Goal: Task Accomplishment & Management: Manage account settings

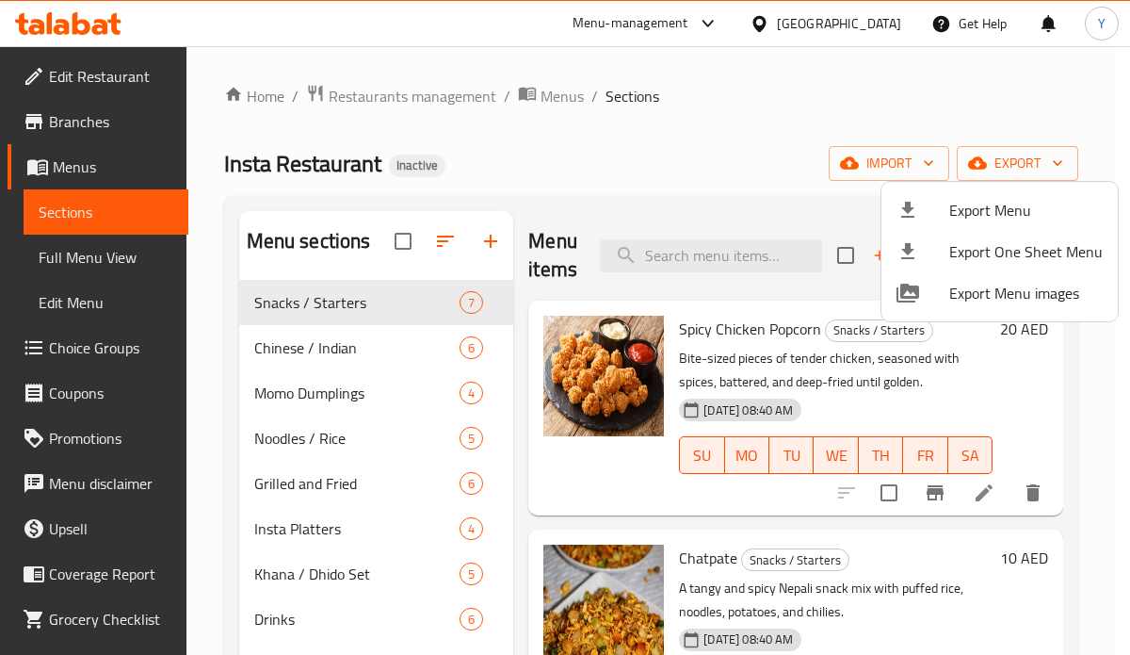
click at [902, 159] on div at bounding box center [565, 327] width 1130 height 655
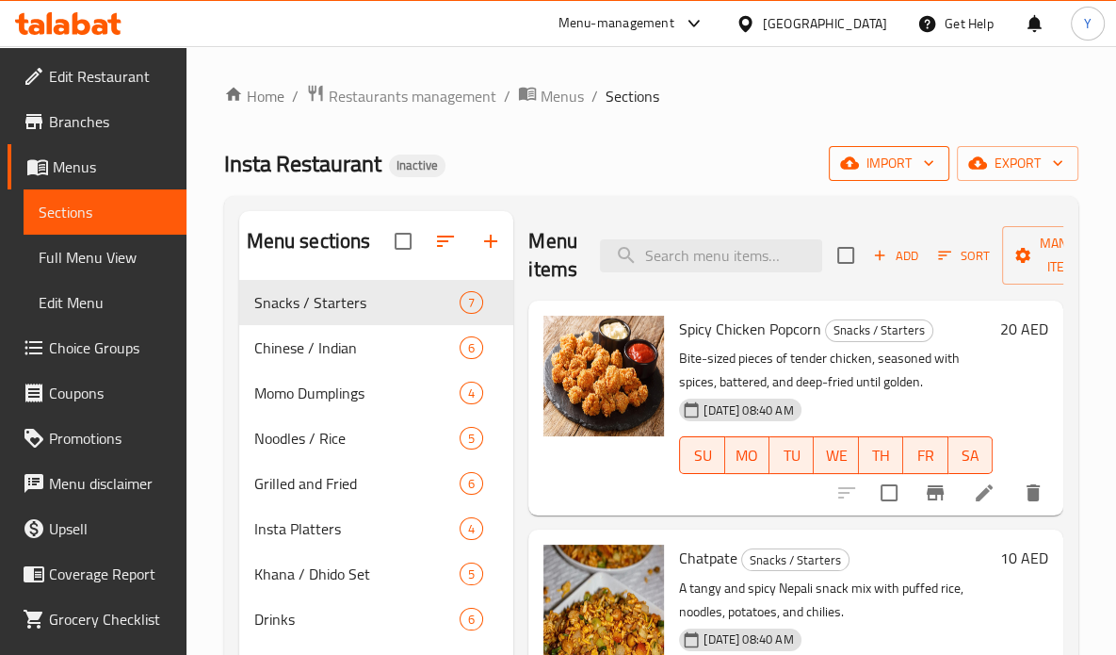
click at [886, 166] on span "import" at bounding box center [889, 164] width 90 height 24
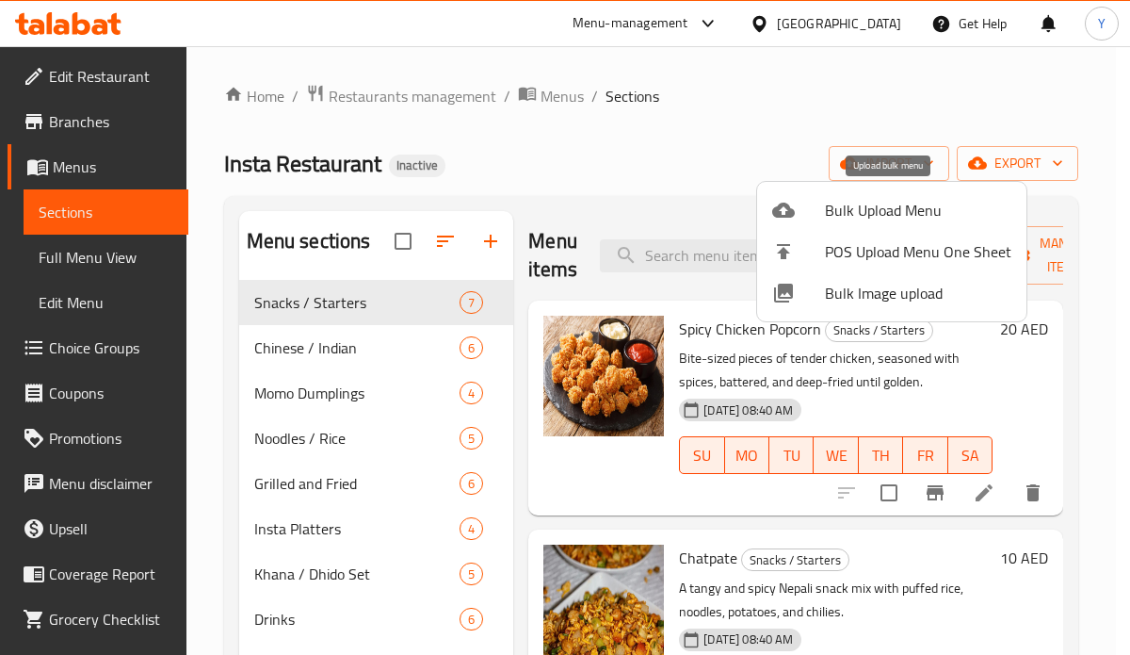
click at [889, 206] on span "Bulk Upload Menu" at bounding box center [918, 210] width 187 height 23
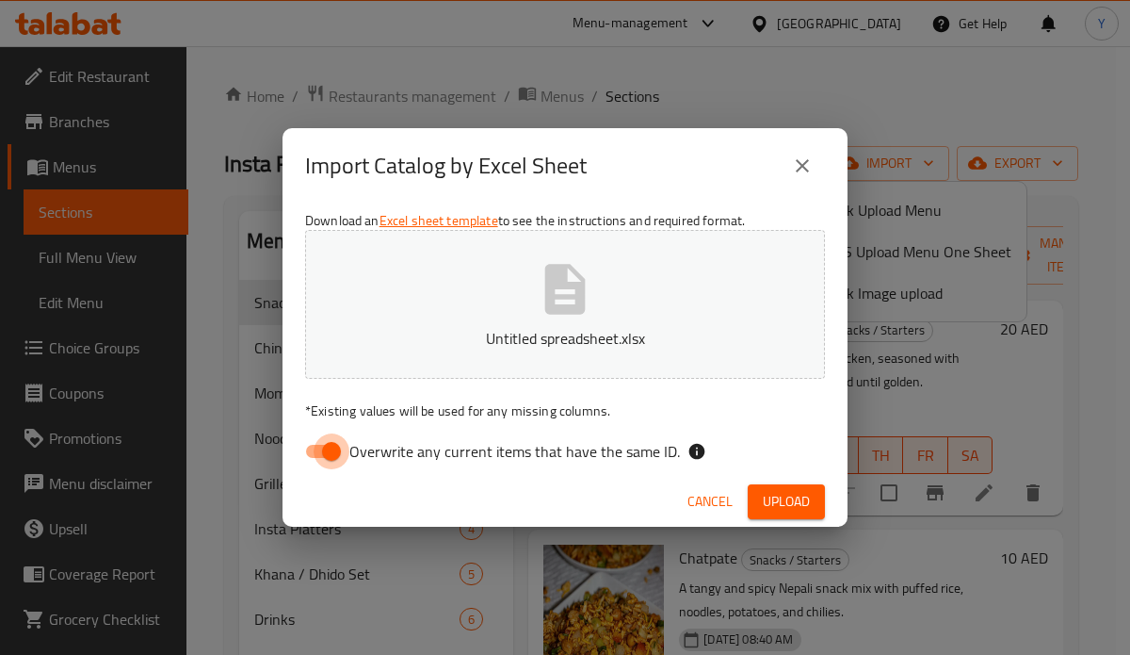
click at [333, 455] on input "Overwrite any current items that have the same ID." at bounding box center [331, 451] width 107 height 36
checkbox input "false"
click at [795, 492] on span "Upload" at bounding box center [786, 502] width 47 height 24
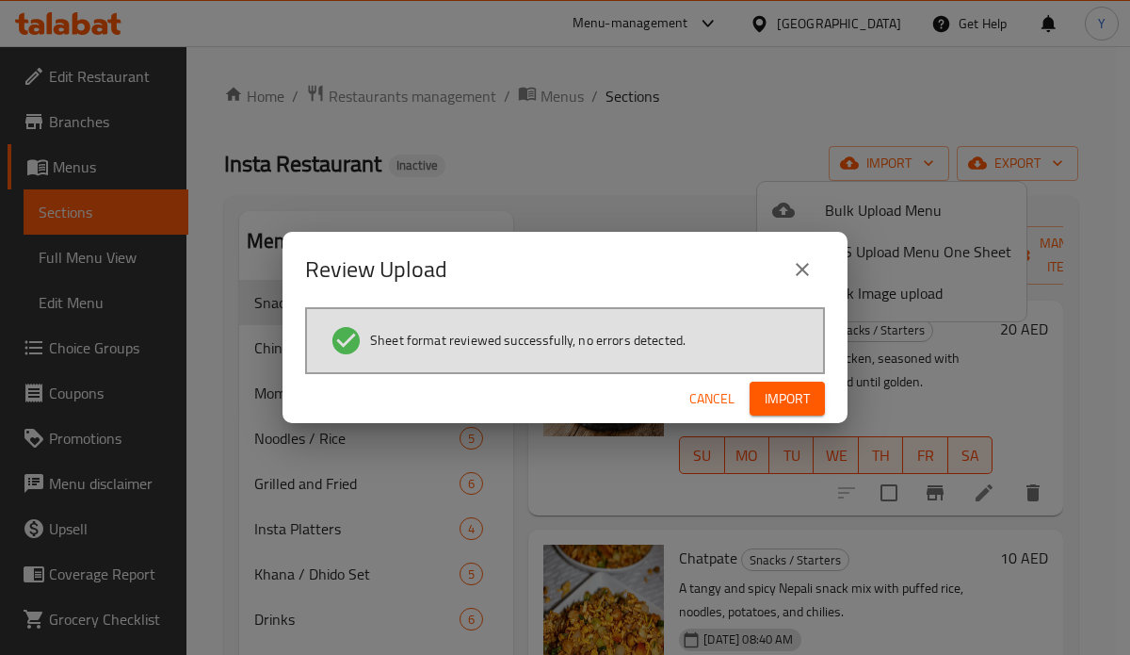
click at [812, 268] on icon "close" at bounding box center [802, 269] width 23 height 23
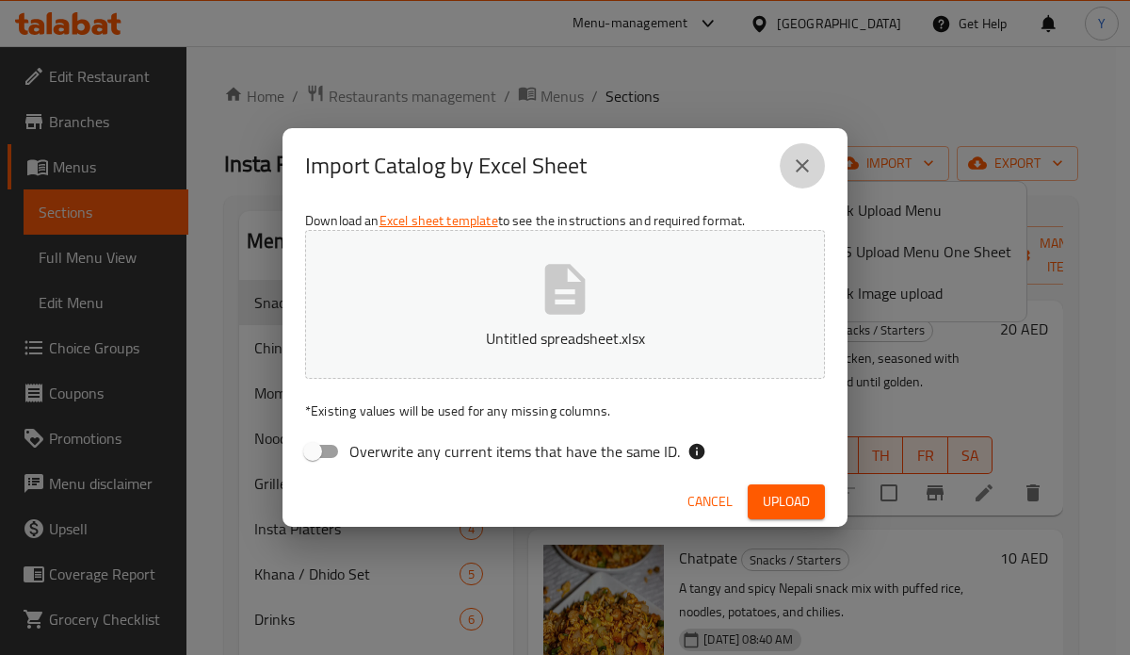
click at [805, 157] on icon "close" at bounding box center [802, 165] width 23 height 23
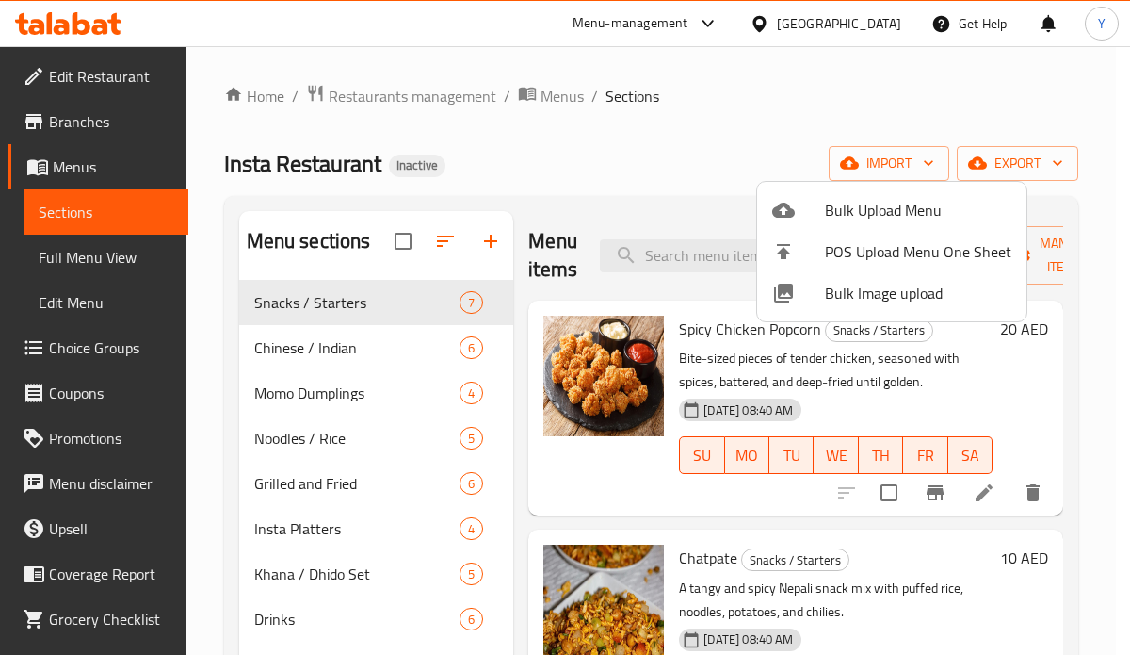
click at [393, 247] on div at bounding box center [565, 327] width 1130 height 655
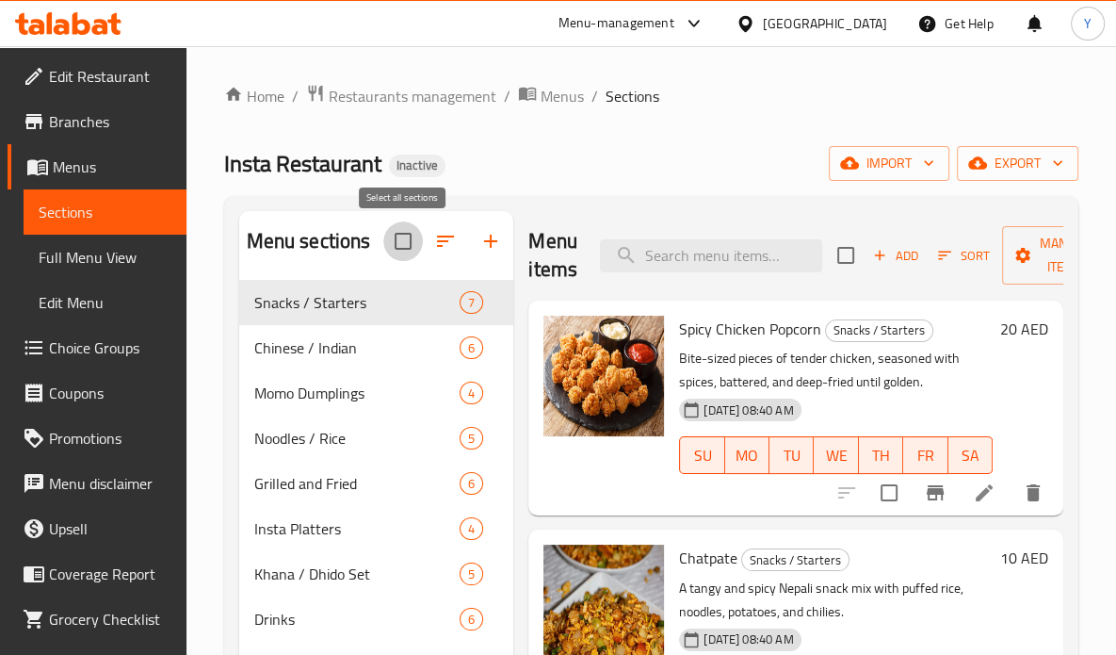
click at [397, 247] on input "checkbox" at bounding box center [403, 241] width 40 height 40
checkbox input "true"
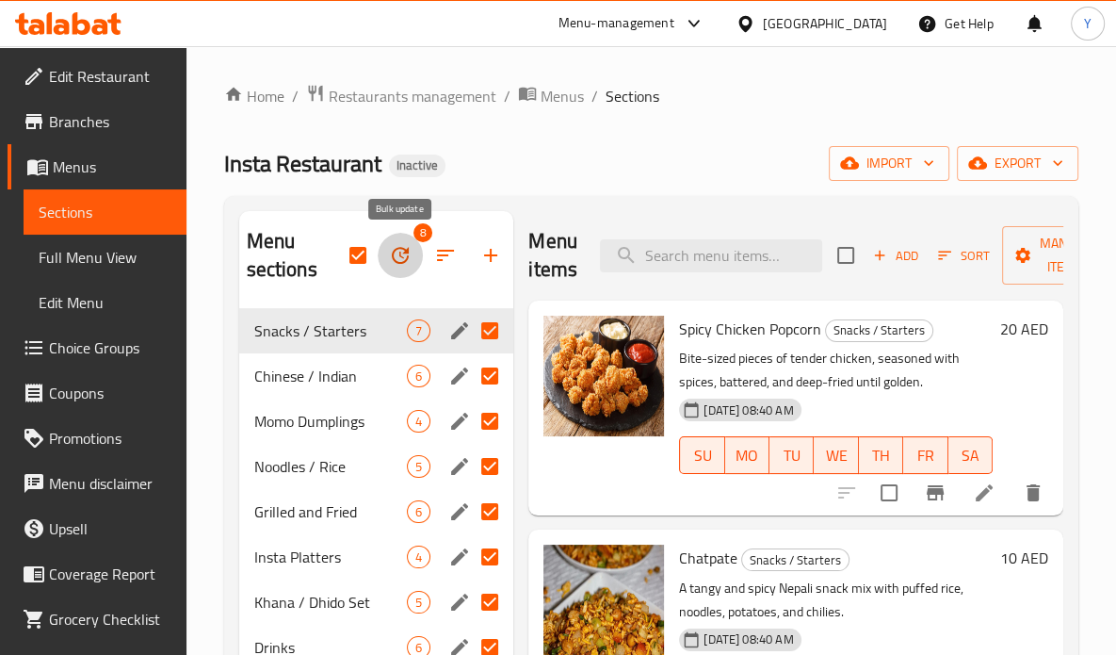
click at [405, 252] on icon "button" at bounding box center [400, 255] width 17 height 17
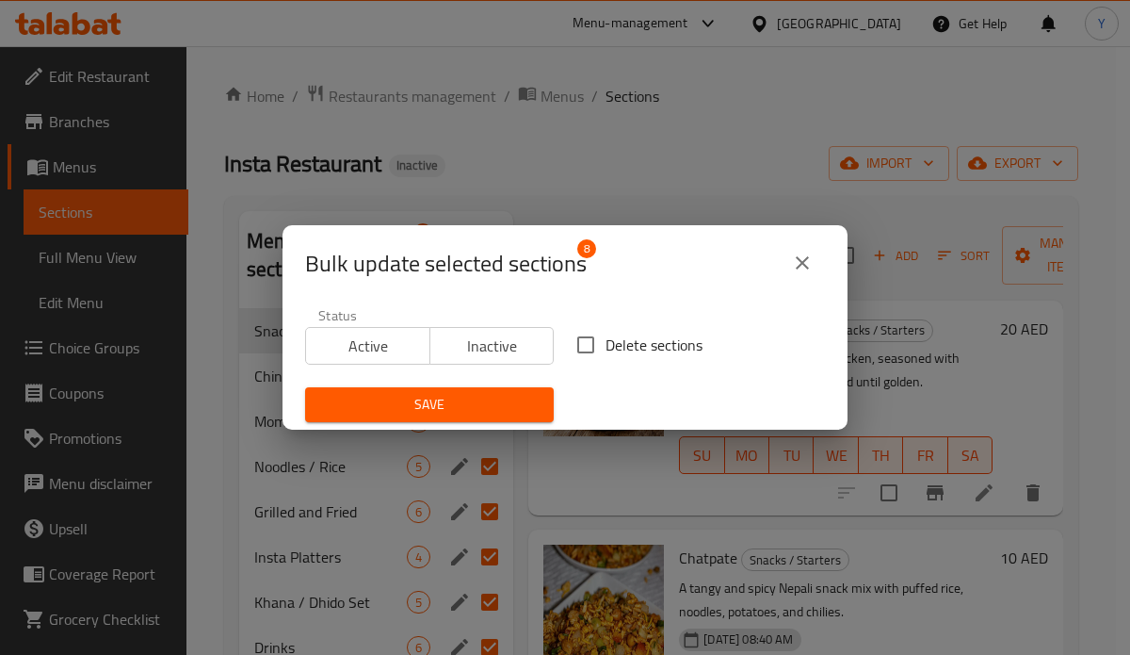
click at [614, 349] on span "Delete sections" at bounding box center [654, 344] width 97 height 23
click at [606, 349] on input "Delete sections" at bounding box center [586, 345] width 40 height 40
checkbox input "true"
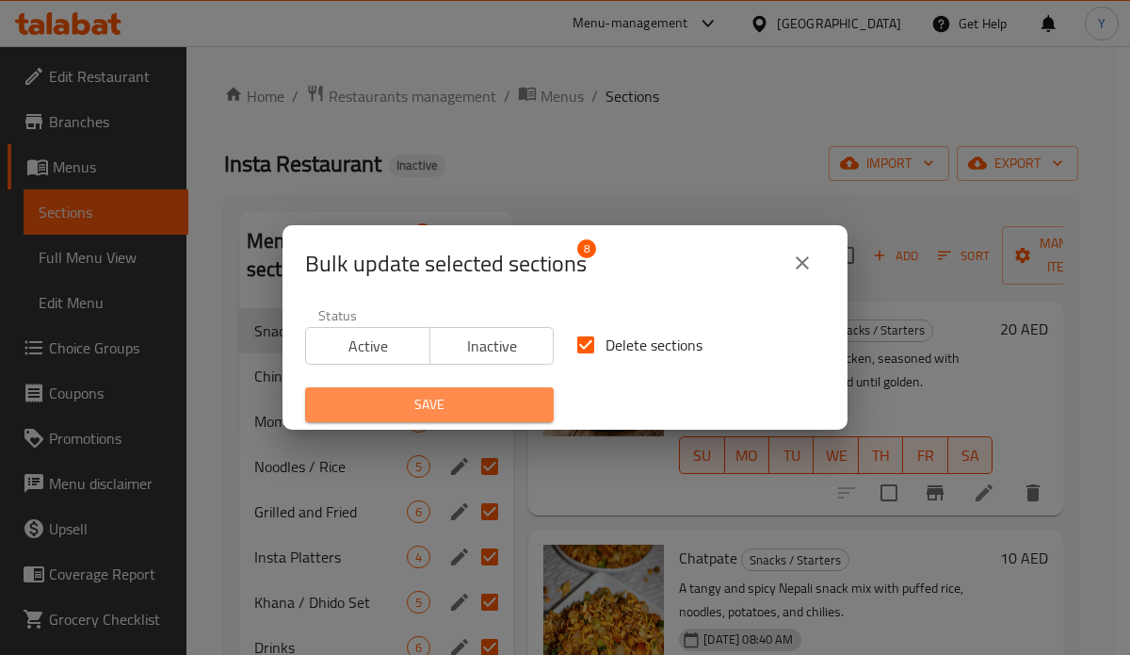
click at [473, 398] on span "Save" at bounding box center [429, 405] width 219 height 24
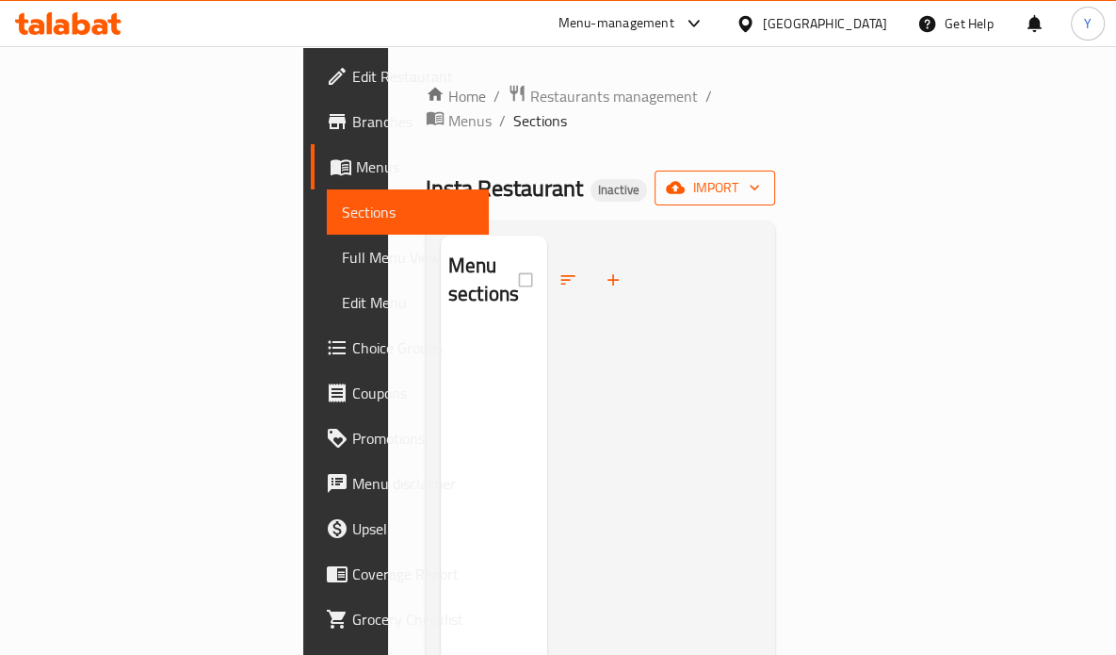
click at [775, 179] on button "import" at bounding box center [715, 188] width 121 height 35
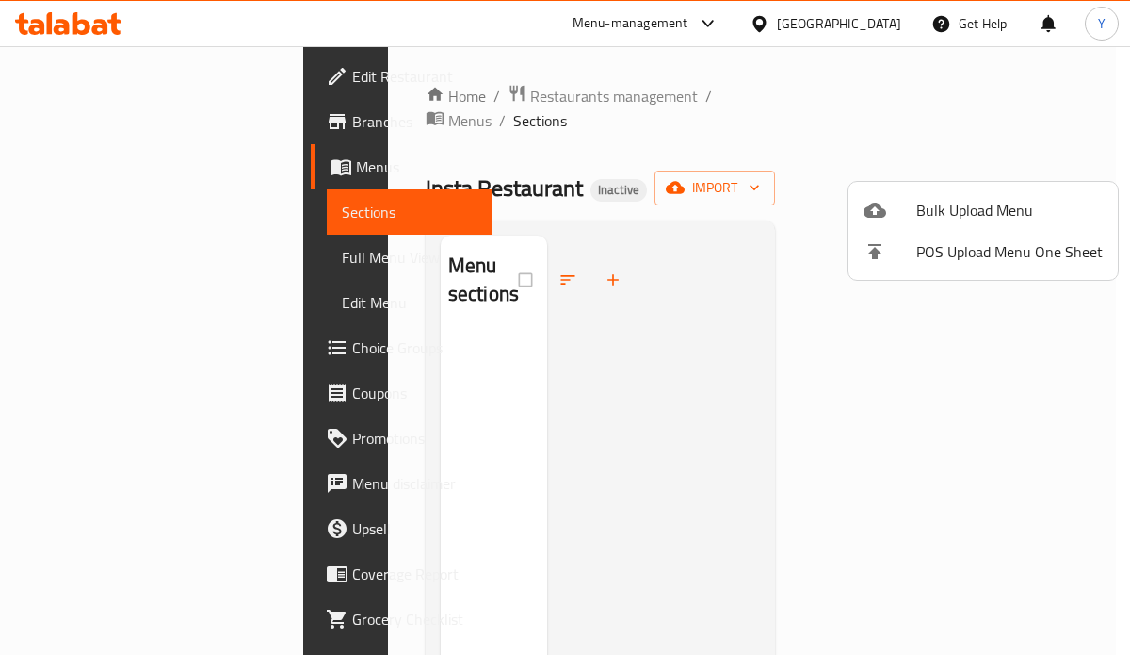
click at [998, 208] on span "Bulk Upload Menu" at bounding box center [1010, 210] width 187 height 23
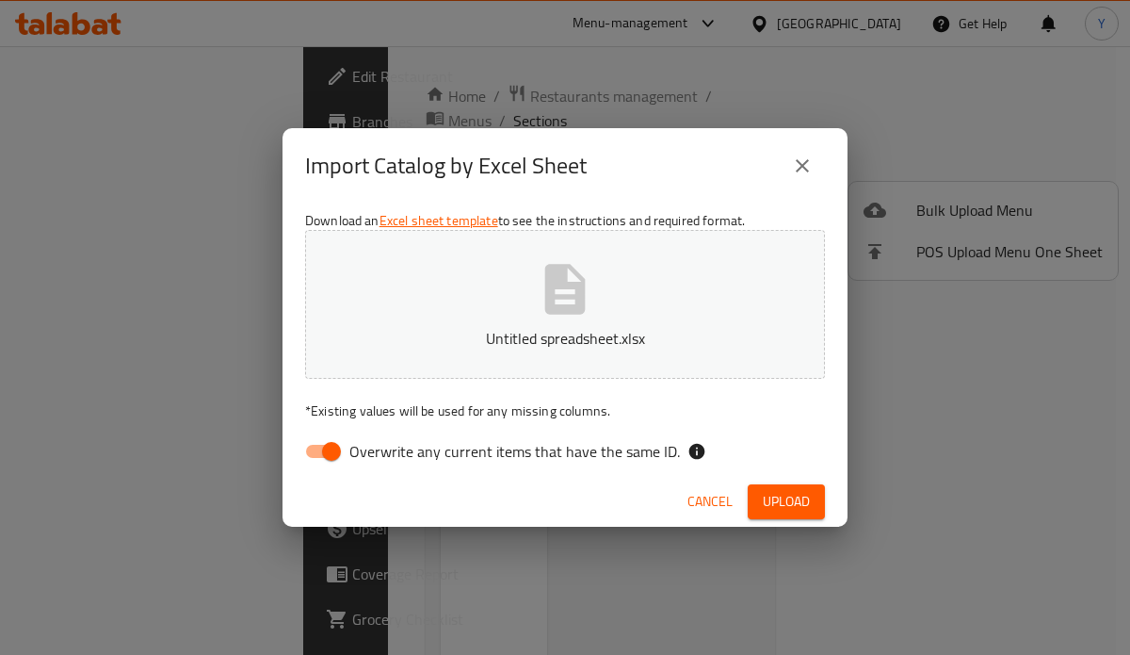
drag, startPoint x: 330, startPoint y: 453, endPoint x: 584, endPoint y: 463, distance: 254.5
click at [328, 453] on input "Overwrite any current items that have the same ID." at bounding box center [331, 451] width 107 height 36
checkbox input "false"
click at [765, 498] on span "Upload" at bounding box center [786, 502] width 47 height 24
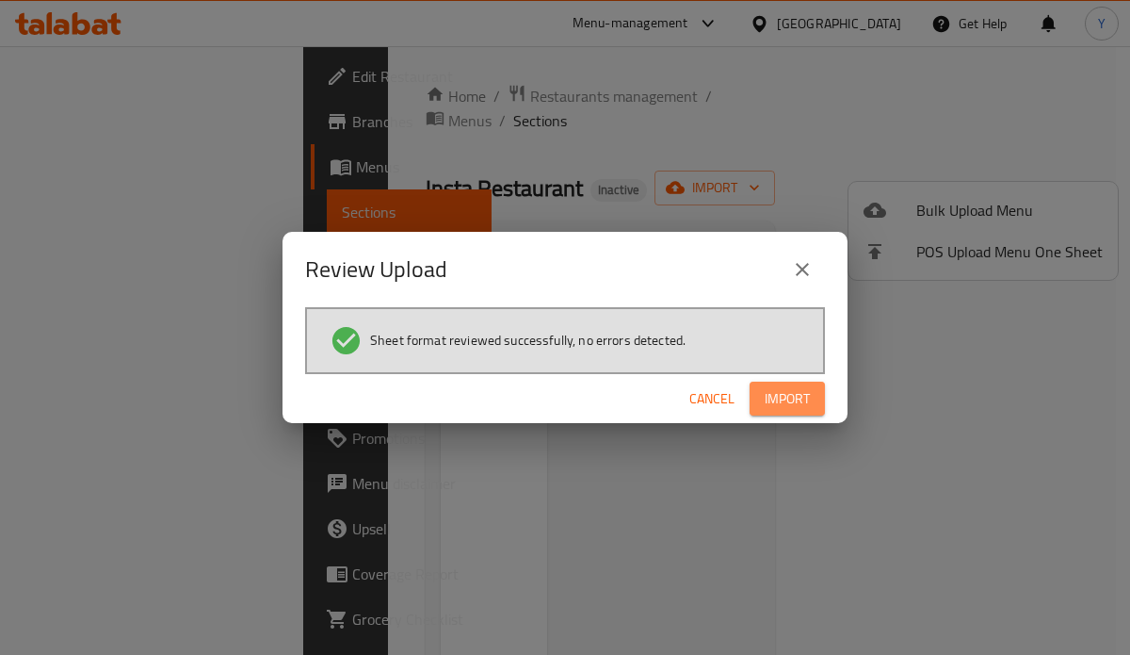
click at [799, 402] on span "Import" at bounding box center [787, 399] width 45 height 24
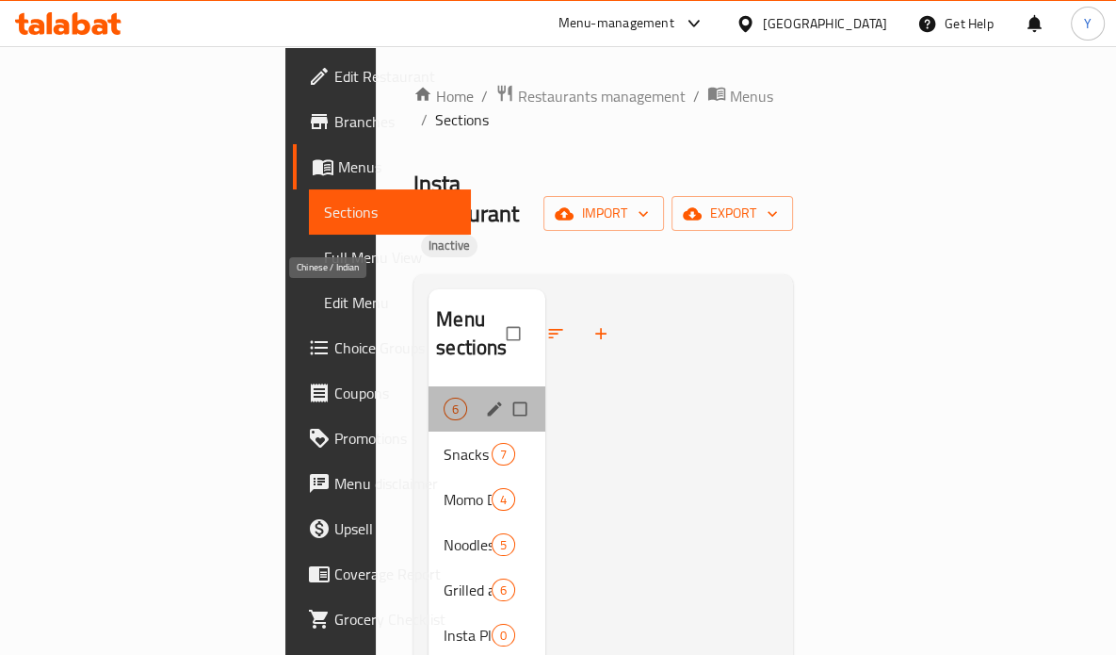
click at [444, 398] on span "Chinese / Indian" at bounding box center [444, 409] width 0 height 23
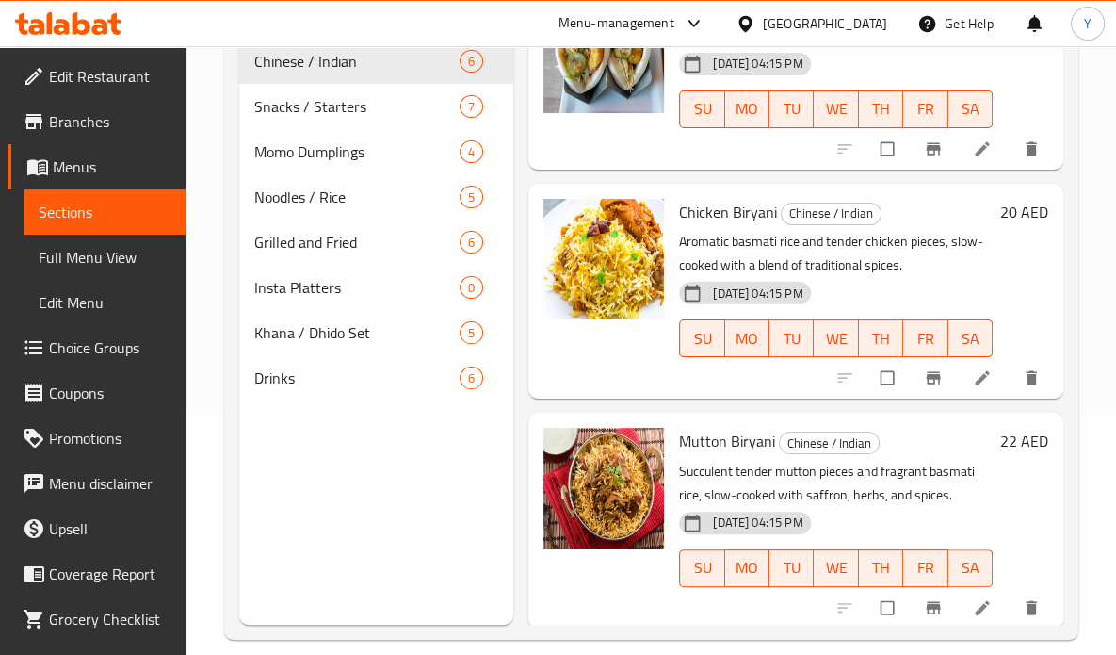
scroll to position [244, 0]
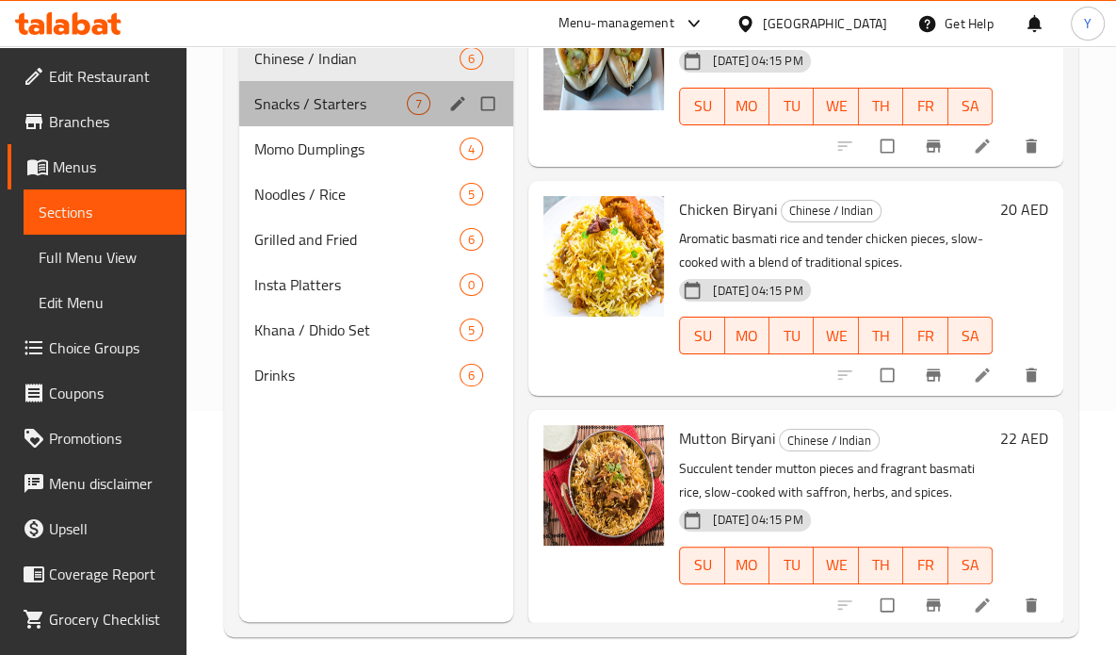
click at [309, 108] on span "Snacks / Starters" at bounding box center [331, 103] width 154 height 23
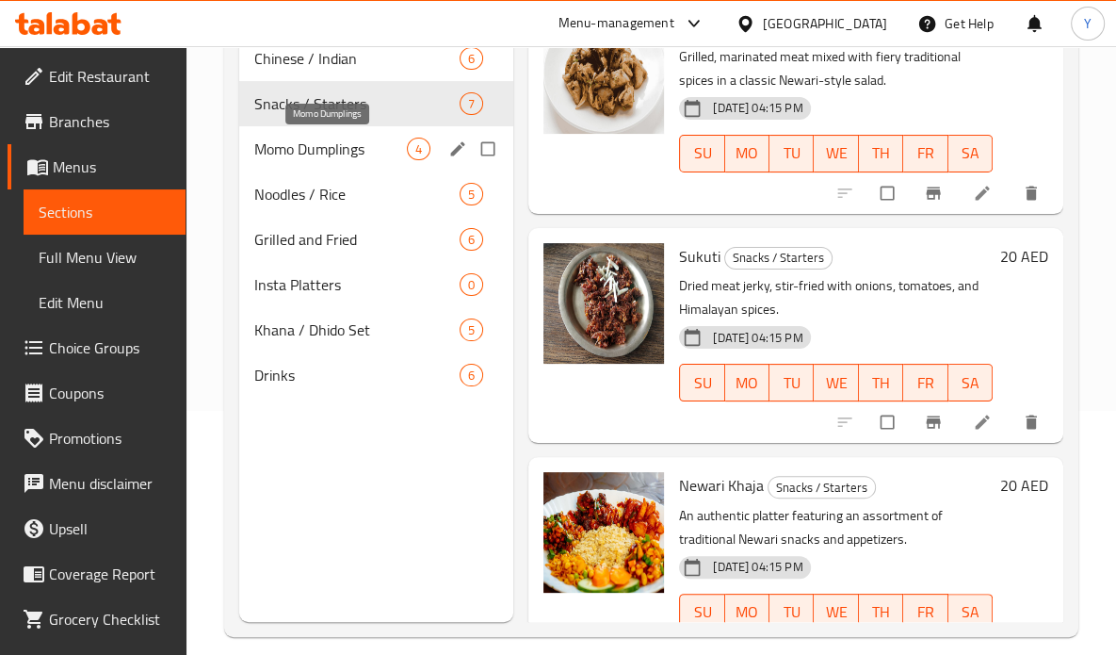
click at [311, 158] on span "Momo Dumplings" at bounding box center [331, 149] width 154 height 23
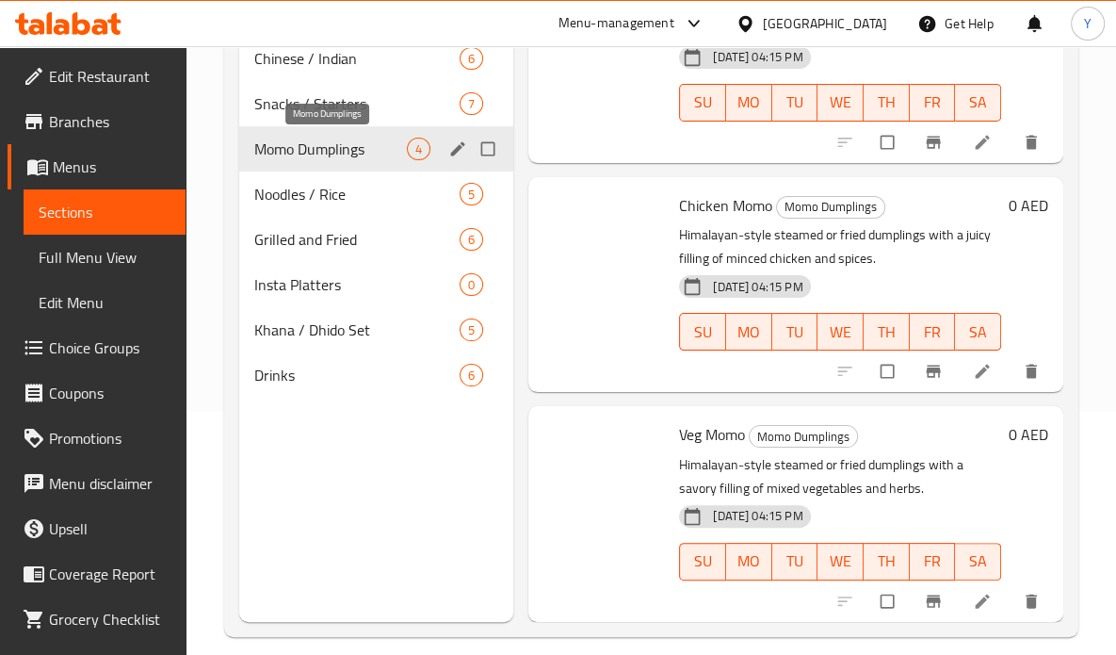
scroll to position [351, 0]
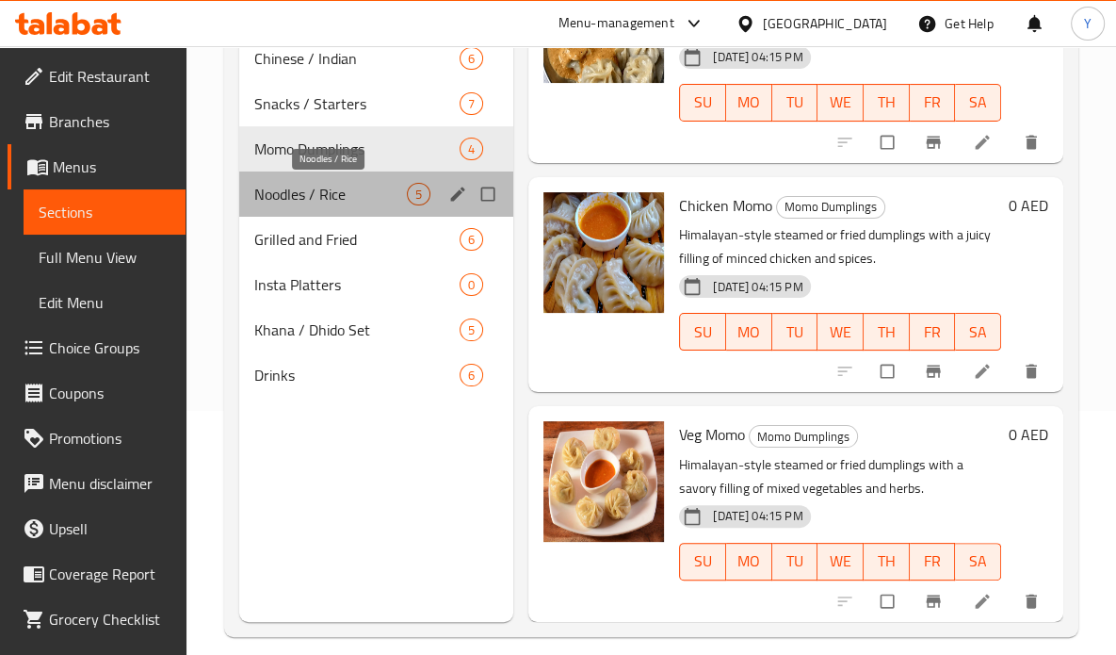
click at [316, 203] on span "Noodles / Rice" at bounding box center [331, 194] width 154 height 23
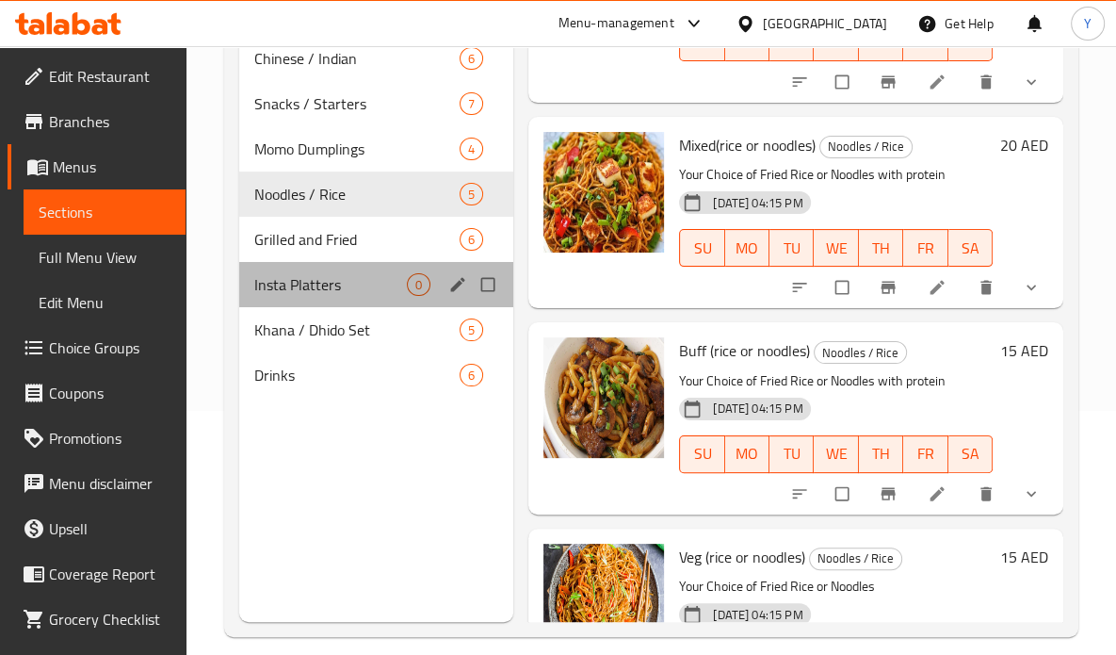
click at [329, 268] on div "Insta Platters 0" at bounding box center [376, 284] width 275 height 45
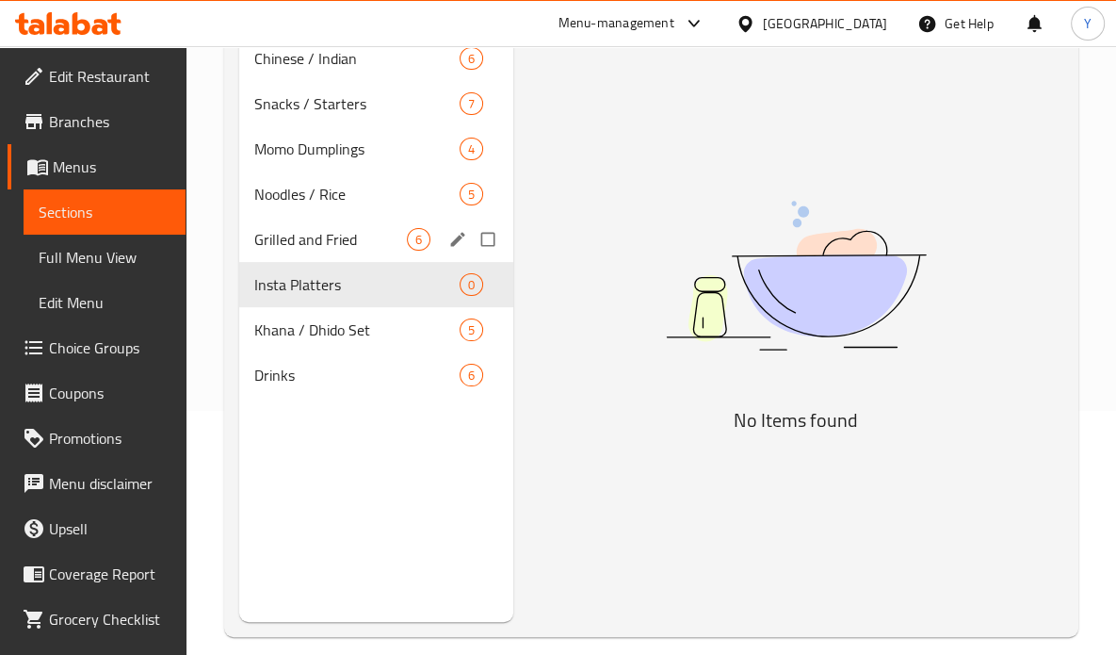
click at [332, 244] on span "Grilled and Fried" at bounding box center [331, 239] width 154 height 23
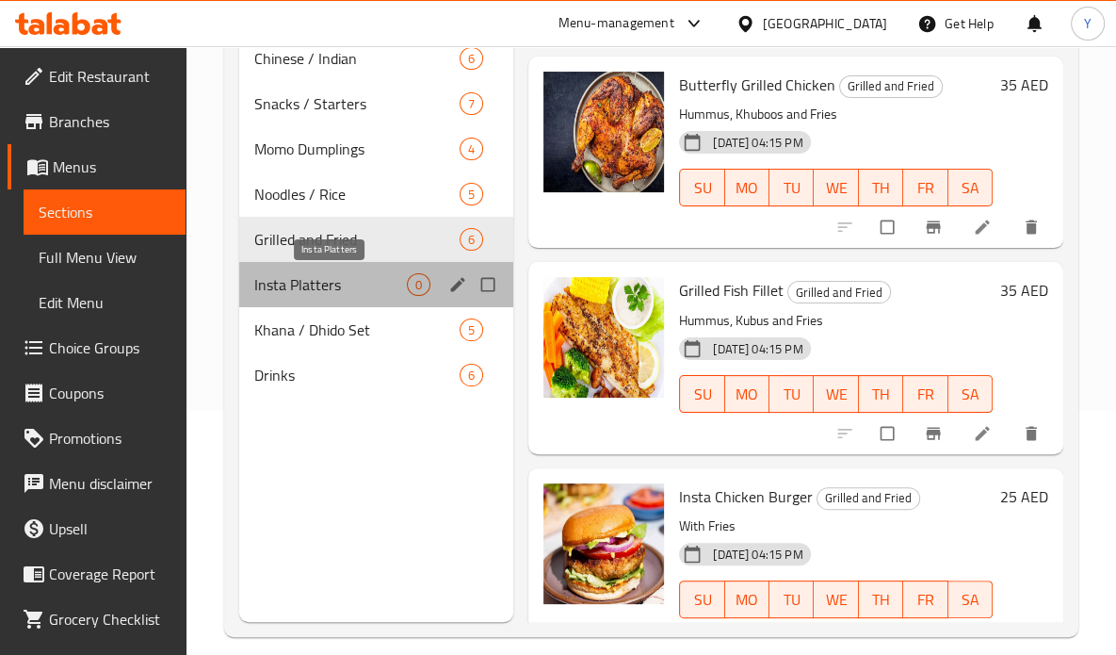
click at [333, 284] on span "Insta Platters" at bounding box center [331, 284] width 154 height 23
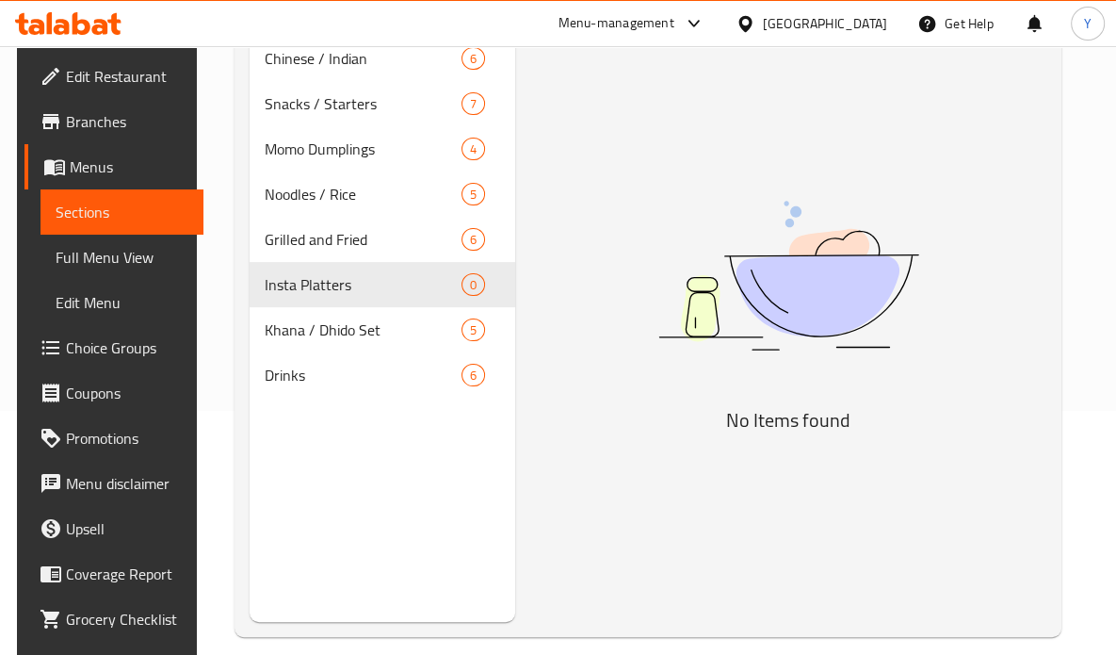
click at [740, 518] on div "Menu items Add Sort Manage items No Items found" at bounding box center [780, 294] width 531 height 655
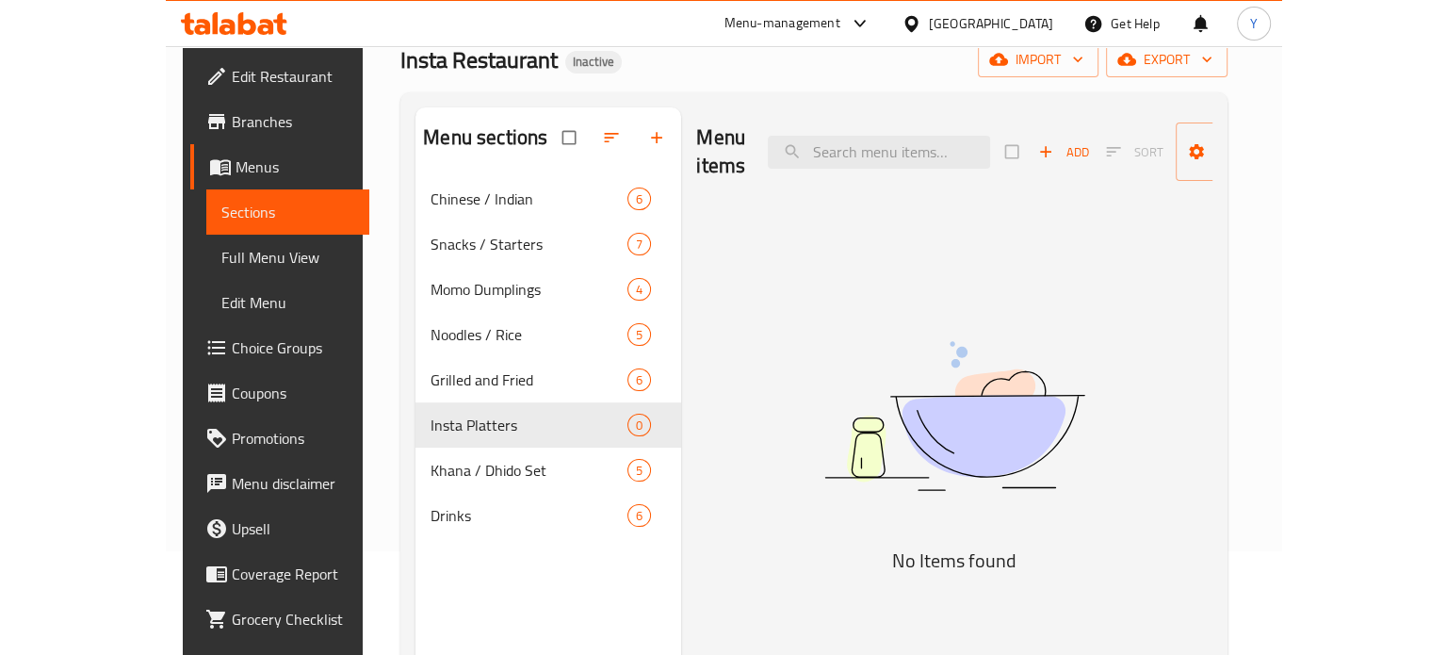
scroll to position [102, 0]
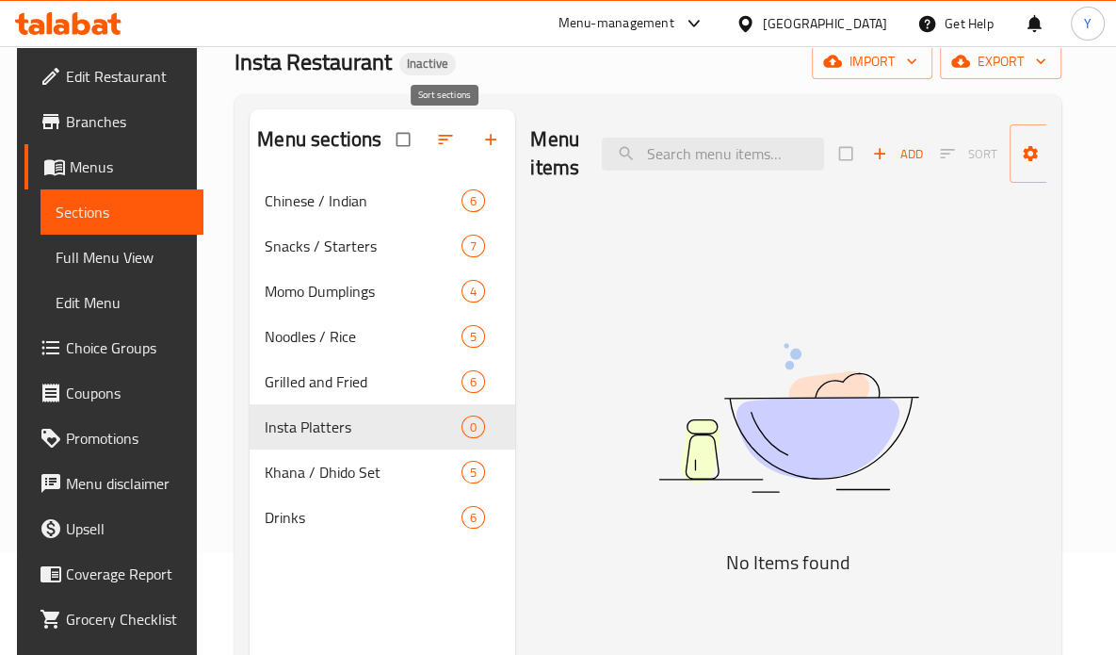
click at [408, 138] on input "checkbox" at bounding box center [405, 140] width 40 height 36
checkbox input "true"
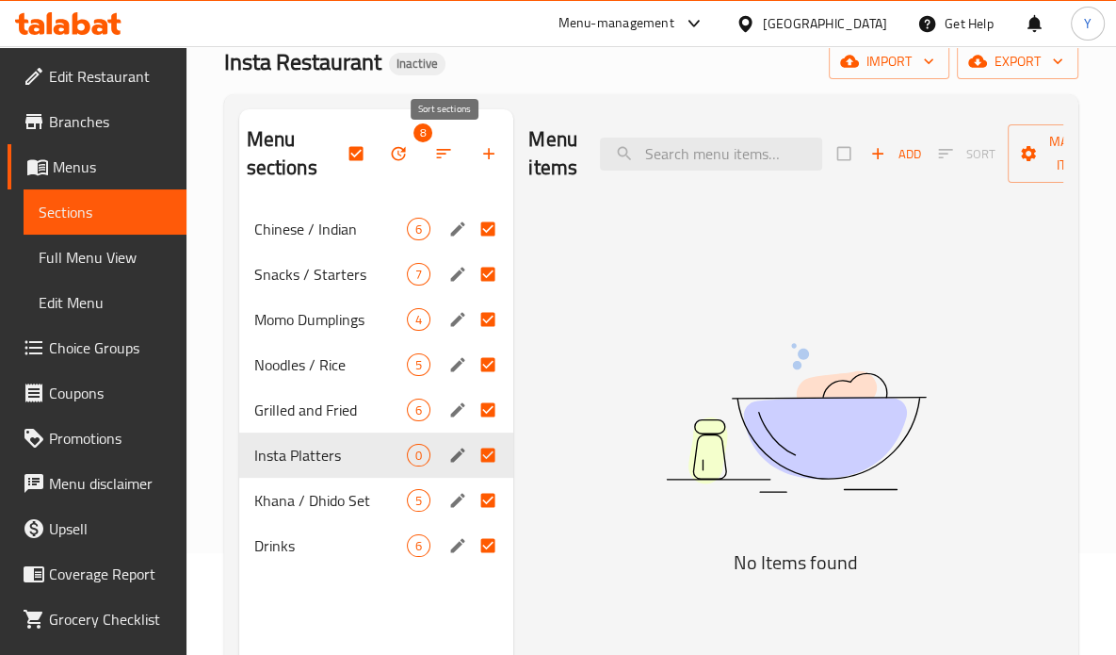
click at [408, 157] on span "button" at bounding box center [400, 153] width 23 height 19
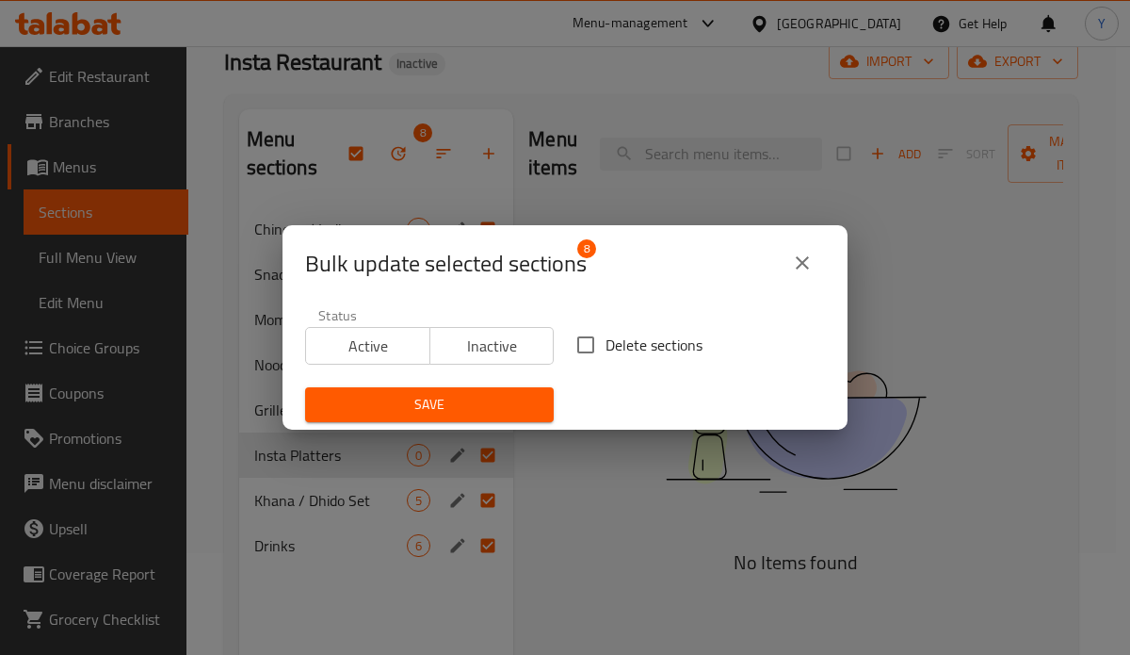
click at [641, 349] on span "Delete sections" at bounding box center [654, 344] width 97 height 23
click at [606, 349] on input "Delete sections" at bounding box center [586, 345] width 40 height 40
checkbox input "true"
click at [524, 406] on span "Save" at bounding box center [429, 405] width 219 height 24
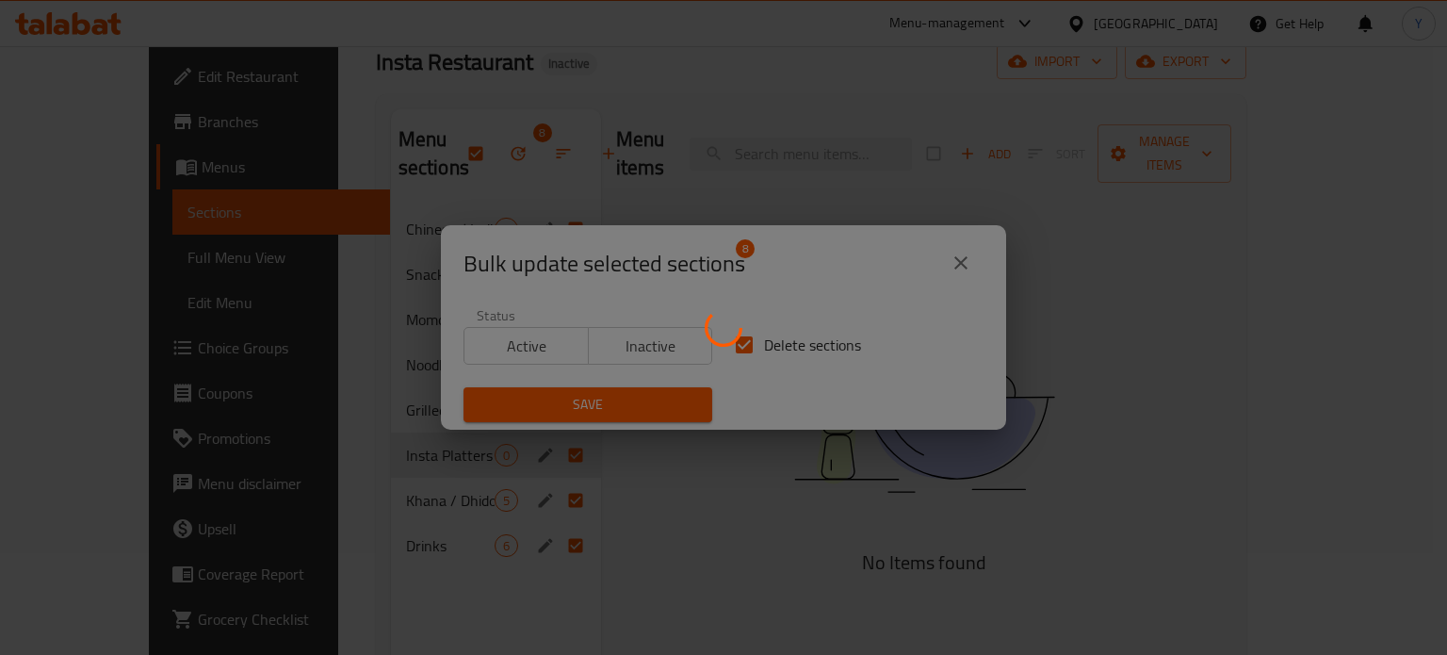
checkbox input "false"
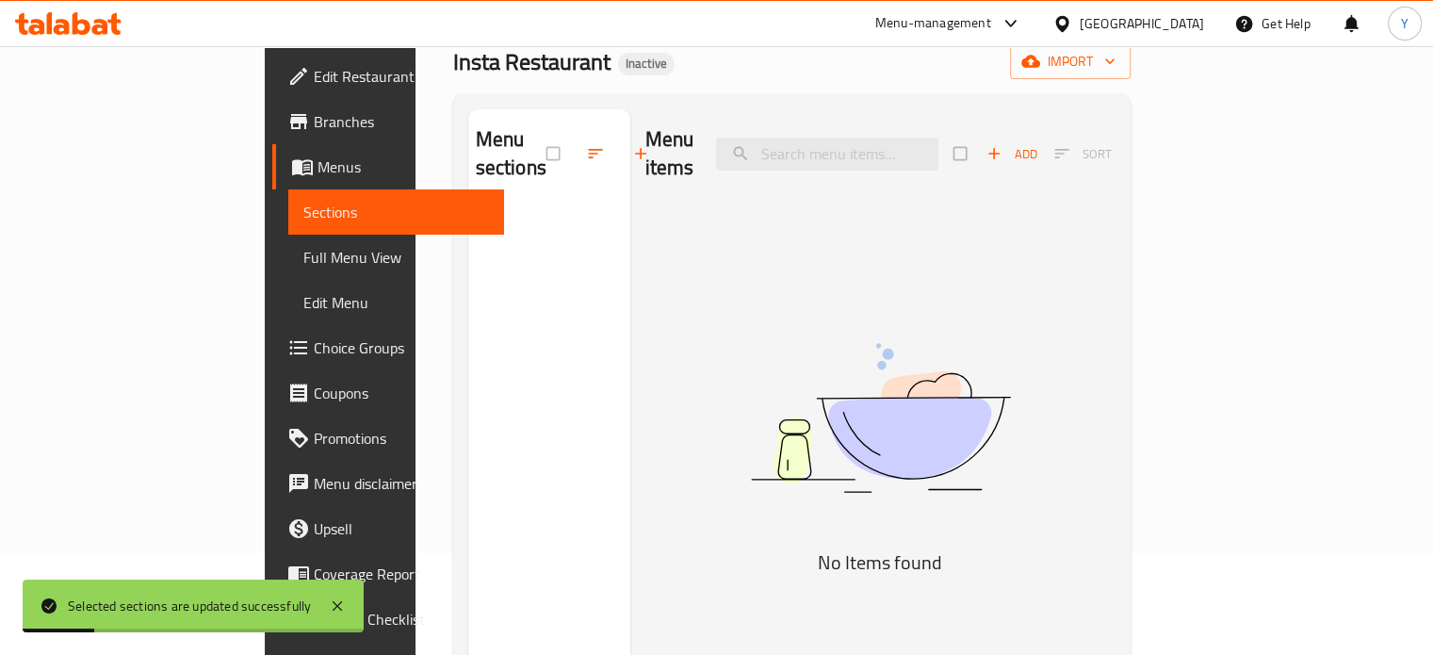
click at [1130, 82] on div "Home / Restaurants management / Menus / Sections Insta Restaurant Inactive impo…" at bounding box center [792, 380] width 678 height 797
click at [1115, 70] on span "import" at bounding box center [1070, 62] width 90 height 24
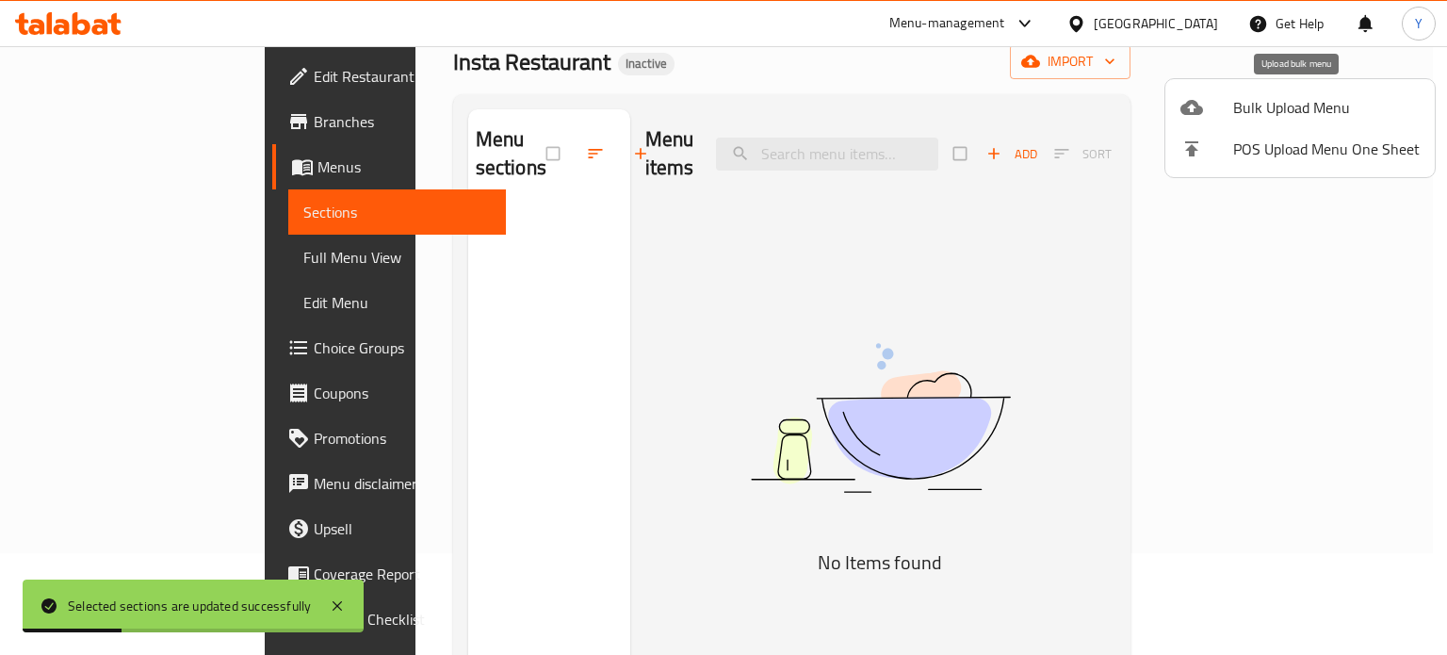
click at [1130, 119] on span "Bulk Upload Menu" at bounding box center [1326, 107] width 187 height 23
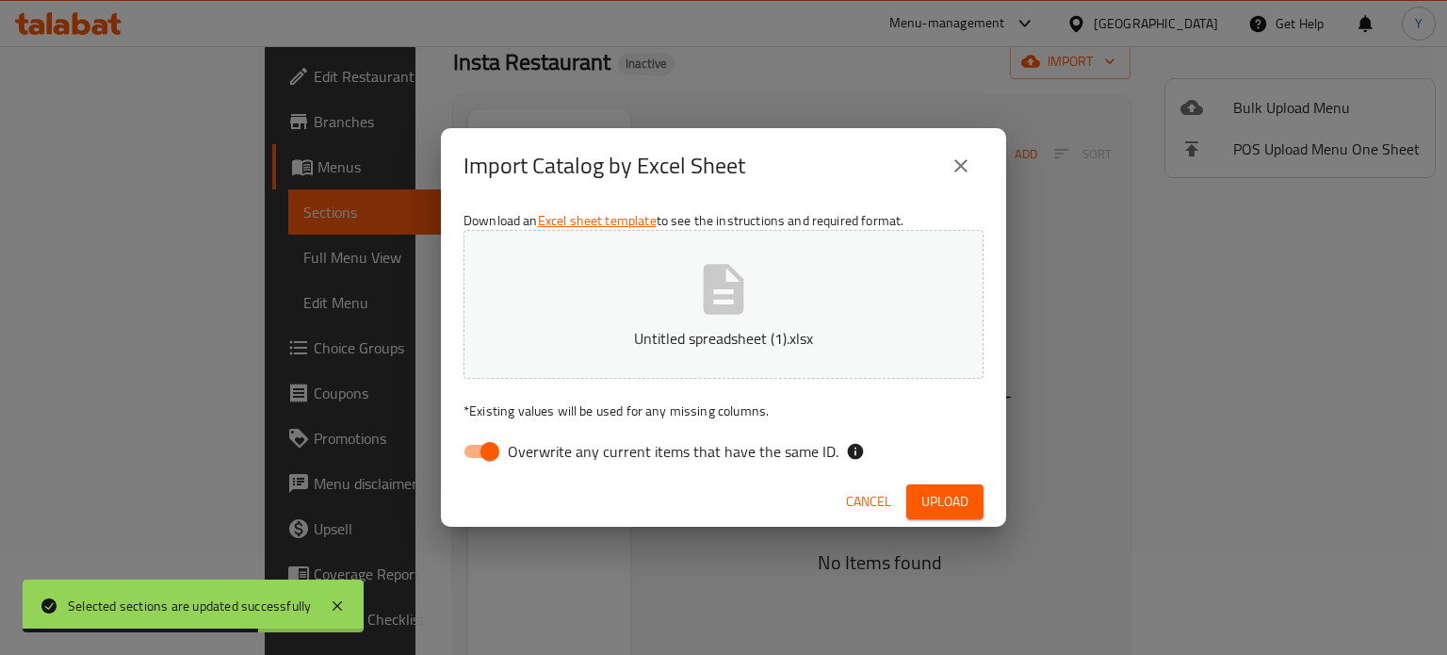
drag, startPoint x: 482, startPoint y: 458, endPoint x: 565, endPoint y: 453, distance: 83.0
click at [482, 458] on input "Overwrite any current items that have the same ID." at bounding box center [489, 451] width 107 height 36
checkbox input "false"
click at [935, 500] on span "Upload" at bounding box center [944, 502] width 47 height 24
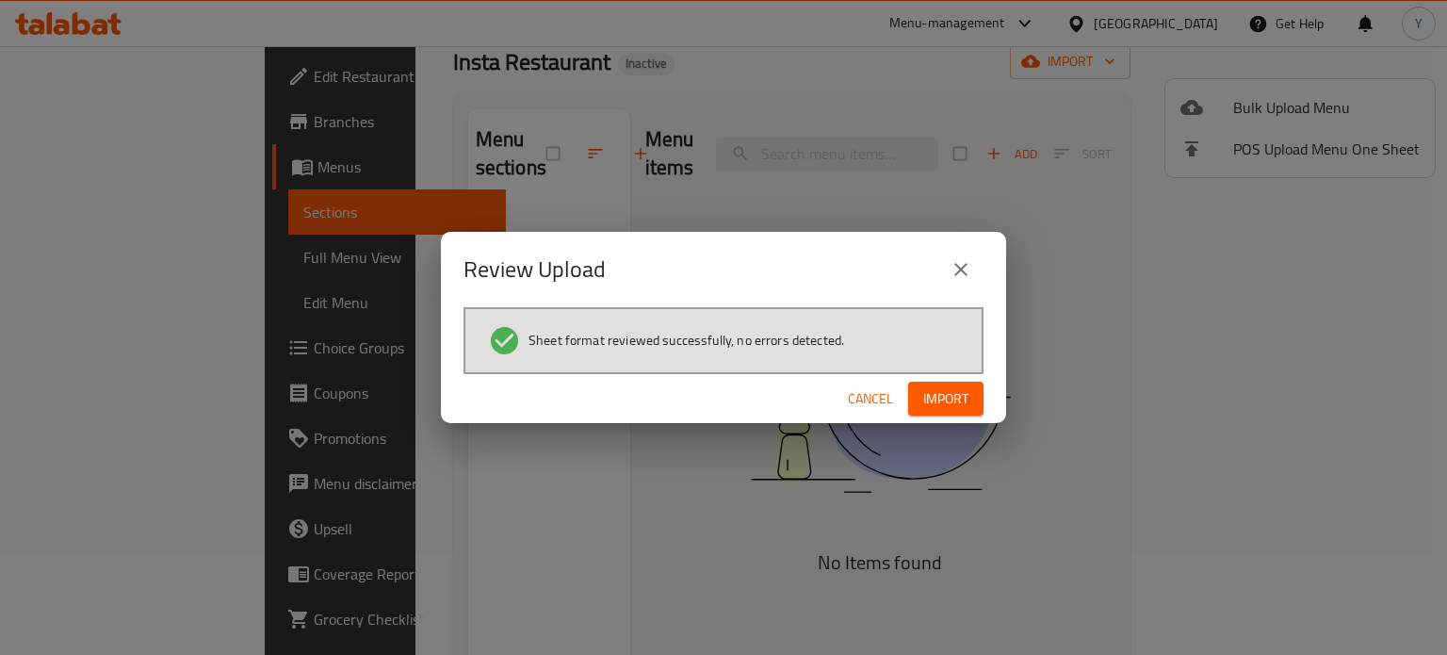
click at [930, 398] on span "Import" at bounding box center [945, 399] width 45 height 24
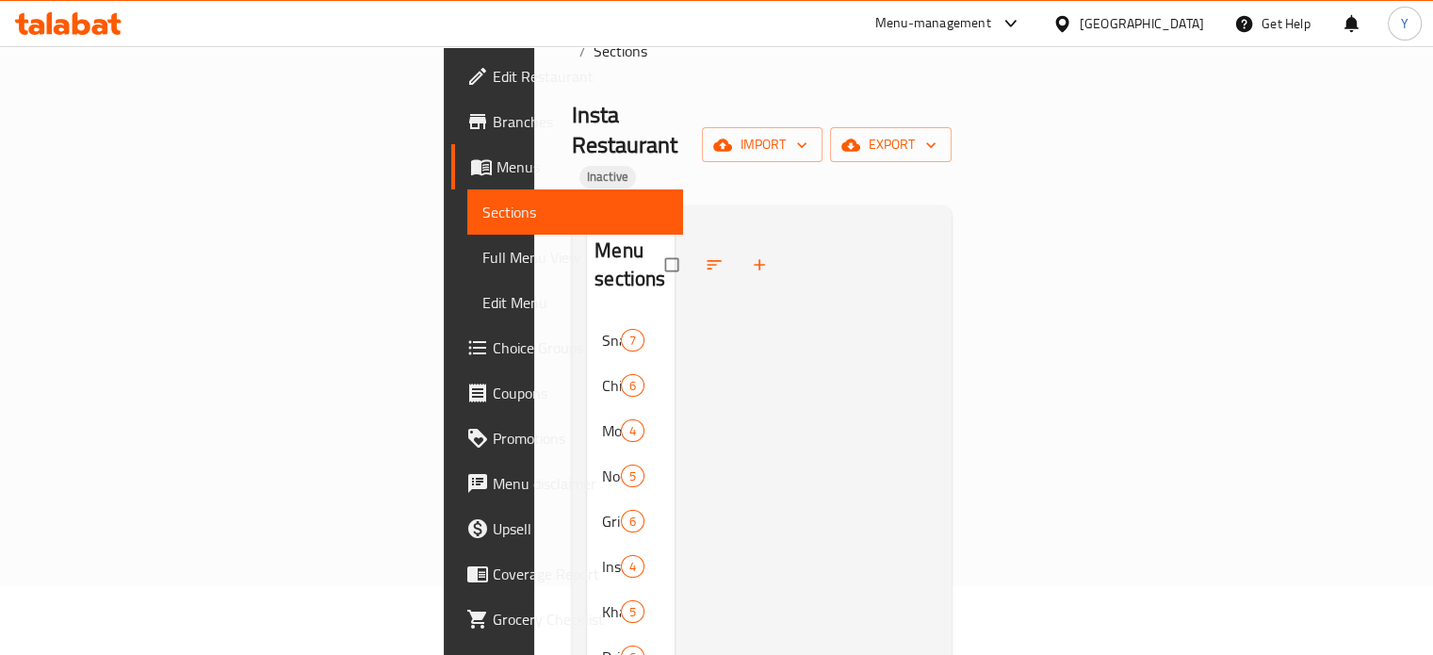
scroll to position [72, 0]
click at [587, 315] on div "Snacks / Starters 7" at bounding box center [631, 337] width 88 height 45
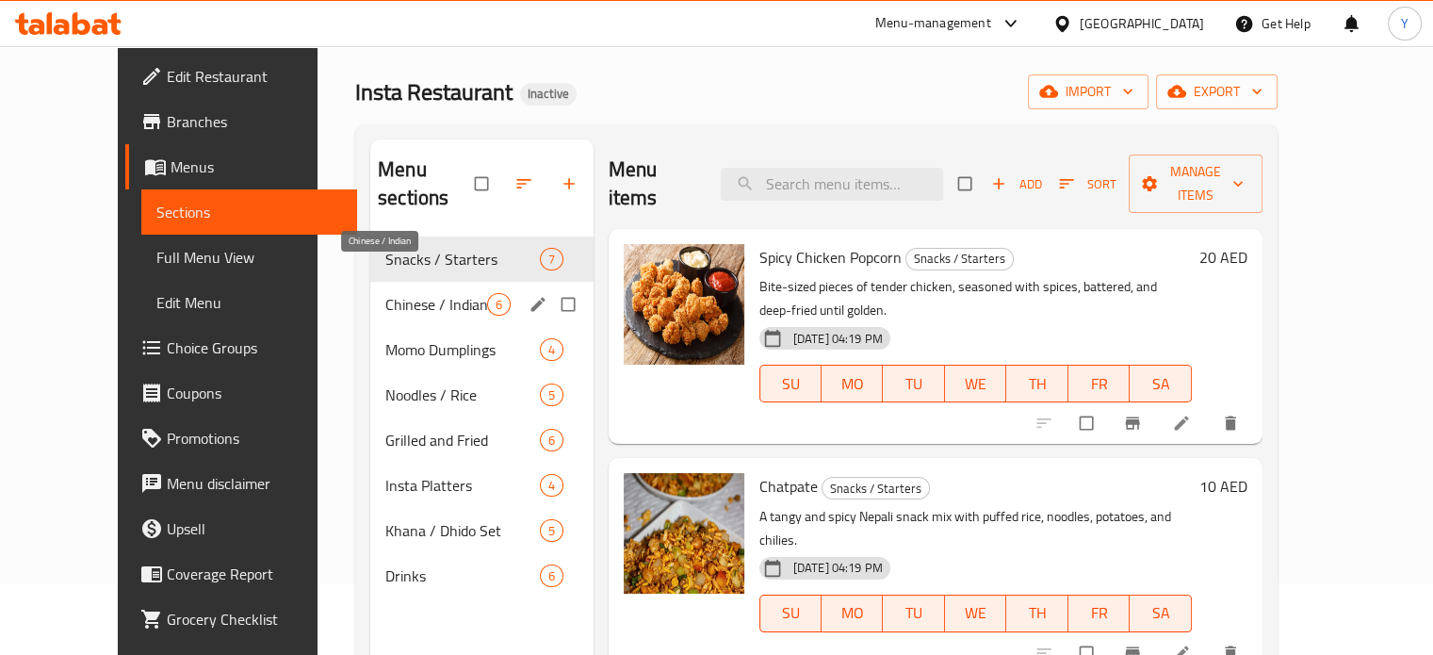
click at [404, 293] on span "Chinese / Indian" at bounding box center [435, 304] width 101 height 23
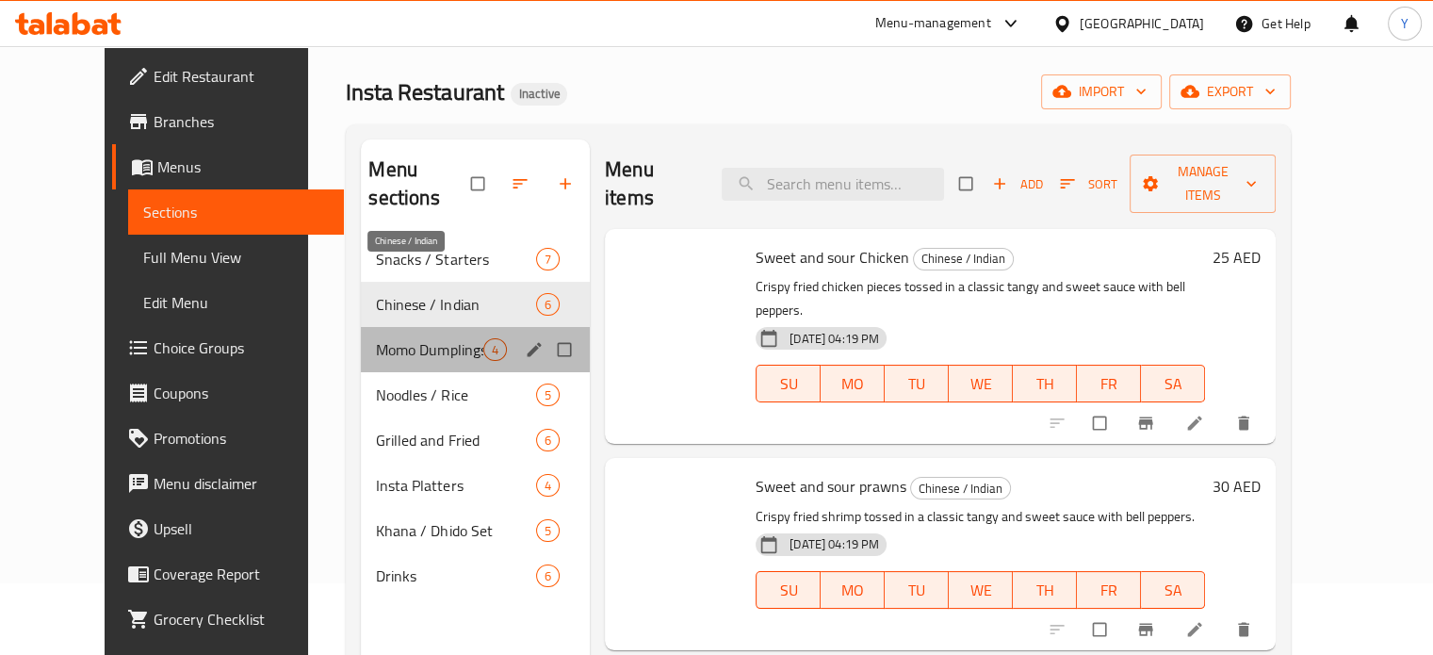
click at [407, 338] on span "Momo Dumplings" at bounding box center [429, 349] width 107 height 23
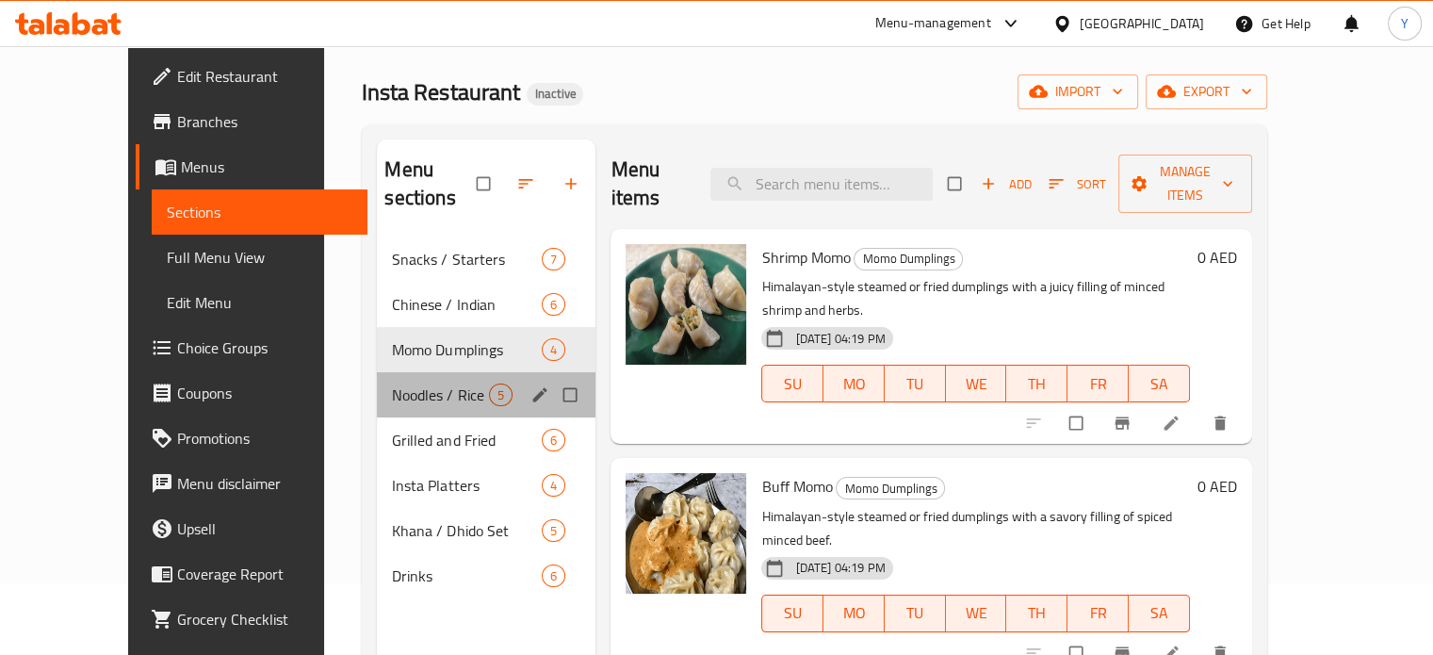
click at [415, 372] on div "Noodles / Rice 5" at bounding box center [486, 394] width 219 height 45
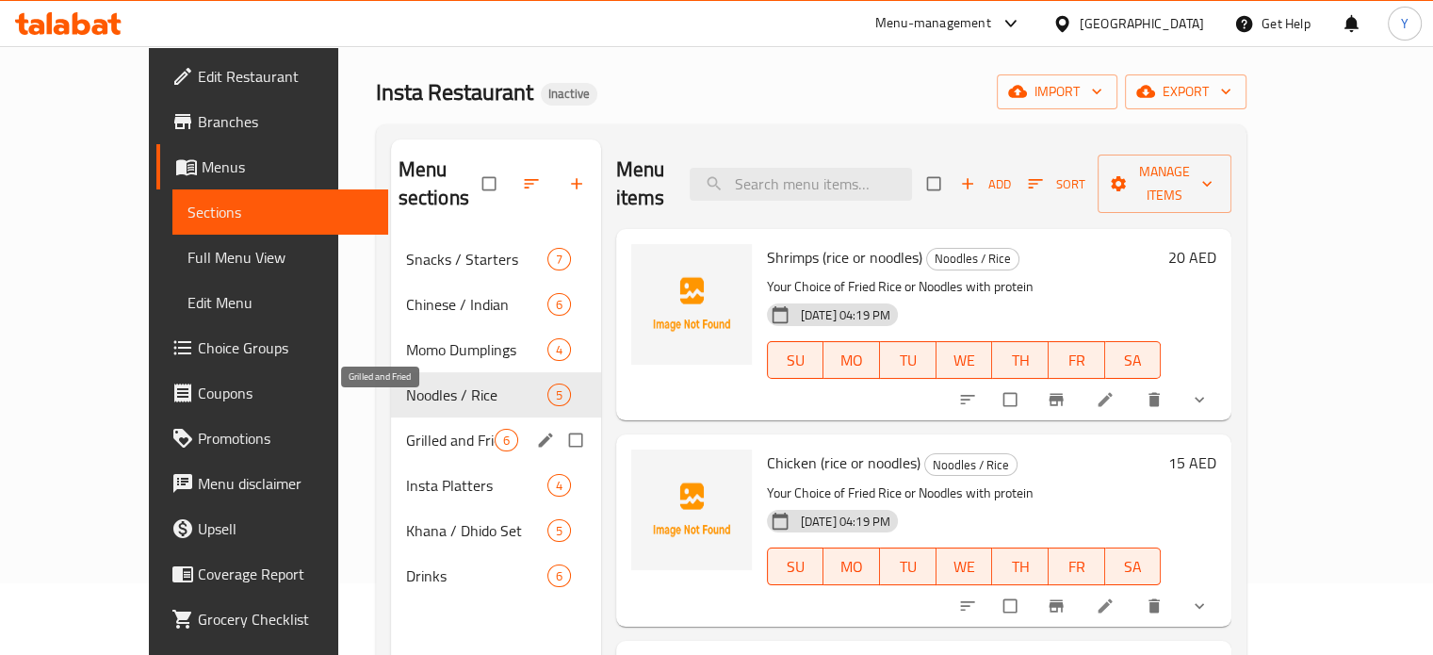
drag, startPoint x: 411, startPoint y: 417, endPoint x: 505, endPoint y: 175, distance: 259.8
click at [411, 429] on span "Grilled and Fried" at bounding box center [450, 440] width 89 height 23
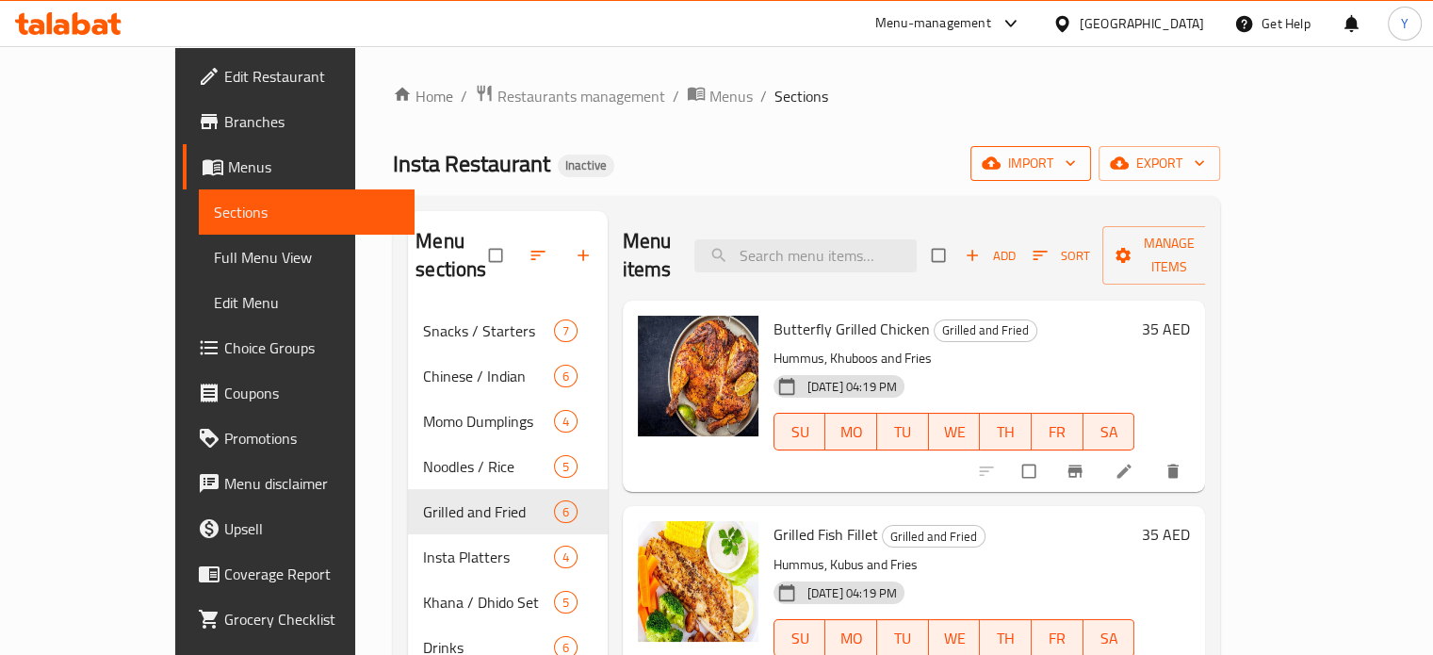
click at [961, 154] on div "Insta Restaurant Inactive import export" at bounding box center [806, 163] width 827 height 35
click at [1220, 165] on button "export" at bounding box center [1159, 163] width 122 height 35
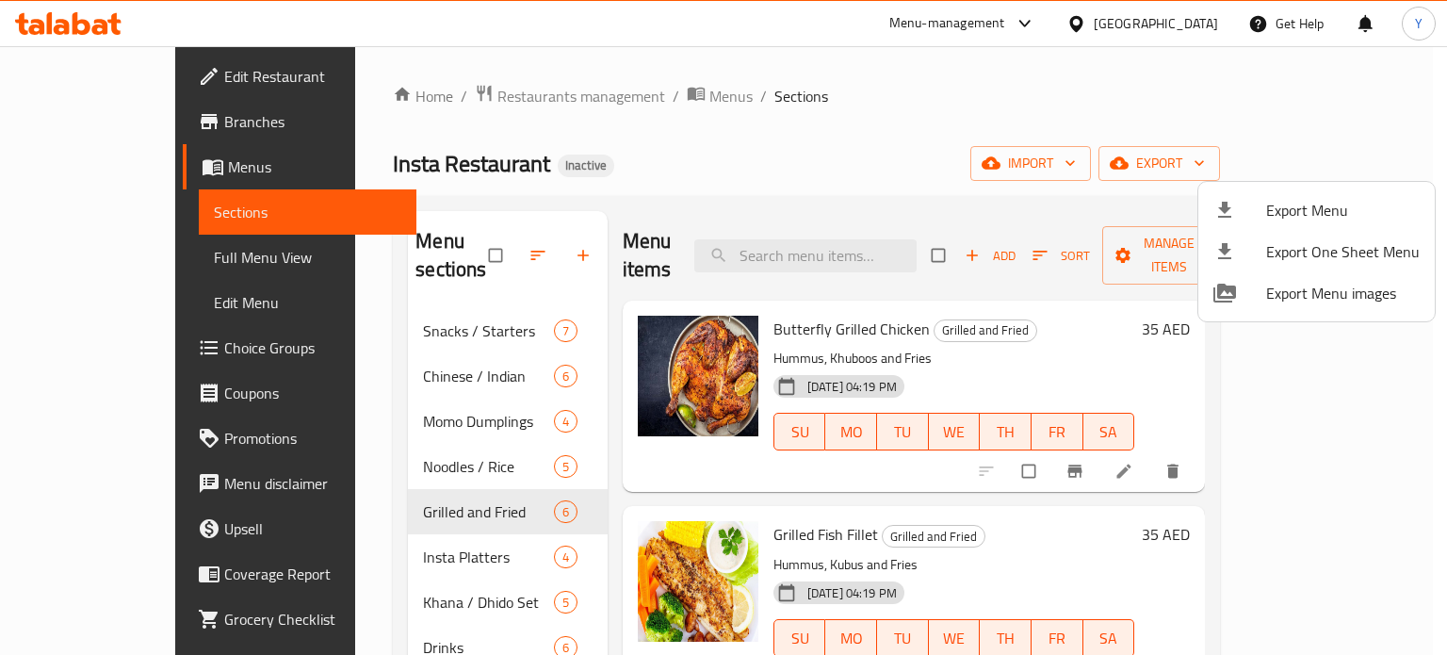
click at [1284, 203] on span "Export Menu" at bounding box center [1343, 210] width 154 height 23
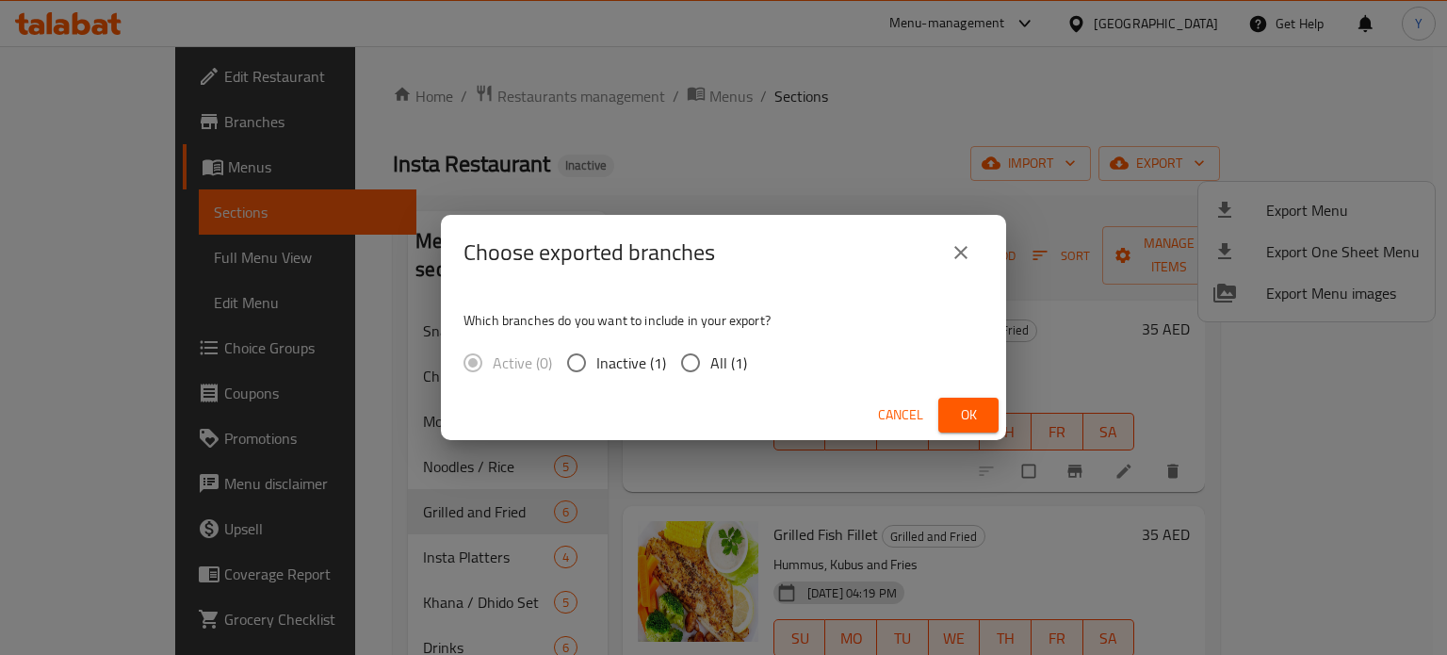
click at [707, 362] on input "All (1)" at bounding box center [691, 363] width 40 height 40
radio input "true"
click at [952, 243] on icon "close" at bounding box center [961, 252] width 23 height 23
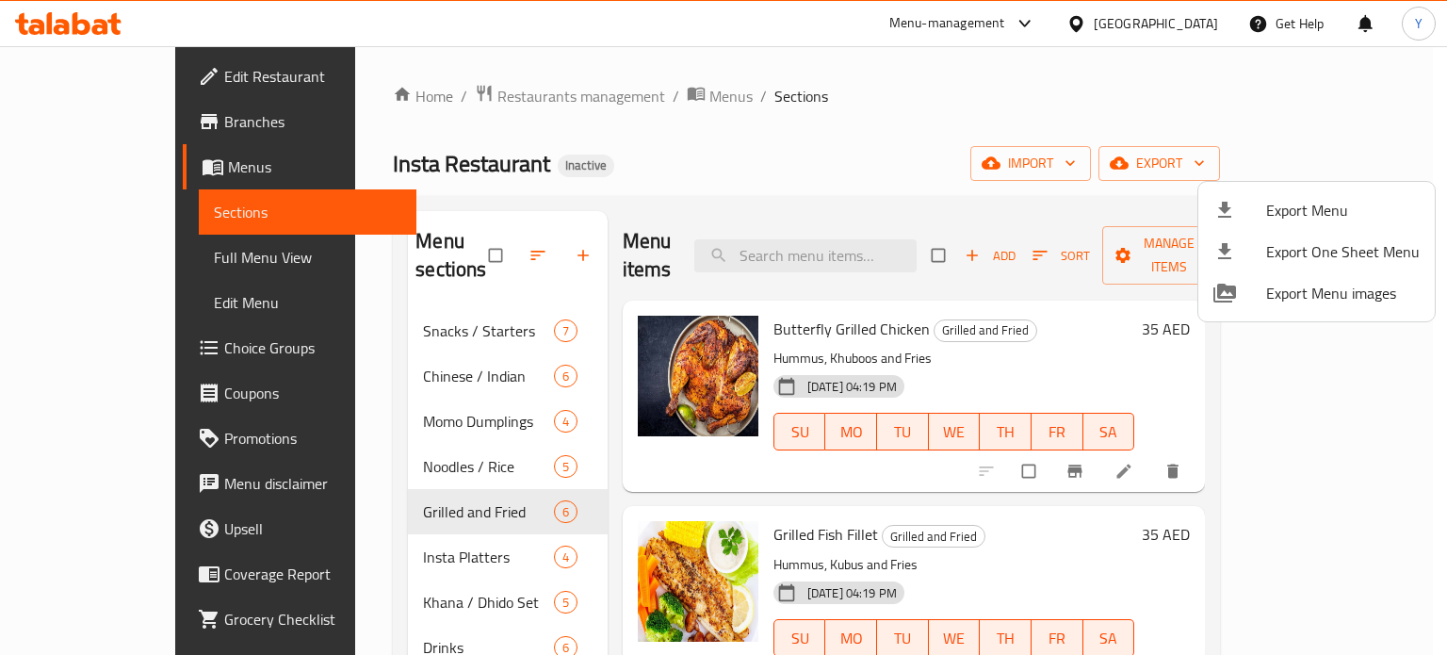
click at [844, 178] on div at bounding box center [723, 327] width 1447 height 655
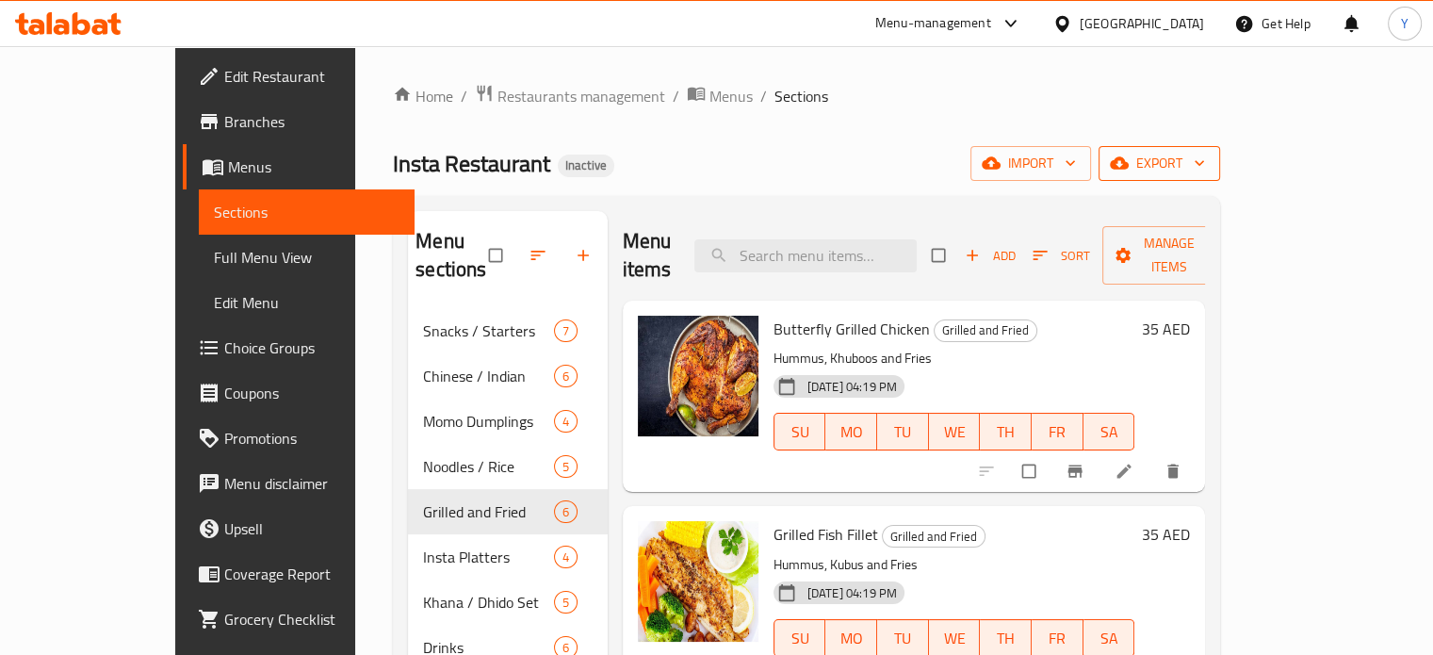
click at [1205, 175] on span "export" at bounding box center [1158, 164] width 91 height 24
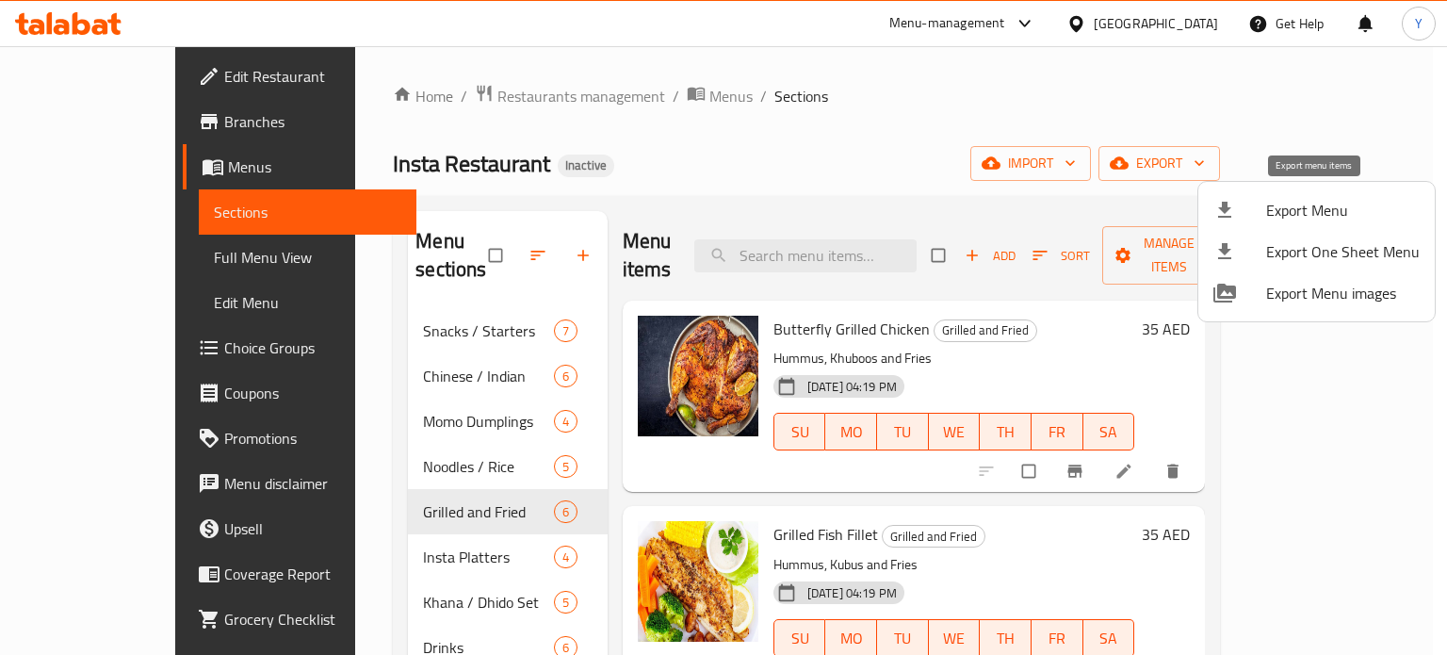
click at [1316, 206] on span "Export Menu" at bounding box center [1343, 210] width 154 height 23
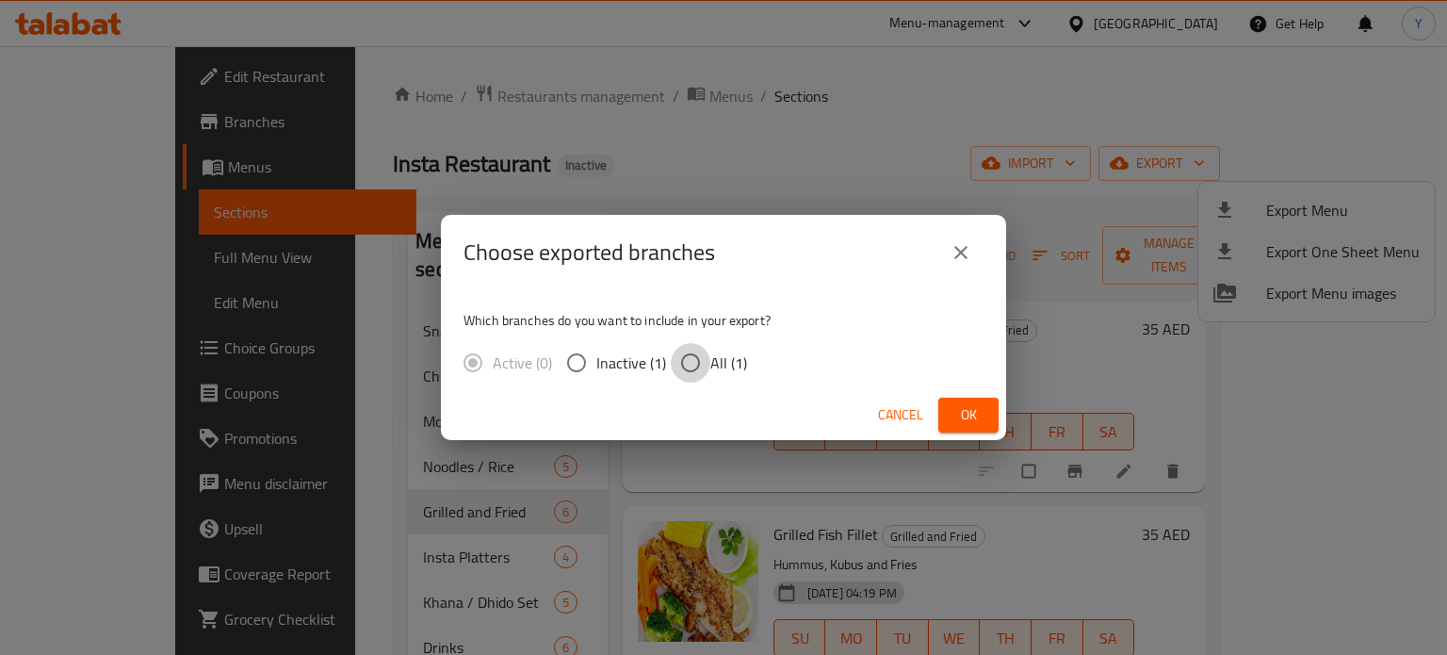
drag, startPoint x: 683, startPoint y: 368, endPoint x: 723, endPoint y: 372, distance: 40.7
click at [684, 368] on input "All (1)" at bounding box center [691, 363] width 40 height 40
radio input "true"
click at [955, 413] on span "Ok" at bounding box center [968, 415] width 30 height 24
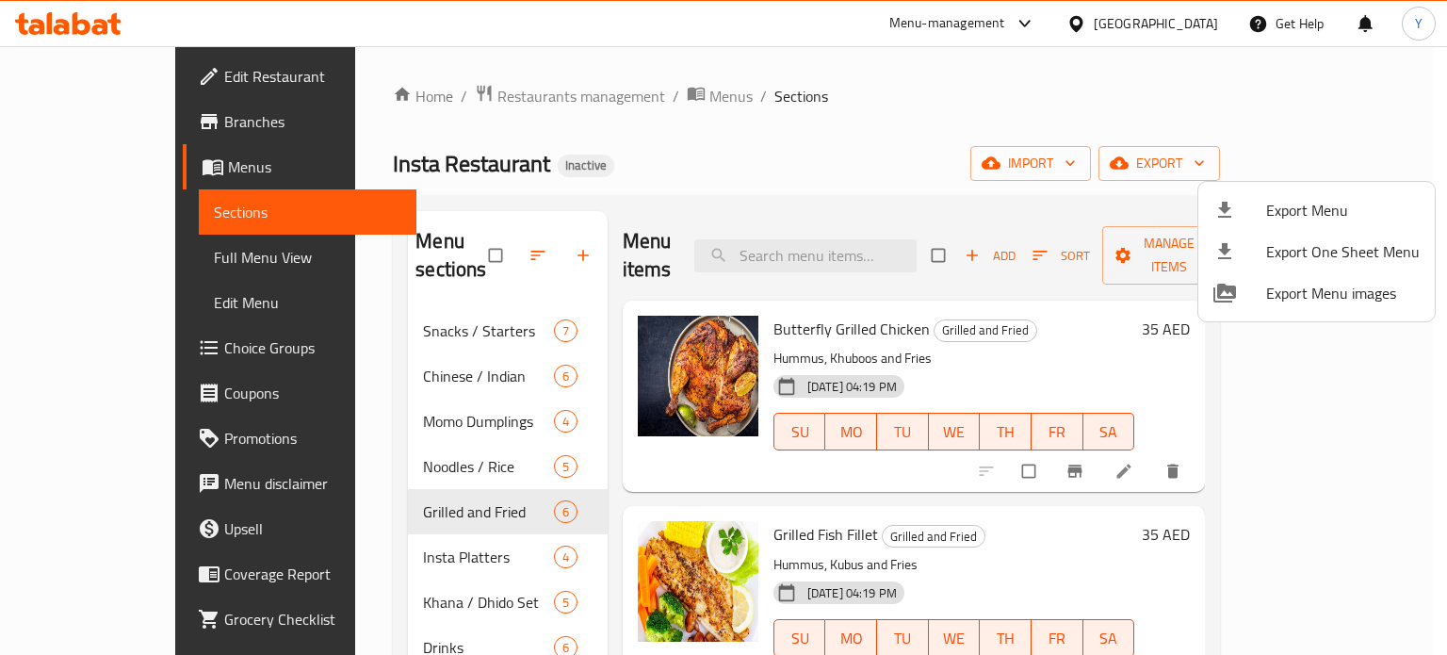
click at [1032, 160] on div at bounding box center [723, 327] width 1447 height 655
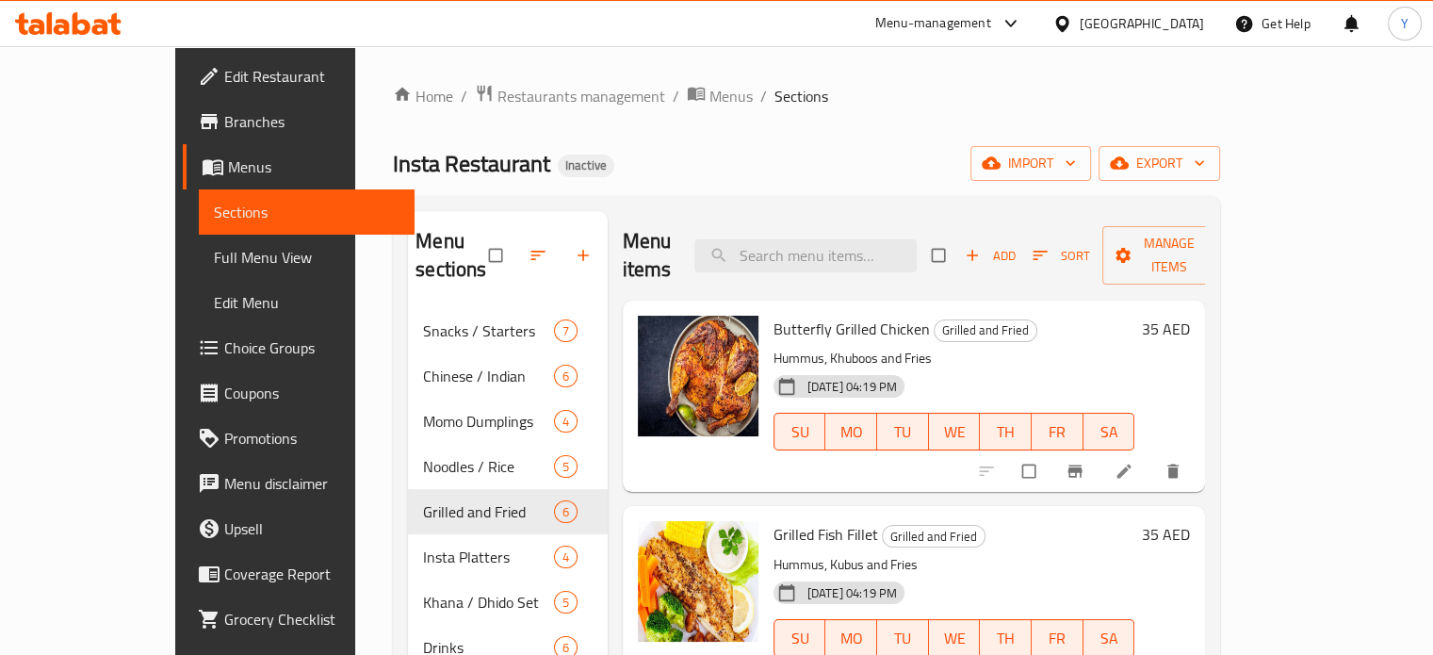
click at [1195, 22] on div "United Arab Emirates" at bounding box center [1142, 23] width 124 height 21
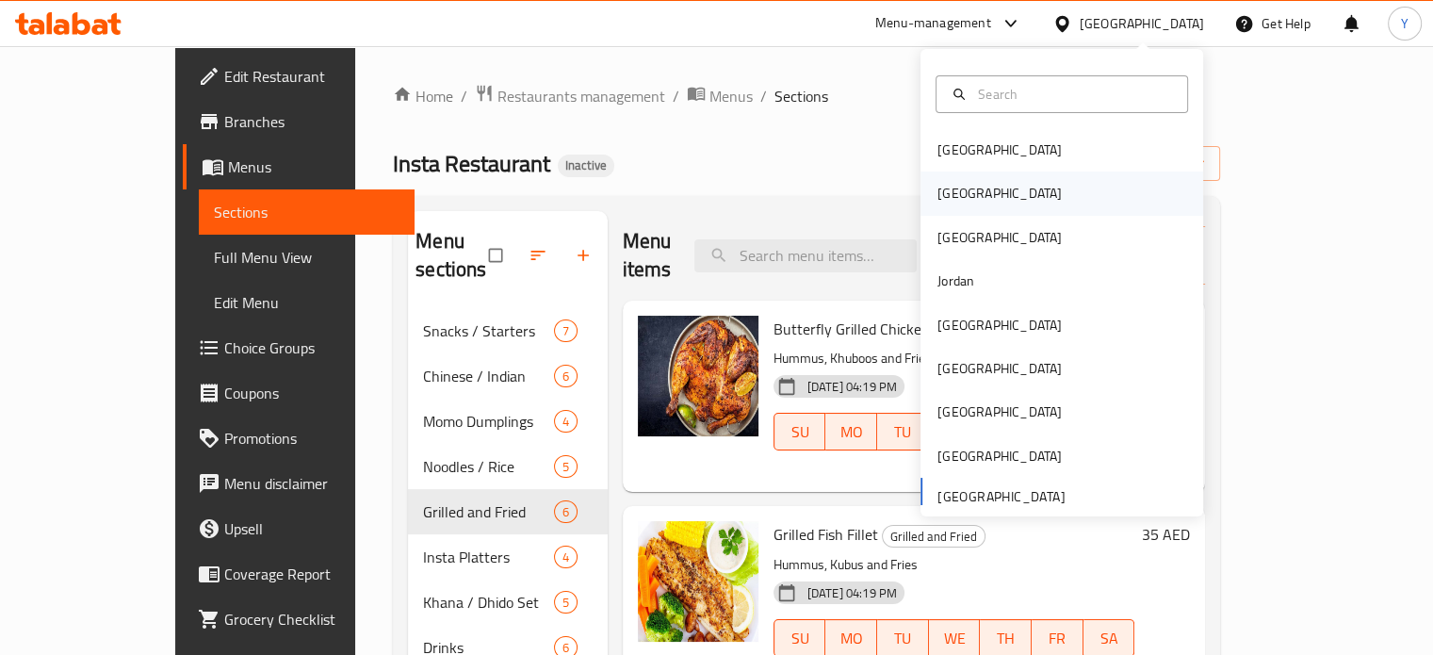
click at [972, 187] on div "Egypt" at bounding box center [1061, 192] width 283 height 43
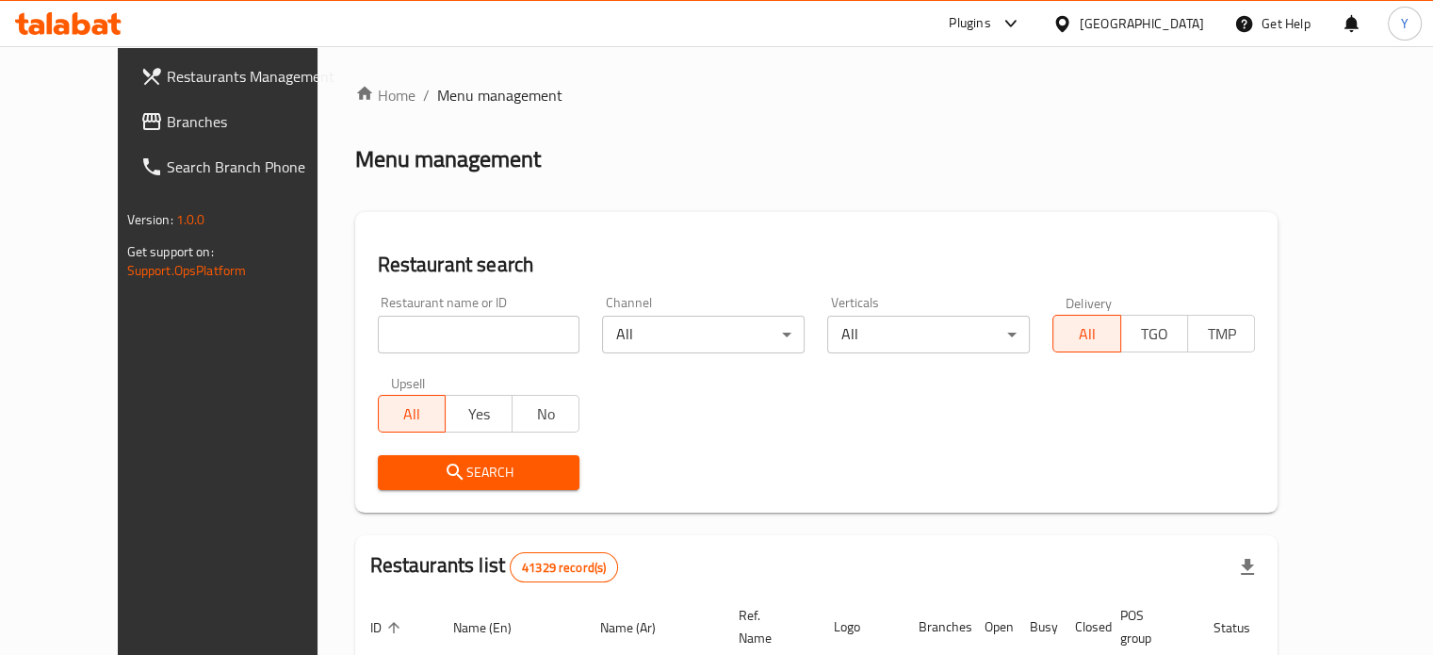
click at [134, 134] on link "Branches" at bounding box center [241, 121] width 232 height 45
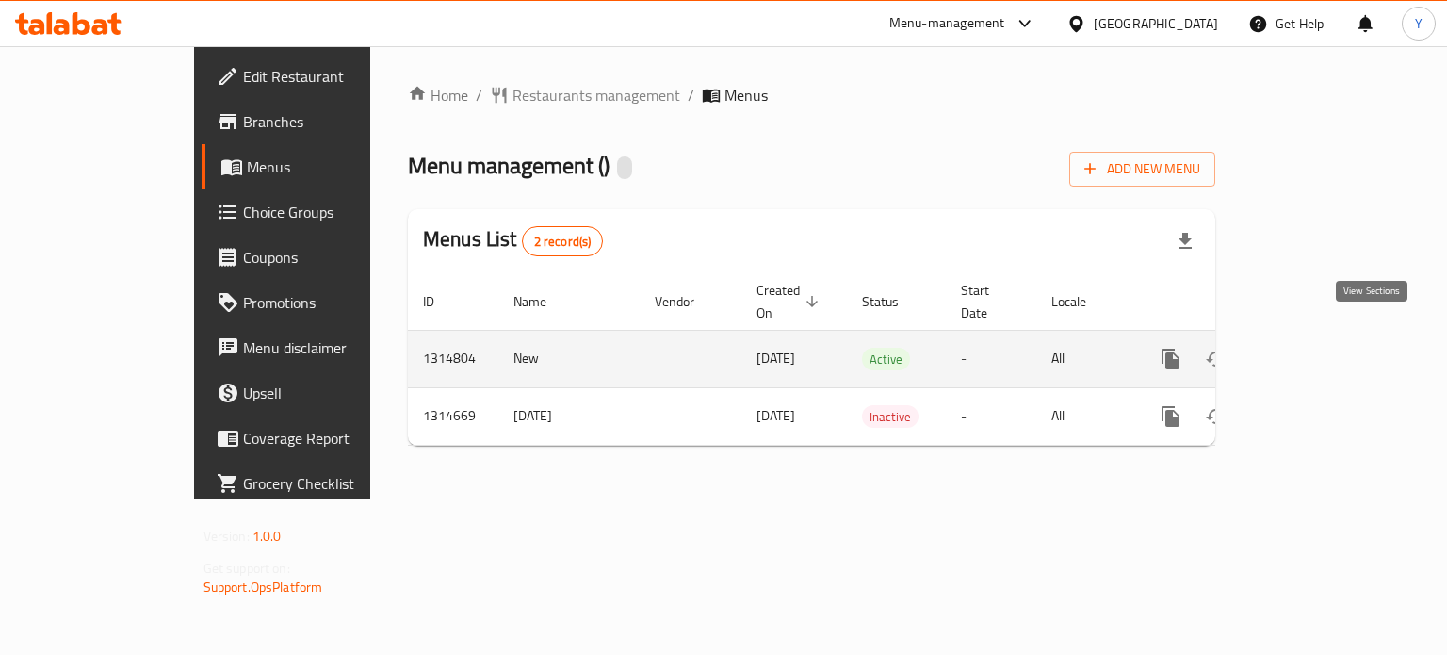
click at [1315, 350] on icon "enhanced table" at bounding box center [1306, 358] width 17 height 17
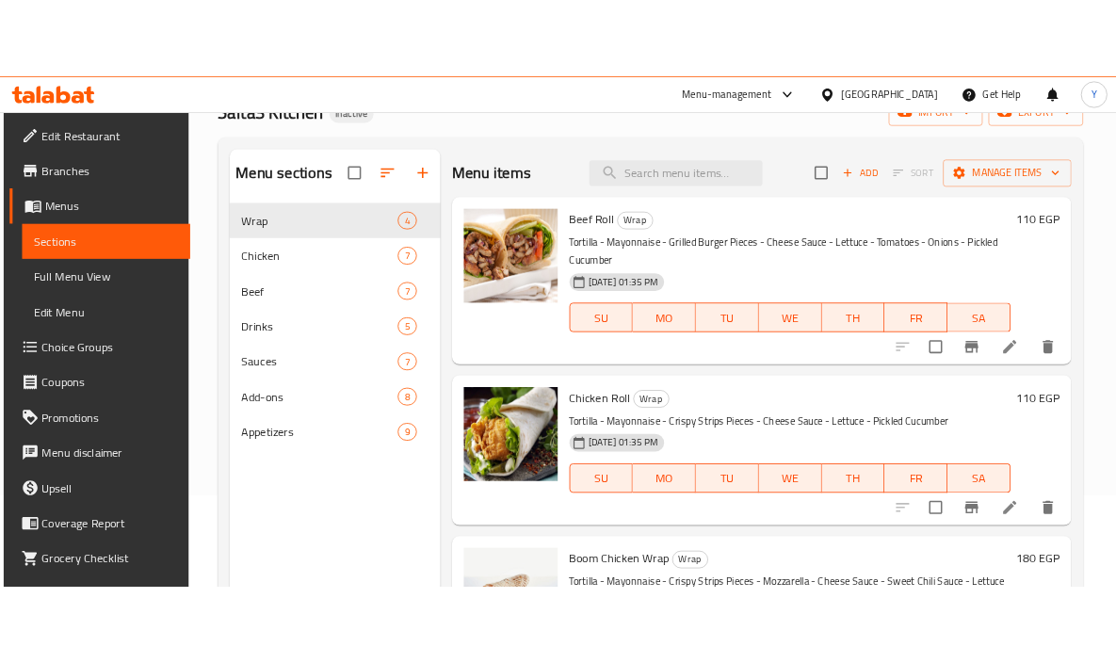
scroll to position [175, 0]
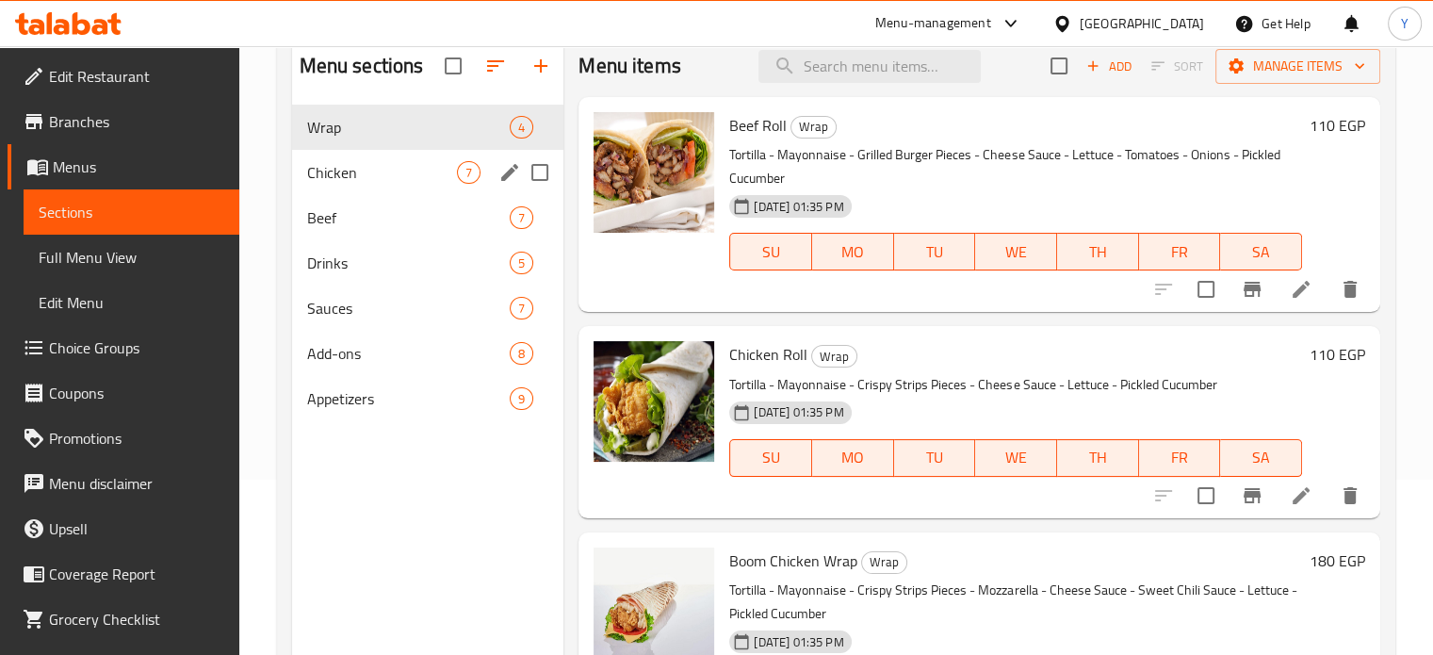
click at [323, 154] on div "Chicken 7" at bounding box center [428, 172] width 272 height 45
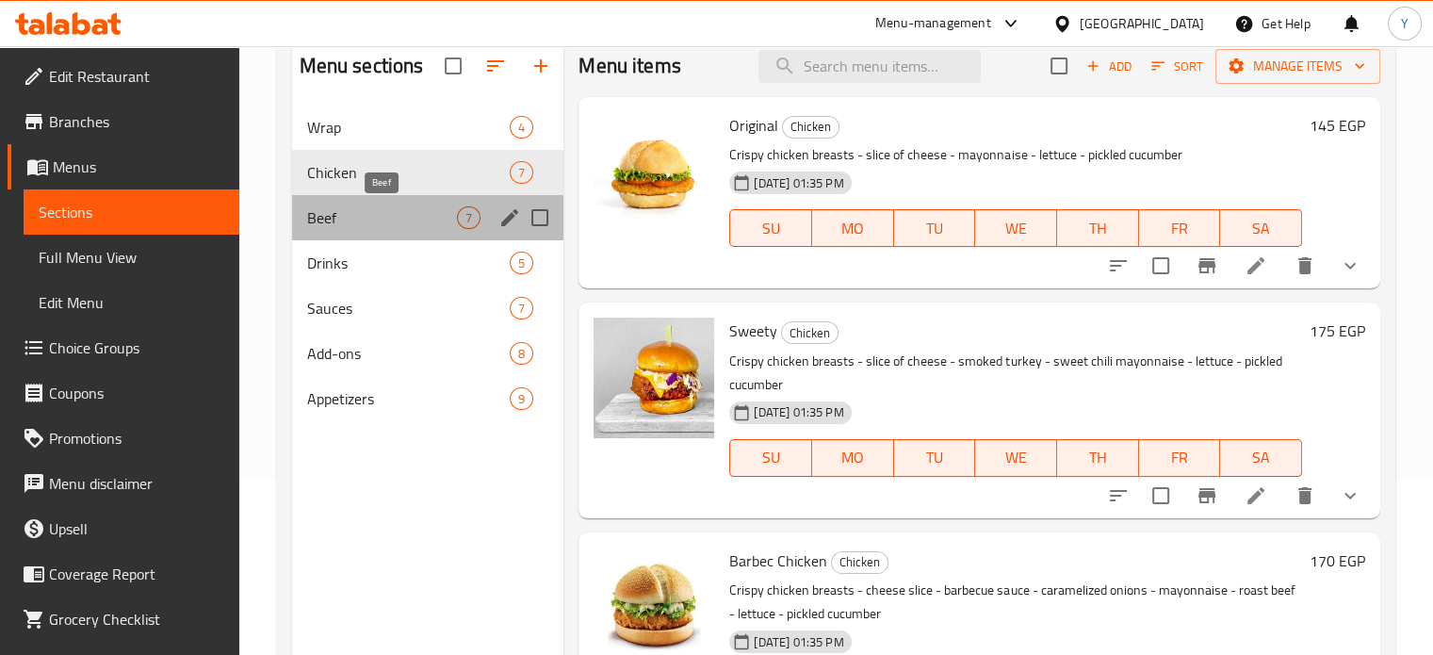
click at [341, 210] on span "Beef" at bounding box center [382, 217] width 151 height 23
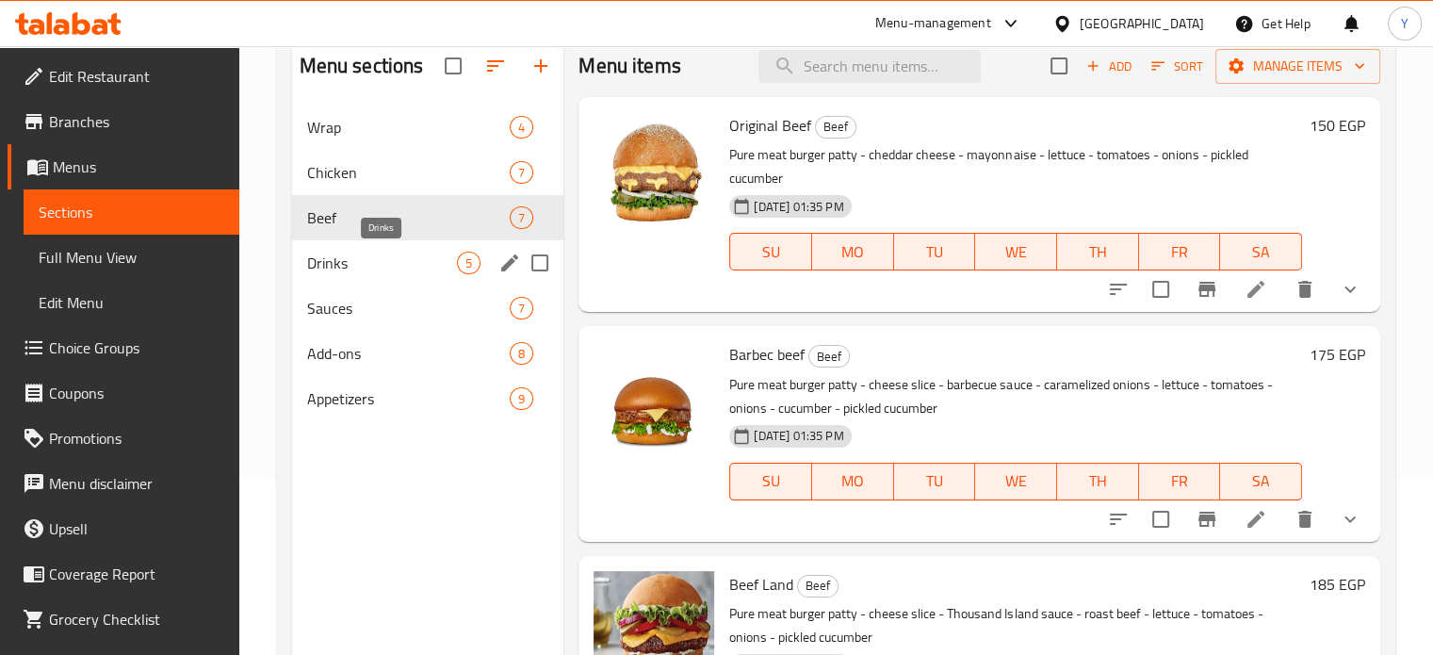
click at [354, 260] on span "Drinks" at bounding box center [382, 263] width 151 height 23
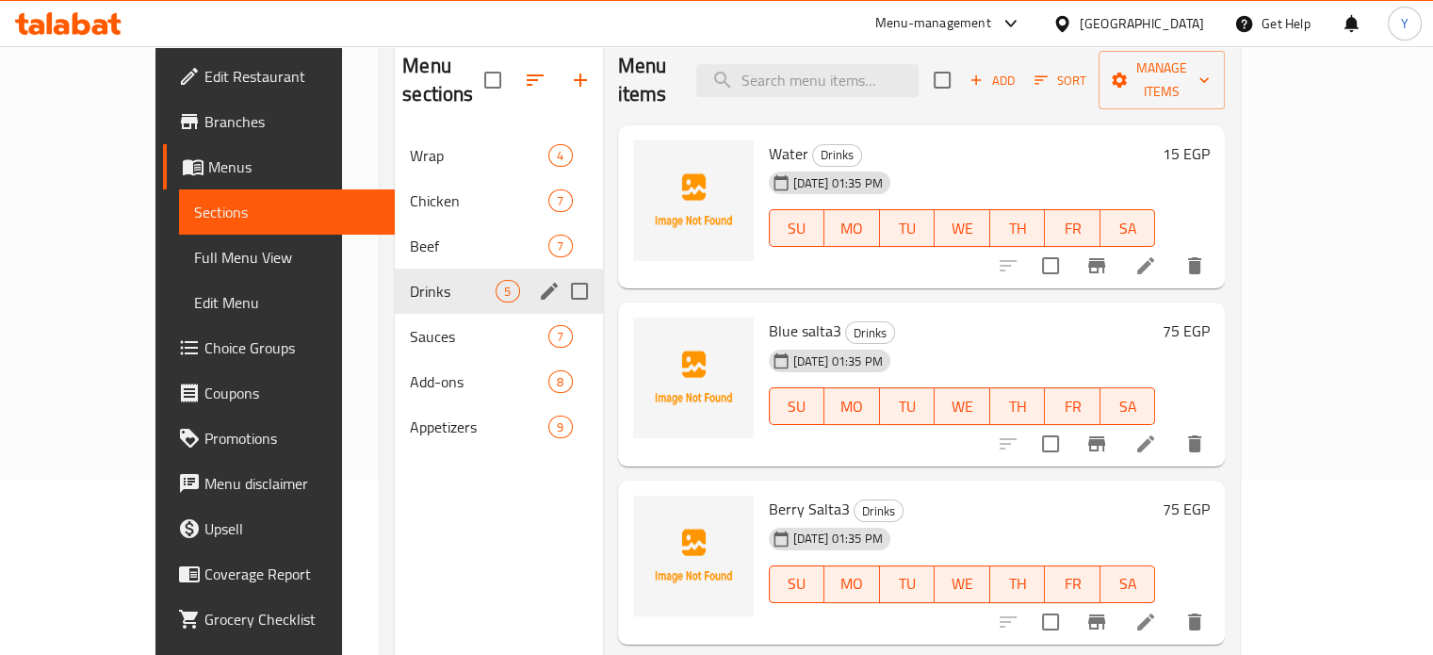
click at [395, 282] on div "Drinks 5" at bounding box center [498, 290] width 207 height 45
click at [395, 268] on div "Drinks 5" at bounding box center [498, 290] width 207 height 45
click at [410, 235] on span "Beef" at bounding box center [453, 246] width 86 height 23
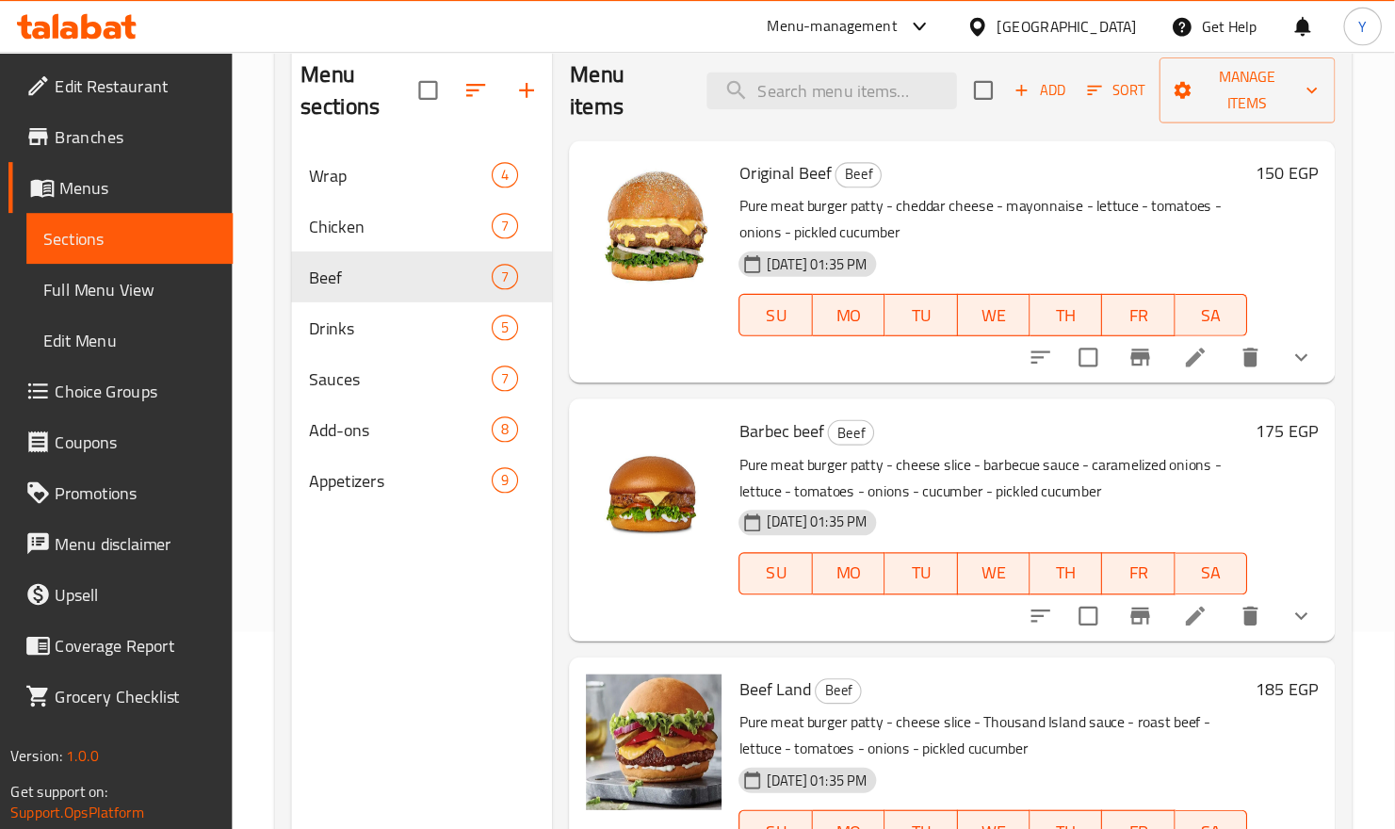
scroll to position [176, 0]
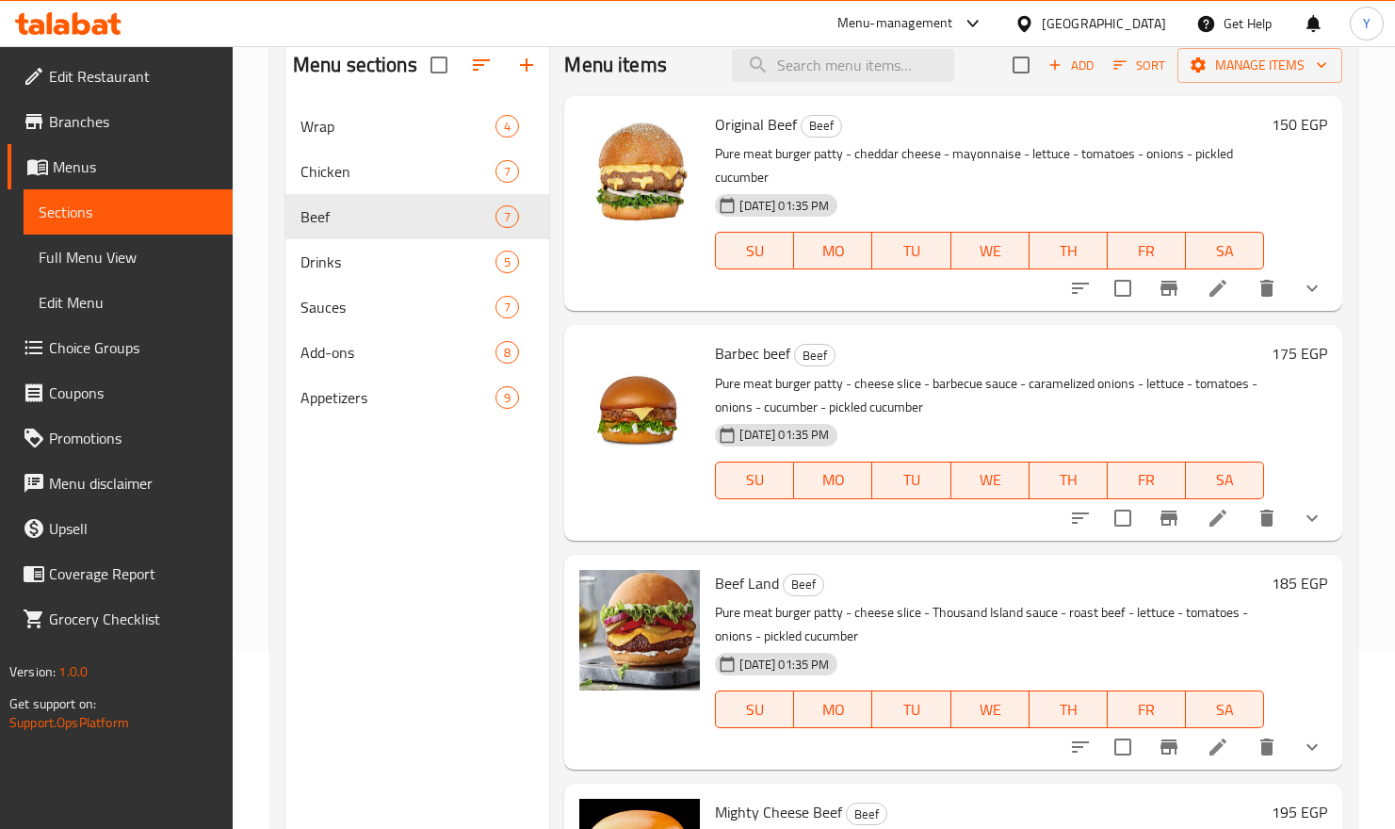
drag, startPoint x: 1097, startPoint y: 3, endPoint x: 917, endPoint y: 406, distance: 441.5
click at [918, 406] on p "Pure meat burger patty - cheese slice - barbecue sauce - caramelized onions - l…" at bounding box center [989, 395] width 549 height 47
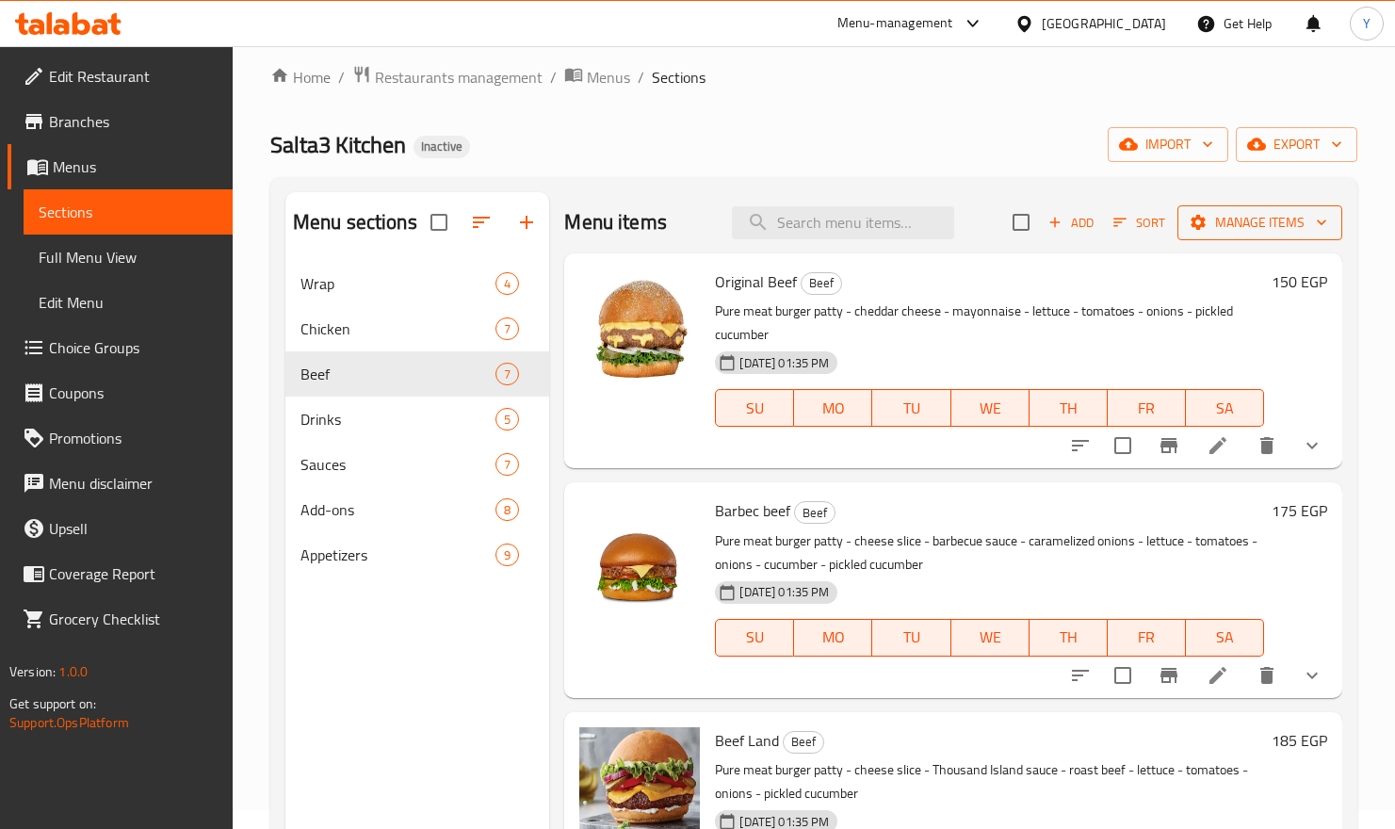
scroll to position [8, 0]
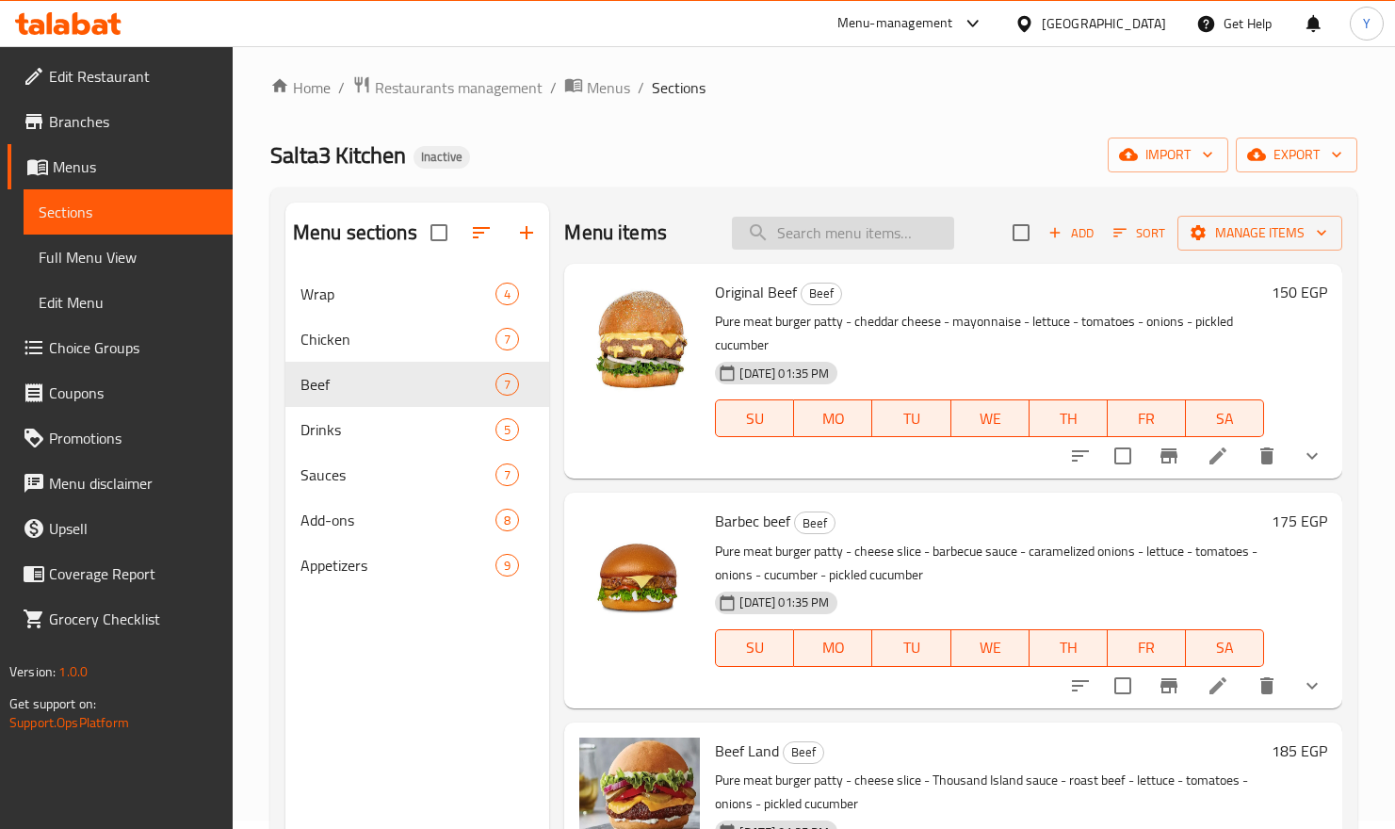
click at [853, 236] on input "search" at bounding box center [843, 233] width 222 height 33
paste input "Crunchy Fries"
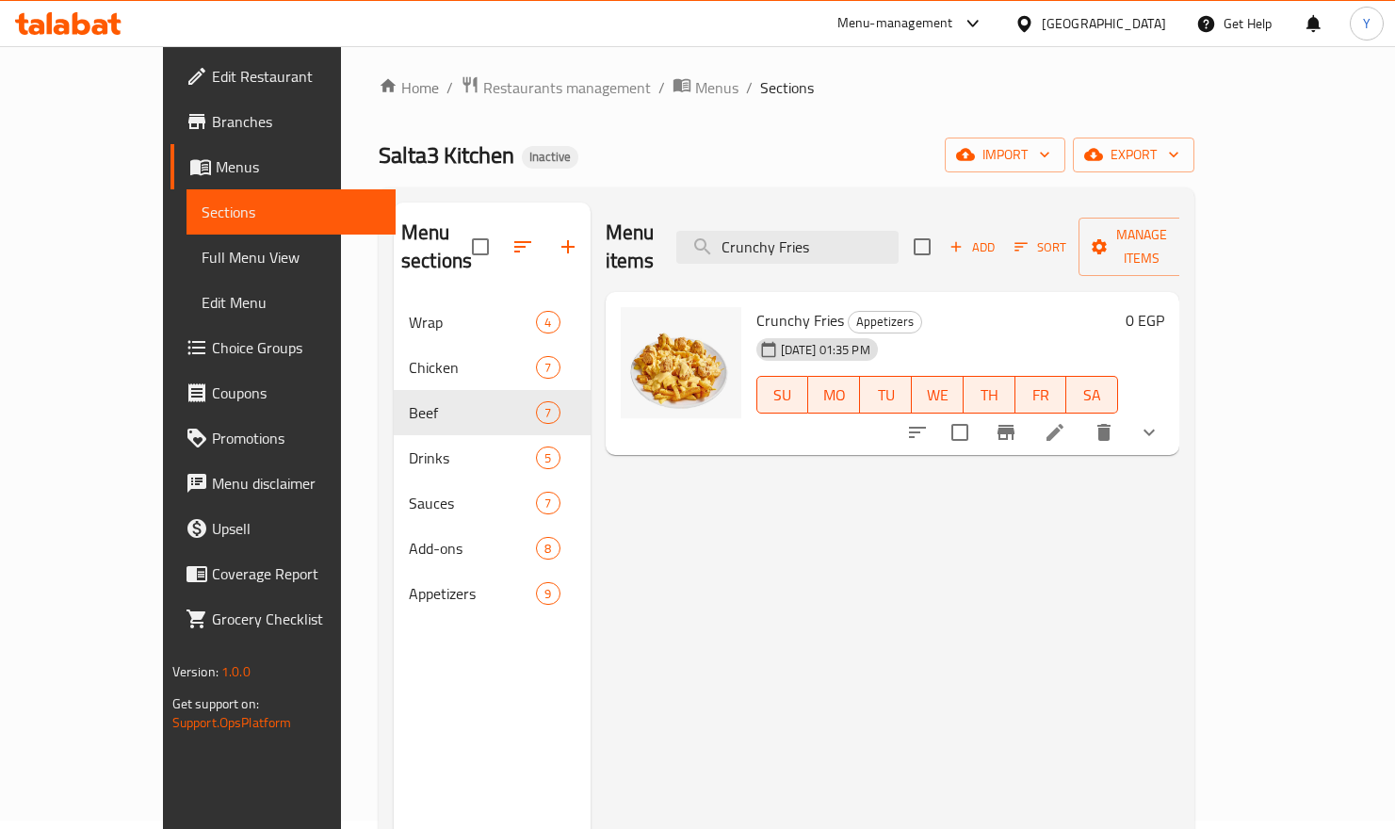
type input "Crunchy Fries"
click at [1081, 415] on li at bounding box center [1055, 432] width 53 height 34
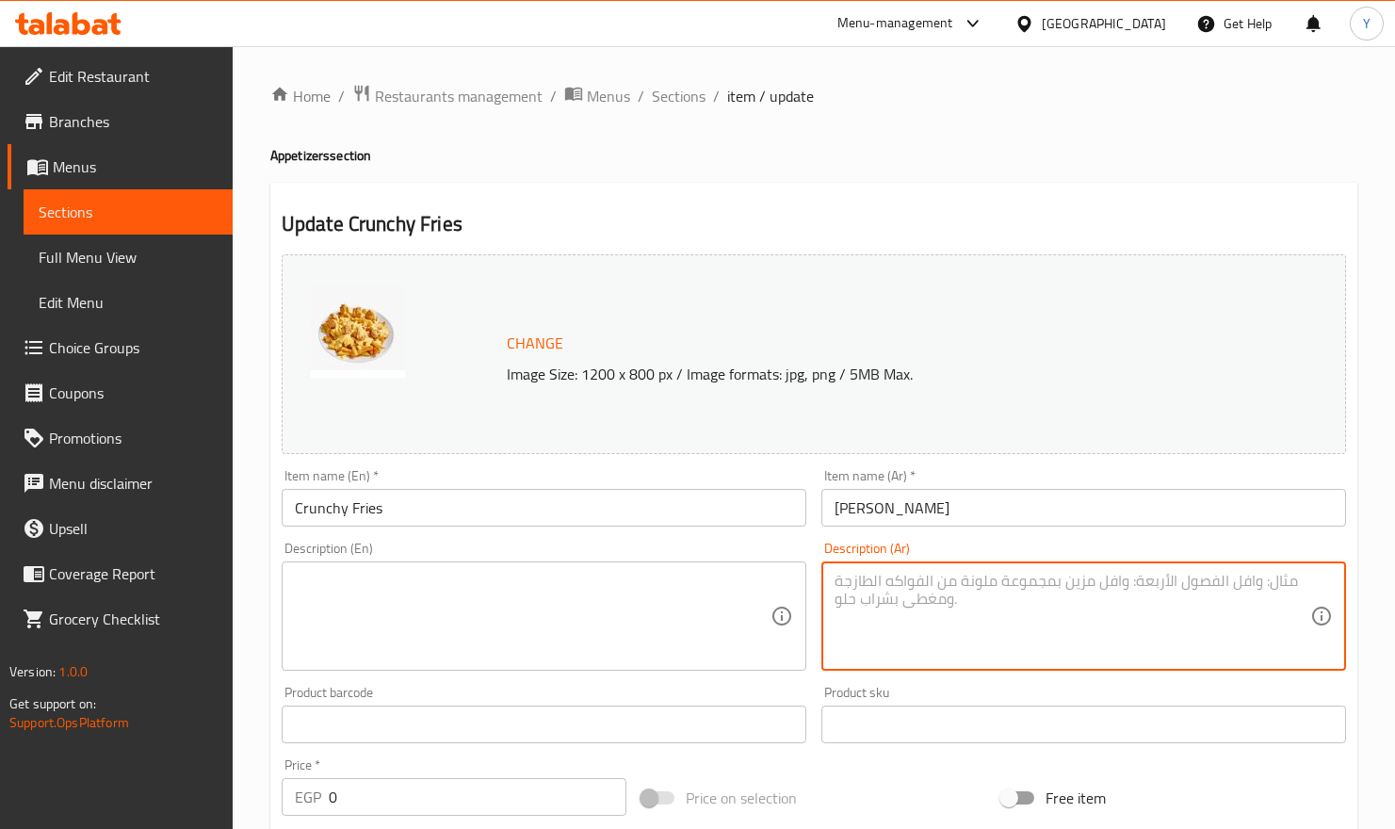
click at [1062, 603] on textarea at bounding box center [1073, 616] width 476 height 89
paste textarea "بطاطس مقرمشة إضافية لمحبّي القرمشة والنكهة القوية."
type textarea "بطاطس مقرمشة إضافية لمحبّي القرمشة والنكهة القوية."
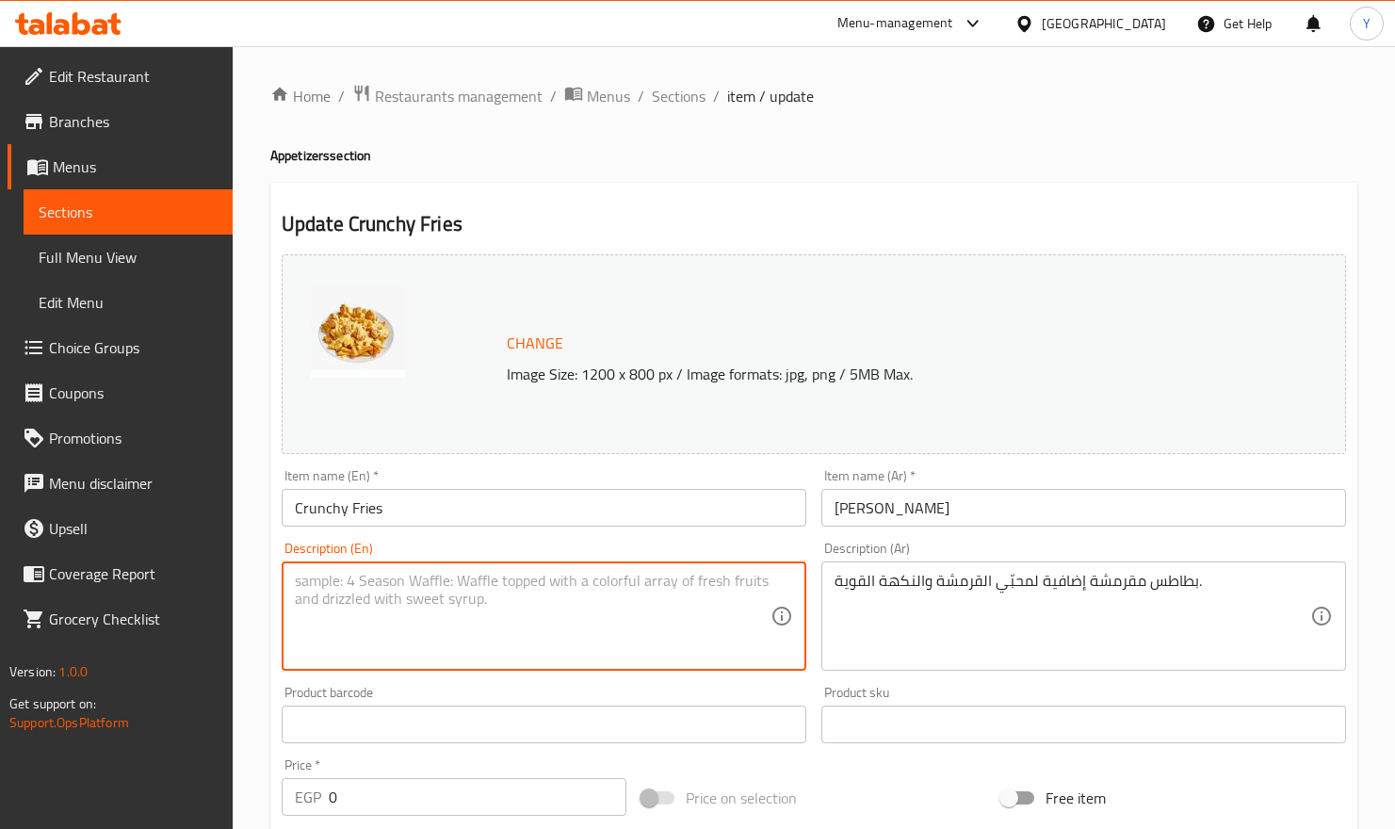
click at [513, 572] on textarea at bounding box center [533, 616] width 476 height 89
paste textarea "Extra crispy potatoes for those who love crunch and strong flavor."
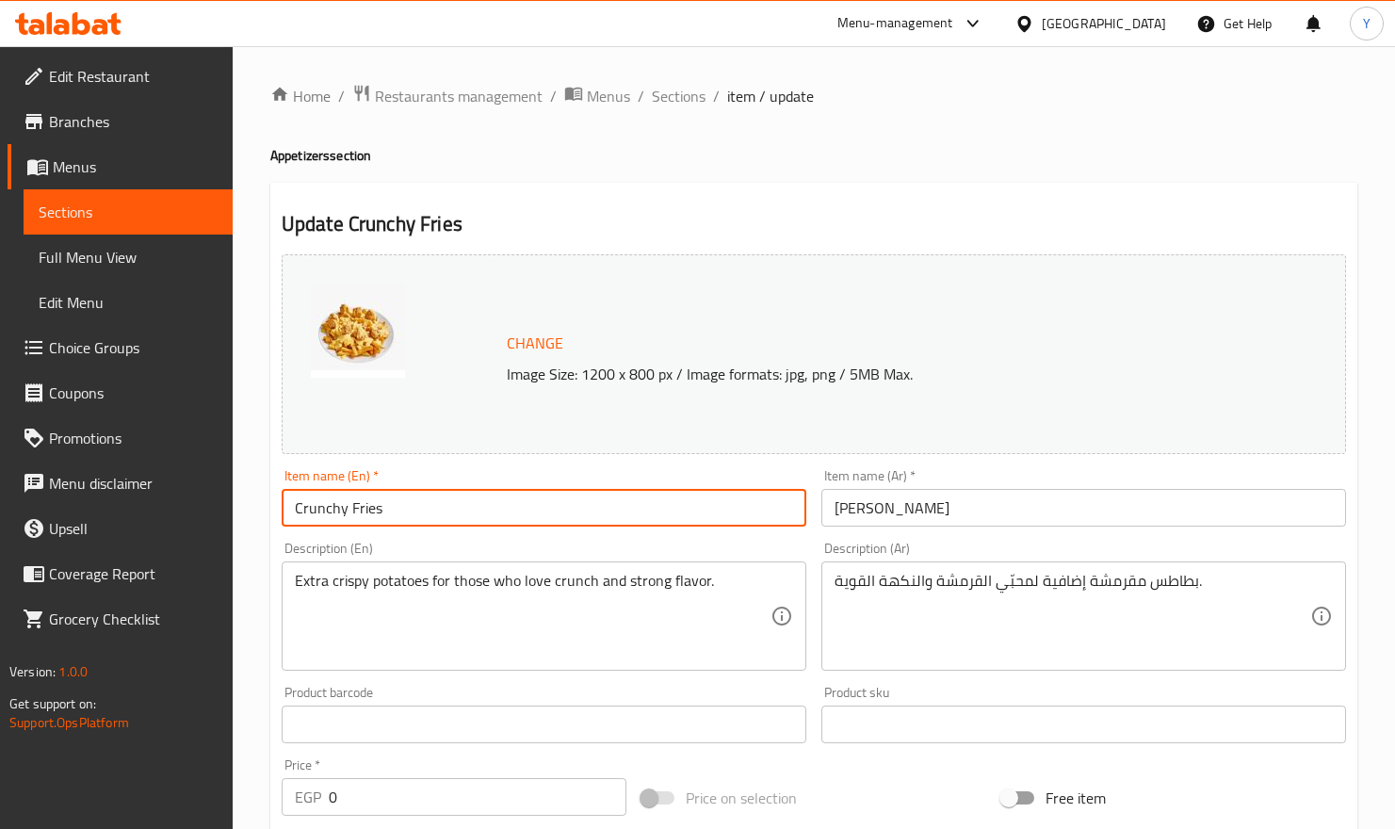
click at [630, 507] on input "Crunchy Fries" at bounding box center [544, 508] width 525 height 38
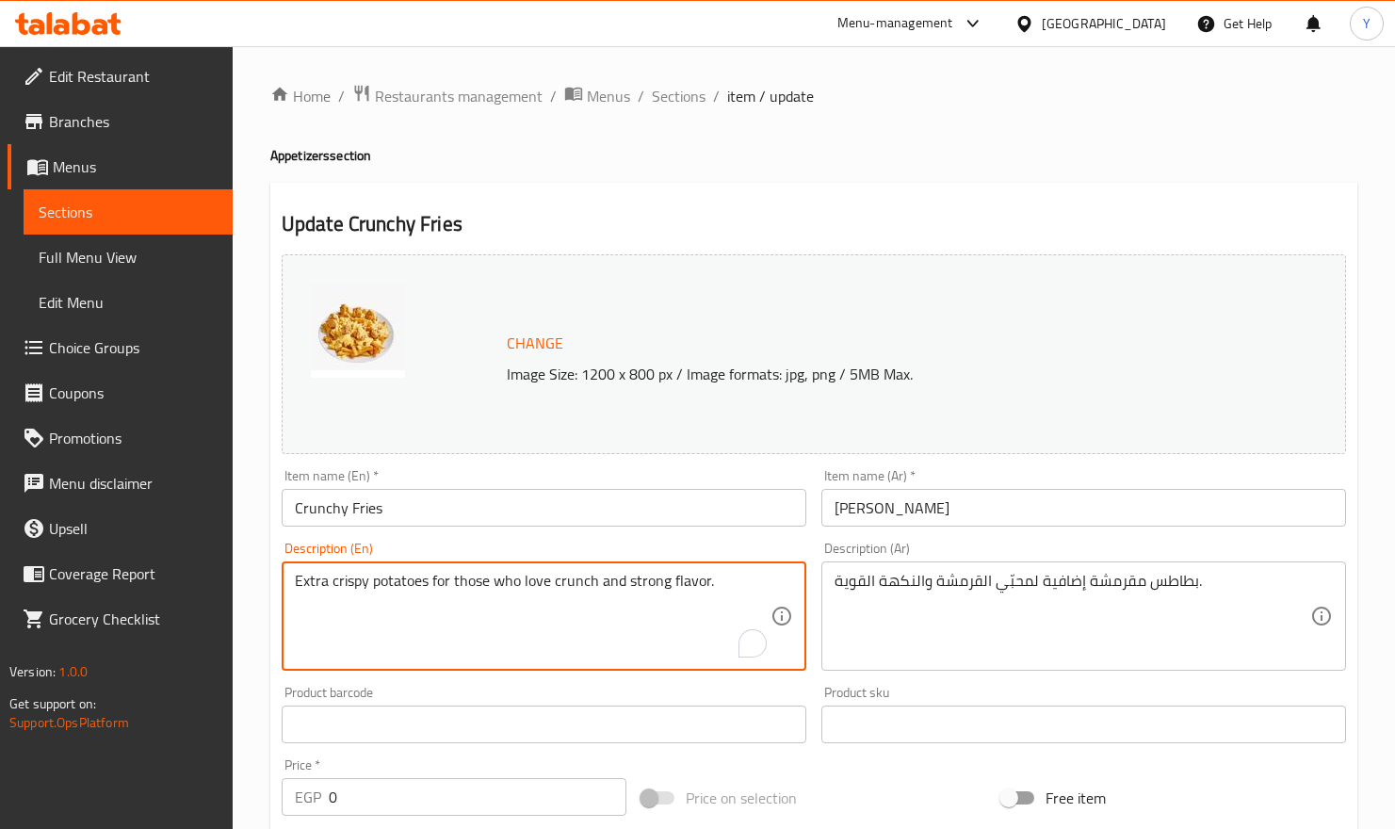
click at [577, 584] on textarea "Extra crispy potatoes for those who love crunch and strong flavor." at bounding box center [533, 616] width 476 height 89
type textarea "Extra crispy potatoes for those who love crisp and strong flavor."
click at [607, 503] on input "Crunchy Fries" at bounding box center [544, 508] width 525 height 38
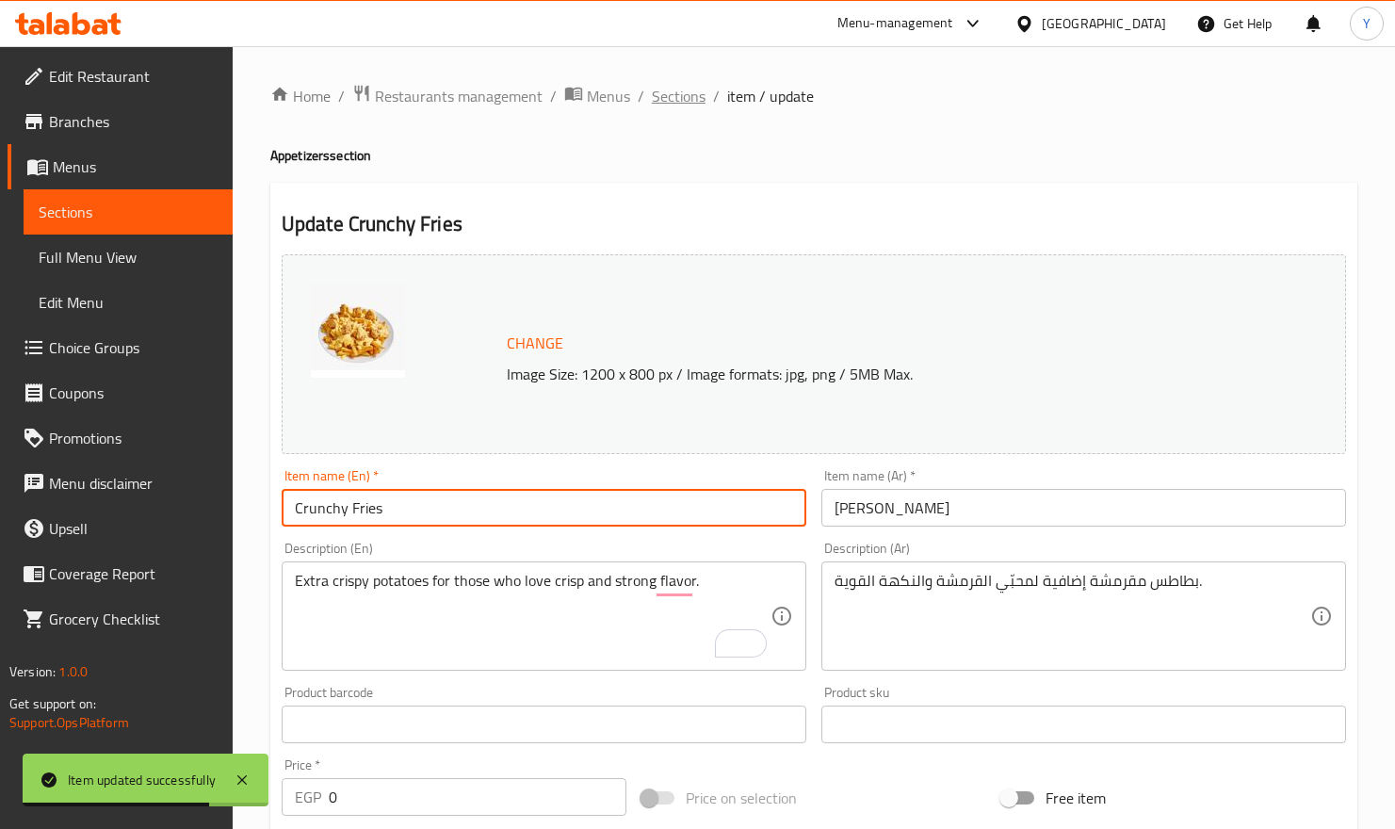
click at [694, 96] on span "Sections" at bounding box center [679, 96] width 54 height 23
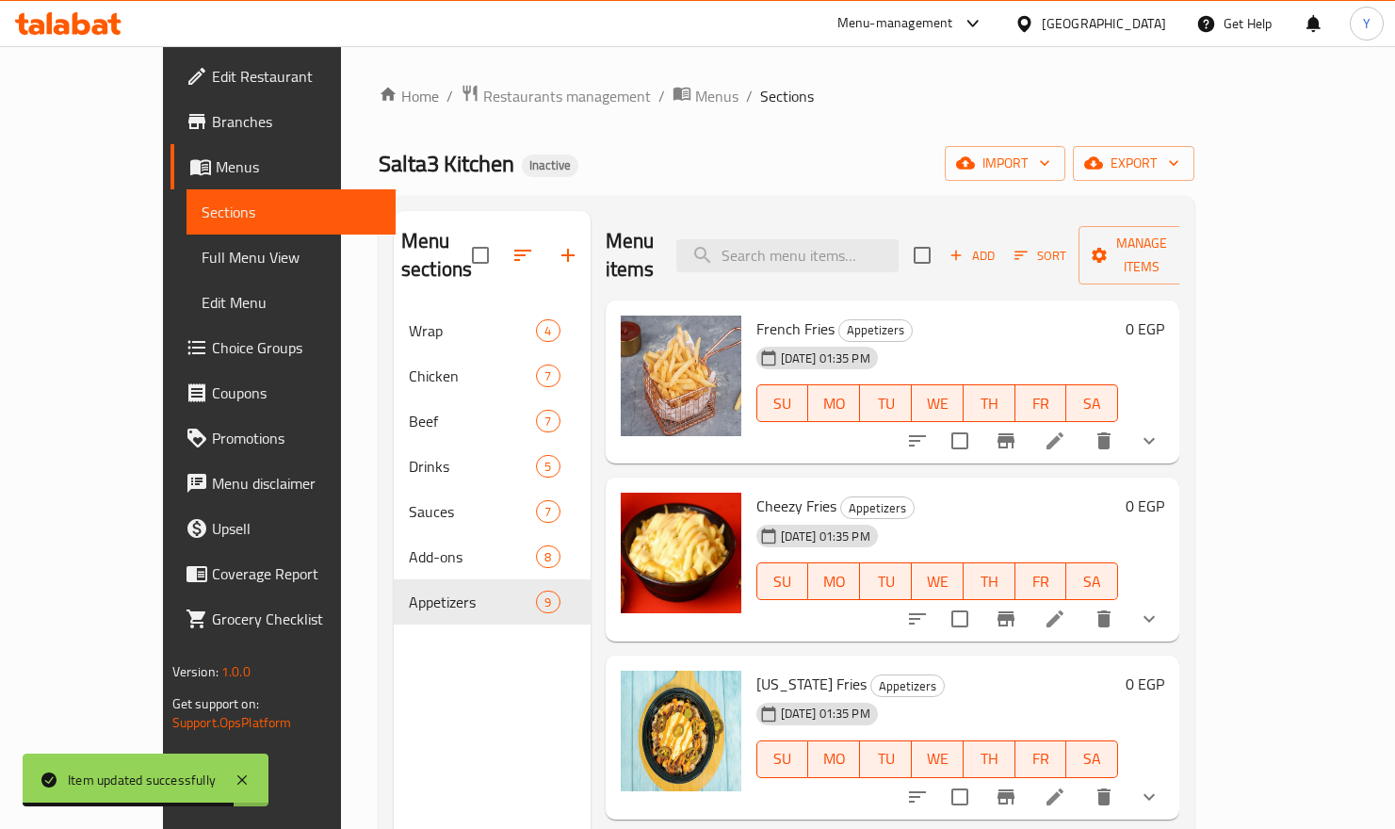
click at [864, 219] on div "Menu items Add Sort Manage items" at bounding box center [893, 255] width 575 height 89
click at [871, 239] on input "search" at bounding box center [787, 255] width 222 height 33
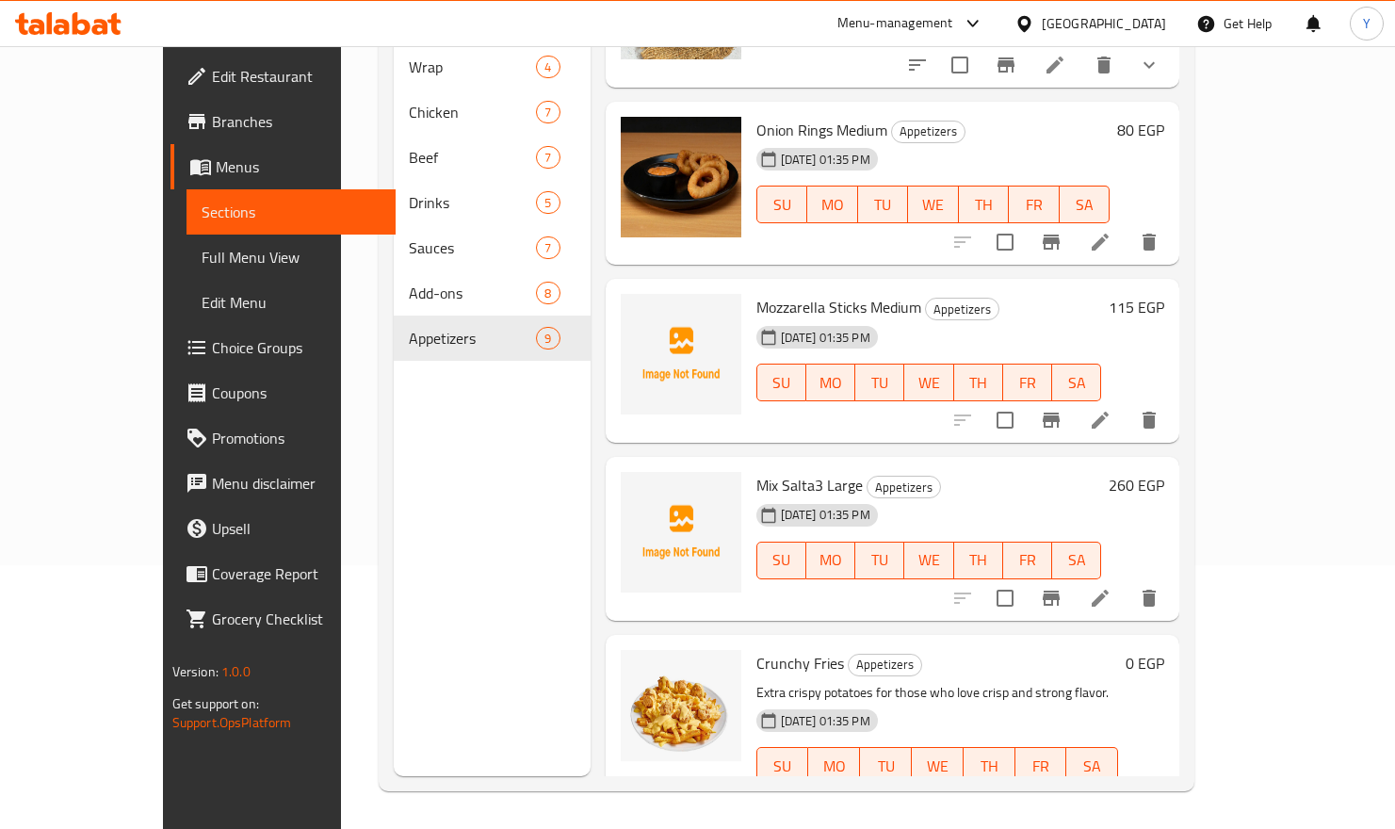
scroll to position [827, 0]
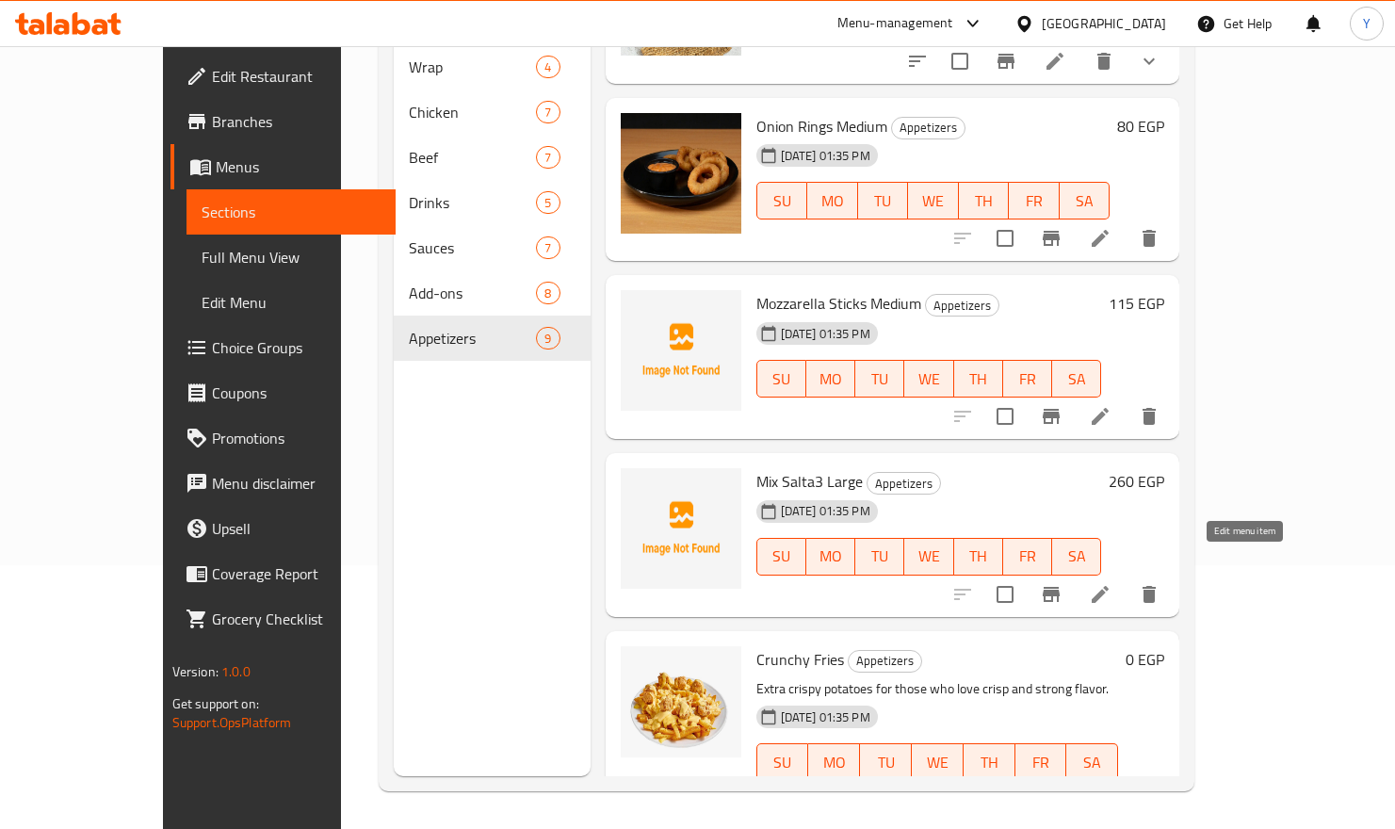
click at [1112, 583] on icon at bounding box center [1100, 594] width 23 height 23
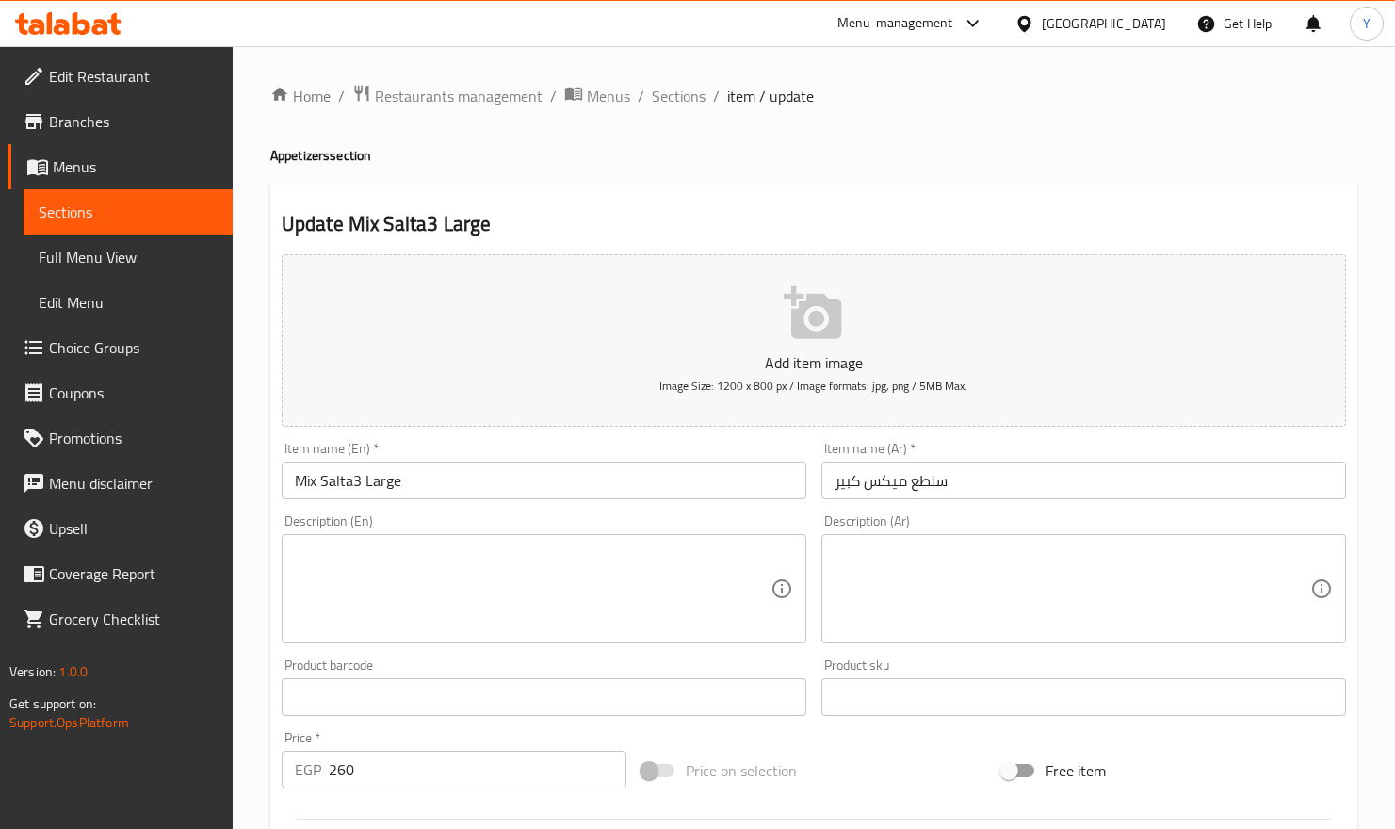
click at [1230, 592] on textarea at bounding box center [1073, 589] width 476 height 89
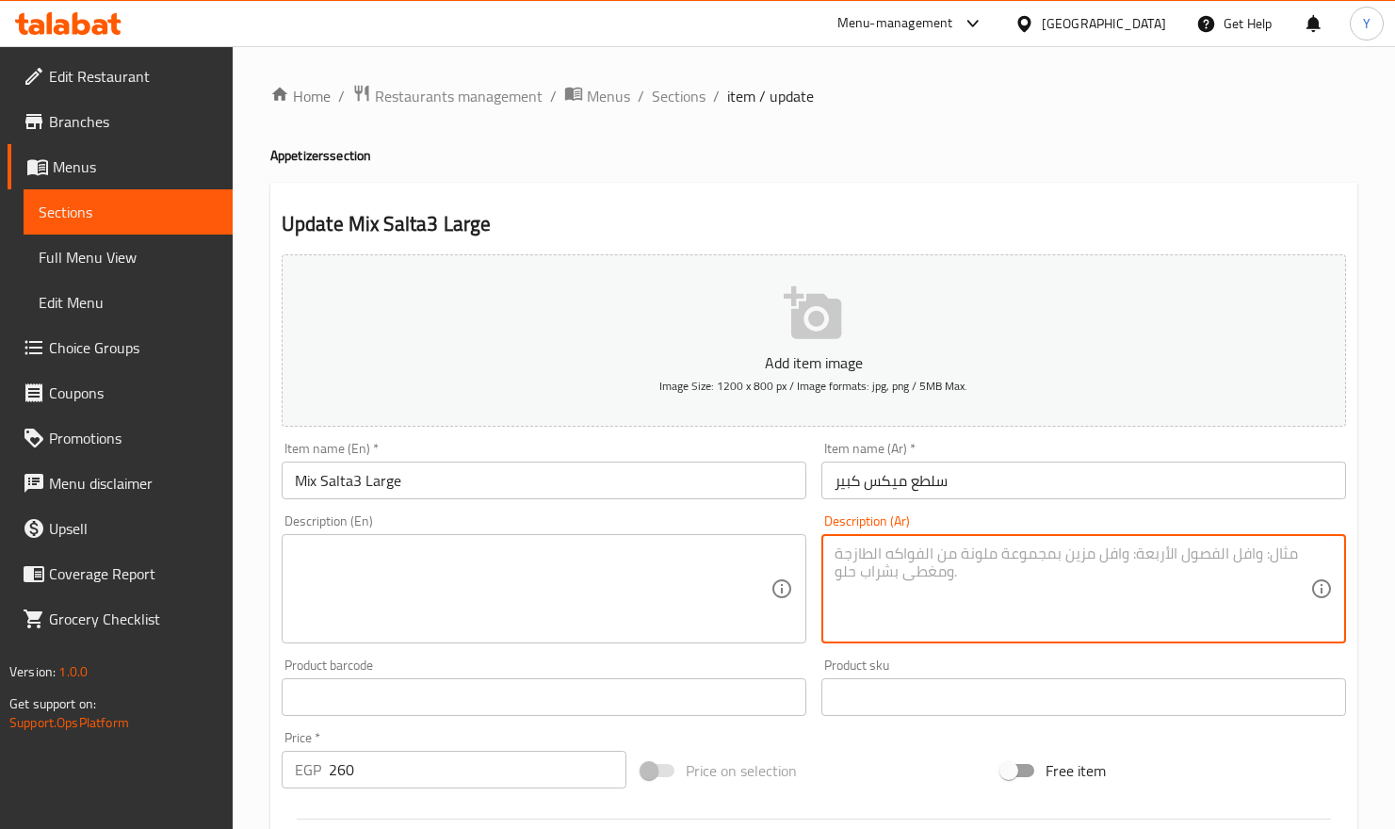
paste textarea "مزيج كبير من البطاطس، حلقات البصل، والمقبلات المميزة بتتبيلة خاصة."
type textarea "مزيج كبير من البطاطس، حلقات البصل، والمقبلات المميزة بتتبيلة خاصة."
click at [569, 580] on textarea at bounding box center [533, 589] width 476 height 89
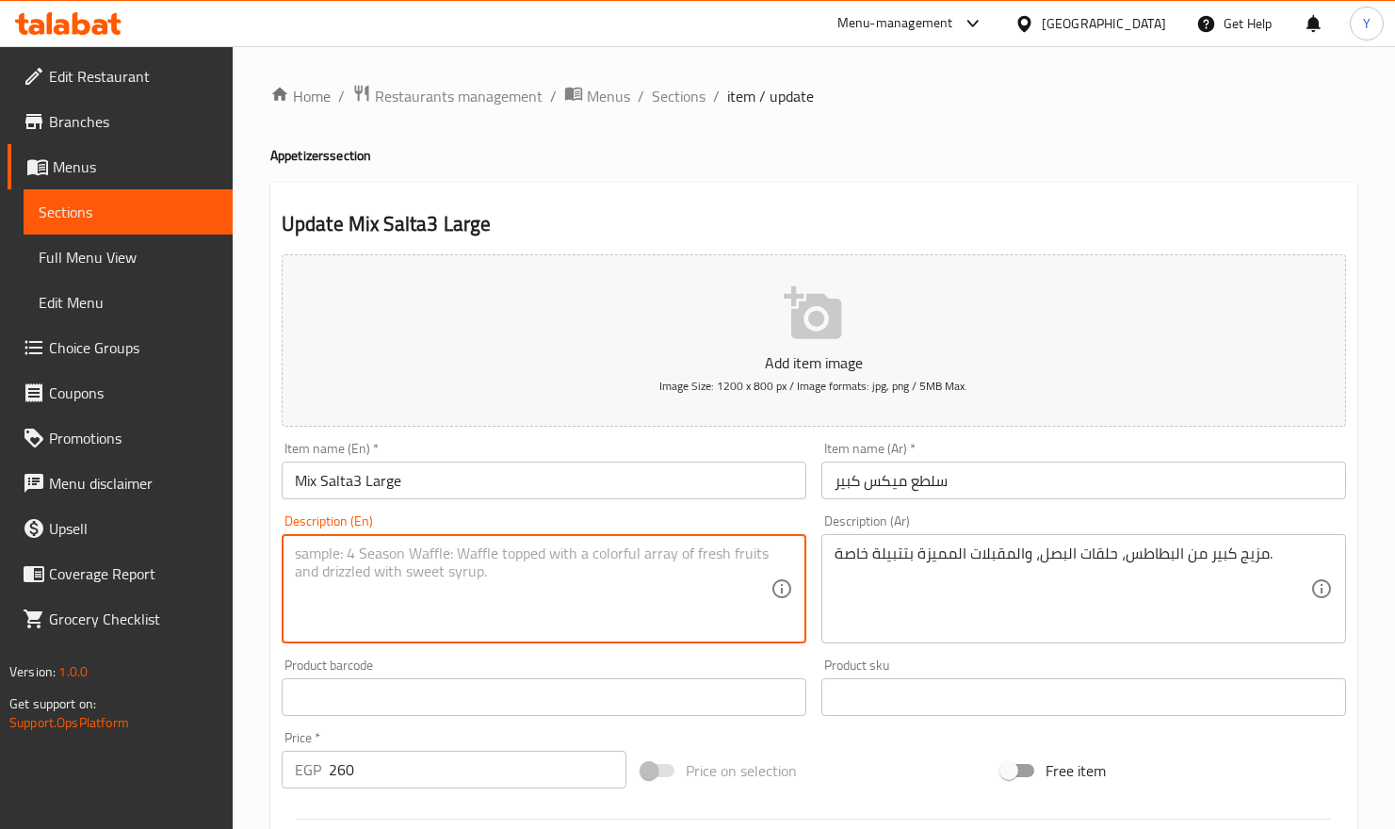
paste textarea "A great mix of potatoes, onion rings, and special appetizers with a special sea…"
click at [333, 559] on textarea "A great mix of potatoes, onion rings, and special appetizers with a special sea…" at bounding box center [533, 589] width 476 height 89
click at [332, 558] on textarea "A great mix of potatoes, onion rings, and special appetizers with a special sea…" at bounding box center [533, 589] width 476 height 89
click at [320, 551] on textarea "A great mix of potatoes, onion rings, and special appetizers with a special sea…" at bounding box center [533, 589] width 476 height 89
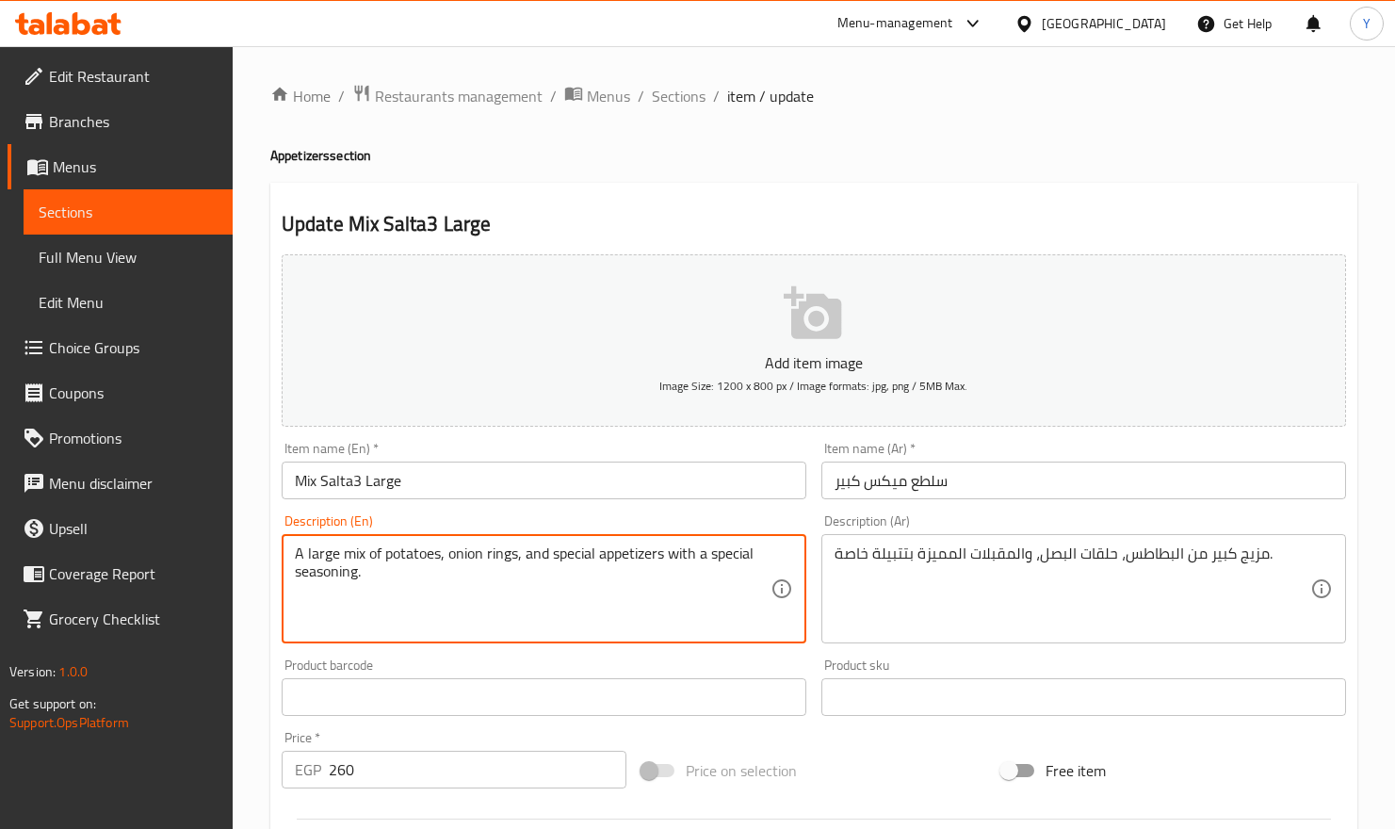
type textarea "A large mix of potatoes, onion rings, and special appetizers with a special sea…"
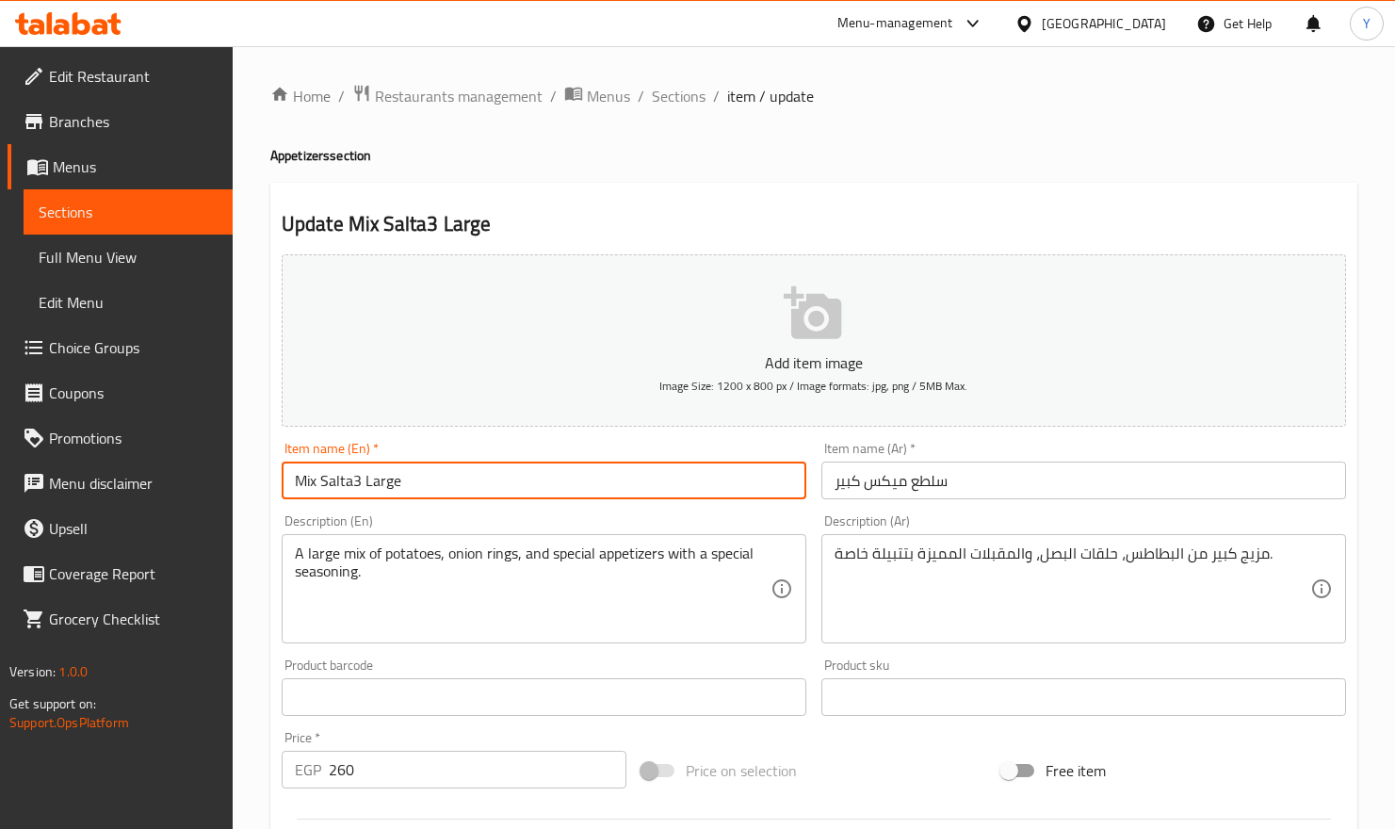
click at [499, 481] on input "Mix Salta3 Large" at bounding box center [544, 481] width 525 height 38
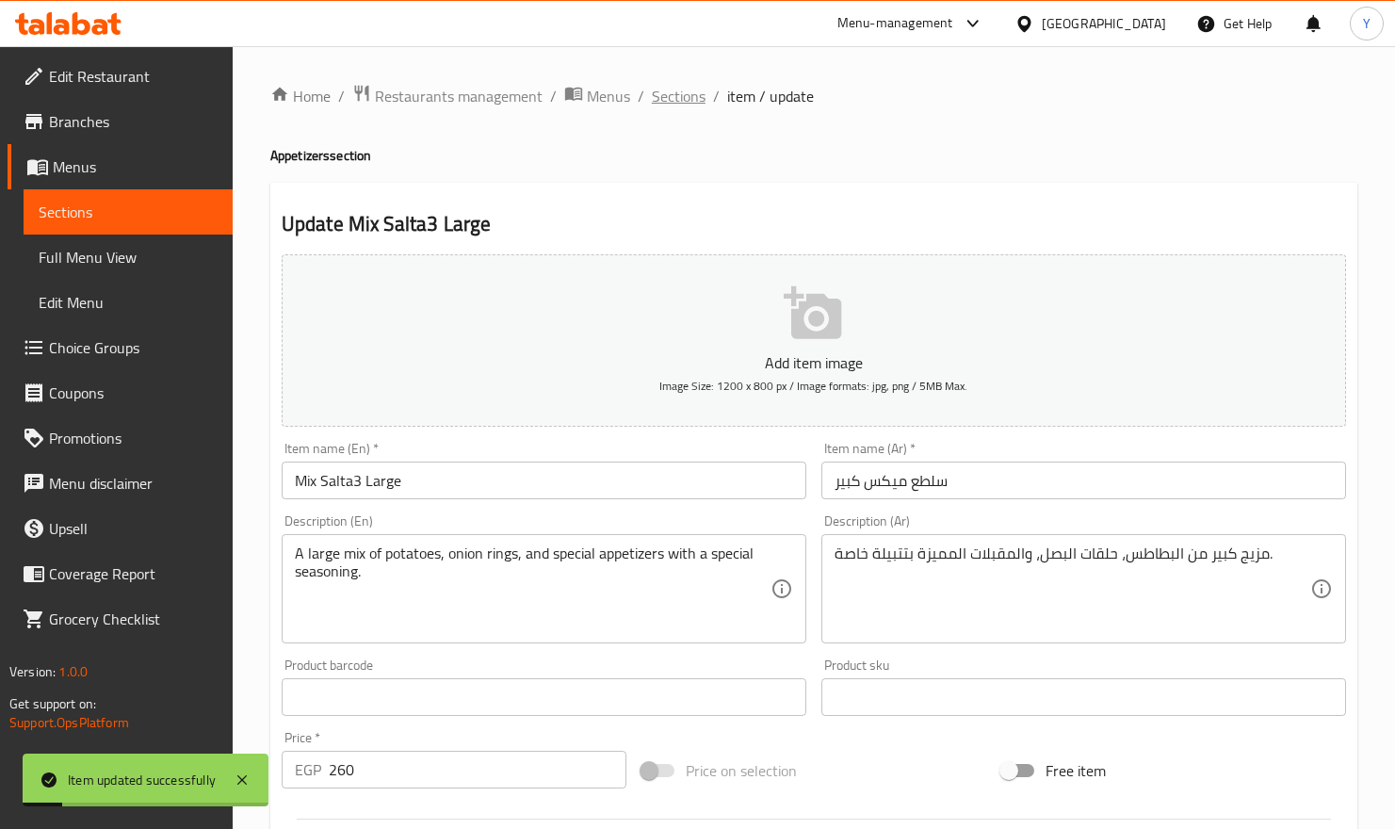
click at [677, 100] on span "Sections" at bounding box center [679, 96] width 54 height 23
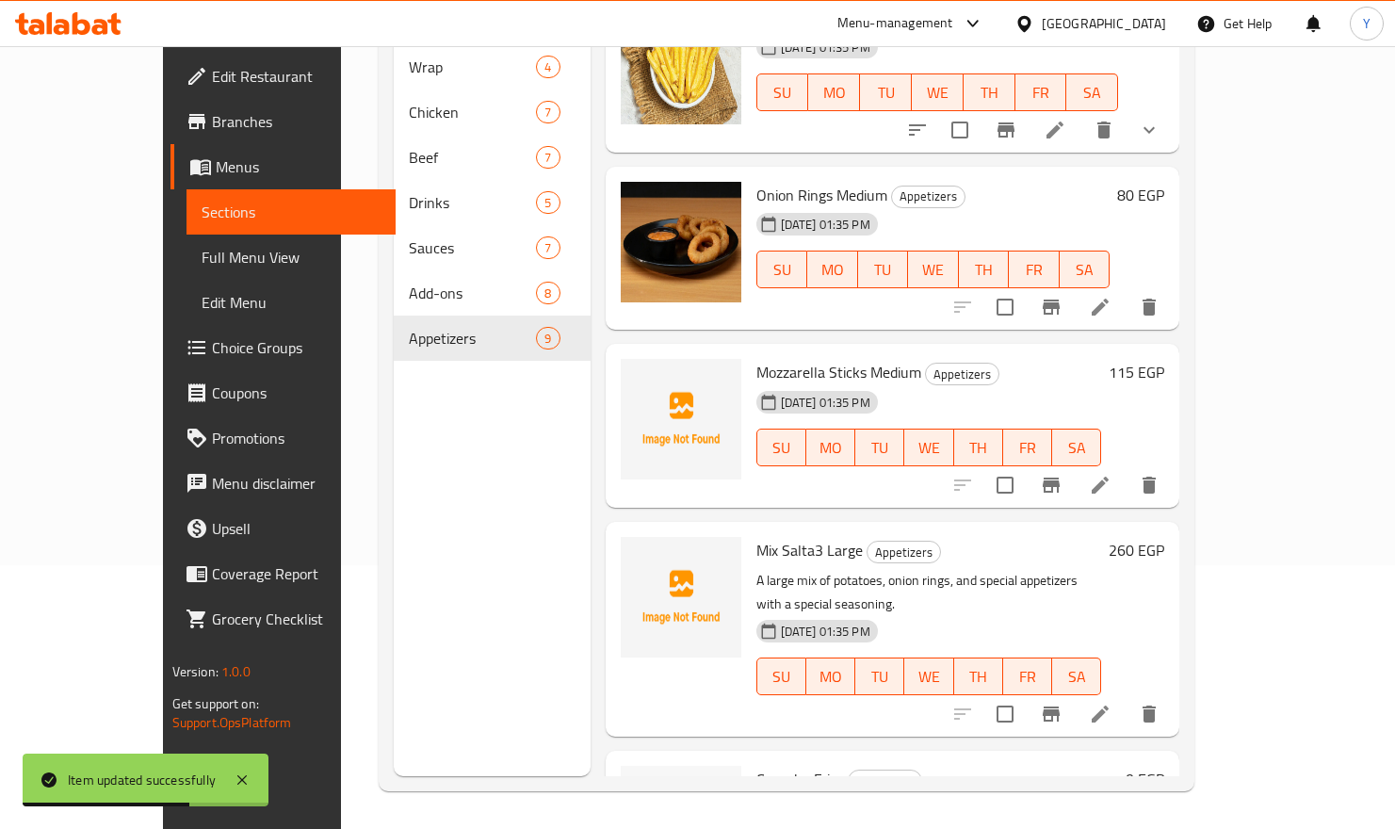
scroll to position [754, 0]
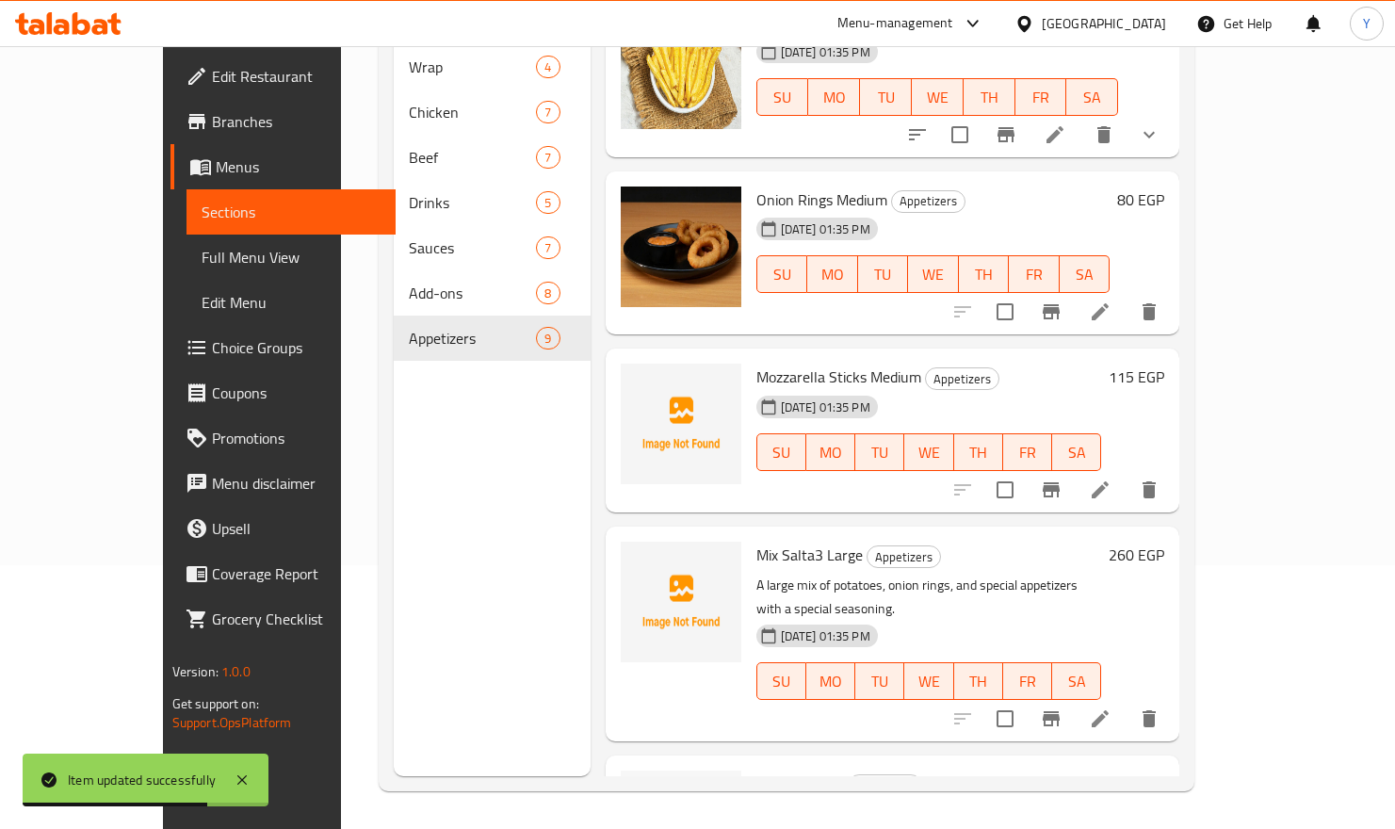
click at [1109, 481] on icon at bounding box center [1100, 489] width 17 height 17
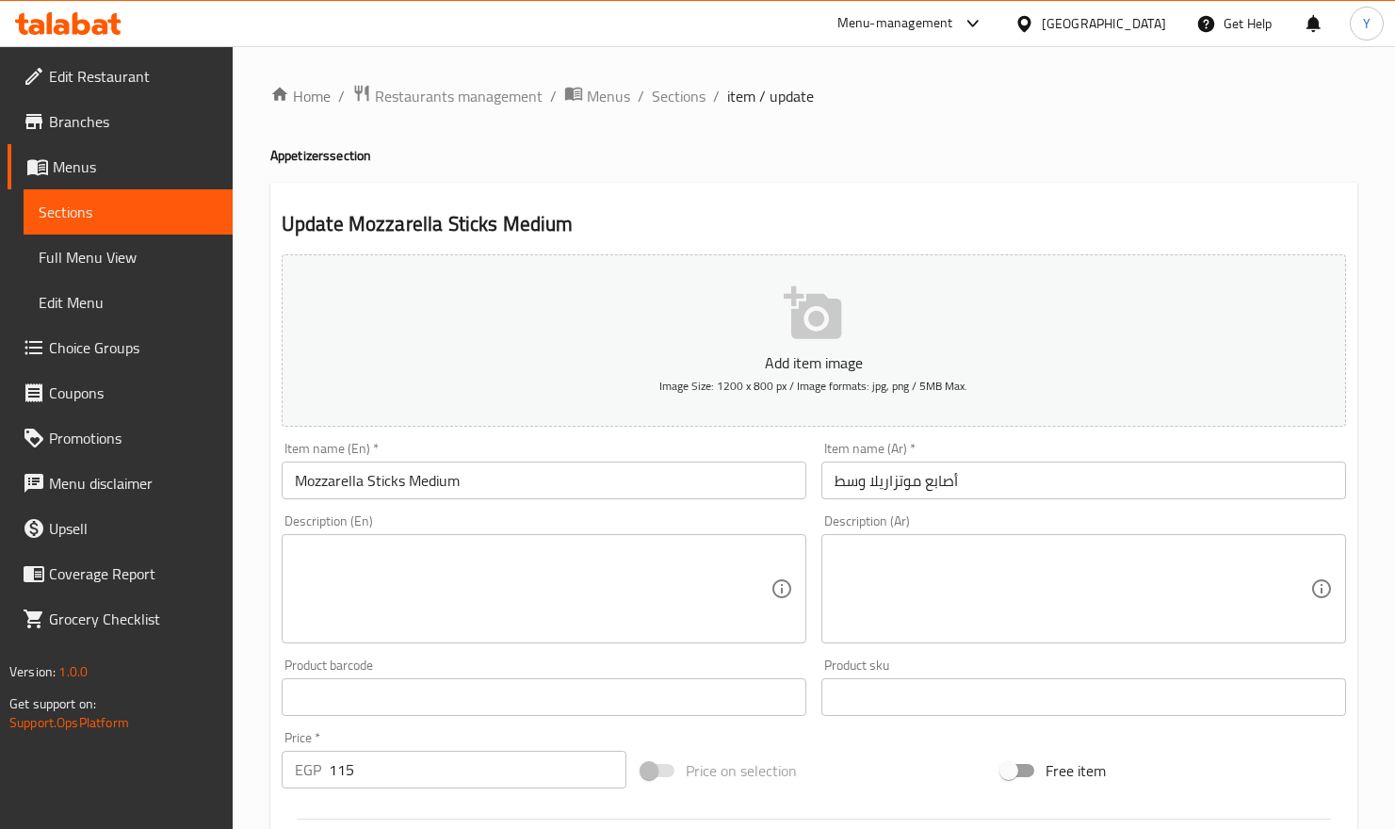
click at [938, 562] on textarea at bounding box center [1073, 589] width 476 height 89
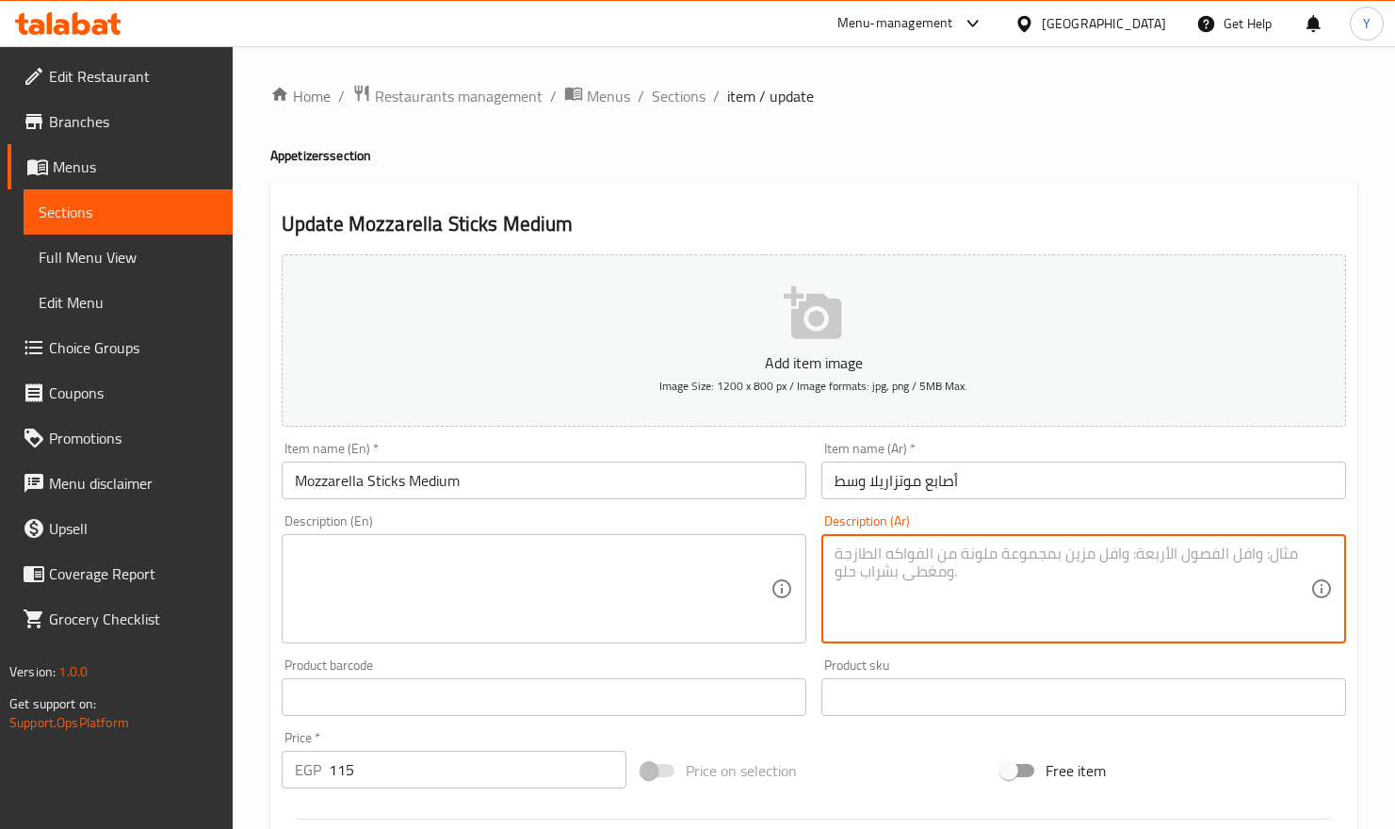
paste textarea "أصابع موتزاريلا متوسطة الحجم محشوة بالجبنة الذائبة."
type textarea "أصابع موتزاريلا متوسطة الحجم محشوة بالجبنة الذائبة."
click at [492, 538] on div "Description (En)" at bounding box center [544, 588] width 525 height 109
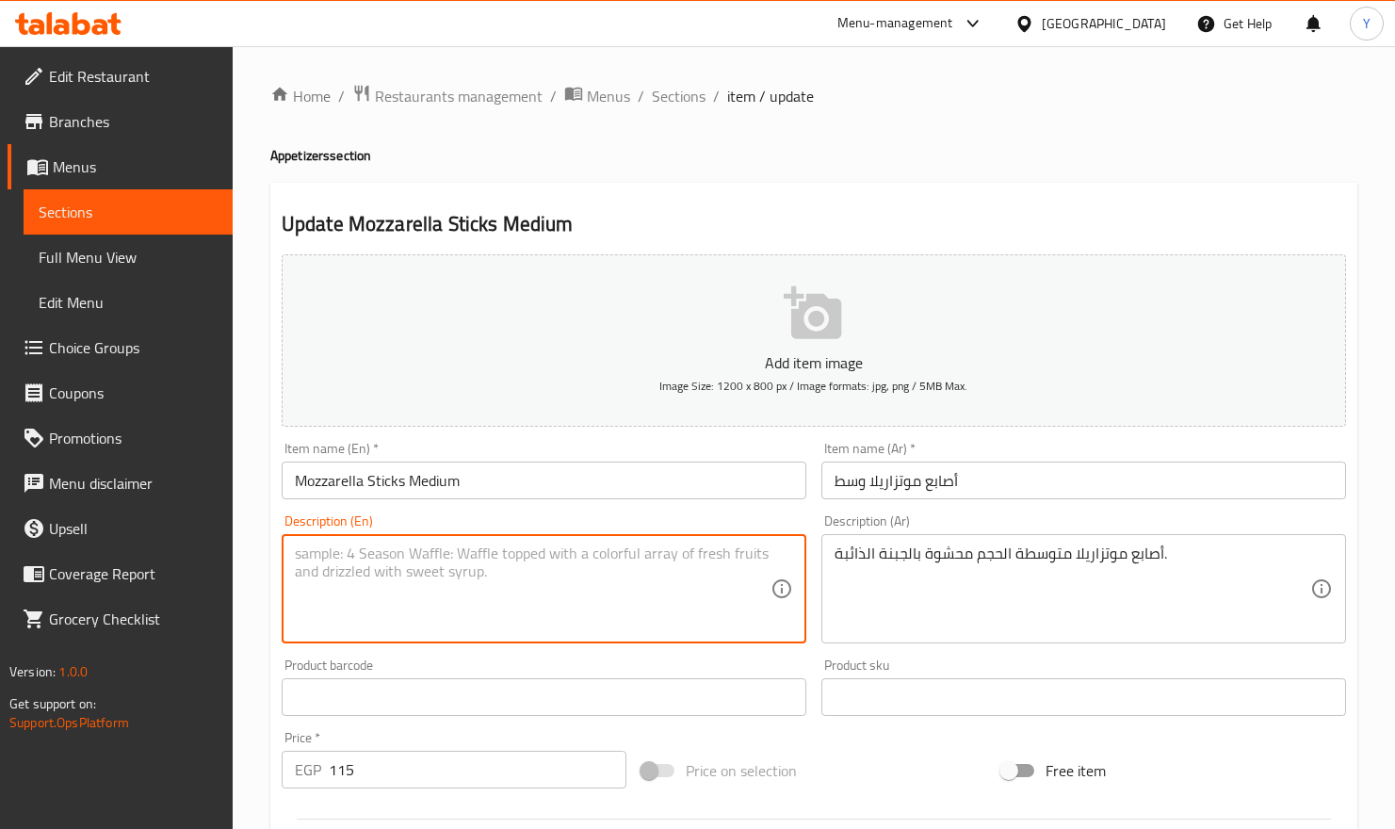
paste textarea "Medium mozzarella sticks stuffed with melted cheese."
click at [344, 551] on textarea "Medium mozzarella sticks stuffed with melted cheese." at bounding box center [533, 589] width 476 height 89
type textarea "Medium-size mozzarella sticks stuffed with melted cheese."
click at [551, 523] on div "Description (En) Medium-size mozzarella sticks stuffed with melted cheese. Desc…" at bounding box center [544, 578] width 525 height 129
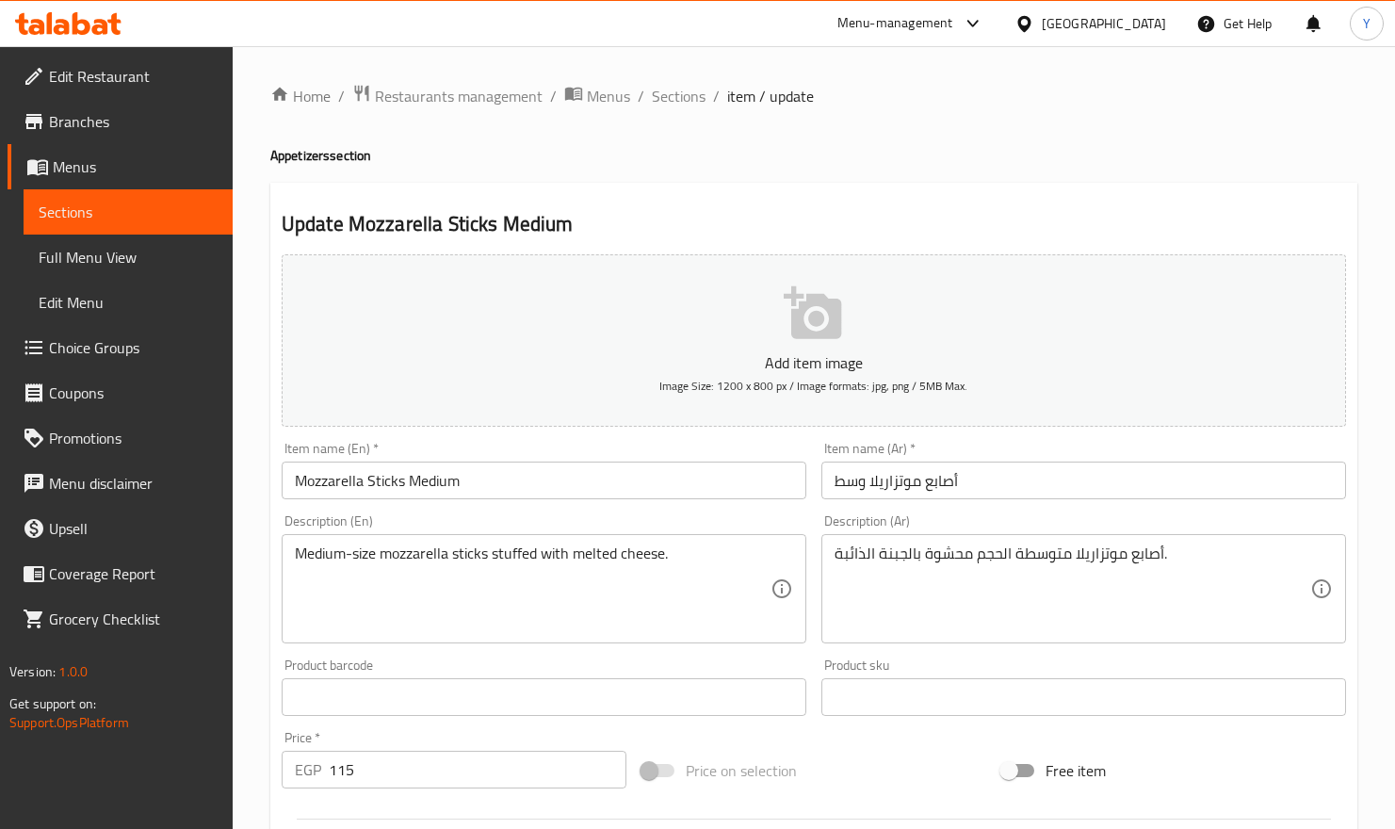
click at [551, 504] on div "Item name (En)   * Mozzarella Sticks Medium Item name (En) *" at bounding box center [544, 470] width 540 height 73
click at [551, 496] on input "Mozzarella Sticks Medium" at bounding box center [544, 481] width 525 height 38
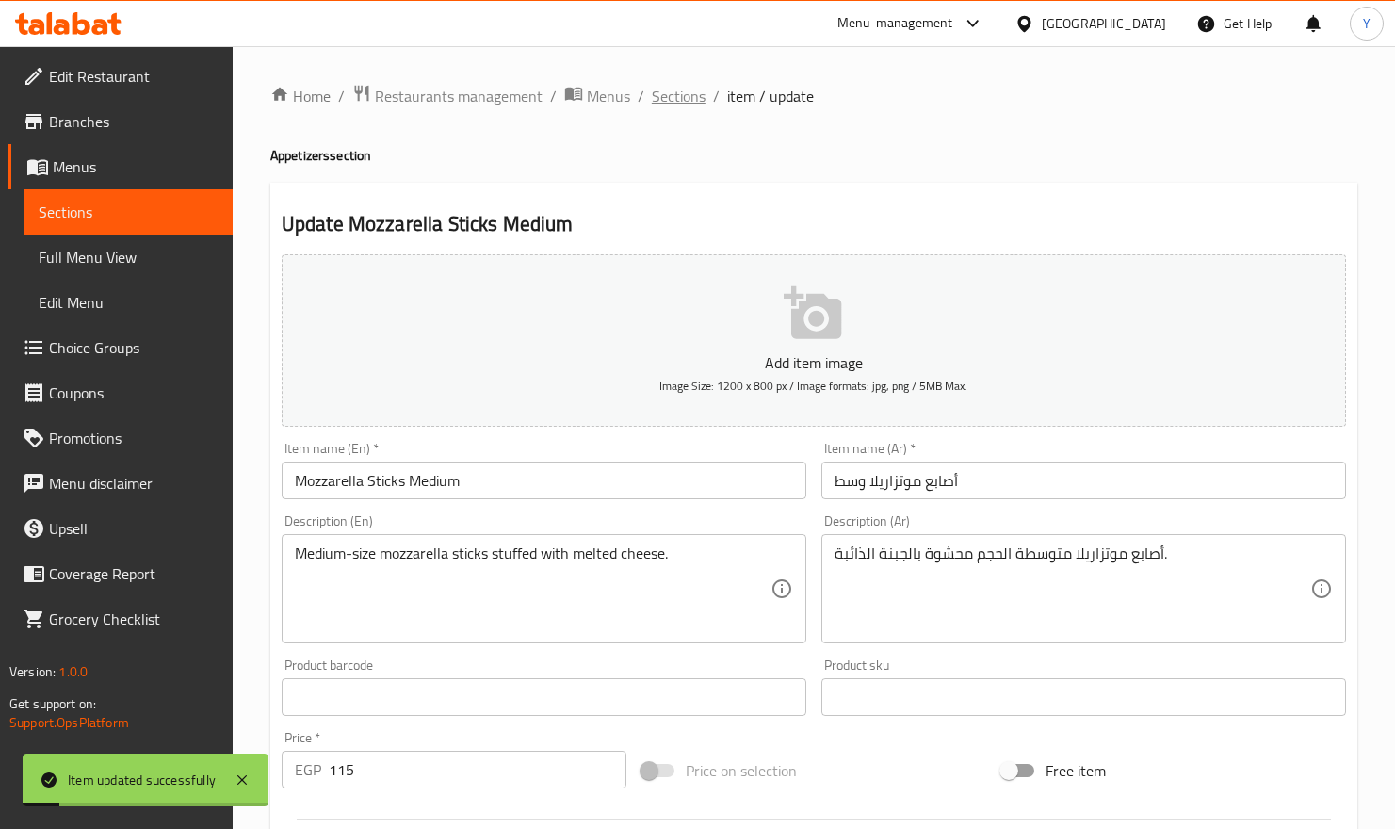
click at [686, 100] on span "Sections" at bounding box center [679, 96] width 54 height 23
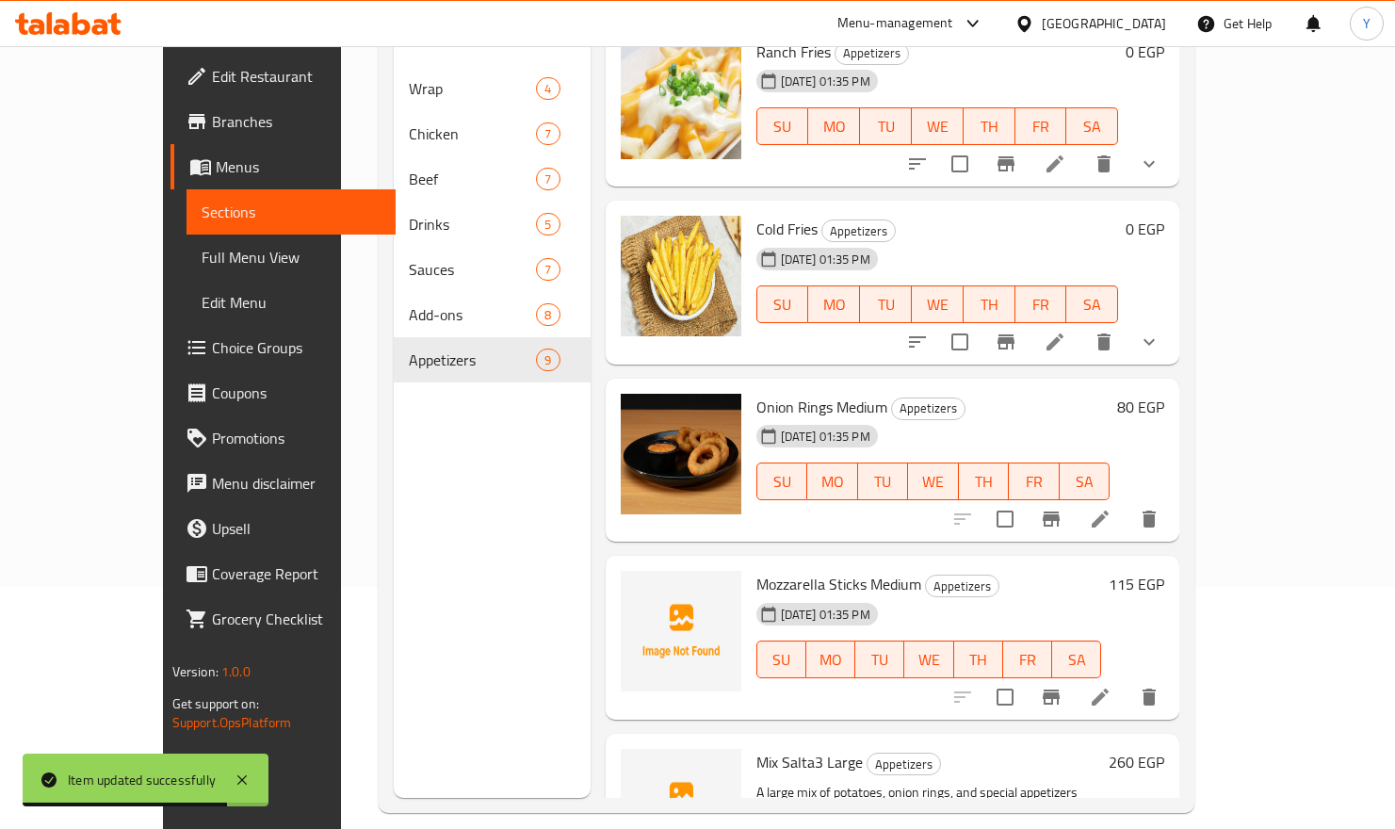
scroll to position [563, 0]
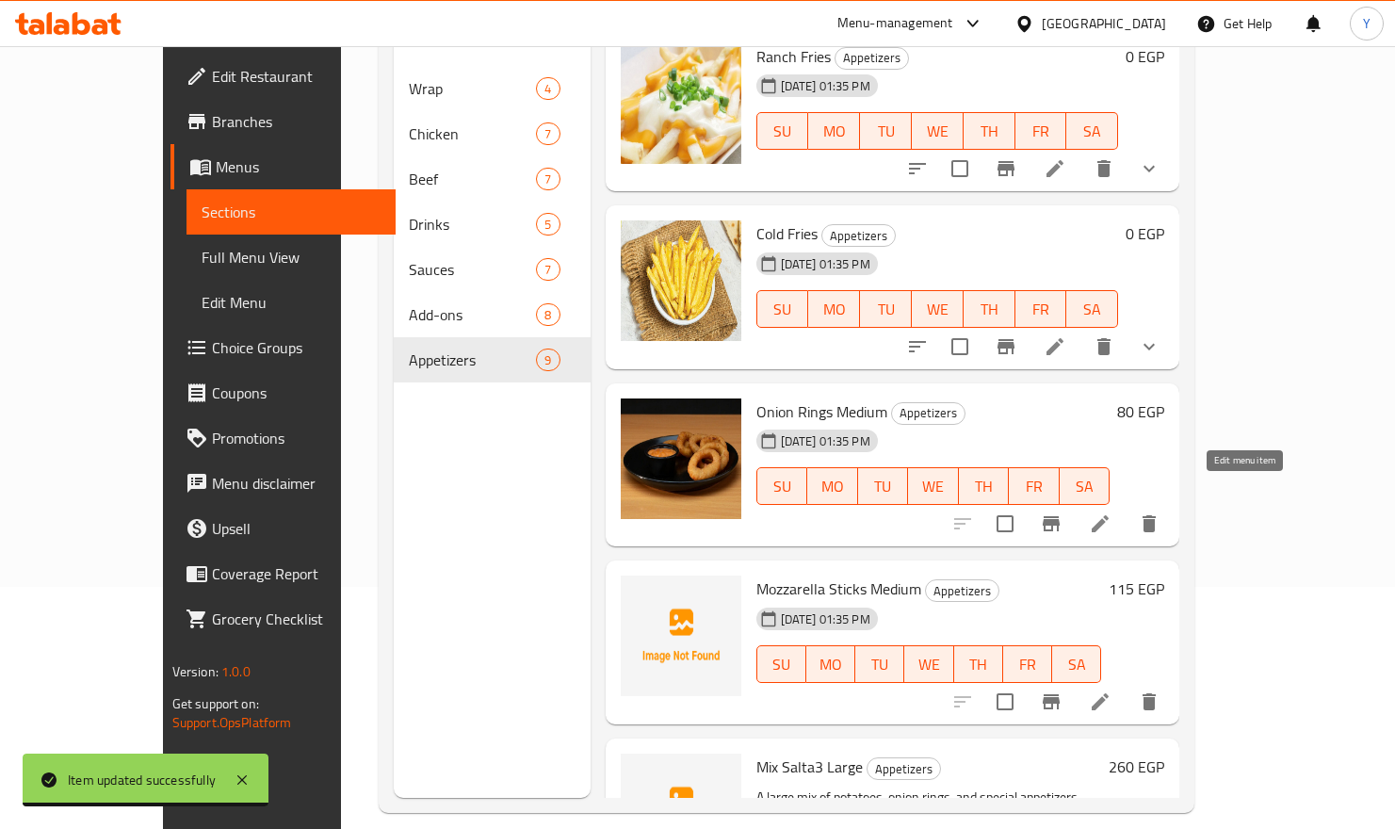
click at [1112, 512] on icon at bounding box center [1100, 523] width 23 height 23
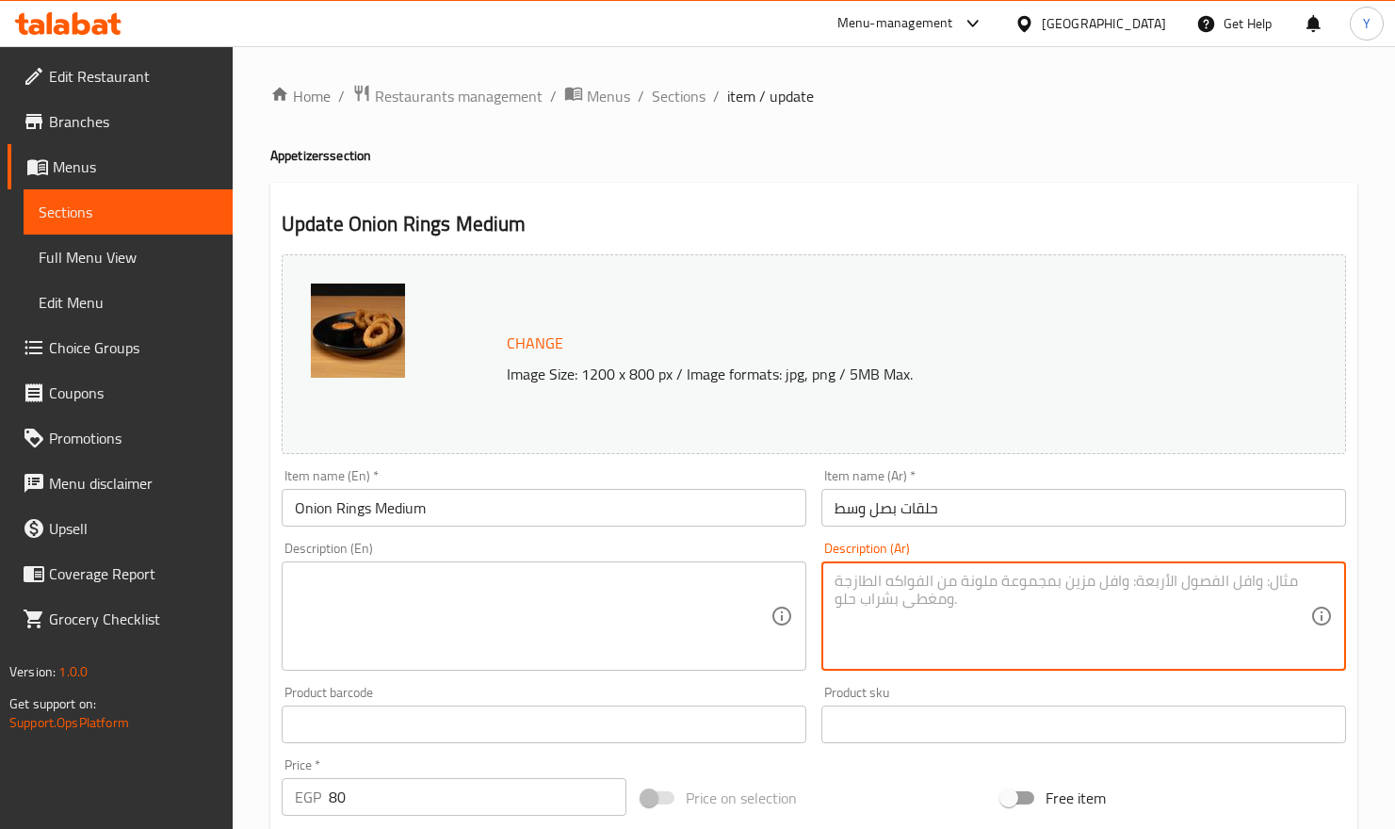
click at [1150, 587] on textarea at bounding box center [1073, 616] width 476 height 89
paste textarea "حلقات بصل مقرمشة متوسطة الحجم بطبقة ذهبية مقرمشة."
type textarea "حلقات بصل مقرمشة متوسطة الحجم بطبقة ذهبية مقرمشة."
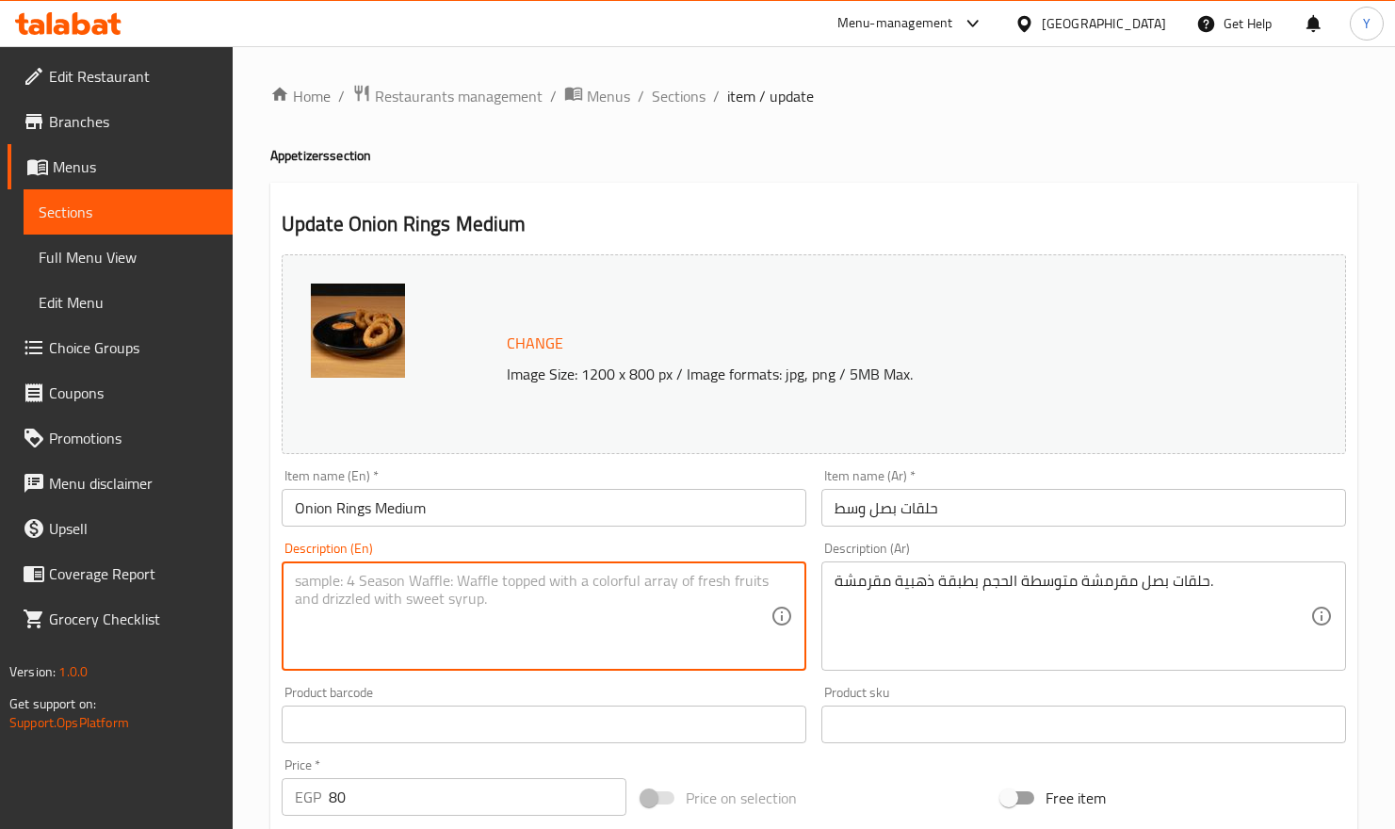
click at [726, 600] on textarea at bounding box center [533, 616] width 476 height 89
paste textarea "Medium crispy onion rings with a crispy golden coating."
click at [346, 576] on textarea "Medium crispy onion rings with a crispy golden coating." at bounding box center [533, 616] width 476 height 89
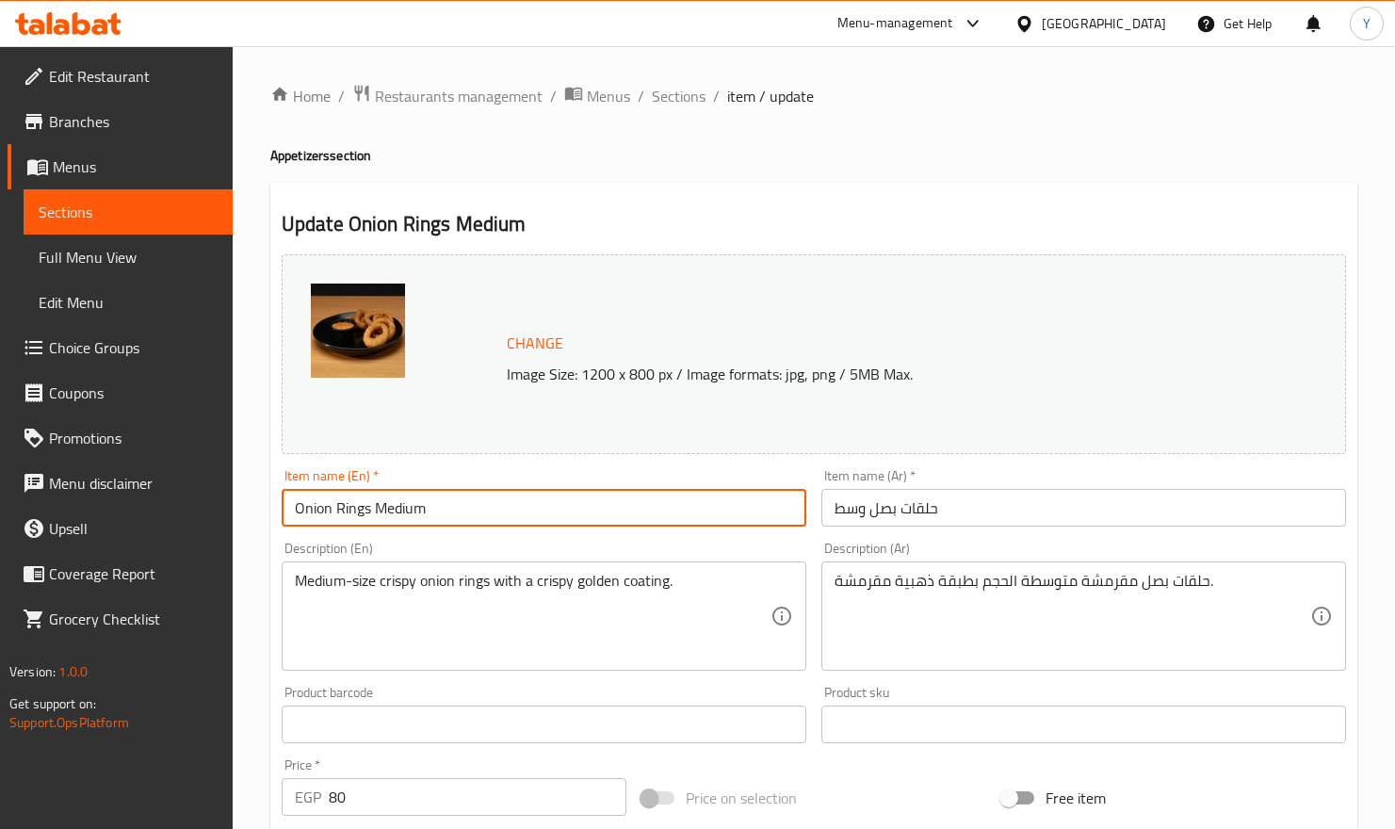
click at [586, 501] on input "Onion Rings Medium" at bounding box center [544, 508] width 525 height 38
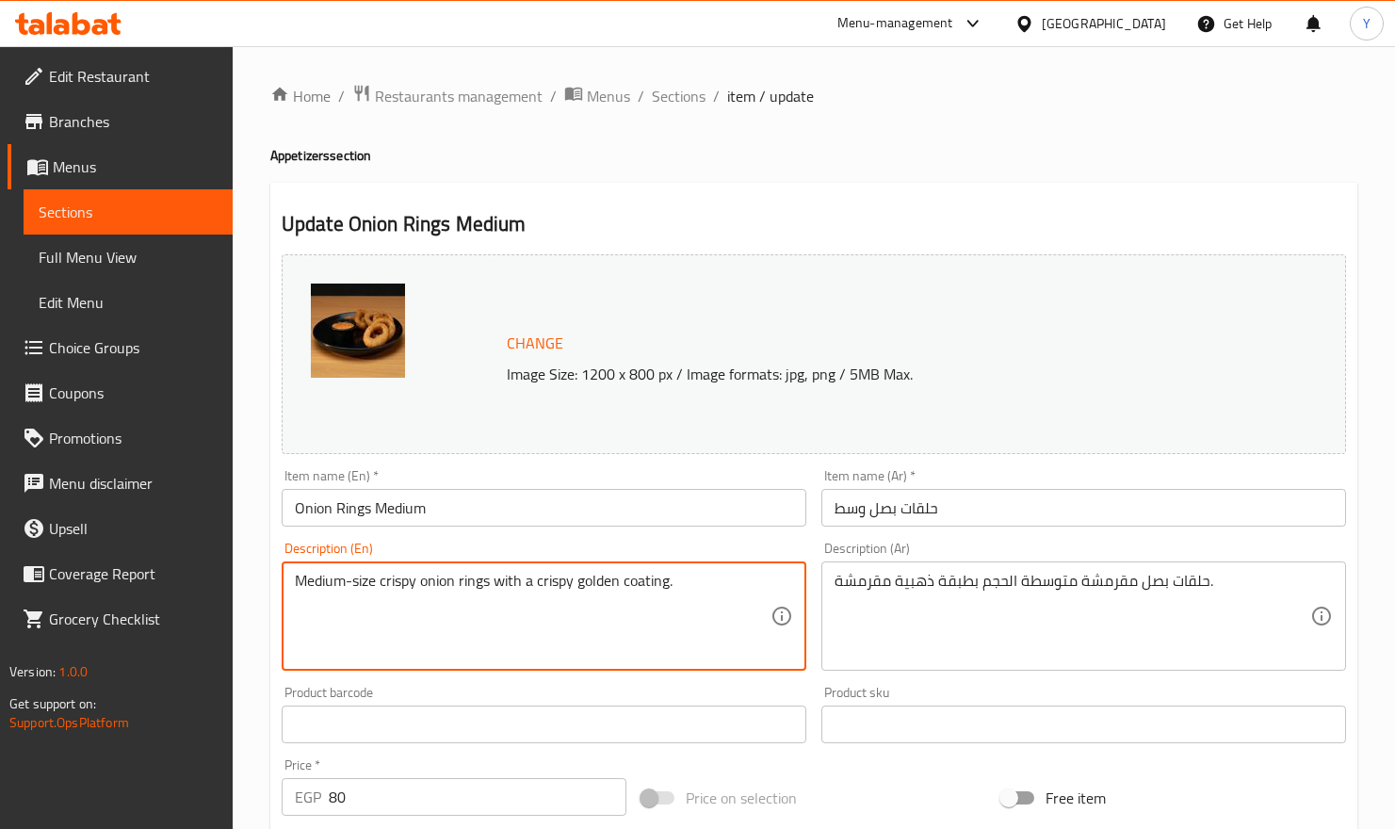
click at [644, 572] on textarea "Medium-size crispy onion rings with a crispy golden coating." at bounding box center [533, 616] width 476 height 89
type textarea "Medium-size crispy onion rings with a crispy golden layer."
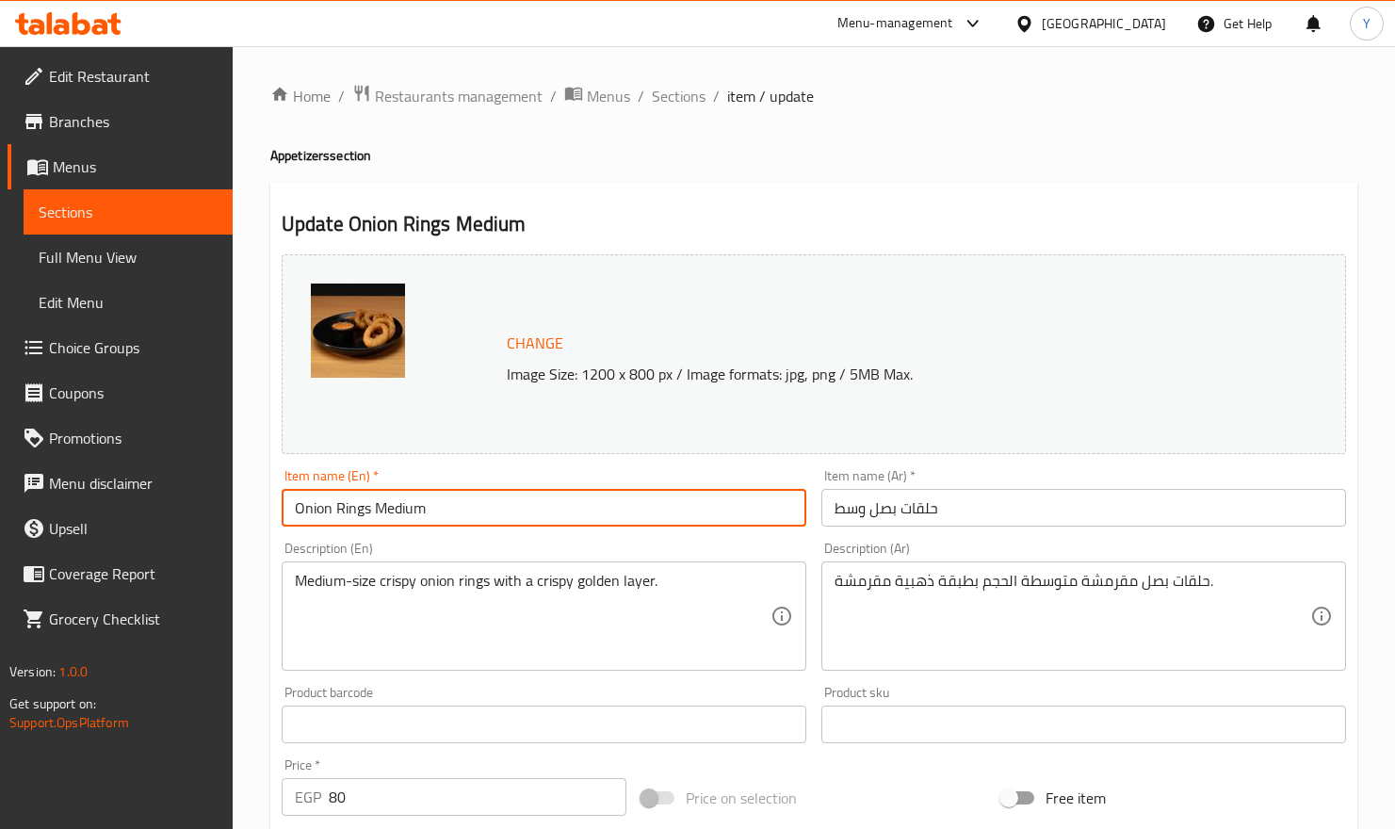
click at [644, 507] on input "Onion Rings Medium" at bounding box center [544, 508] width 525 height 38
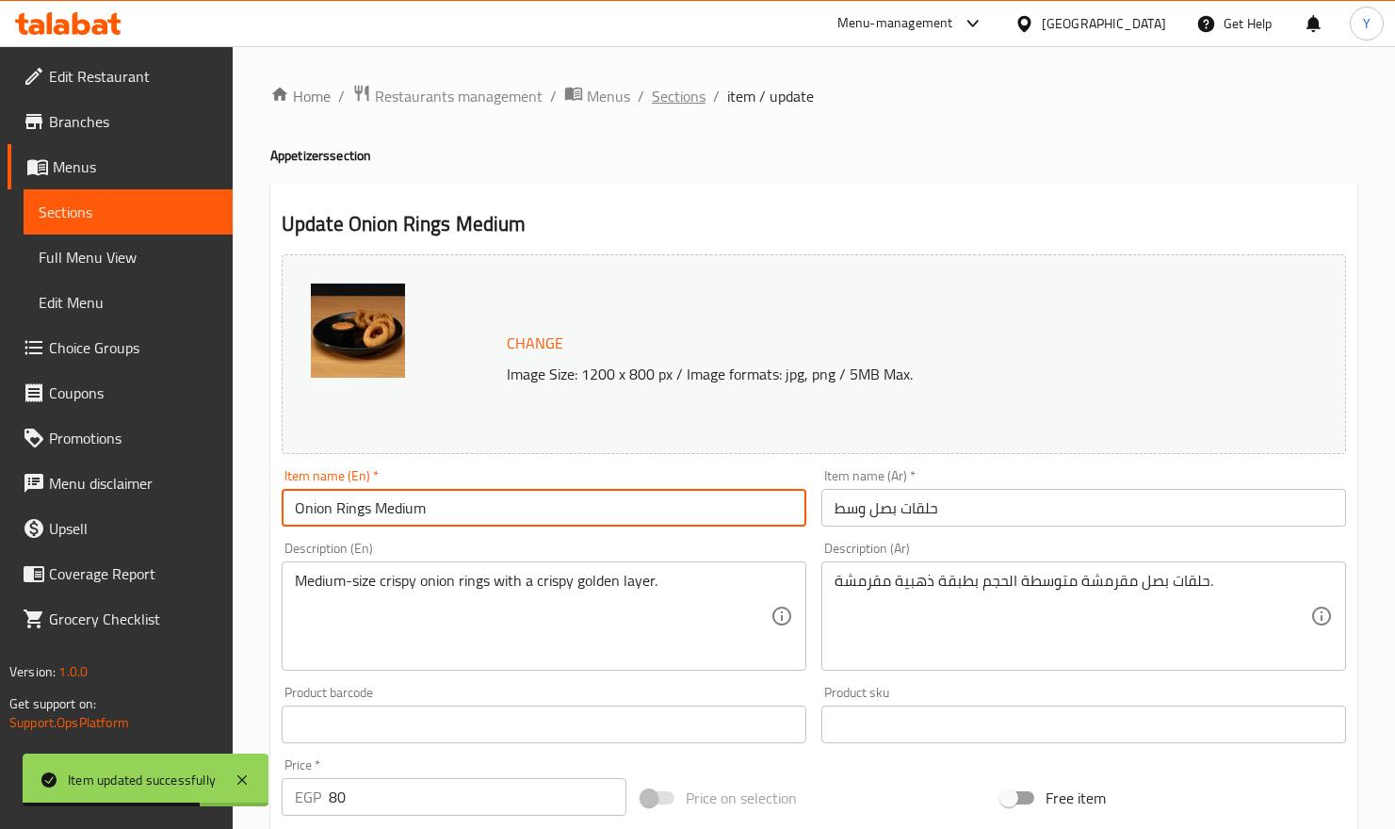
click at [698, 97] on span "Sections" at bounding box center [679, 96] width 54 height 23
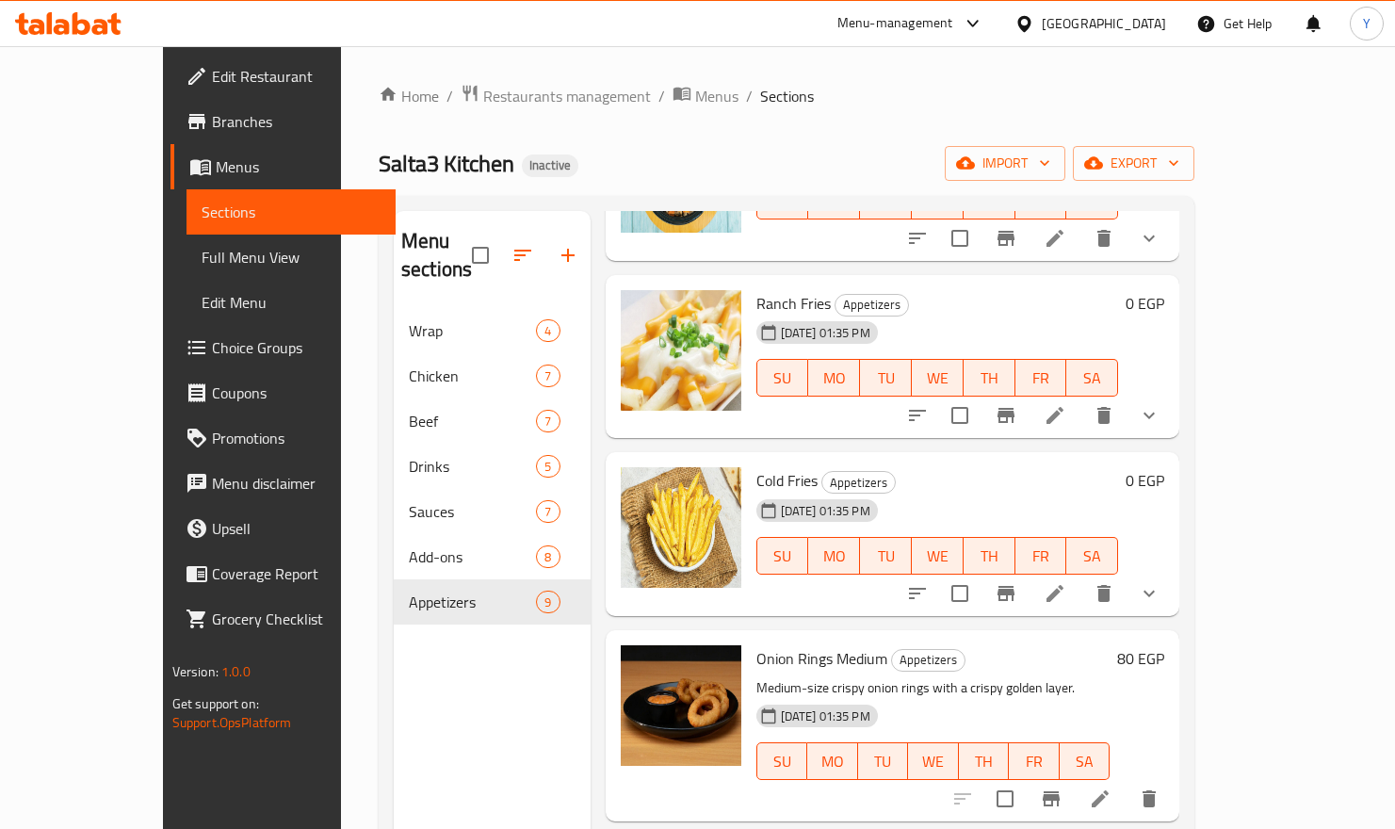
scroll to position [463, 0]
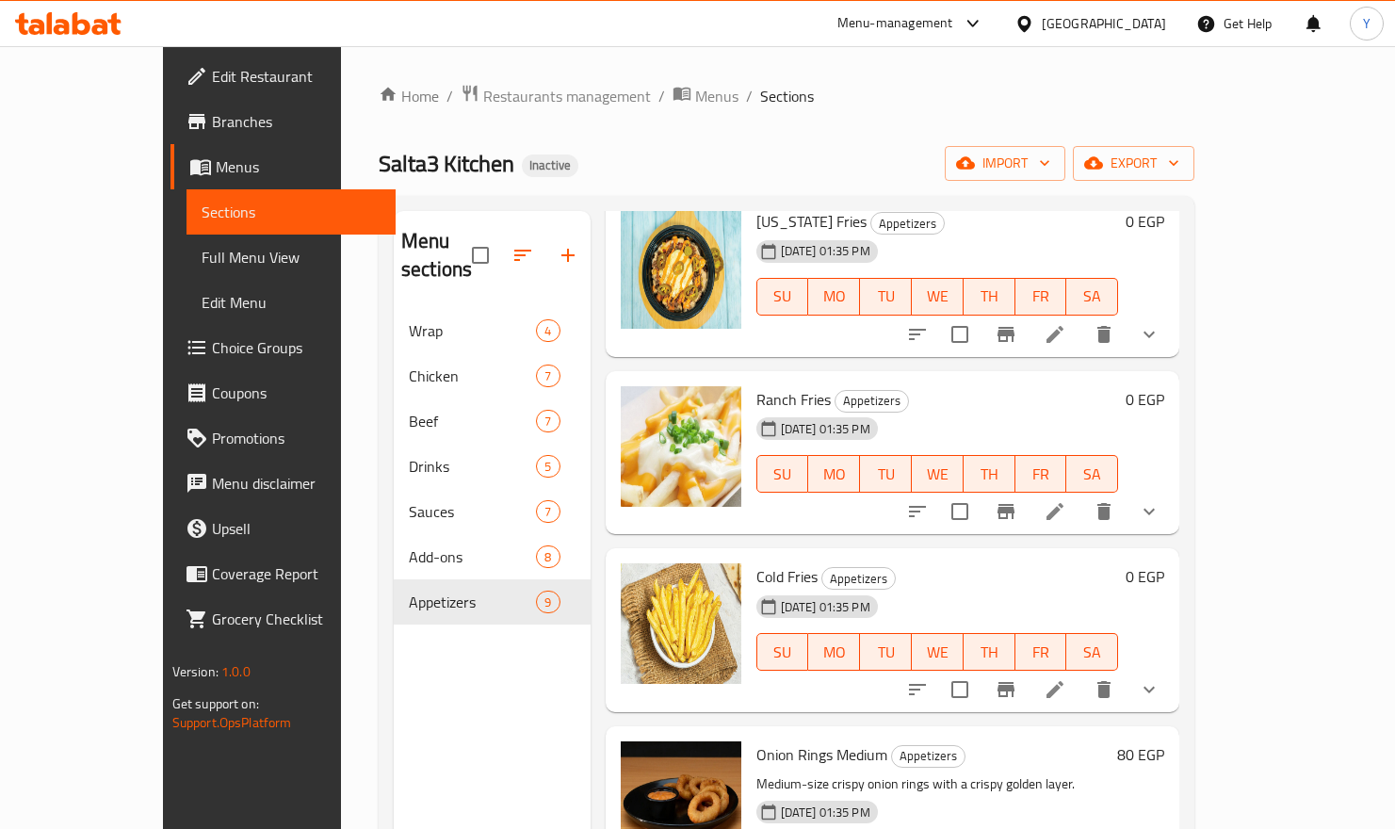
click at [1066, 654] on icon at bounding box center [1055, 689] width 23 height 23
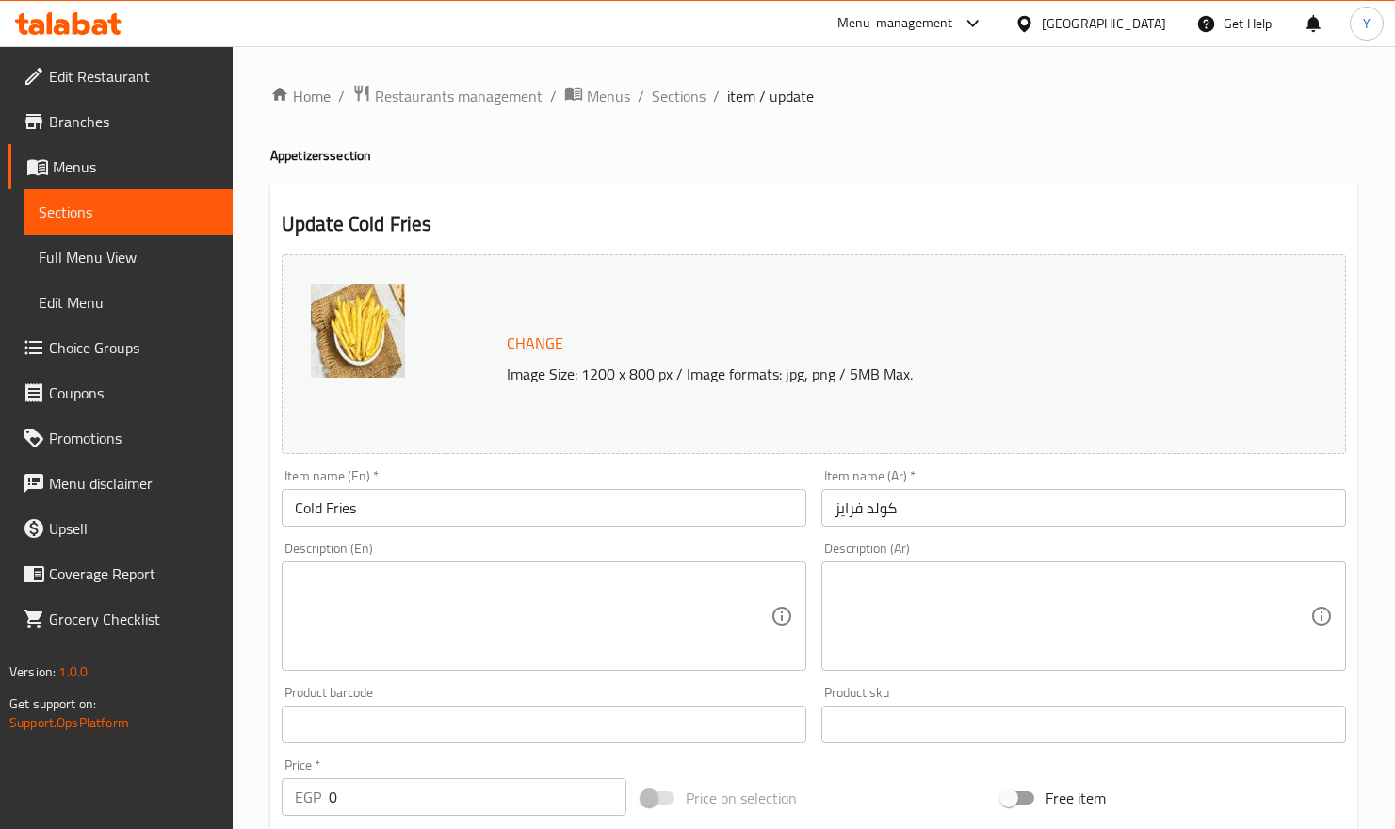
click at [1105, 613] on textarea at bounding box center [1073, 616] width 476 height 89
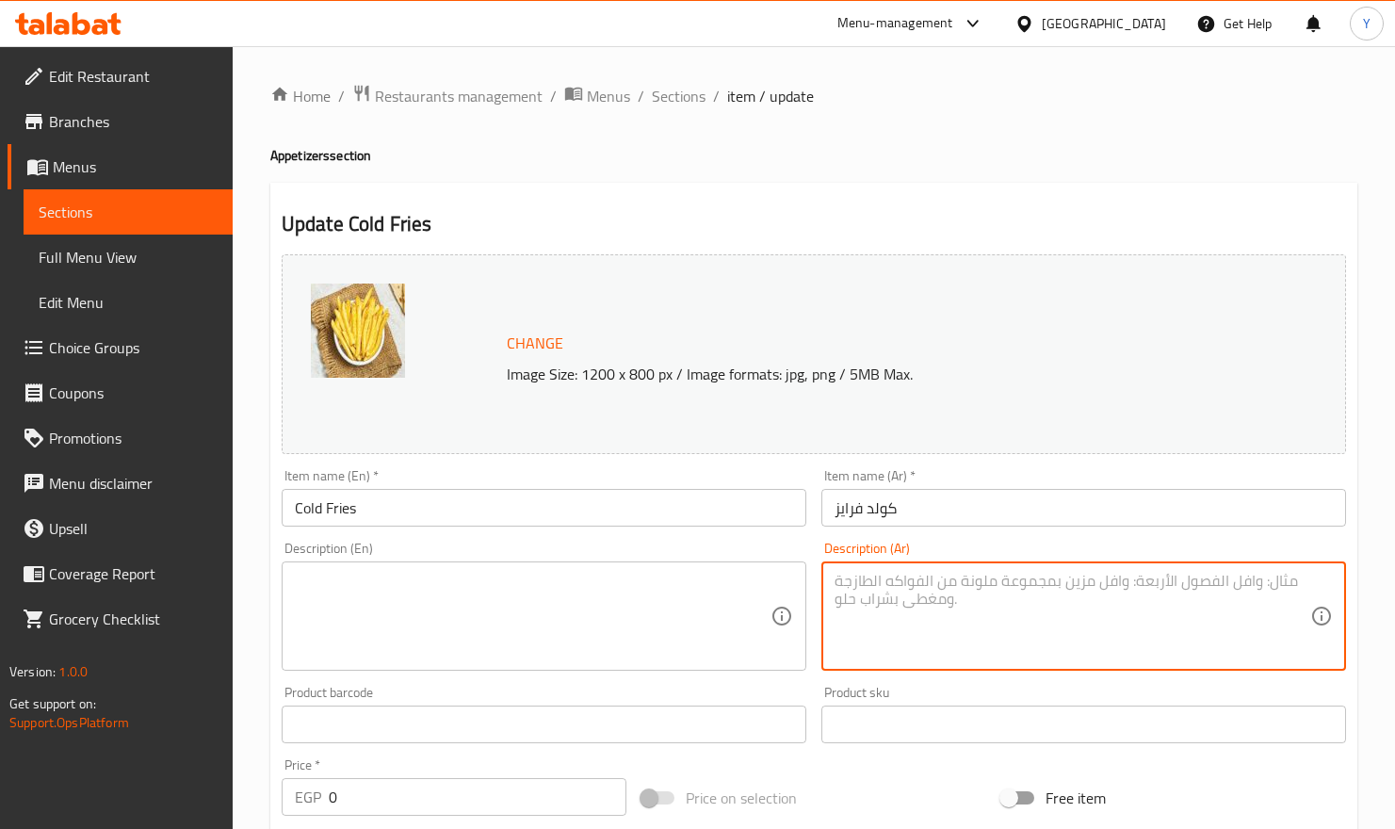
click at [1088, 612] on textarea at bounding box center [1073, 616] width 476 height 89
paste textarea "بطاطس مقلية تقدم باردة ومتبلة بشكل فريد لمحبي النكهات المختلفة."
click at [1002, 577] on textarea "بطاطس مقلية تقدم باردة ومتبلة بشكل فريد لمحبي النكهات المختلفة." at bounding box center [1073, 616] width 476 height 89
drag, startPoint x: 1065, startPoint y: 586, endPoint x: 997, endPoint y: 576, distance: 68.6
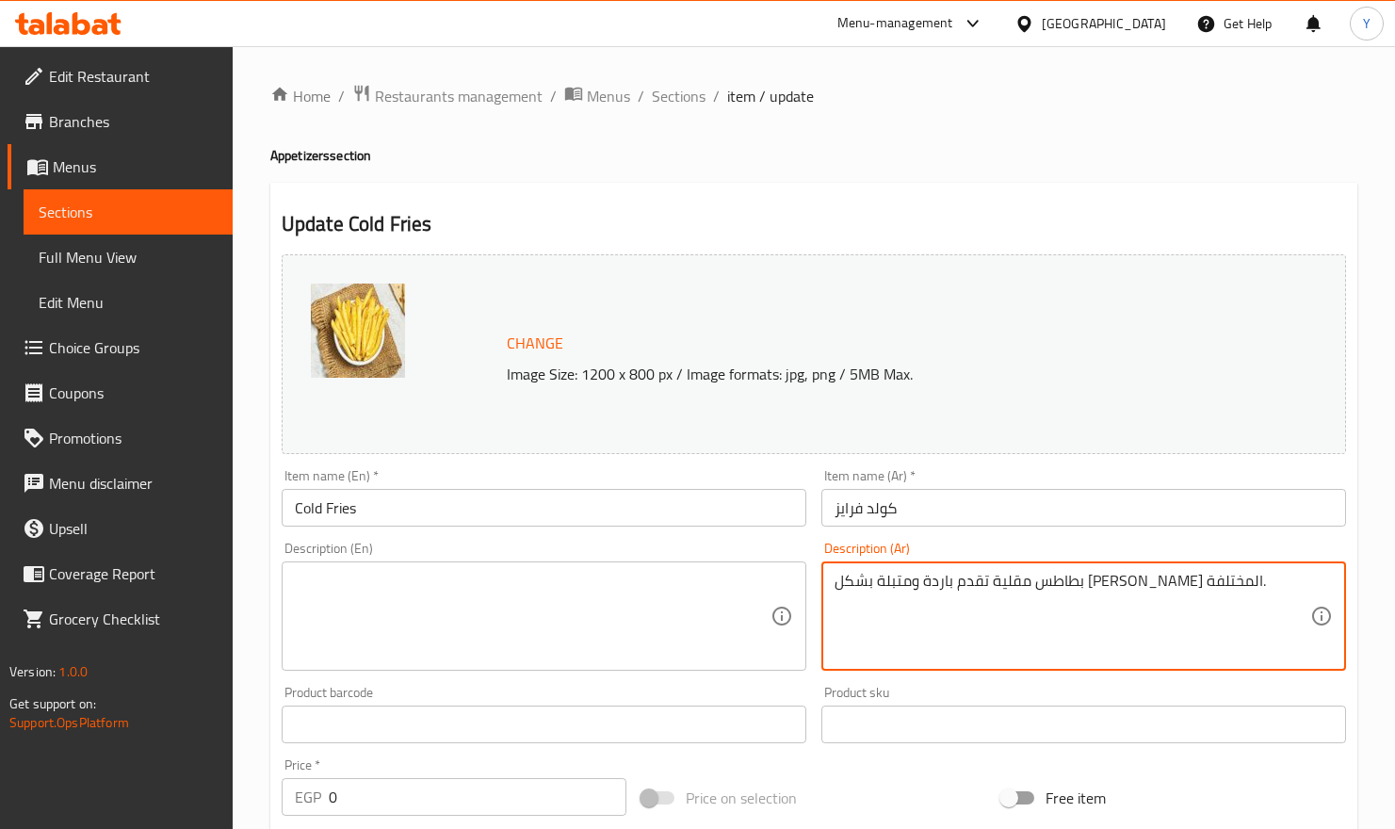
click at [997, 576] on textarea "بطاطس مقلية تقدم باردة ومتبلة بشكل فريد لمحبي النكهات المختلفة." at bounding box center [1073, 616] width 476 height 89
click at [998, 575] on textarea "بطاطس مقلية تقدم باردة ومتبلة لمحبي النكهات المختلفة." at bounding box center [1073, 616] width 476 height 89
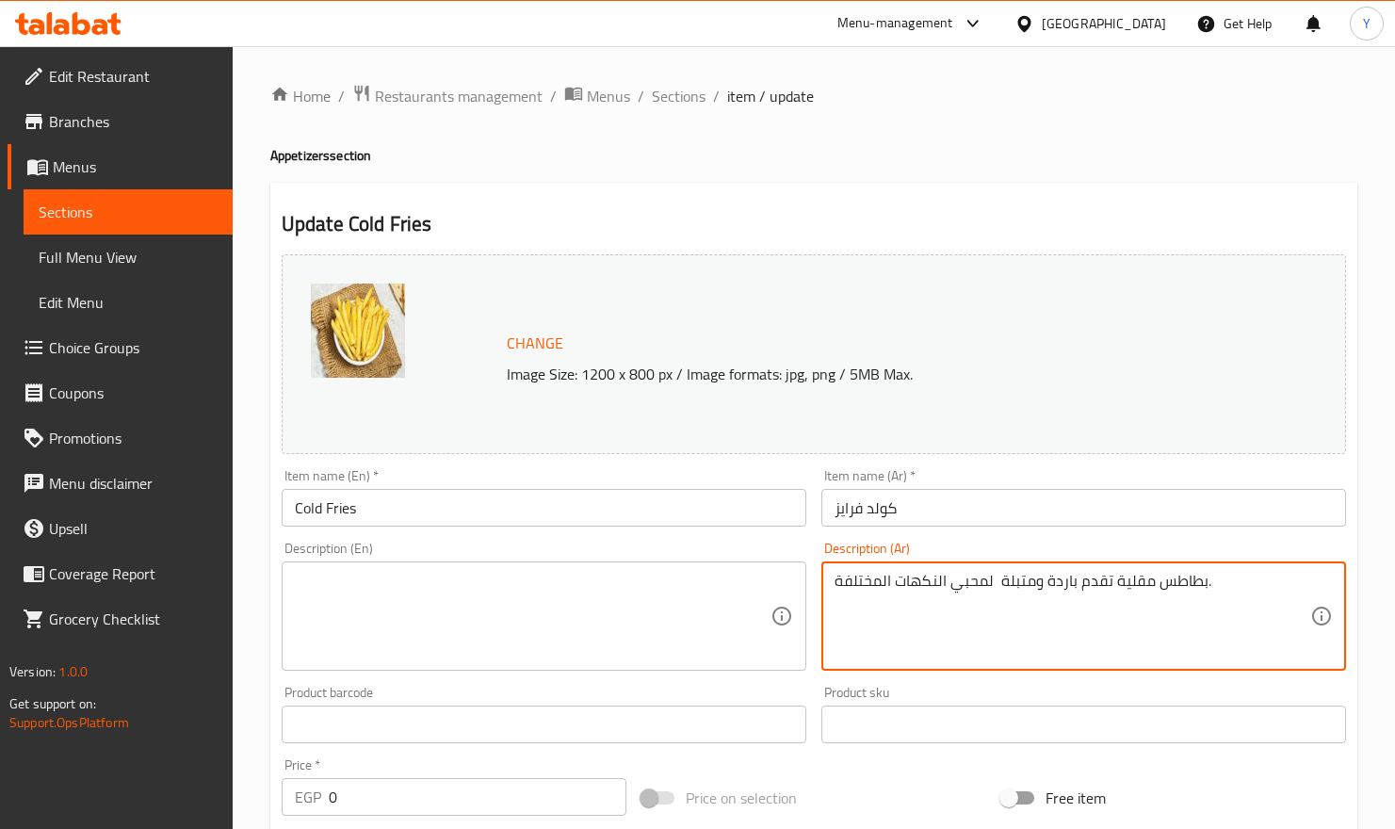
type textarea "بطاطس مقلية تقدم باردة ومتبلة لمحبي النكهات المختلفة."
click at [491, 617] on textarea at bounding box center [533, 616] width 476 height 89
paste textarea "French fries served cold and seasoned for those who love different flavors."
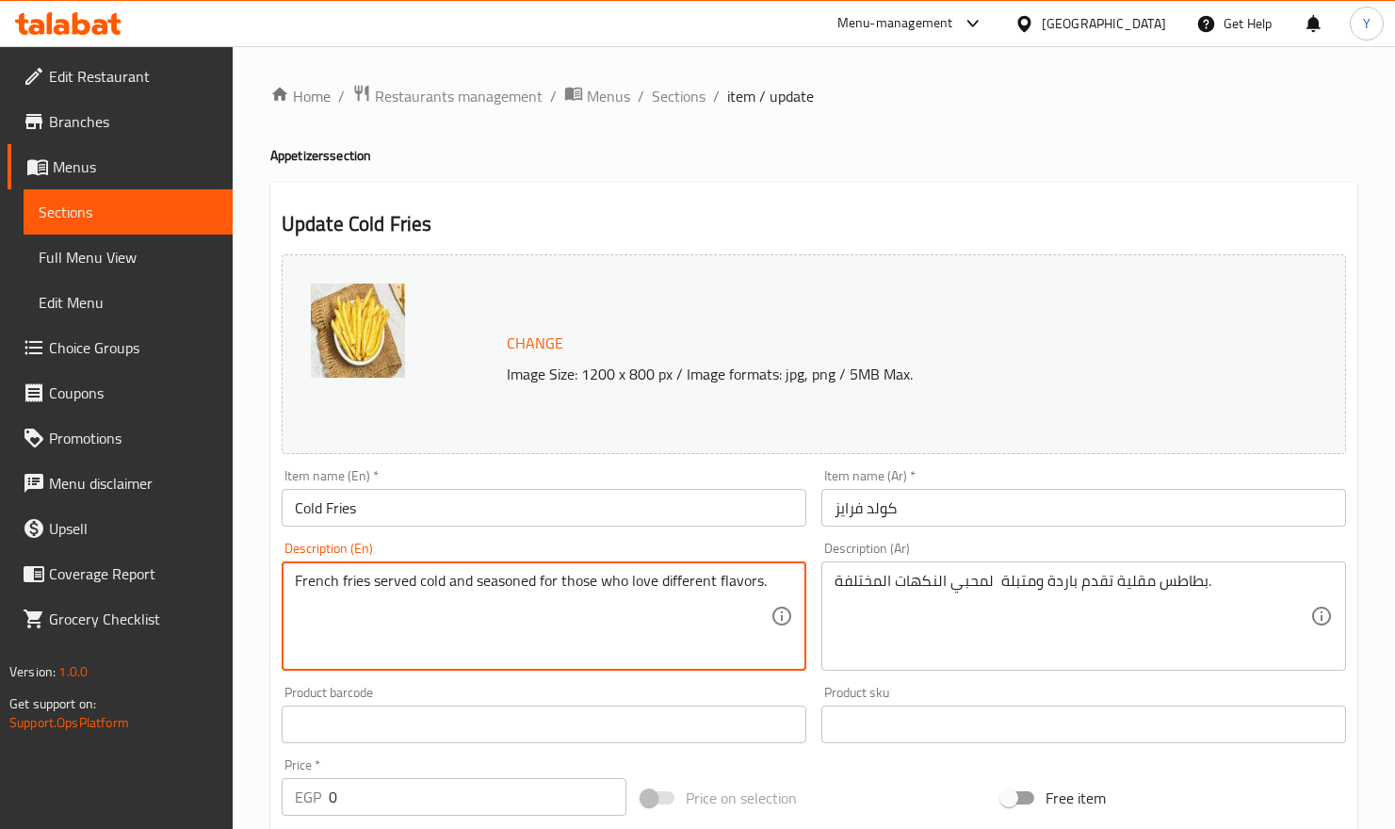
type textarea "French fries served cold and seasoned for those who love different flavors."
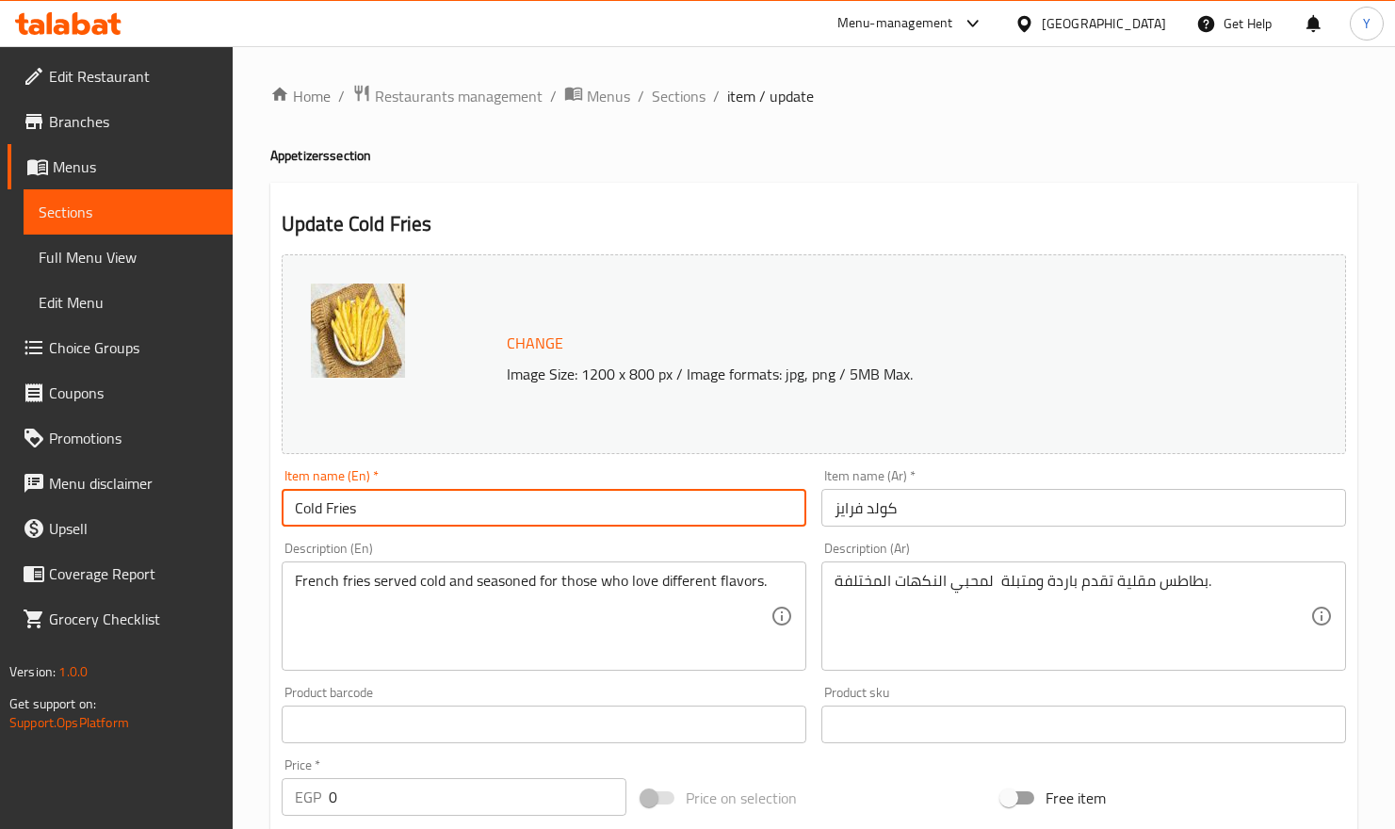
click at [529, 509] on input "Cold Fries" at bounding box center [544, 508] width 525 height 38
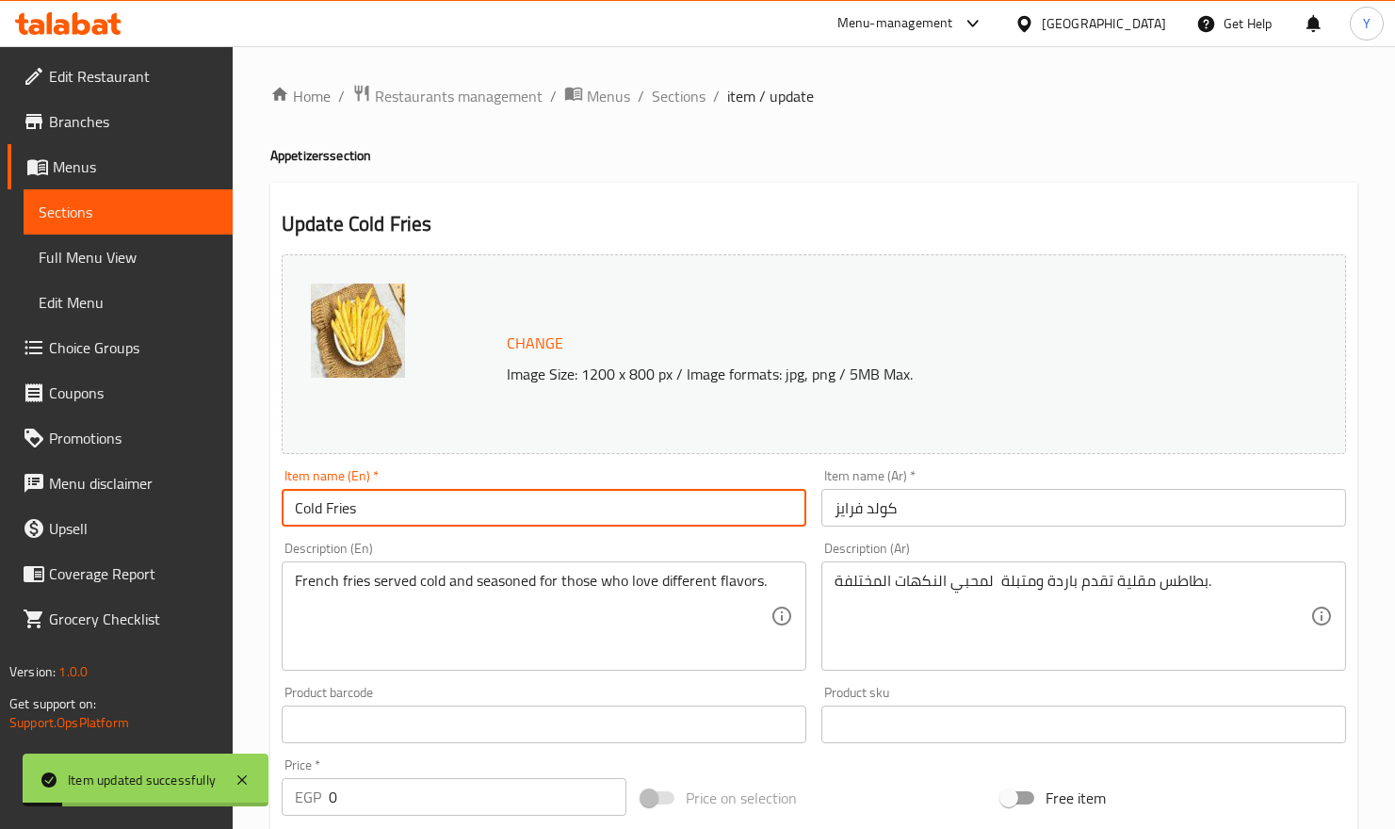
drag, startPoint x: 703, startPoint y: 101, endPoint x: 1411, endPoint y: 381, distance: 761.7
click at [703, 101] on span "Sections" at bounding box center [679, 96] width 54 height 23
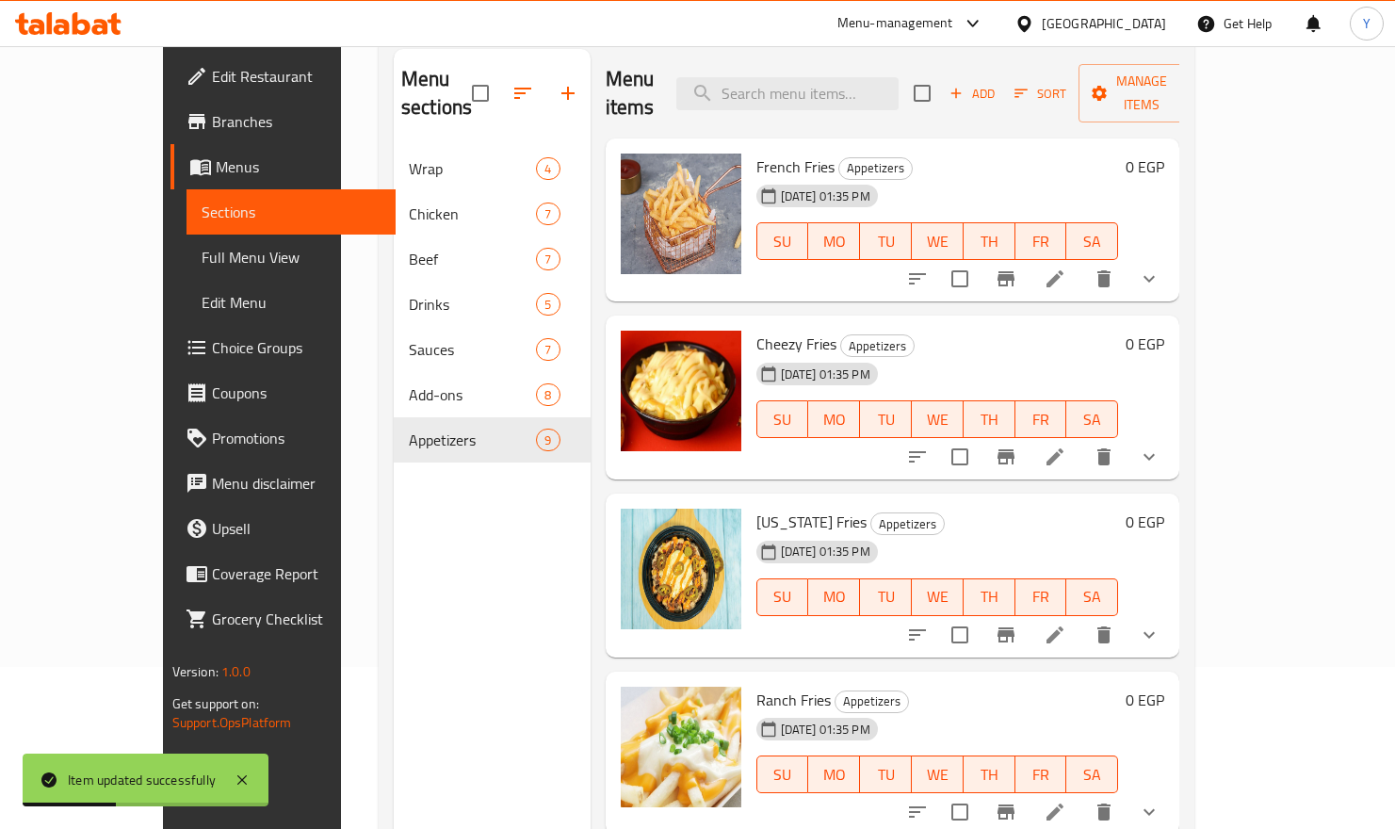
scroll to position [212, 0]
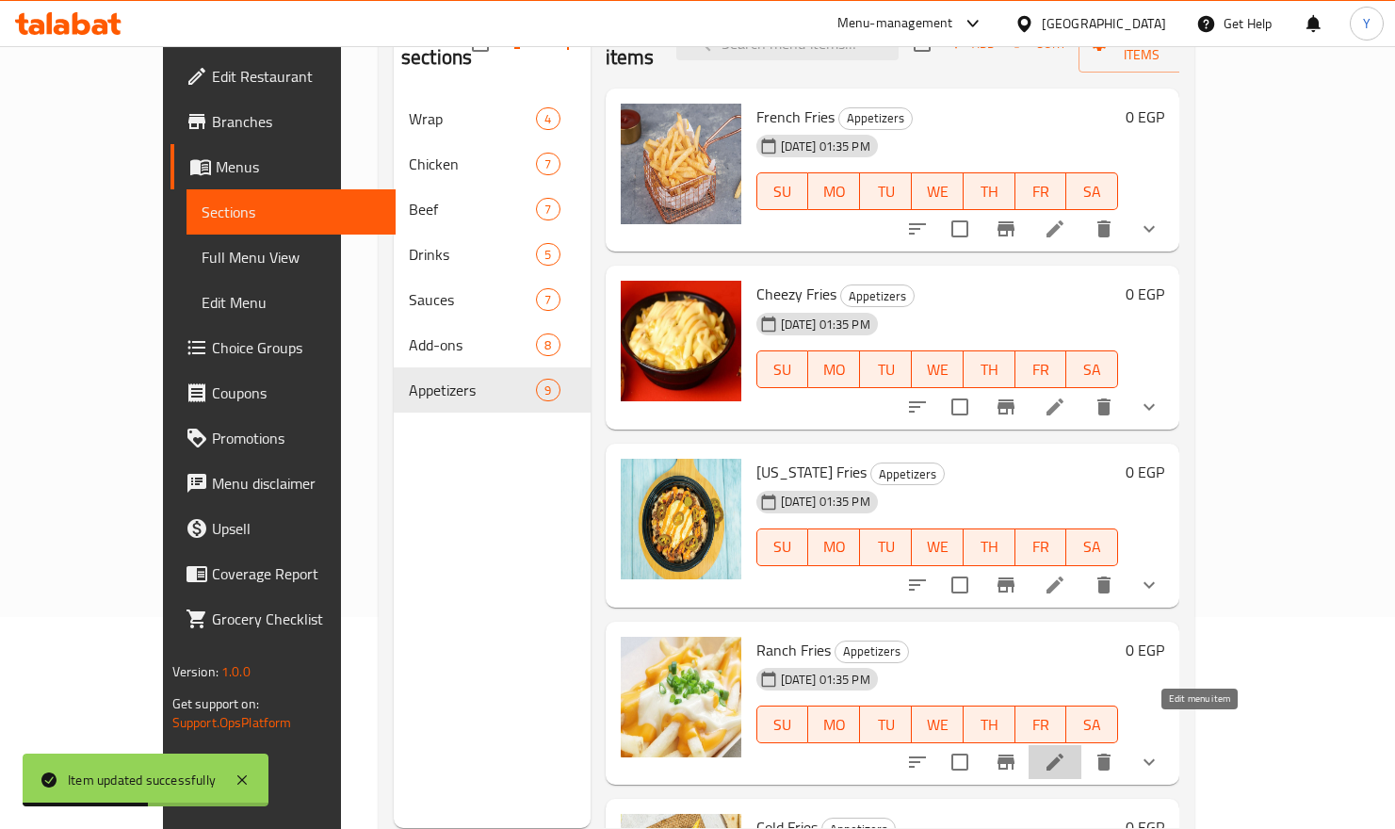
click at [1066, 654] on icon at bounding box center [1055, 762] width 23 height 23
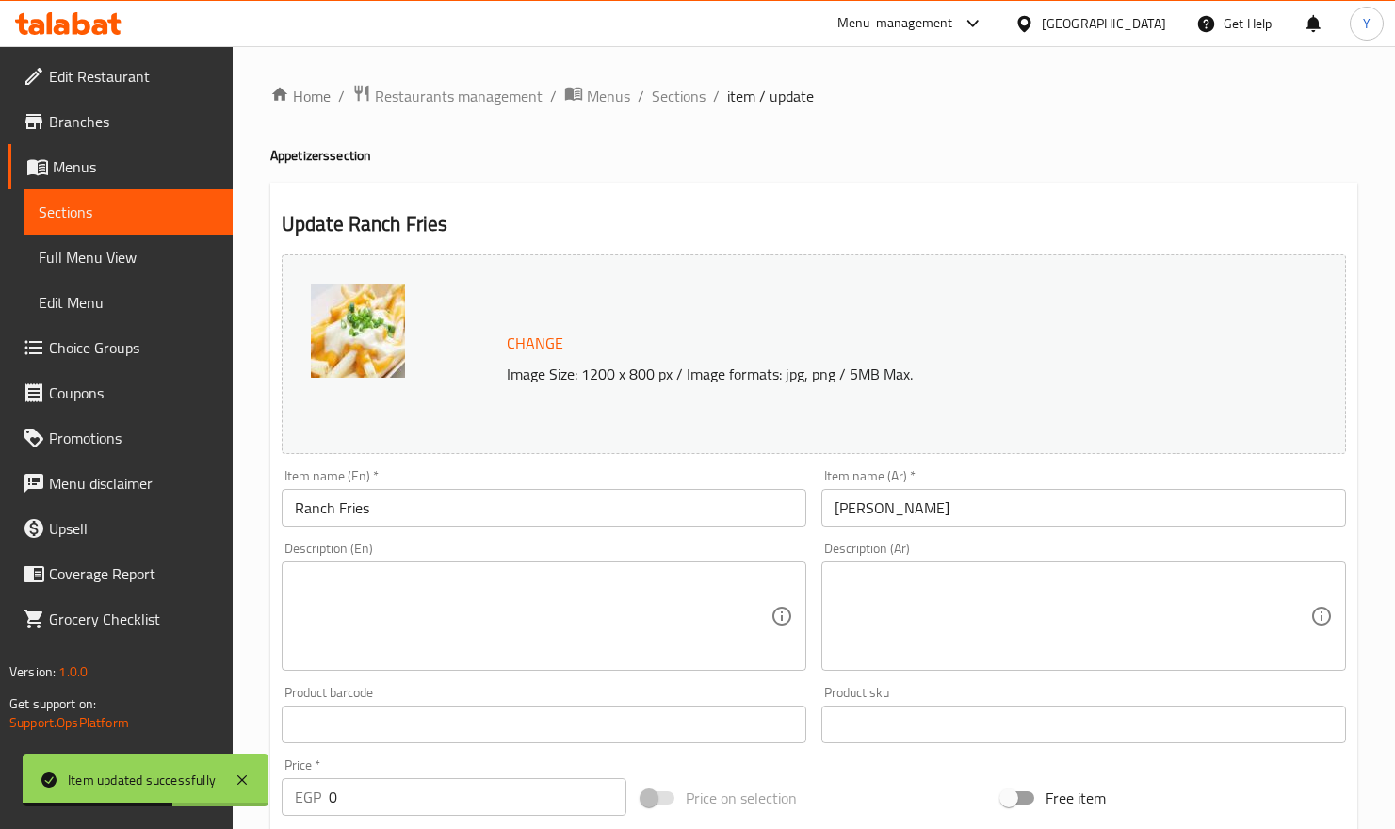
click at [1023, 598] on textarea at bounding box center [1073, 616] width 476 height 89
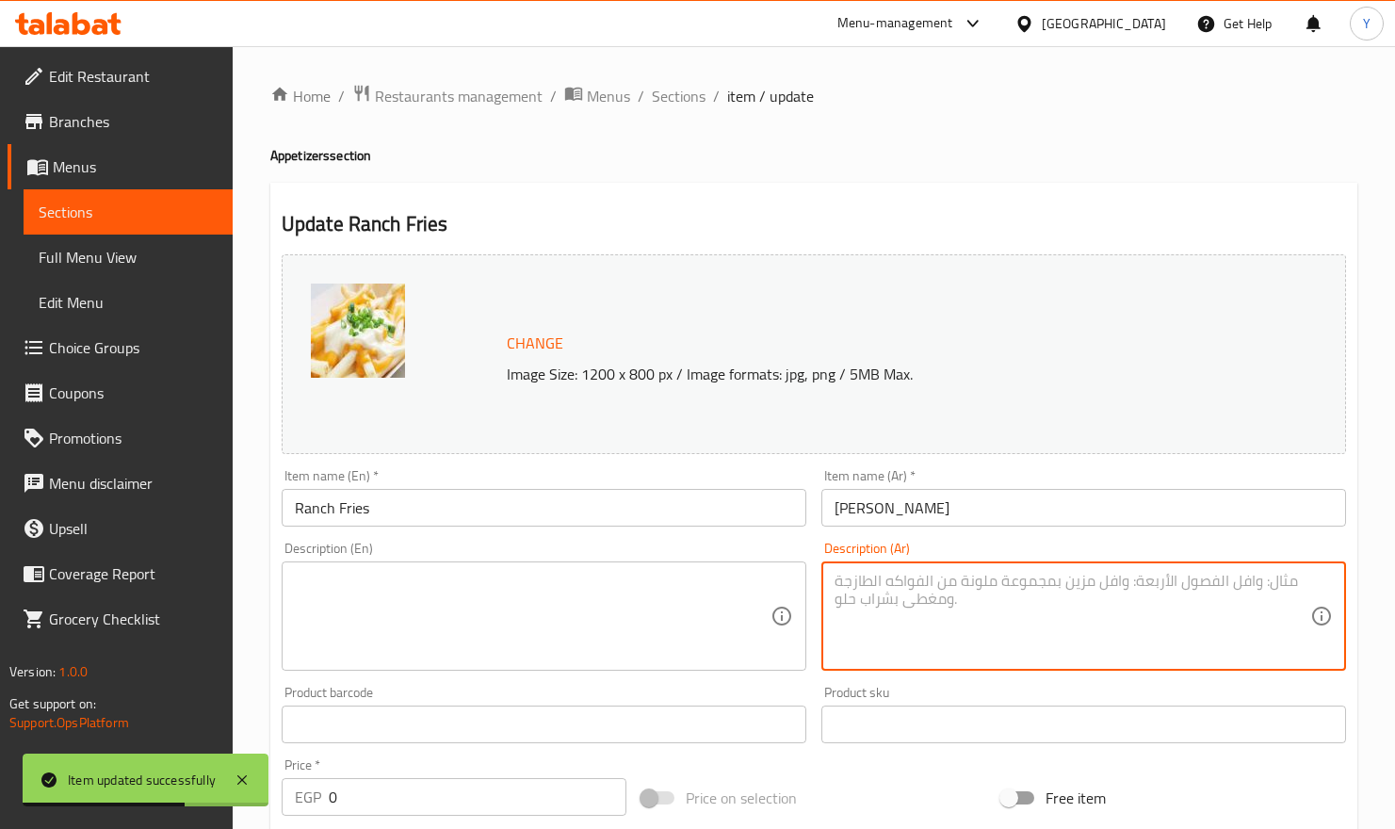
paste textarea "بطاطس مغطاة بصلصة رانش كريمية مع توابل منعشة."
type textarea "بطاطس مغطاة بصلصة رانش كريمية مع توابل منعشة."
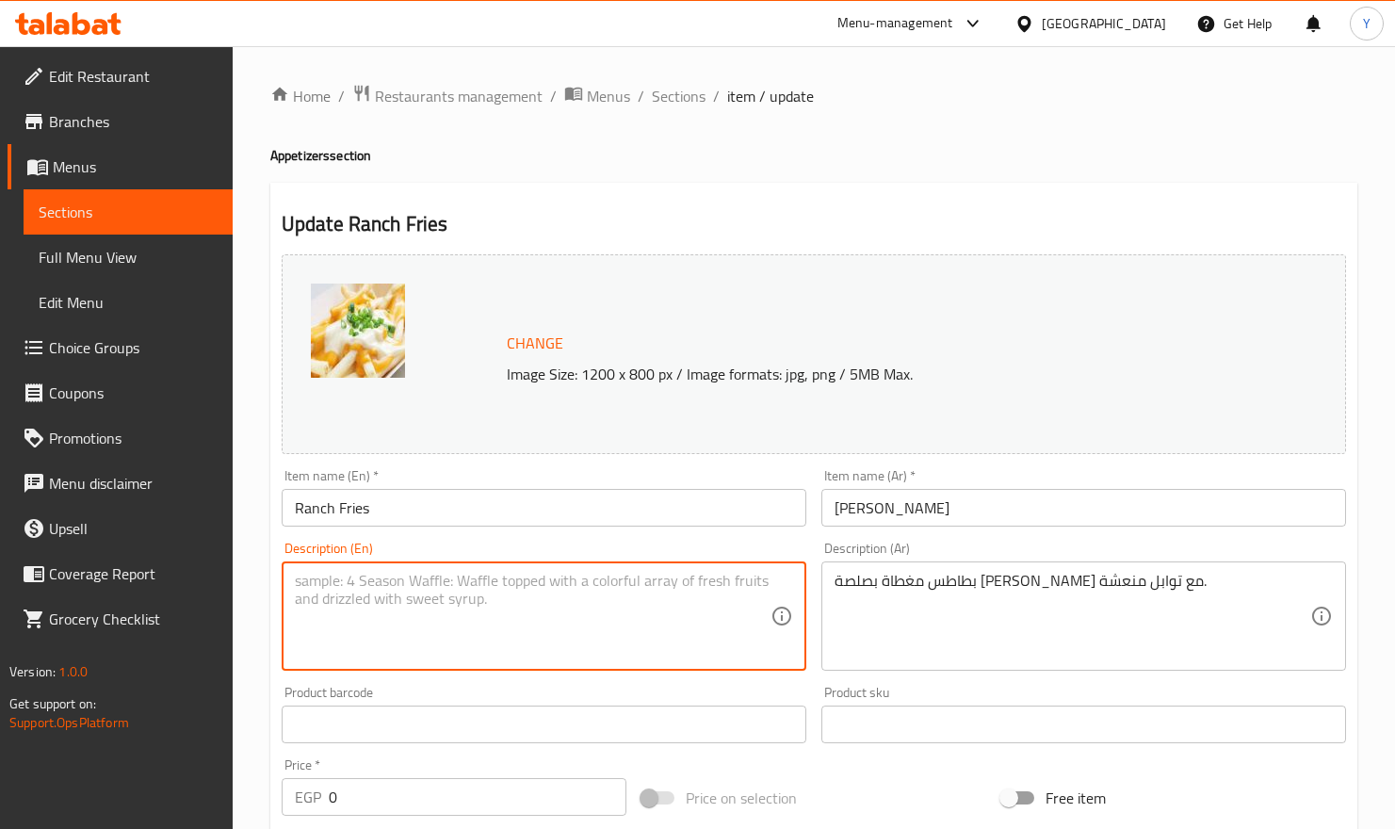
click at [672, 605] on textarea at bounding box center [533, 616] width 476 height 89
paste textarea "Potatoes topped with a creamy ranch dressing with refreshing spices."
type textarea "Potatoes topped with a creamy ranch dressing with refreshing spices."
click at [731, 512] on input "Ranch Fries" at bounding box center [544, 508] width 525 height 38
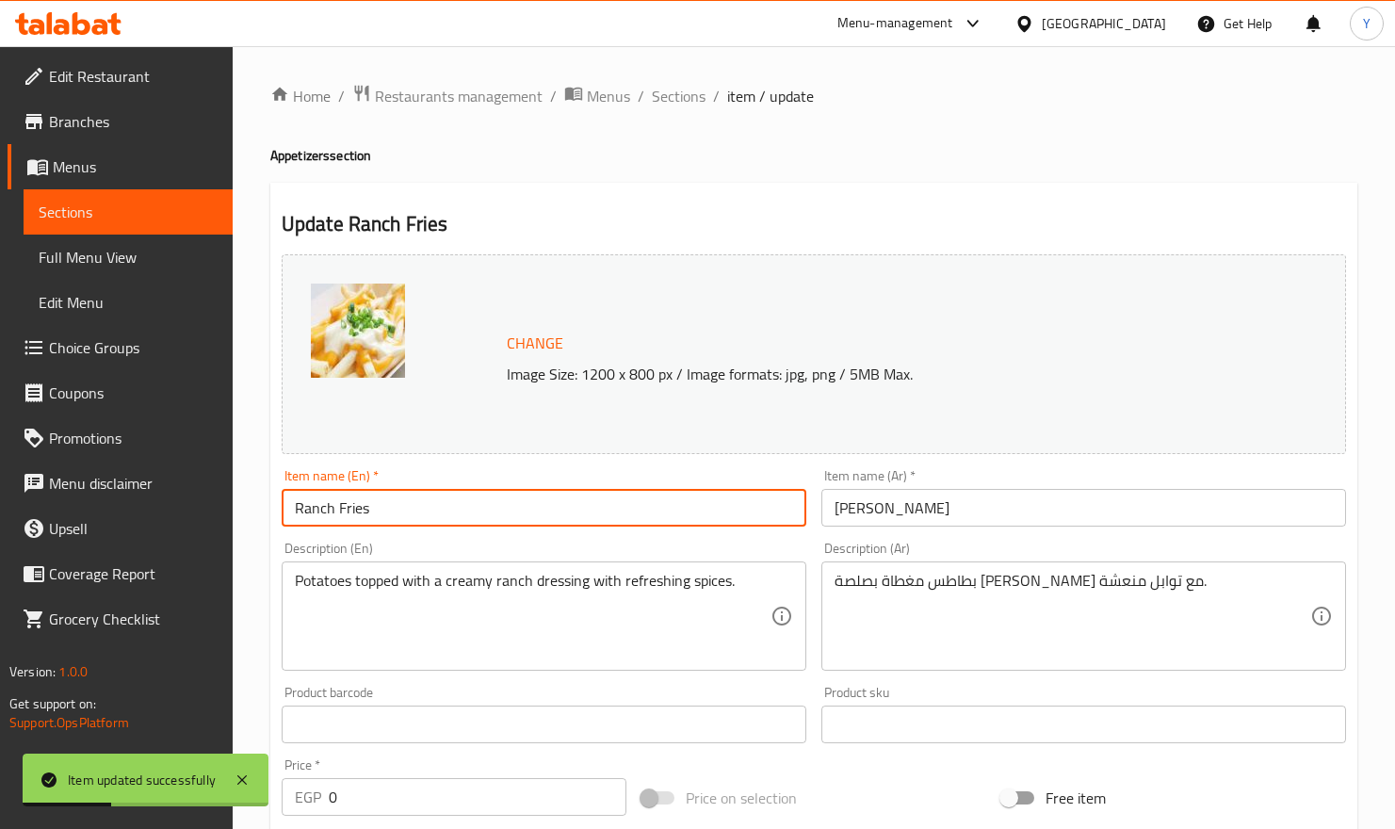
click at [693, 98] on span "Sections" at bounding box center [679, 96] width 54 height 23
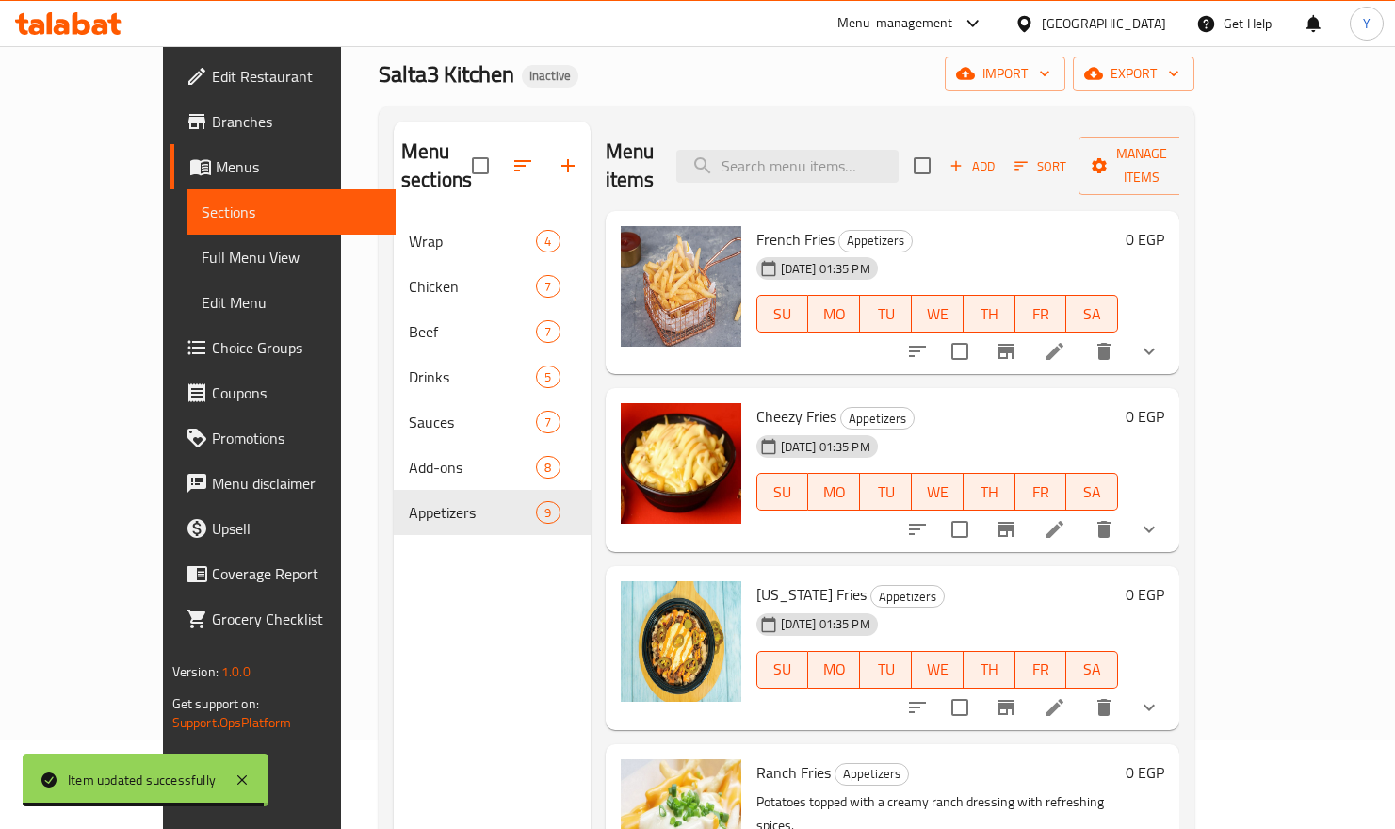
scroll to position [132, 0]
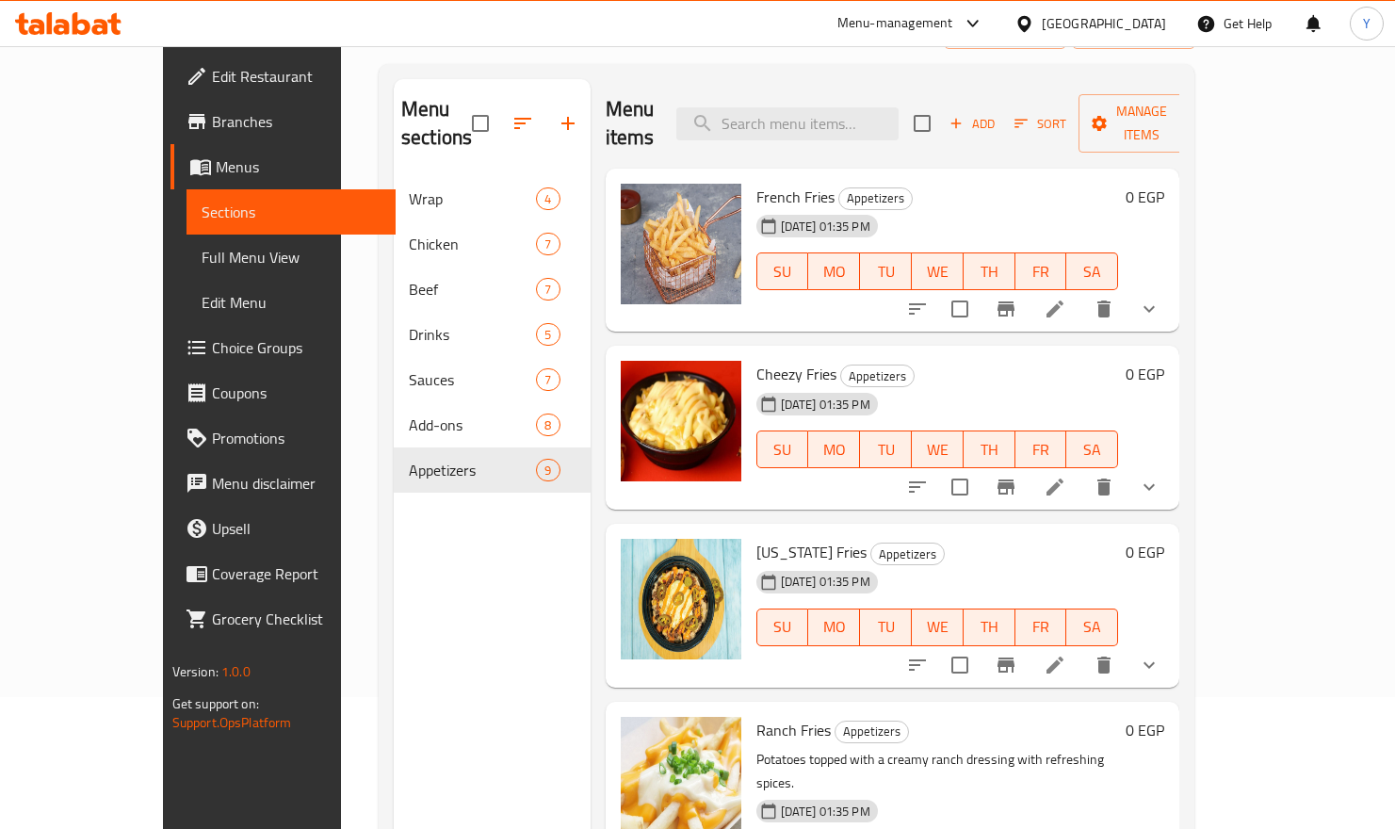
click at [1066, 654] on icon at bounding box center [1055, 665] width 23 height 23
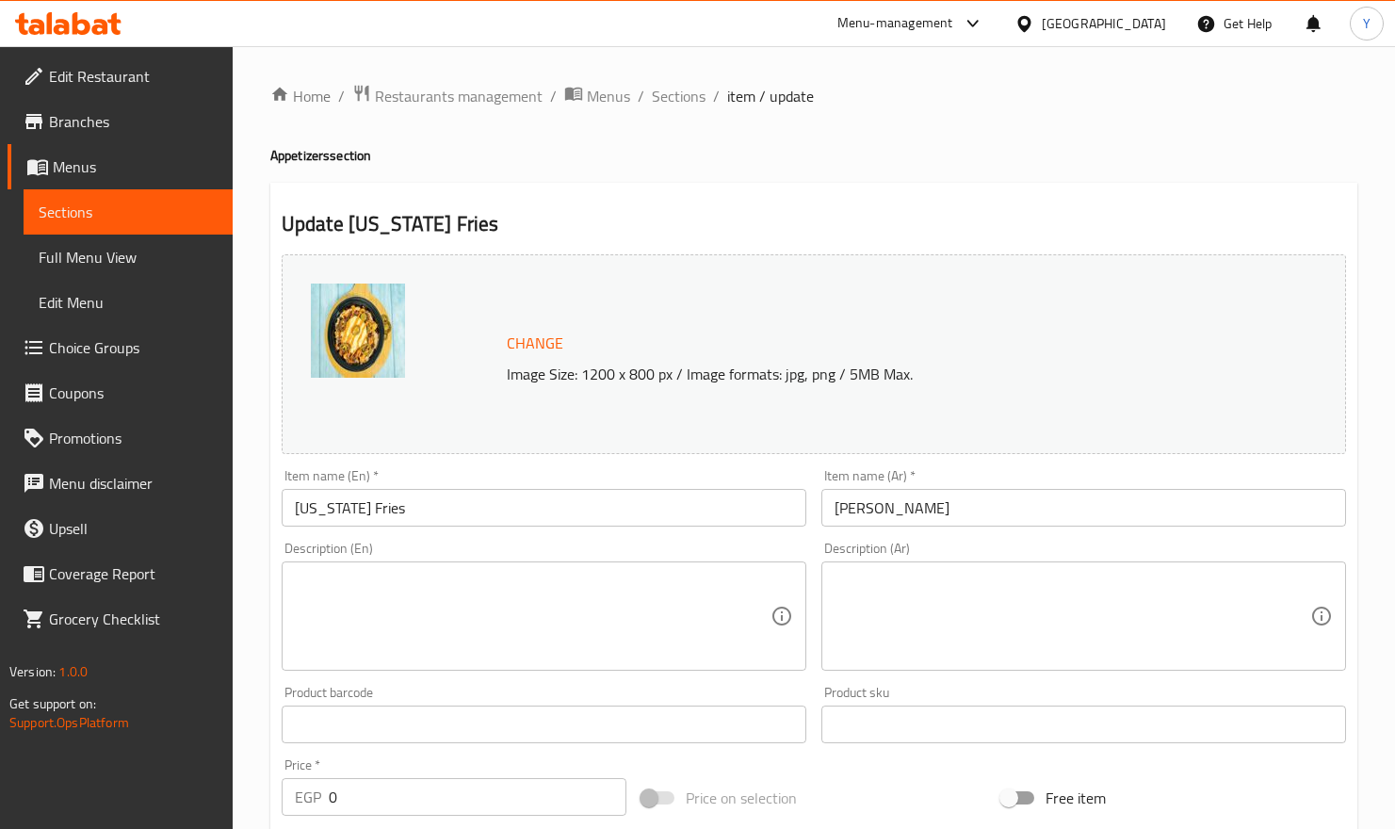
click at [961, 581] on textarea at bounding box center [1073, 616] width 476 height 89
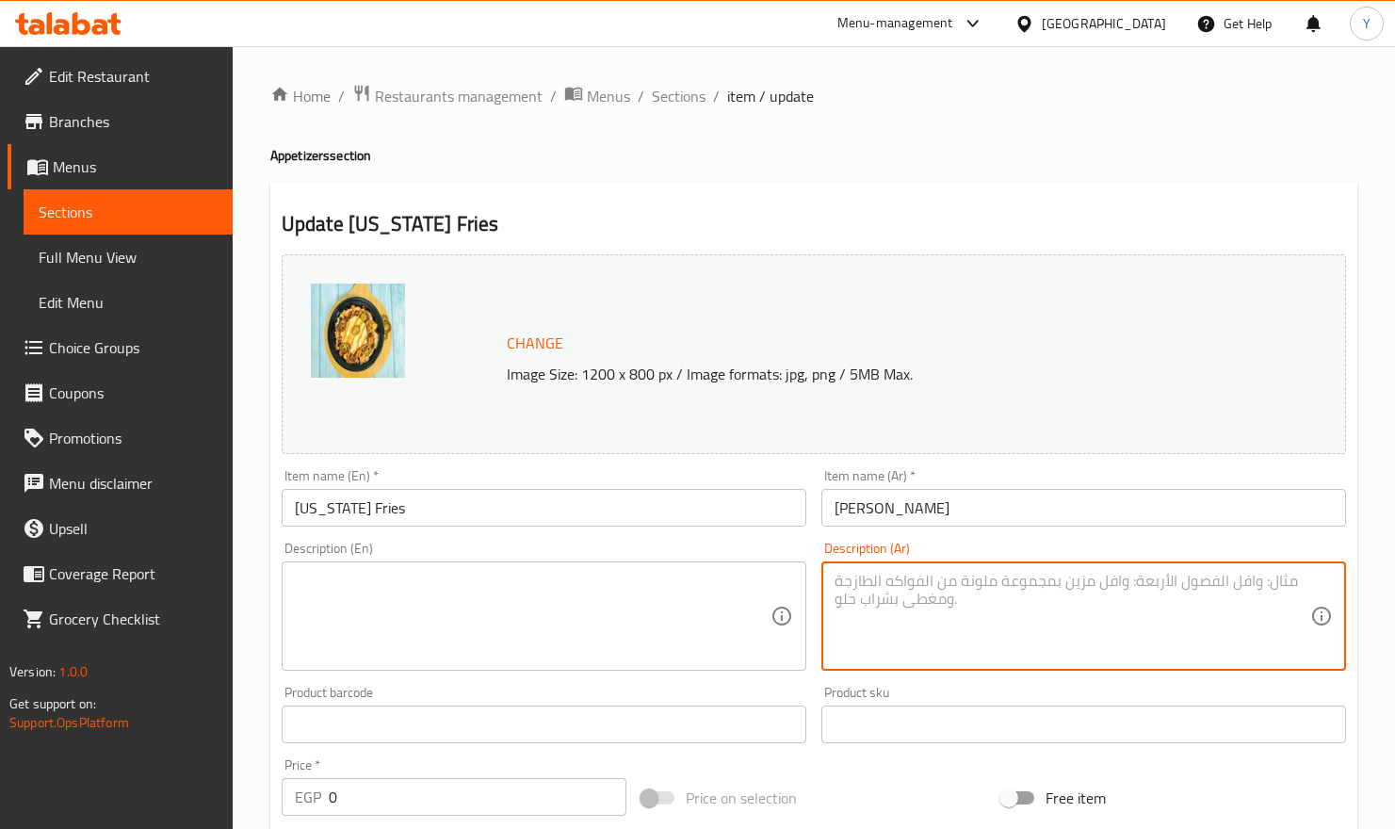
paste textarea "بطاطس مقلية مغطاة بصلصة حارة، جبن، وبصل مقرمش على طريقة تكساس."
type textarea "بطاطس مقلية مغطاة بصلصة حارة، جبن، وبصل مقرمش على طريقة تكساس."
click at [910, 512] on input "تيكساس فرايز" at bounding box center [1083, 508] width 525 height 38
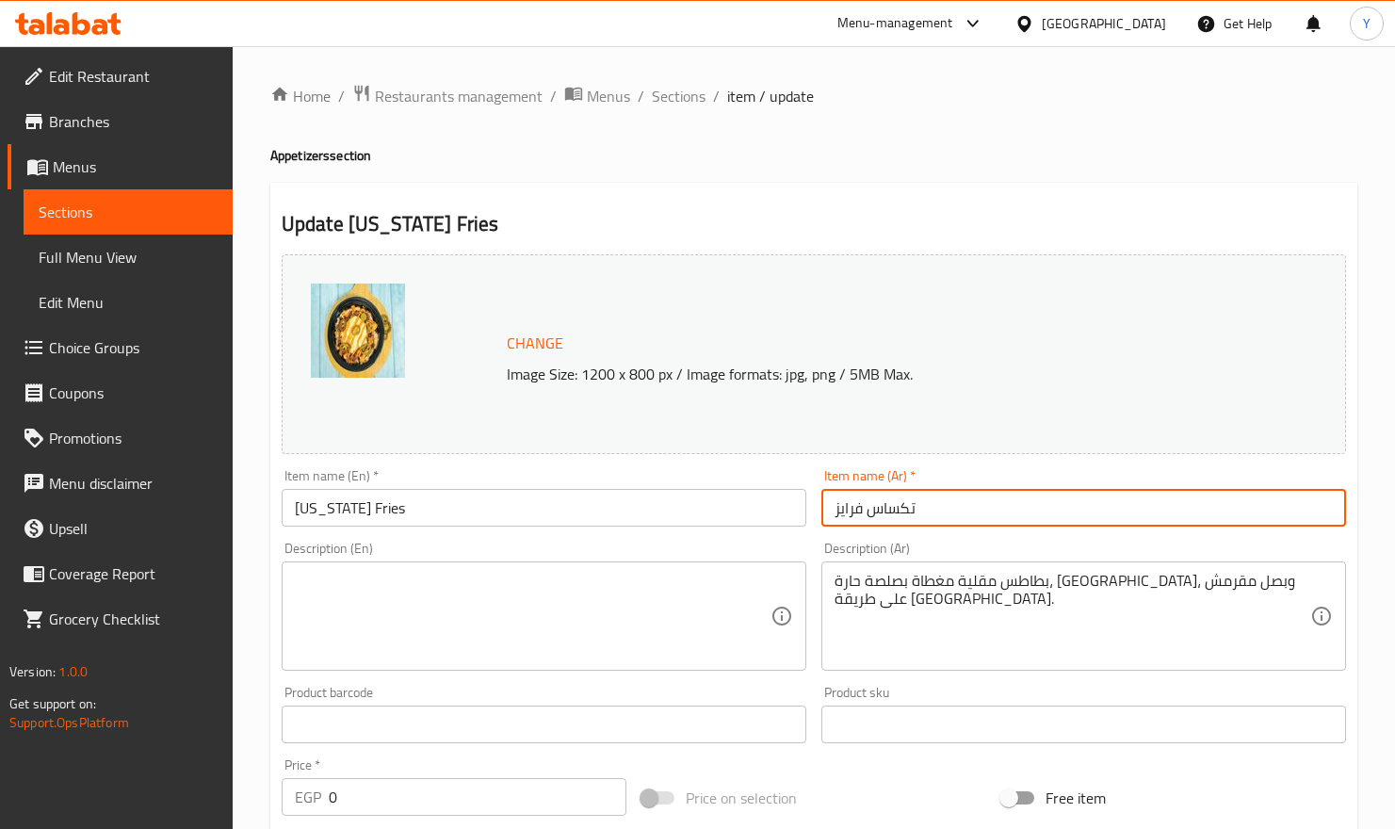
type input "تكساس فرايز"
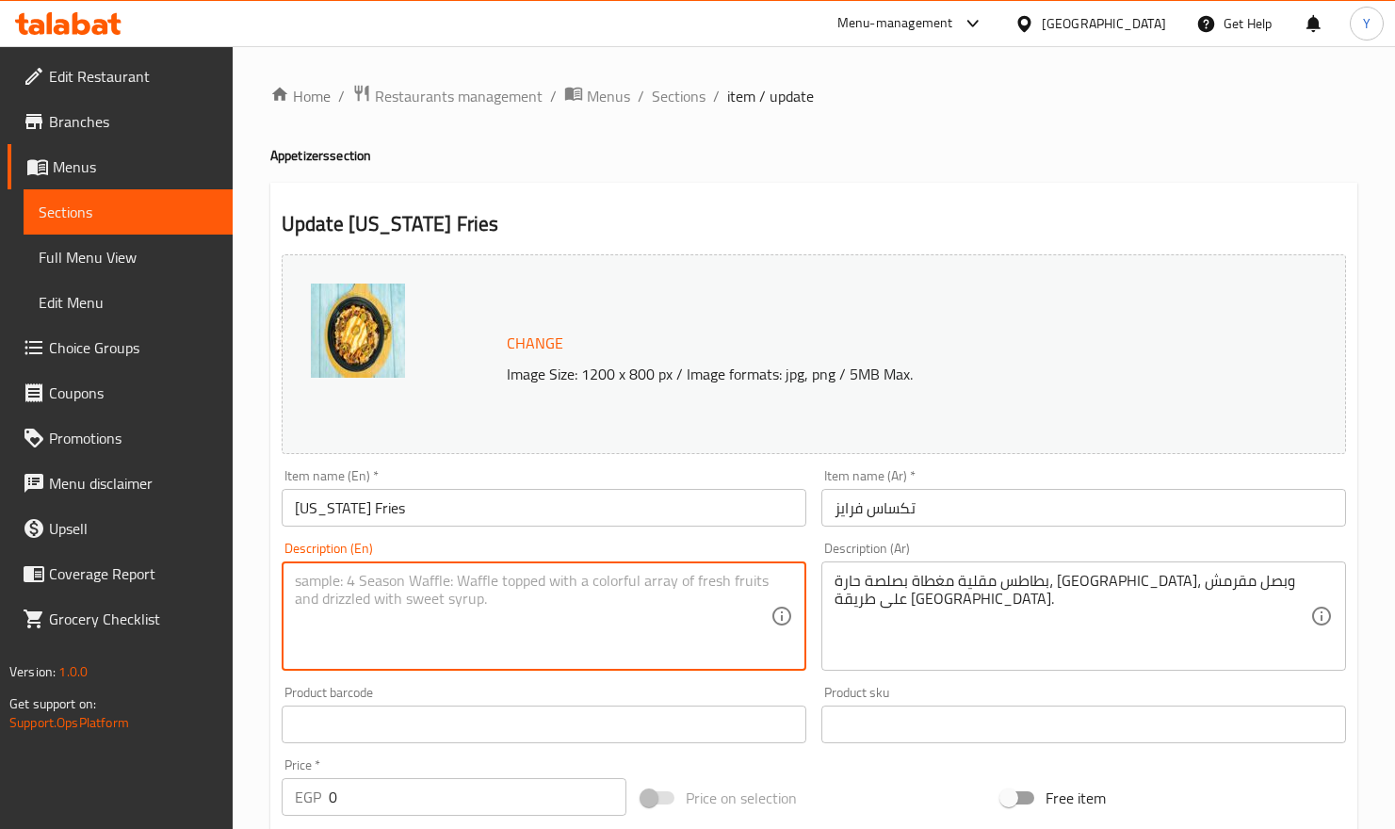
click at [687, 593] on textarea at bounding box center [533, 616] width 476 height 89
paste textarea "French fries topped with hot sauce, cheese, and crispy onions, Texas style."
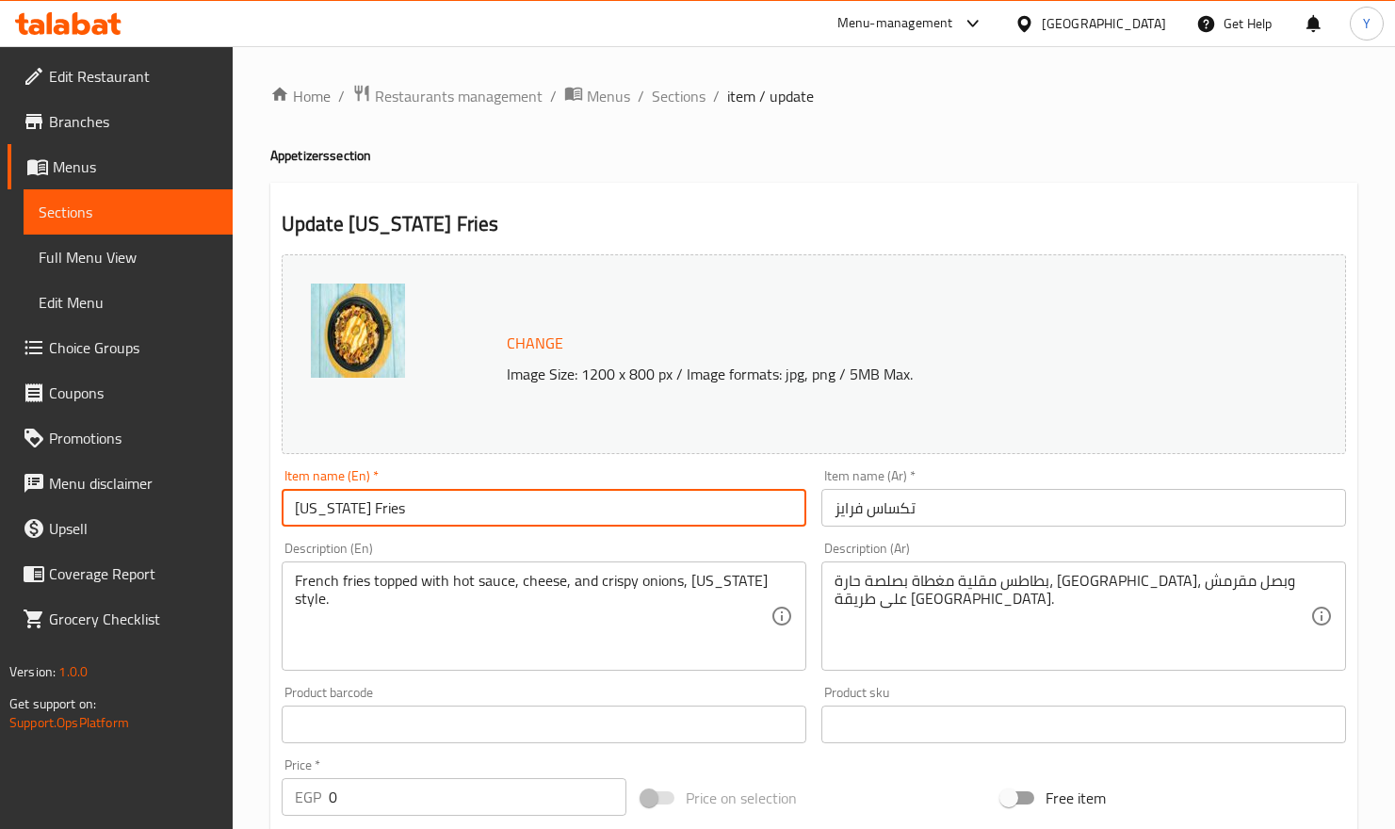
click at [723, 516] on input "Texas Fries" at bounding box center [544, 508] width 525 height 38
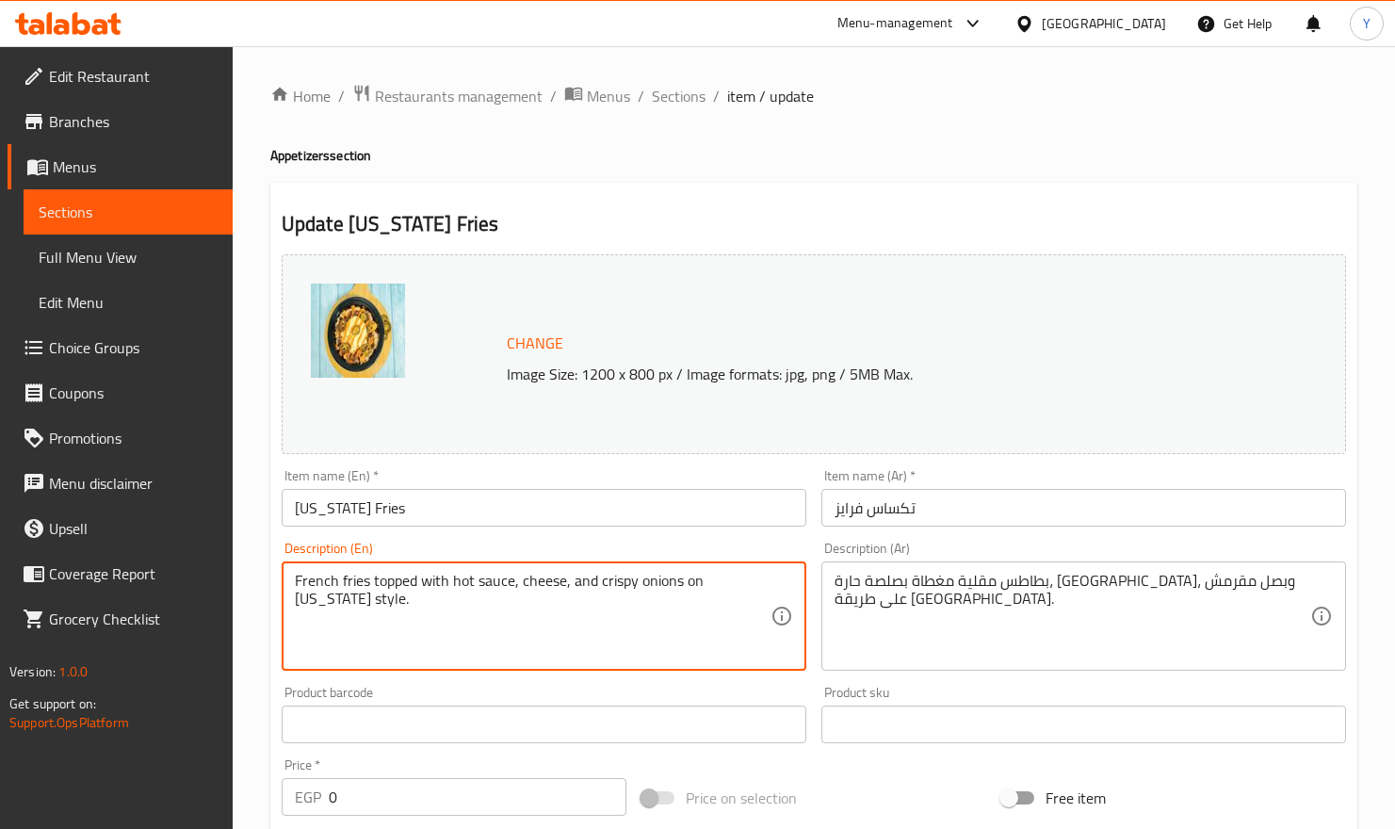
type textarea "French fries topped with hot sauce, cheese, and crispy onions on Texas style."
click at [694, 524] on input "Texas Fries" at bounding box center [544, 508] width 525 height 38
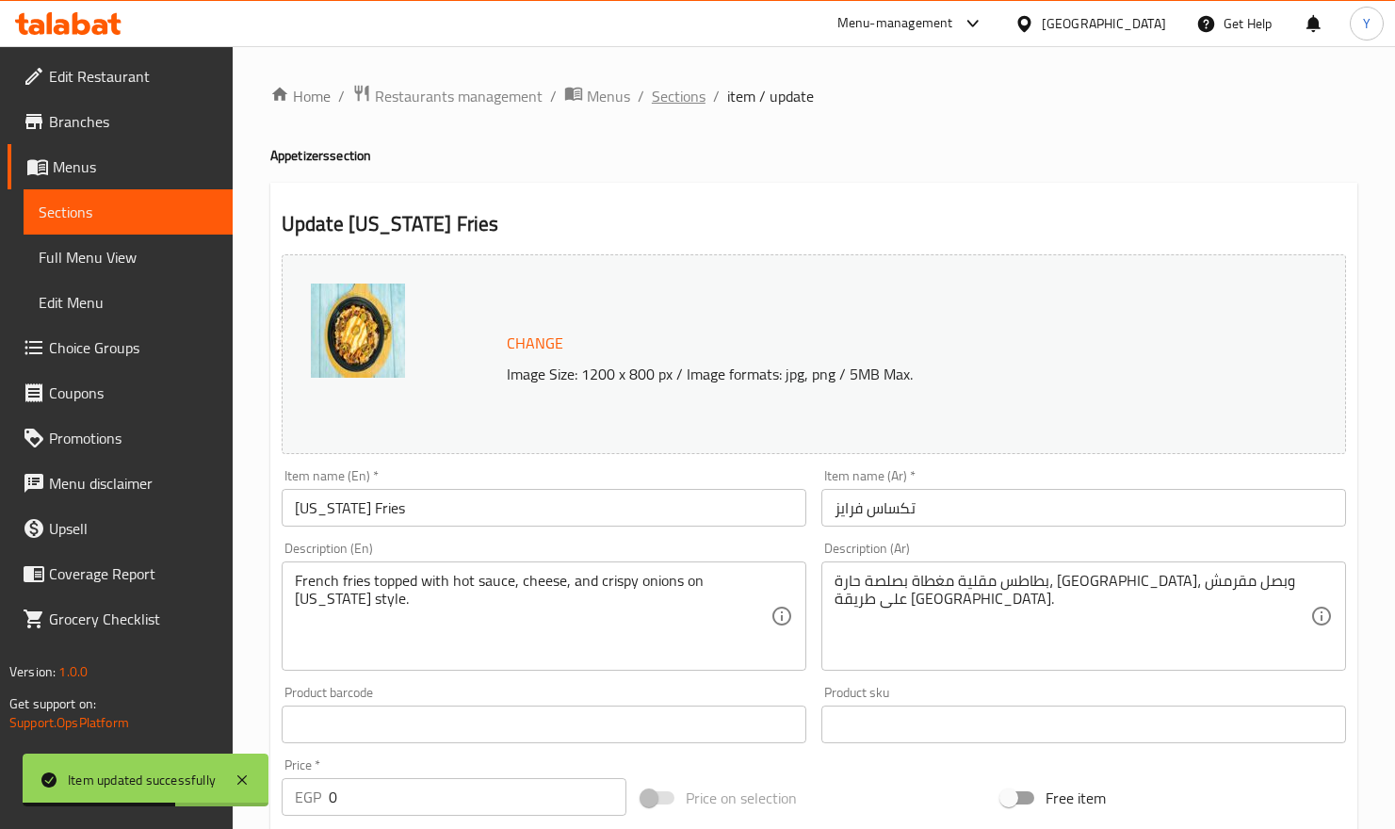
click at [677, 90] on span "Sections" at bounding box center [679, 96] width 54 height 23
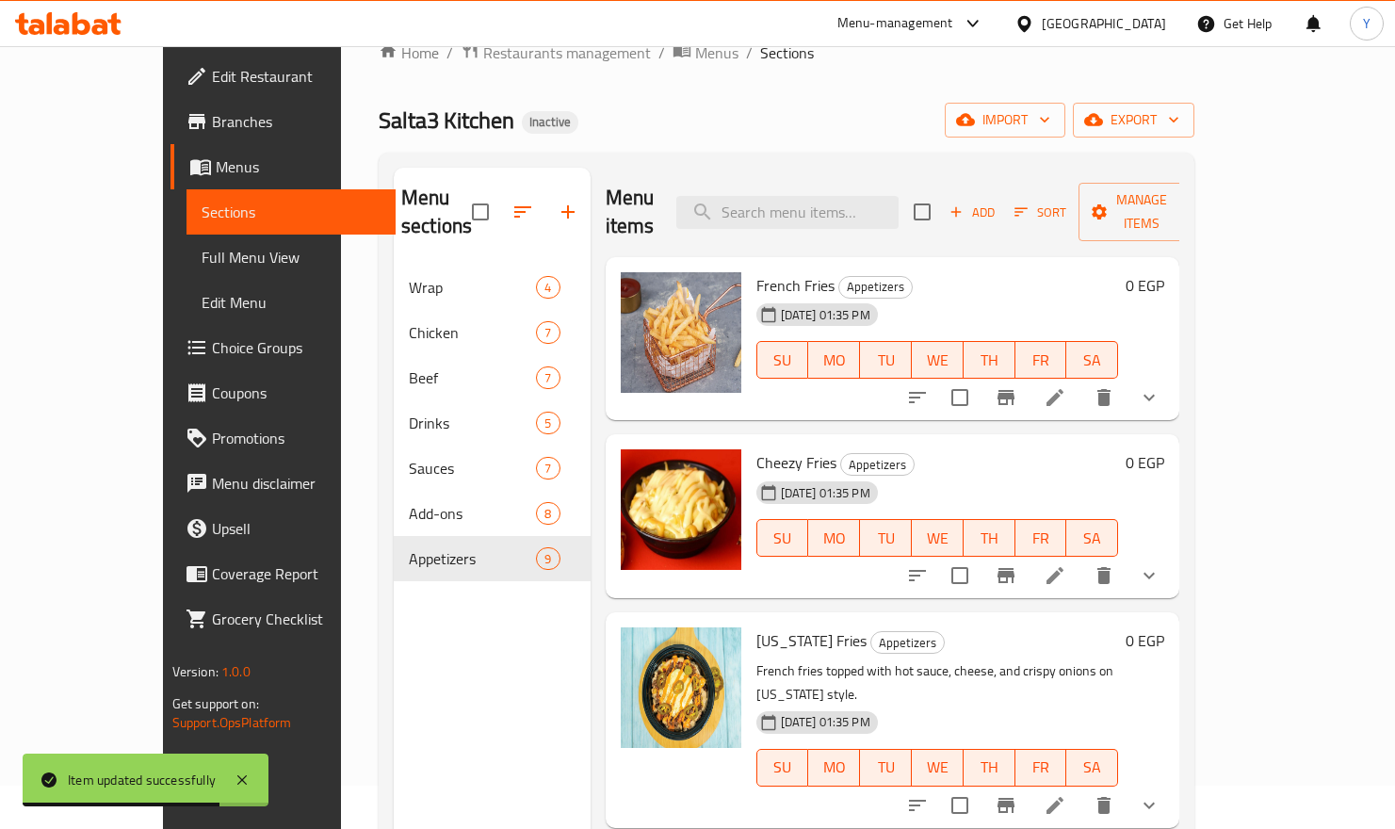
scroll to position [45, 0]
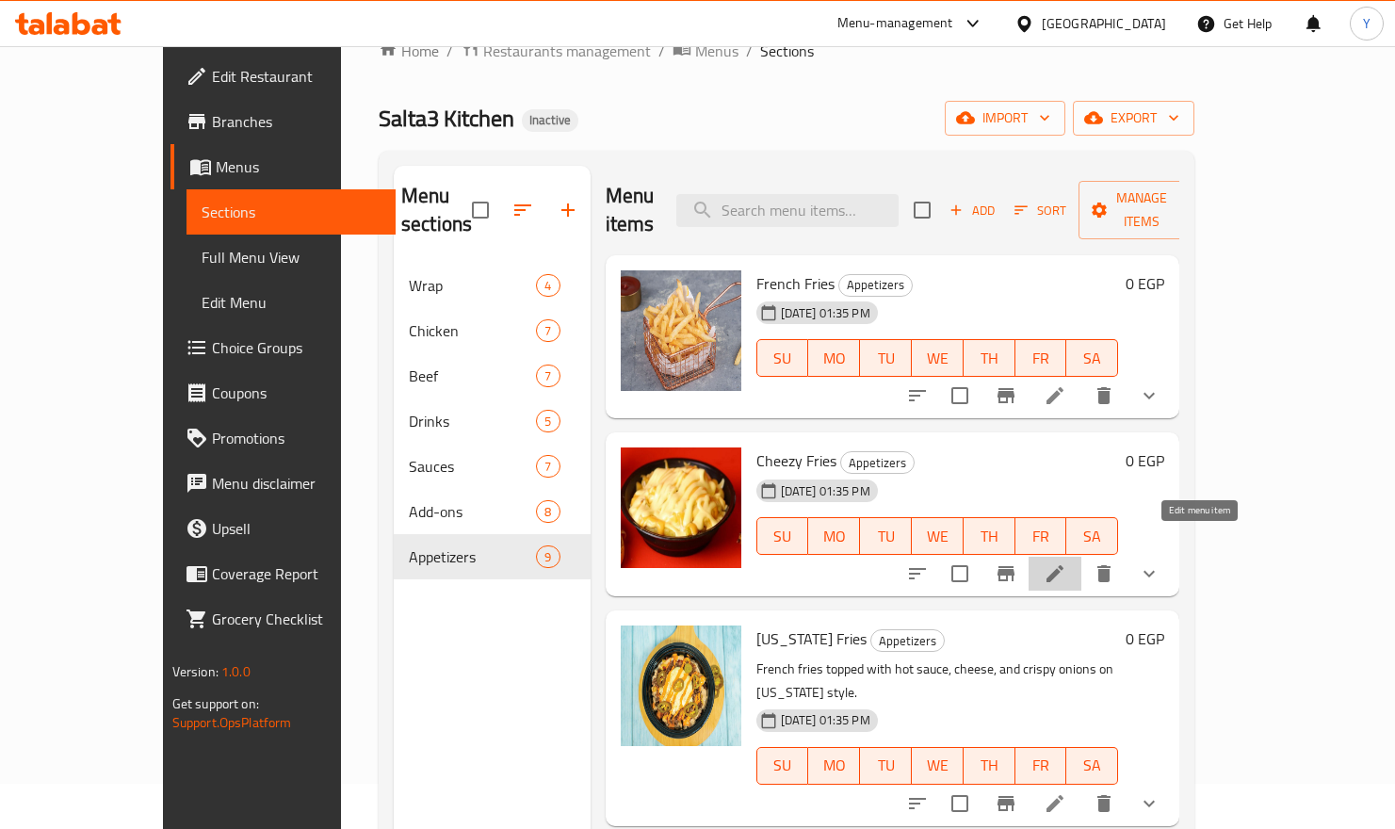
click at [1066, 562] on icon at bounding box center [1055, 573] width 23 height 23
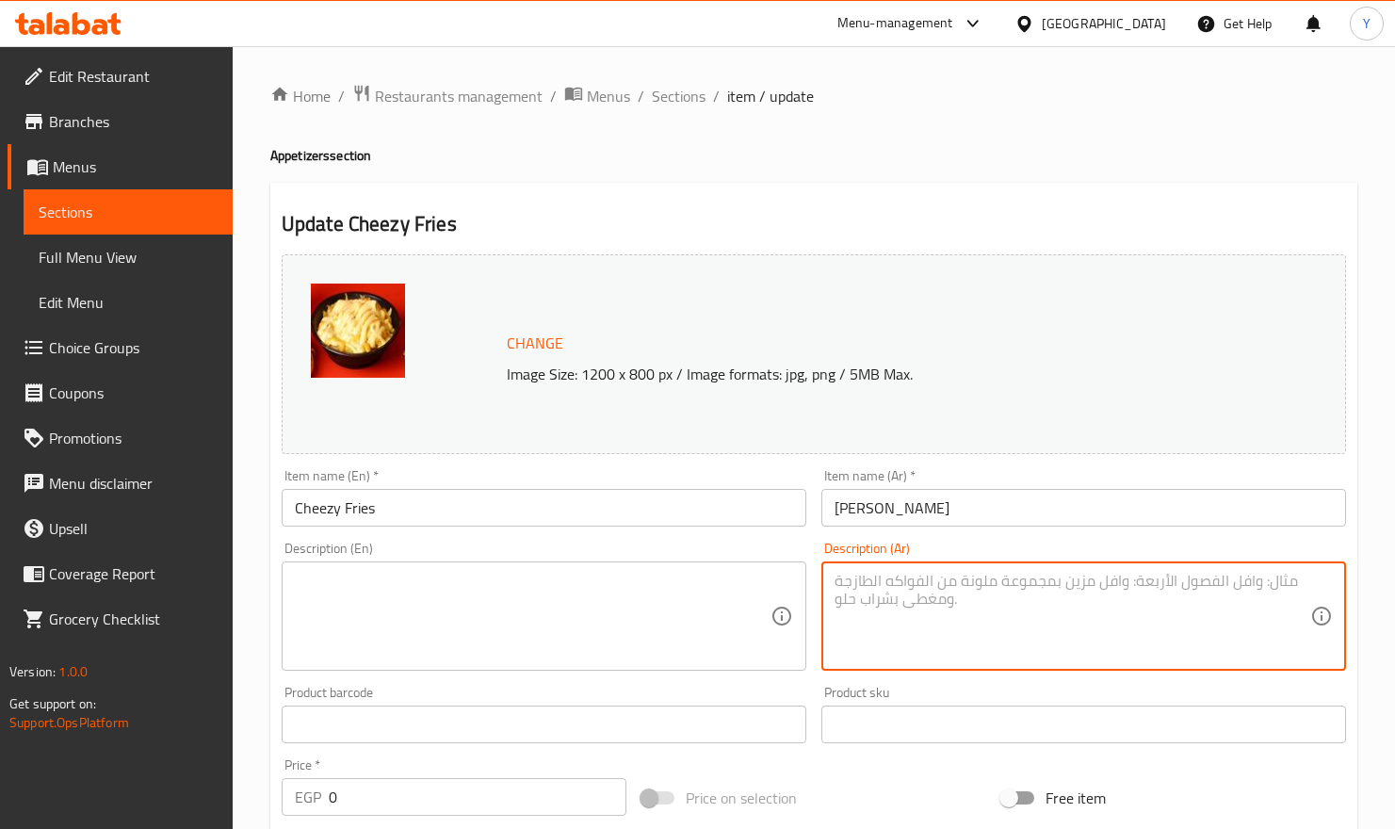
click at [959, 602] on textarea at bounding box center [1073, 616] width 476 height 89
paste textarea "بطاطس مغطاة بصلصة جبن كريمية غنية"
type textarea "بطاطس مغطاة بصلصة جبن كريمية غنية"
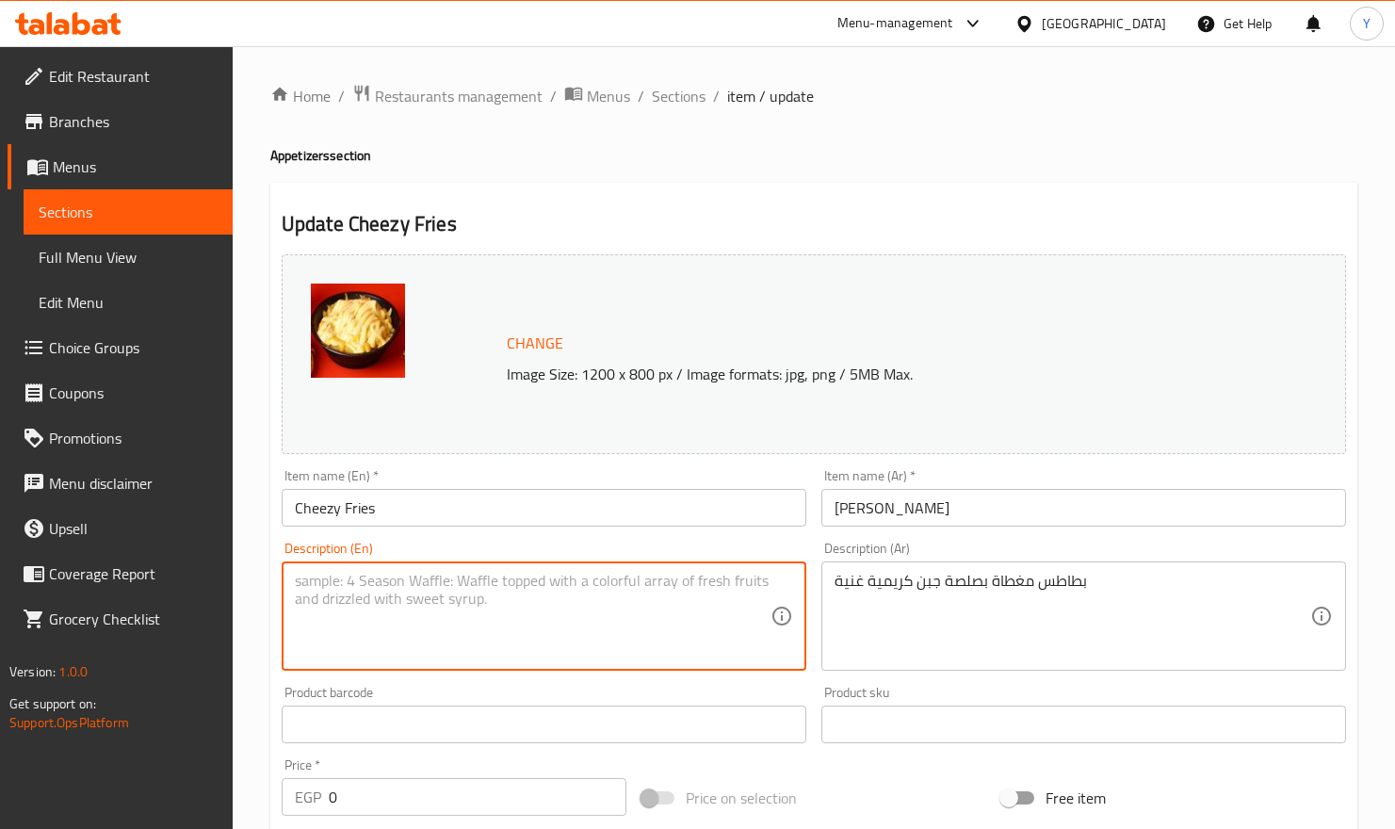
click at [534, 610] on textarea at bounding box center [533, 616] width 476 height 89
paste textarea "Potatoes topped with a rich, creamy cheese sauce."
type textarea "Potatoes topped with a rich, creamy cheese sauce."
click at [549, 514] on input "Cheezy Fries" at bounding box center [544, 508] width 525 height 38
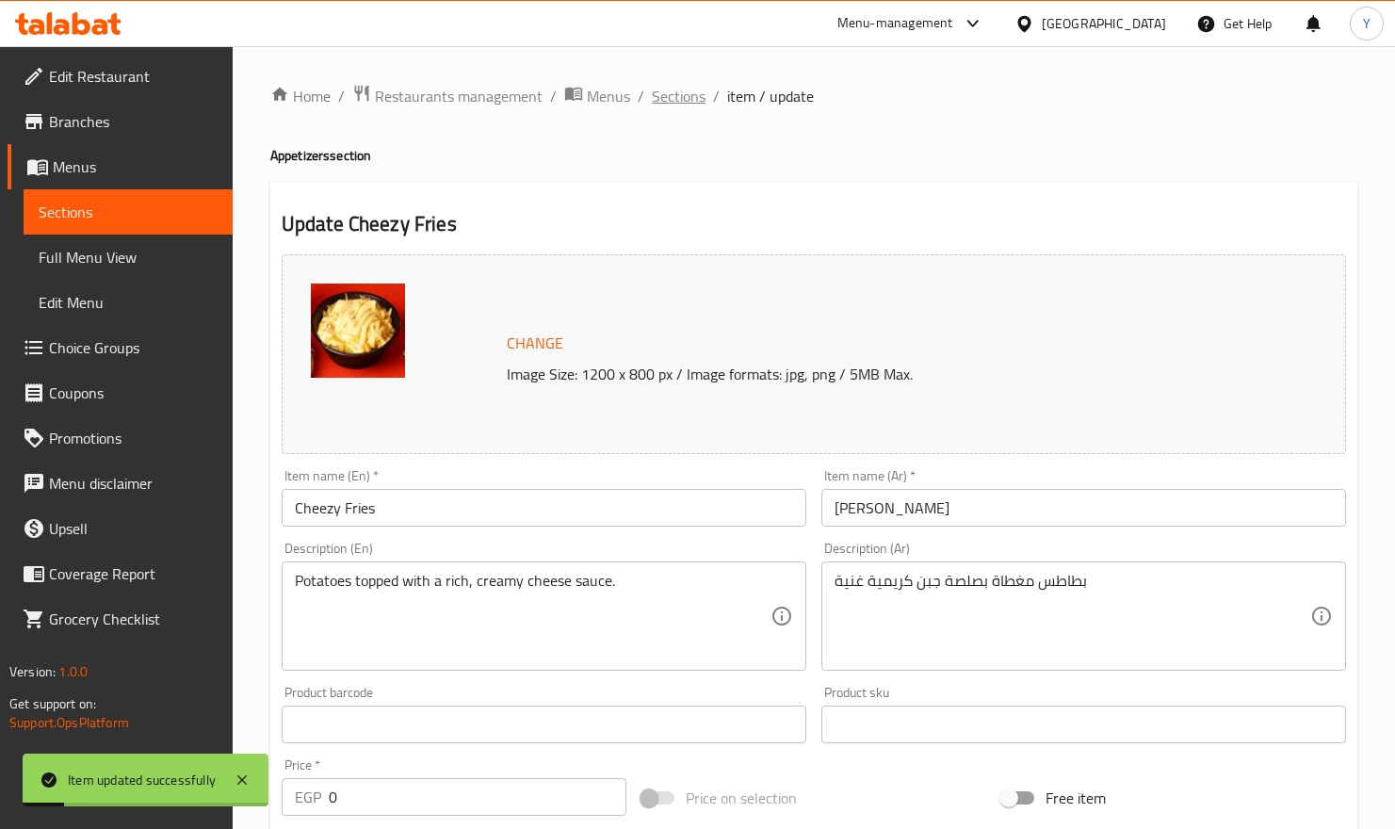
click at [669, 96] on span "Sections" at bounding box center [679, 96] width 54 height 23
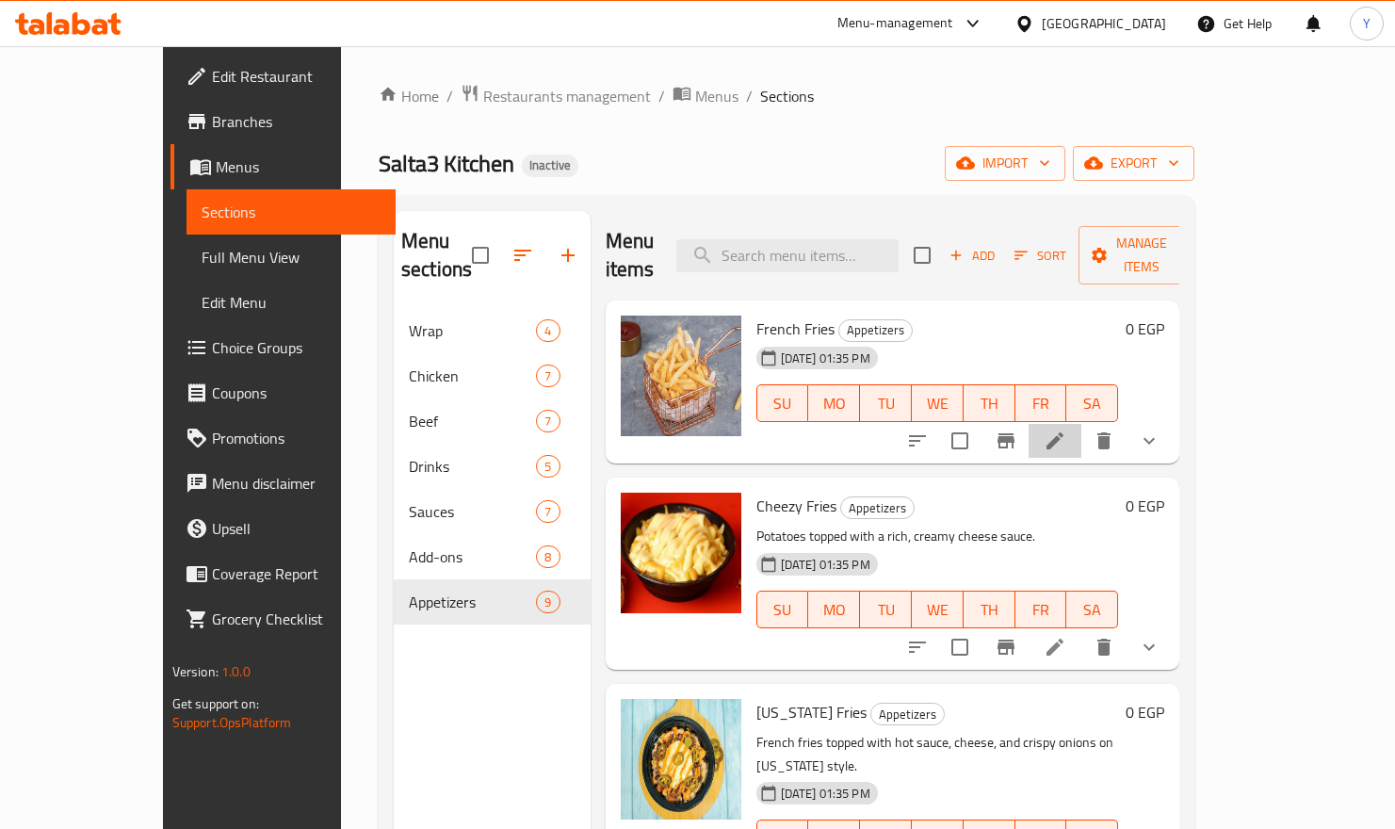
click at [1081, 424] on li at bounding box center [1055, 441] width 53 height 34
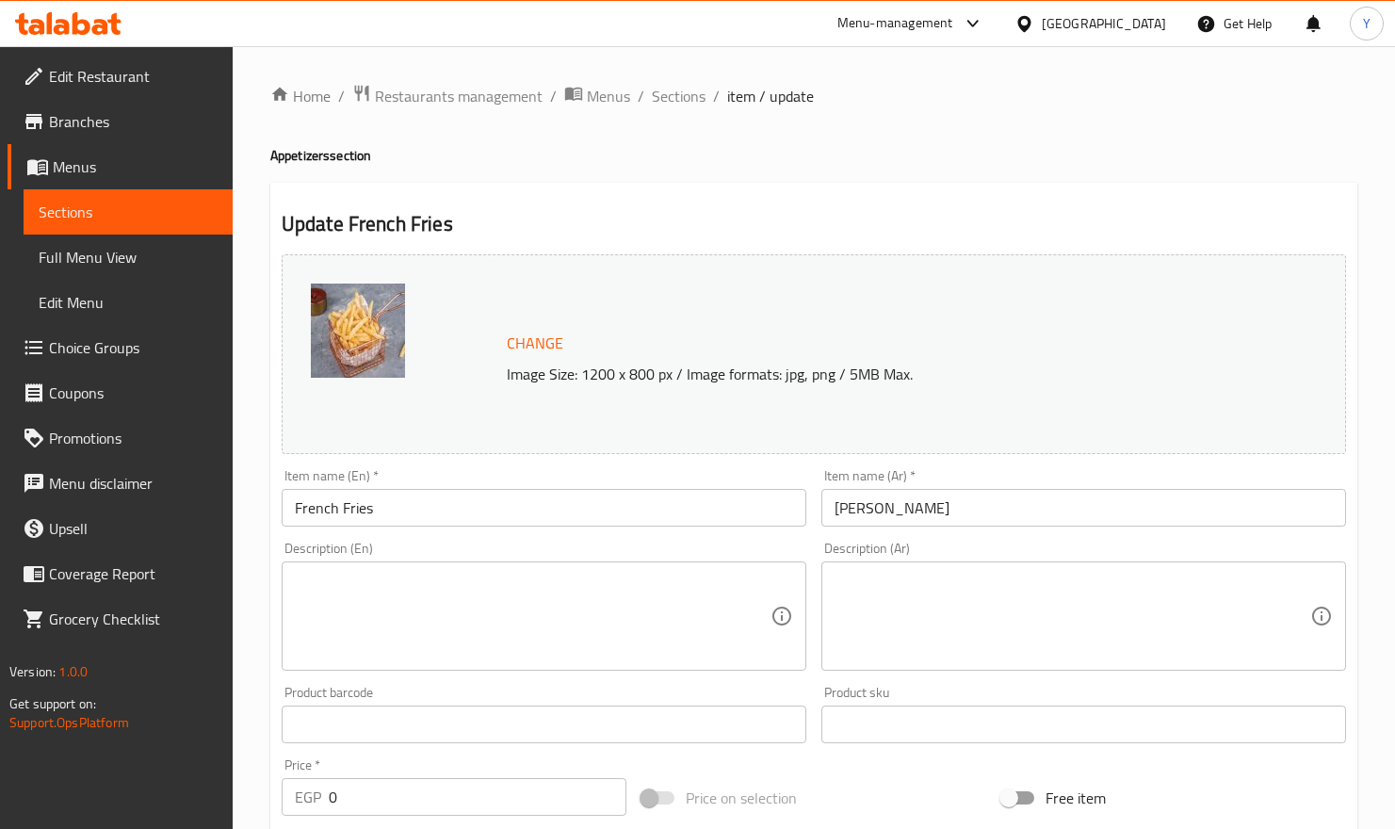
click at [959, 568] on div "Description (Ar)" at bounding box center [1083, 615] width 525 height 109
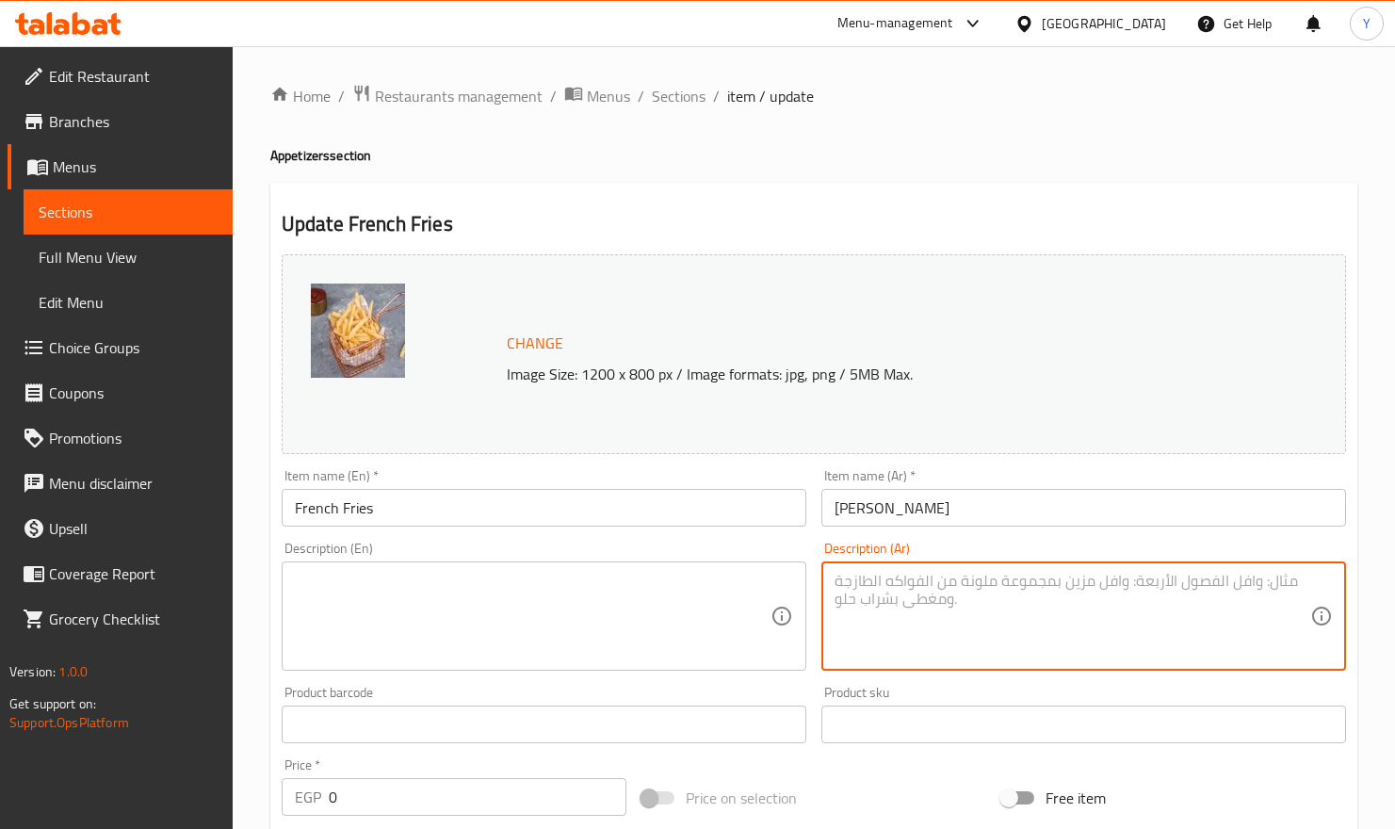
paste textarea "بطاطس مقلية ذهبية مقرمشة من الخارج وطرية من الداخل."
type textarea "بطاطس مقلية ذهبية مقرمشة من الخارج وطرية من الداخل."
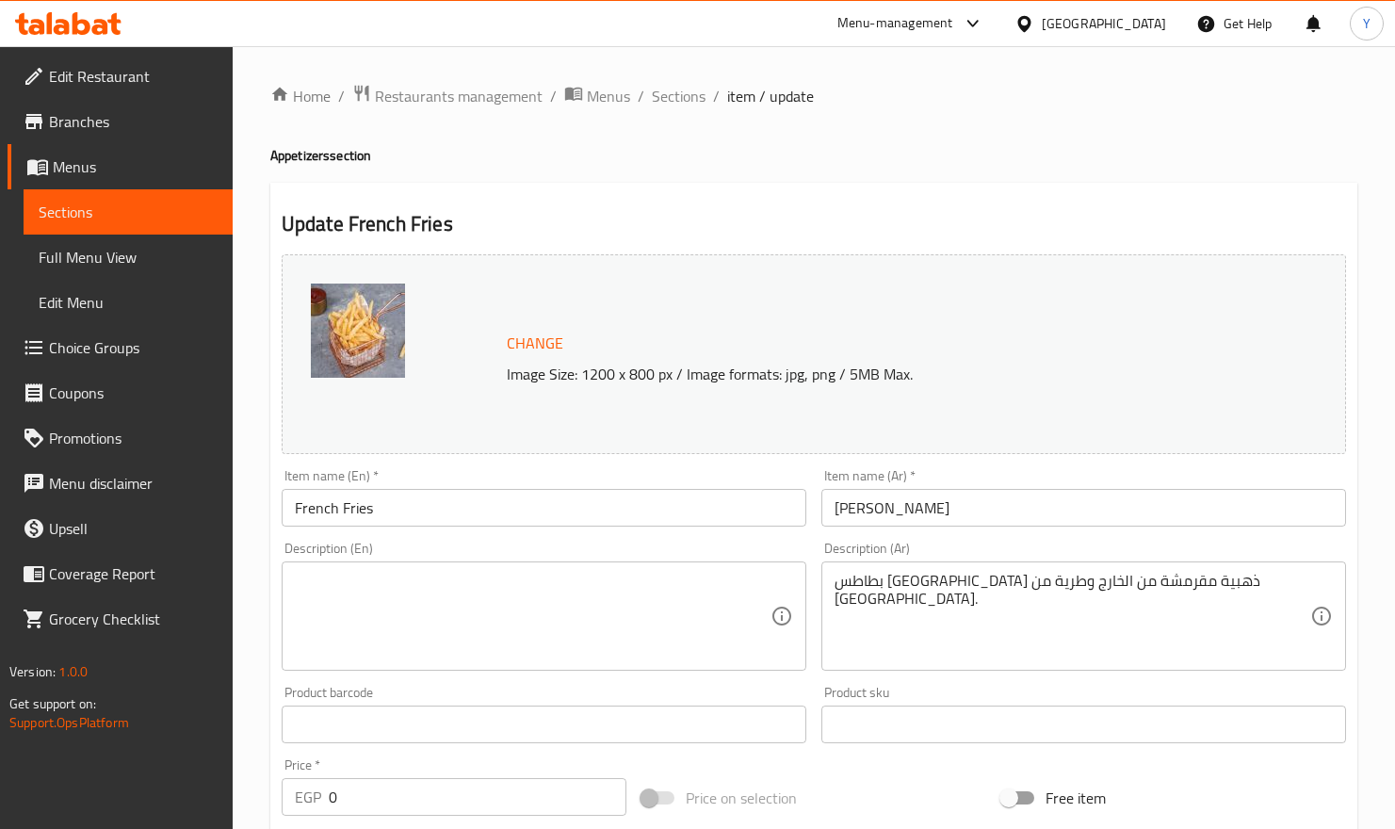
click at [561, 568] on div "Description (En)" at bounding box center [544, 615] width 525 height 109
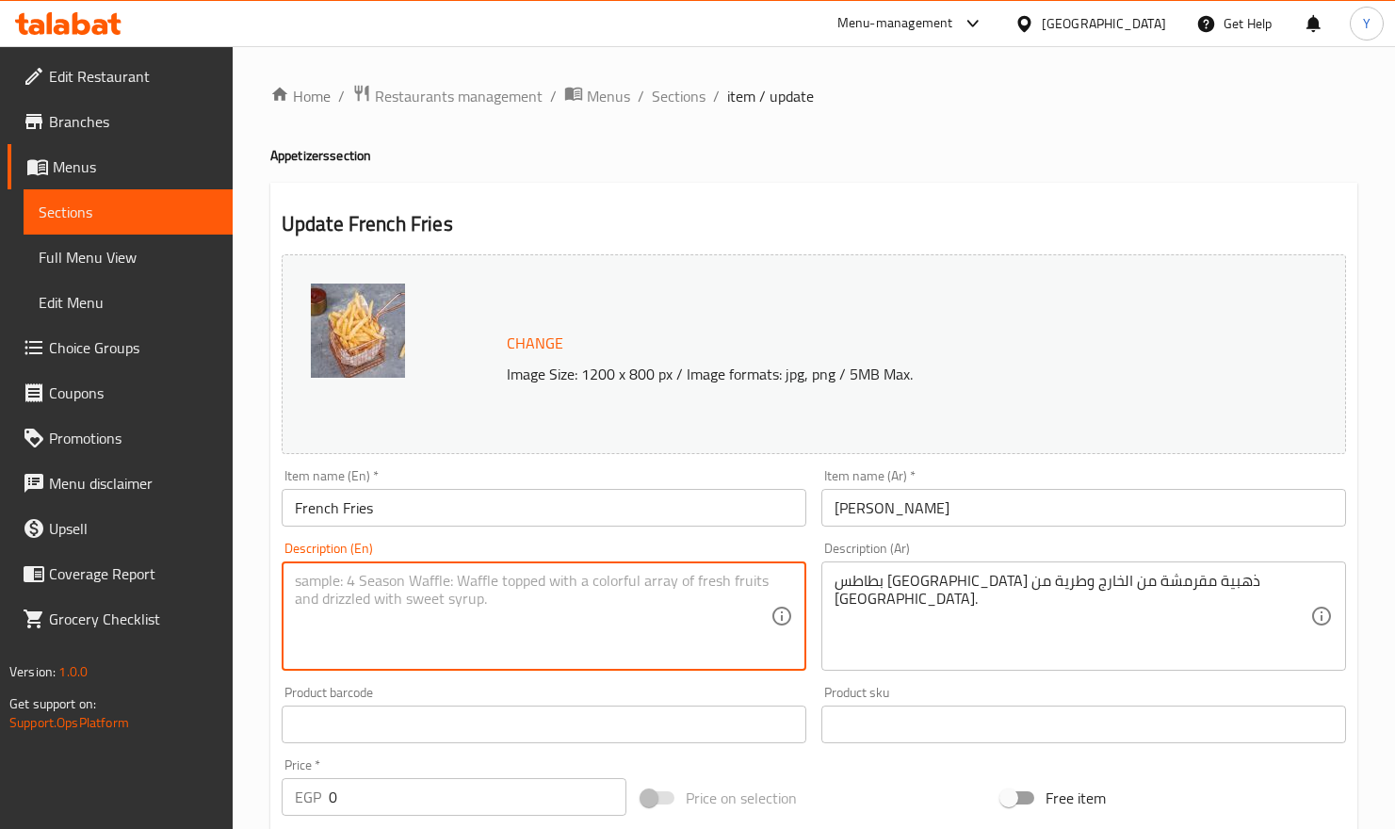
paste textarea "Golden French fries that are crispy on the outside and tender on the inside."
click at [467, 577] on textarea "Golden French fries that are crispy on the outside and tender on the inside." at bounding box center [533, 616] width 476 height 89
drag, startPoint x: 509, startPoint y: 581, endPoint x: 458, endPoint y: 581, distance: 50.9
click at [458, 581] on textarea "Golden French fries that are crispy on the outside and tender on the inside." at bounding box center [533, 616] width 476 height 89
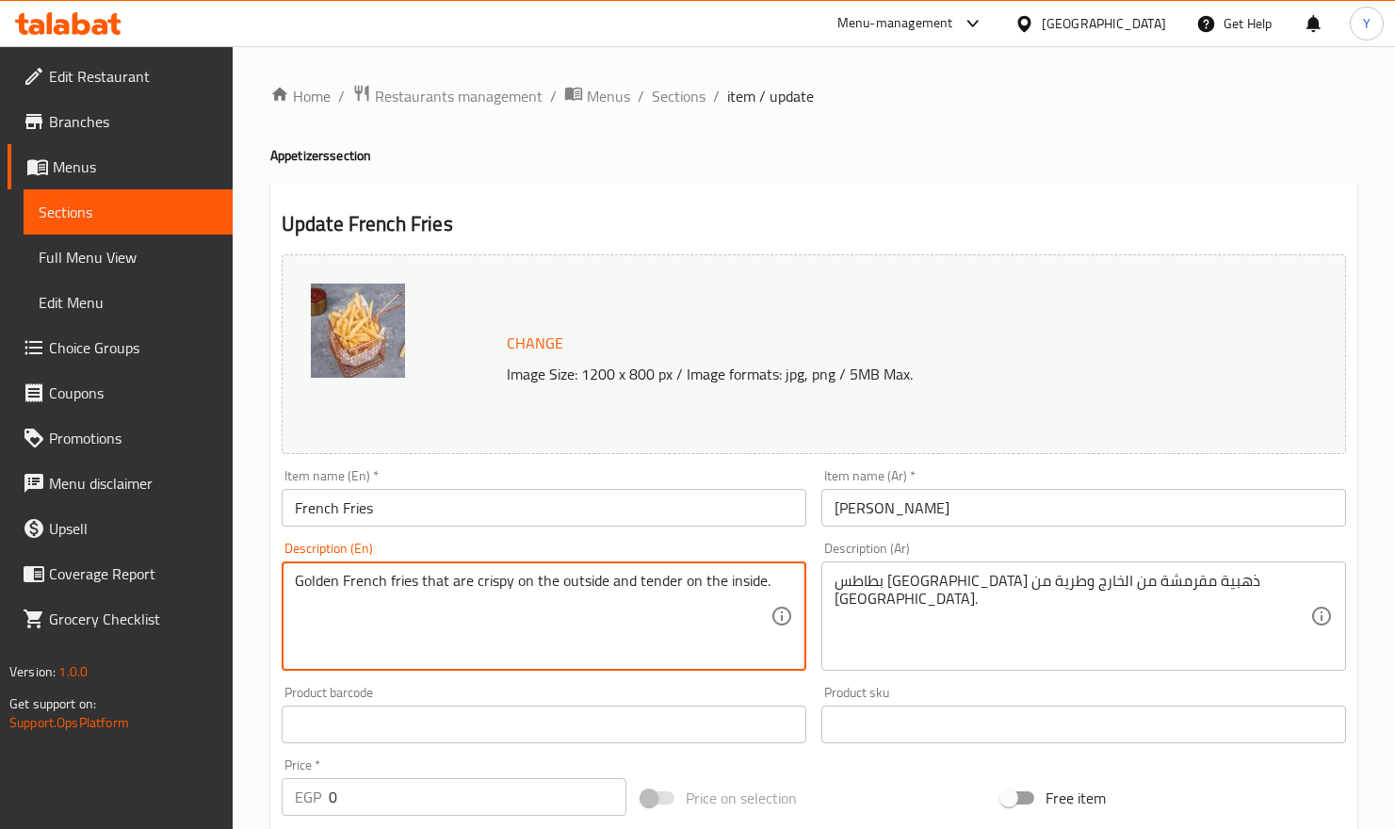
click at [456, 578] on textarea "Golden French fries that are crispy on the outside and tender on the inside." at bounding box center [533, 616] width 476 height 89
type textarea "Golden French fries crispy on the outside and tender on the inside."
click at [671, 519] on input "French Fries" at bounding box center [544, 508] width 525 height 38
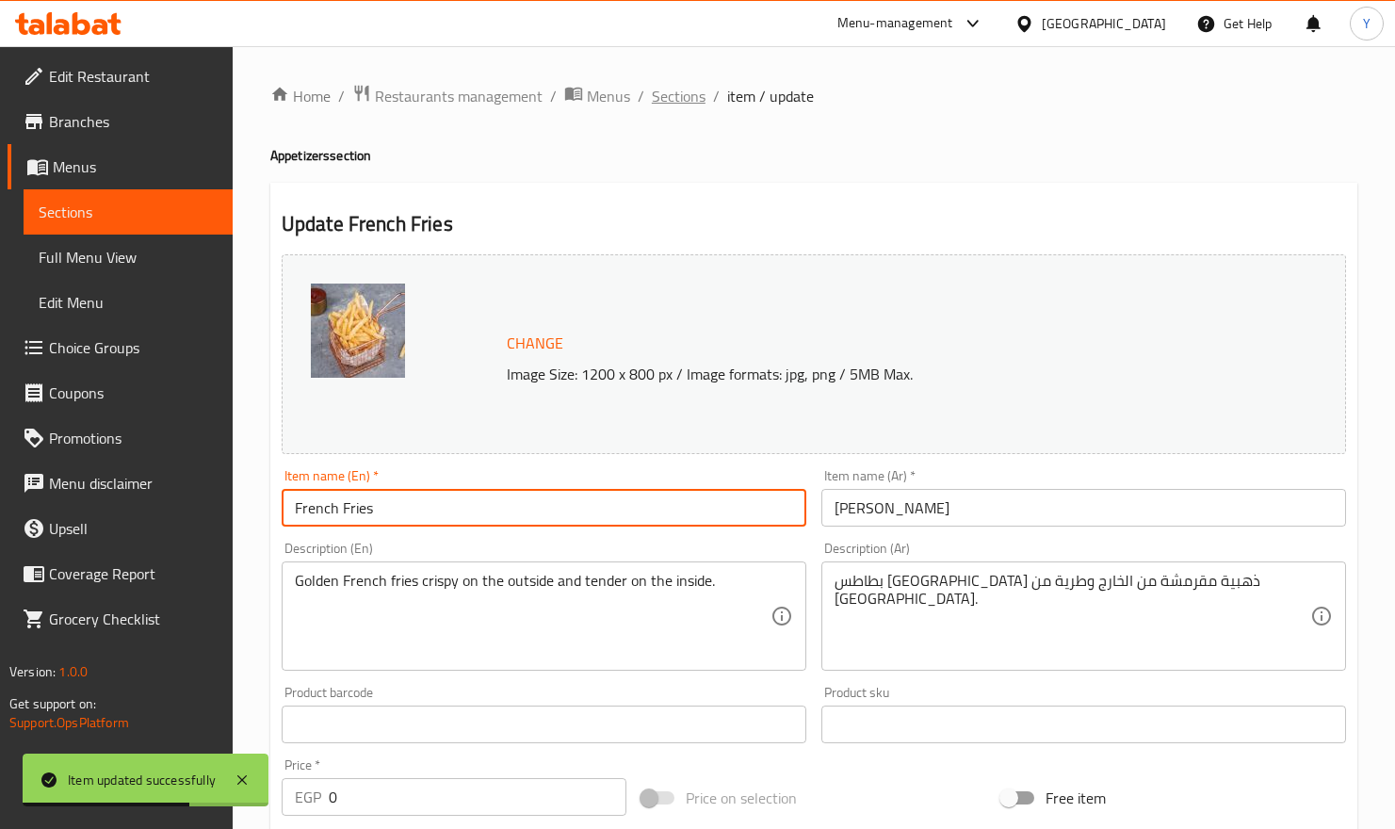
click at [700, 89] on span "Sections" at bounding box center [679, 96] width 54 height 23
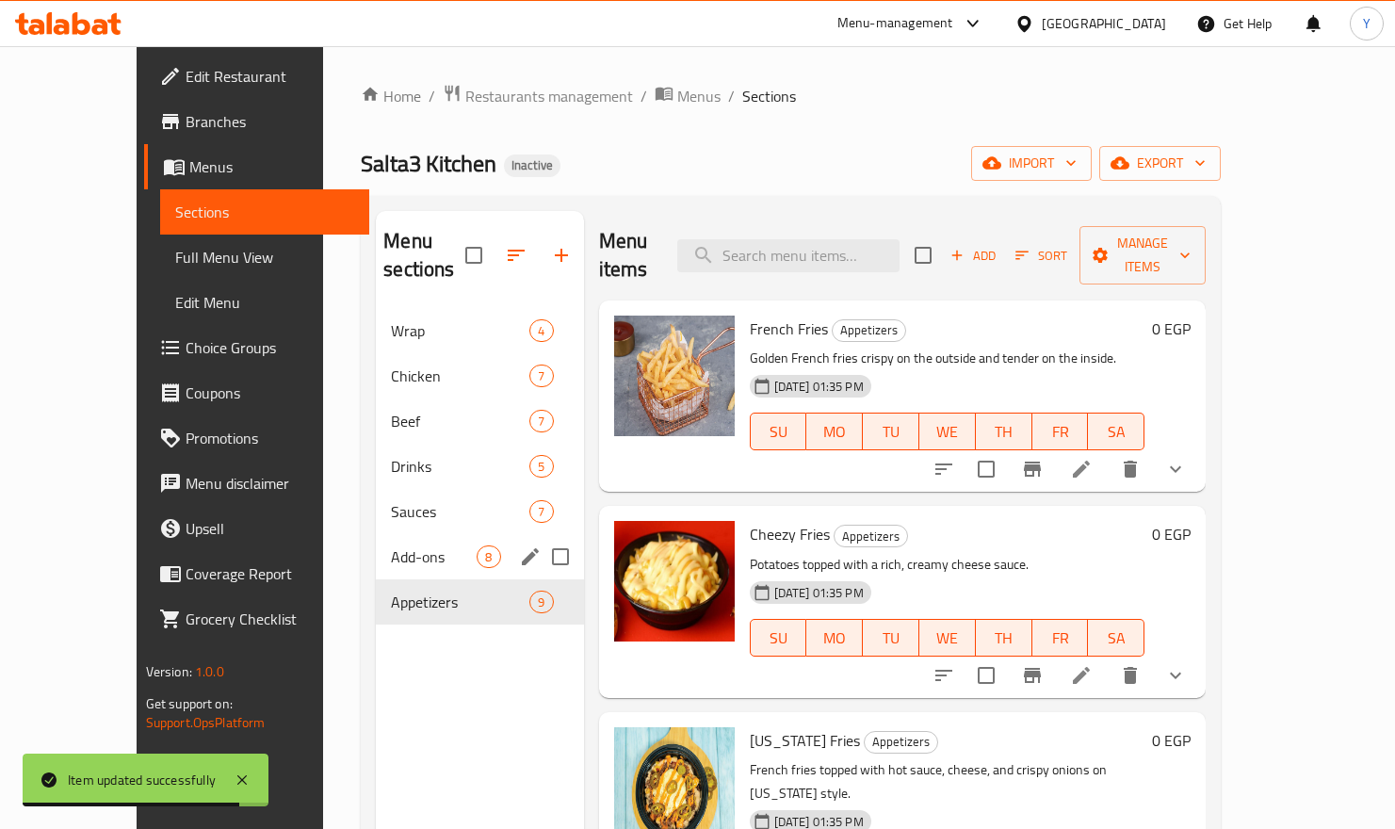
click at [391, 545] on span "Add-ons" at bounding box center [434, 556] width 86 height 23
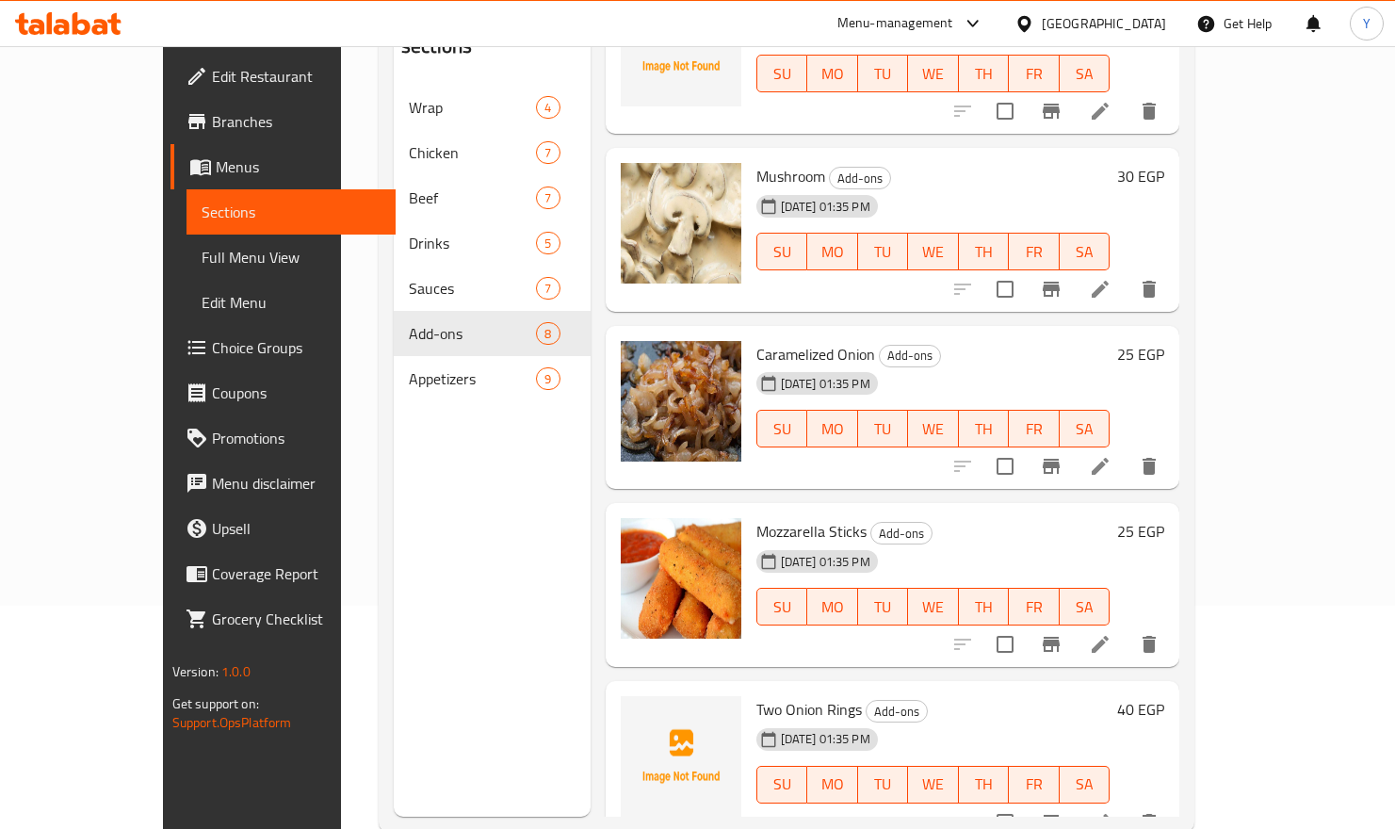
scroll to position [264, 0]
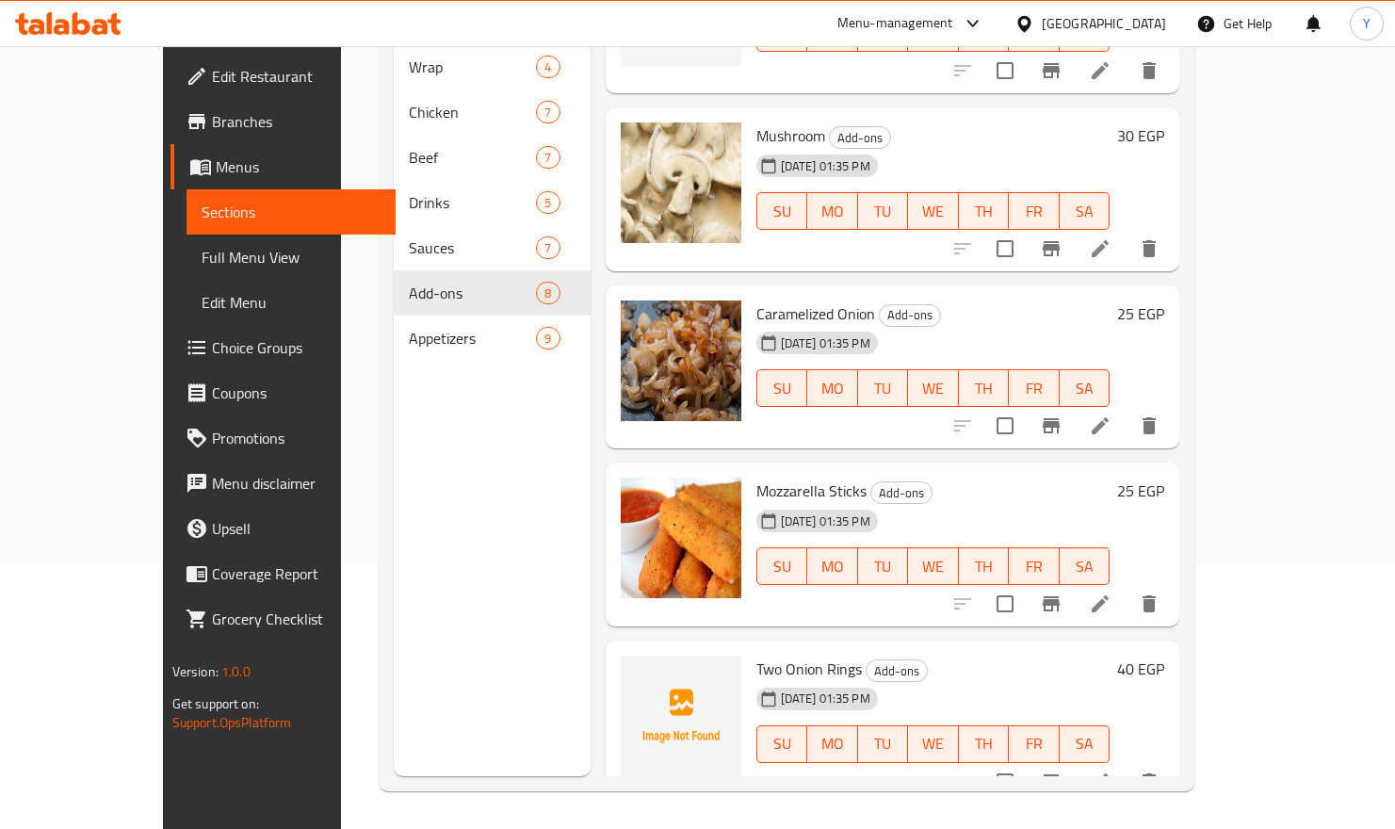
click at [1109, 654] on icon at bounding box center [1100, 781] width 17 height 17
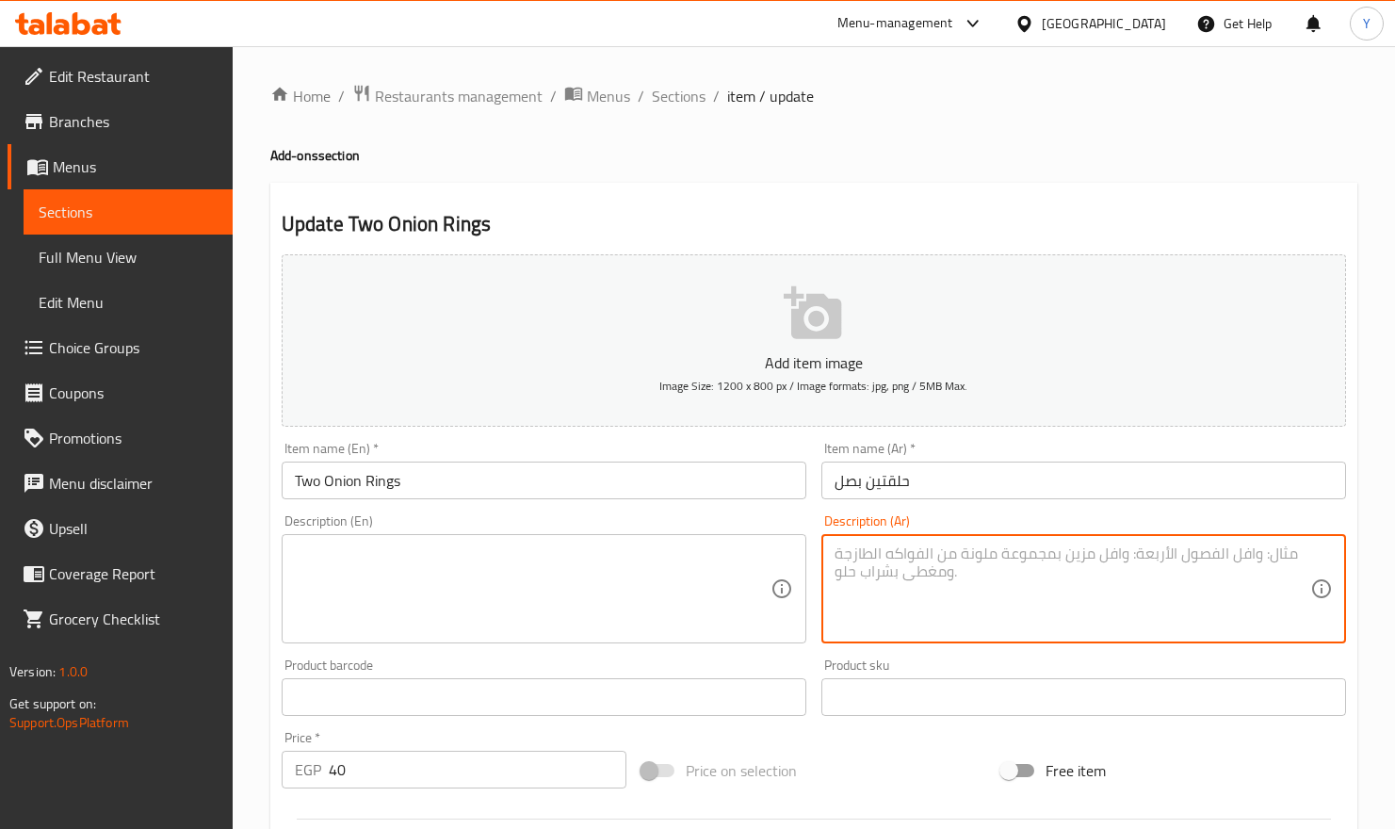
click at [1037, 620] on textarea at bounding box center [1073, 589] width 476 height 89
click at [1032, 575] on textarea at bounding box center [1073, 589] width 476 height 89
paste textarea "حلقات بصل مقرمشة تُقدم ساخنة"
type textarea "حلقات بصل مقرمشة تُقدم ساخنة"
click at [687, 553] on textarea at bounding box center [533, 589] width 476 height 89
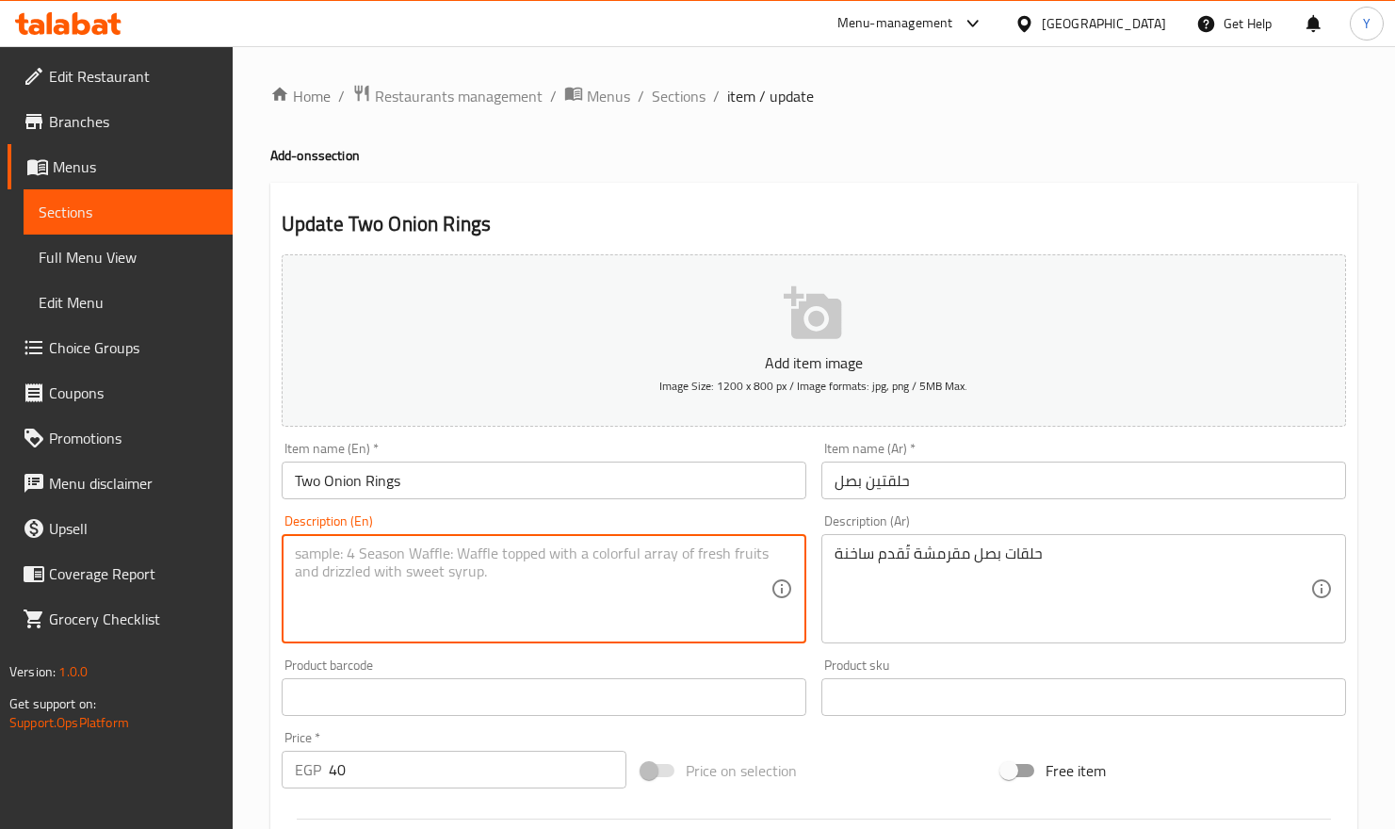
paste textarea "Crispy onion rings served hot"
type textarea "Crispy onion rings served hot"
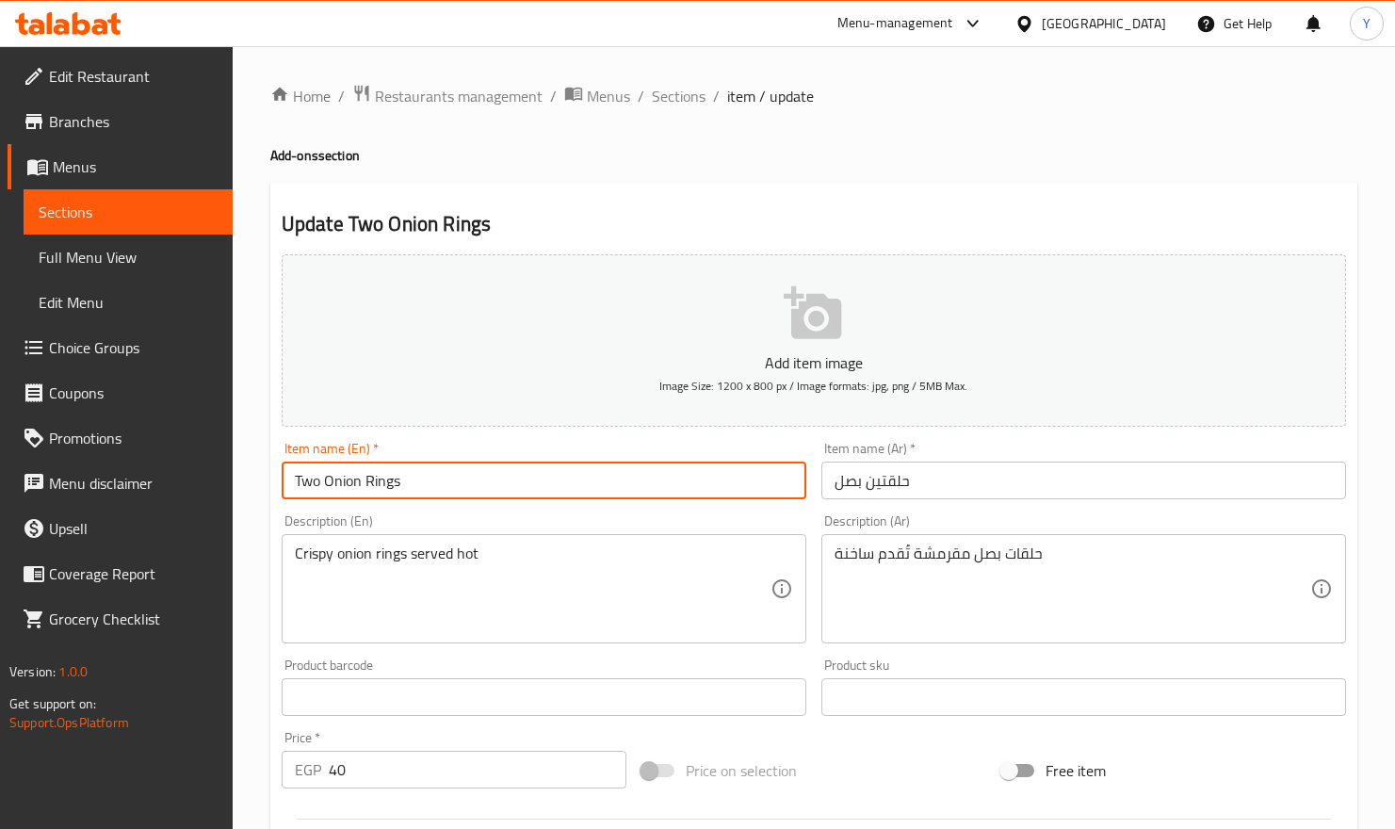
click at [651, 479] on input "Two Onion Rings" at bounding box center [544, 481] width 525 height 38
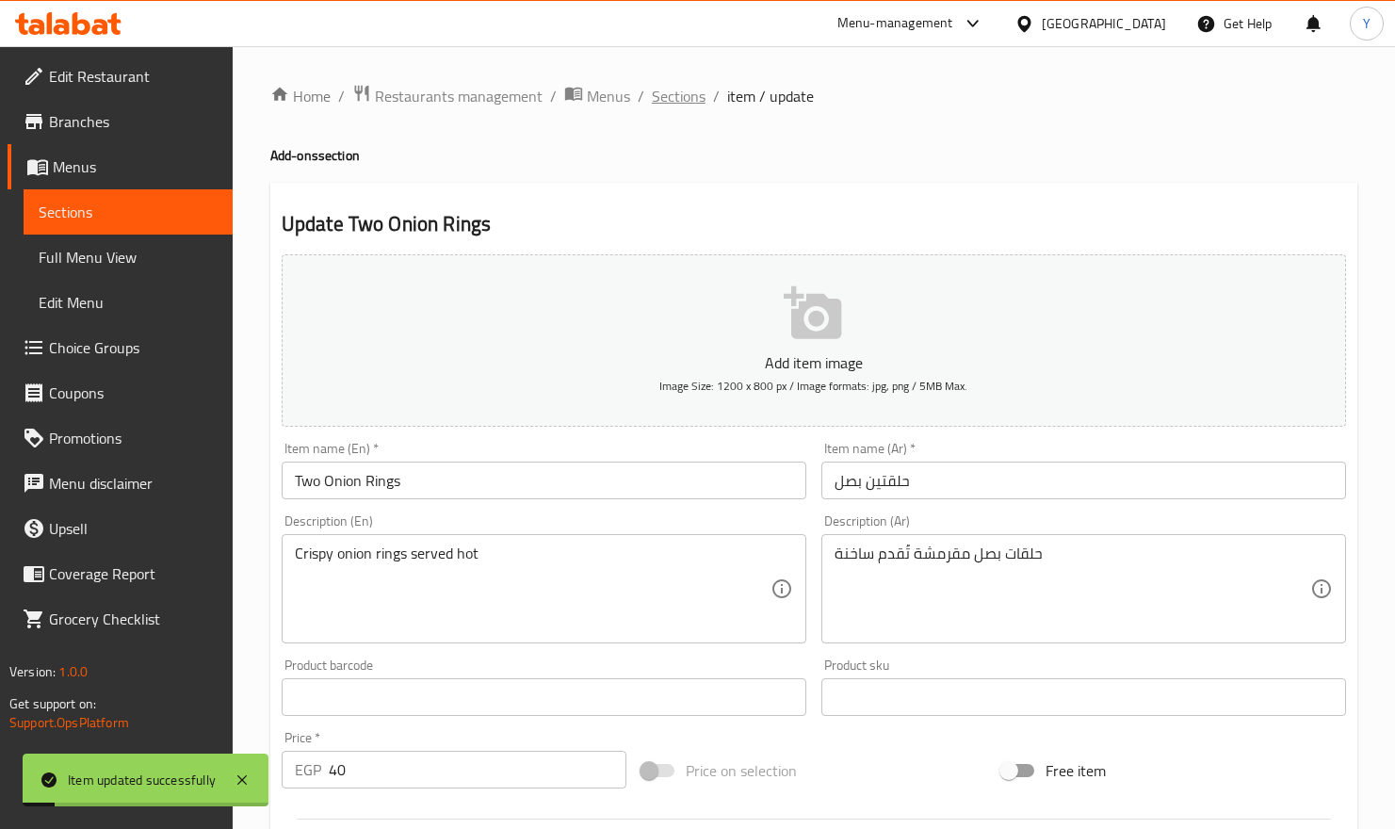
click at [691, 107] on span "Sections" at bounding box center [679, 96] width 54 height 23
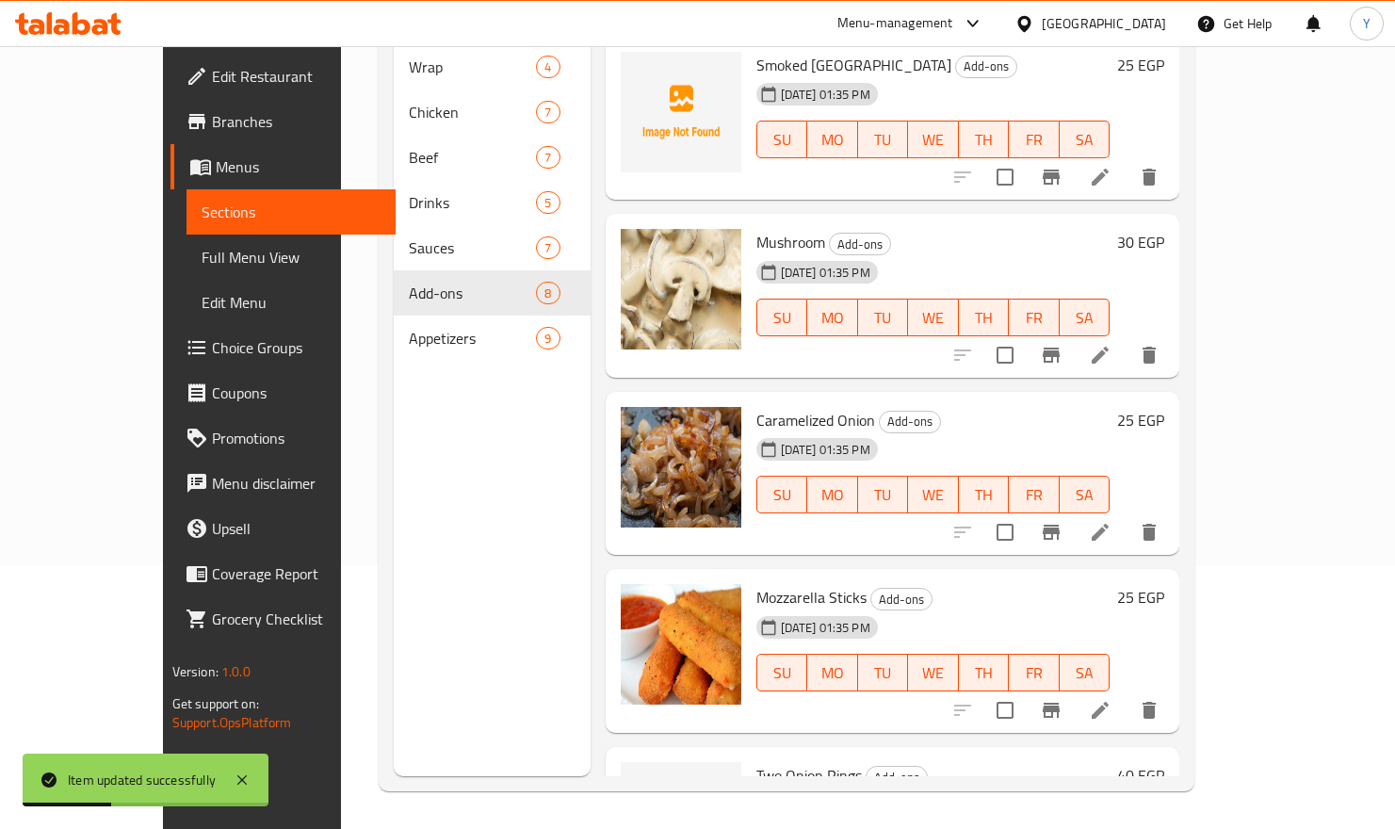
scroll to position [667, 0]
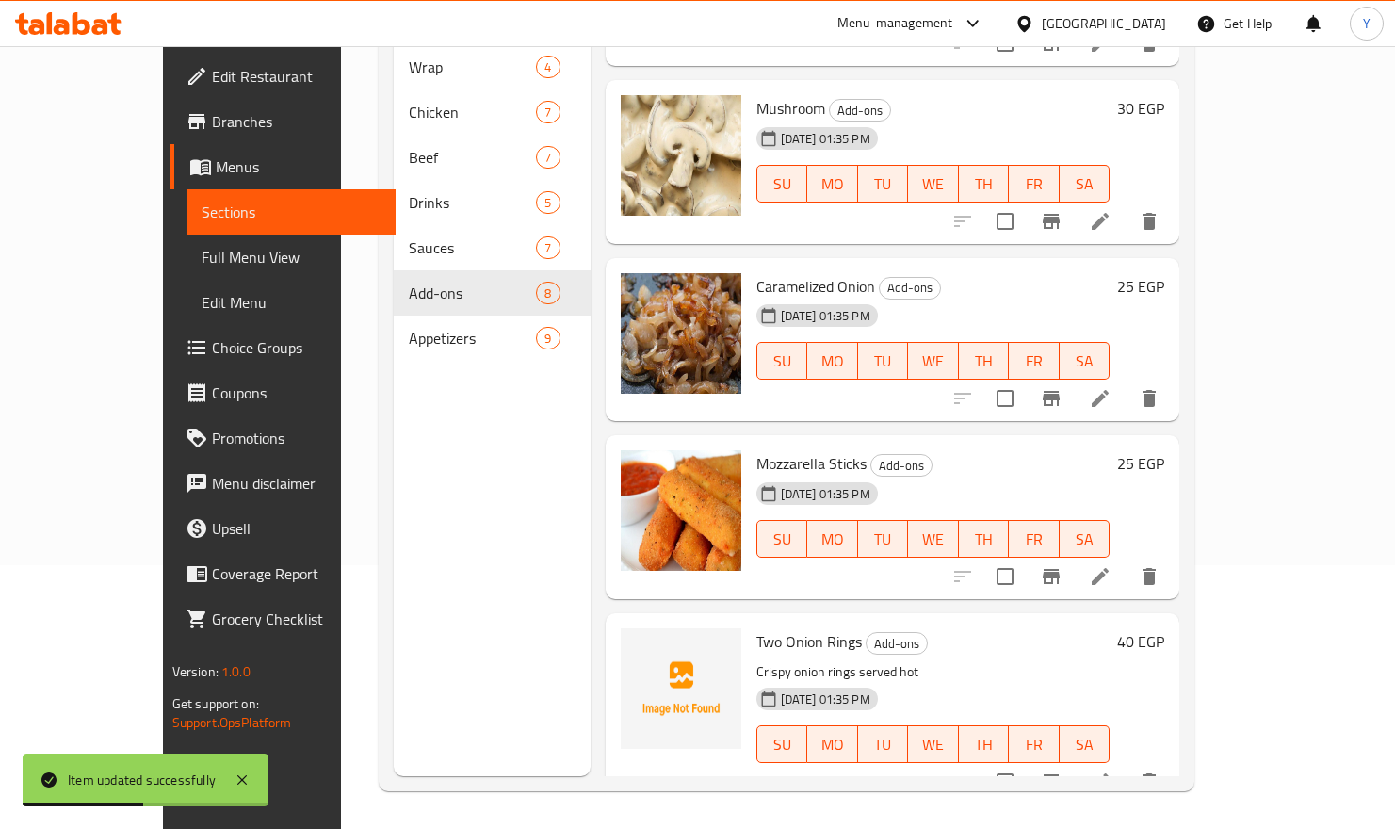
click at [1127, 561] on li at bounding box center [1100, 577] width 53 height 34
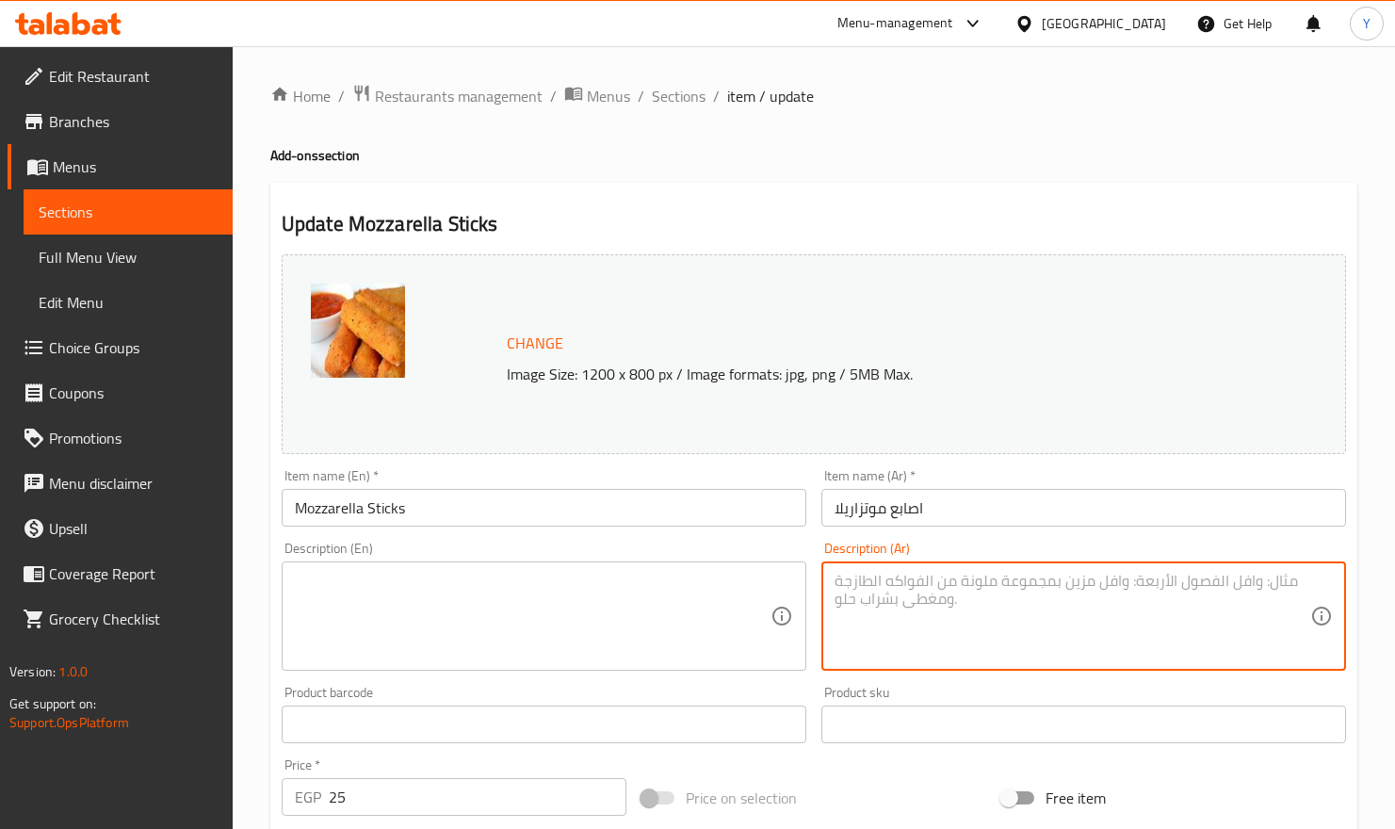
click at [1258, 622] on textarea at bounding box center [1073, 616] width 476 height 89
paste textarea "أصابع موتزاريلا مغطاة بفتات مقرمش ومقلية حتى تذوب الجبنة."
type textarea "أصابع موتزاريلا مغطاة بفتات مقرمش ومقلية حتى تذوب الجبنة."
click at [711, 593] on textarea at bounding box center [533, 616] width 476 height 89
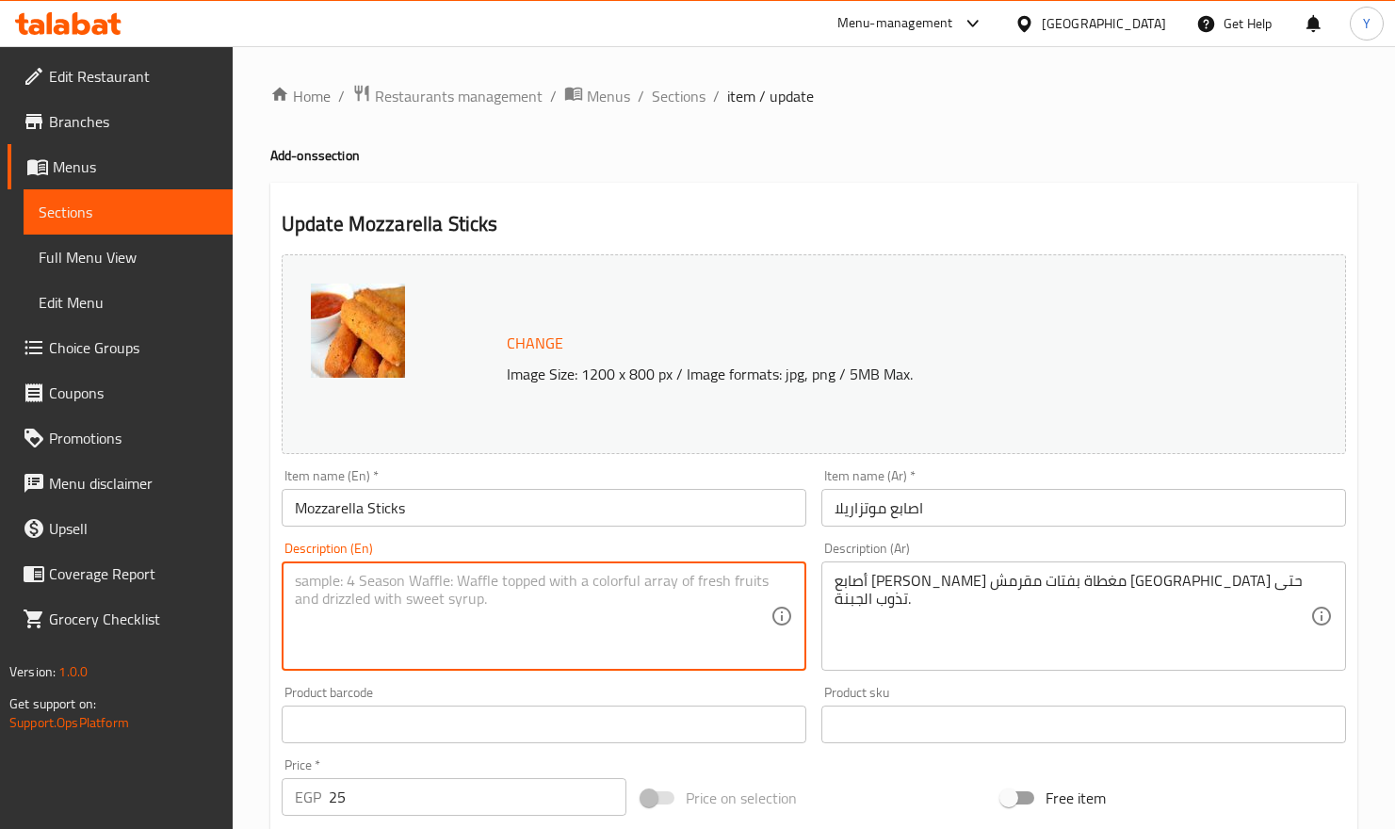
paste textarea "Mozzarella sticks coated in crispy crumbs and fried until the cheese melts."
type textarea "Mozzarella sticks coated in crispy crumbs and fried until the cheese melts."
click at [682, 504] on input "Mozzarella Sticks" at bounding box center [544, 508] width 525 height 38
click at [433, 587] on textarea "Mozzarella sticks coated in crispy crumbs and fried until the cheese melts." at bounding box center [533, 616] width 476 height 89
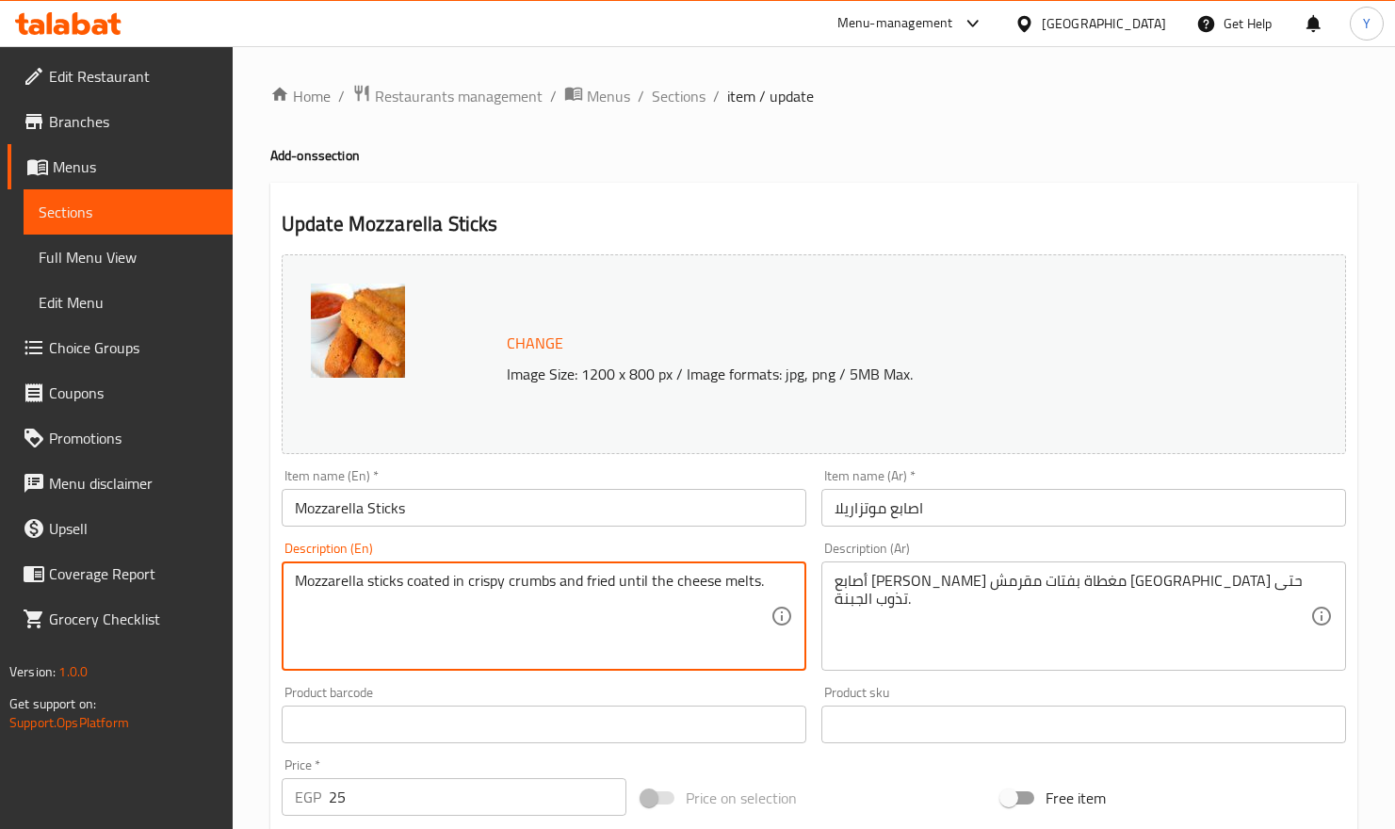
click at [664, 612] on textarea "Mozzarella sticks coated in crispy crumbs and fried until the cheese melts." at bounding box center [533, 616] width 476 height 89
click at [658, 517] on input "Mozzarella Sticks" at bounding box center [544, 508] width 525 height 38
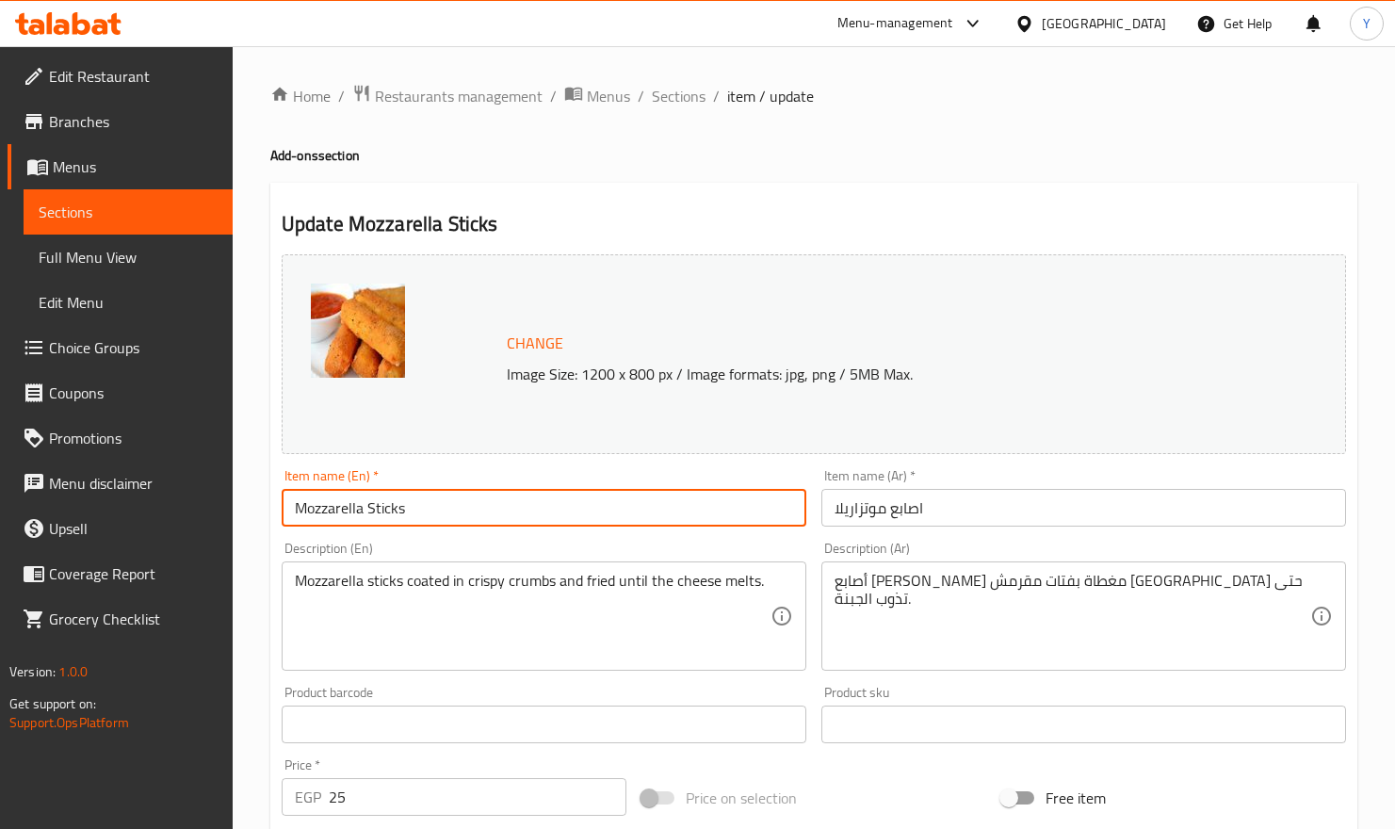
drag, startPoint x: 1087, startPoint y: 602, endPoint x: 1047, endPoint y: 593, distance: 41.4
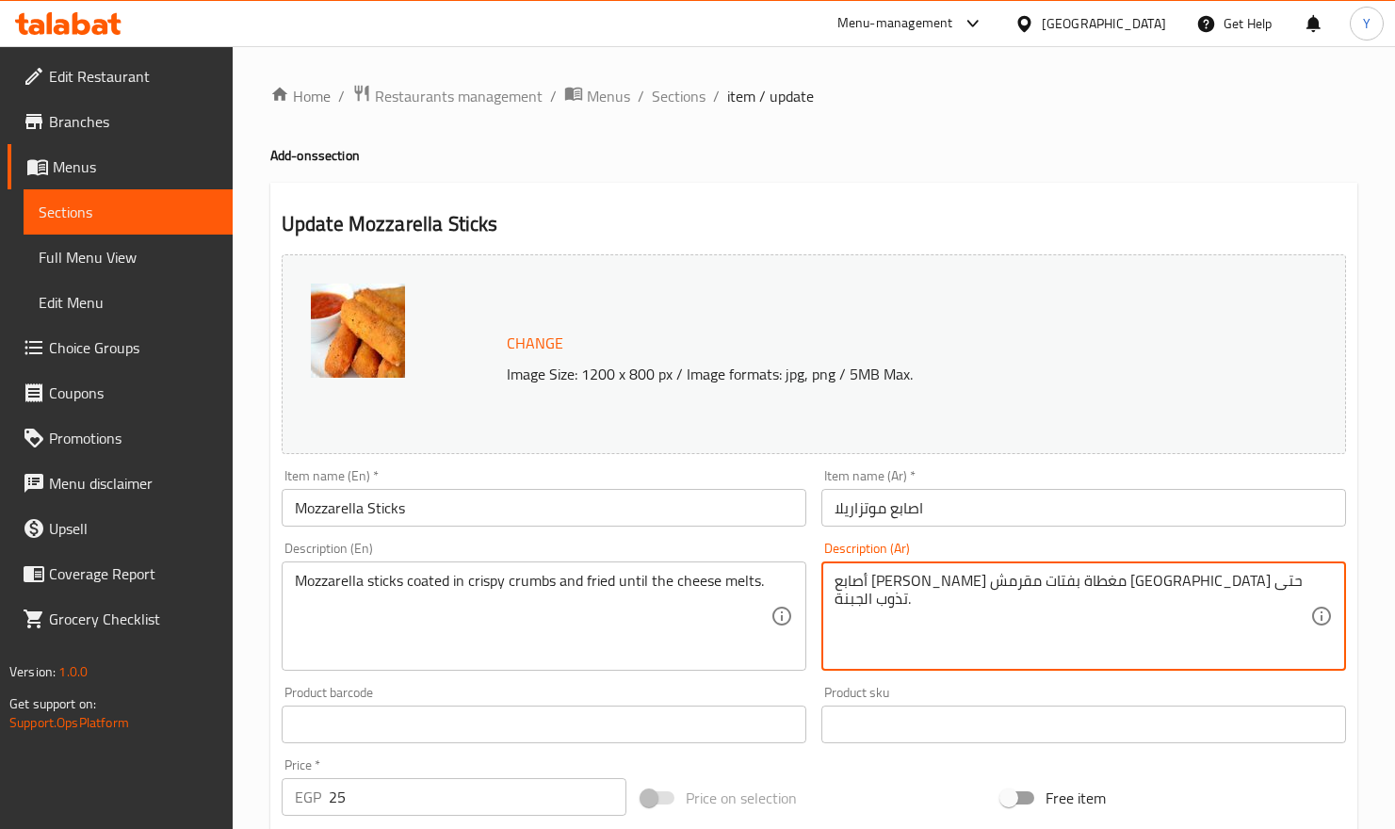
click at [574, 520] on input "Mozzarella Sticks" at bounding box center [544, 508] width 525 height 38
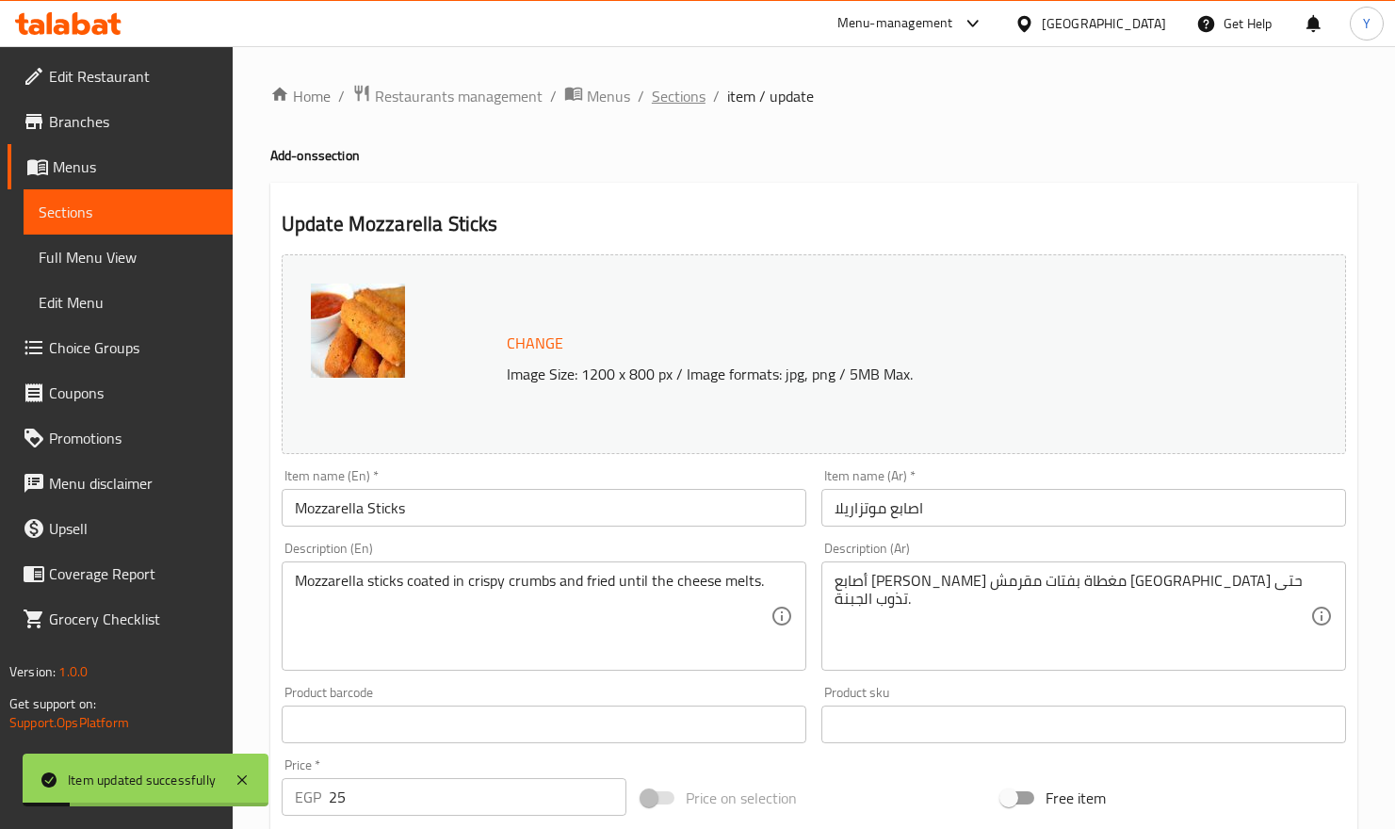
click at [671, 85] on span "Sections" at bounding box center [679, 96] width 54 height 23
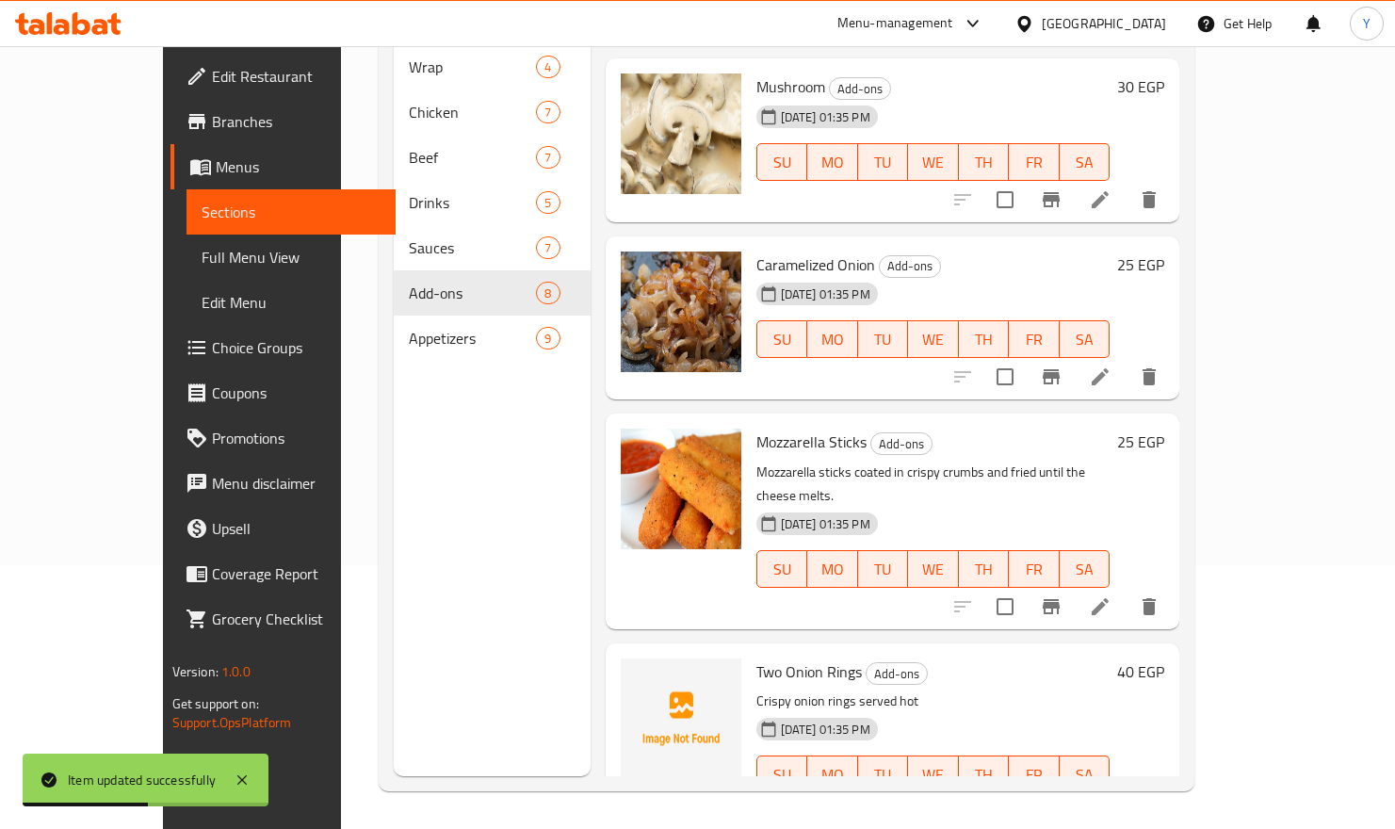
scroll to position [695, 0]
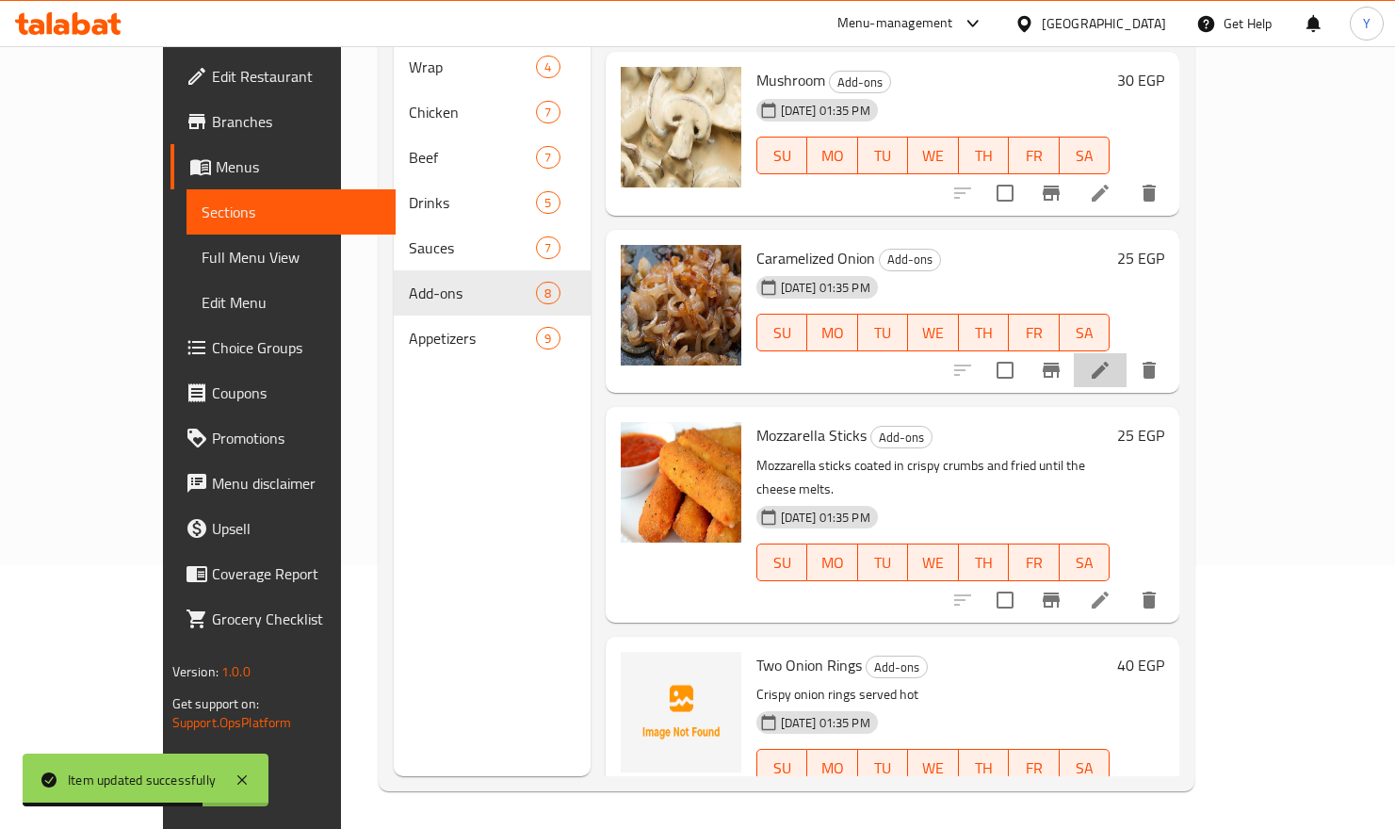
click at [1127, 353] on li at bounding box center [1100, 370] width 53 height 34
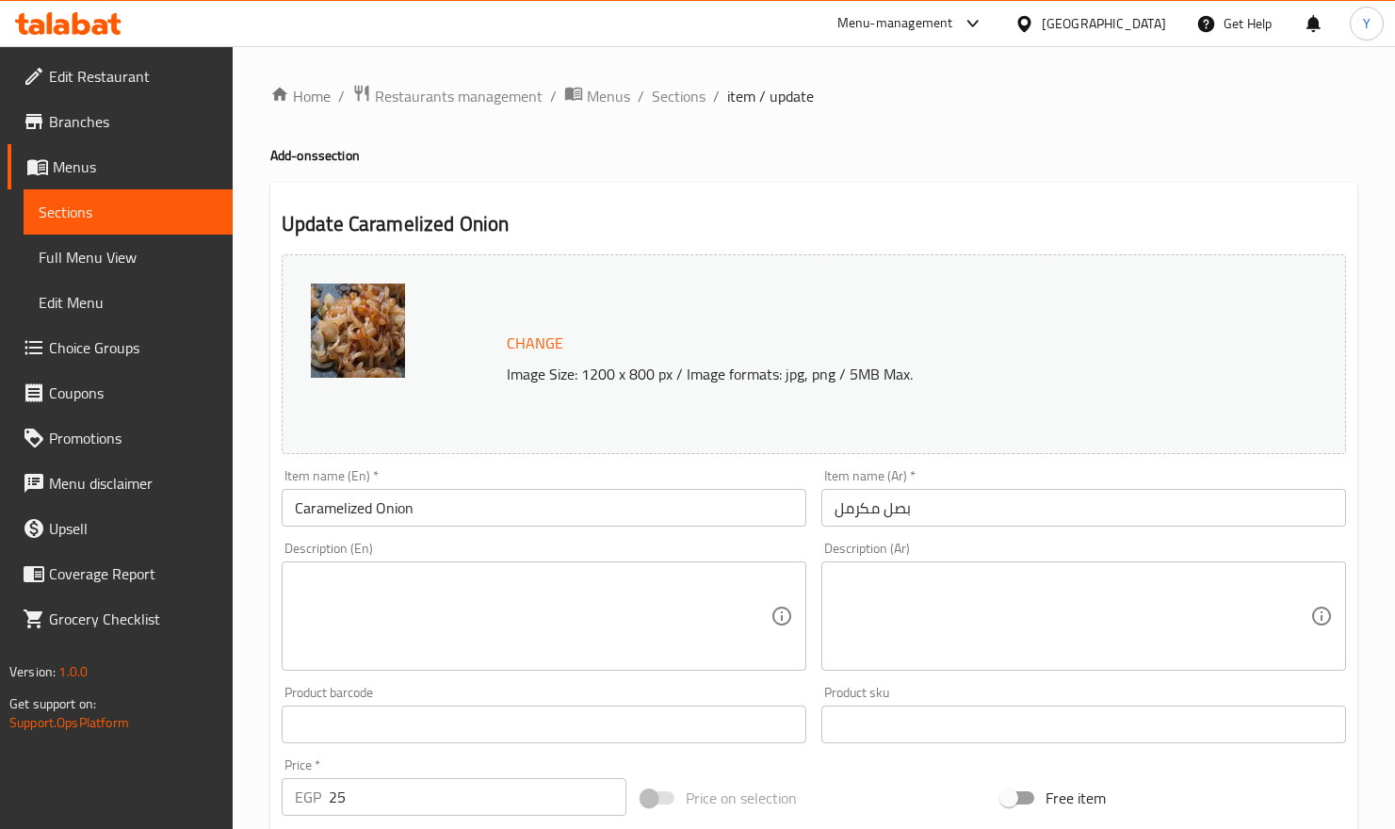
click at [1183, 640] on textarea at bounding box center [1073, 616] width 476 height 89
paste textarea "بصل مطهو ببطء حتى الكراملة ليمنح طعم حلو ولذيذ."
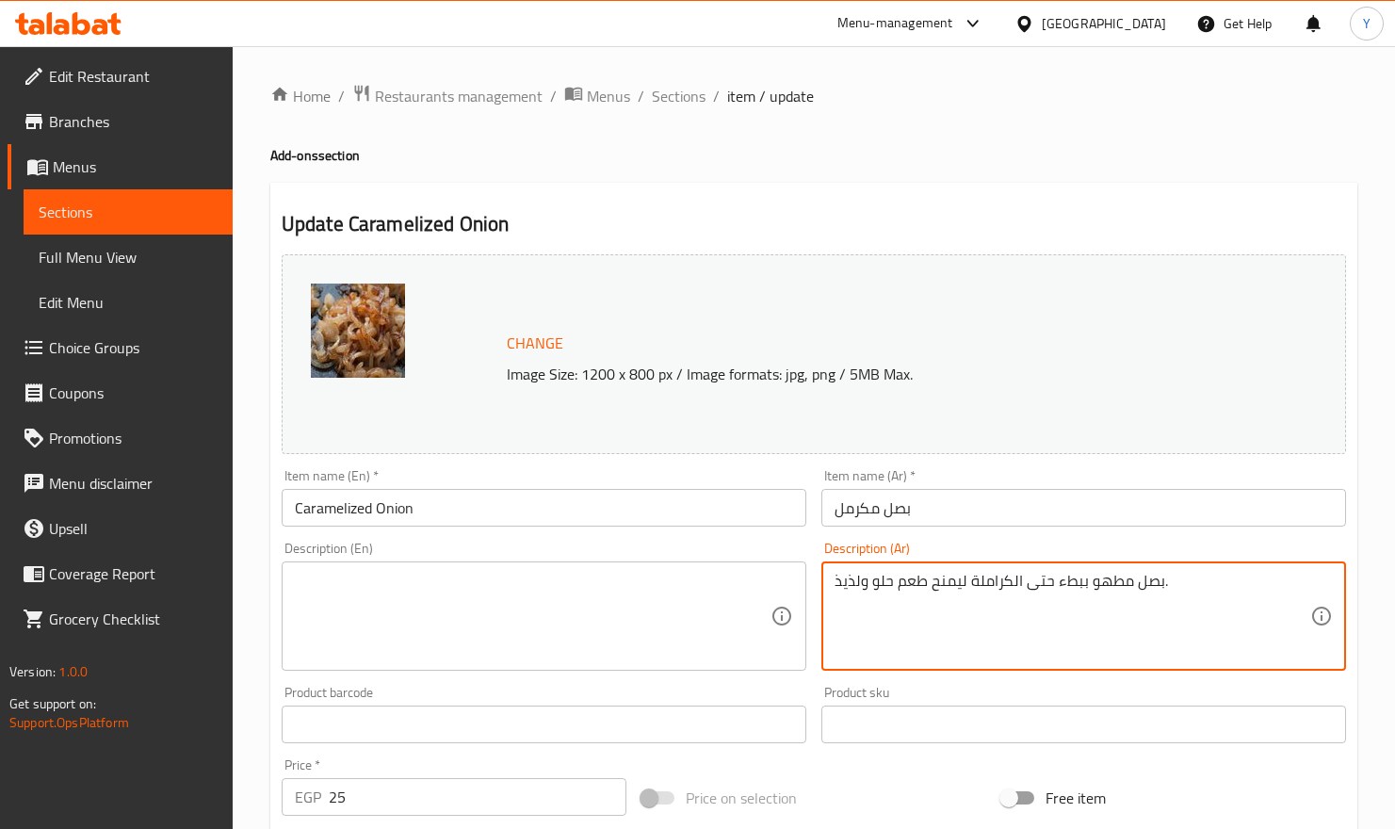
click at [855, 580] on textarea "بصل مطهو ببطء حتى الكراملة ليمنح طعم حلو ولذيذ." at bounding box center [1073, 616] width 476 height 89
click at [870, 582] on textarea "بصل مطهو ببطء حتى الكراملة ليمنح طعم حلو ." at bounding box center [1073, 616] width 476 height 89
click at [871, 583] on textarea "بصل مطهو ببطء حتى الكراملة ليمنح طعم حلو ." at bounding box center [1073, 616] width 476 height 89
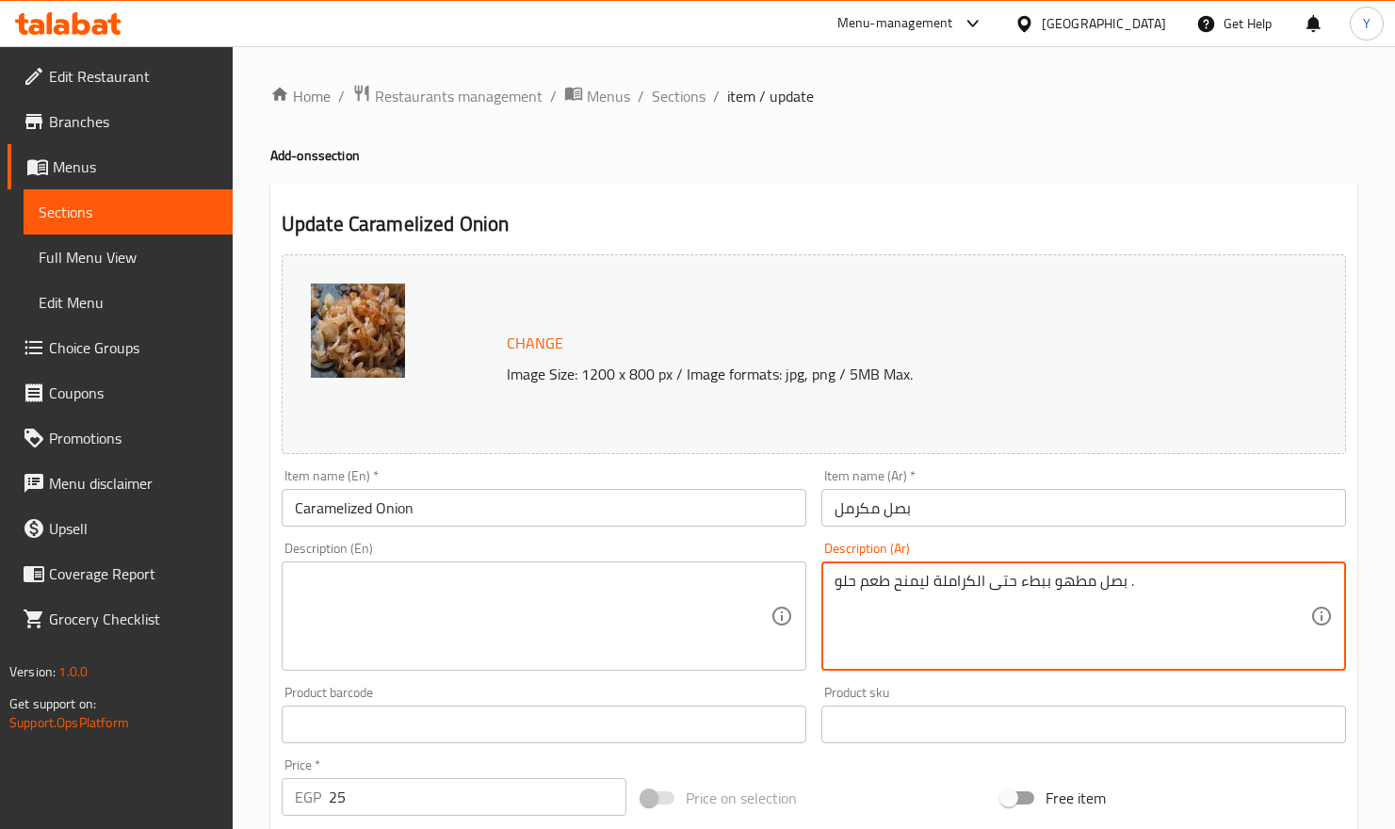
type textarea "بصل مطهو ببطء حتى الكراملة ليمنح طعم حلو ."
click at [609, 608] on textarea at bounding box center [533, 616] width 476 height 89
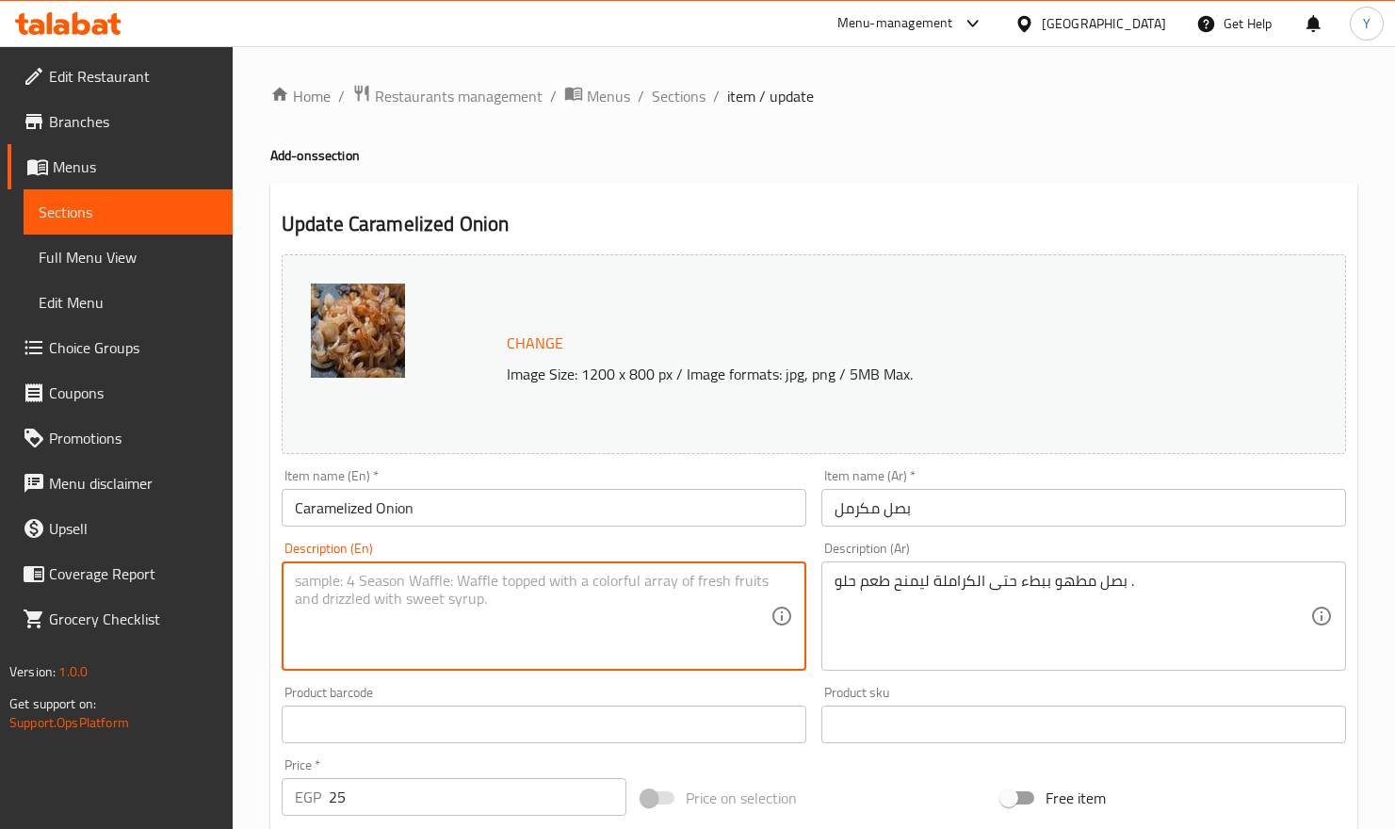
paste textarea "Slow cooked onions until caramelized for a sweet taste."
type textarea "Slow cooked onions until caramelized for a sweet taste."
click at [598, 525] on input "Caramelized Onion" at bounding box center [544, 508] width 525 height 38
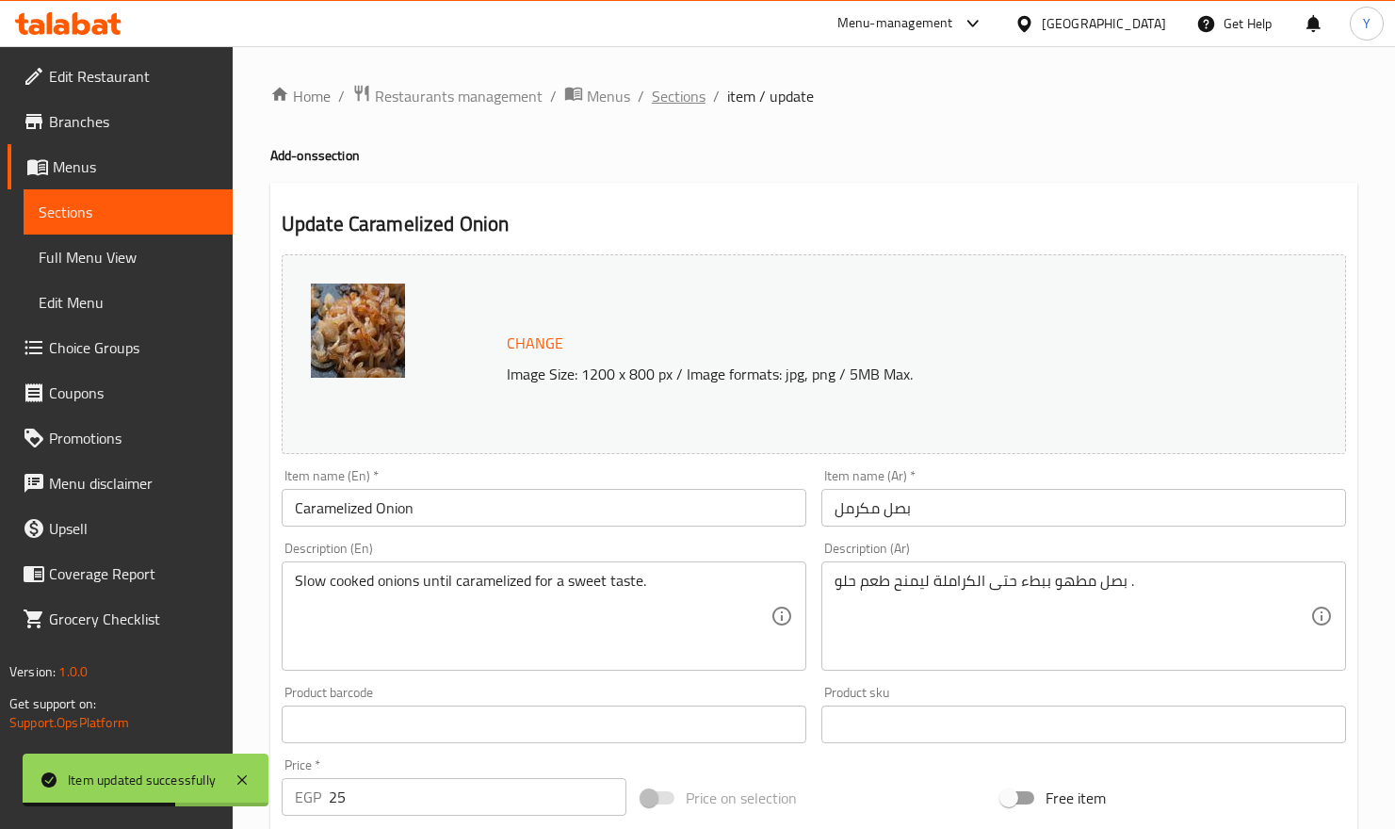
click at [686, 91] on span "Sections" at bounding box center [679, 96] width 54 height 23
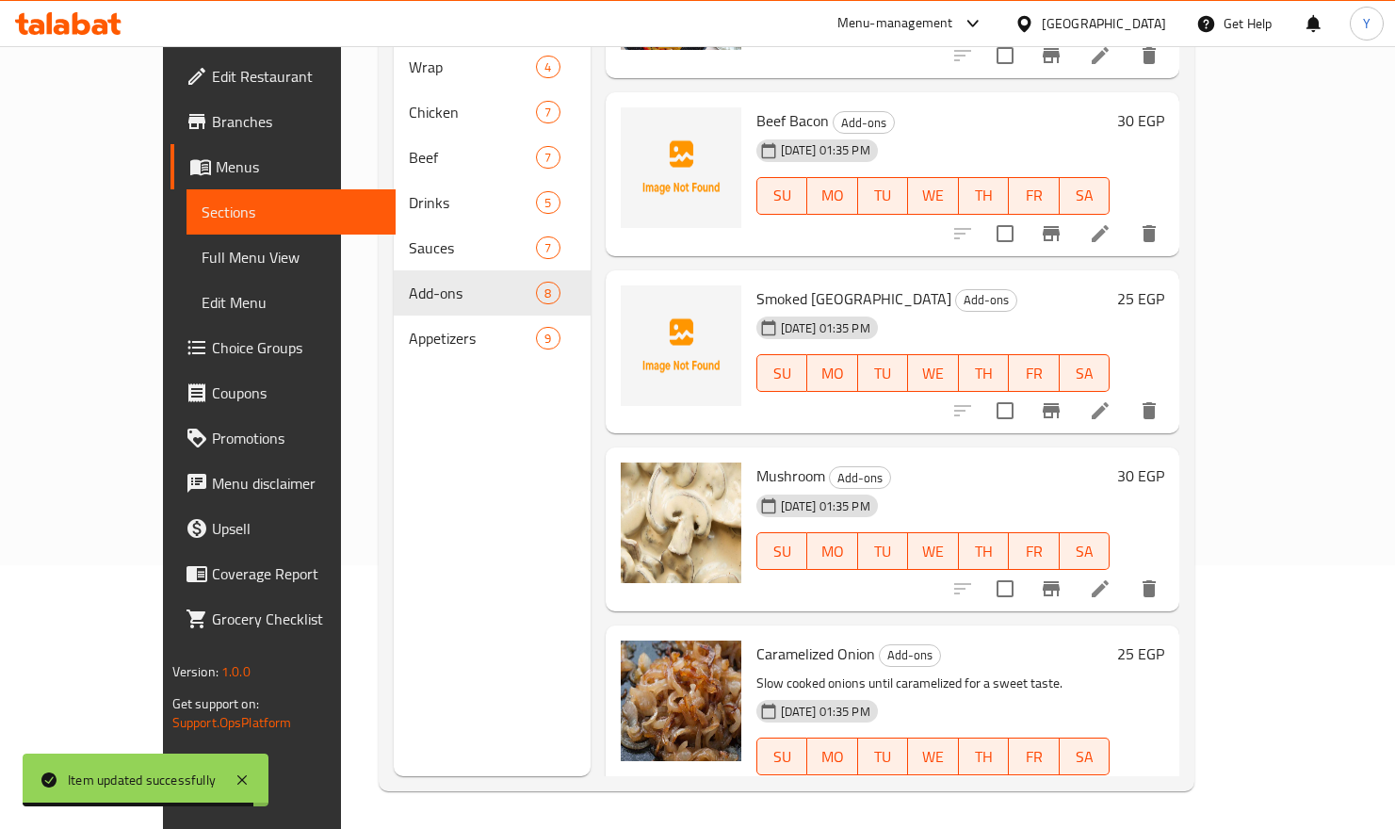
scroll to position [298, 0]
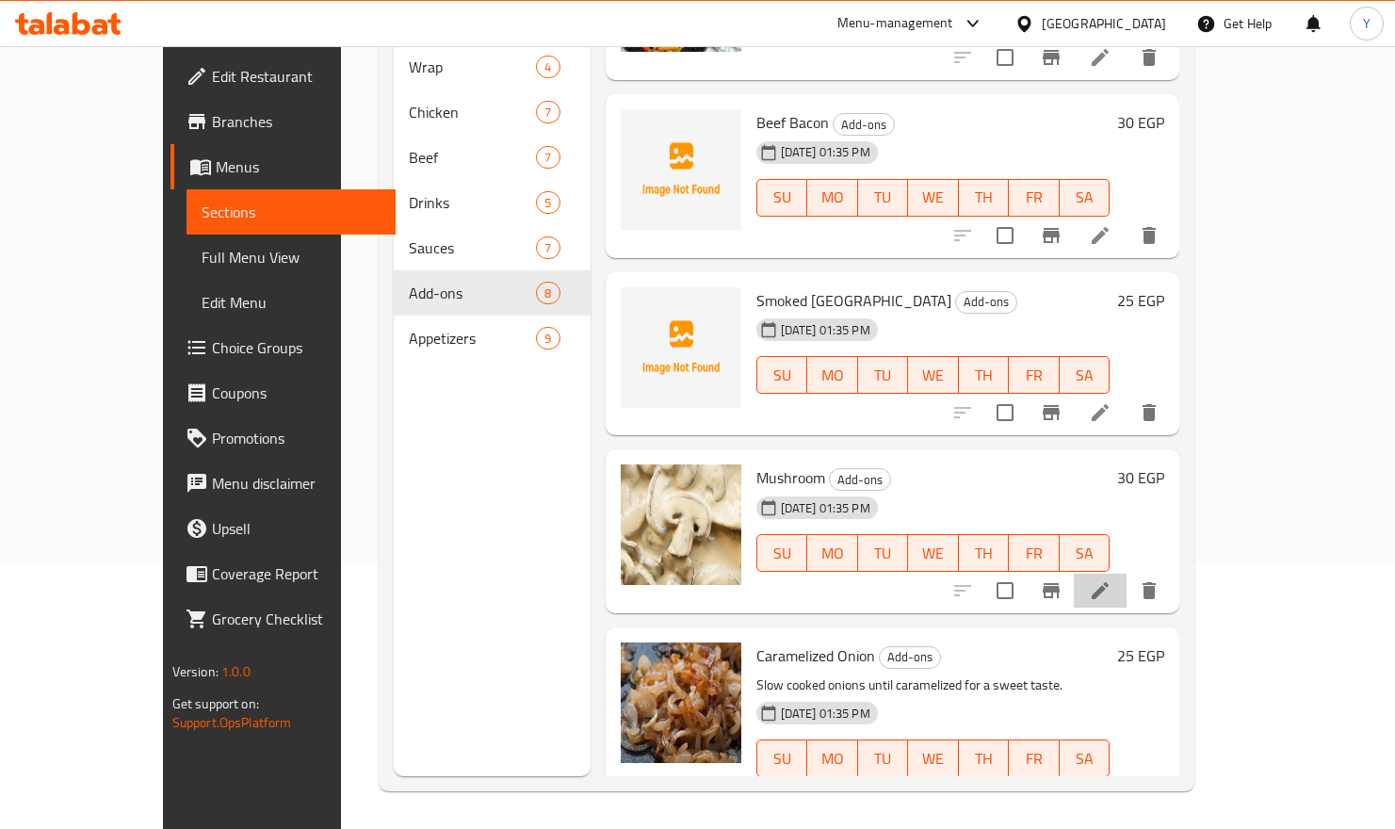
click at [1127, 574] on li at bounding box center [1100, 591] width 53 height 34
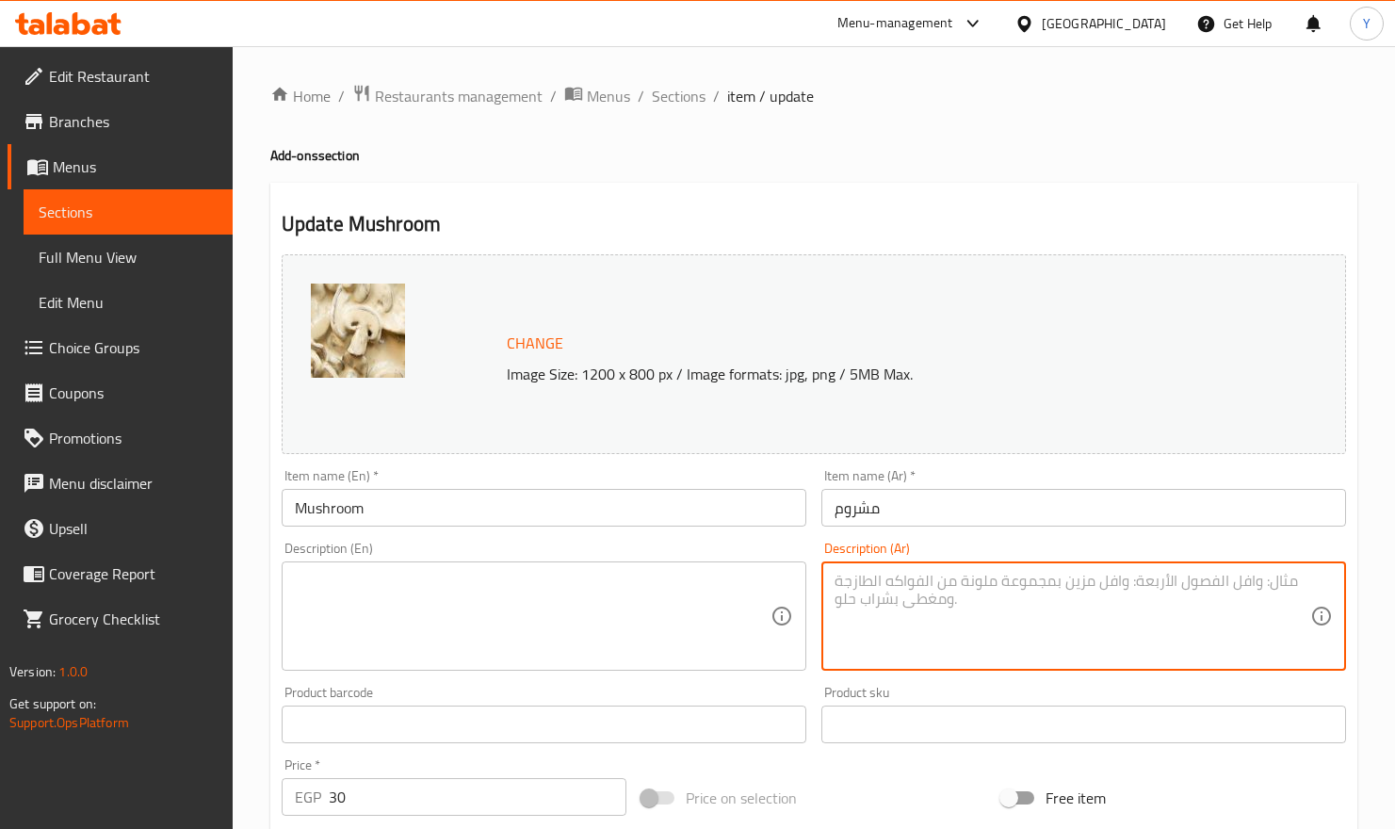
click at [939, 595] on textarea at bounding box center [1073, 616] width 476 height 89
paste textarea "فطر طازج مُشوح بالزبدة ليضيف نكهة غنية وملمس طري."
type textarea "فطر طازج مُشوح بالزبدة ليضيف نكهة غنية وملمس طري."
click at [584, 595] on textarea at bounding box center [533, 616] width 476 height 89
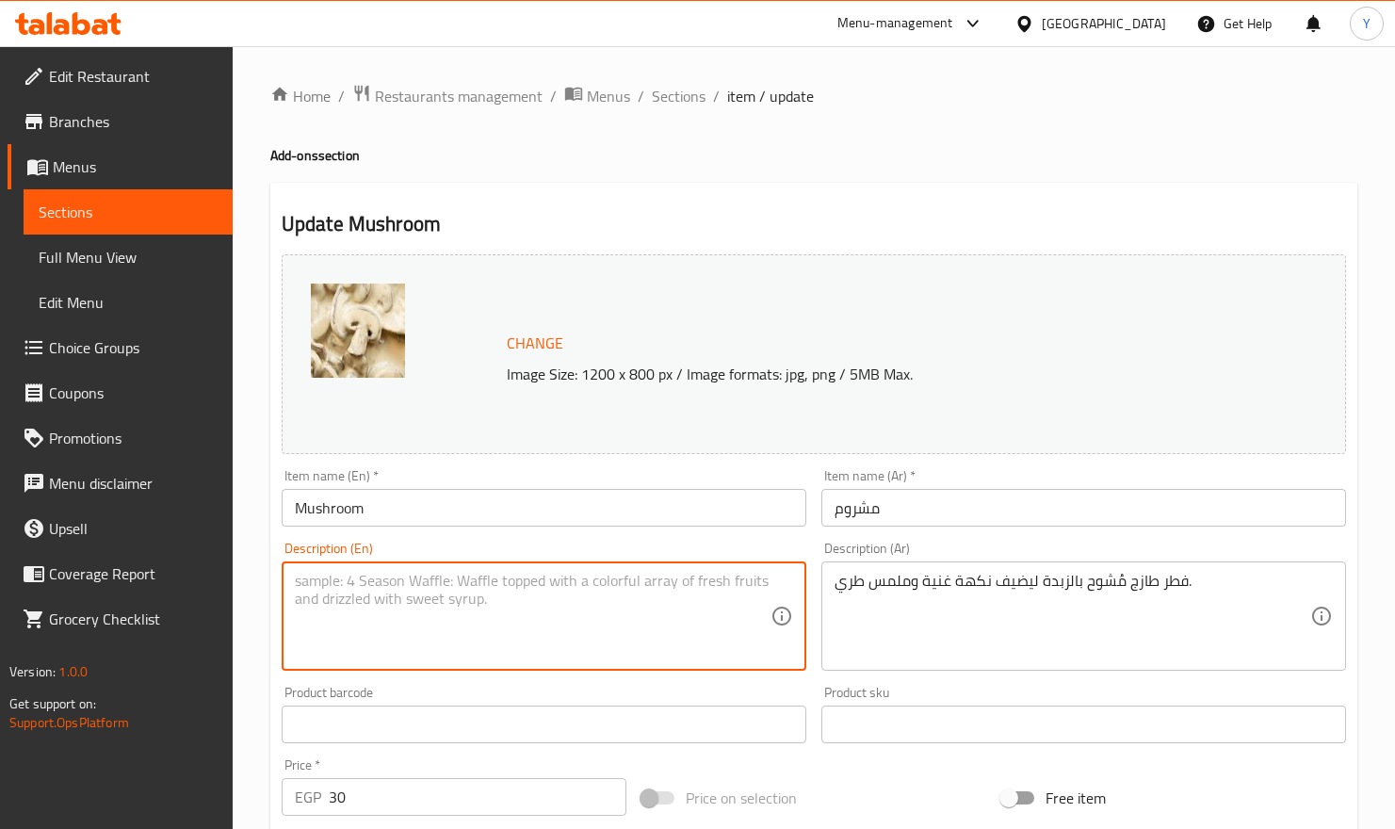
paste textarea "Fresh mushrooms sautéed in butter to add rich flavor and a tender texture."
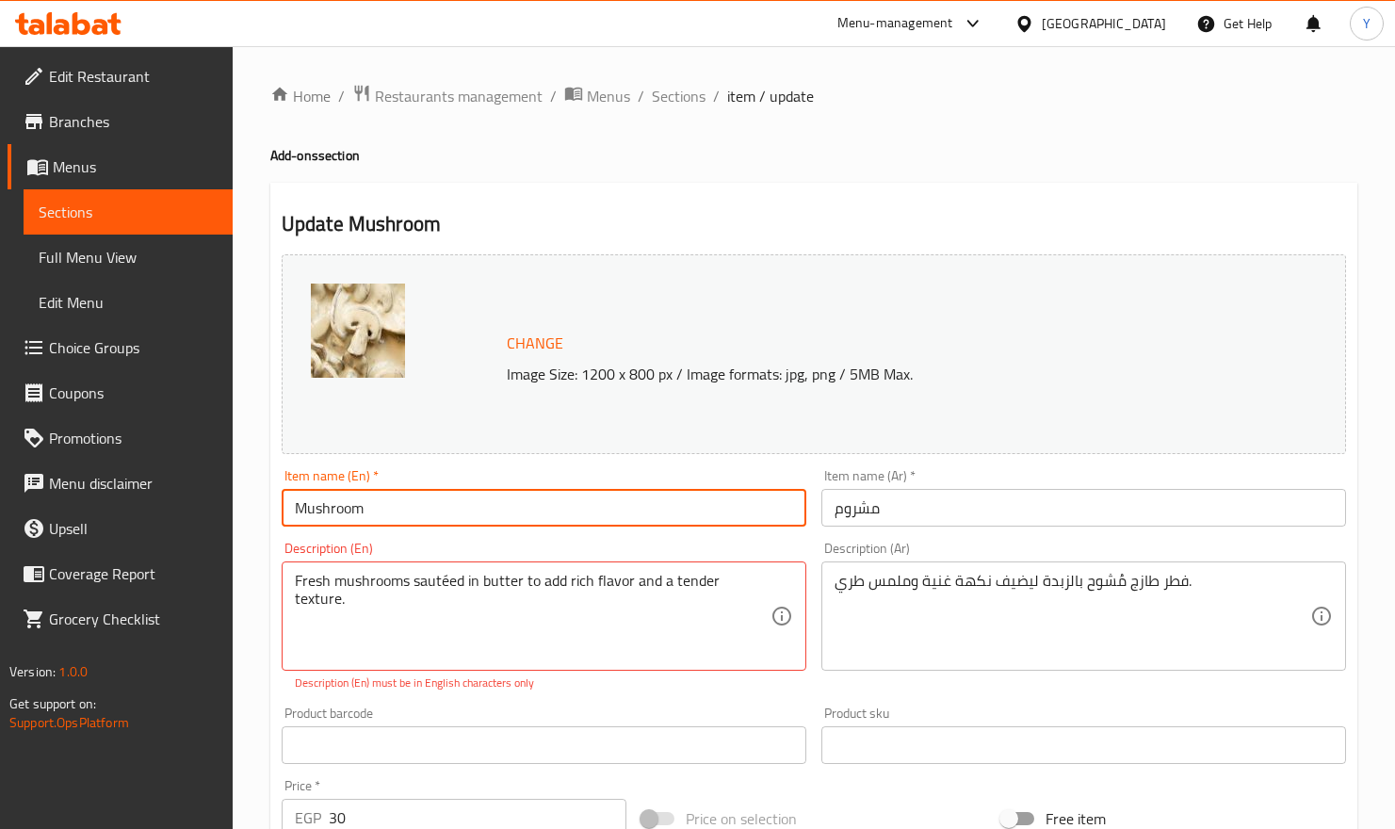
click at [482, 508] on input "Mushroom" at bounding box center [544, 508] width 525 height 38
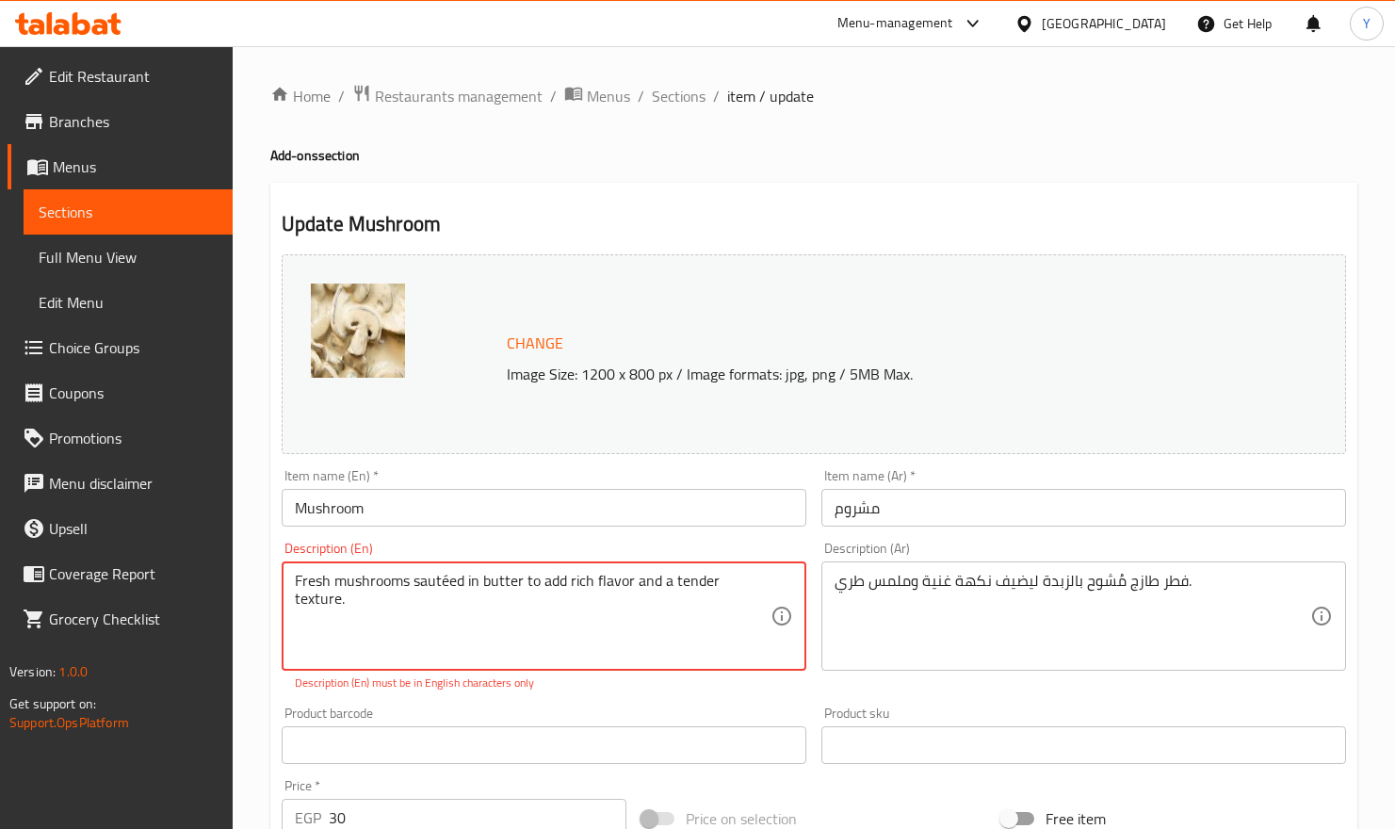
drag, startPoint x: 326, startPoint y: 631, endPoint x: 381, endPoint y: 606, distance: 60.3
click at [447, 581] on textarea "Fresh mushrooms sautéed in butter to add rich flavor and a tender texture." at bounding box center [533, 616] width 476 height 89
type textarea "Fresh mushrooms sauteed in butter to add rich flavor and a tender texture."
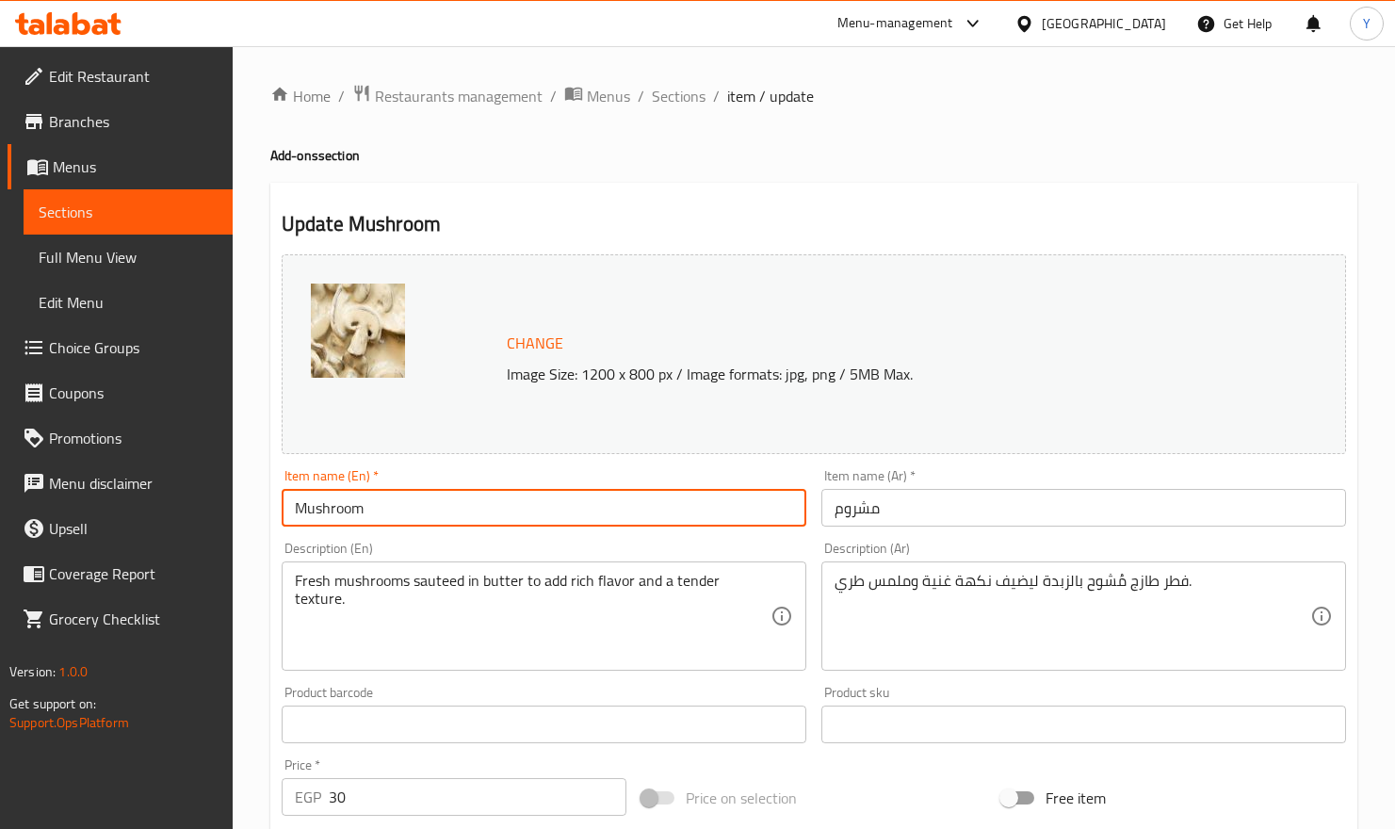
click at [463, 501] on input "Mushroom" at bounding box center [544, 508] width 525 height 38
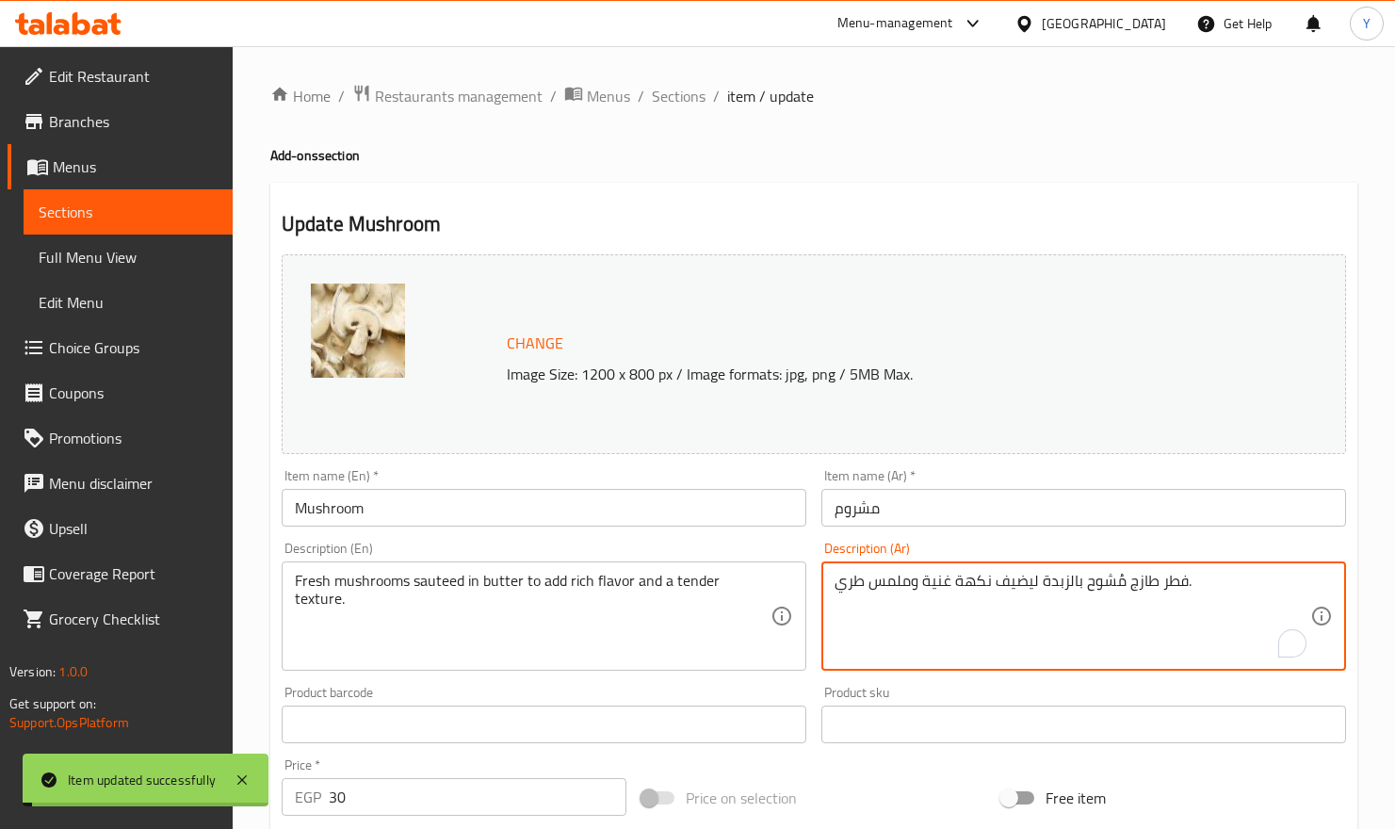
drag, startPoint x: 1244, startPoint y: 582, endPoint x: 1226, endPoint y: 577, distance: 18.5
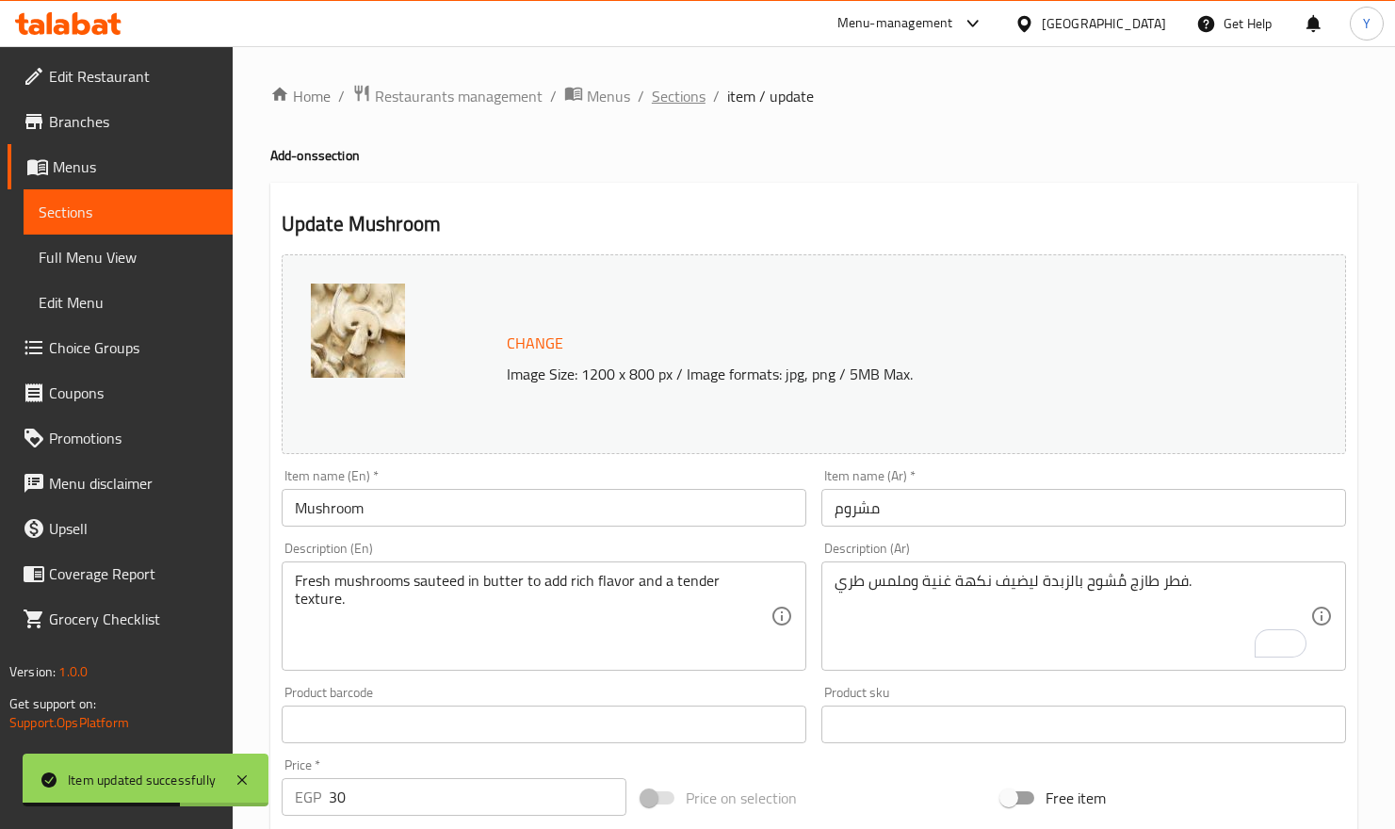
click at [691, 102] on span "Sections" at bounding box center [679, 96] width 54 height 23
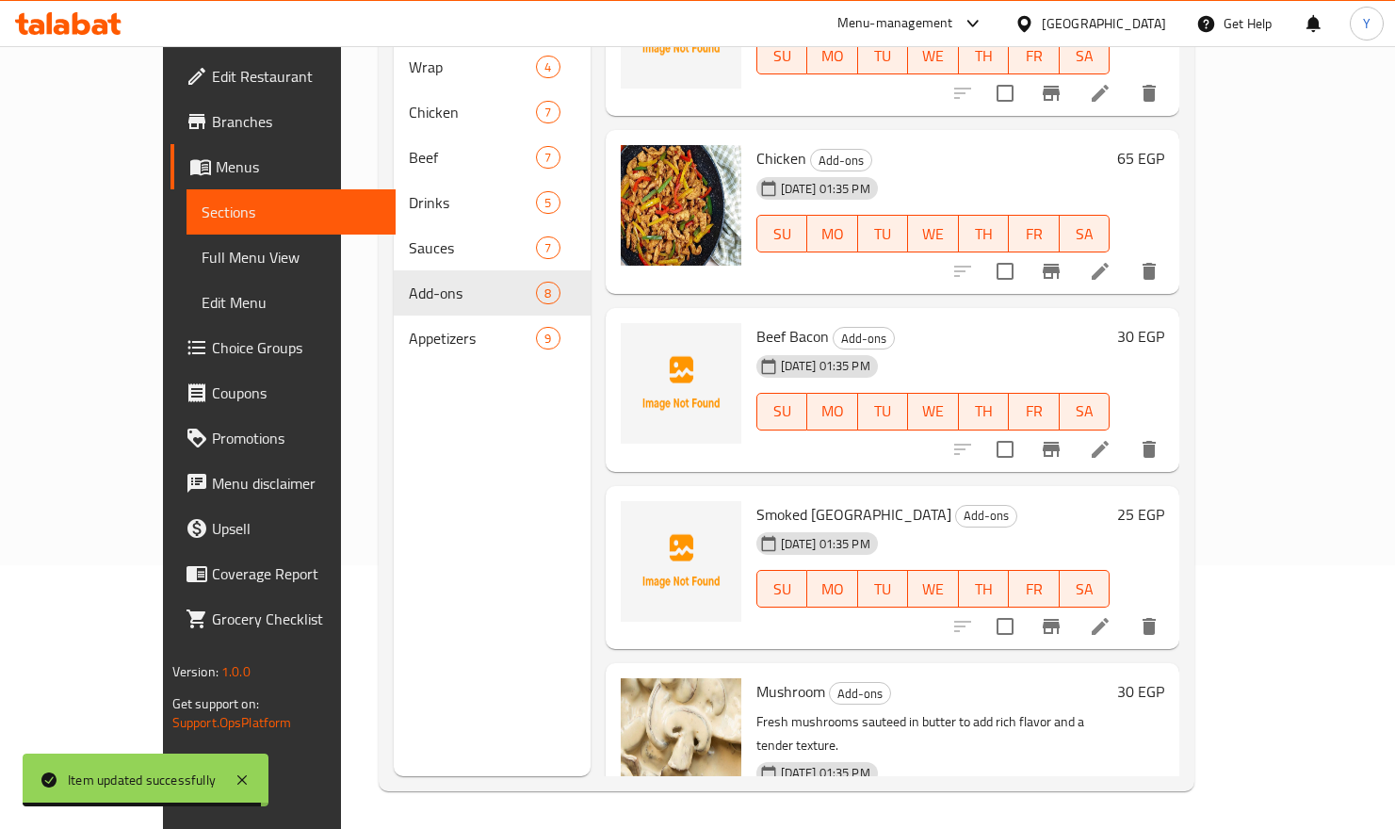
scroll to position [82, 0]
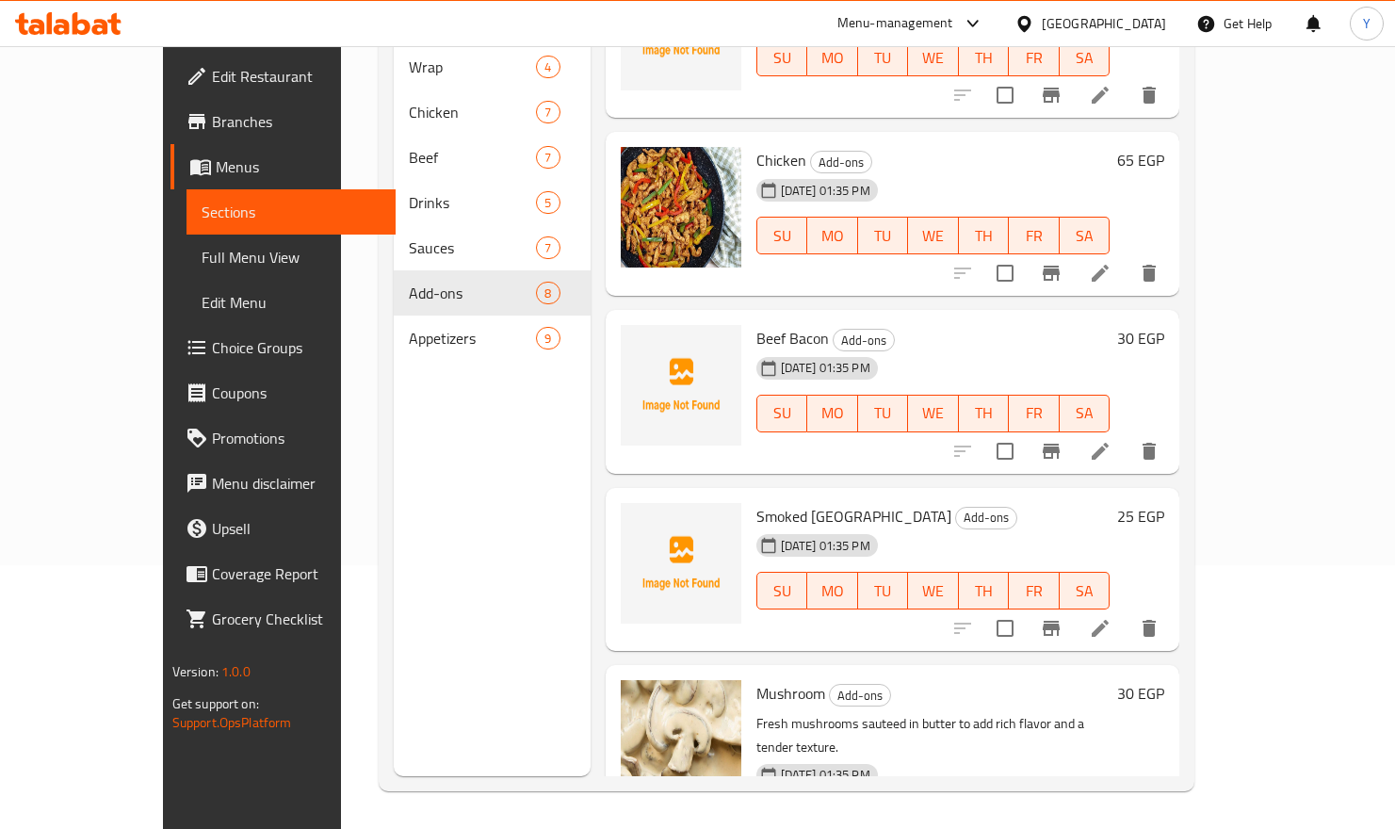
click at [1112, 617] on icon at bounding box center [1100, 628] width 23 height 23
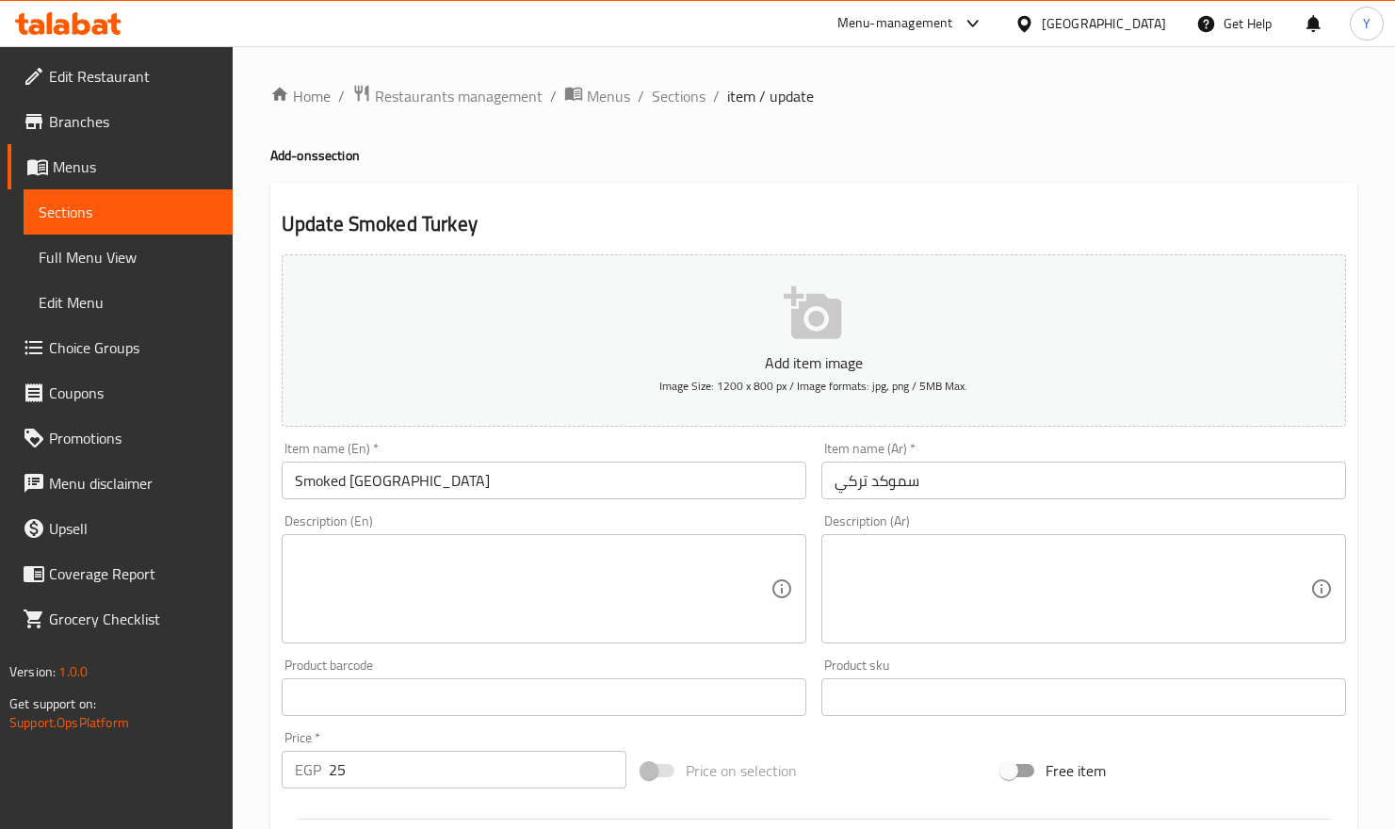
click at [958, 535] on div "Description (Ar)" at bounding box center [1083, 588] width 525 height 109
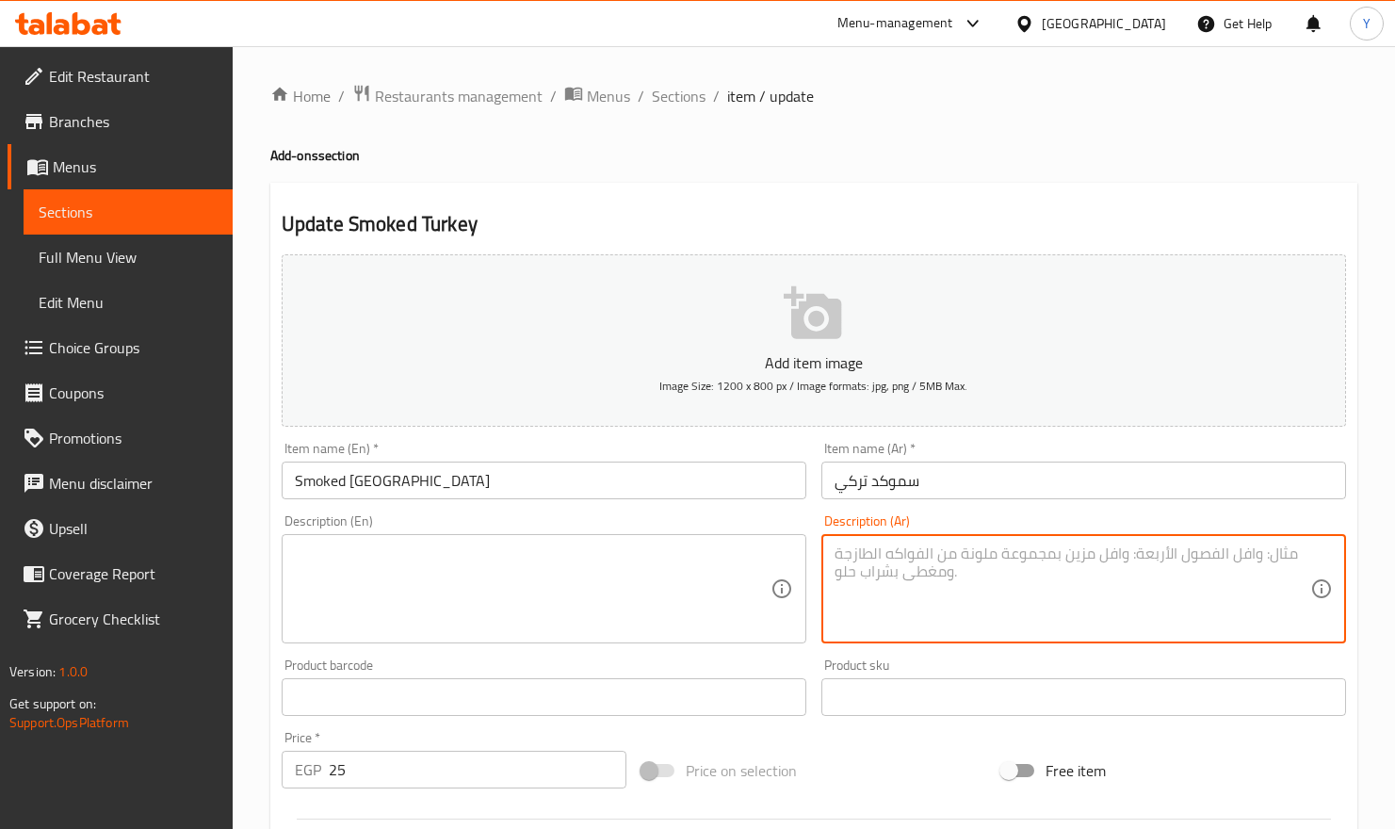
click at [967, 552] on textarea at bounding box center [1073, 589] width 476 height 89
paste textarea "شرائح ديك رومي مدخن بعناية لإضافة طعم ناعم وغني."
type textarea "شرائح ديك رومي مدخن بعناية لإضافة طعم ناعم وغني."
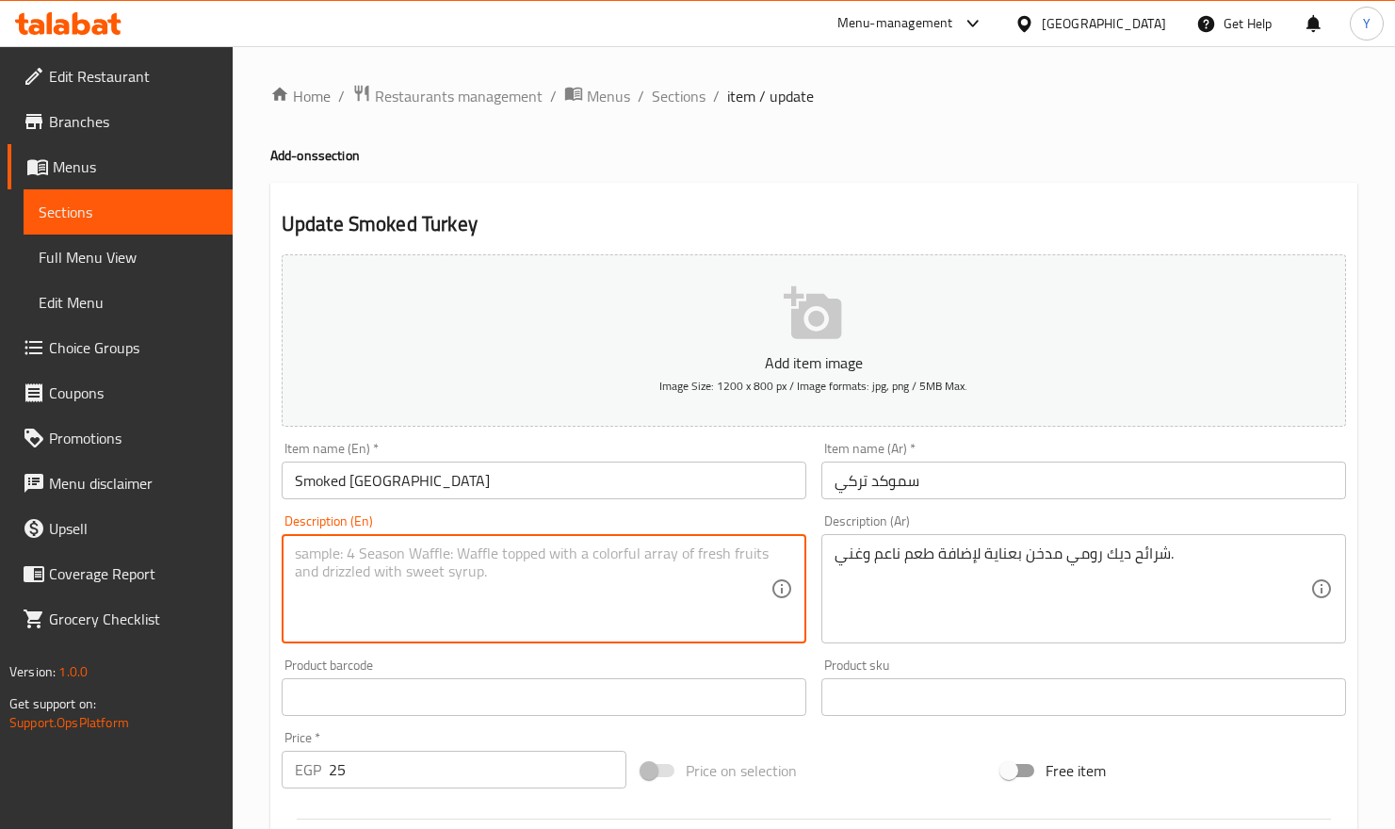
click at [619, 577] on textarea at bounding box center [533, 589] width 476 height 89
paste textarea "Carefully smoked turkey slices add a smooth, rich flavor."
click at [609, 486] on input "Smoked Turkey" at bounding box center [544, 481] width 525 height 38
click at [489, 556] on textarea "Carefully smoked turkey slices add a smooth, rich flavor." at bounding box center [533, 589] width 476 height 89
type textarea "Carefully smoked turkey slices to add a smooth, rich flavor."
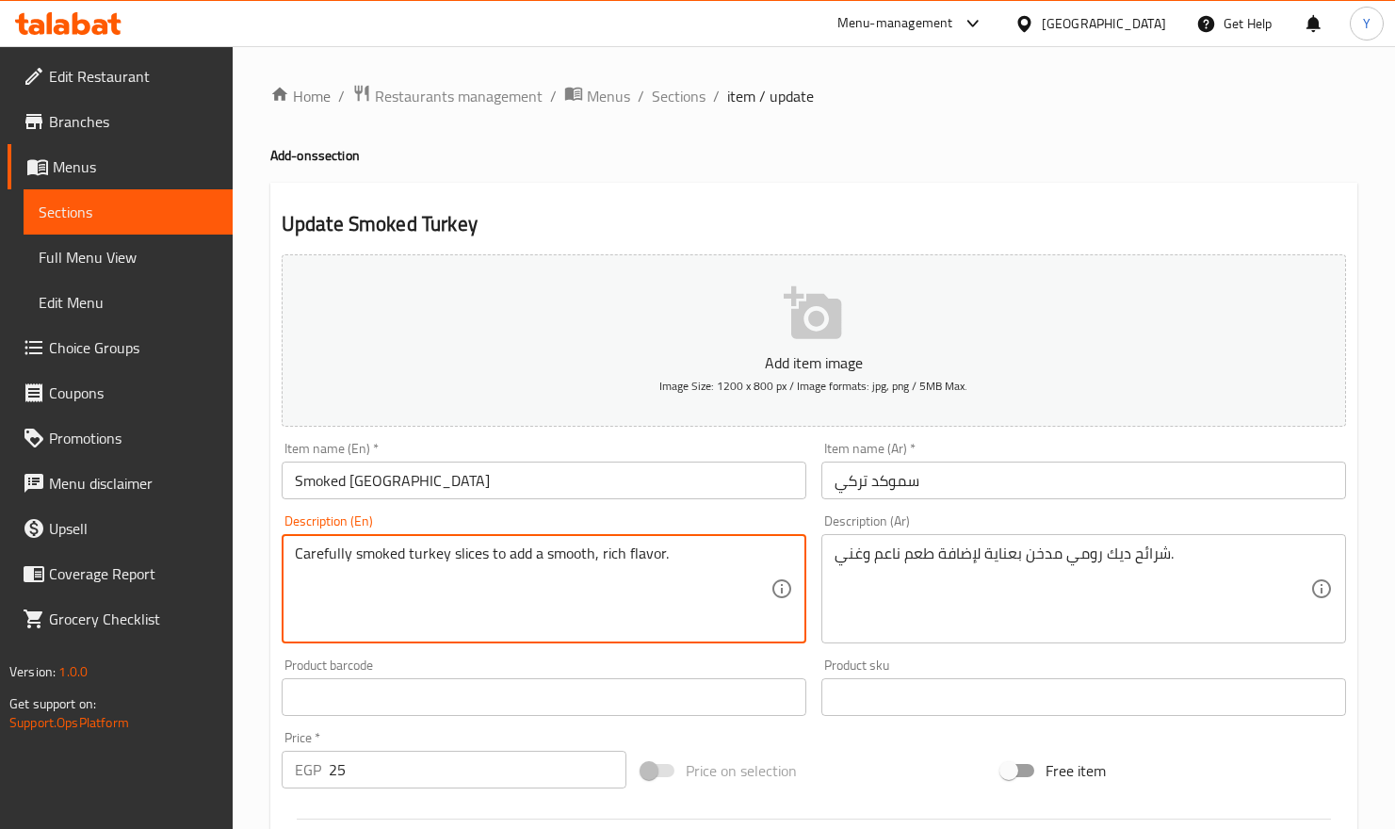
click at [524, 471] on input "Smoked Turkey" at bounding box center [544, 481] width 525 height 38
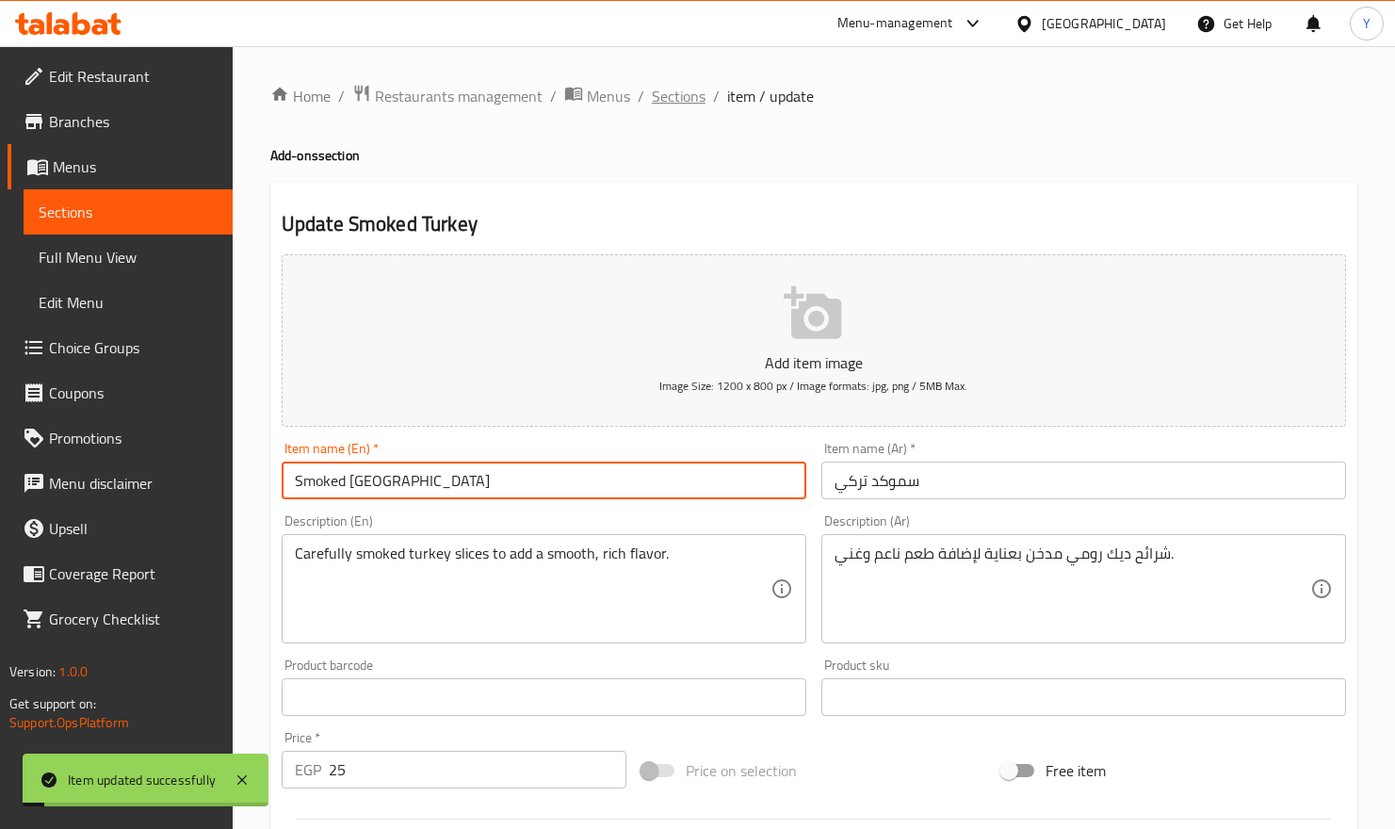
click at [696, 92] on span "Sections" at bounding box center [679, 96] width 54 height 23
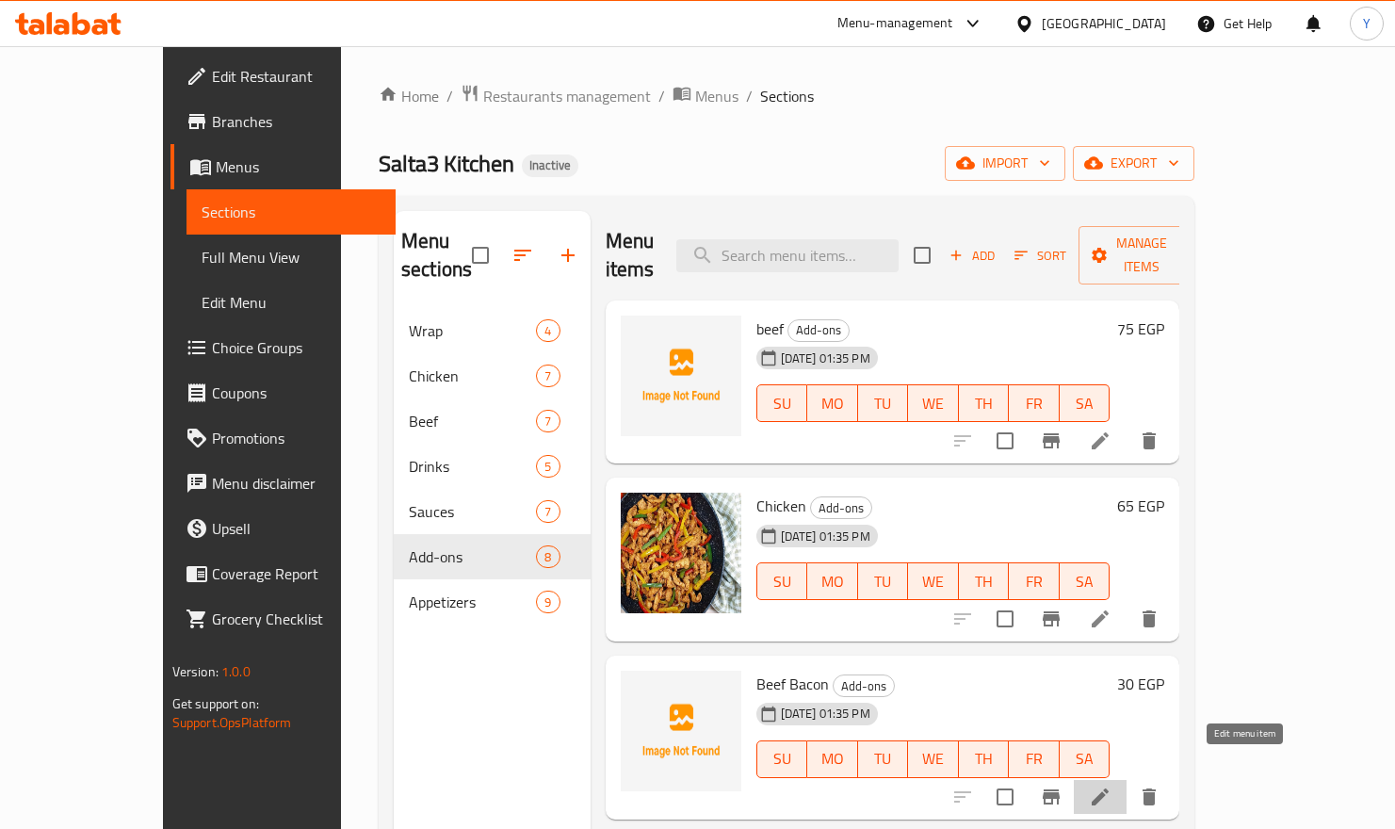
click at [1112, 654] on icon at bounding box center [1100, 797] width 23 height 23
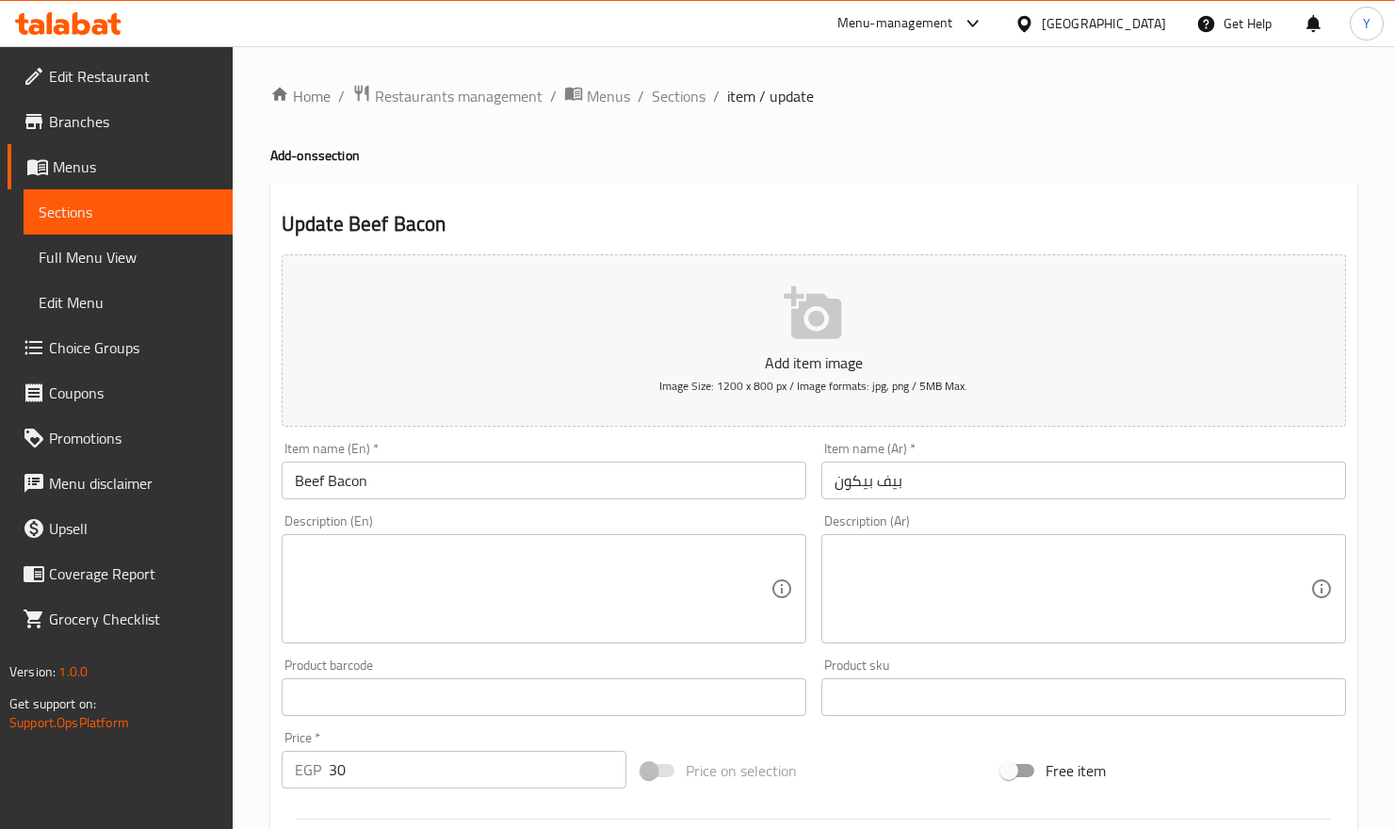
click at [977, 597] on textarea at bounding box center [1073, 589] width 476 height 89
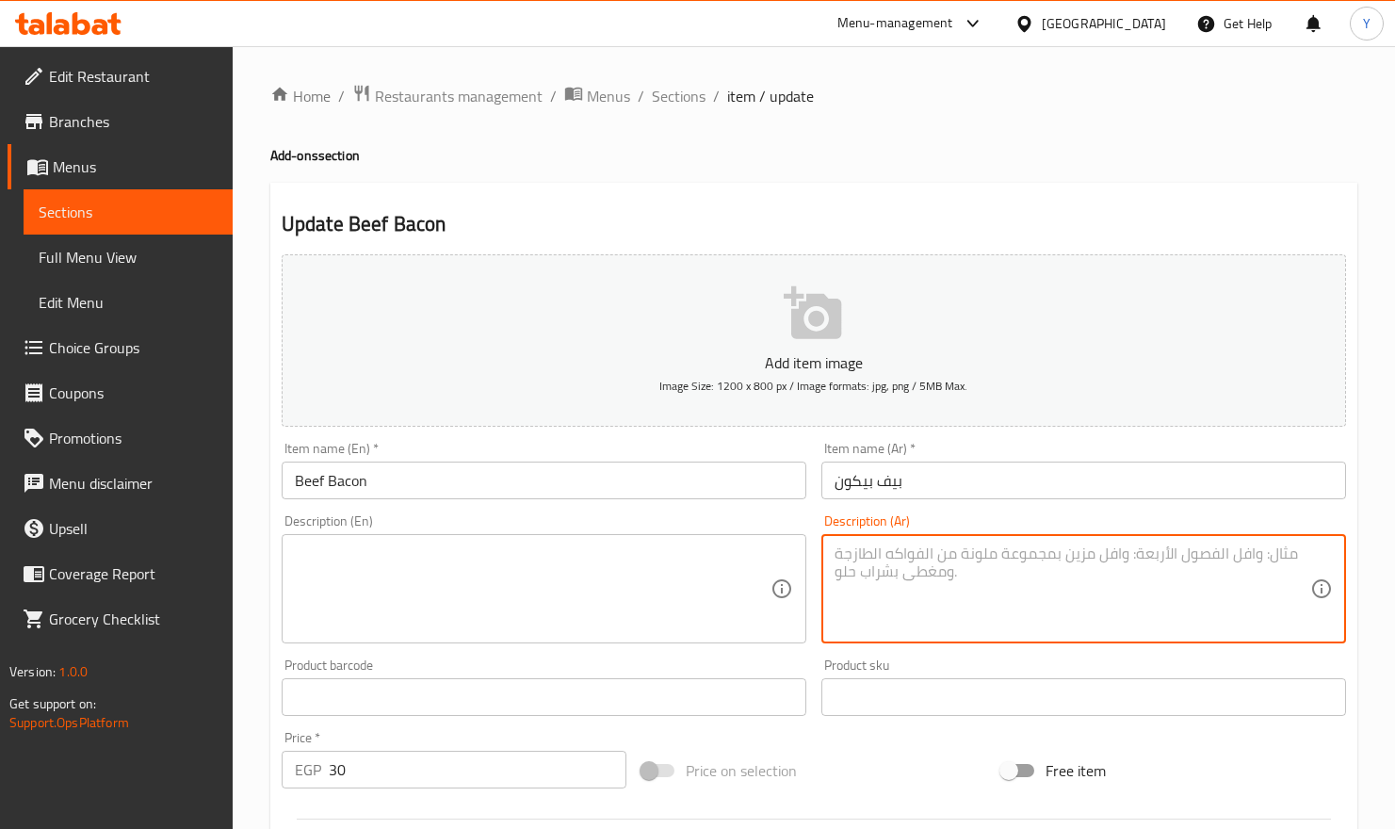
paste textarea "شرائح بيف بايكون مقرمشة تمنح وجبتك نكهة مدخنة مميزة."
click at [1129, 553] on textarea "شرائح بيف بايكون مقرمشة تمنح وجبتك نكهة مدخنة مميزة." at bounding box center [1073, 589] width 476 height 89
click at [1012, 560] on textarea "شرائح بيف بيكون مقرمشة تمنح وجبتك نكهة مدخنة مميزة." at bounding box center [1073, 589] width 476 height 89
click at [919, 556] on textarea "شرائح بيف بيكون مقرمشة تمنح وجبتك نكهة مدخنة مميزة." at bounding box center [1073, 589] width 476 height 89
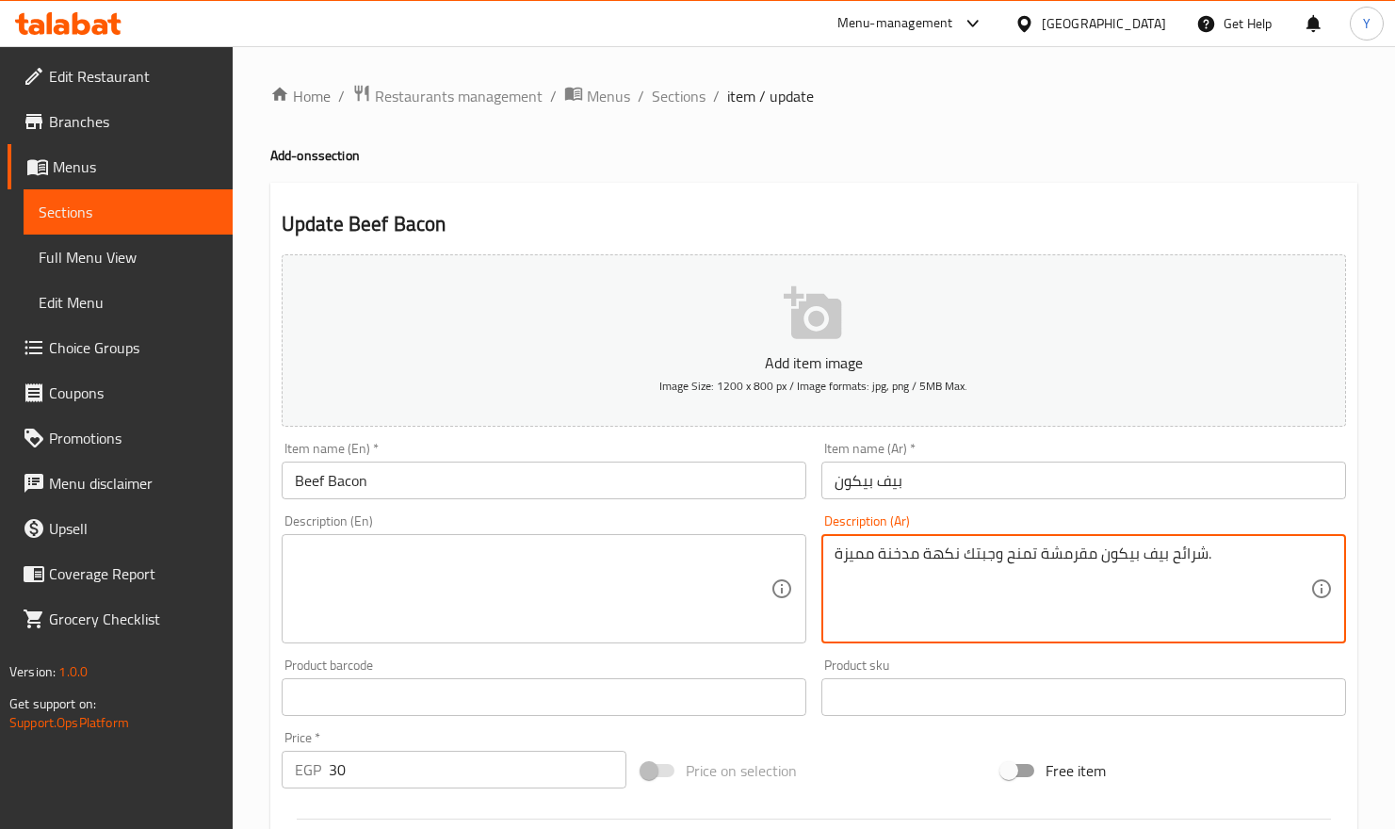
click at [919, 555] on textarea "شرائح بيف بيكون مقرمشة تمنح وجبتك نكهة مدخنة مميزة." at bounding box center [1073, 589] width 476 height 89
click at [918, 555] on textarea "شرائح بيف بيكون مقرمشة تمنح وجبتك نكهة مدخنة مميزة." at bounding box center [1073, 589] width 476 height 89
type textarea "شرائح بيف بيكون مقرمشة تمنح وجبتك نكهة مدخنة مميزة."
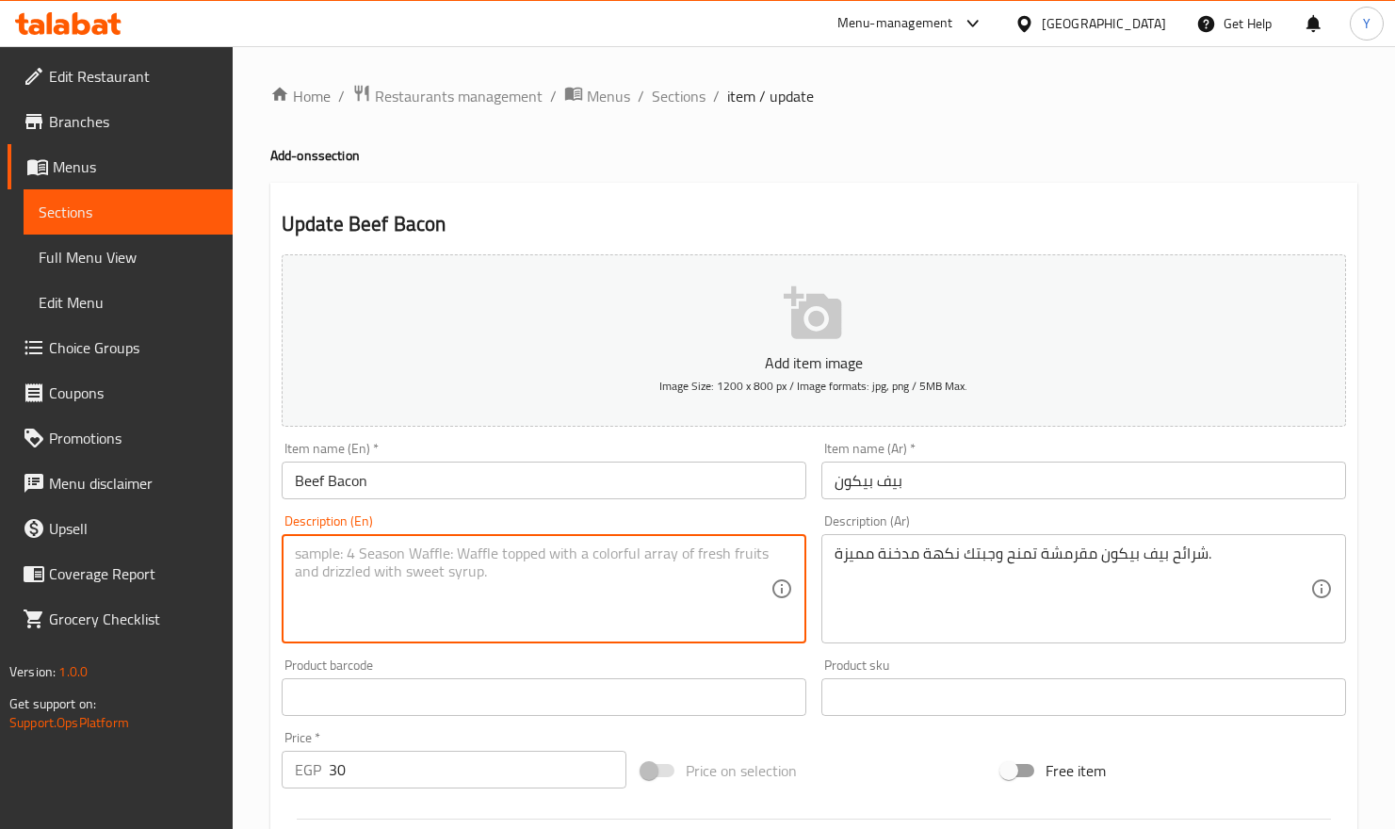
click at [557, 591] on textarea at bounding box center [533, 589] width 476 height 89
paste textarea "Crispy bacon strips give your meal a distinctive smoky flavor."
click at [336, 555] on textarea "Crispy bacon strips give your meal a distinctive smoky flavor." at bounding box center [533, 589] width 476 height 89
click at [429, 556] on textarea "Crispy beef bacon strips give your meal a distinctive smoky flavor." at bounding box center [533, 589] width 476 height 89
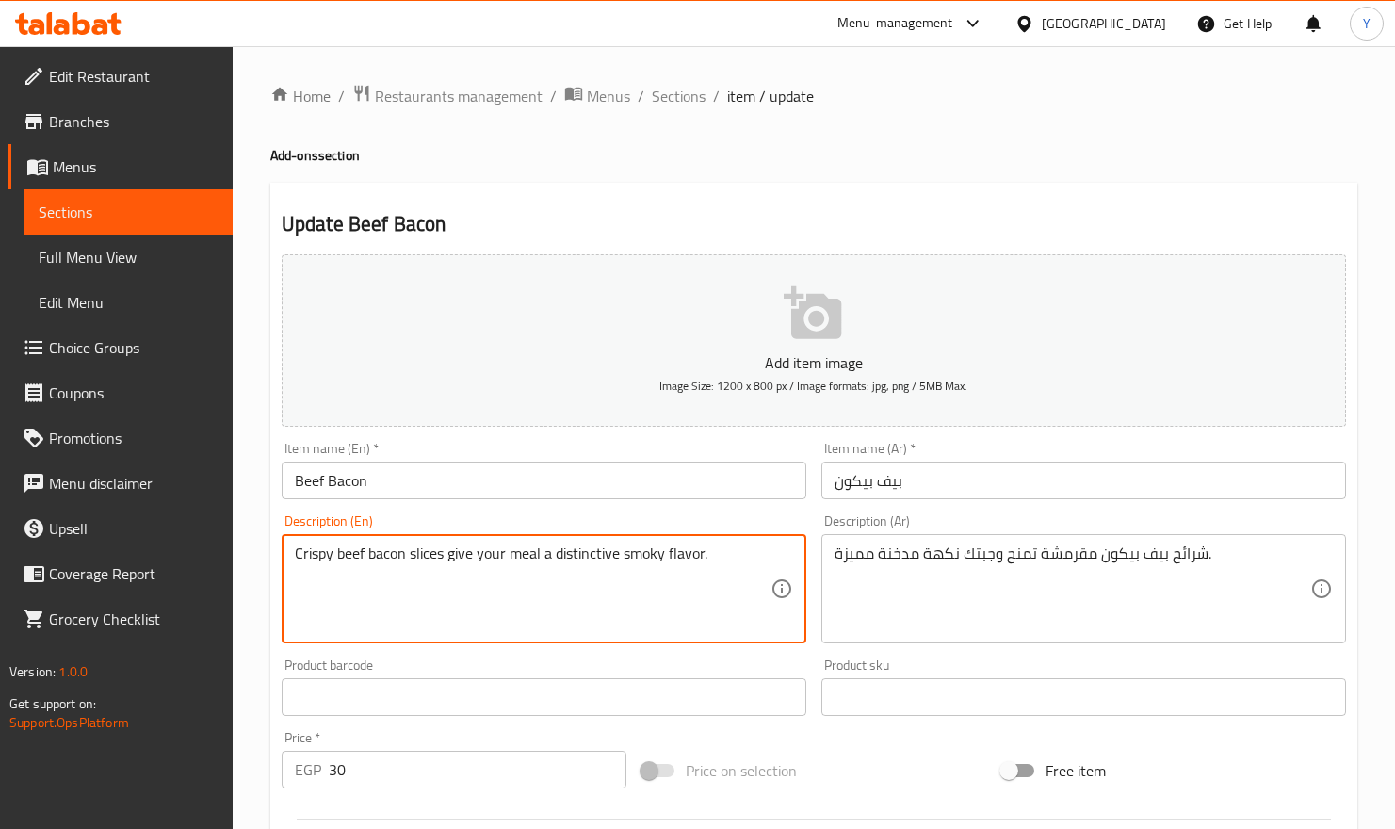
click at [592, 557] on textarea "Crispy beef bacon slices give your meal a distinctive smoky flavor." at bounding box center [533, 589] width 476 height 89
type textarea "Crispy beef bacon slices give your meal a special smoky flavor."
click at [610, 482] on input "Beef Bacon" at bounding box center [544, 481] width 525 height 38
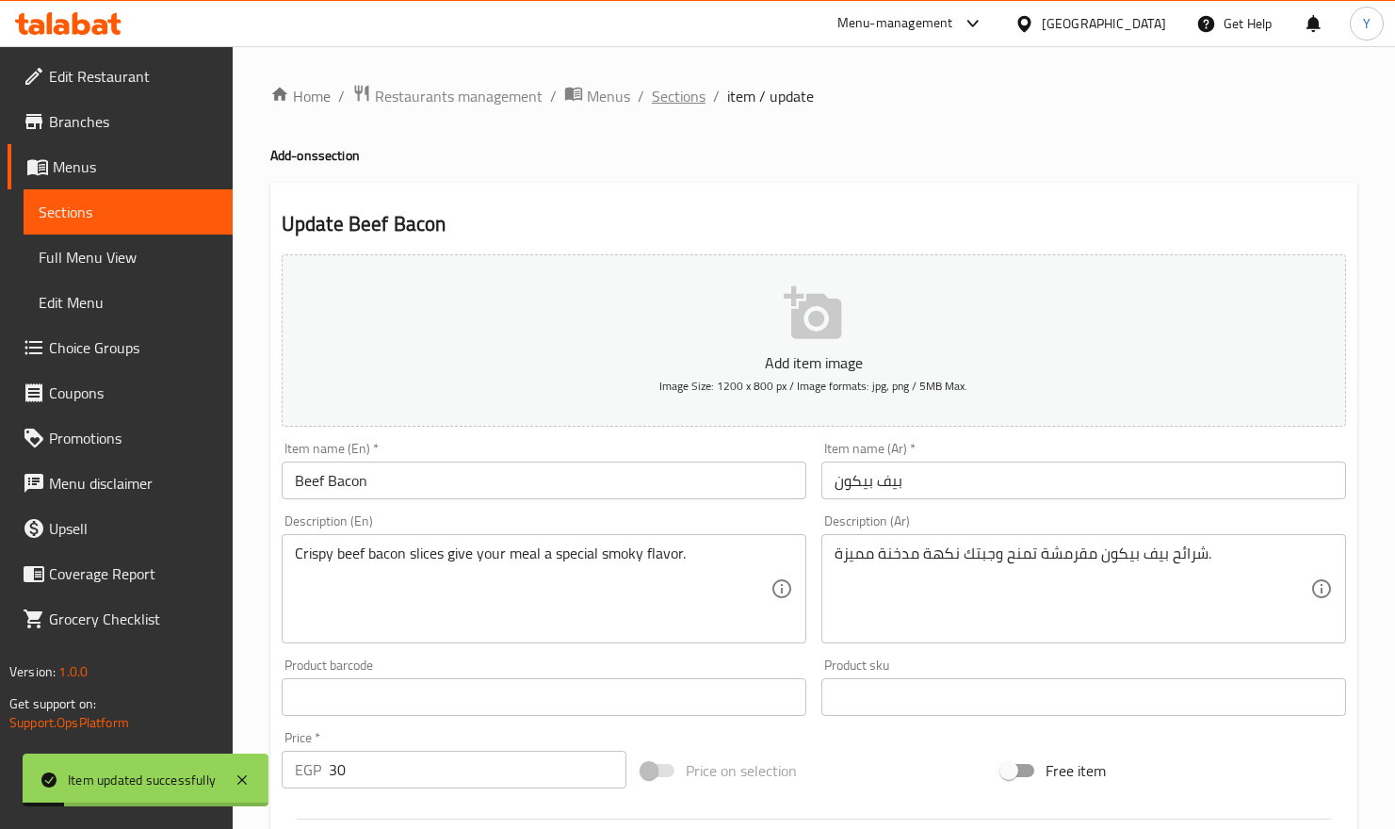
click at [680, 101] on span "Sections" at bounding box center [679, 96] width 54 height 23
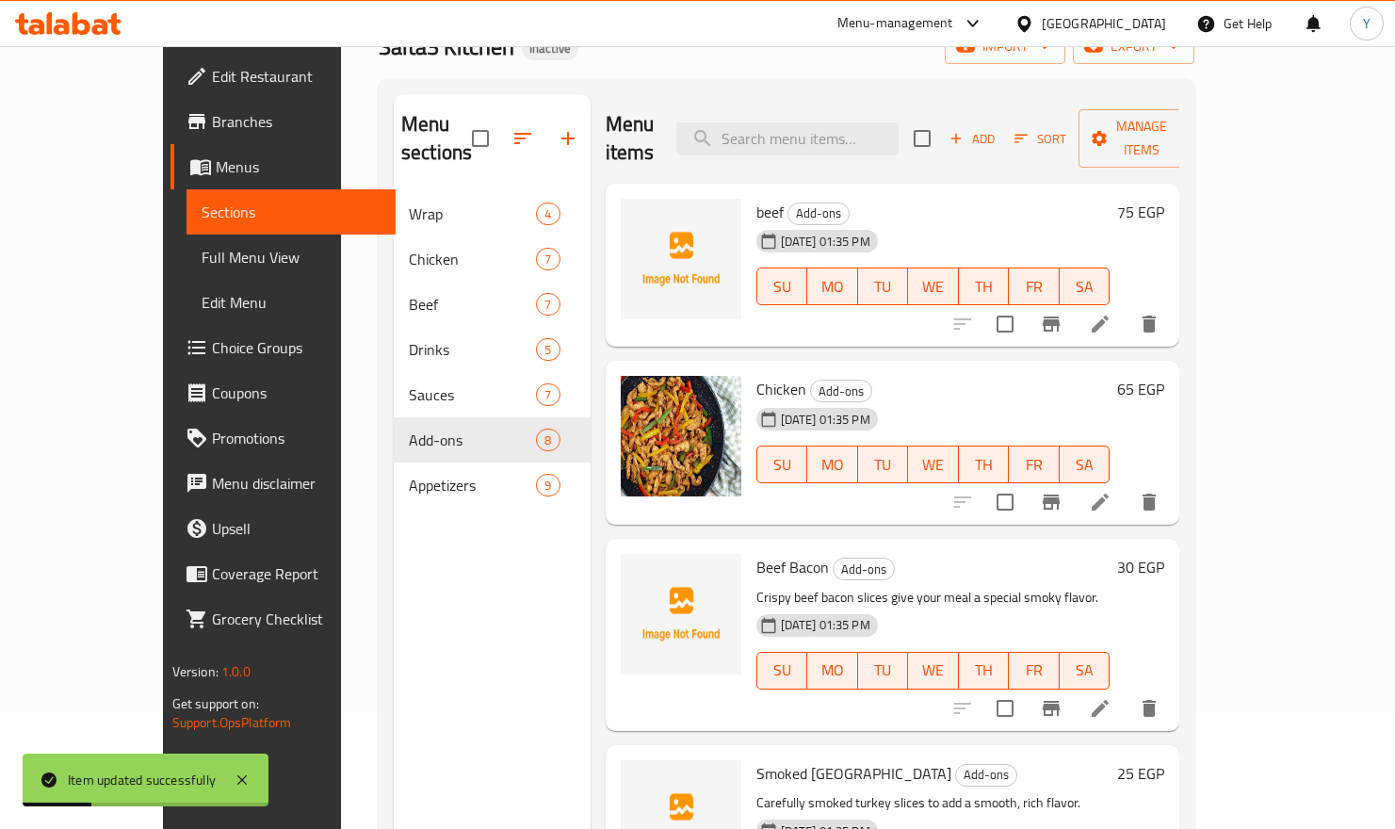
scroll to position [143, 0]
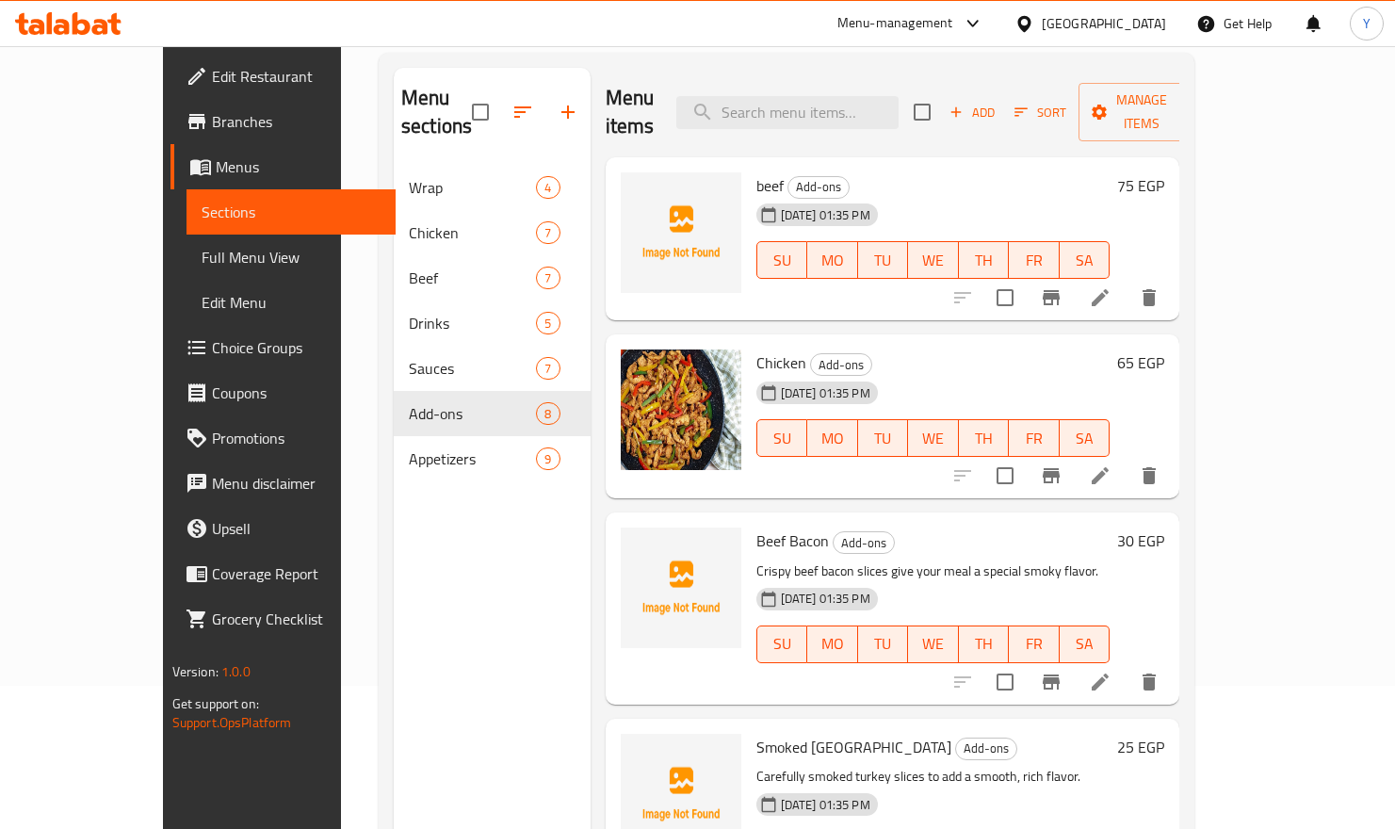
click at [1039, 374] on div "28-09-2025 01:35 PM SU MO TU WE TH FR SA" at bounding box center [933, 425] width 369 height 102
click at [1127, 284] on li at bounding box center [1100, 298] width 53 height 34
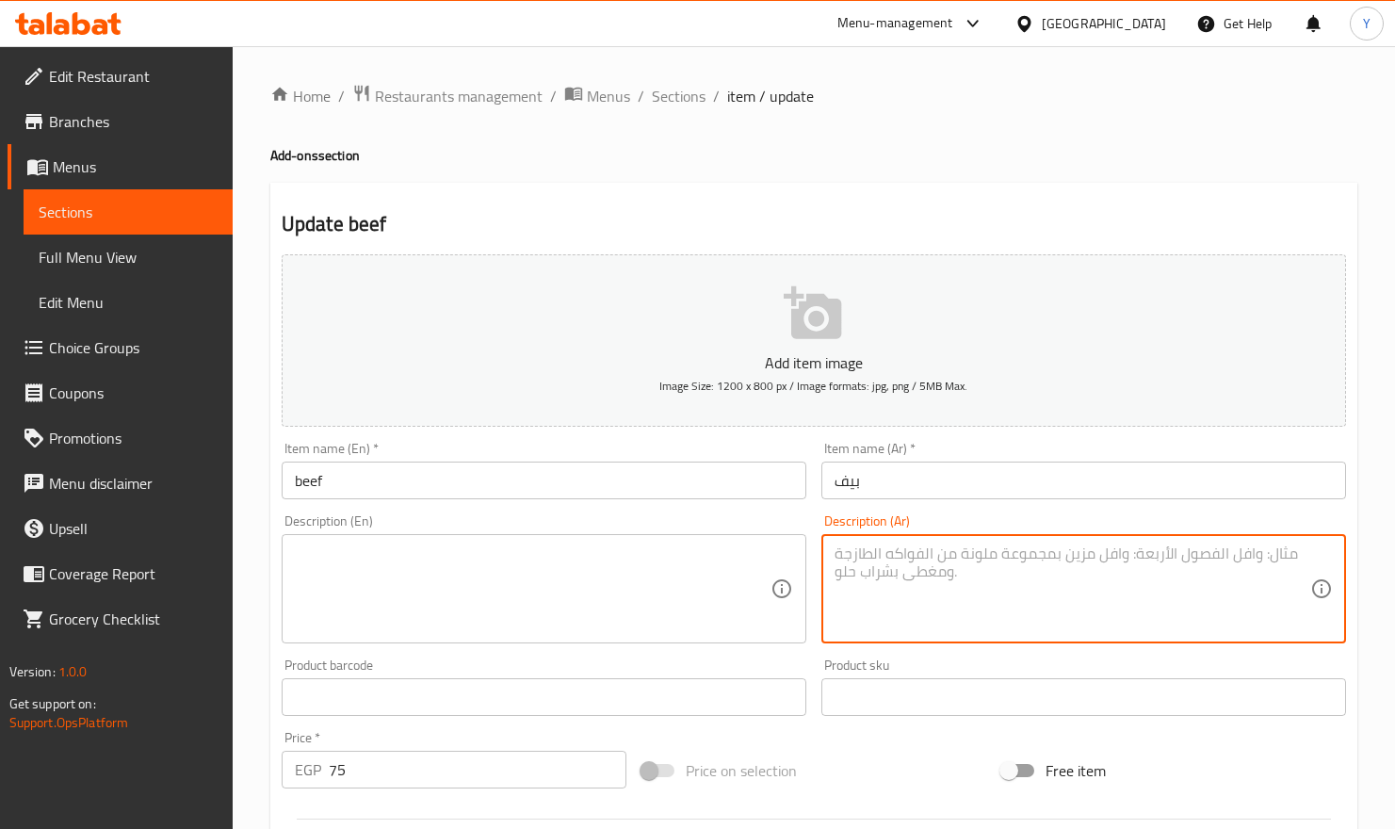
click at [1030, 570] on textarea at bounding box center [1073, 589] width 476 height 89
paste textarea "قطع لحم بقرية طازجة متبلة بتوابل خاصة وتُطهى حتى تصل إلى النكهة المثالية."
type textarea "قطع لحم بقرية طازجة متبلة بتوابل خاصة وتُطهى حتى تصل إلى النكهة المثالية."
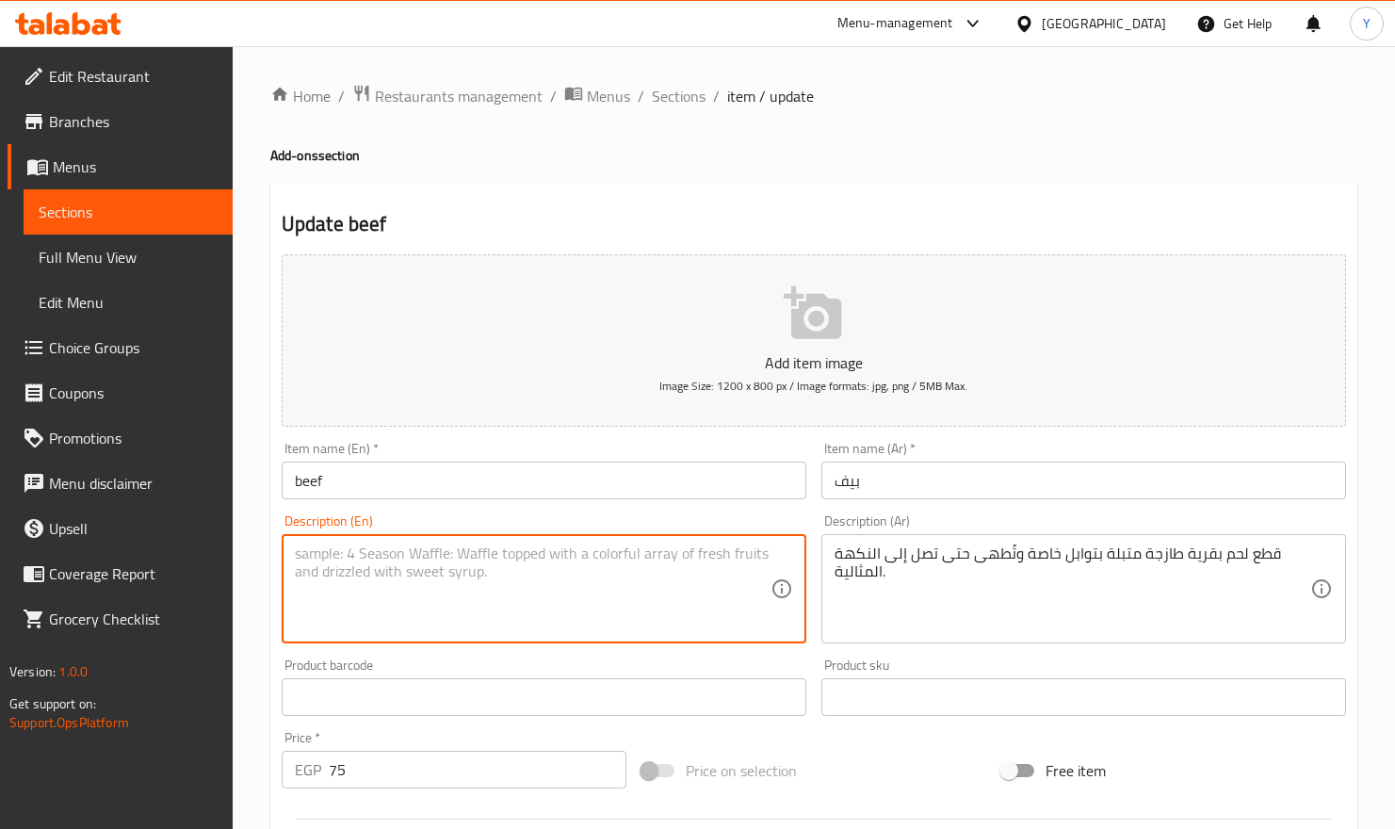
click at [646, 547] on textarea at bounding box center [533, 589] width 476 height 89
paste textarea "Fresh beef pieces marinated with special spices and cooked to perfection."
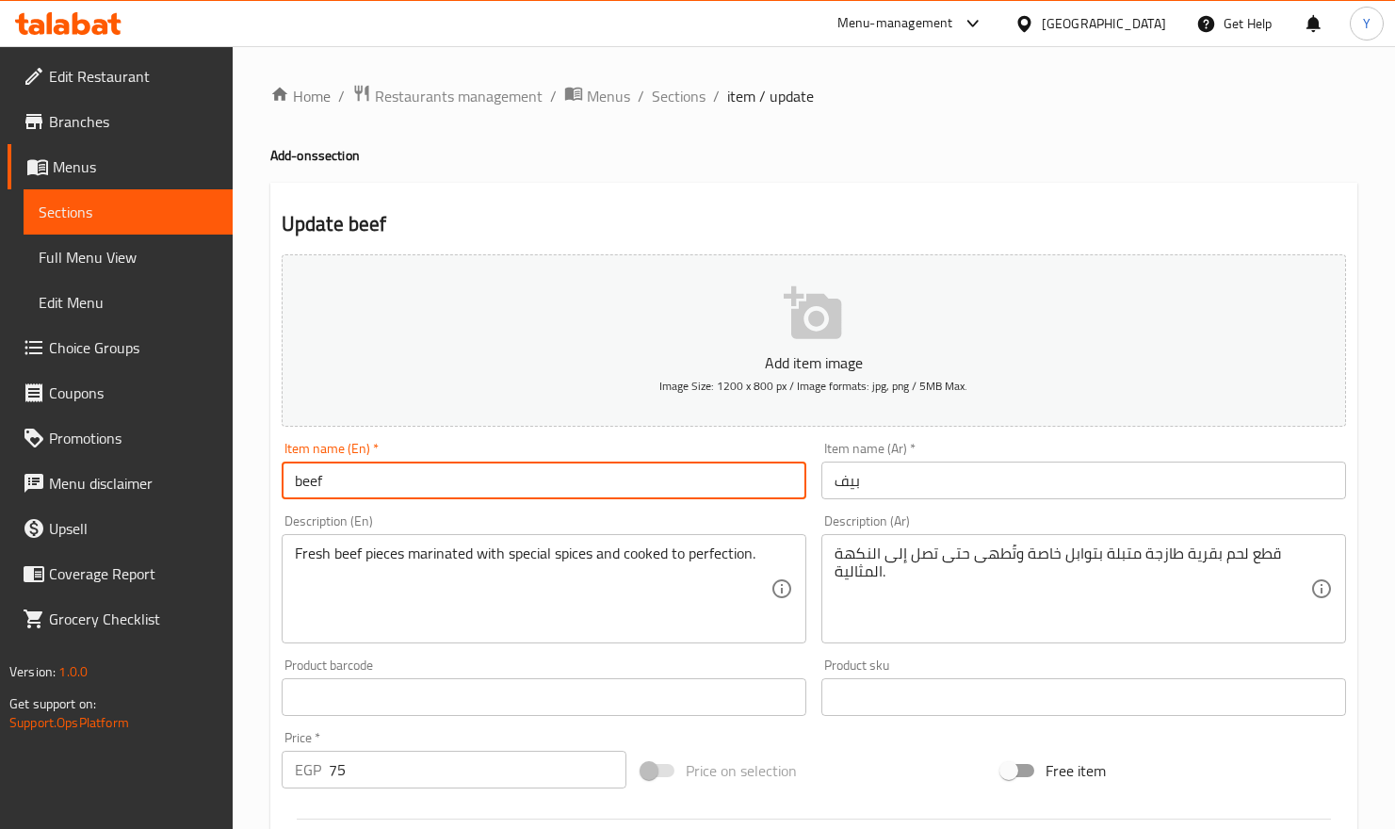
click at [634, 475] on input "beef" at bounding box center [544, 481] width 525 height 38
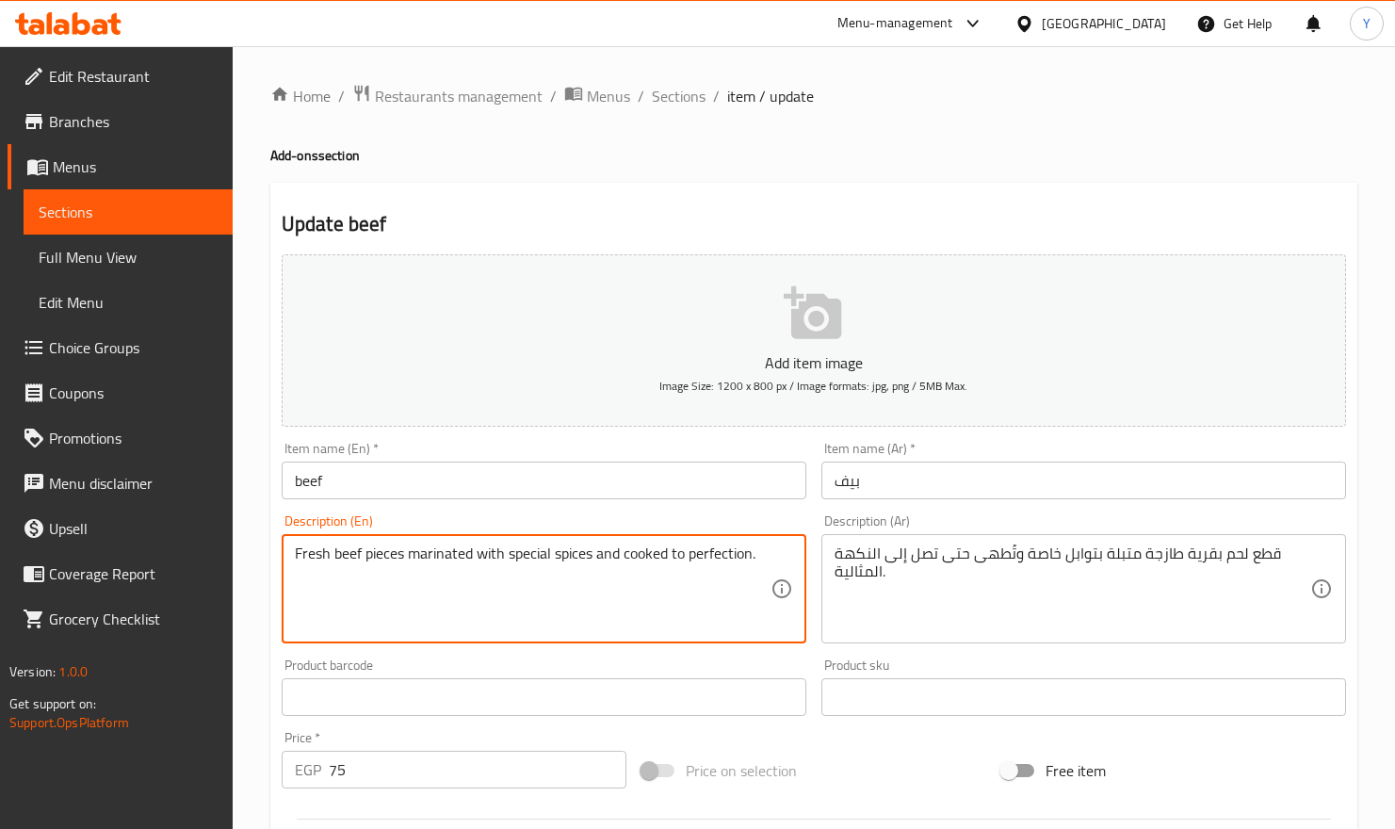
click at [753, 561] on textarea "Fresh beef pieces marinated with special spices and cooked to perfection." at bounding box center [533, 589] width 476 height 89
click at [504, 569] on textarea "Fresh beef pieces marinated with special spices and cooked to perfection flavou…" at bounding box center [533, 589] width 476 height 89
click at [430, 468] on input "beef" at bounding box center [544, 481] width 525 height 38
type textarea "Fresh beef pieces marinated with special spices and cooked to perfection flavor."
click at [366, 488] on input "beef" at bounding box center [544, 481] width 525 height 38
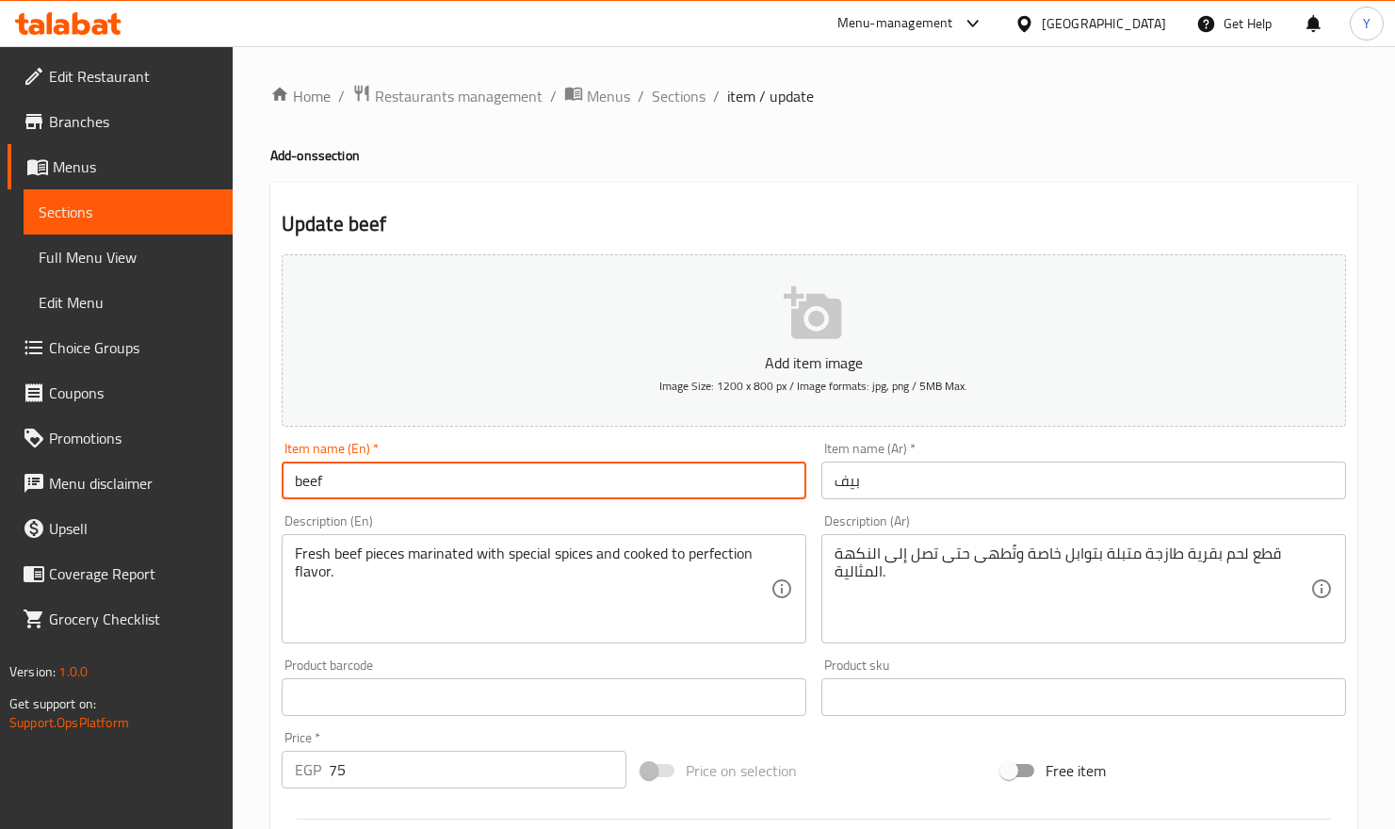
click at [667, 101] on span "Sections" at bounding box center [679, 96] width 54 height 23
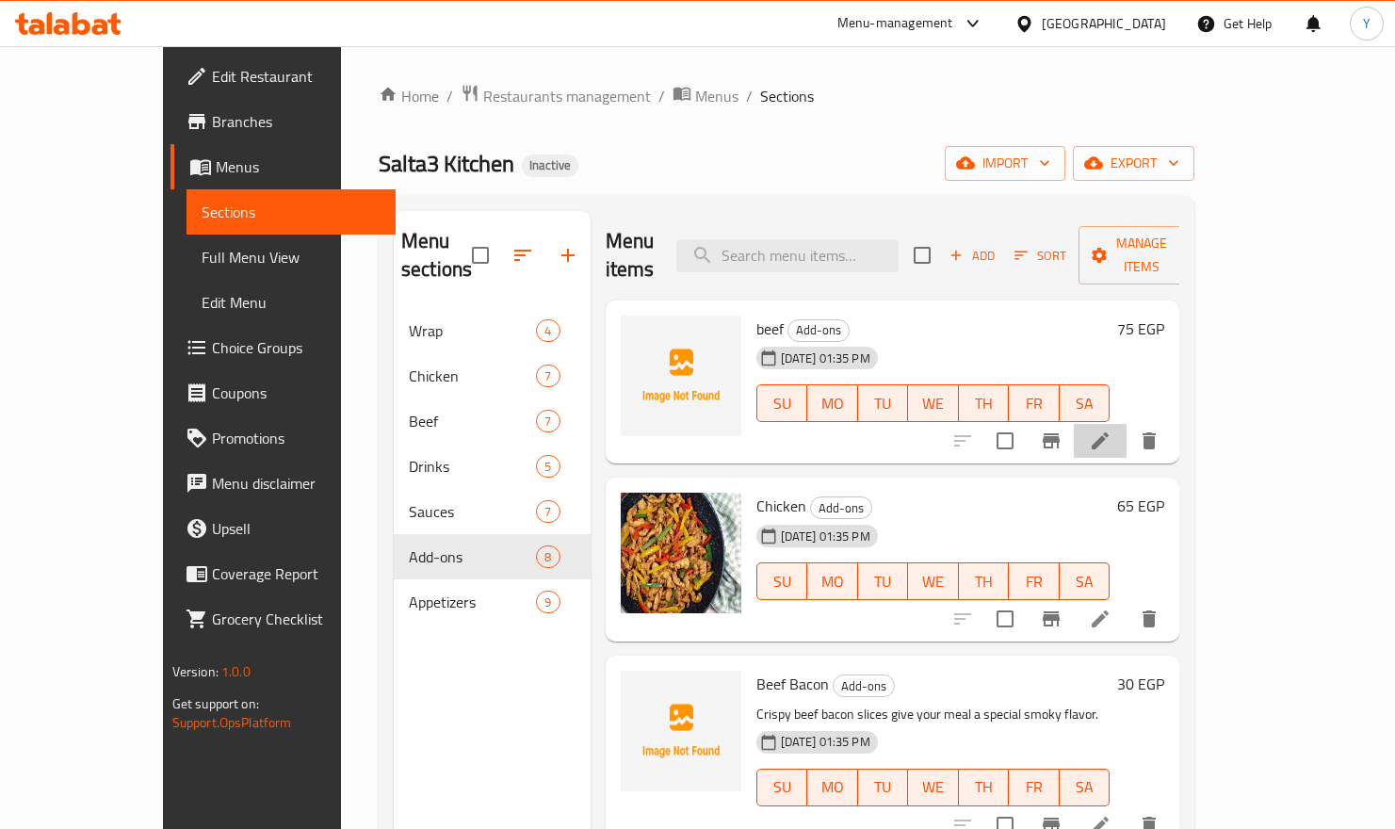
click at [1127, 424] on li at bounding box center [1100, 441] width 53 height 34
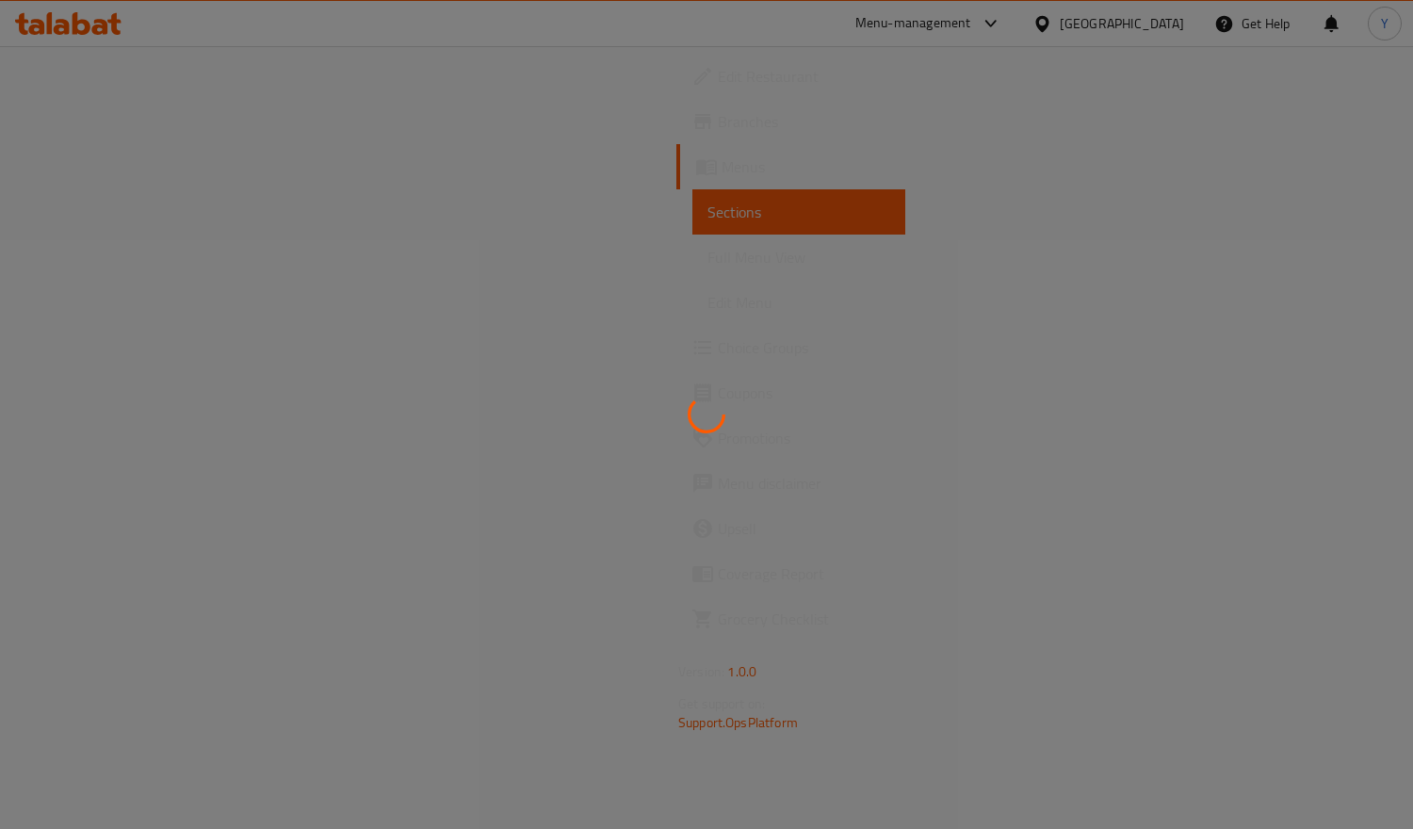
click at [1244, 416] on div at bounding box center [706, 414] width 1413 height 829
click at [1239, 415] on div at bounding box center [706, 414] width 1413 height 829
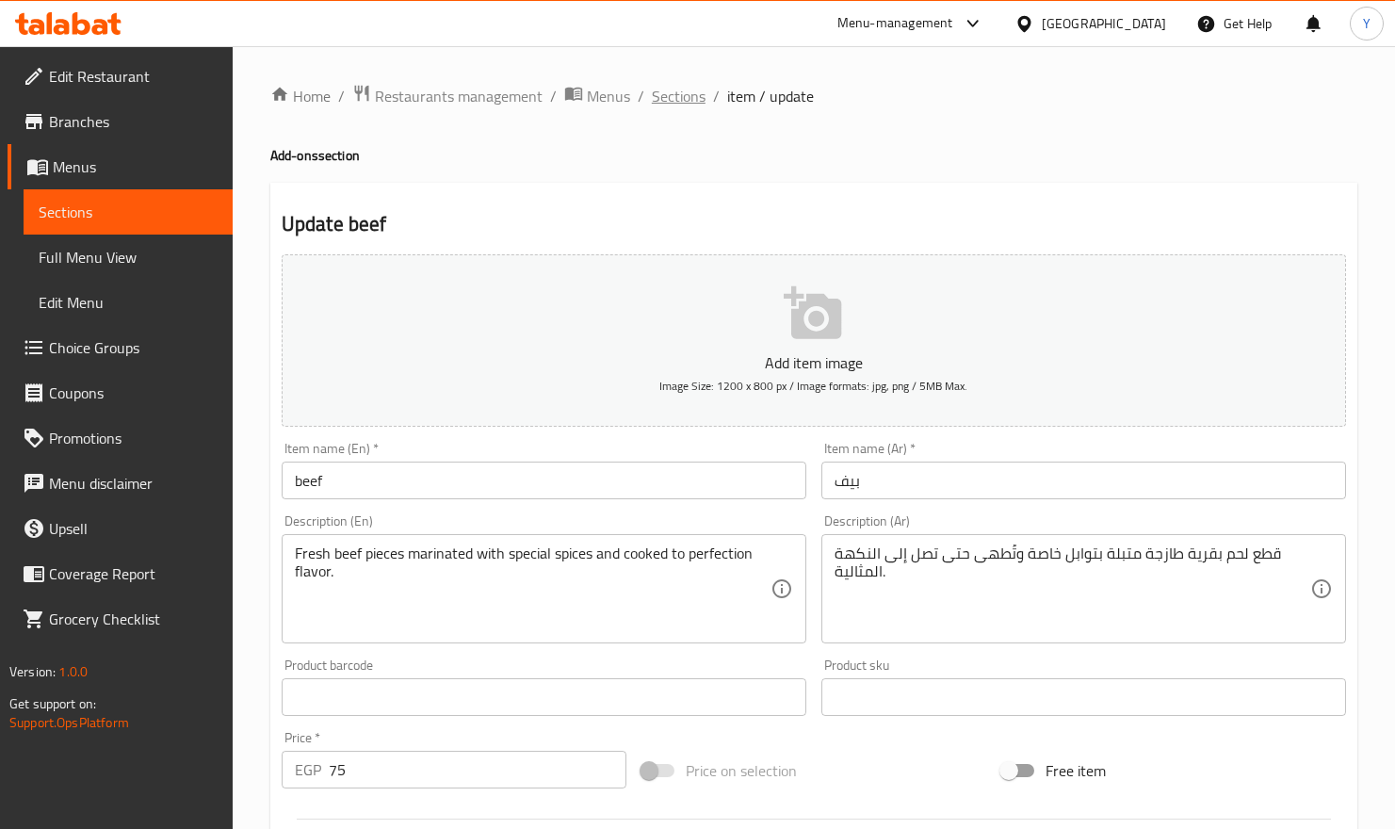
click at [693, 91] on span "Sections" at bounding box center [679, 96] width 54 height 23
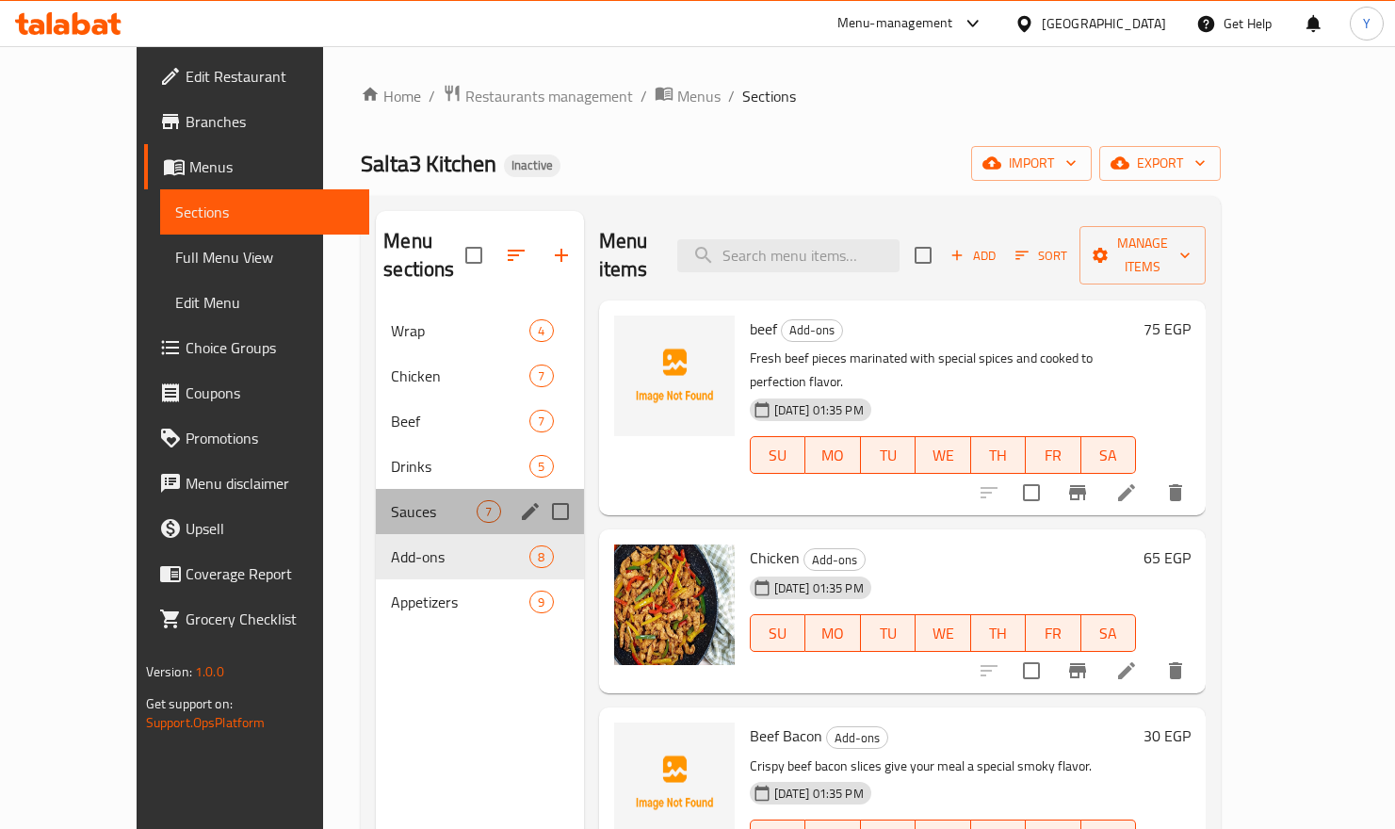
click at [376, 489] on div "Sauces 7" at bounding box center [479, 511] width 207 height 45
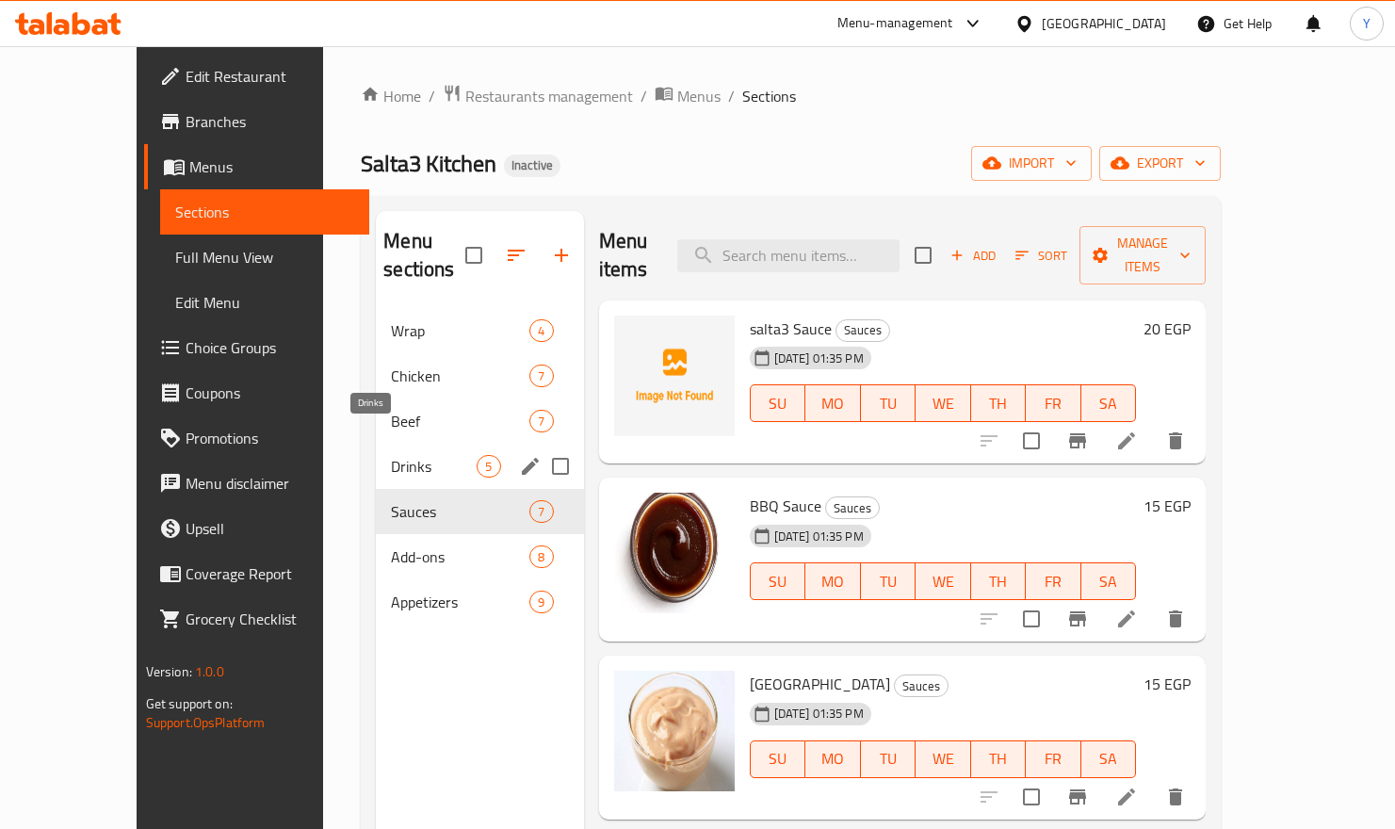
click at [391, 455] on span "Drinks" at bounding box center [434, 466] width 86 height 23
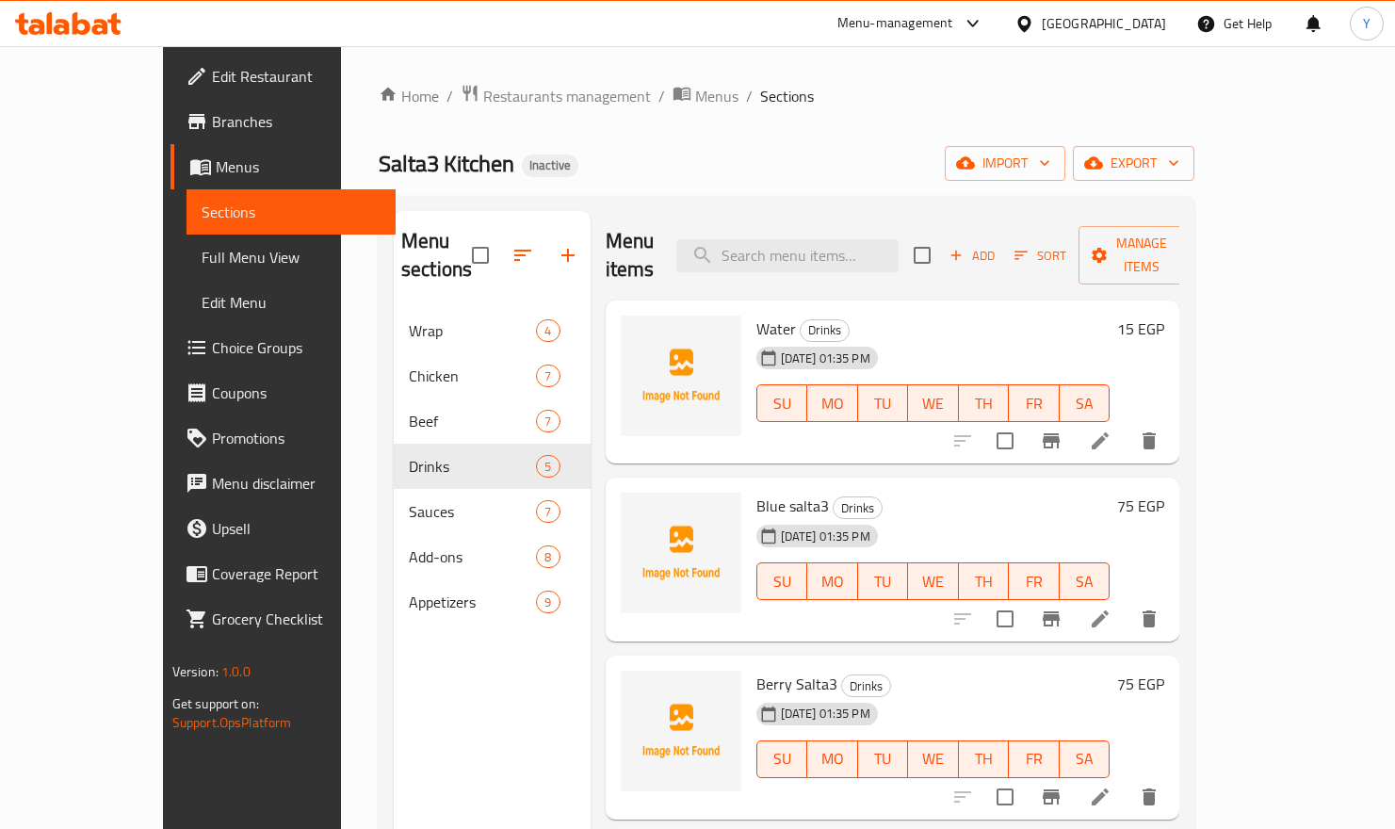
scroll to position [154, 0]
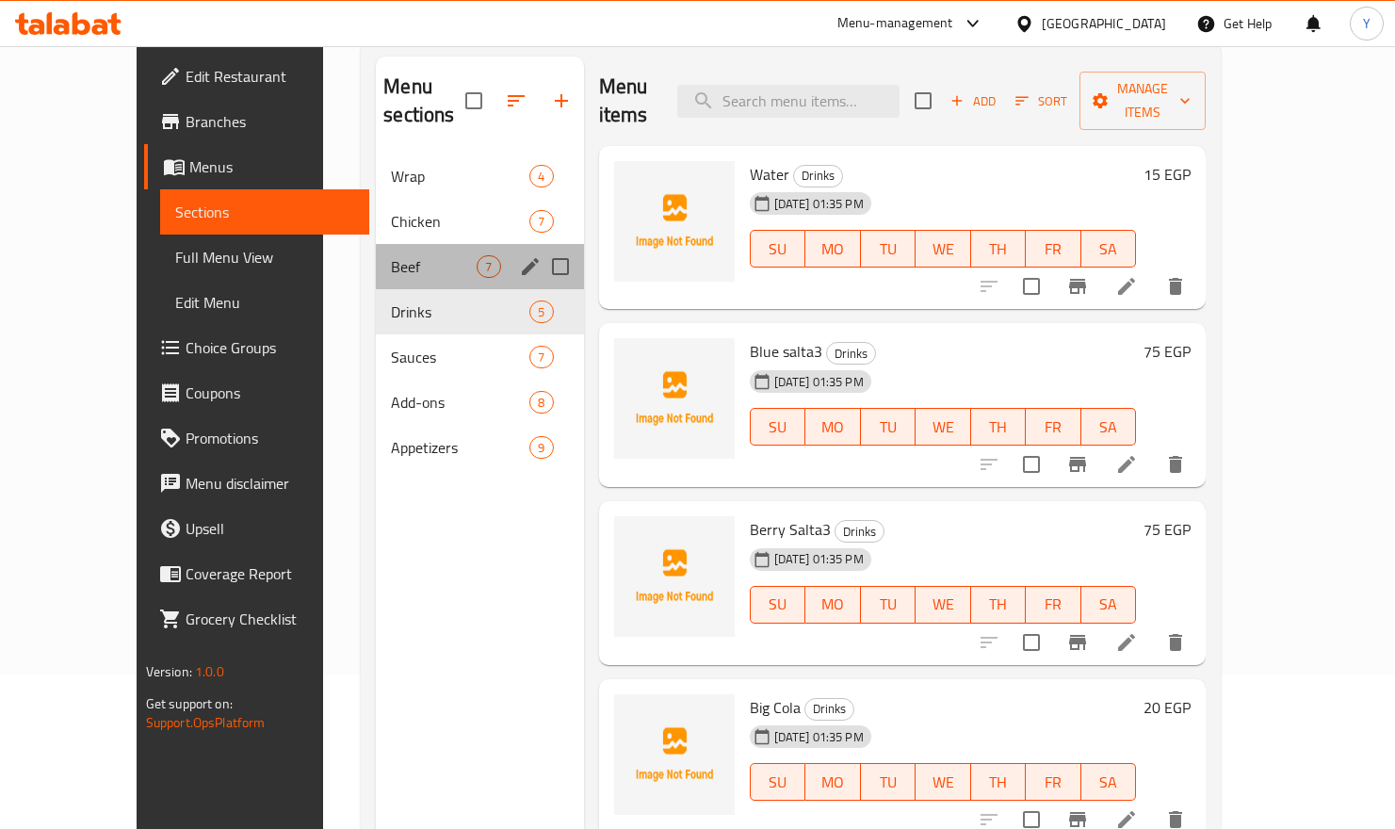
click at [391, 255] on span "Beef" at bounding box center [434, 266] width 86 height 23
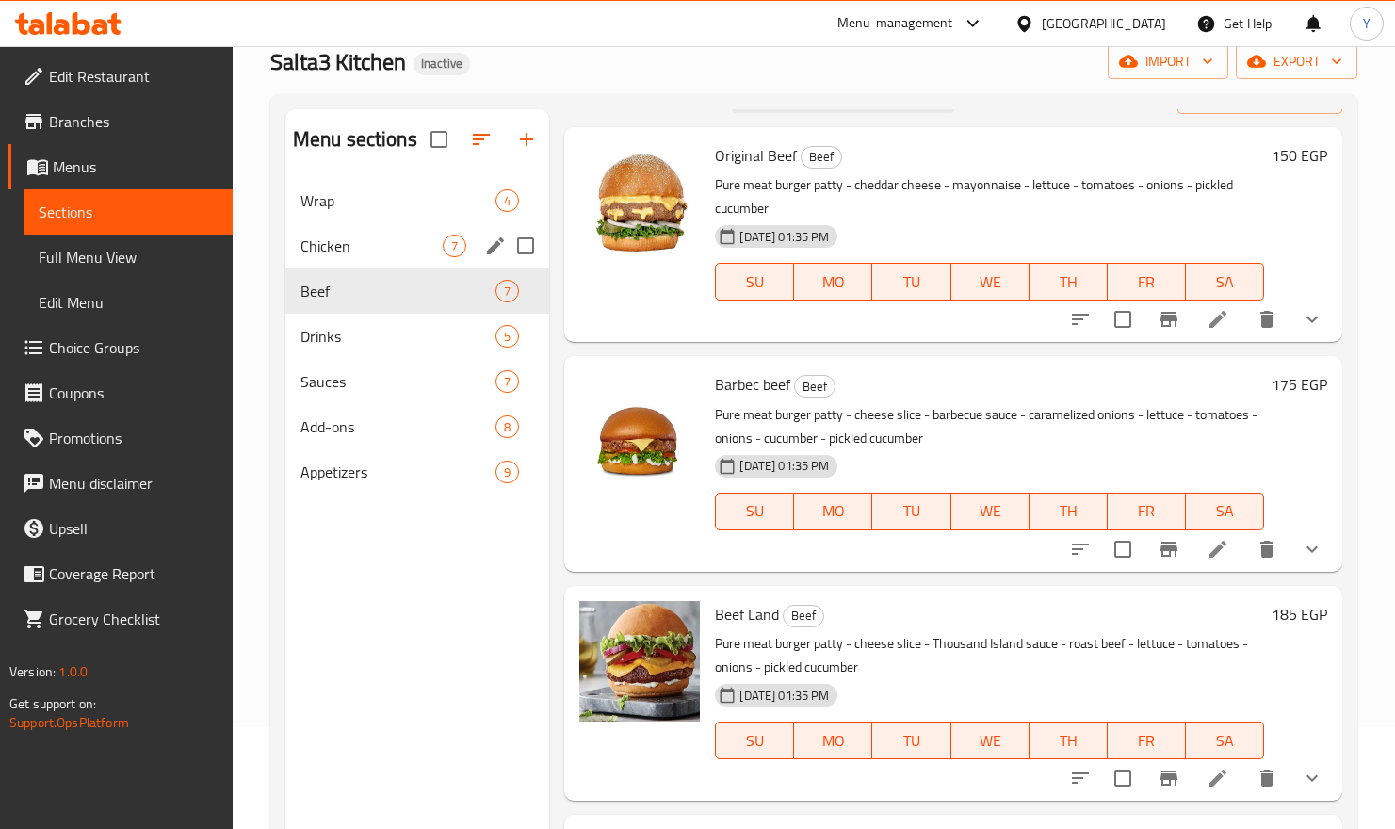
scroll to position [40, 0]
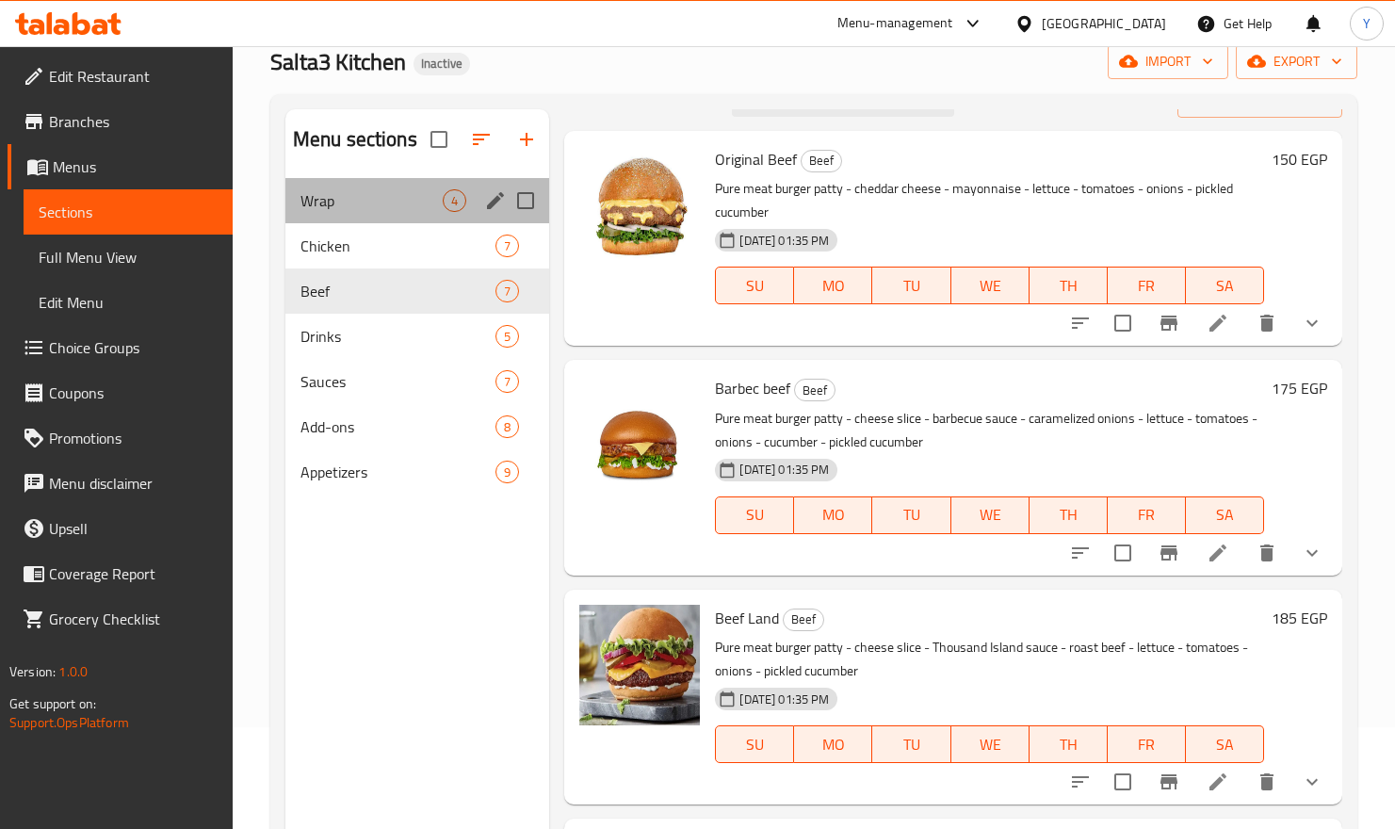
click at [351, 221] on div "Wrap 4" at bounding box center [417, 200] width 265 height 45
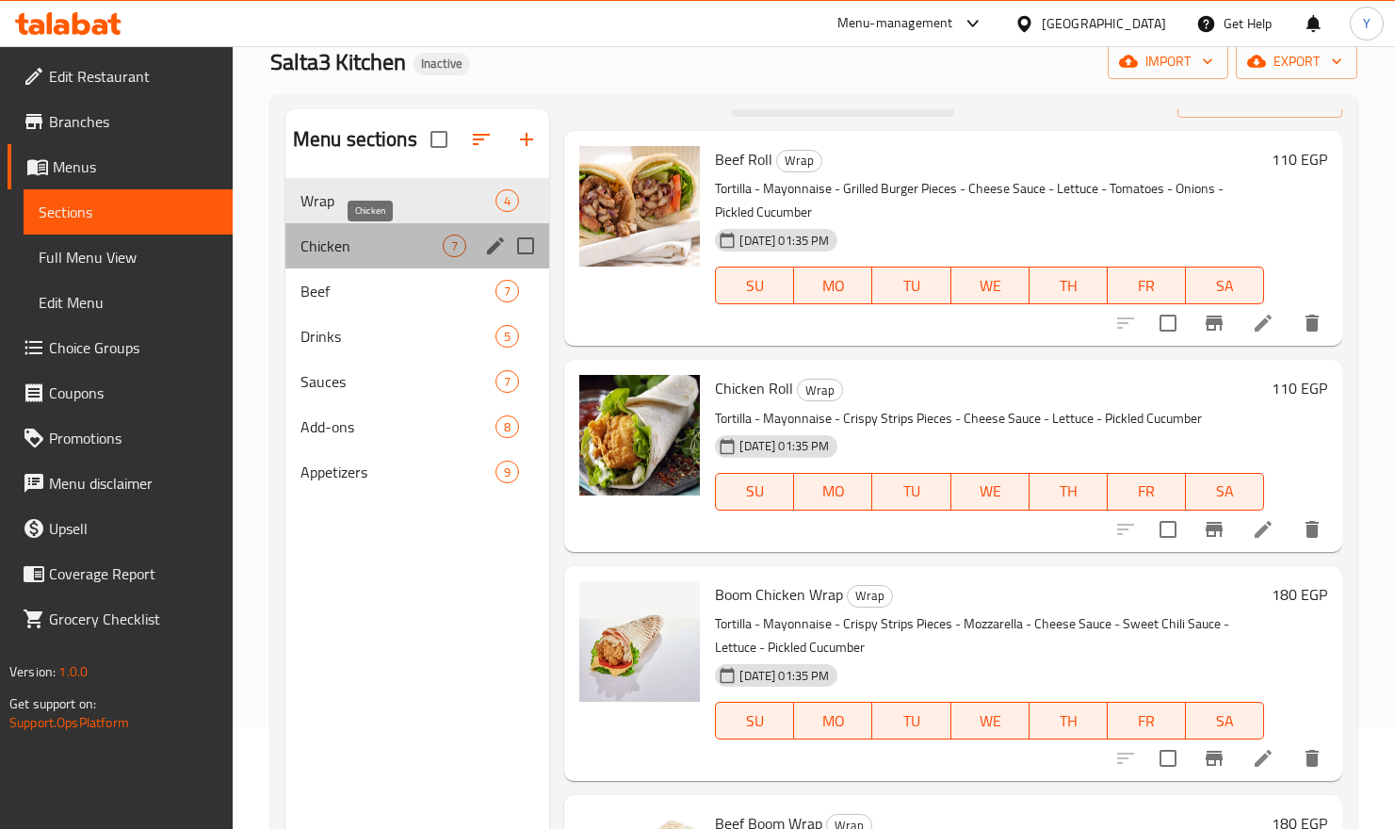
click at [360, 236] on span "Chicken" at bounding box center [372, 246] width 142 height 23
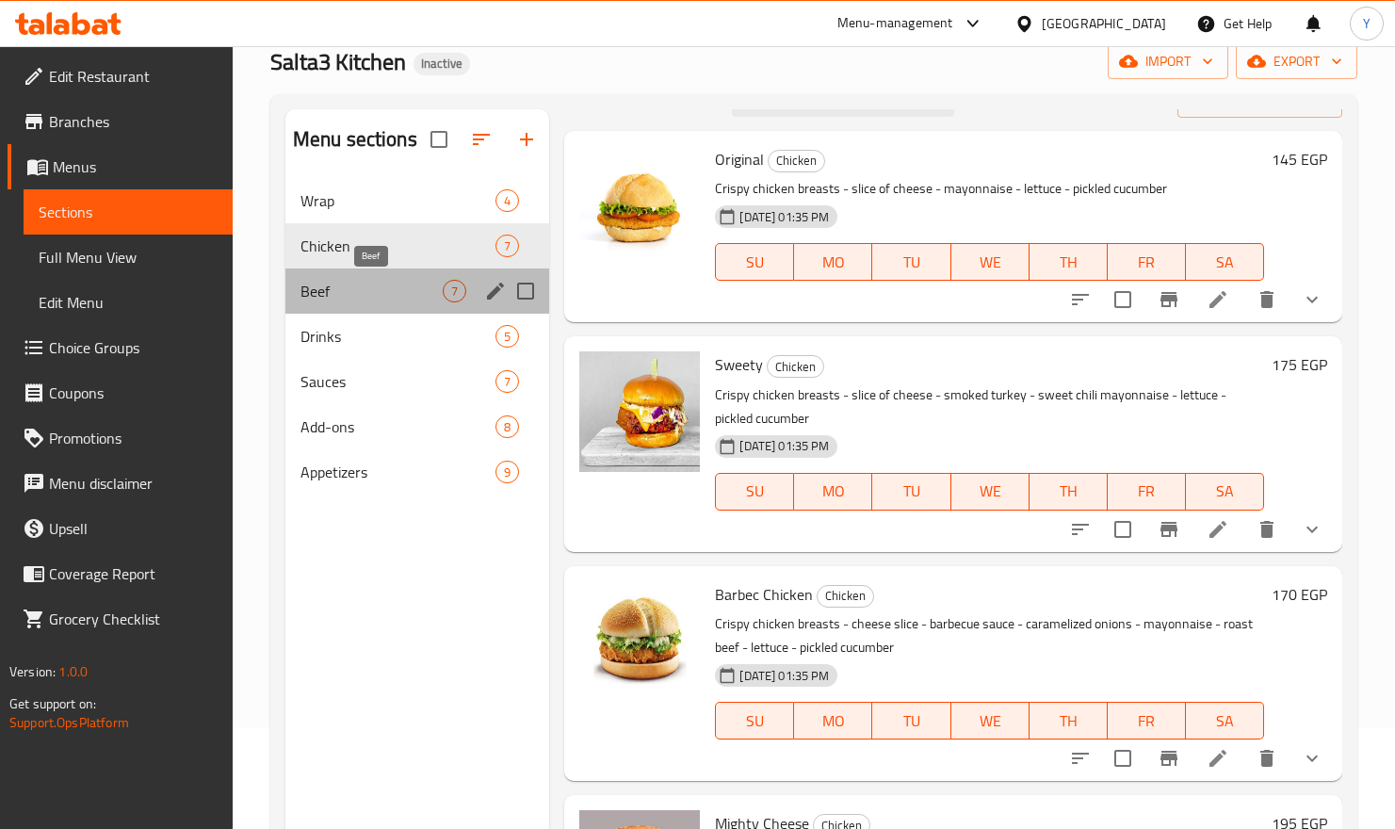
click at [365, 289] on span "Beef" at bounding box center [372, 291] width 142 height 23
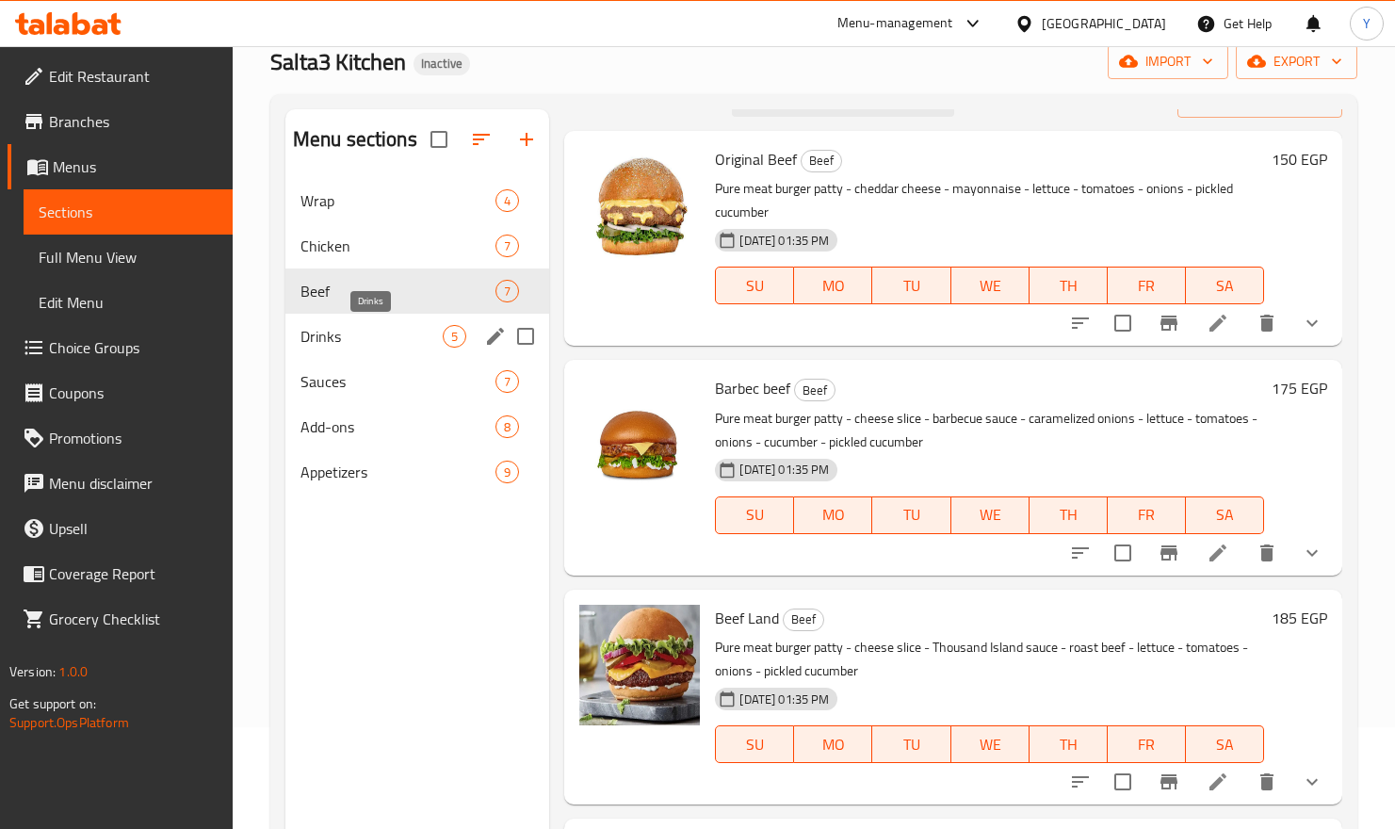
click at [392, 345] on span "Drinks" at bounding box center [372, 336] width 142 height 23
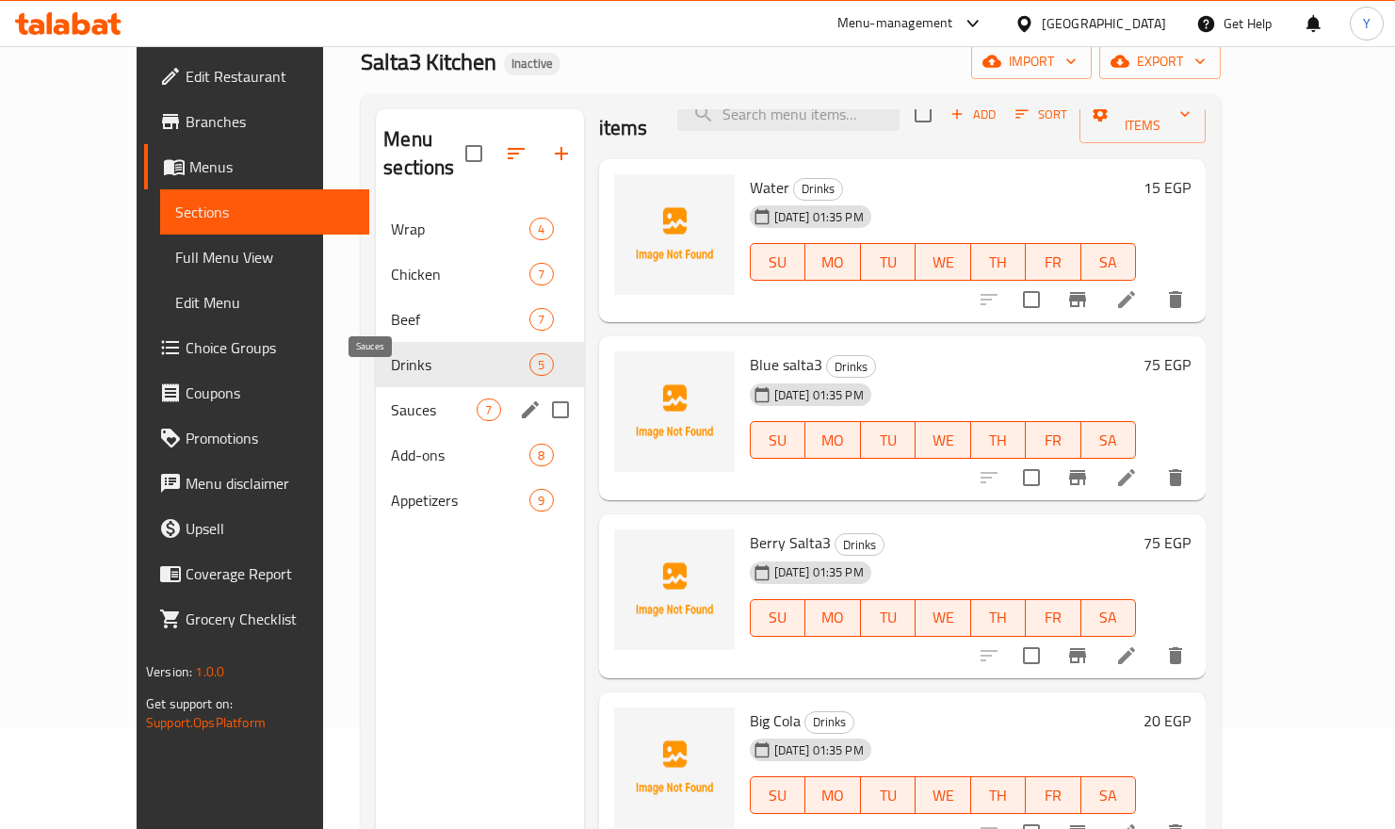
click at [391, 398] on span "Sauces" at bounding box center [434, 409] width 86 height 23
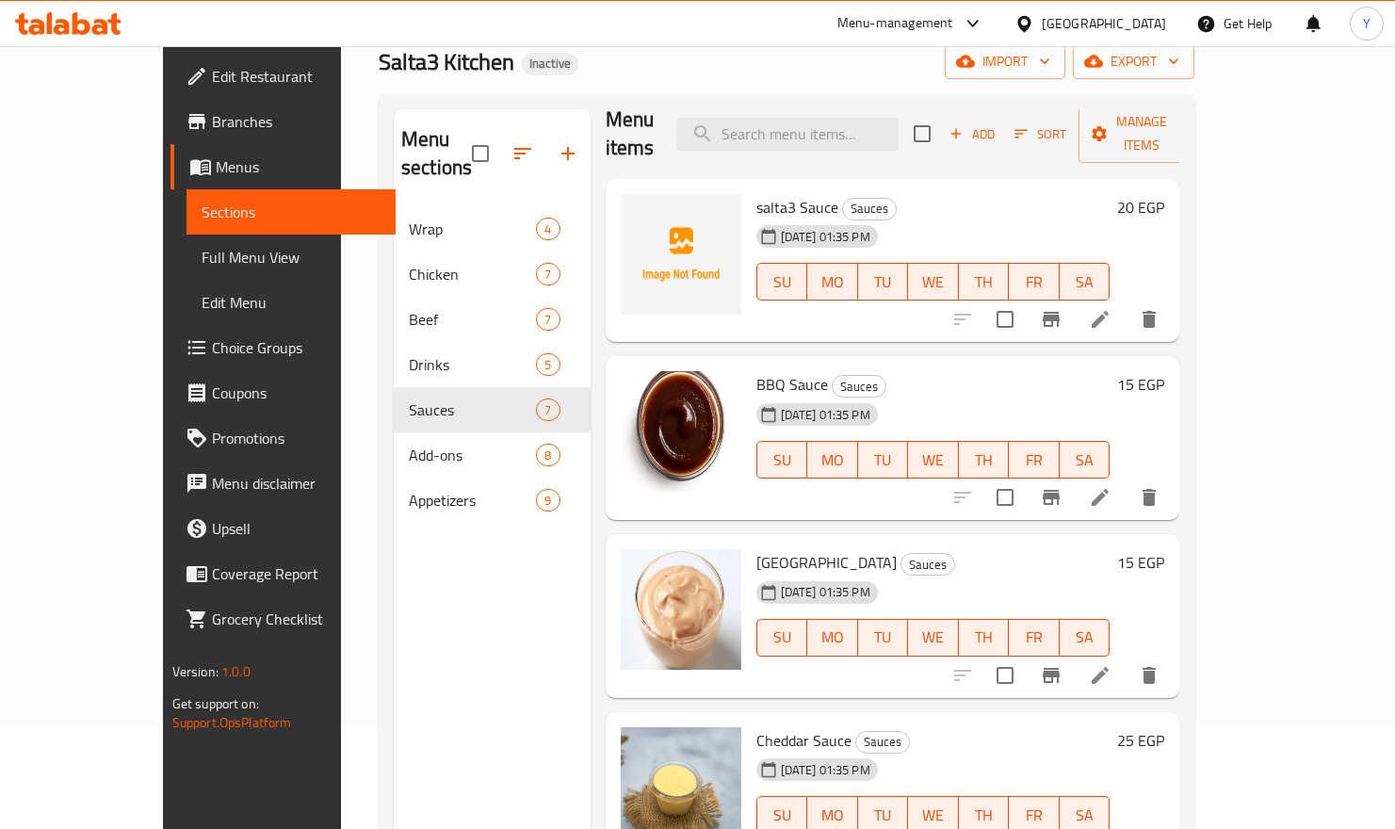
scroll to position [6, 0]
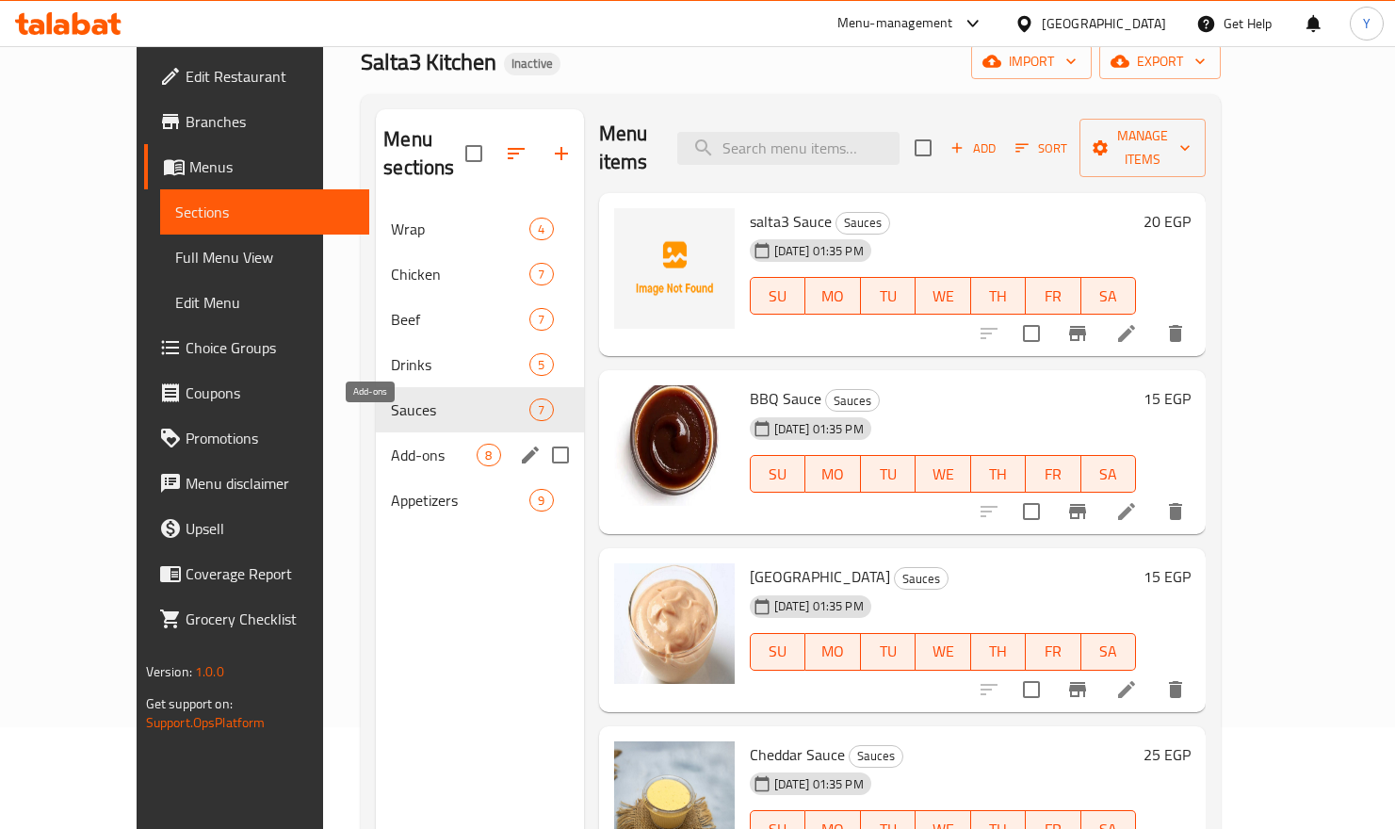
click at [398, 444] on span "Add-ons" at bounding box center [434, 455] width 86 height 23
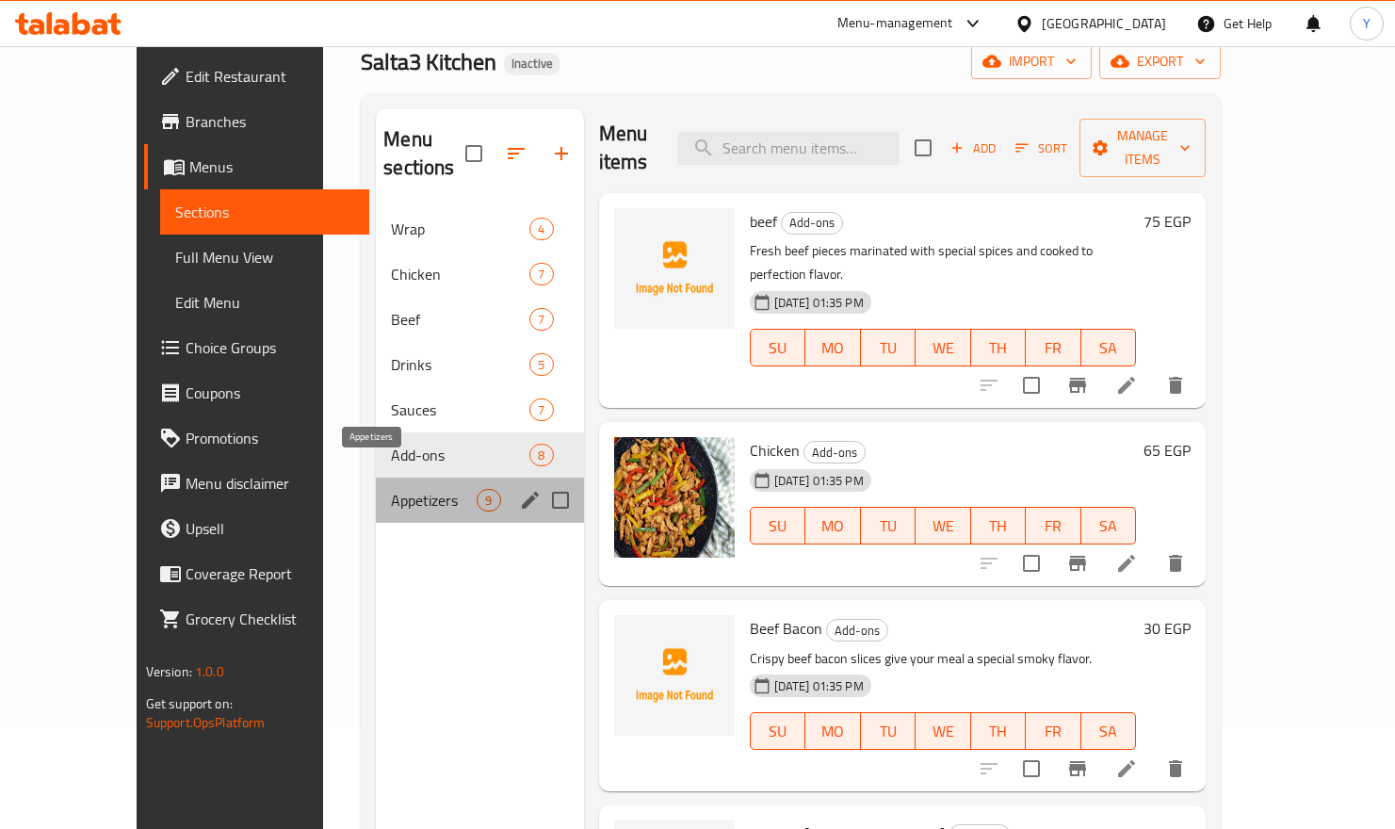
click at [397, 489] on span "Appetizers" at bounding box center [434, 500] width 86 height 23
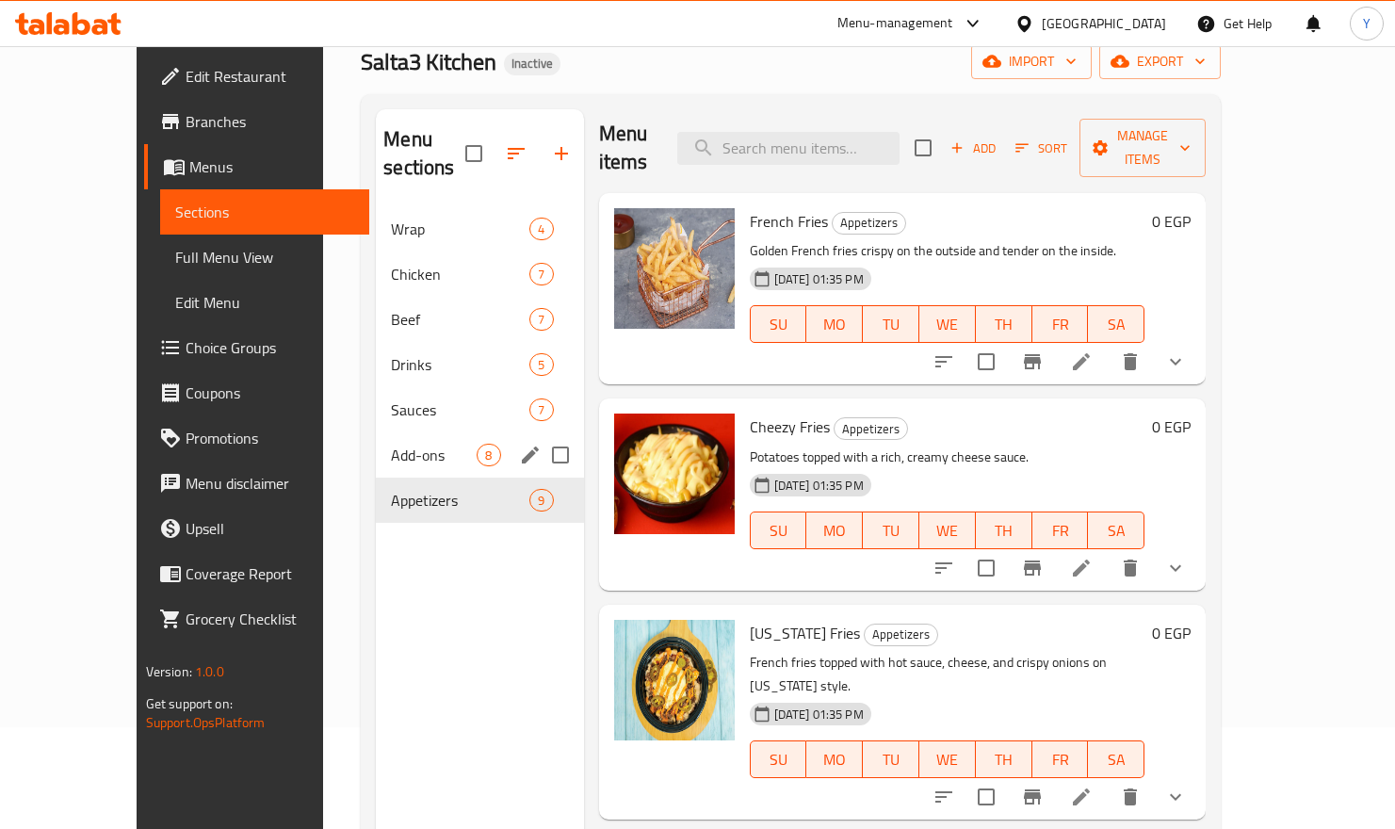
click at [376, 432] on div "Add-ons 8" at bounding box center [479, 454] width 207 height 45
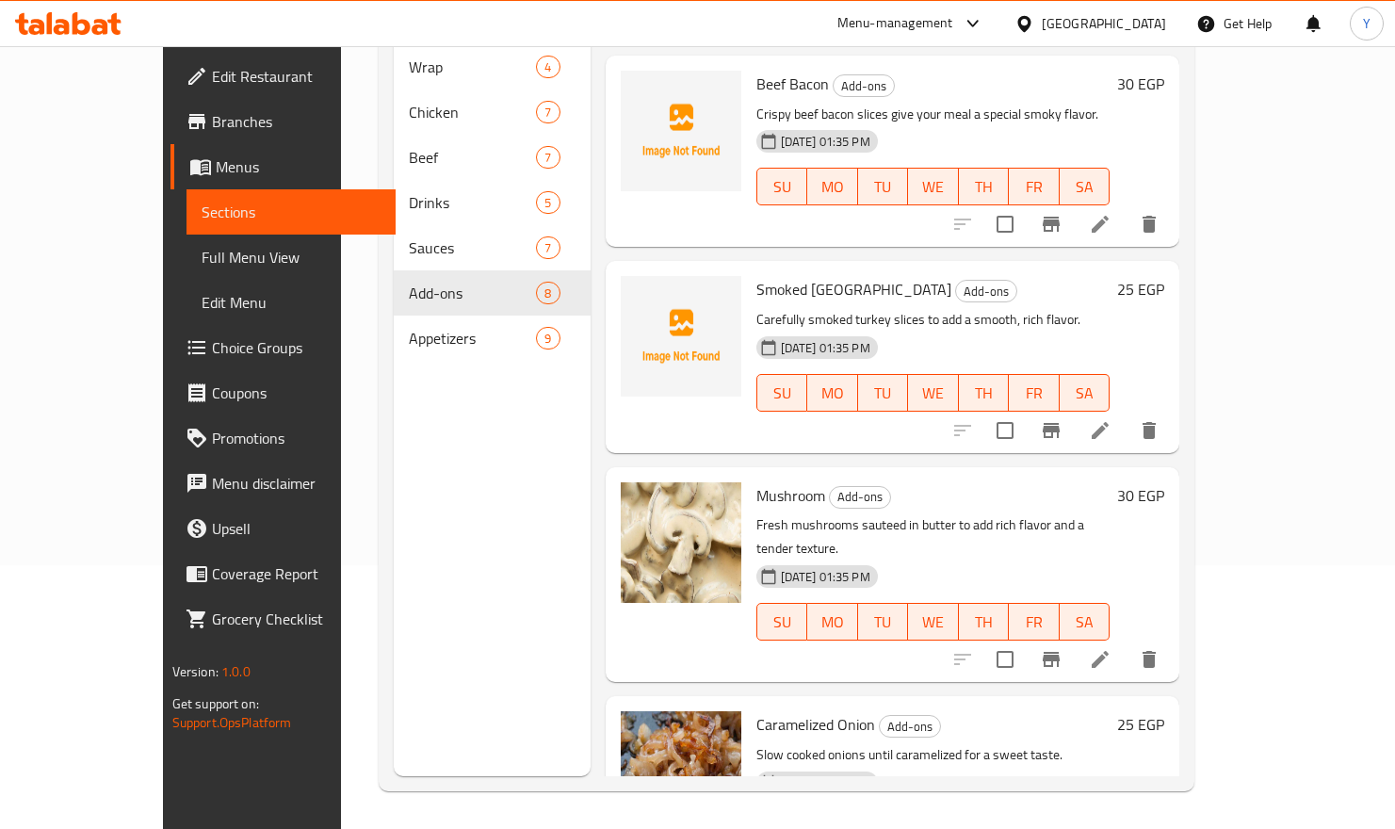
scroll to position [121, 0]
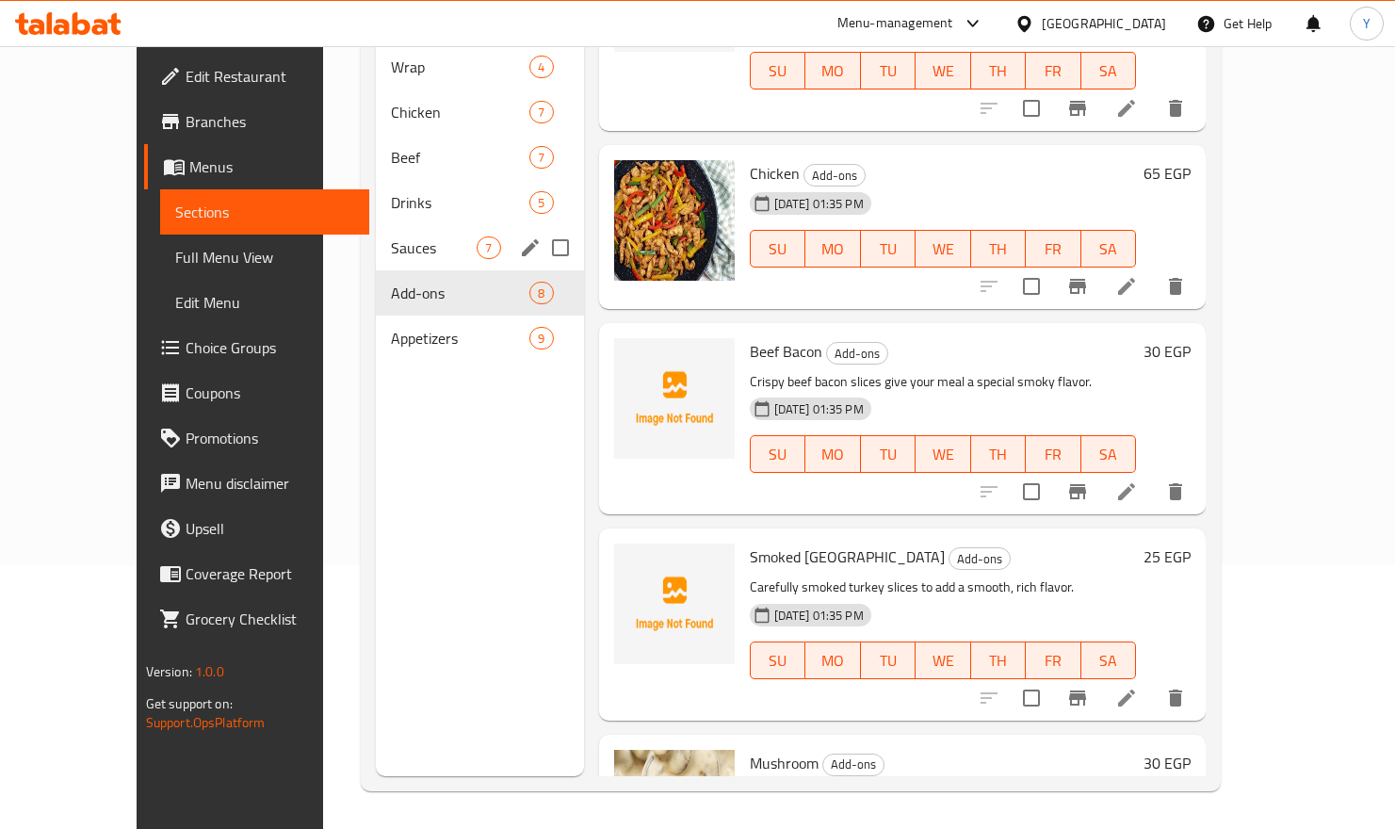
click at [391, 236] on span "Sauces" at bounding box center [434, 247] width 86 height 23
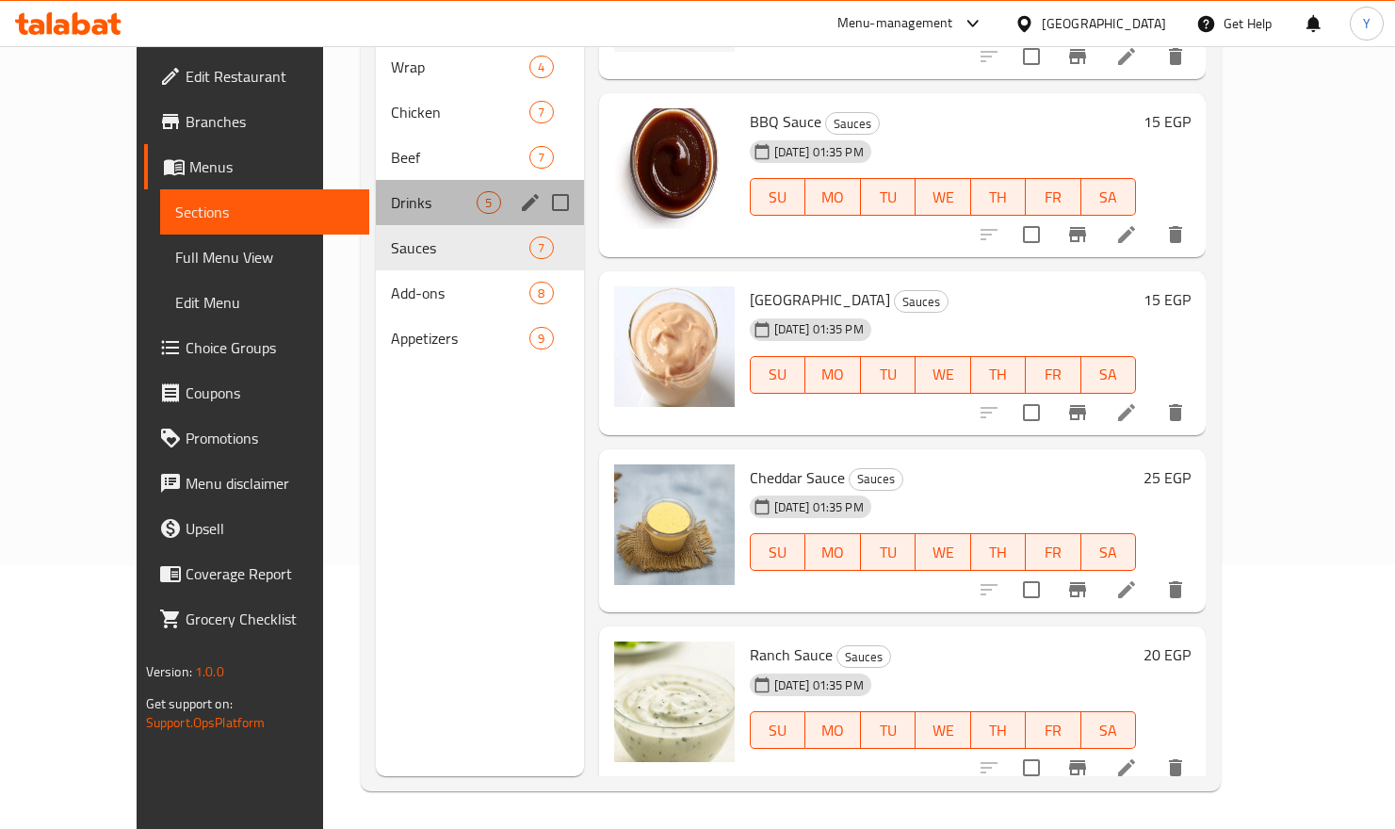
click at [376, 189] on div "Drinks 5" at bounding box center [479, 202] width 207 height 45
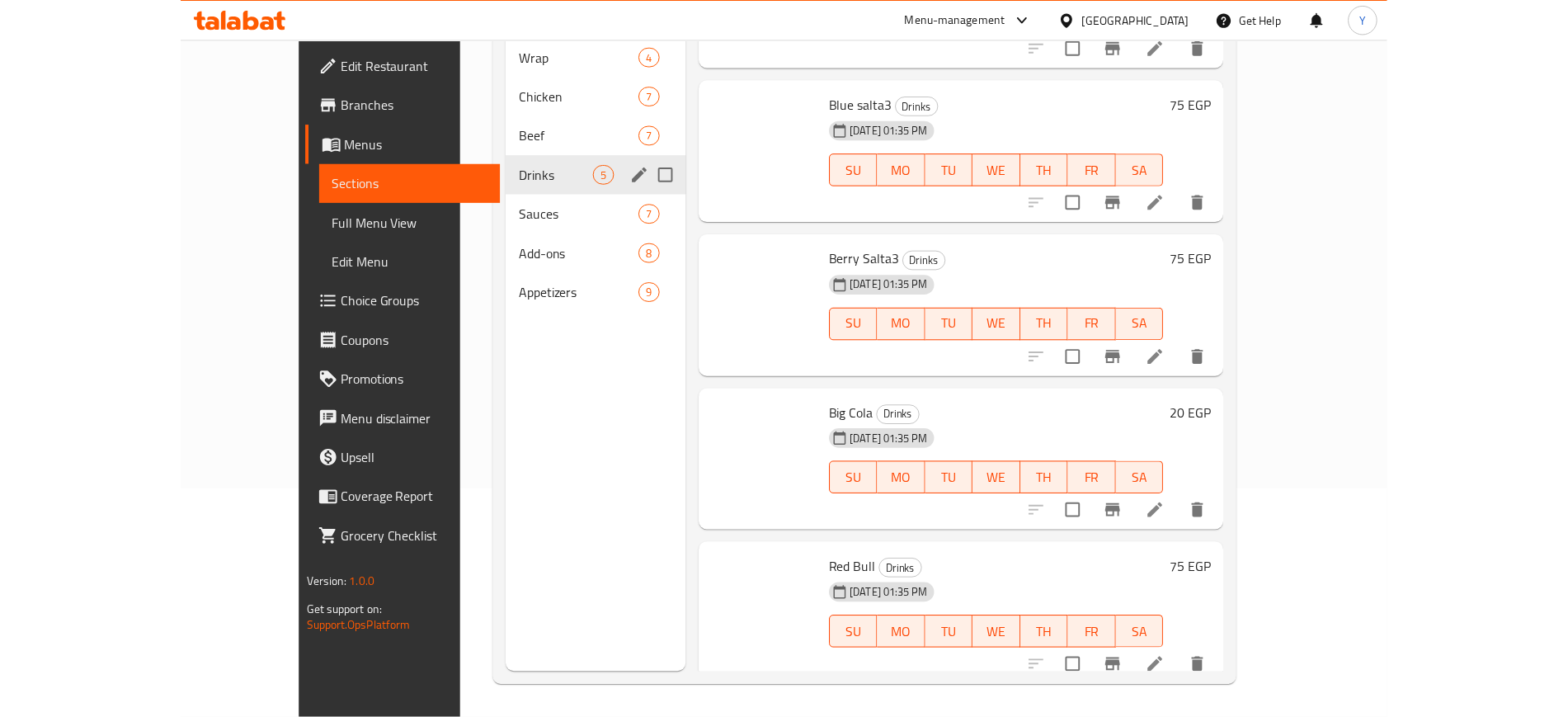
scroll to position [93, 0]
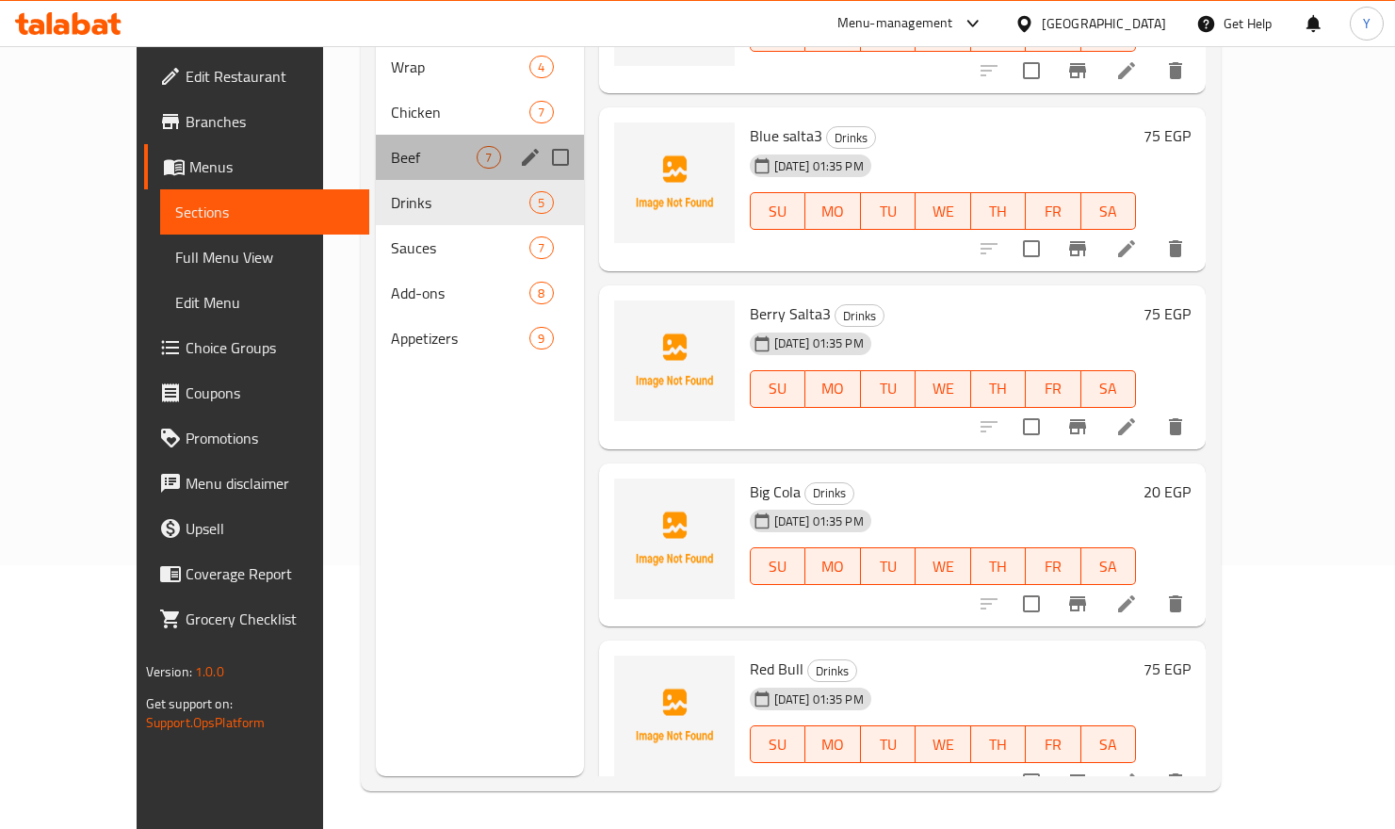
click at [376, 143] on div "Beef 7" at bounding box center [479, 157] width 207 height 45
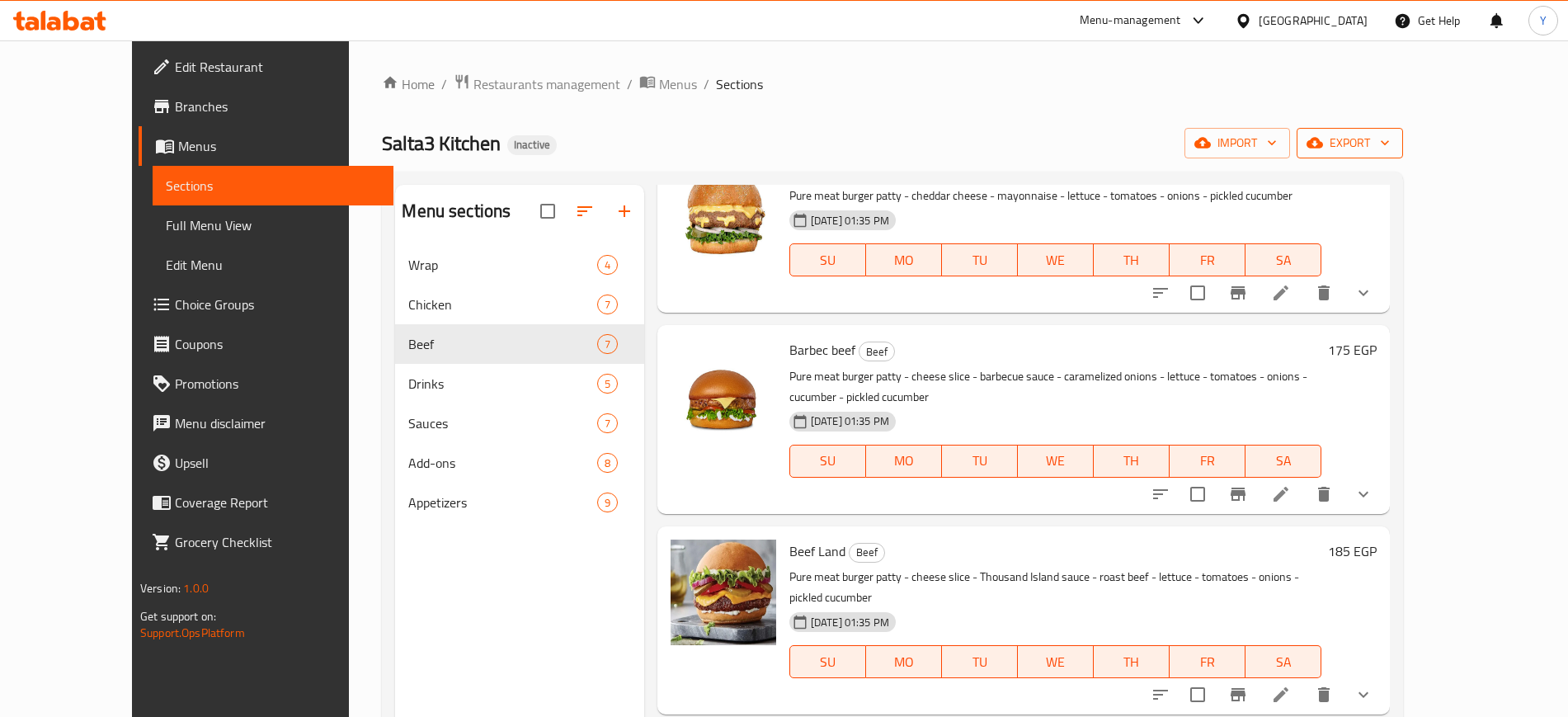
click at [1266, 151] on span "export" at bounding box center [1349, 144] width 80 height 21
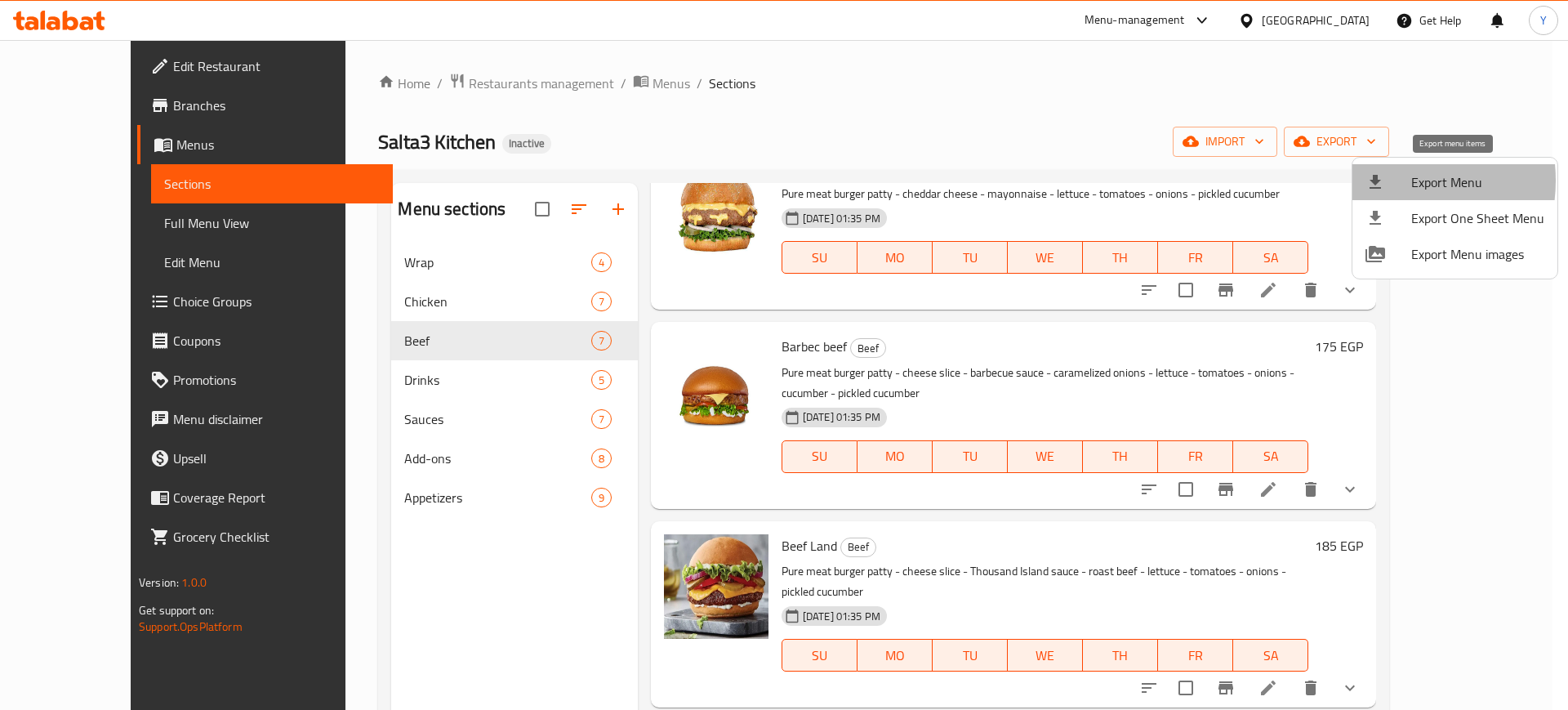
click at [1253, 180] on icon at bounding box center [1375, 182] width 20 height 20
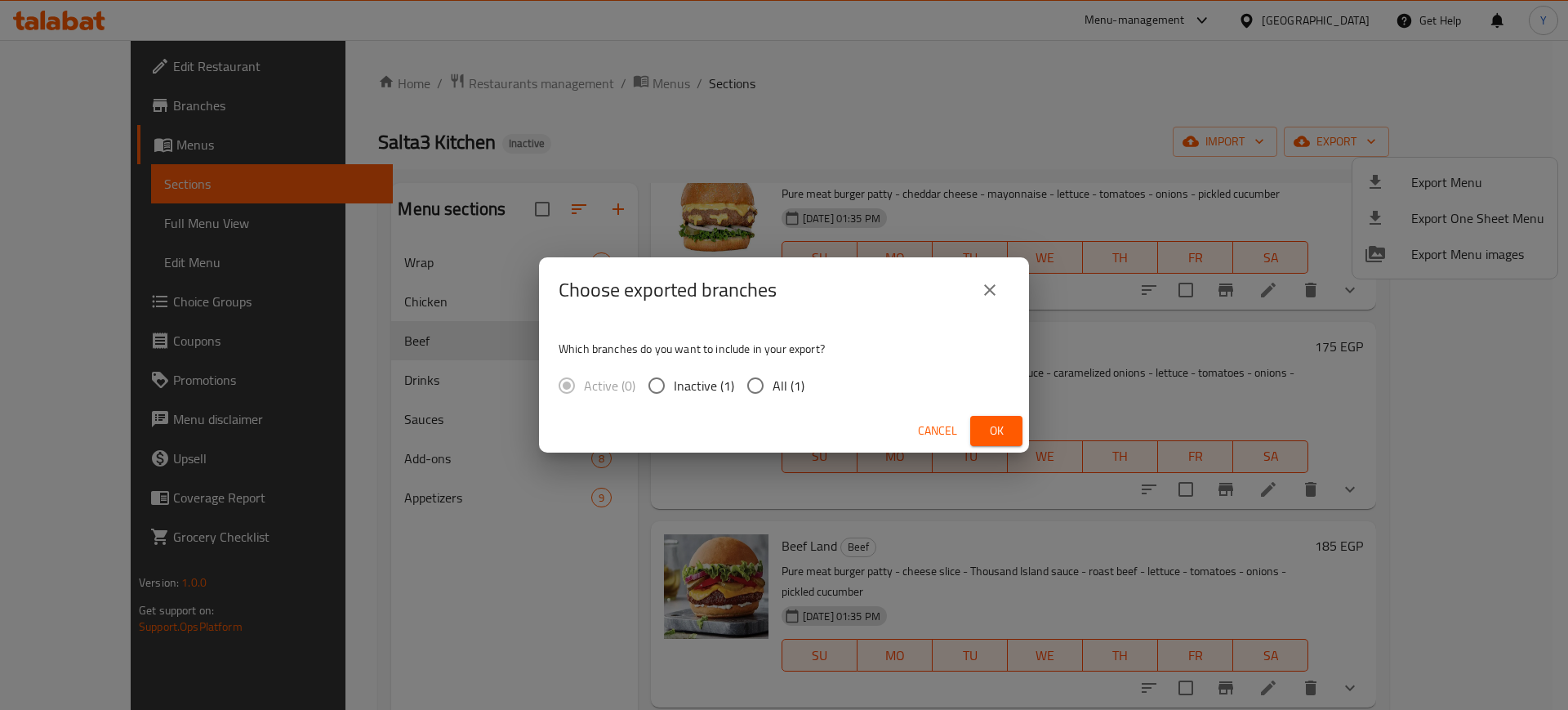
click at [752, 381] on input "All (1)" at bounding box center [756, 386] width 35 height 35
radio input "true"
click at [989, 427] on span "Ok" at bounding box center [996, 431] width 26 height 21
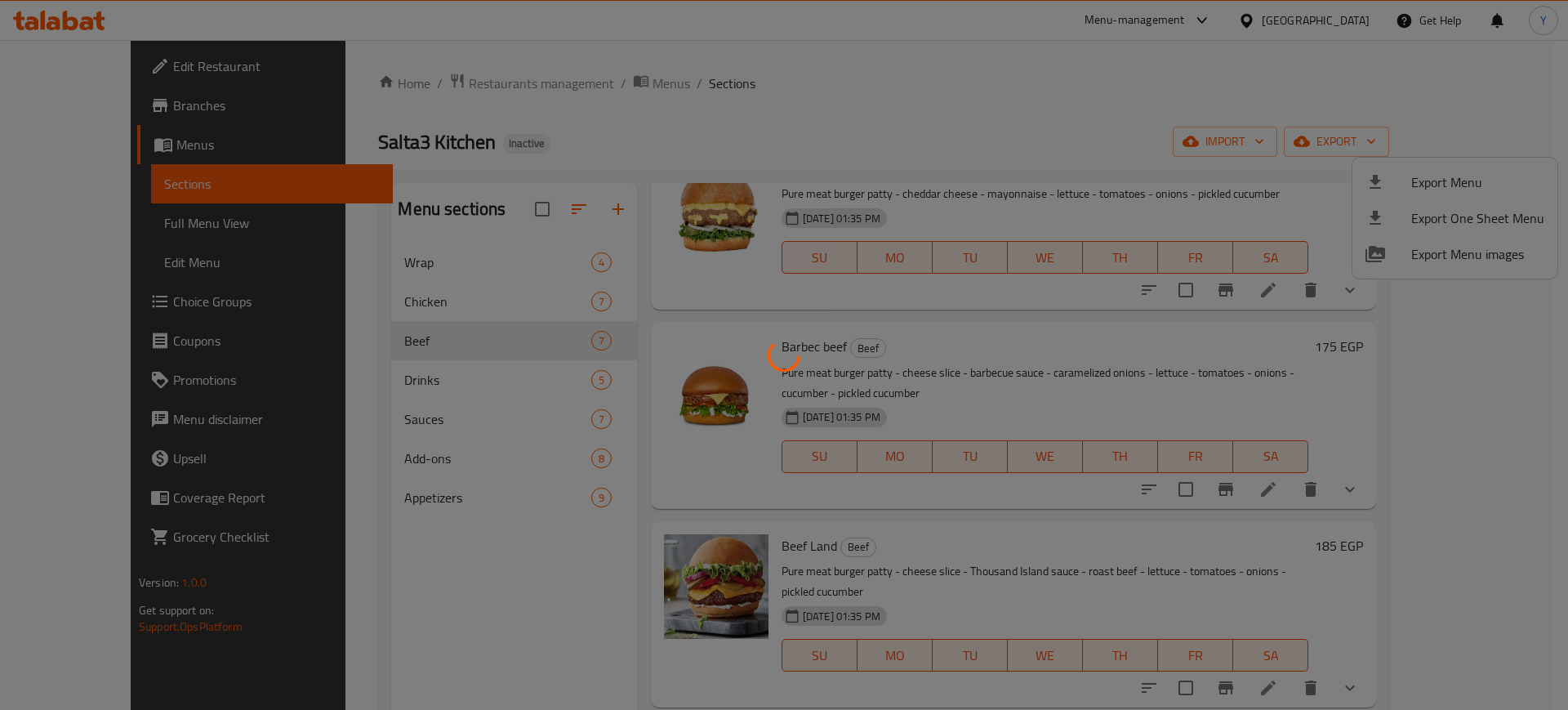
drag, startPoint x: 996, startPoint y: 347, endPoint x: 772, endPoint y: 289, distance: 231.4
click at [998, 347] on div at bounding box center [784, 355] width 1568 height 710
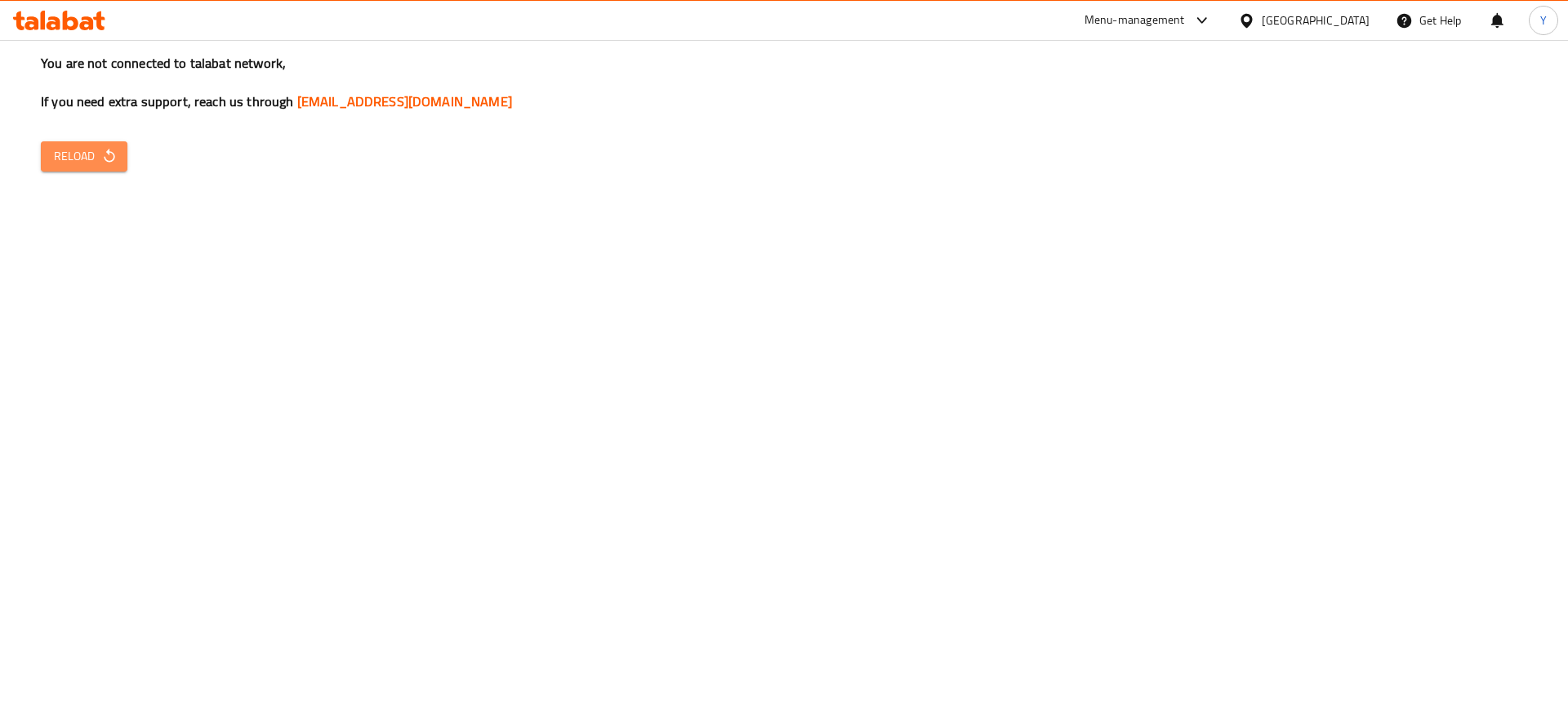
click at [83, 158] on span "Reload" at bounding box center [84, 157] width 61 height 21
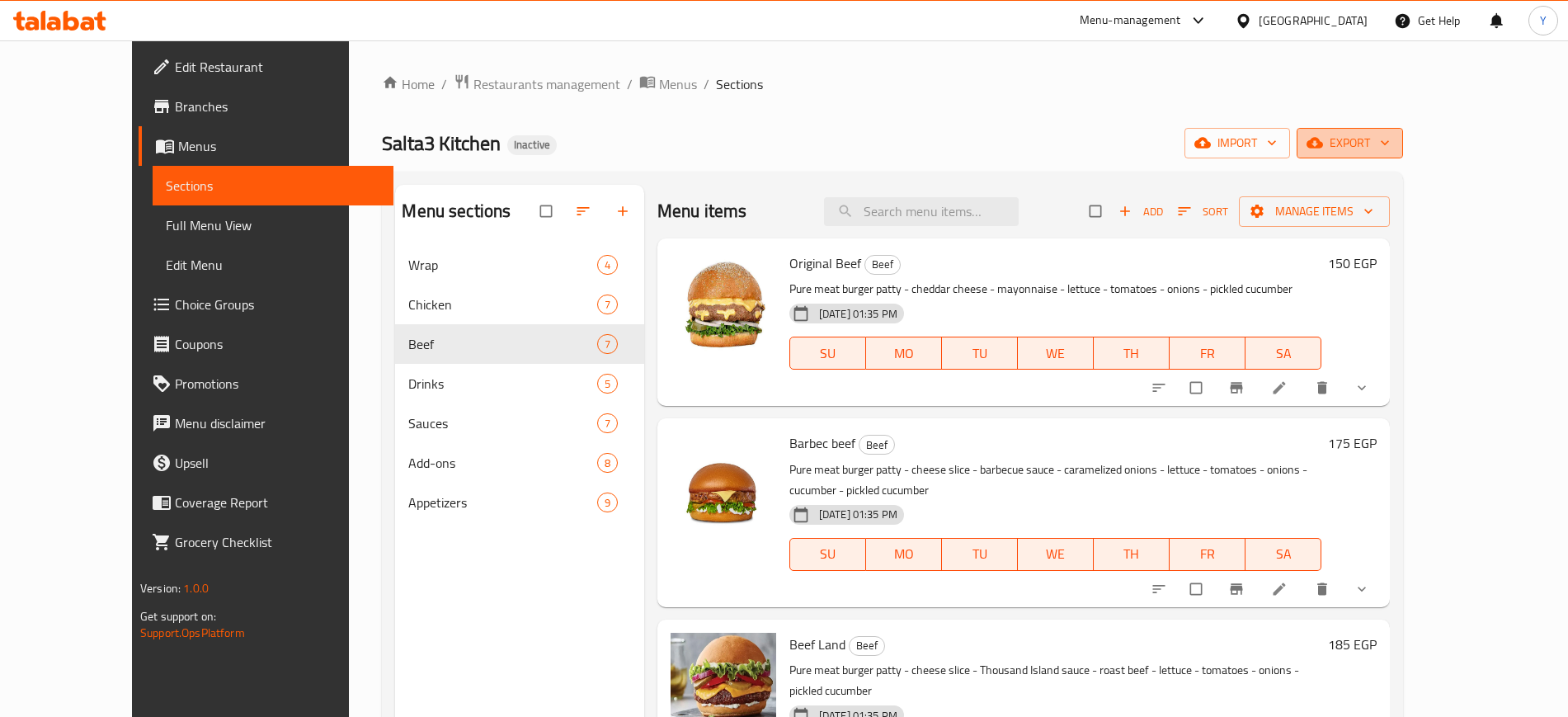
click at [1389, 137] on span "export" at bounding box center [1349, 144] width 80 height 21
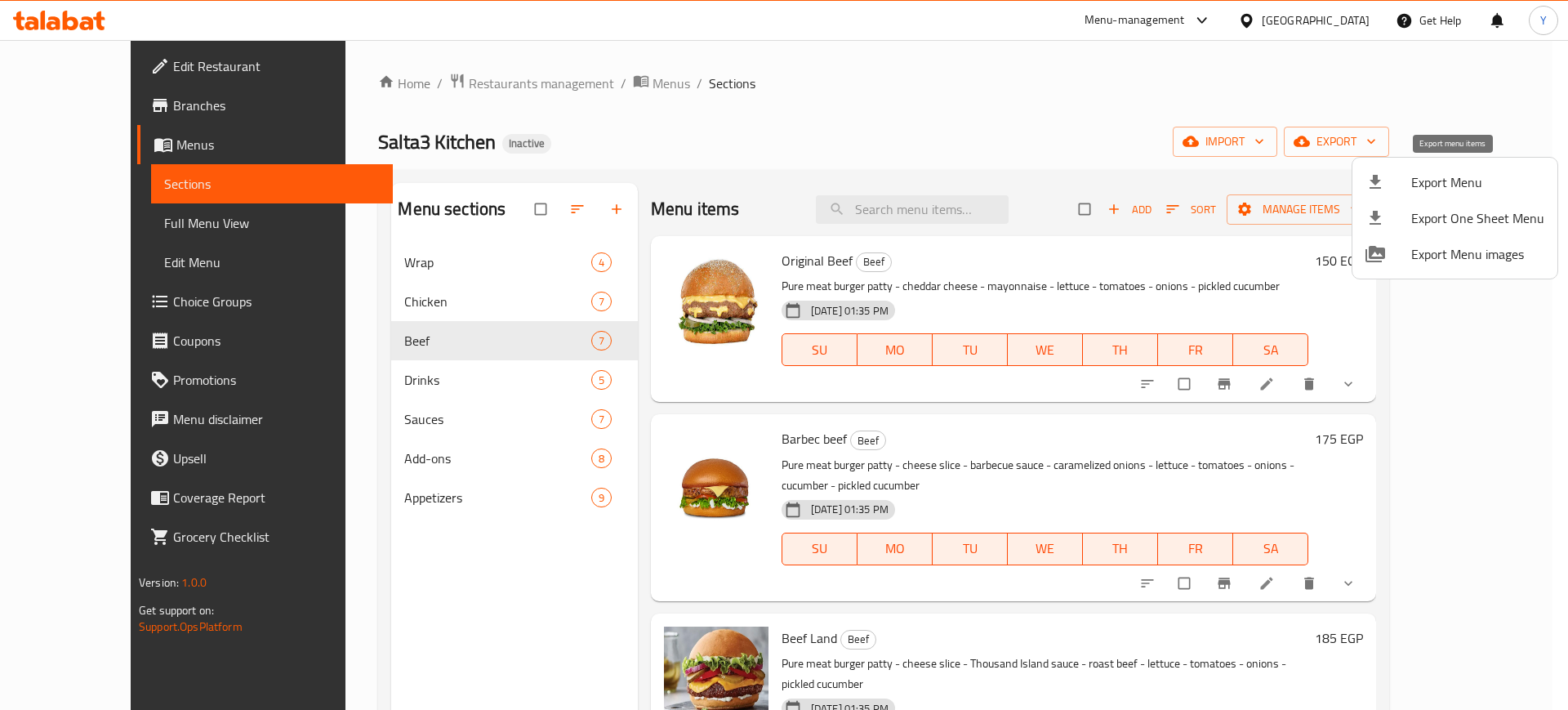
click at [1376, 182] on icon at bounding box center [1375, 182] width 11 height 14
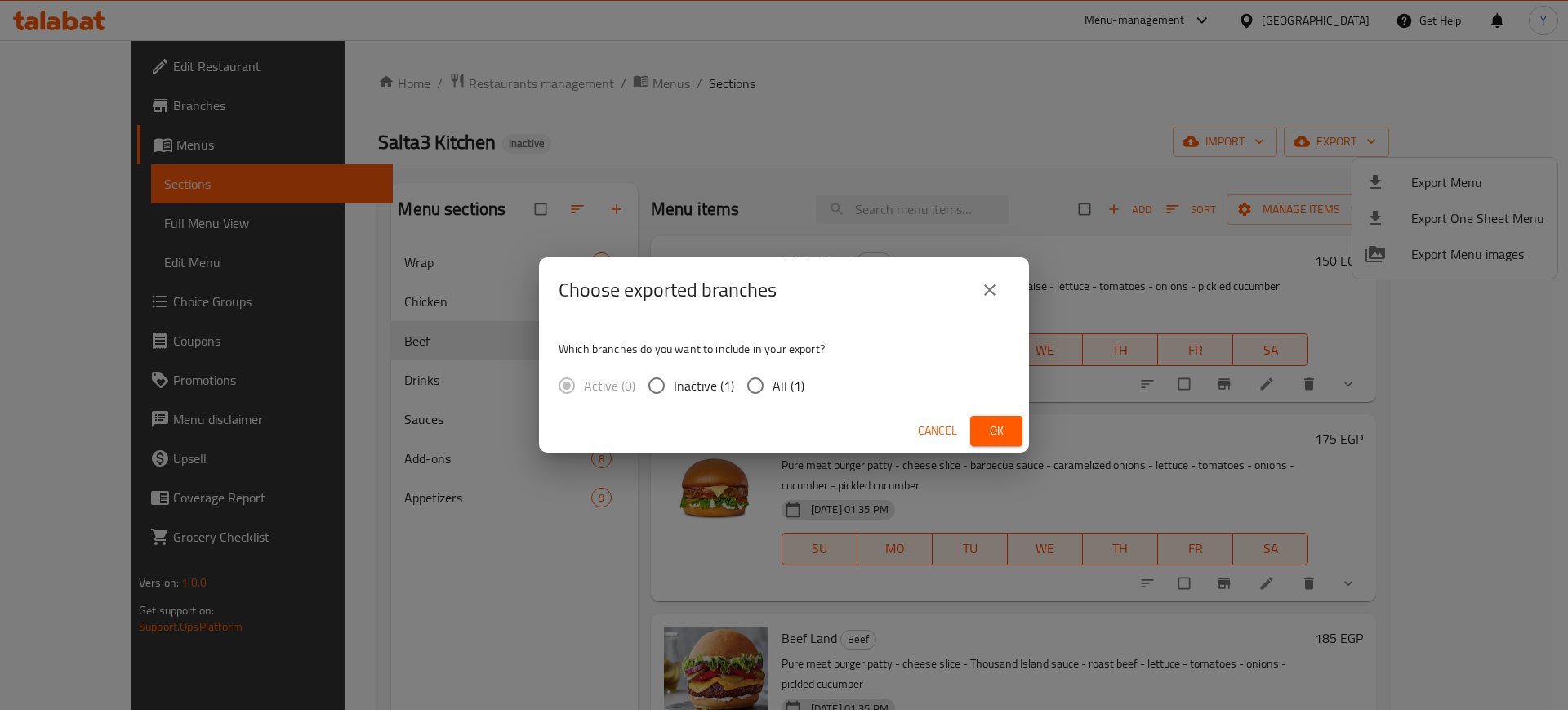
click at [766, 377] on input "All (1)" at bounding box center [756, 386] width 35 height 35
radio input "true"
click at [969, 439] on div "Cancel Ok" at bounding box center [784, 431] width 490 height 43
click at [974, 438] on button "Ok" at bounding box center [996, 431] width 52 height 30
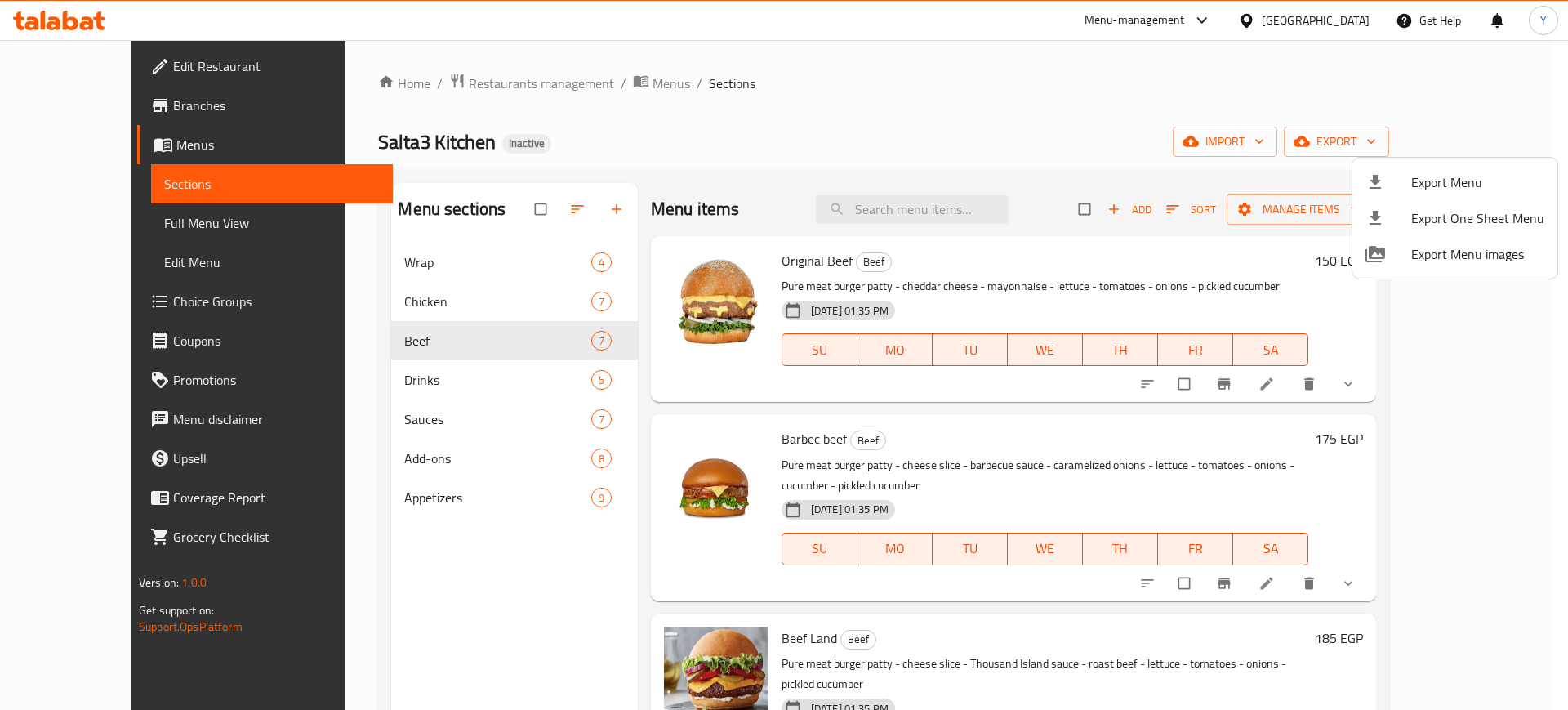
click at [1338, 16] on div at bounding box center [784, 355] width 1568 height 710
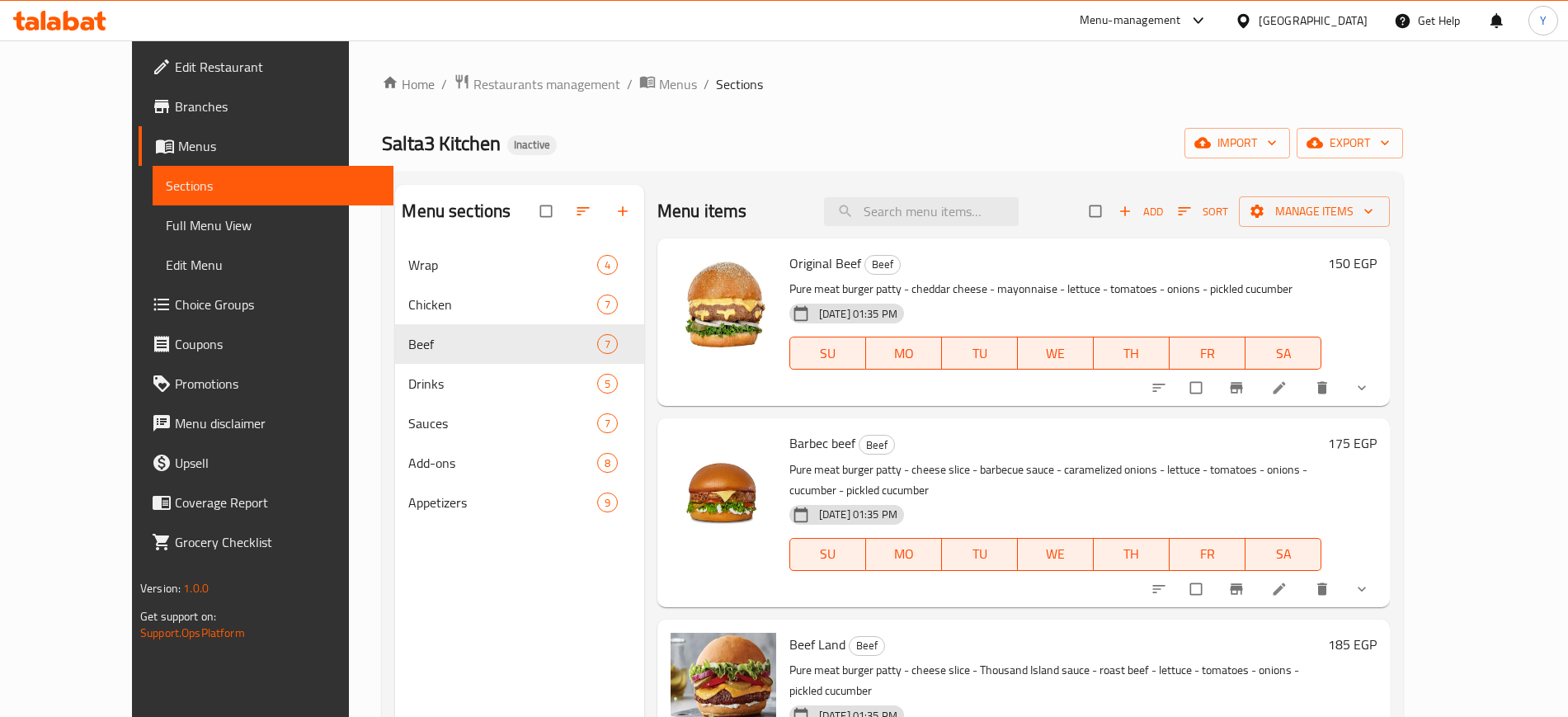
click at [1349, 27] on div "[GEOGRAPHIC_DATA]" at bounding box center [1313, 20] width 109 height 18
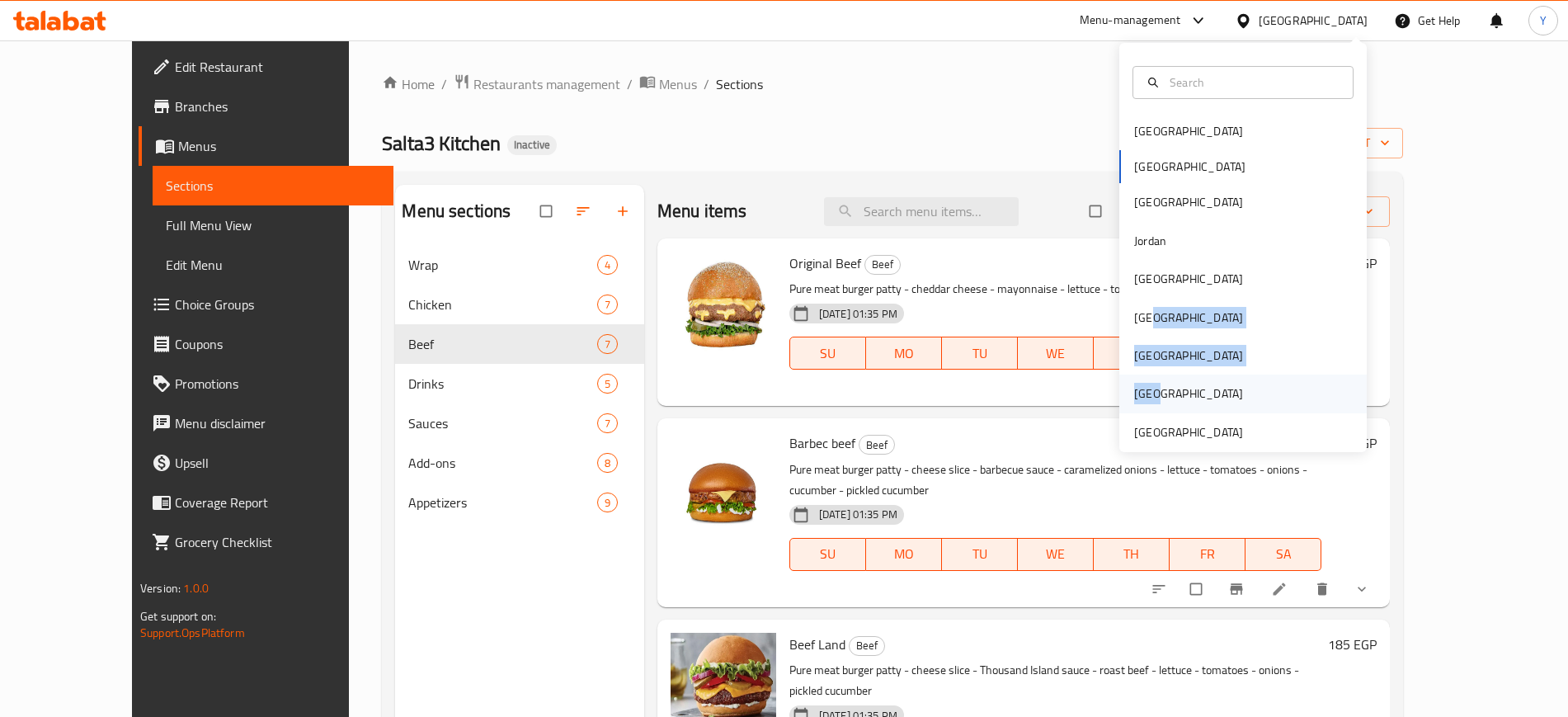
drag, startPoint x: 1140, startPoint y: 323, endPoint x: 1163, endPoint y: 282, distance: 47.0
click at [1140, 367] on div "Bahrain Egypt Iraq Jordan Kuwait Oman Qatar Saudi Arabia United Arab Emirates" at bounding box center [1242, 281] width 248 height 339
click at [1168, 248] on div "Jordan" at bounding box center [1242, 240] width 248 height 38
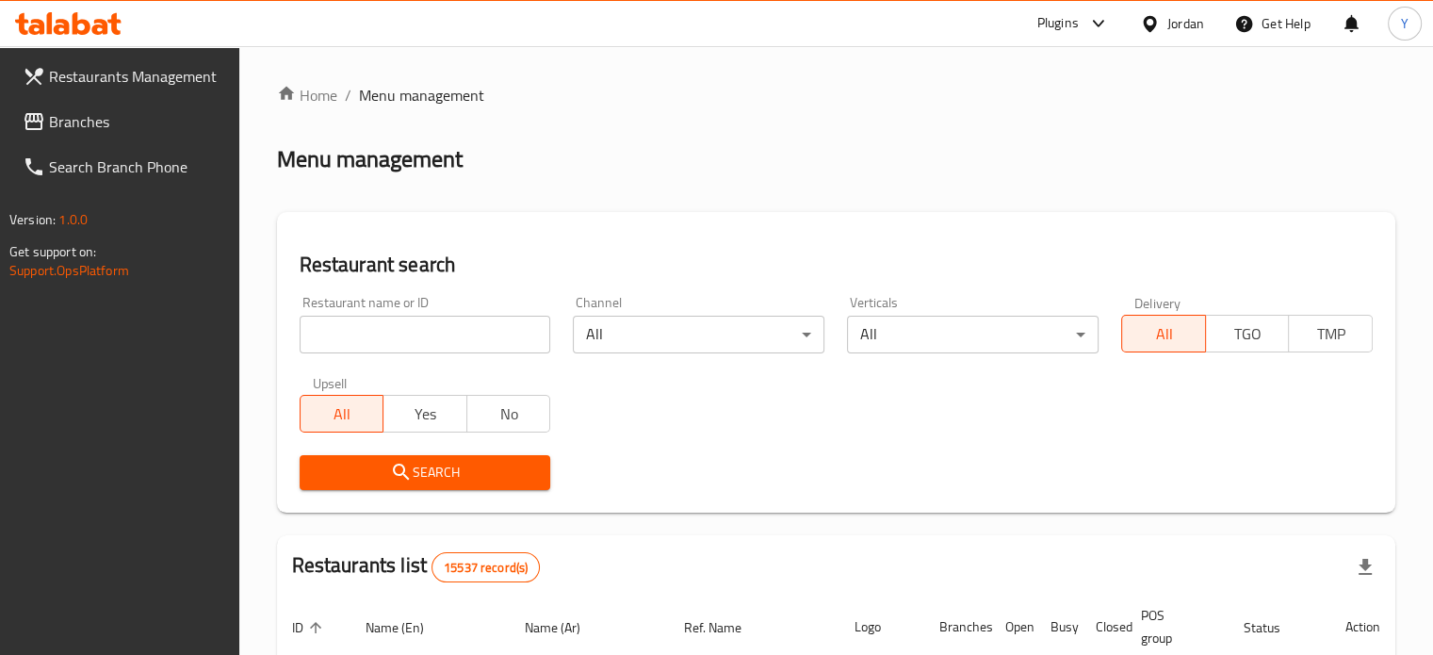
drag, startPoint x: 1735, startPoint y: 1, endPoint x: 618, endPoint y: 410, distance: 1189.7
click at [651, 446] on div "Search" at bounding box center [836, 472] width 1096 height 57
click at [132, 116] on span "Branches" at bounding box center [136, 121] width 175 height 23
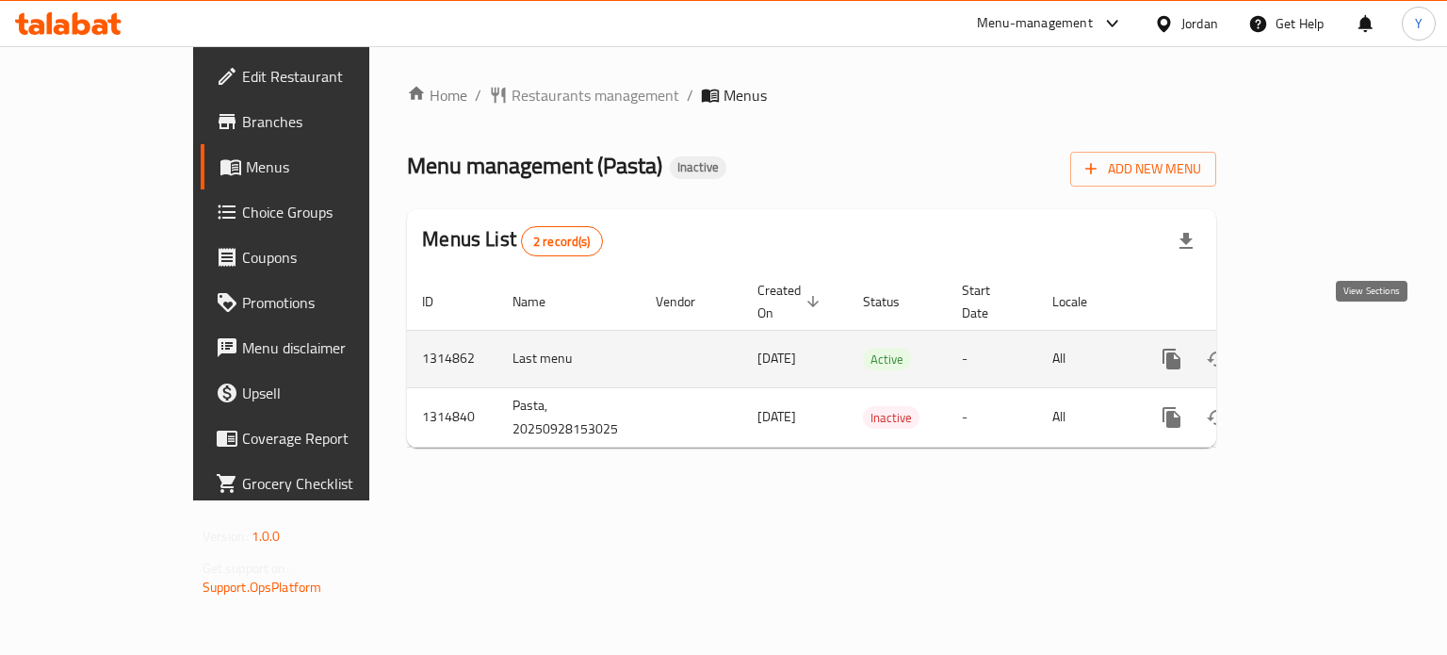
click at [1316, 350] on icon "enhanced table" at bounding box center [1307, 358] width 17 height 17
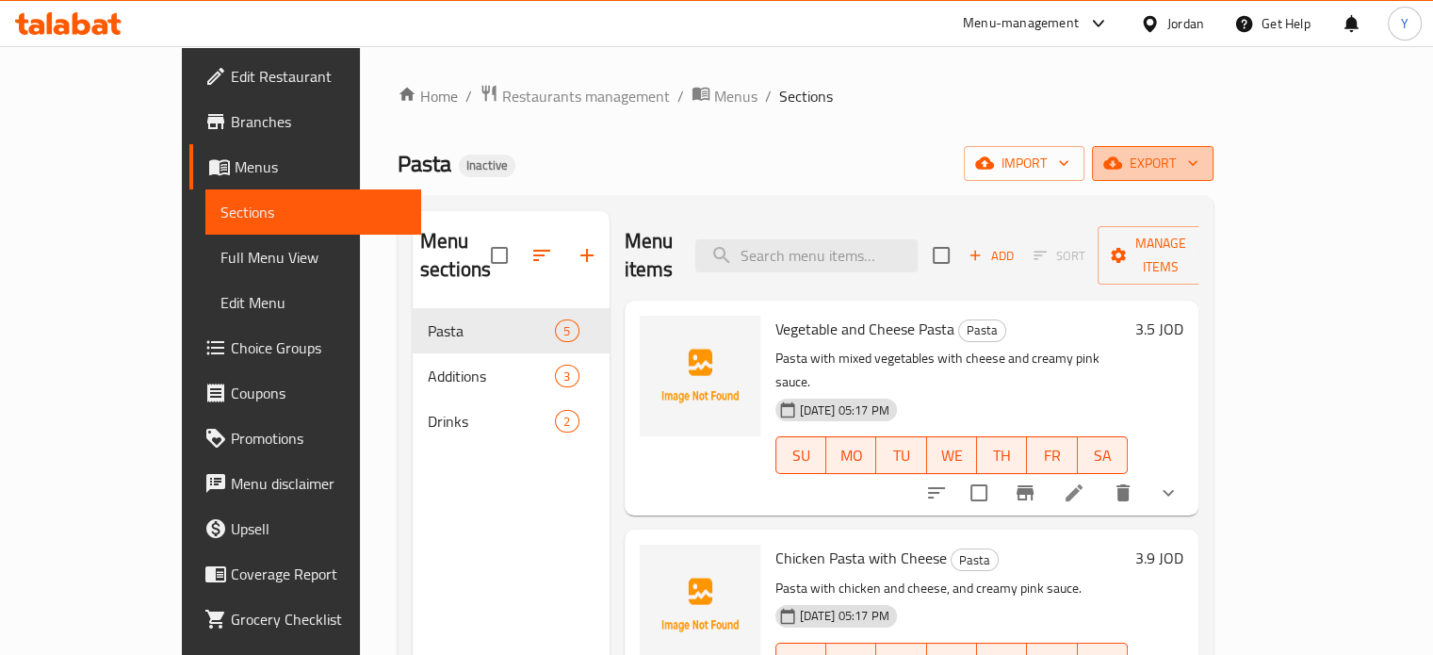
click at [1198, 164] on span "export" at bounding box center [1152, 164] width 91 height 24
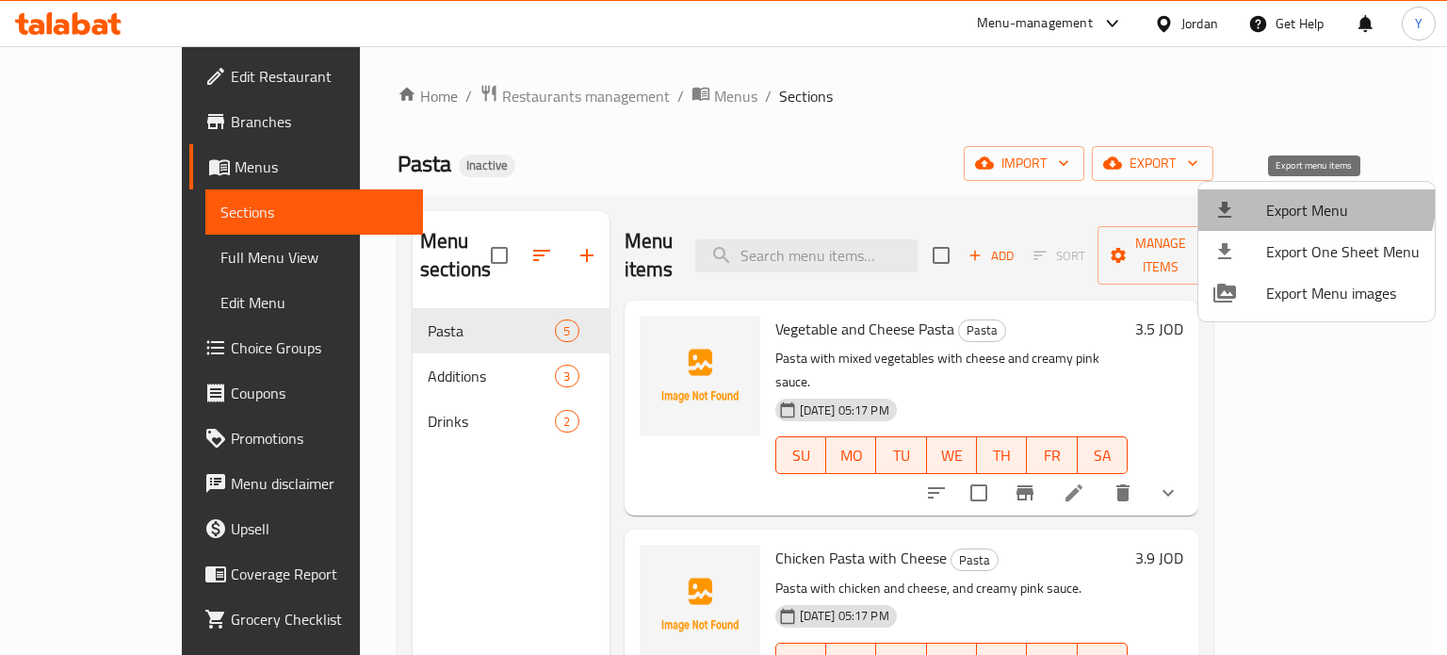
click at [1304, 199] on span "Export Menu" at bounding box center [1343, 210] width 154 height 23
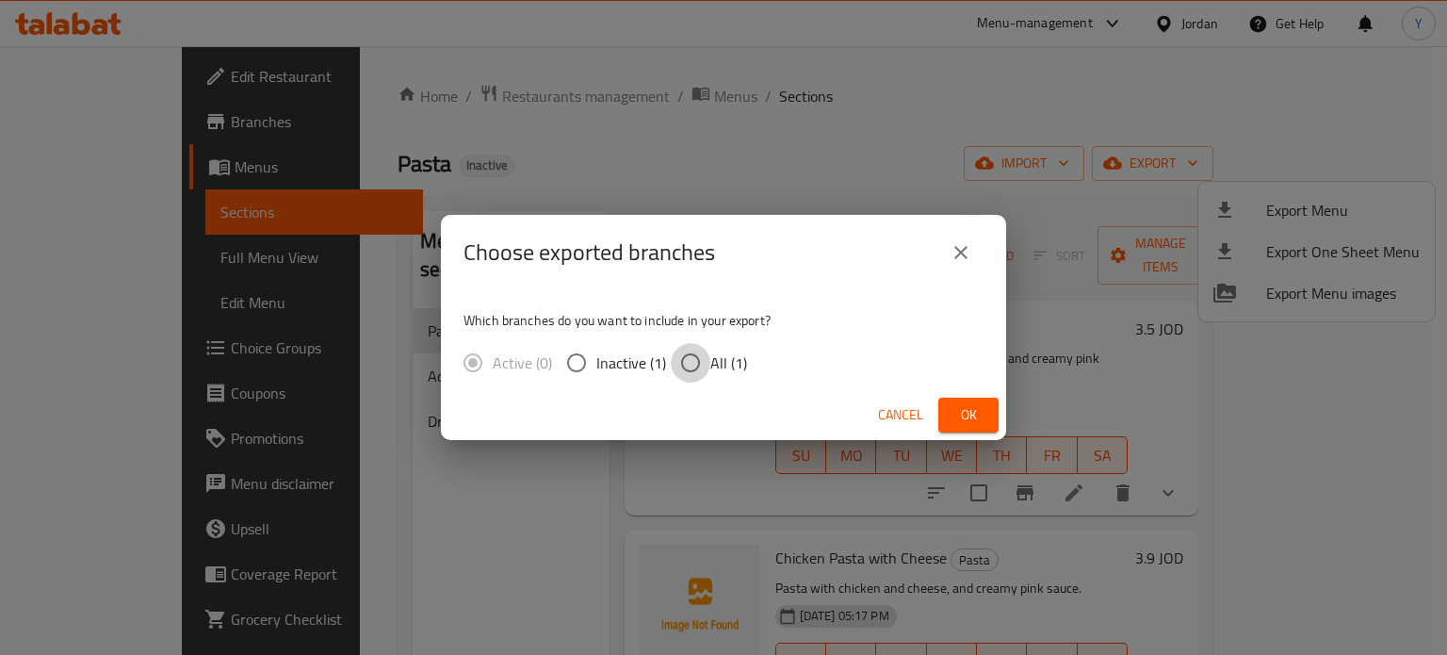
click at [682, 359] on input "All (1)" at bounding box center [691, 363] width 40 height 40
radio input "true"
click at [991, 417] on button "Ok" at bounding box center [968, 415] width 60 height 35
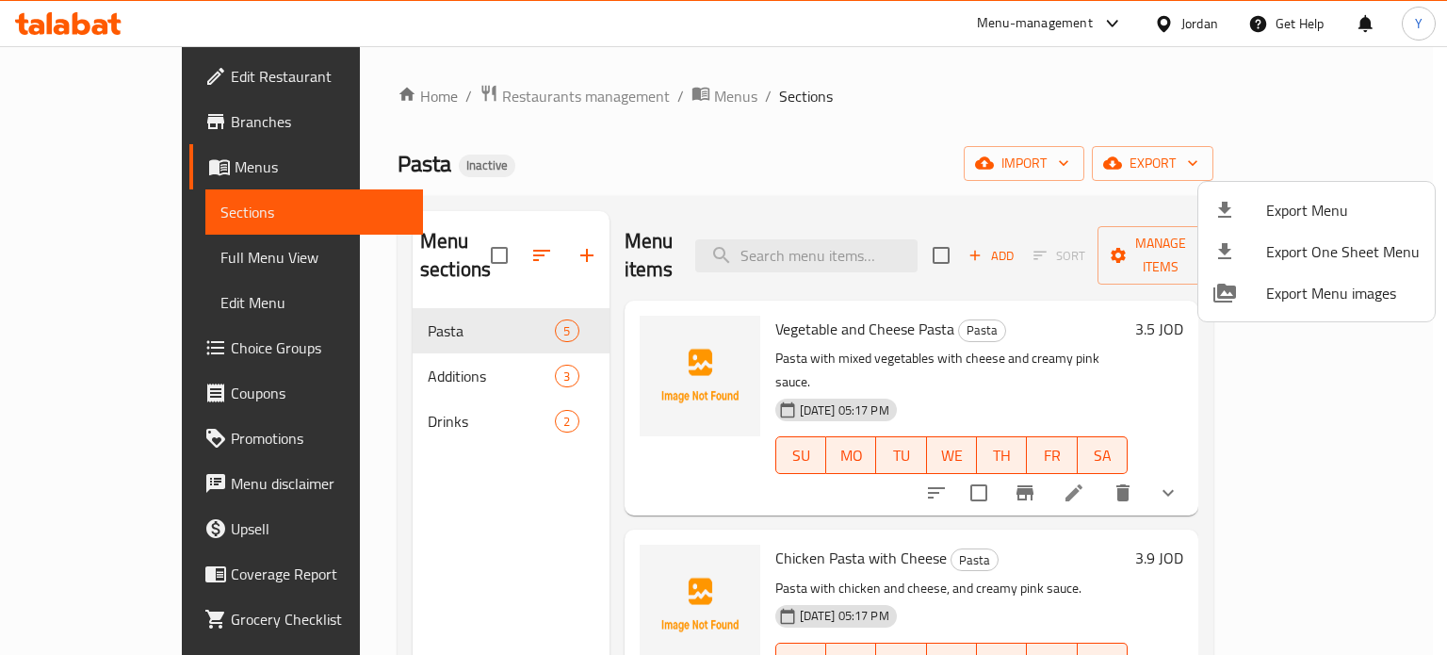
drag, startPoint x: 944, startPoint y: 203, endPoint x: 928, endPoint y: 198, distance: 16.7
click at [944, 203] on div at bounding box center [723, 327] width 1447 height 655
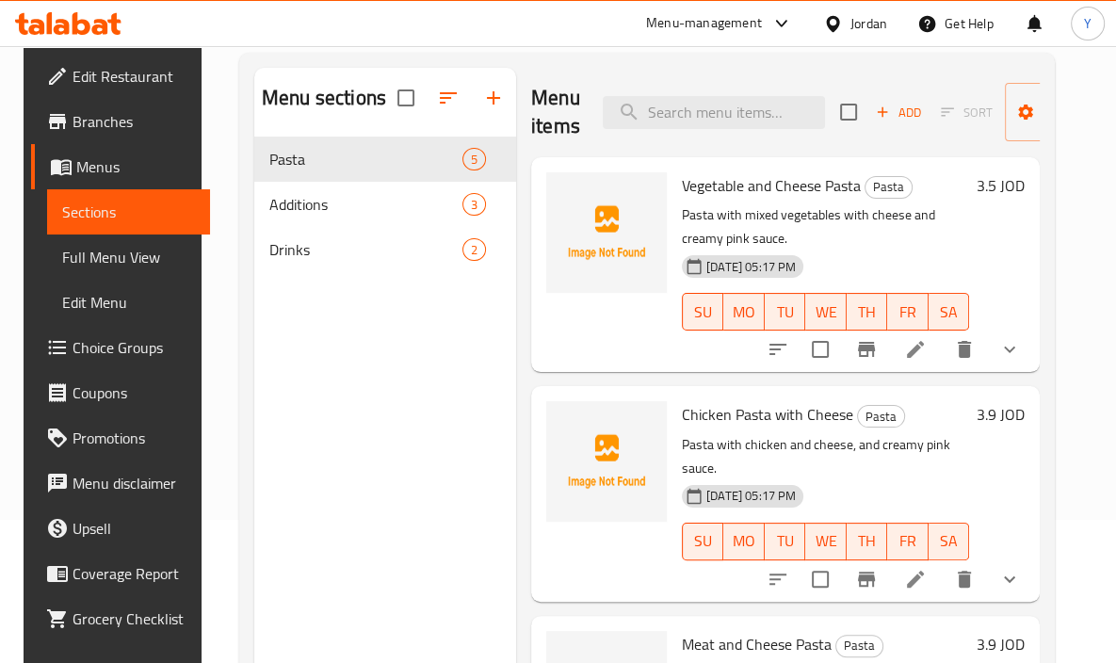
scroll to position [146, 0]
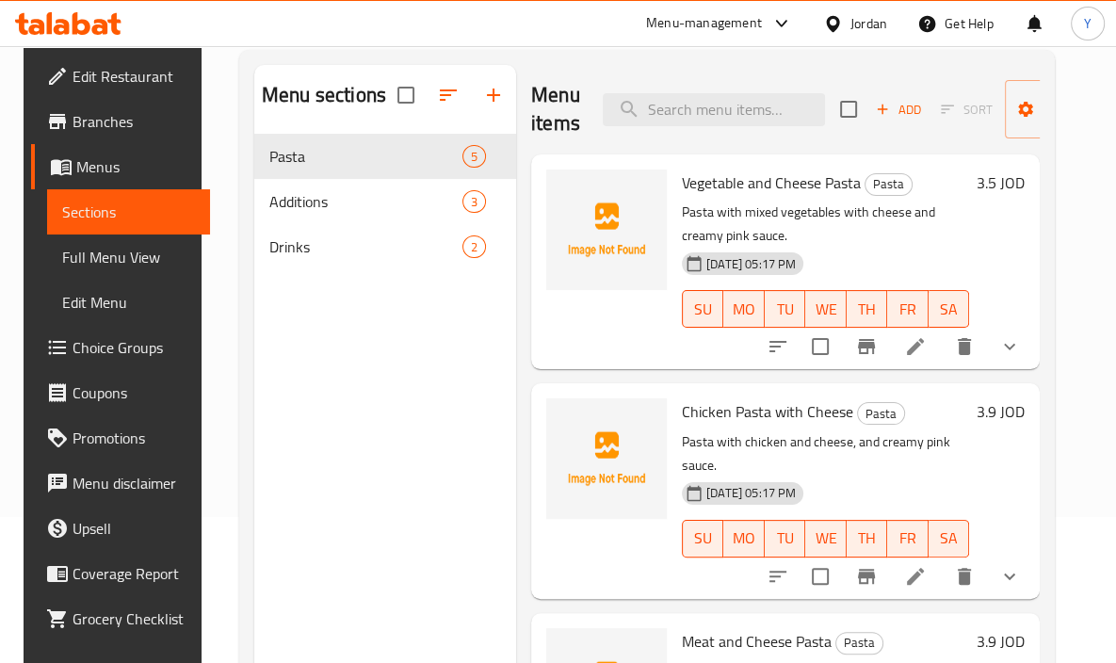
click at [912, 565] on icon at bounding box center [915, 576] width 23 height 23
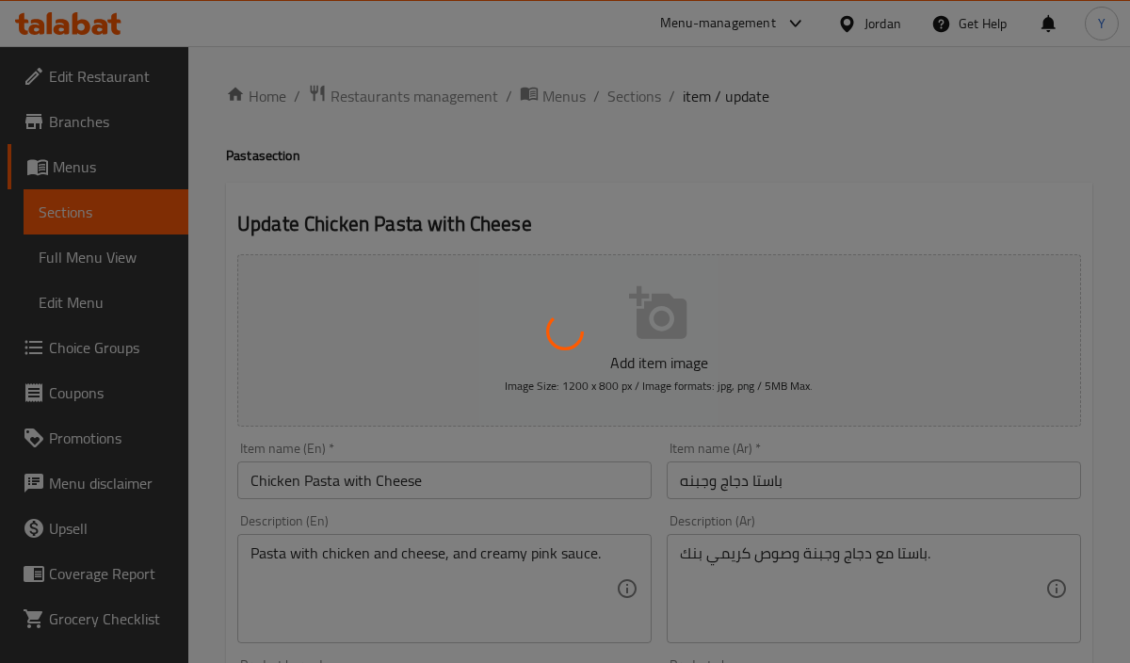
type input "الاضافات"
type input "0"
type input "1"
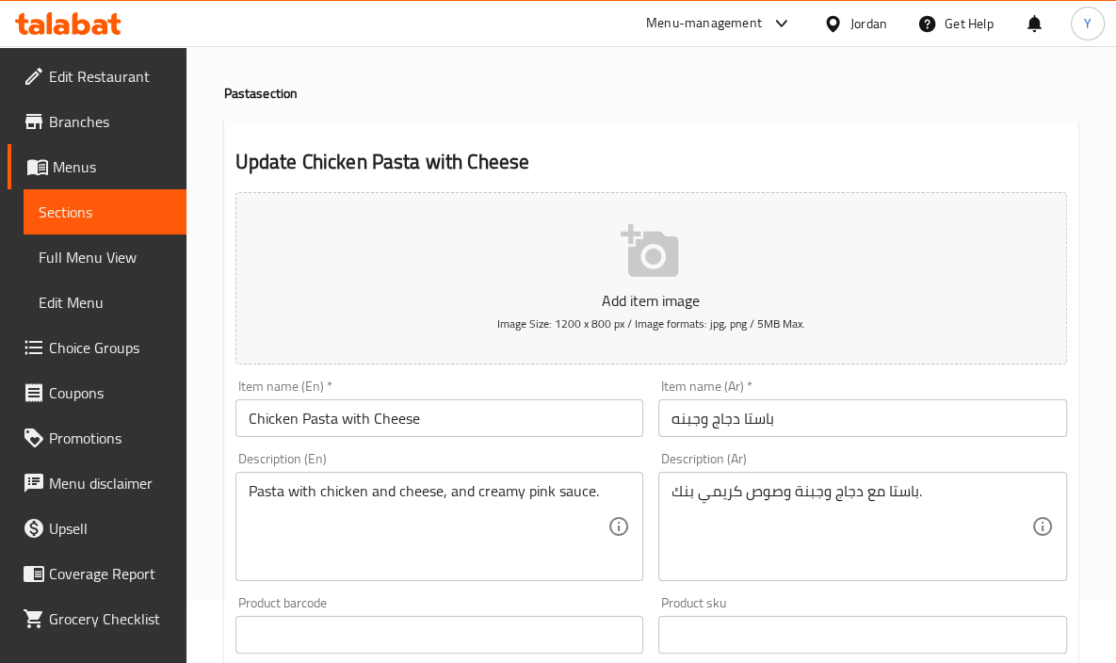
scroll to position [85, 0]
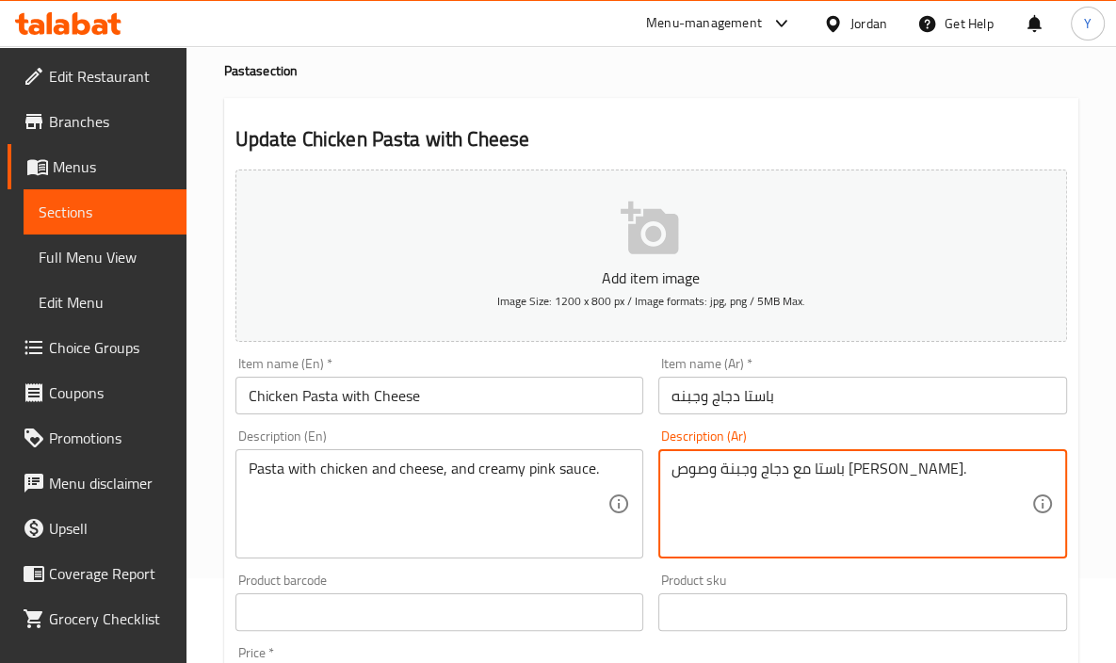
type textarea "باستا مع دجاج وجبنة وصوص [PERSON_NAME]."
click at [779, 406] on input "باستا دجاج وجبنه" at bounding box center [862, 396] width 409 height 38
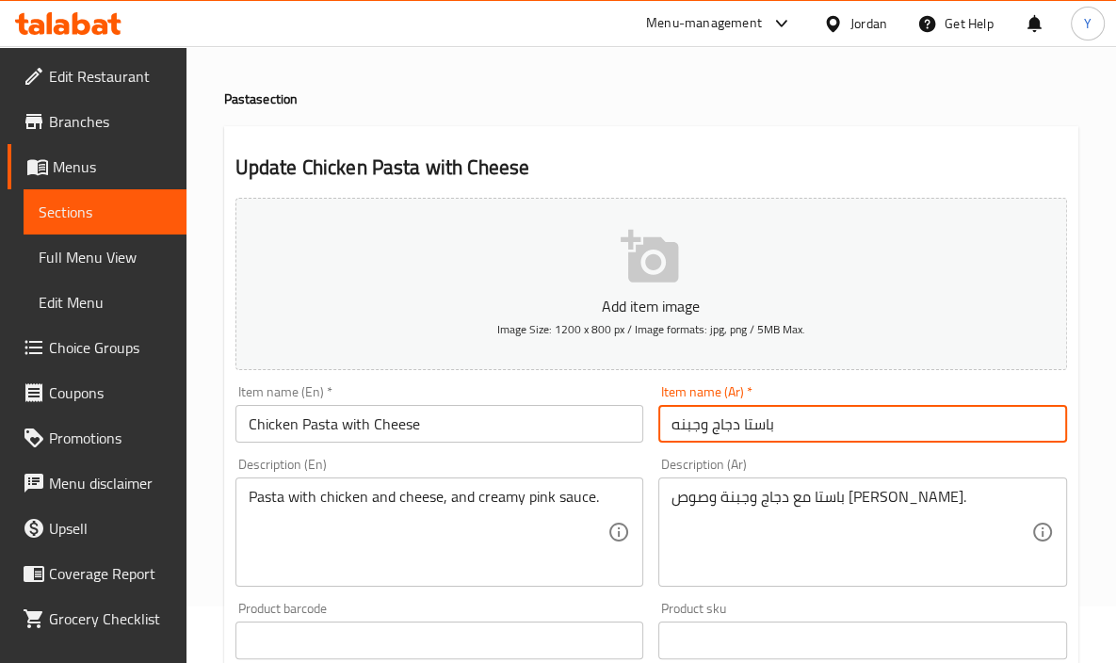
scroll to position [0, 0]
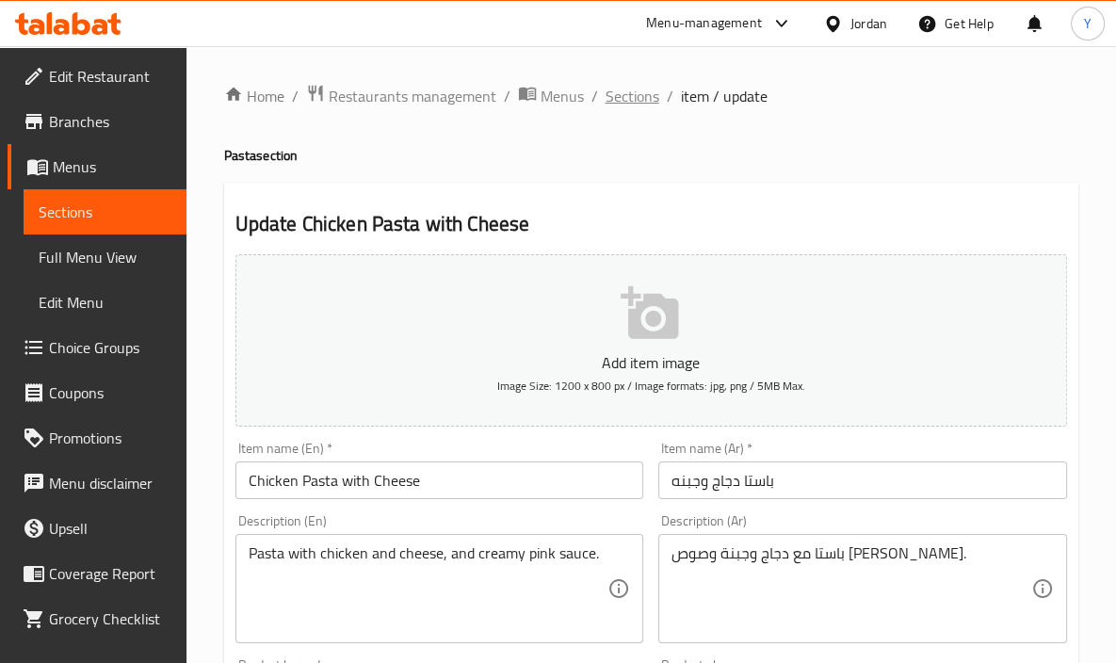
click at [626, 92] on span "Sections" at bounding box center [633, 96] width 54 height 23
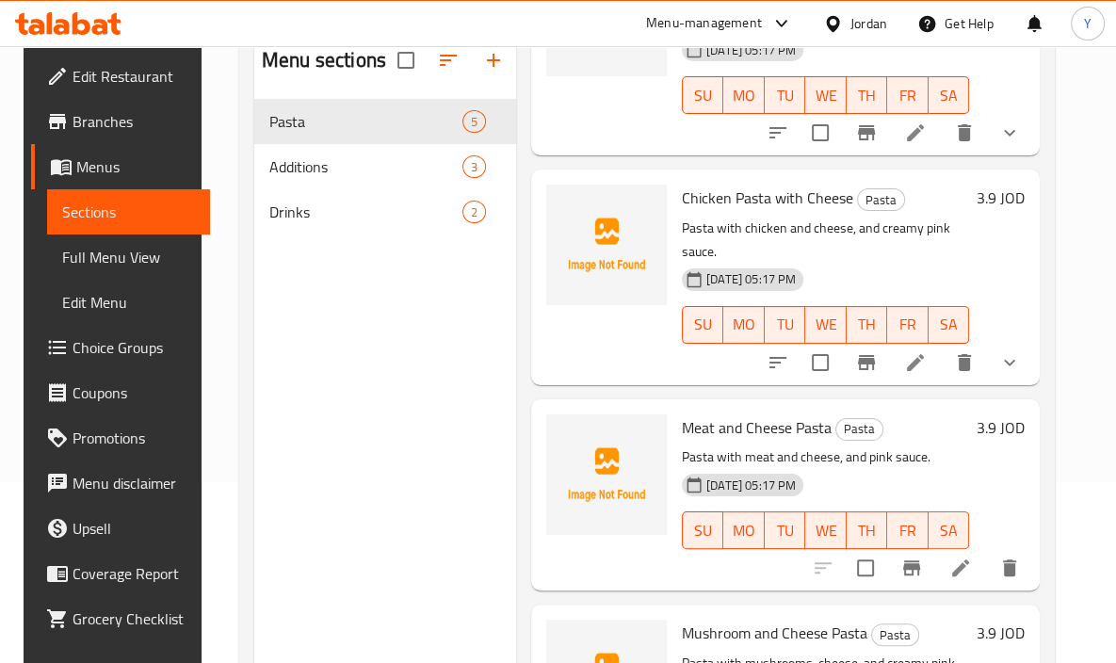
scroll to position [183, 0]
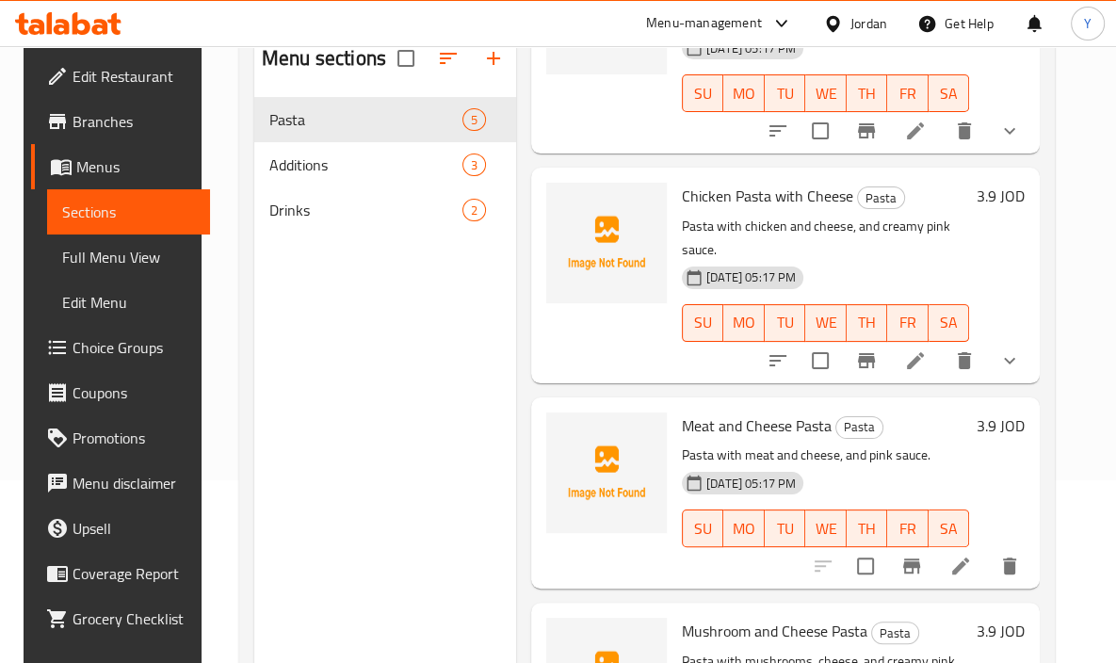
click at [658, 588] on div "Menu items Add Sort Manage items Vegetable and Cheese Pasta Pasta Pasta with mi…" at bounding box center [778, 359] width 524 height 663
click at [927, 349] on icon at bounding box center [915, 360] width 23 height 23
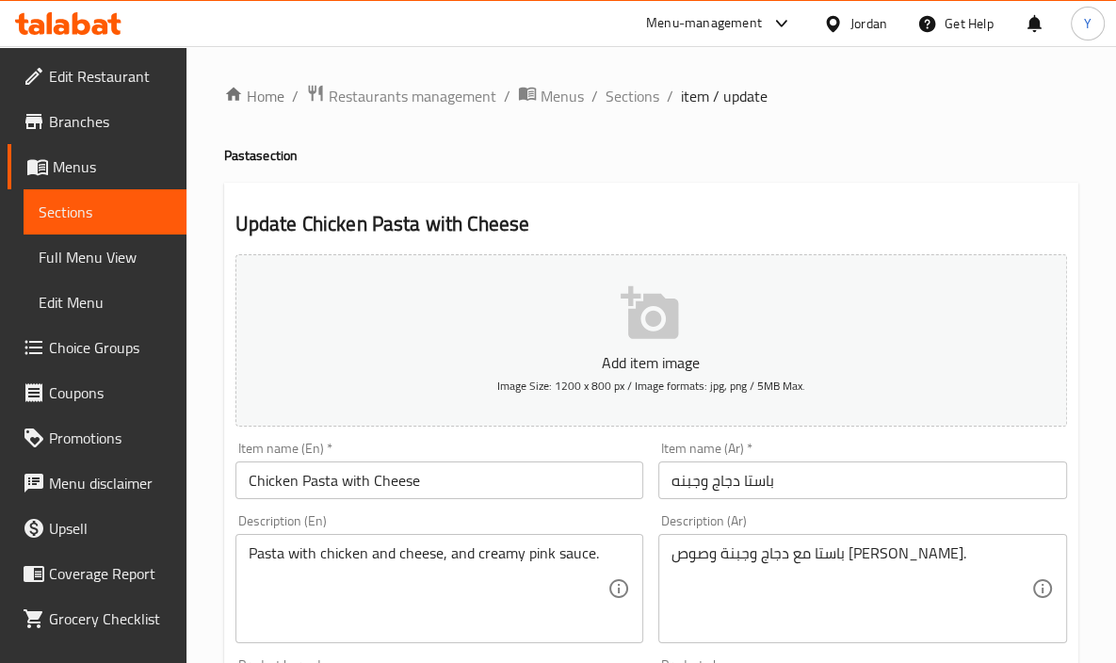
drag, startPoint x: 612, startPoint y: 99, endPoint x: 1097, endPoint y: 218, distance: 499.5
click at [613, 99] on span "Sections" at bounding box center [633, 96] width 54 height 23
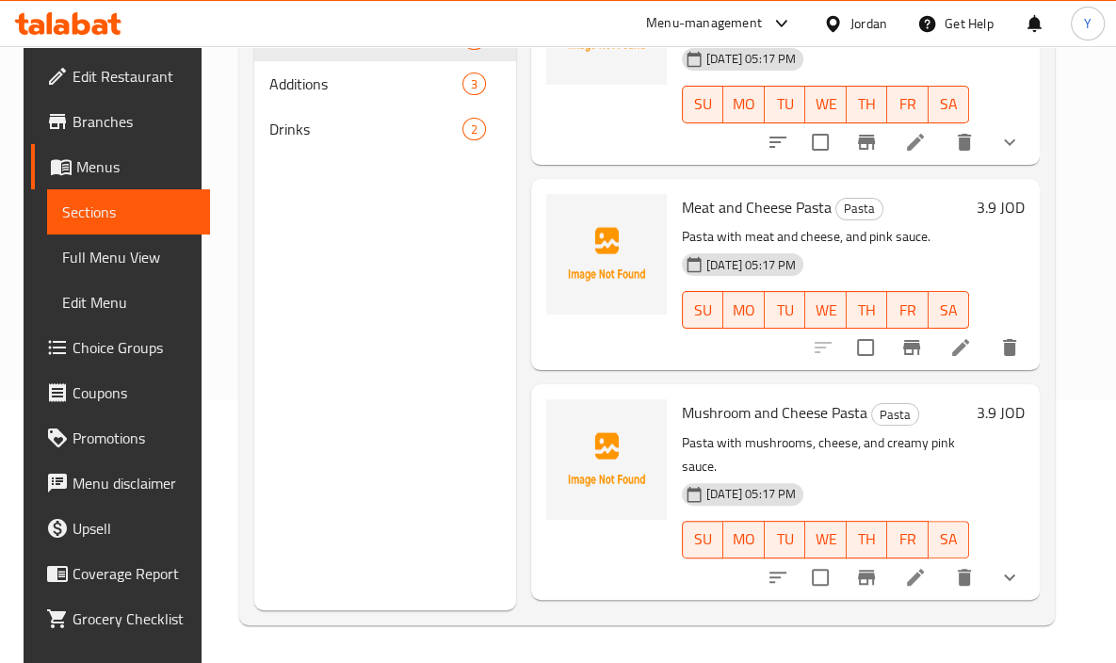
scroll to position [321, 0]
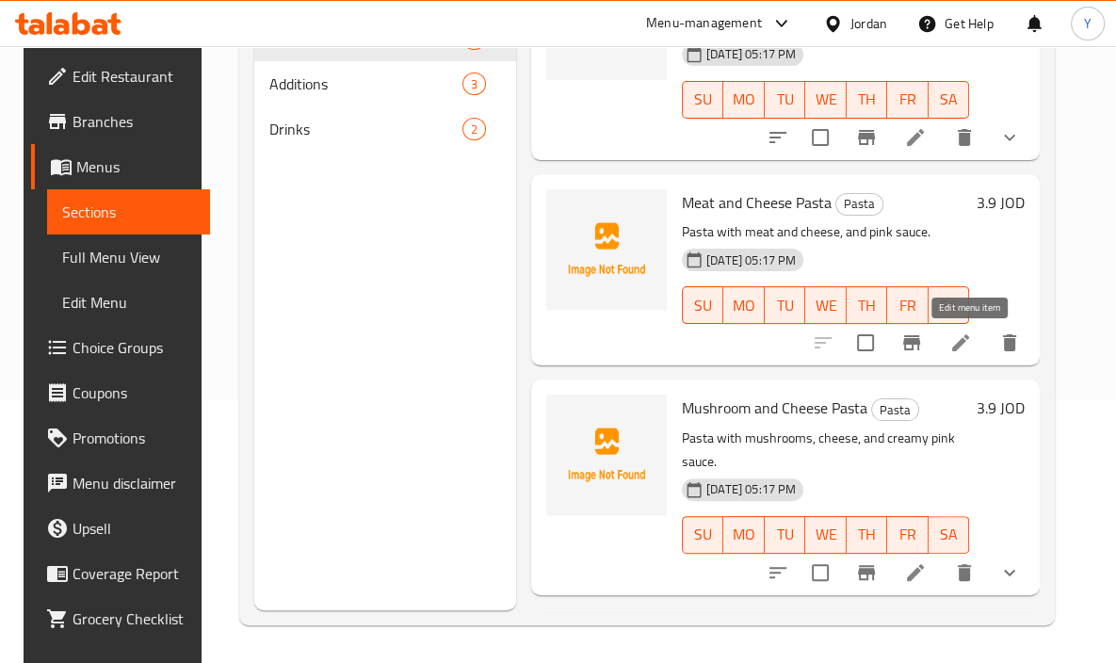
click at [967, 336] on icon at bounding box center [961, 343] width 23 height 23
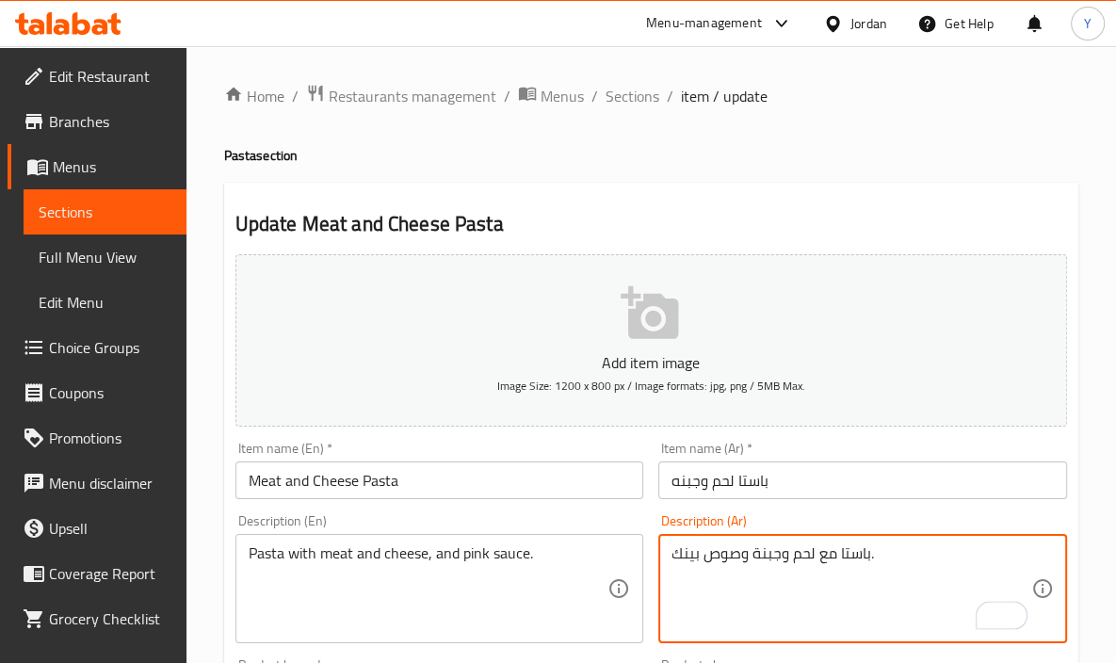
type textarea "باستا مع لحم وجبنة وصوص بينك."
click at [770, 466] on input "باستا لحم وجبنه" at bounding box center [862, 481] width 409 height 38
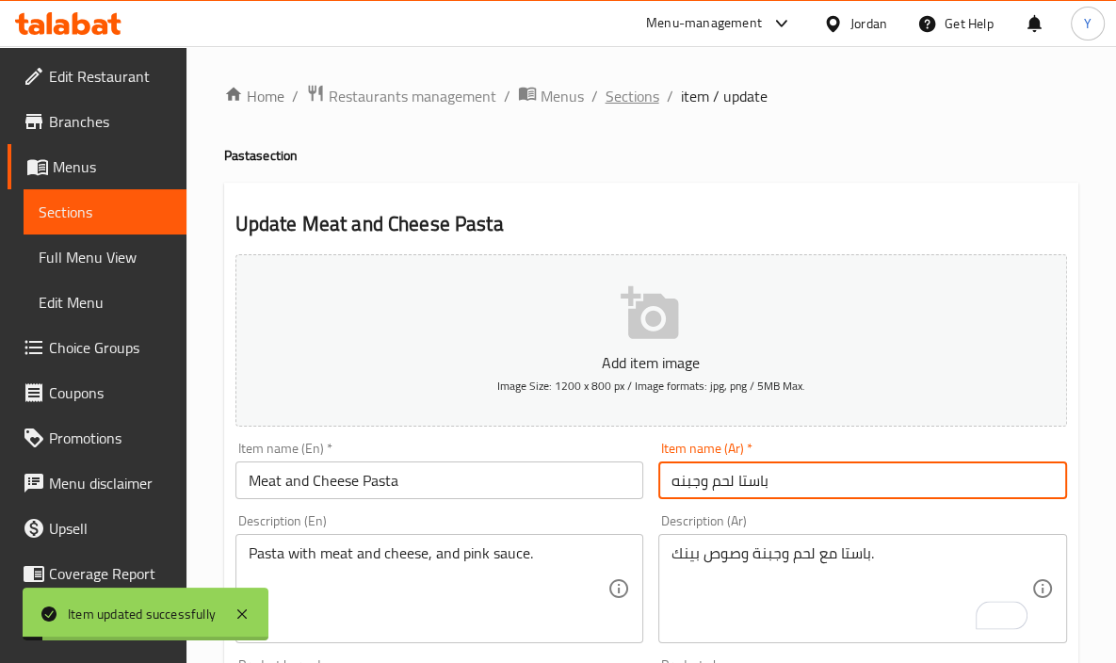
click at [644, 89] on span "Sections" at bounding box center [633, 96] width 54 height 23
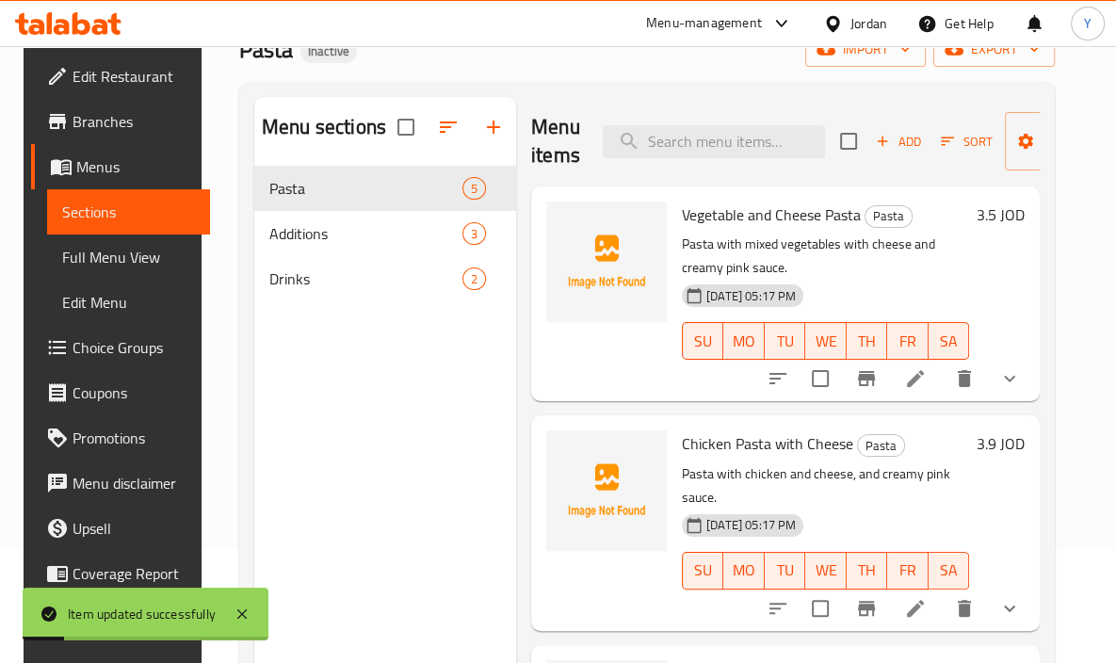
scroll to position [226, 0]
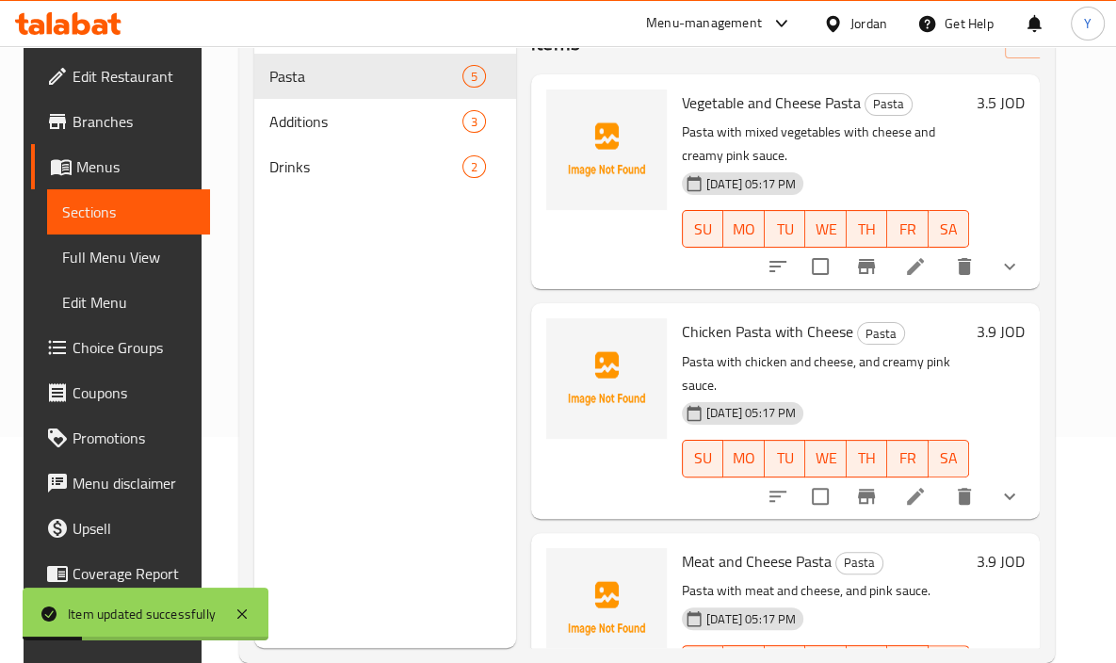
click at [1040, 208] on div "Menu items Add Sort Manage items Vegetable and Cheese Pasta Pasta Pasta with mi…" at bounding box center [778, 316] width 524 height 663
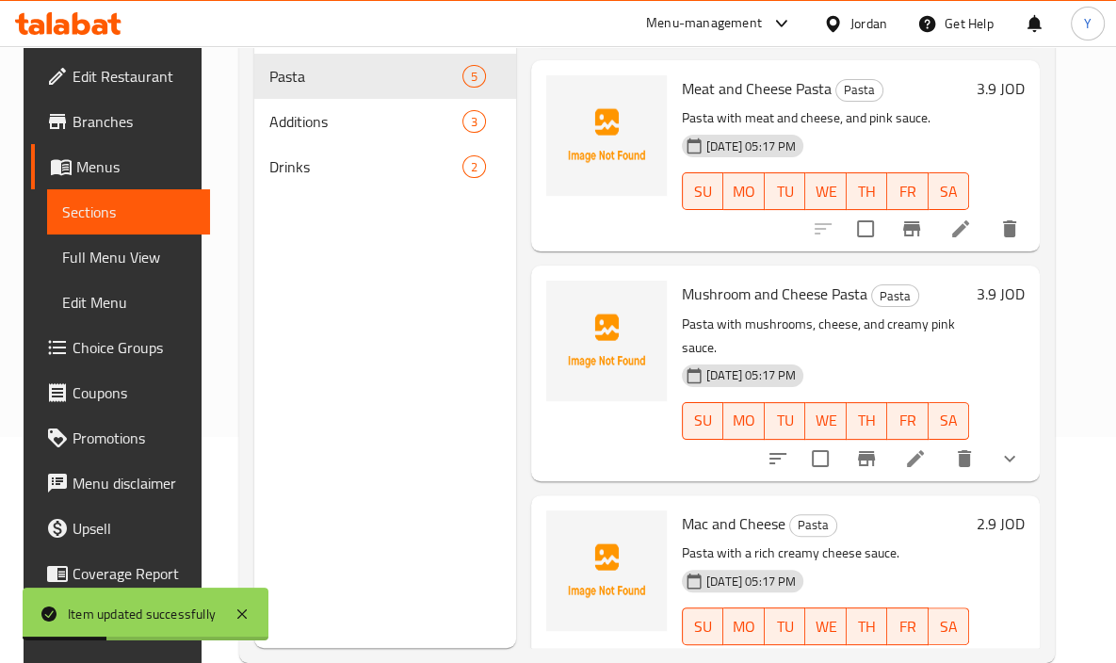
scroll to position [520, 0]
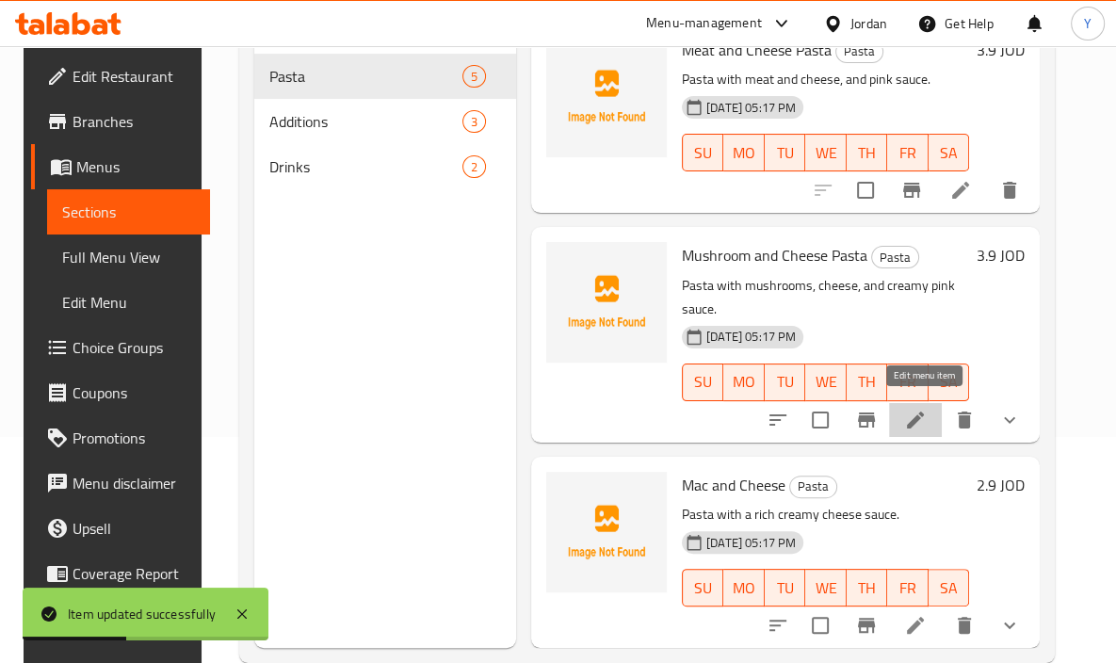
click at [927, 421] on icon at bounding box center [915, 420] width 23 height 23
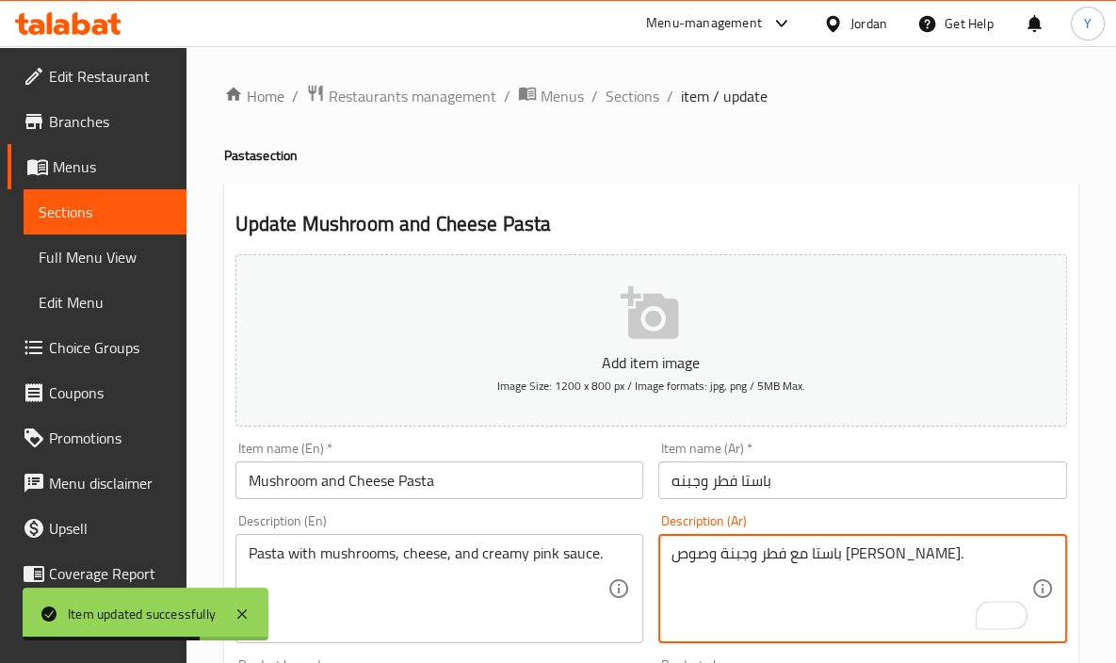
type textarea "باستا مع فطر وجبنة وصوص [PERSON_NAME]."
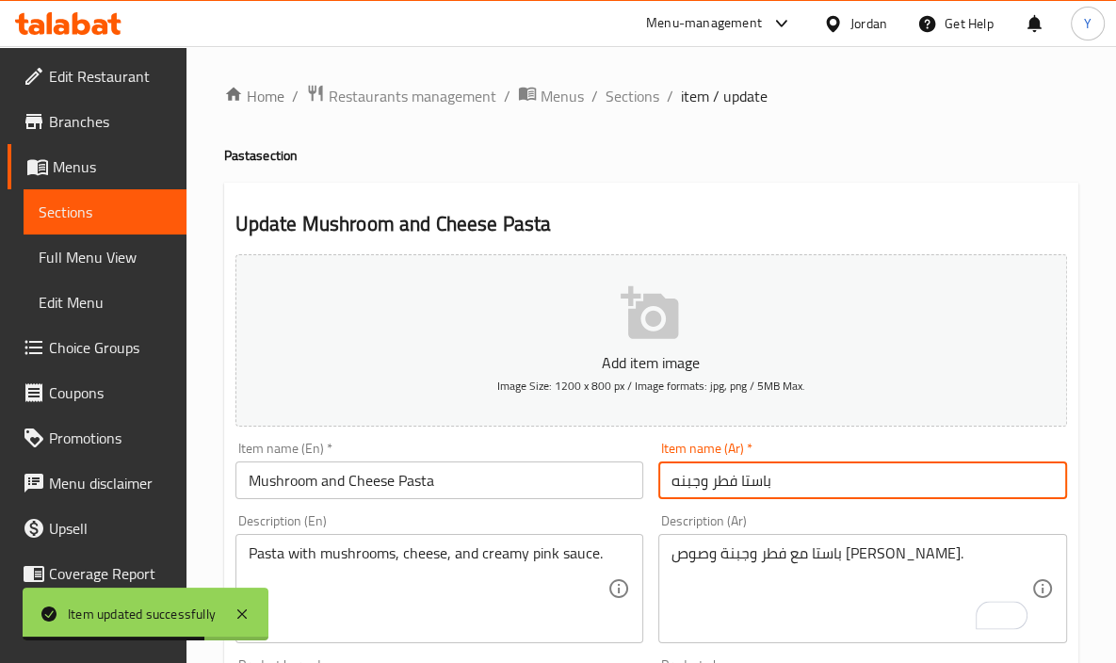
click at [788, 496] on input "باستا فطر وجبنه" at bounding box center [862, 481] width 409 height 38
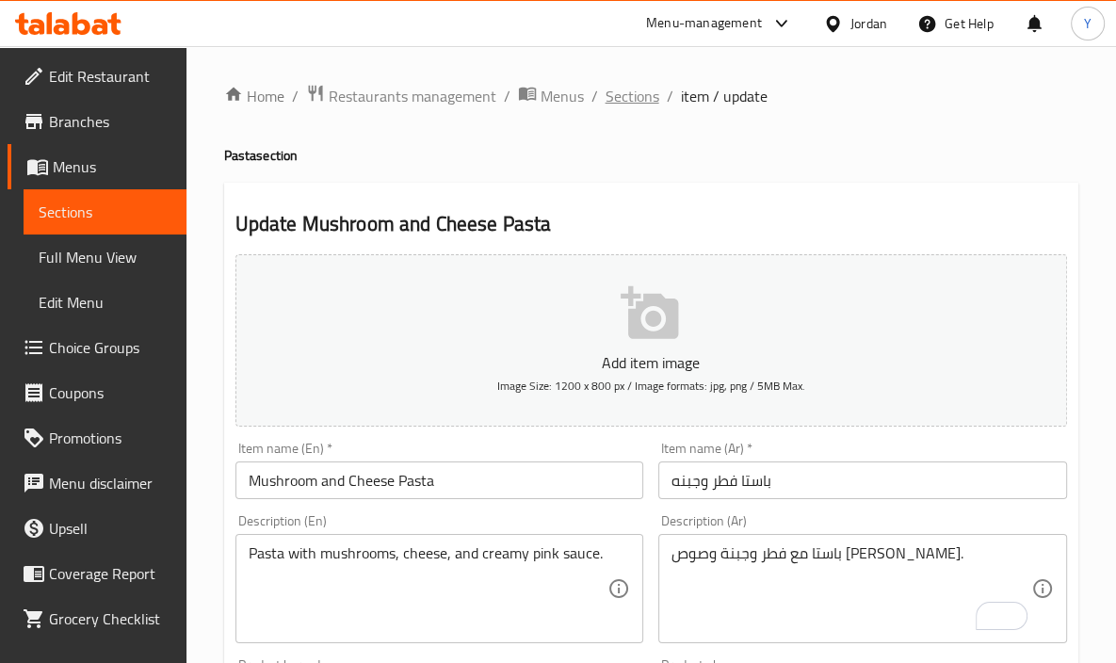
click at [626, 101] on span "Sections" at bounding box center [633, 96] width 54 height 23
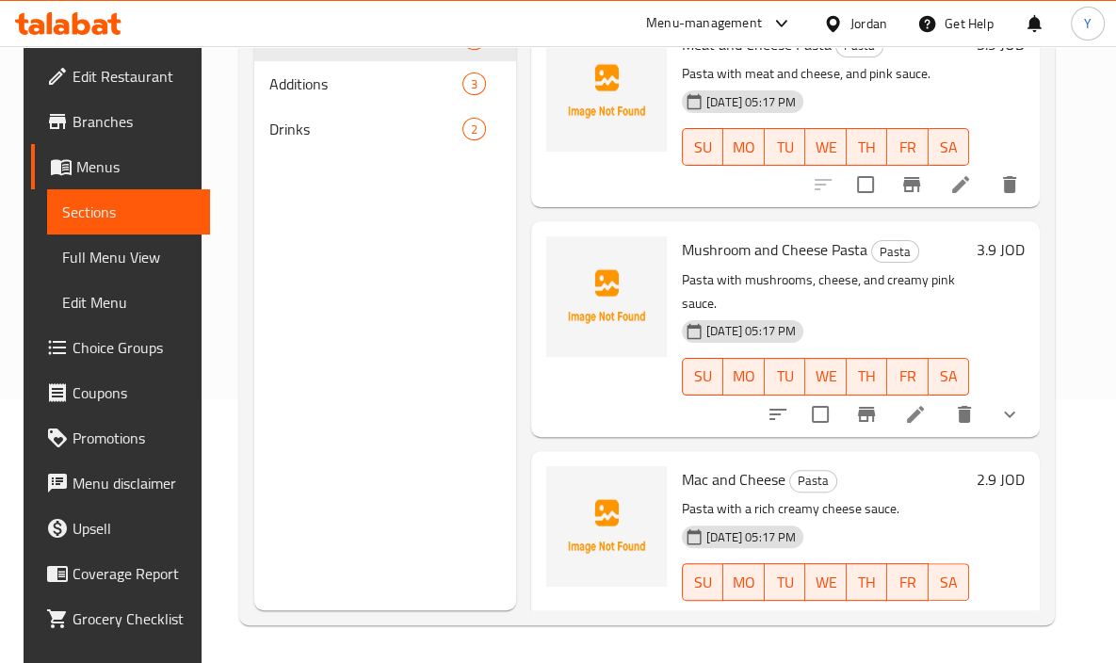
scroll to position [526, 0]
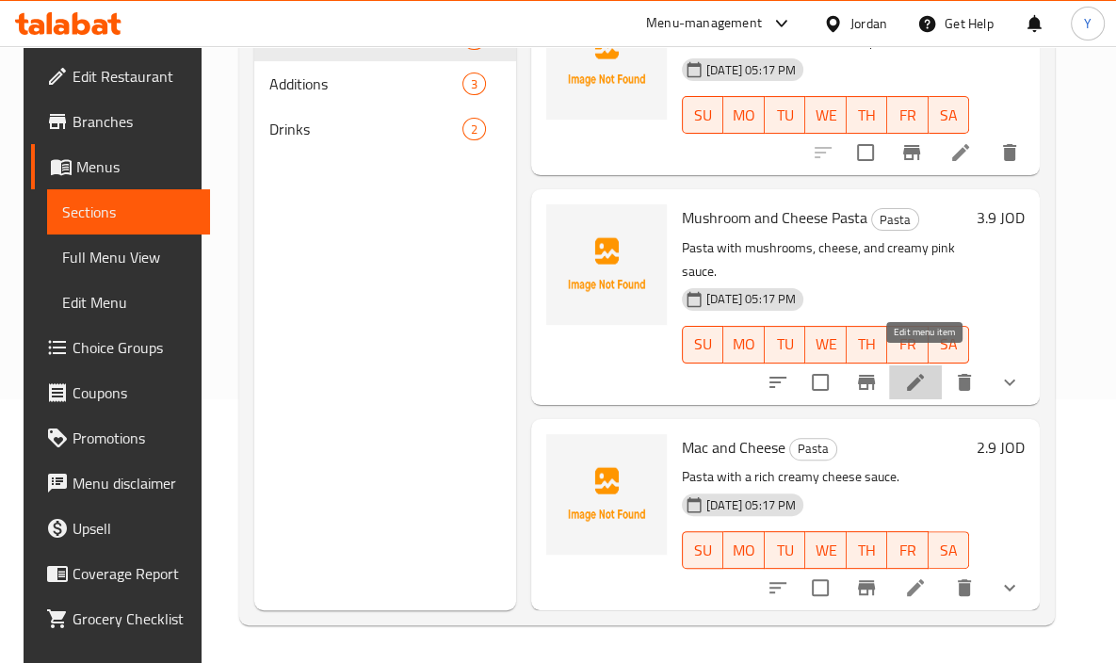
click at [916, 371] on icon at bounding box center [915, 382] width 23 height 23
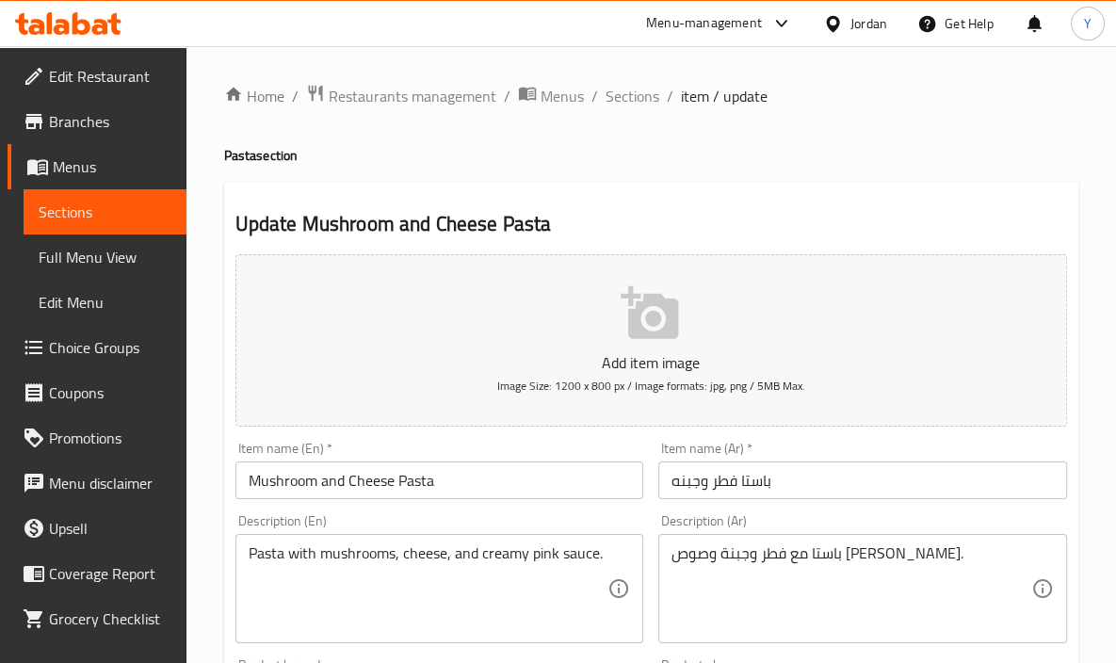
click at [641, 100] on span "Sections" at bounding box center [633, 96] width 54 height 23
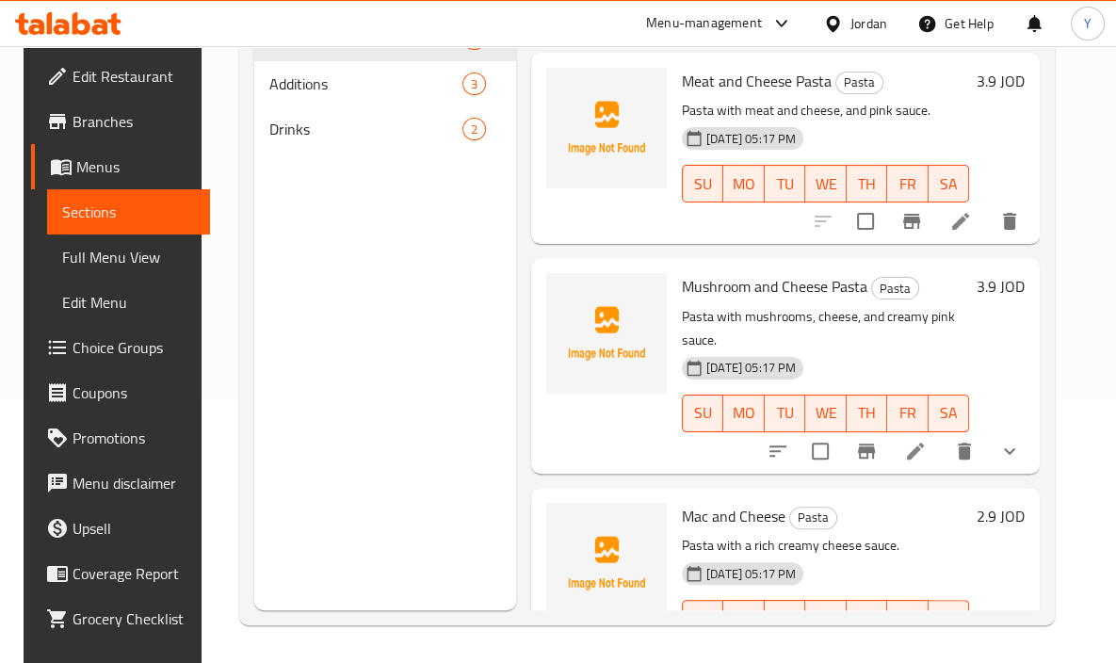
scroll to position [526, 0]
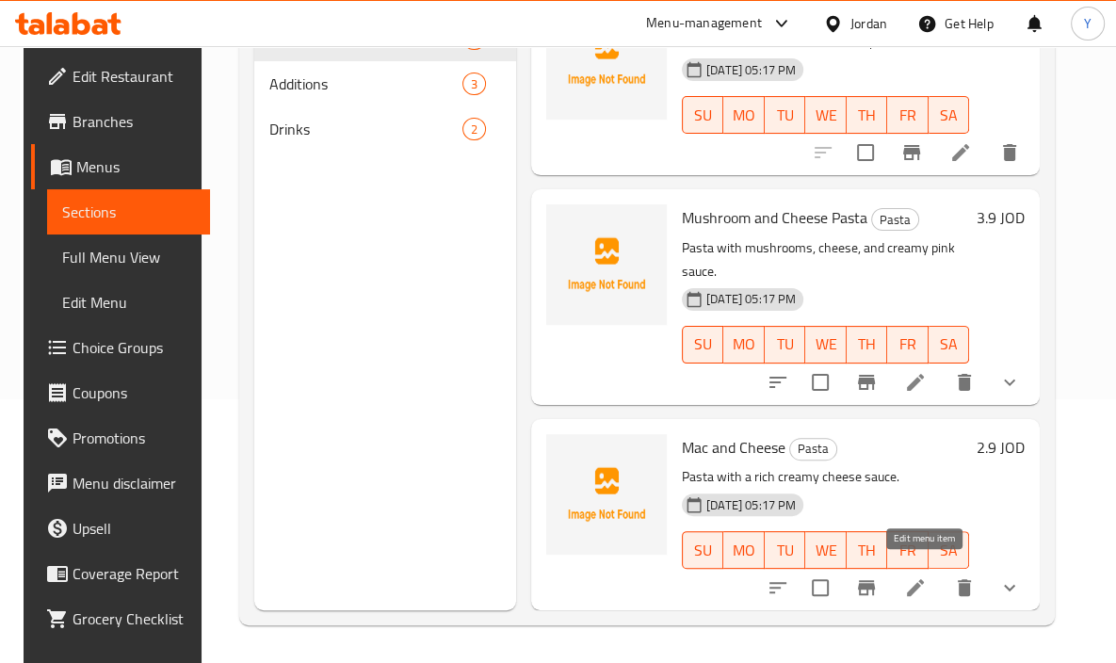
click at [924, 580] on icon at bounding box center [915, 588] width 23 height 23
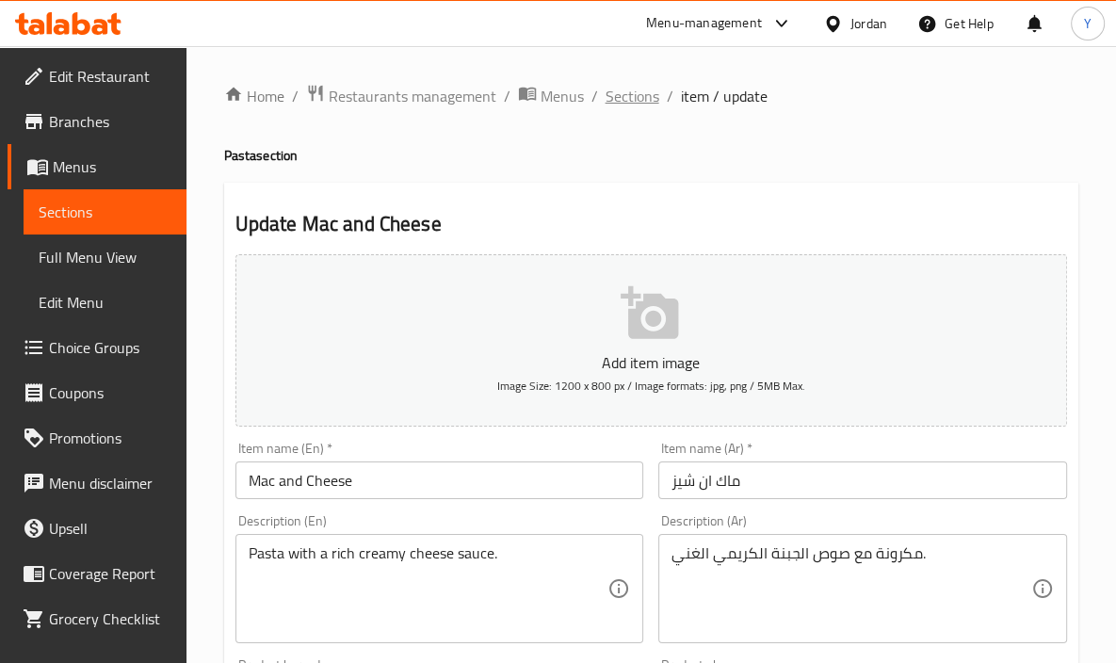
click at [620, 96] on span "Sections" at bounding box center [633, 96] width 54 height 23
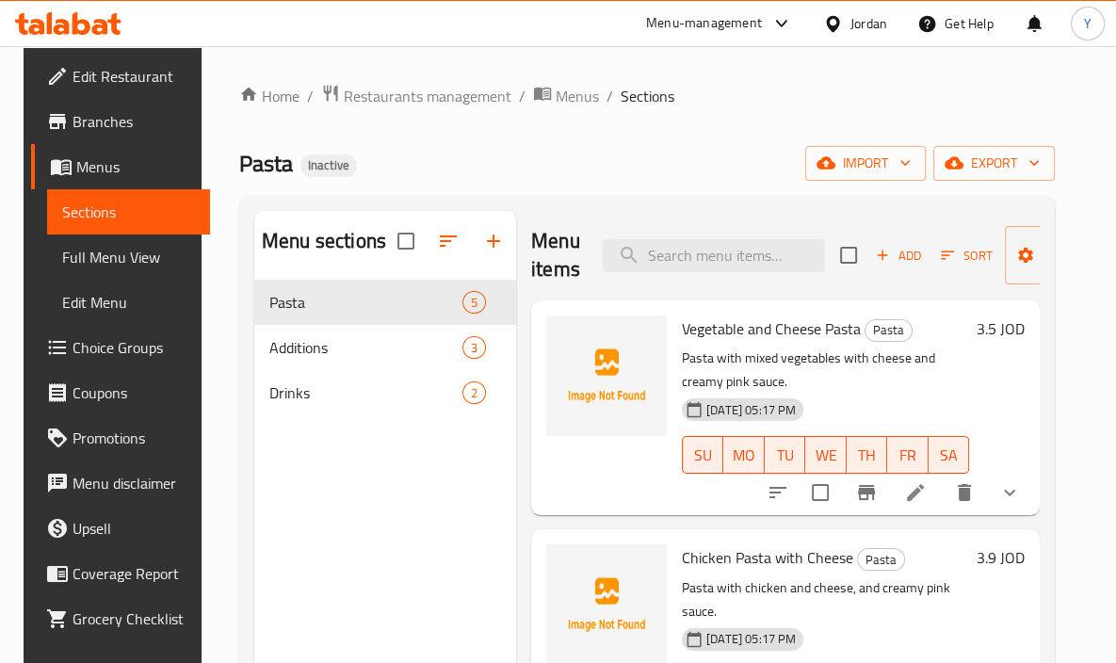
click at [731, 606] on p "Pasta with chicken and cheese, and creamy pink sauce." at bounding box center [825, 600] width 287 height 47
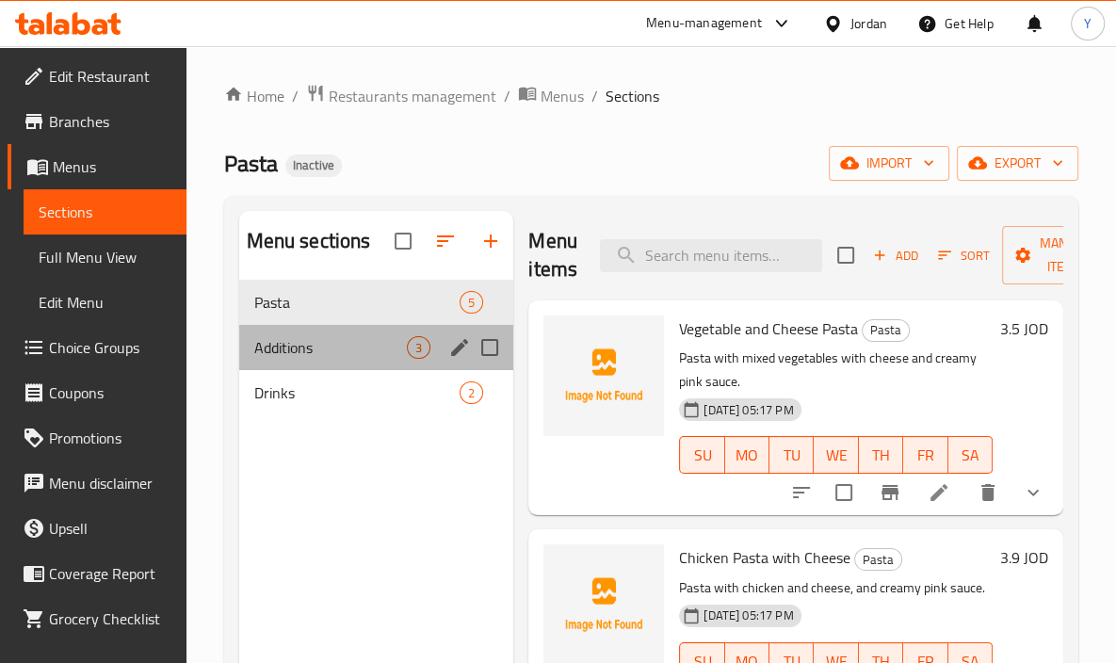
click at [353, 363] on div "Additions 3" at bounding box center [376, 347] width 275 height 45
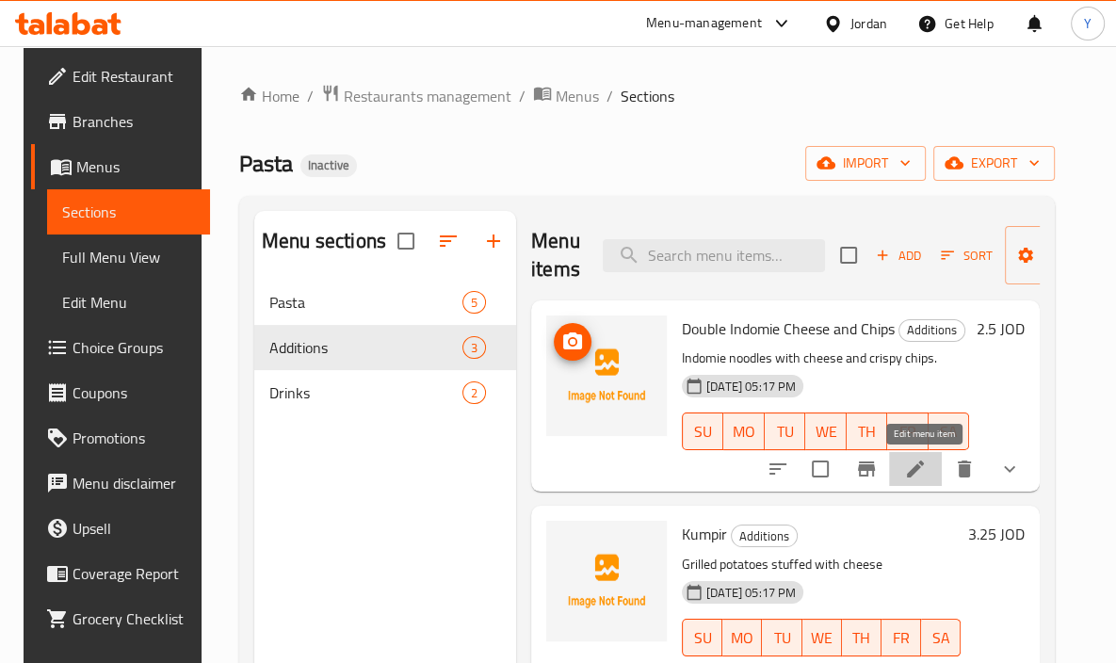
click at [927, 476] on icon at bounding box center [915, 469] width 23 height 23
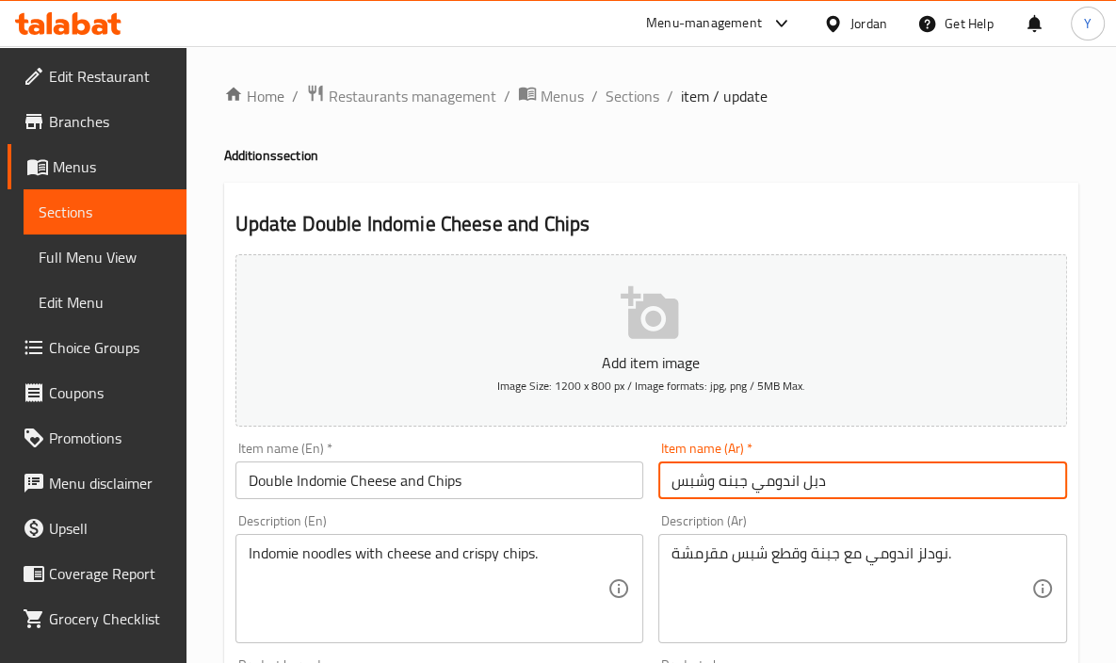
click at [694, 471] on input "دبل اندومي جبنه وشبس" at bounding box center [862, 481] width 409 height 38
click at [856, 487] on input "دبل [PERSON_NAME] وشيبس" at bounding box center [862, 481] width 409 height 38
type input "دبل [PERSON_NAME] وشيبس"
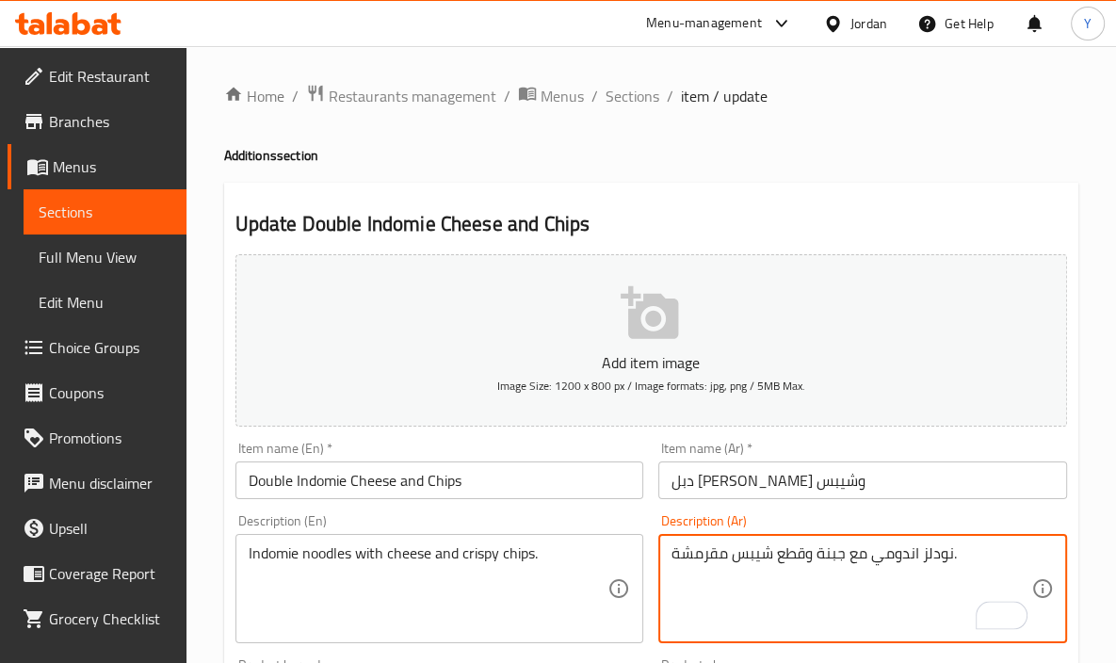
type textarea "نودلز اندومي مع جبنة وقطع شيبس مقرمشة."
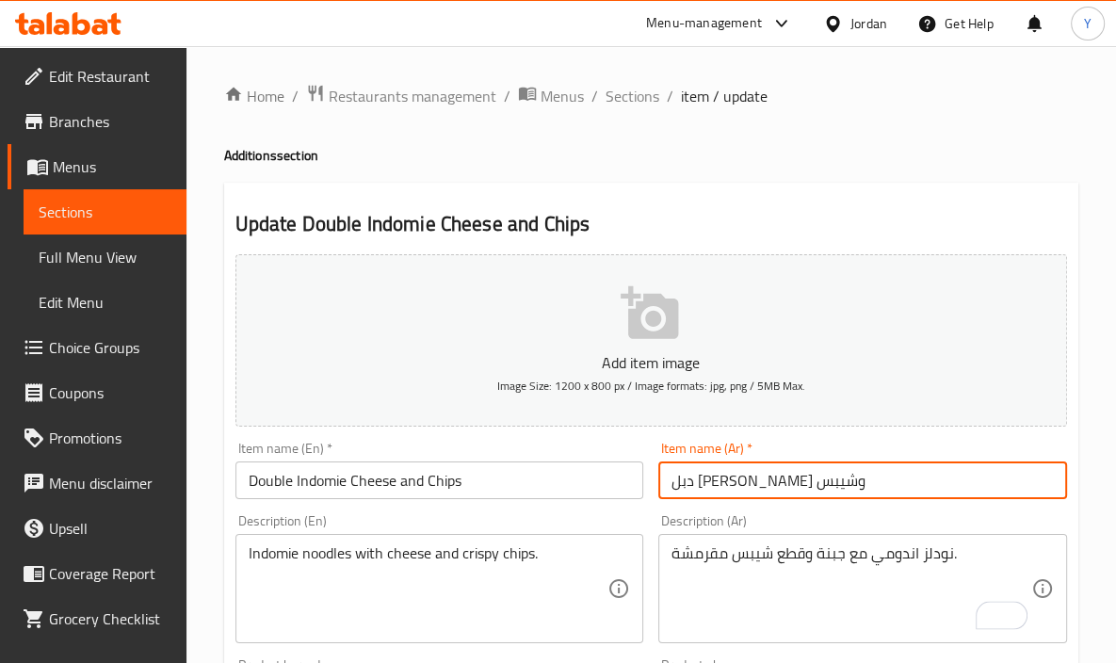
click at [857, 496] on input "دبل [PERSON_NAME] وشيبس" at bounding box center [862, 481] width 409 height 38
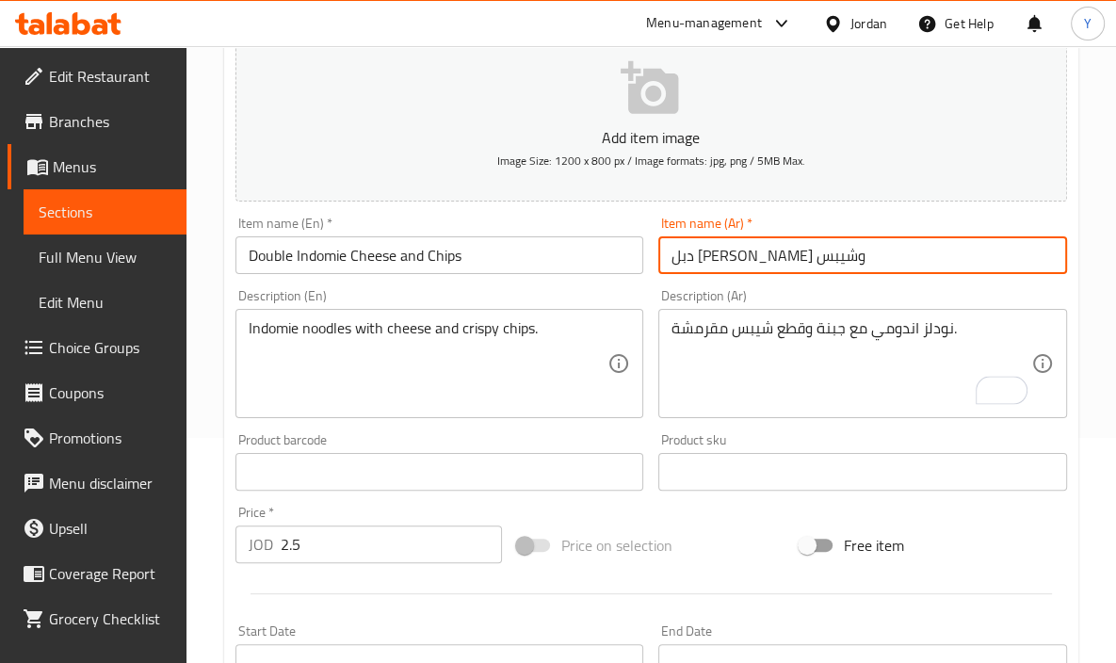
scroll to position [229, 0]
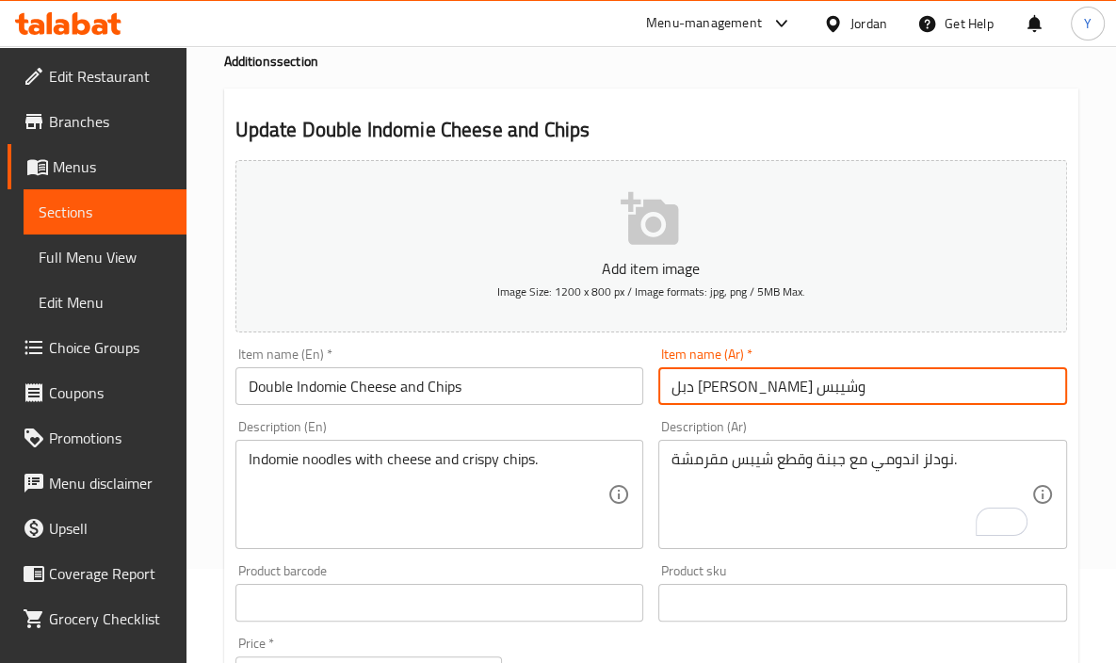
scroll to position [81, 0]
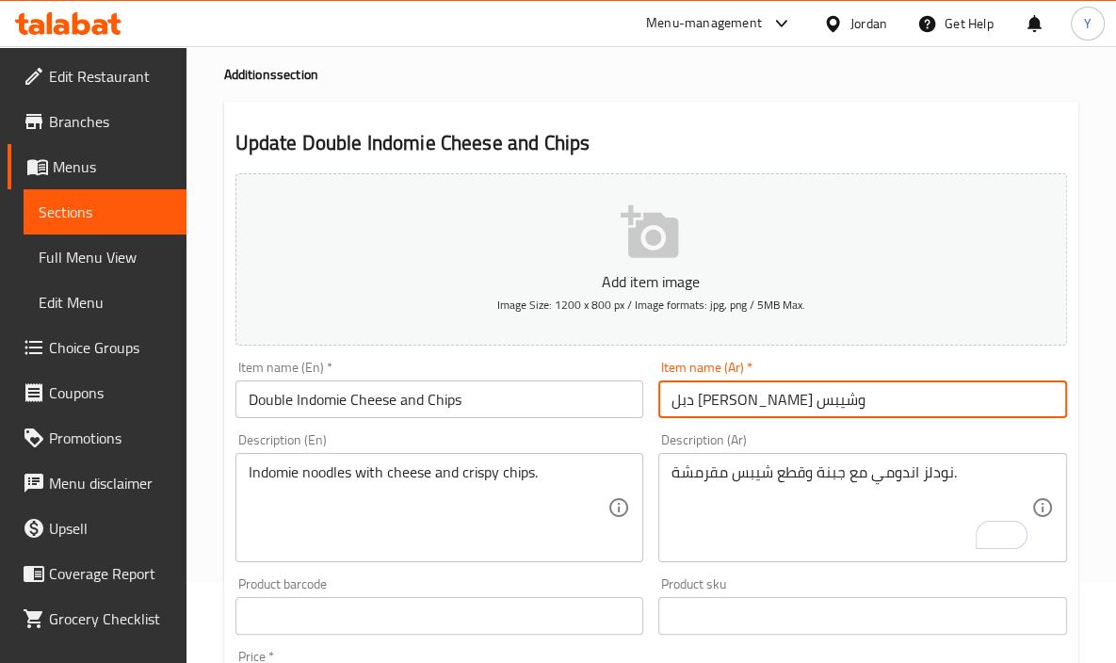
click at [846, 412] on input "دبل [PERSON_NAME] وشيبس" at bounding box center [862, 400] width 409 height 38
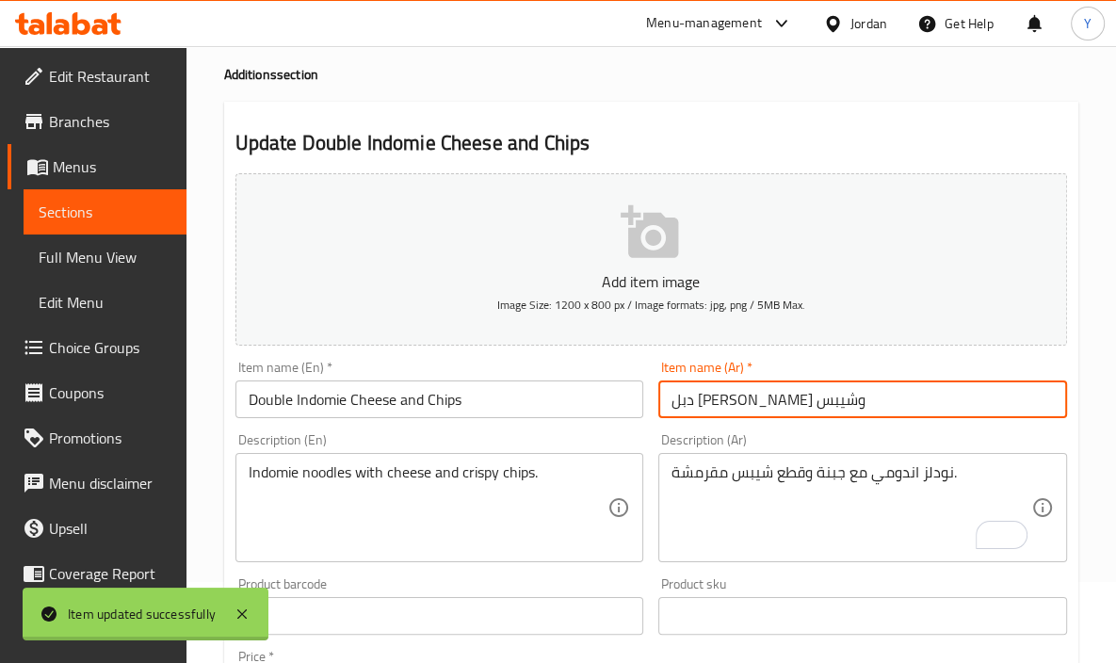
scroll to position [0, 0]
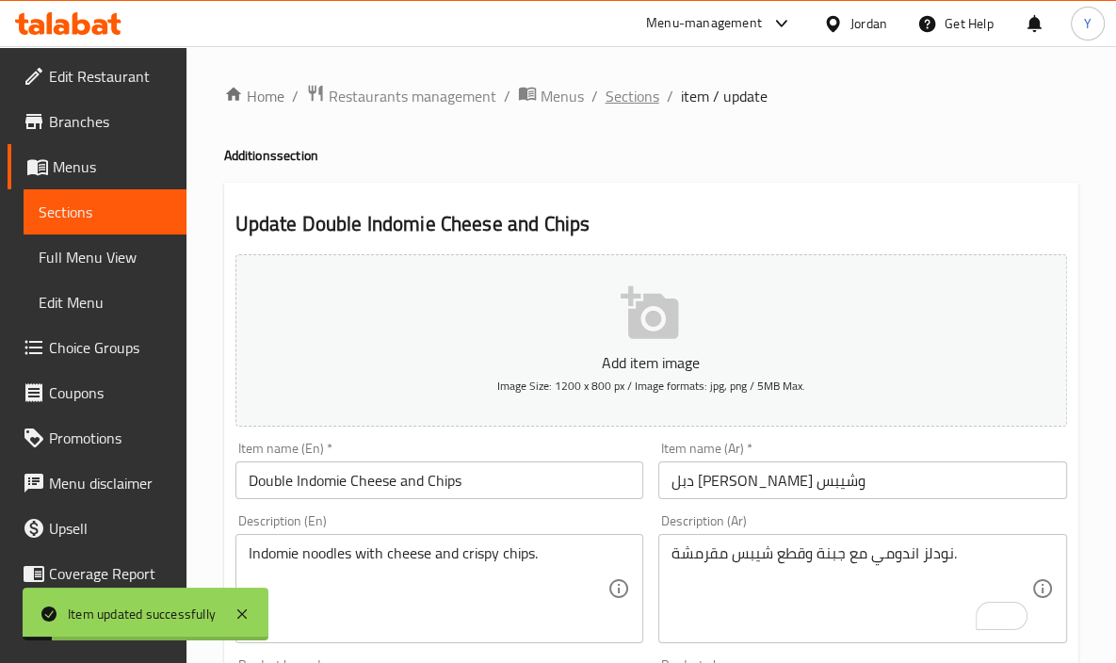
click at [637, 92] on span "Sections" at bounding box center [633, 96] width 54 height 23
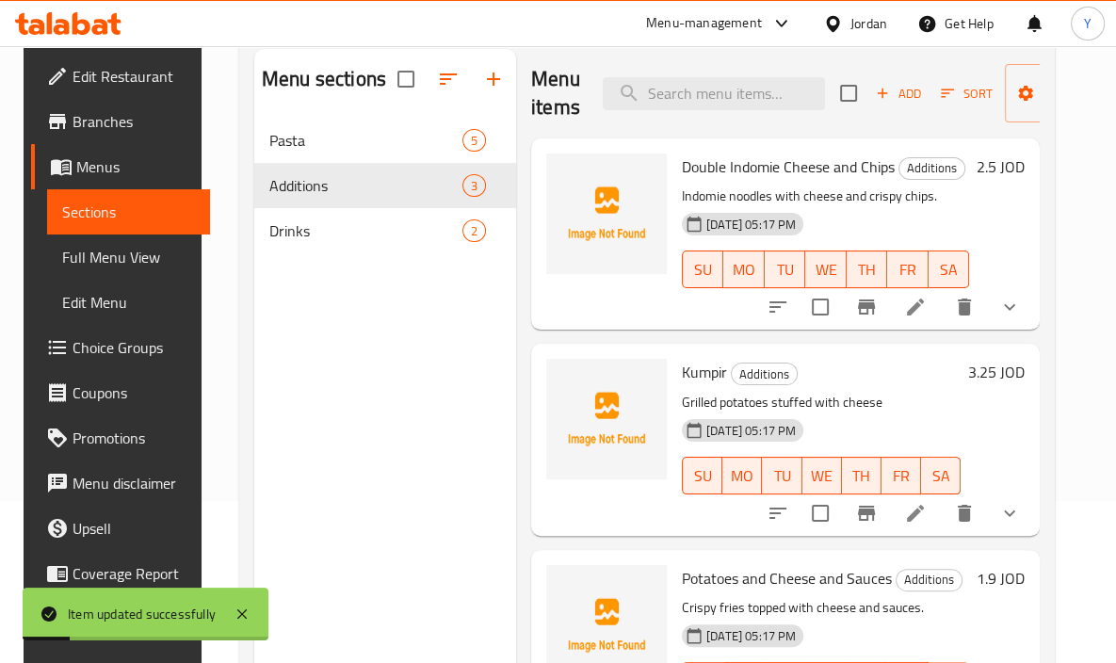
scroll to position [264, 0]
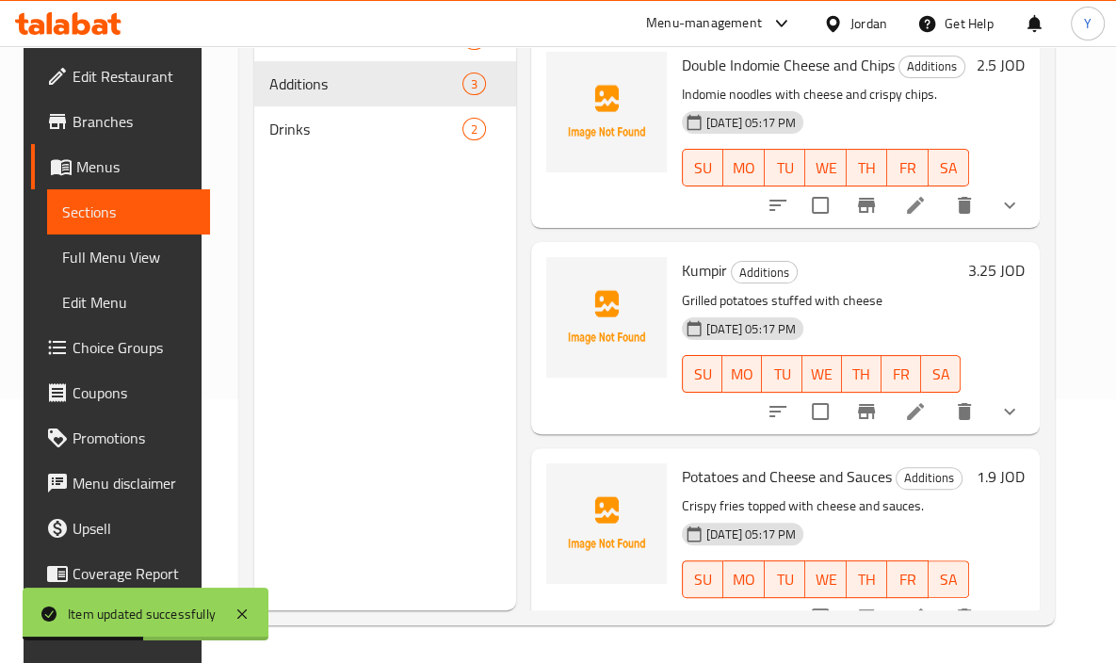
click at [927, 420] on icon at bounding box center [915, 411] width 23 height 23
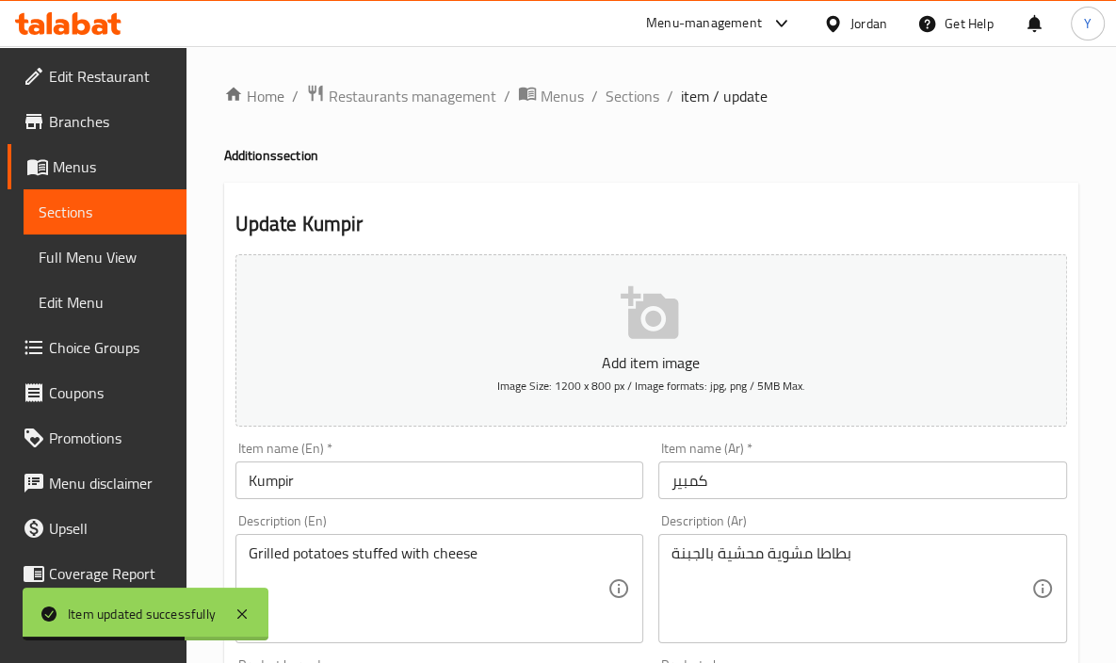
click at [697, 482] on input "كمبير" at bounding box center [862, 481] width 409 height 38
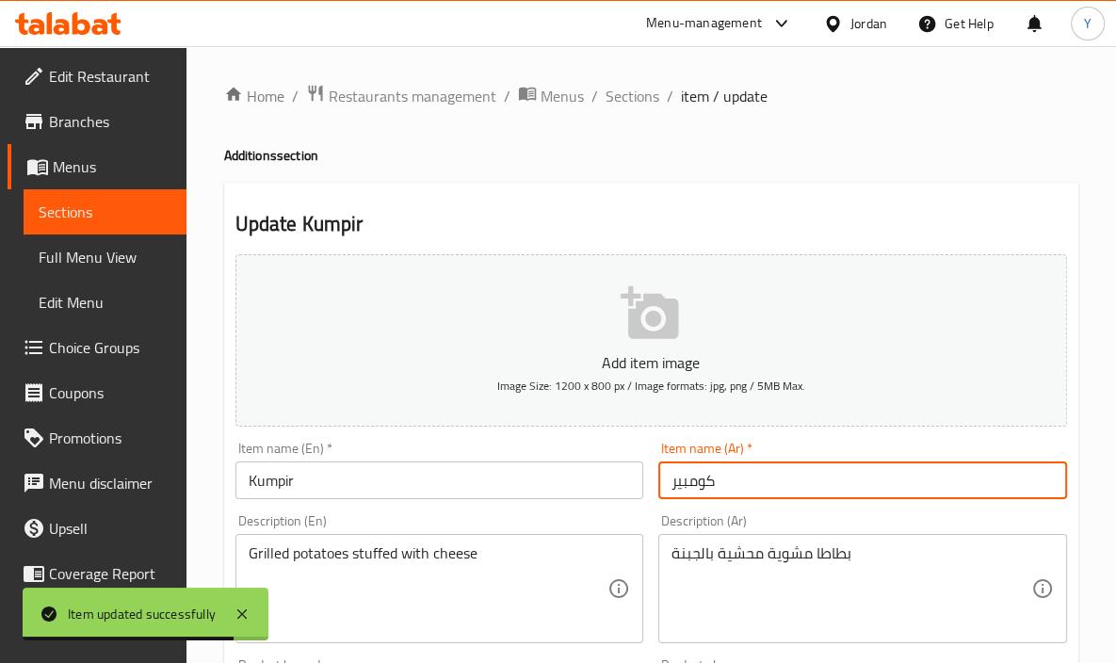
click at [742, 488] on input "كومبير" at bounding box center [862, 481] width 409 height 38
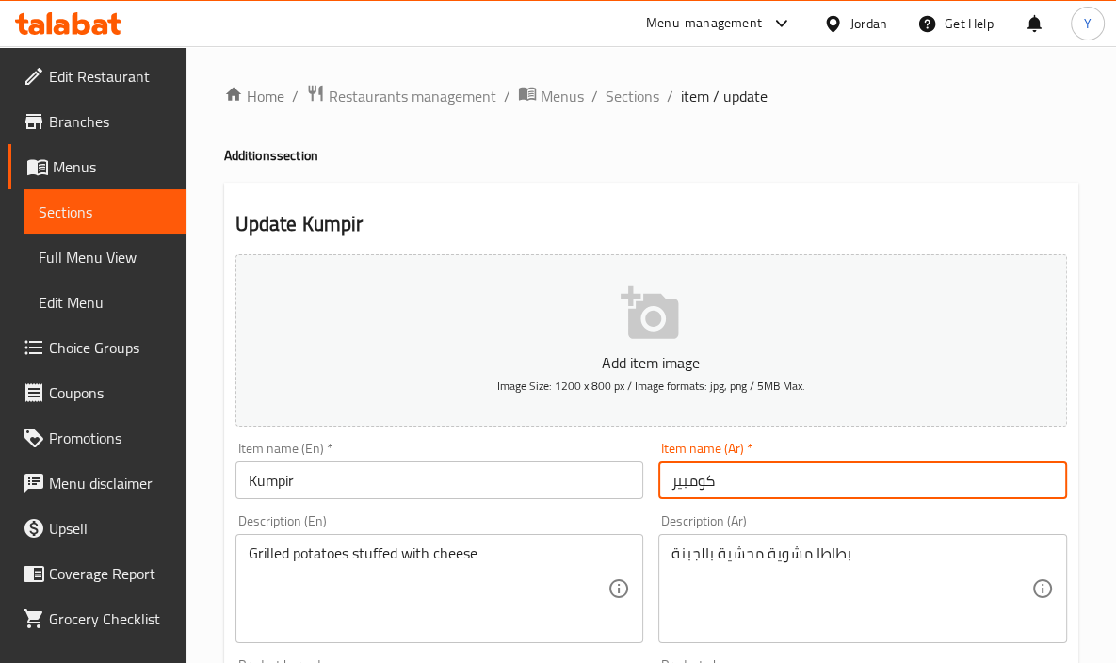
type input "كومبير"
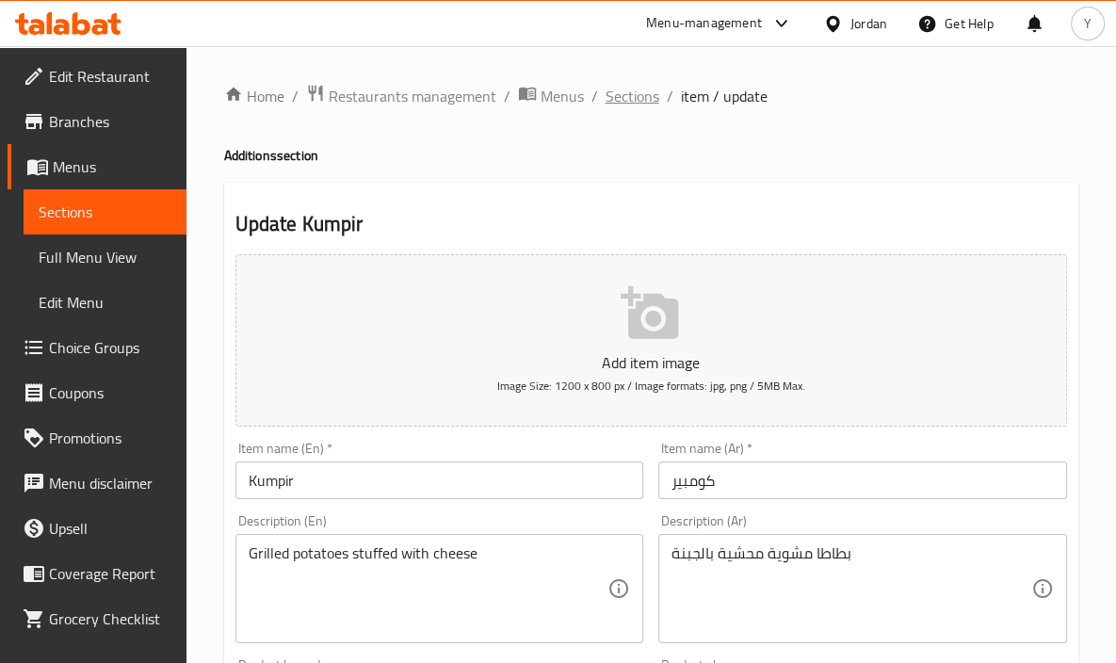
click at [624, 102] on span "Sections" at bounding box center [633, 96] width 54 height 23
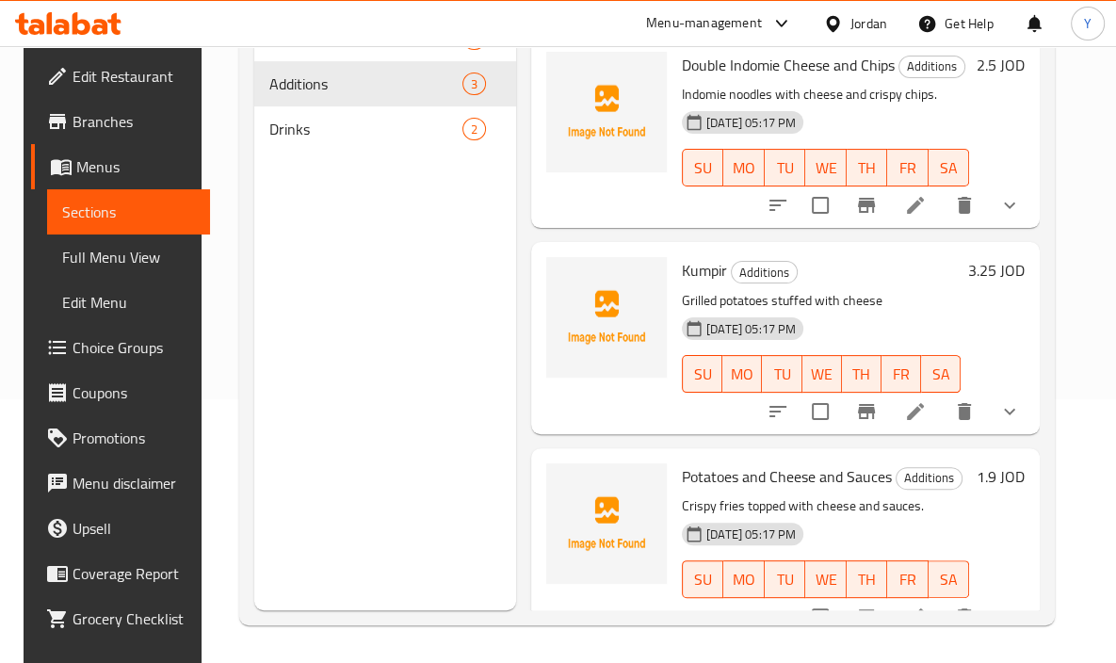
scroll to position [43, 0]
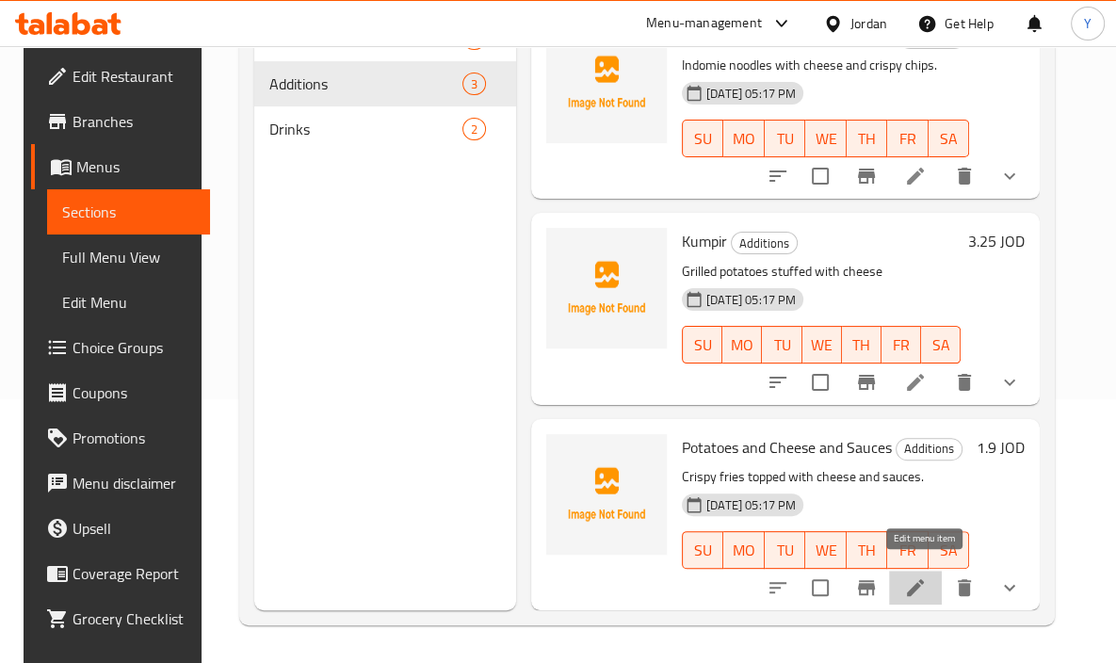
click at [923, 579] on icon at bounding box center [915, 587] width 17 height 17
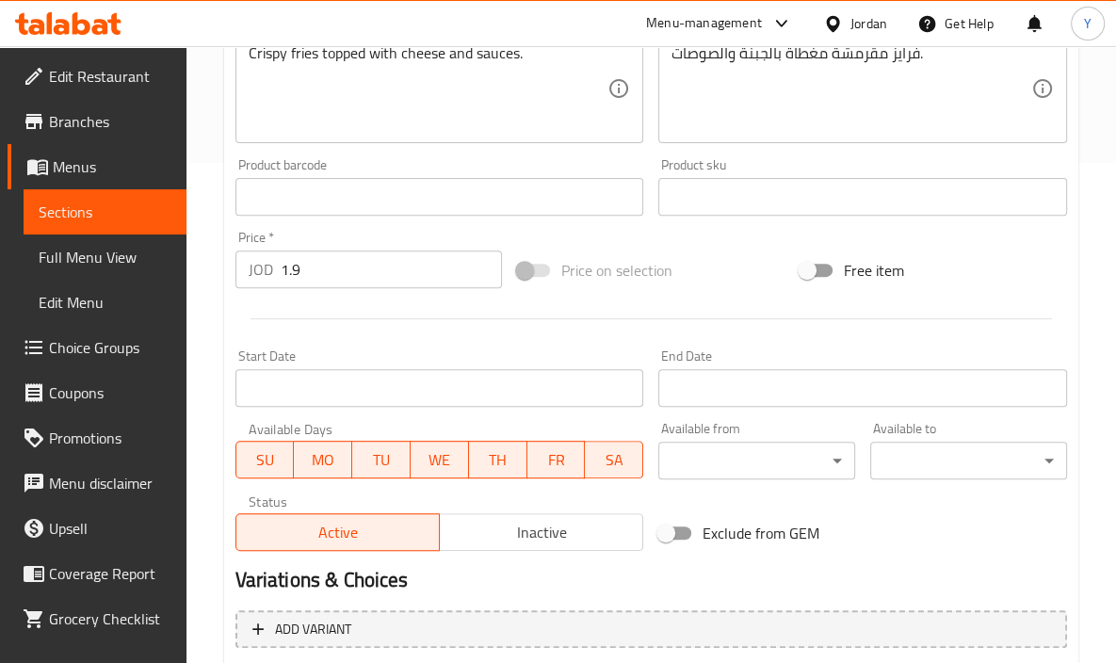
scroll to position [698, 0]
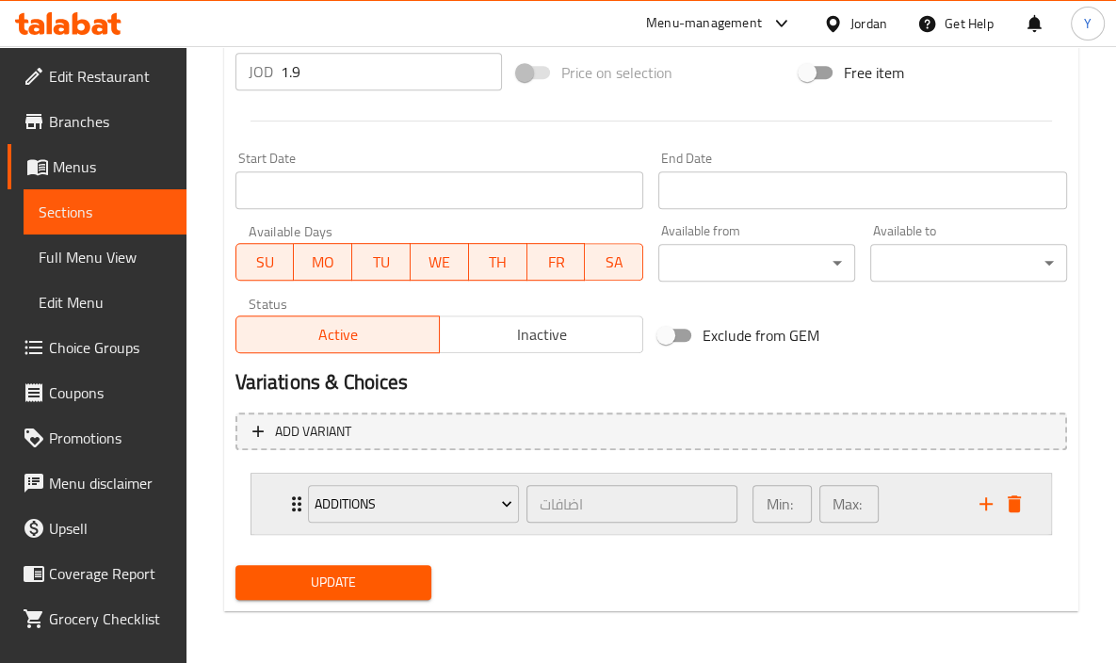
click at [923, 504] on div "Min: 0 ​ Max: 3 ​" at bounding box center [854, 504] width 226 height 60
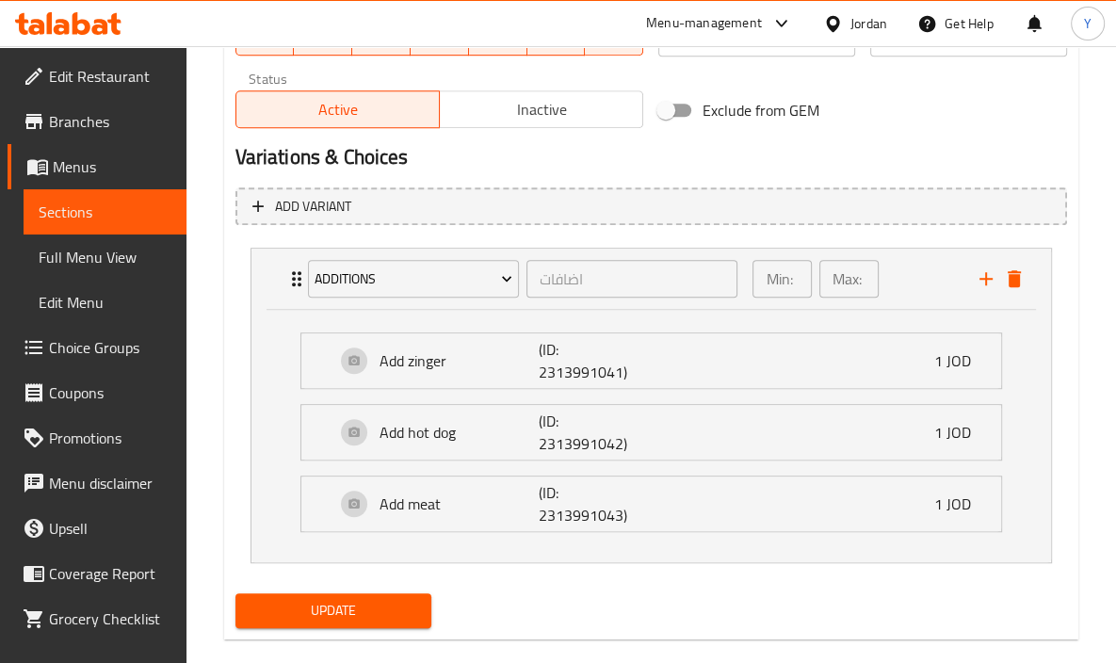
scroll to position [951, 0]
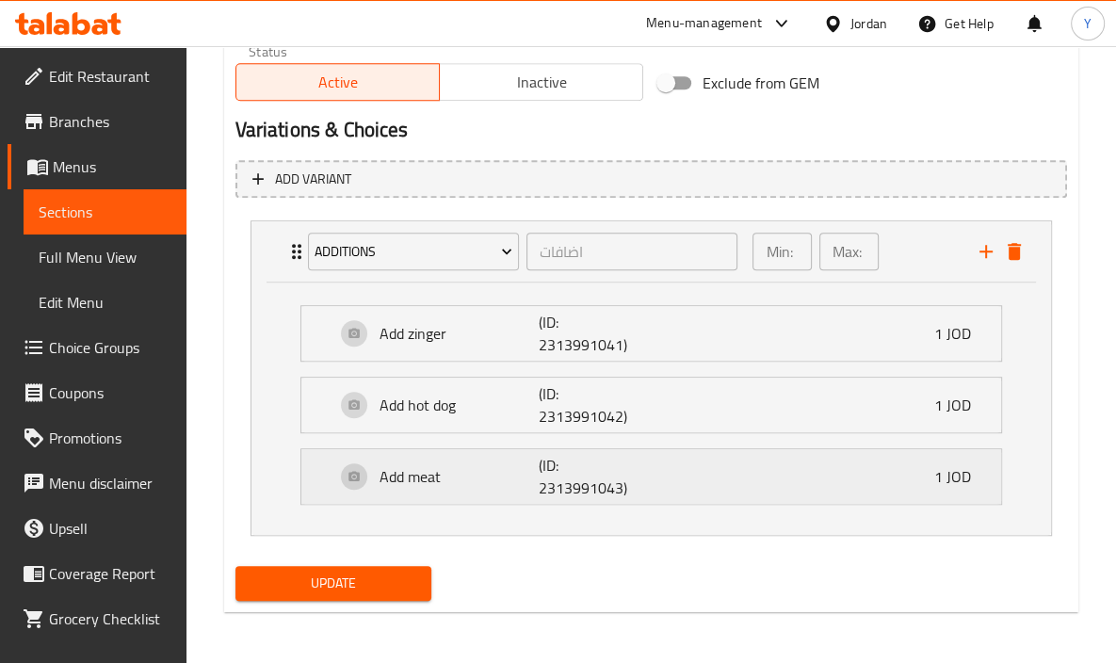
click at [844, 471] on div "Add meat (ID: 2313991043) 1 JOD" at bounding box center [656, 476] width 643 height 55
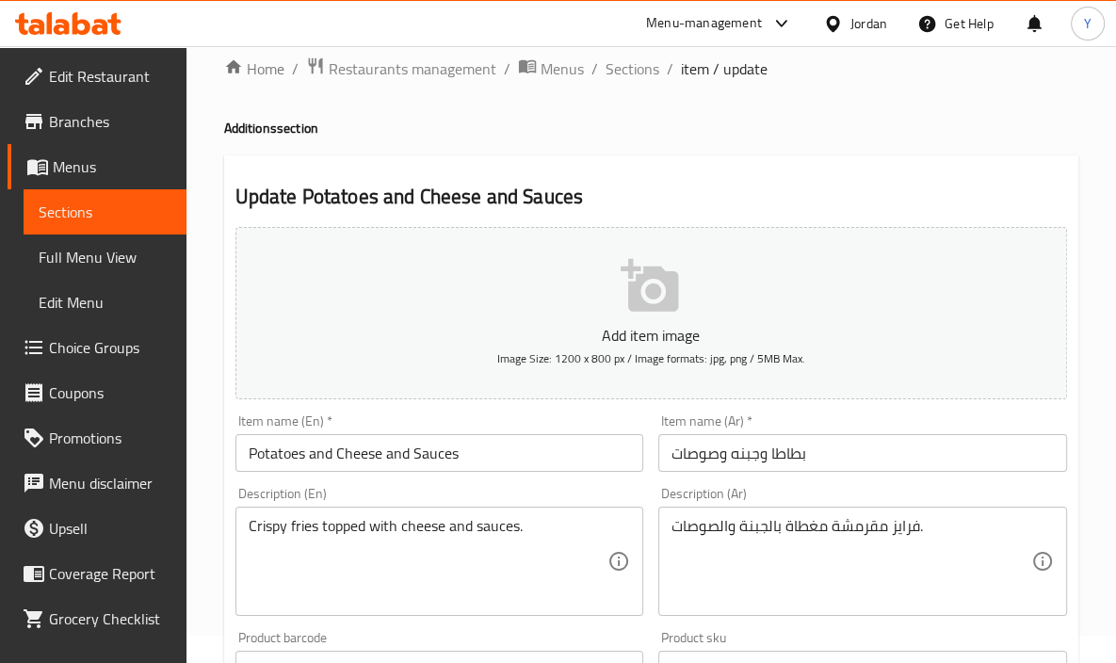
scroll to position [0, 0]
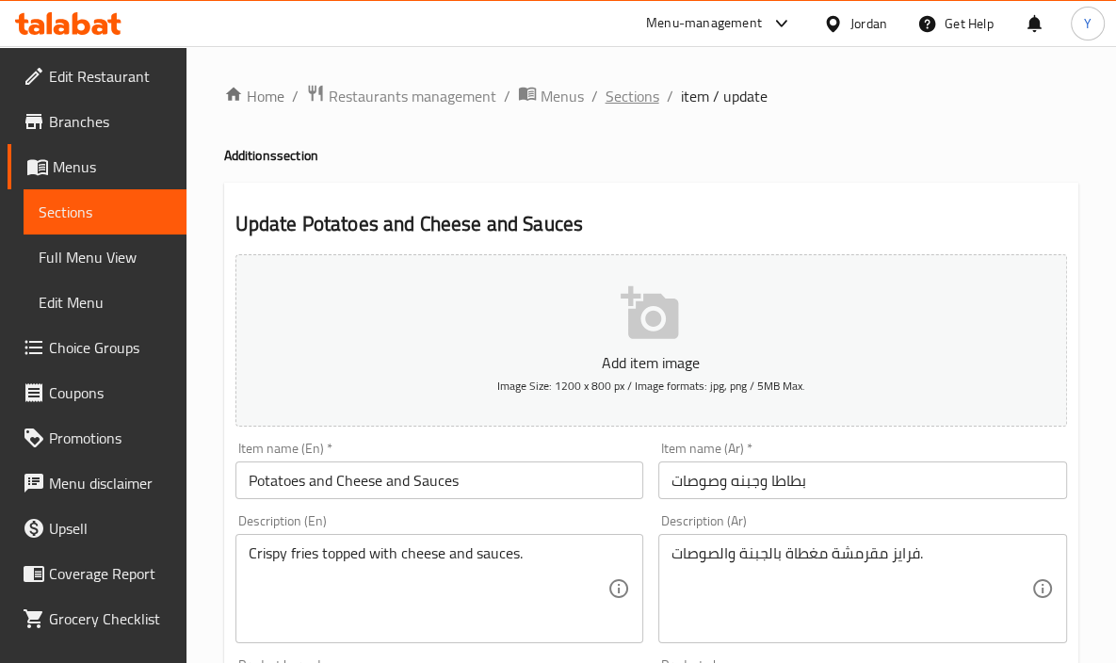
click at [633, 97] on span "Sections" at bounding box center [633, 96] width 54 height 23
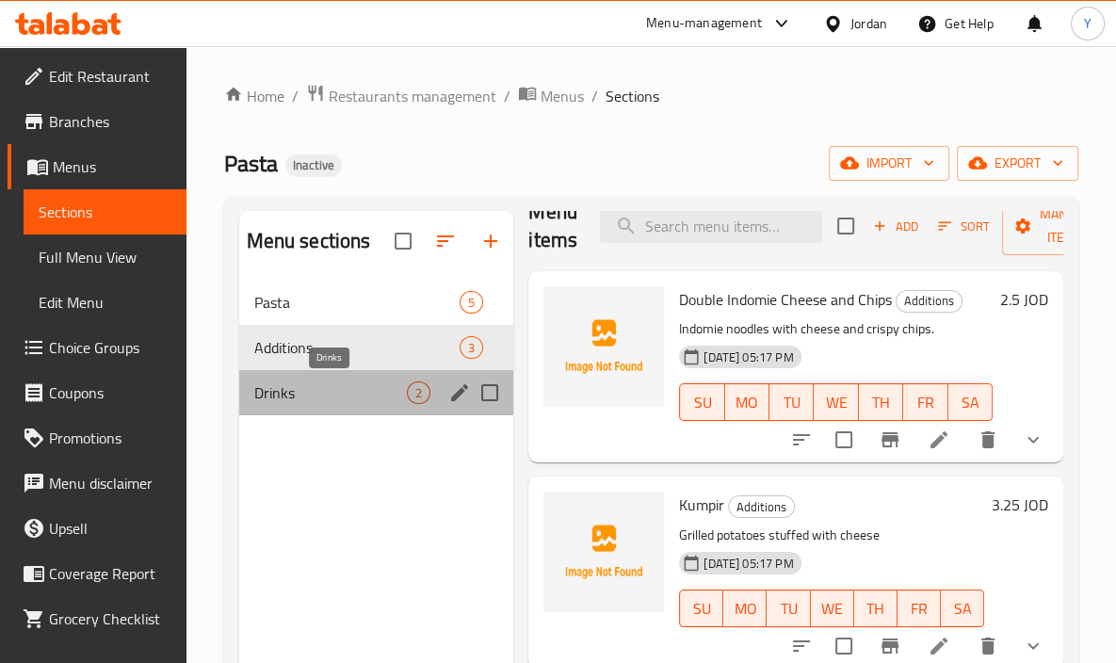
click at [377, 396] on span "Drinks" at bounding box center [331, 393] width 154 height 23
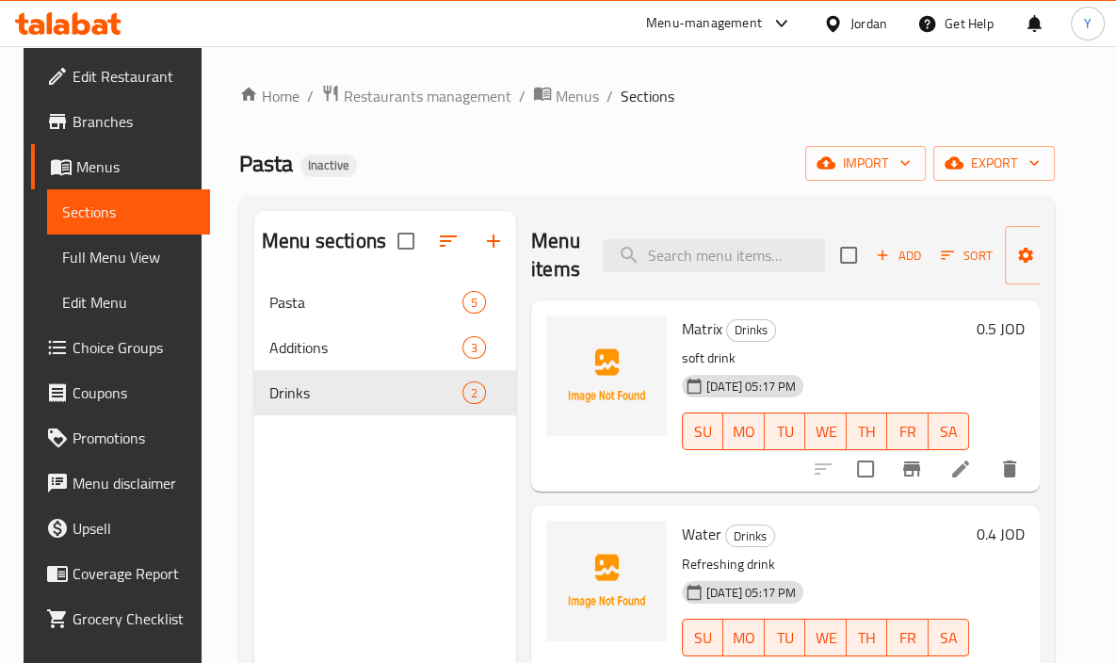
click at [875, 380] on div "[DATE] 05:17 PM SU MO TU WE TH FR SA" at bounding box center [826, 418] width 302 height 102
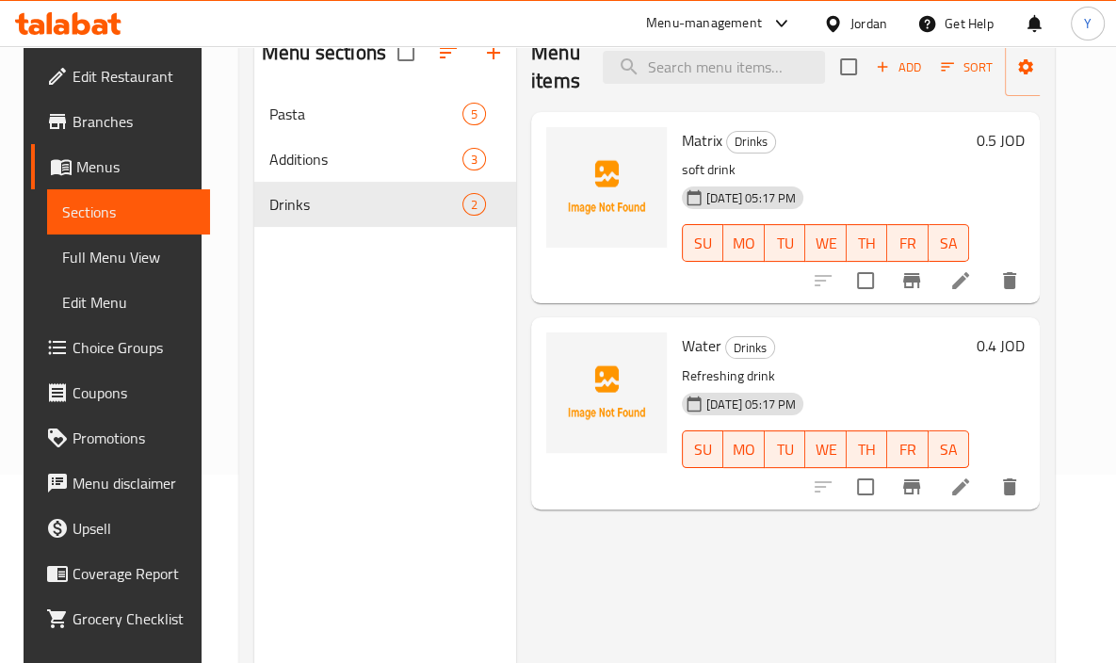
scroll to position [190, 0]
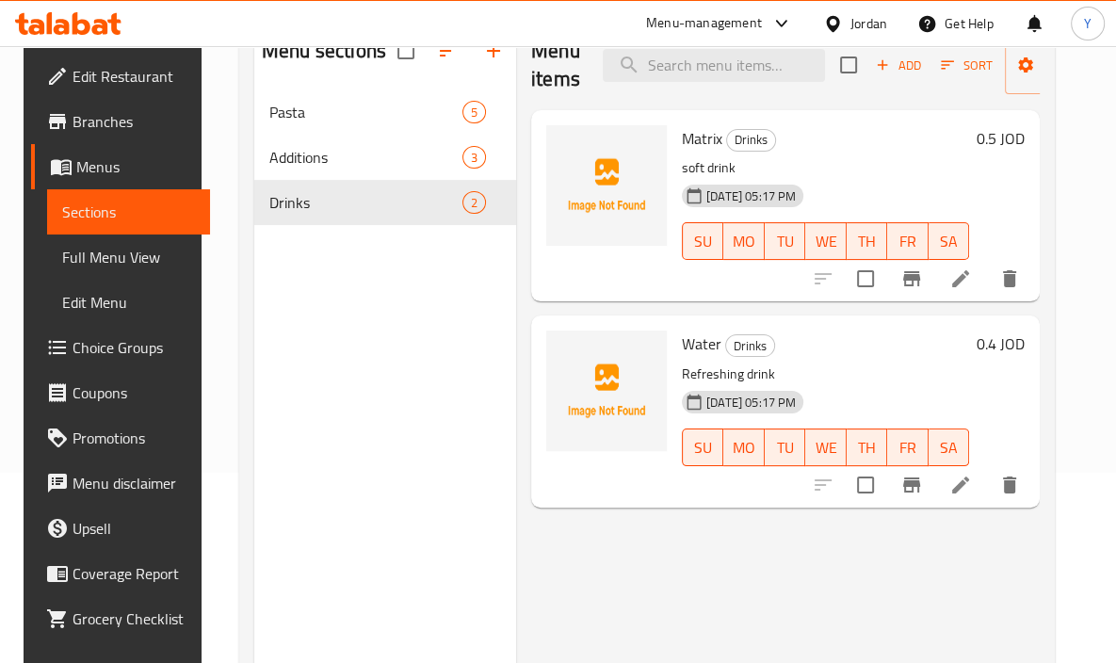
click at [972, 478] on icon at bounding box center [961, 485] width 23 height 23
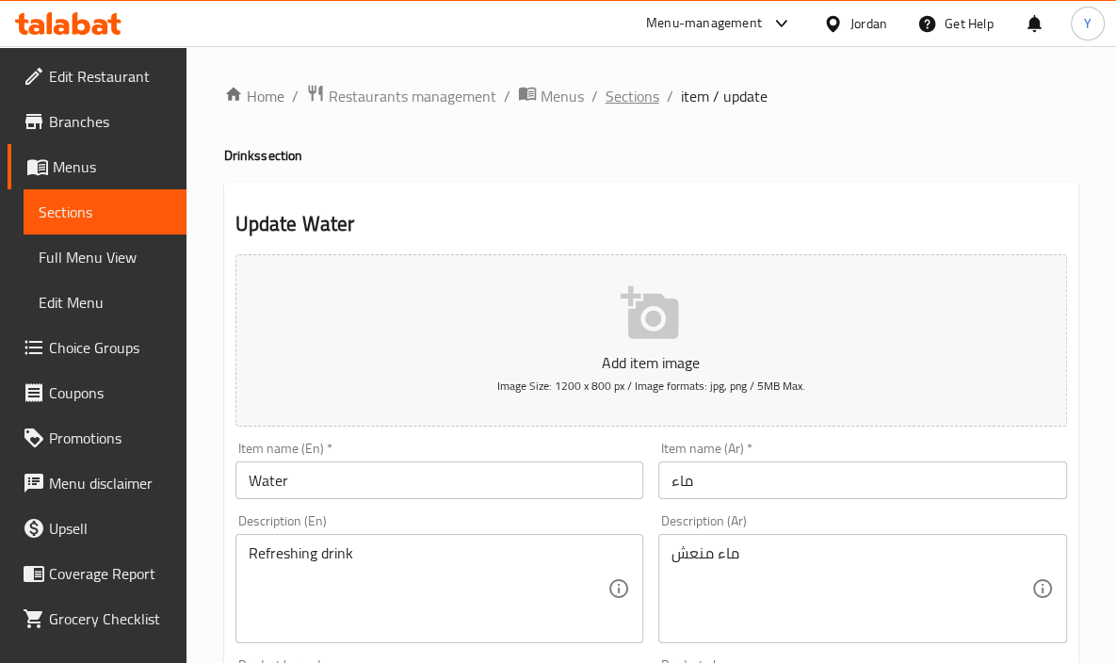
click at [642, 87] on span "Sections" at bounding box center [633, 96] width 54 height 23
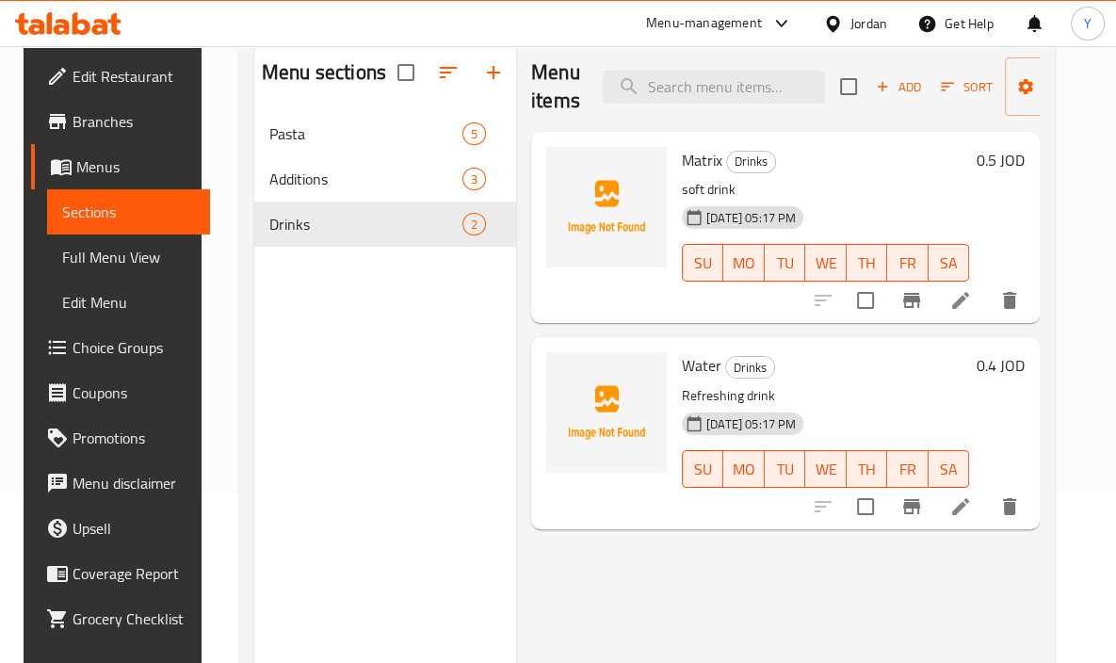
scroll to position [167, 0]
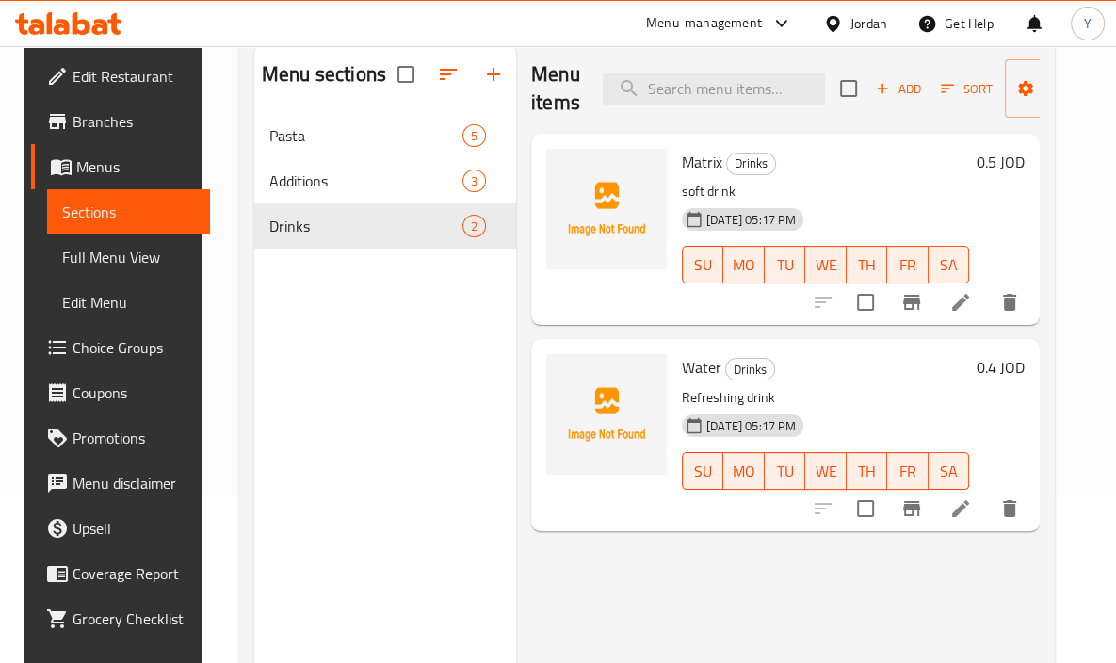
drag, startPoint x: 1006, startPoint y: 391, endPoint x: 837, endPoint y: 278, distance: 203.8
click at [1002, 390] on div "0.4 JOD" at bounding box center [997, 434] width 56 height 161
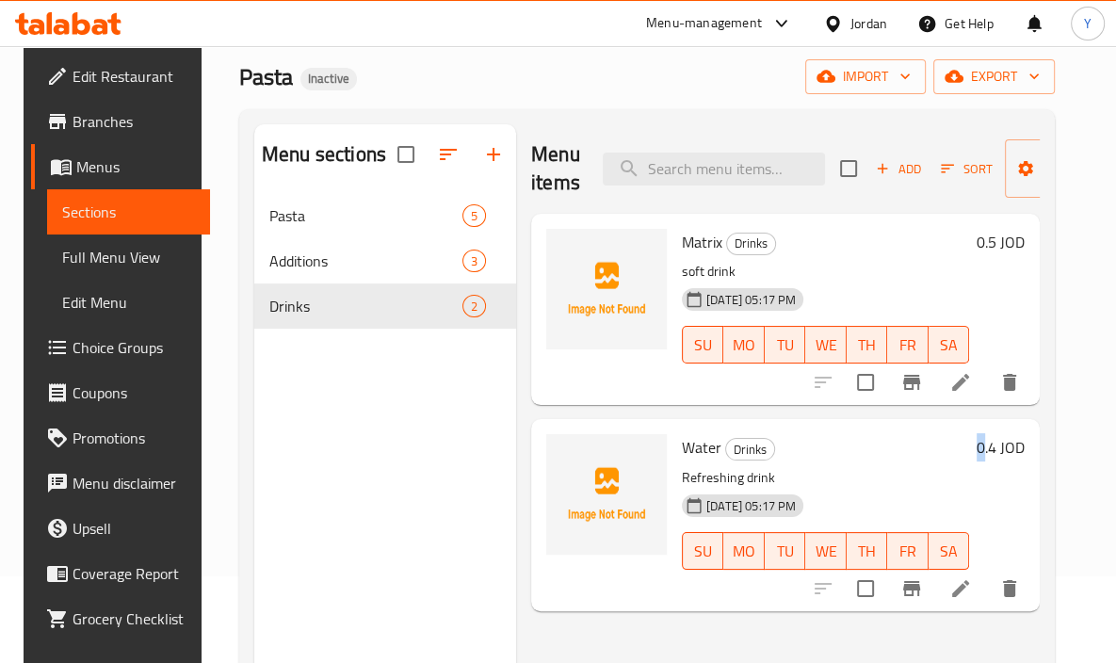
scroll to position [84, 0]
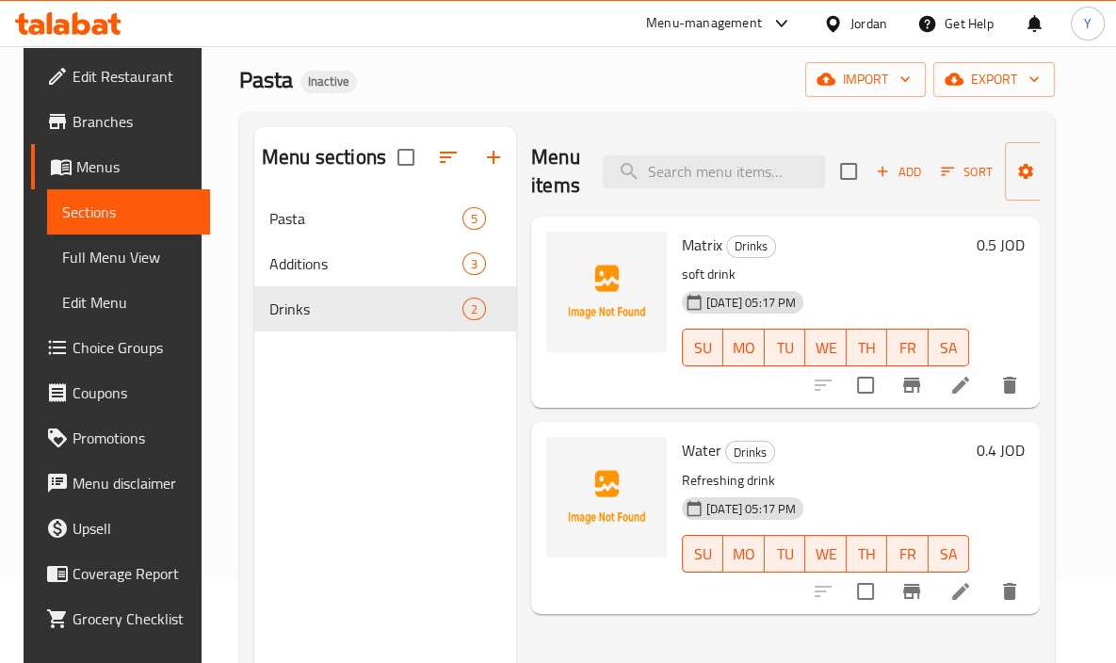
click at [922, 281] on p "soft drink" at bounding box center [825, 275] width 287 height 24
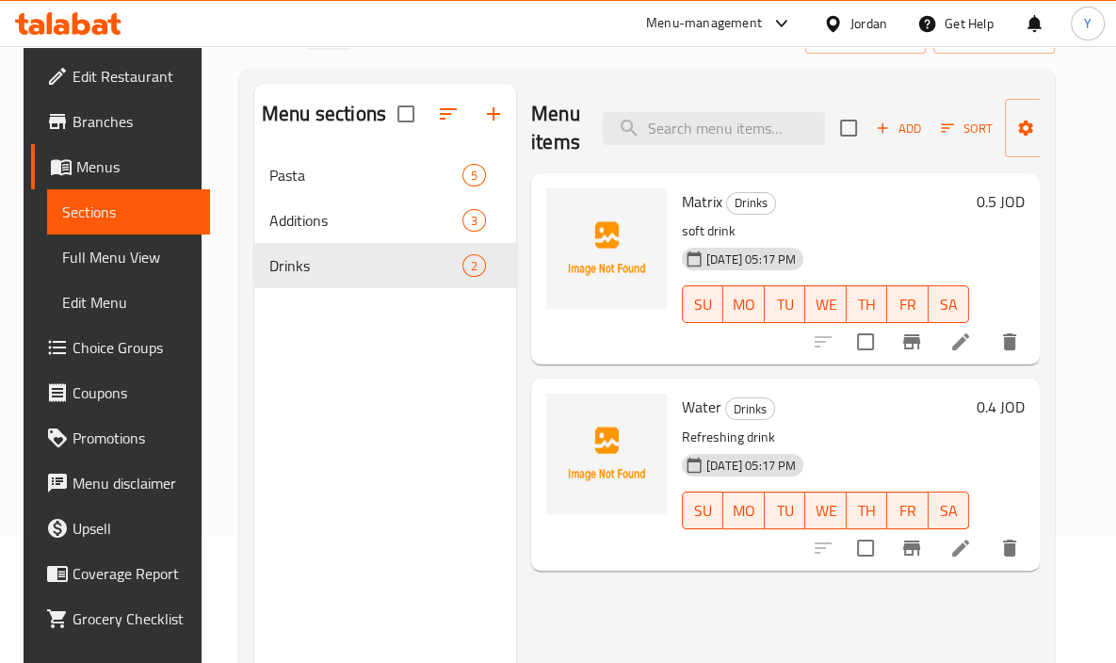
scroll to position [130, 0]
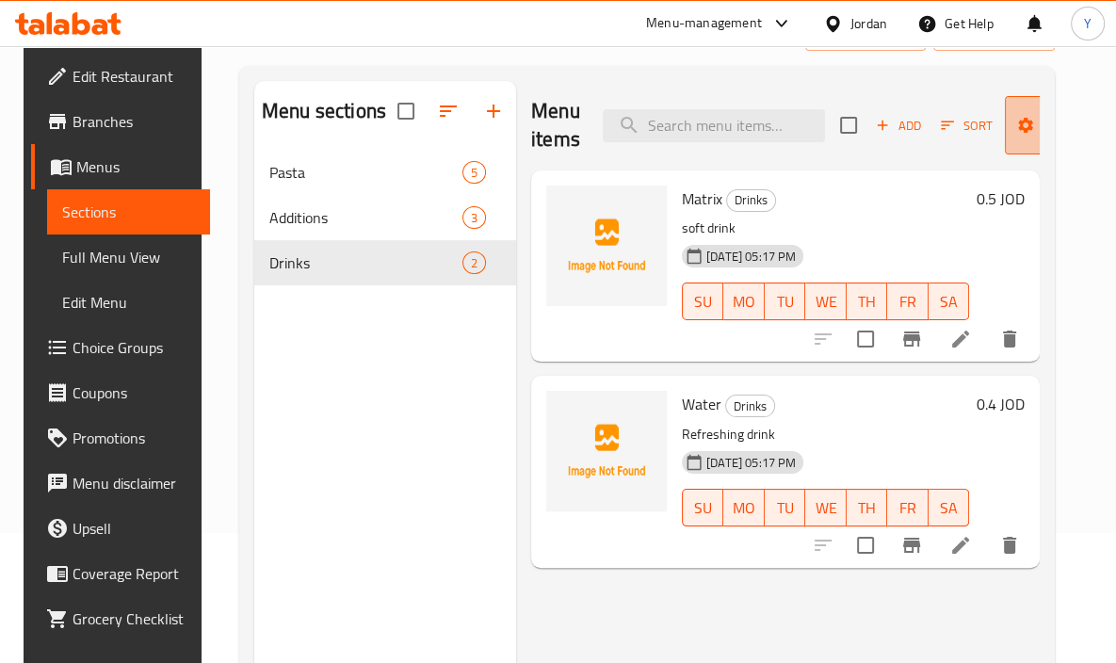
click at [1059, 141] on span "Manage items" at bounding box center [1068, 125] width 96 height 47
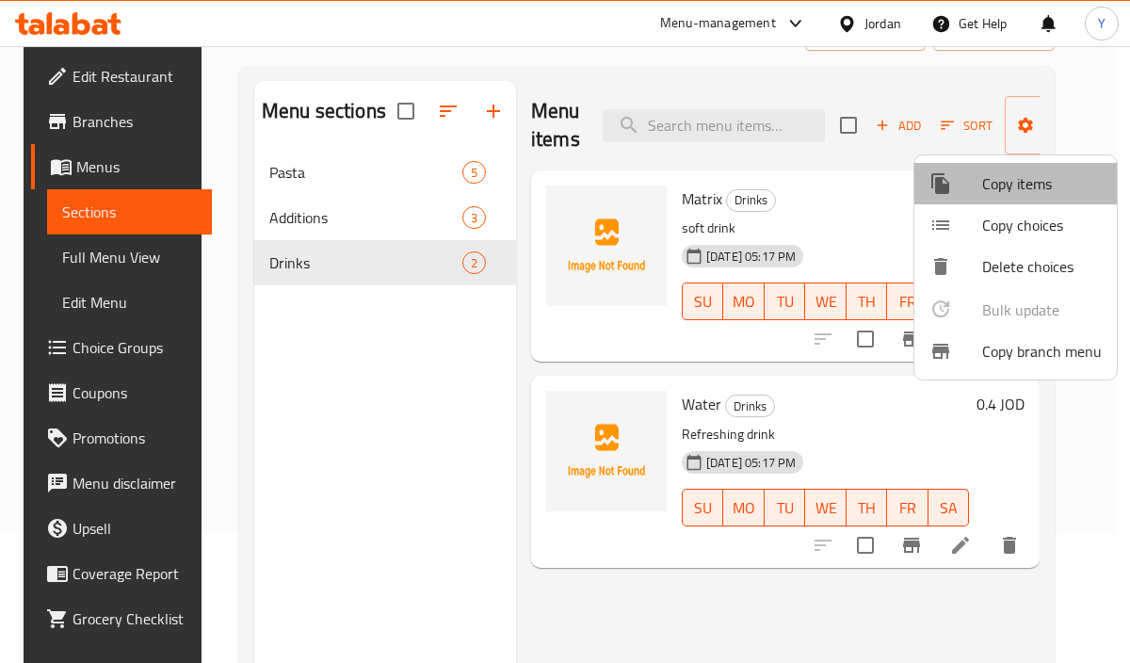
click at [1034, 193] on span "Copy items" at bounding box center [1043, 183] width 120 height 23
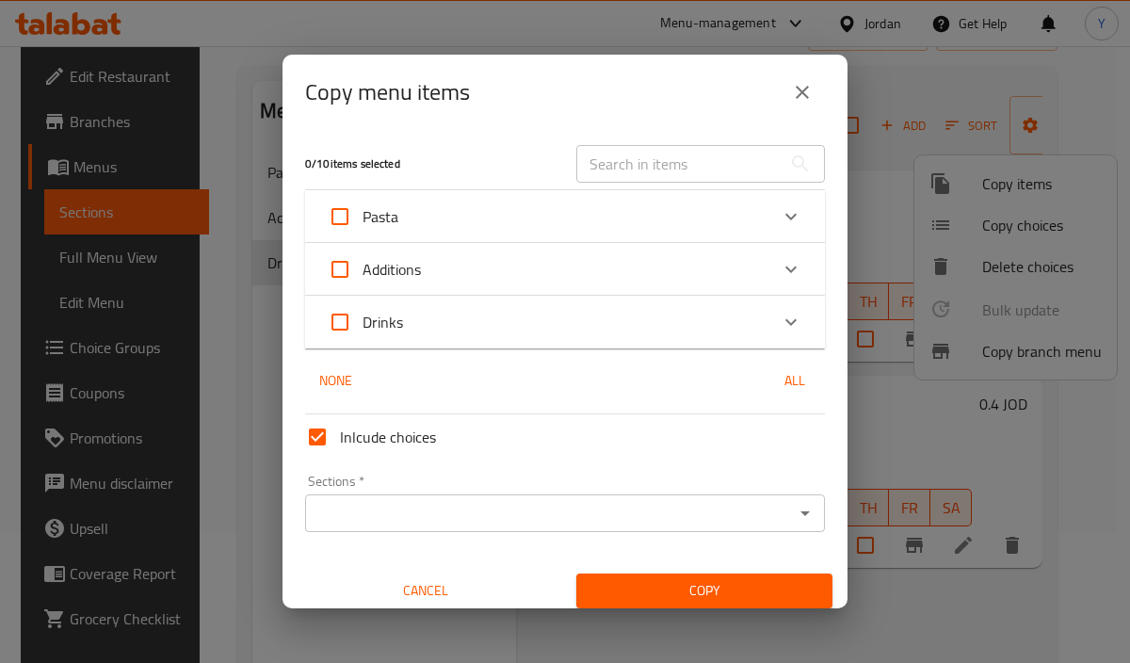
click at [810, 93] on icon "close" at bounding box center [802, 92] width 23 height 23
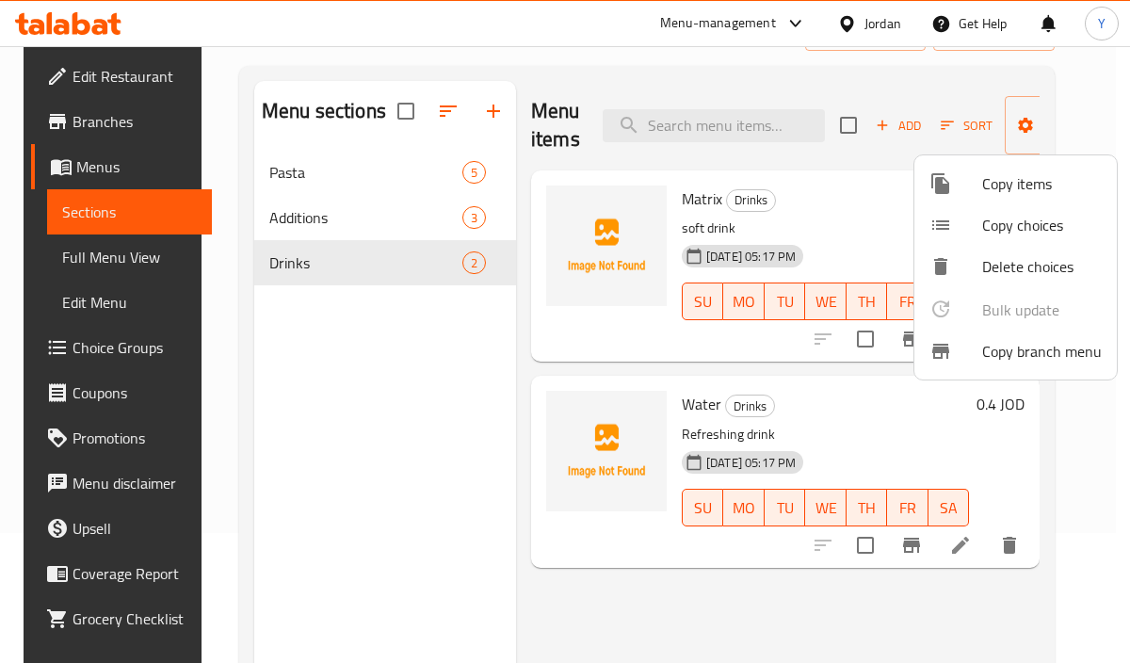
click at [986, 86] on div at bounding box center [565, 331] width 1130 height 663
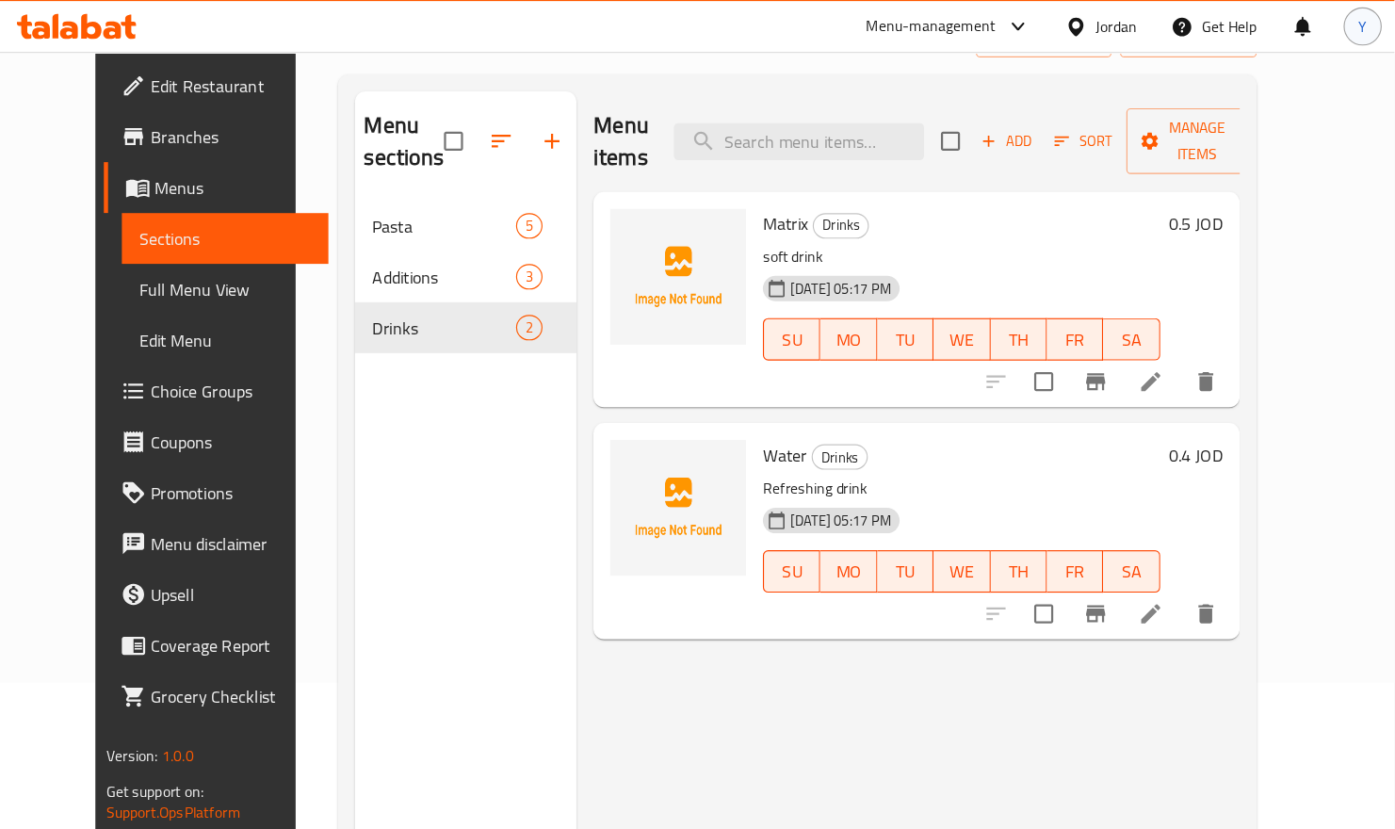
scroll to position [131, 0]
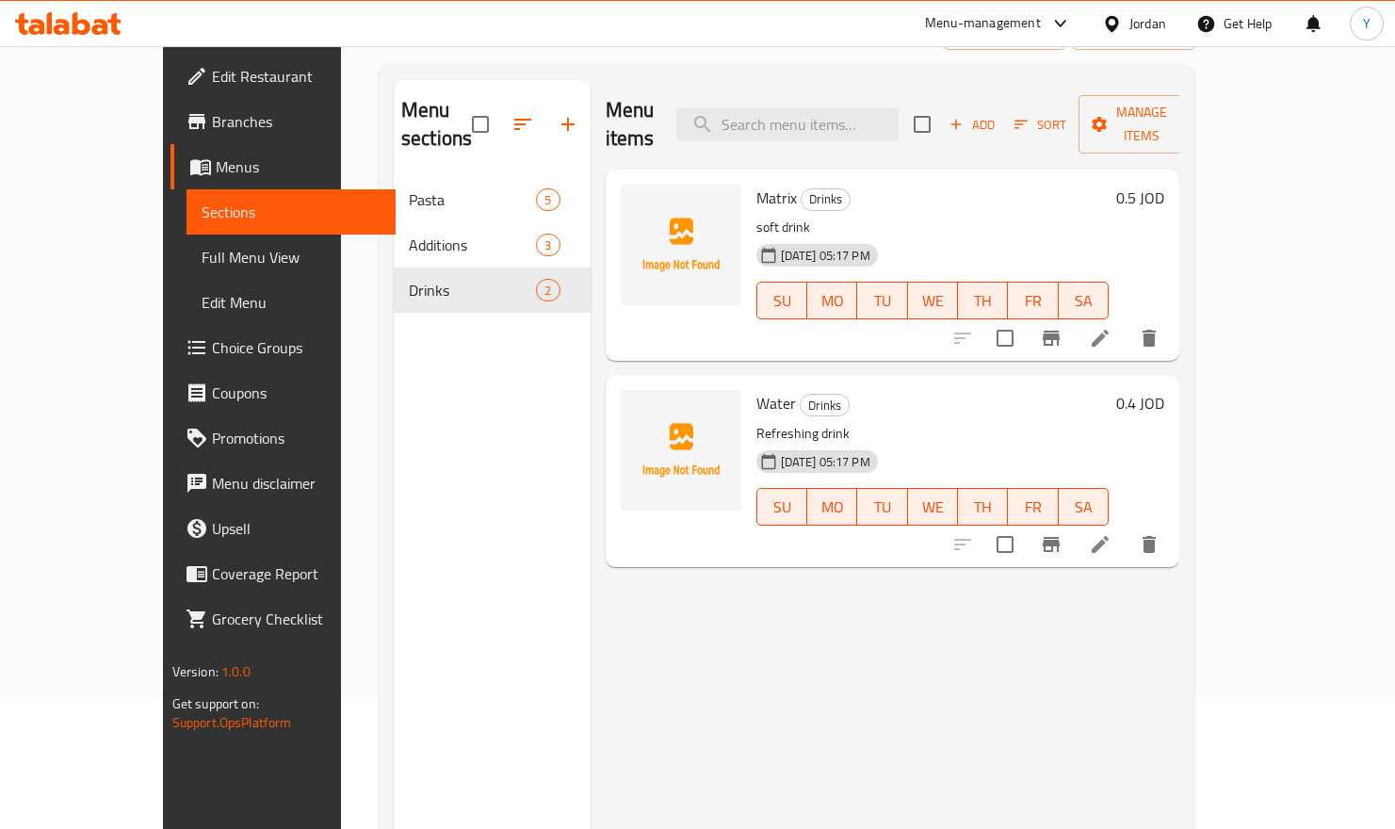
drag, startPoint x: 1077, startPoint y: 10, endPoint x: 765, endPoint y: 650, distance: 711.6
click at [761, 654] on div "Menu items Add Sort Manage items Matrix Drinks soft drink [DATE] 05:17 PM SU MO…" at bounding box center [886, 494] width 590 height 829
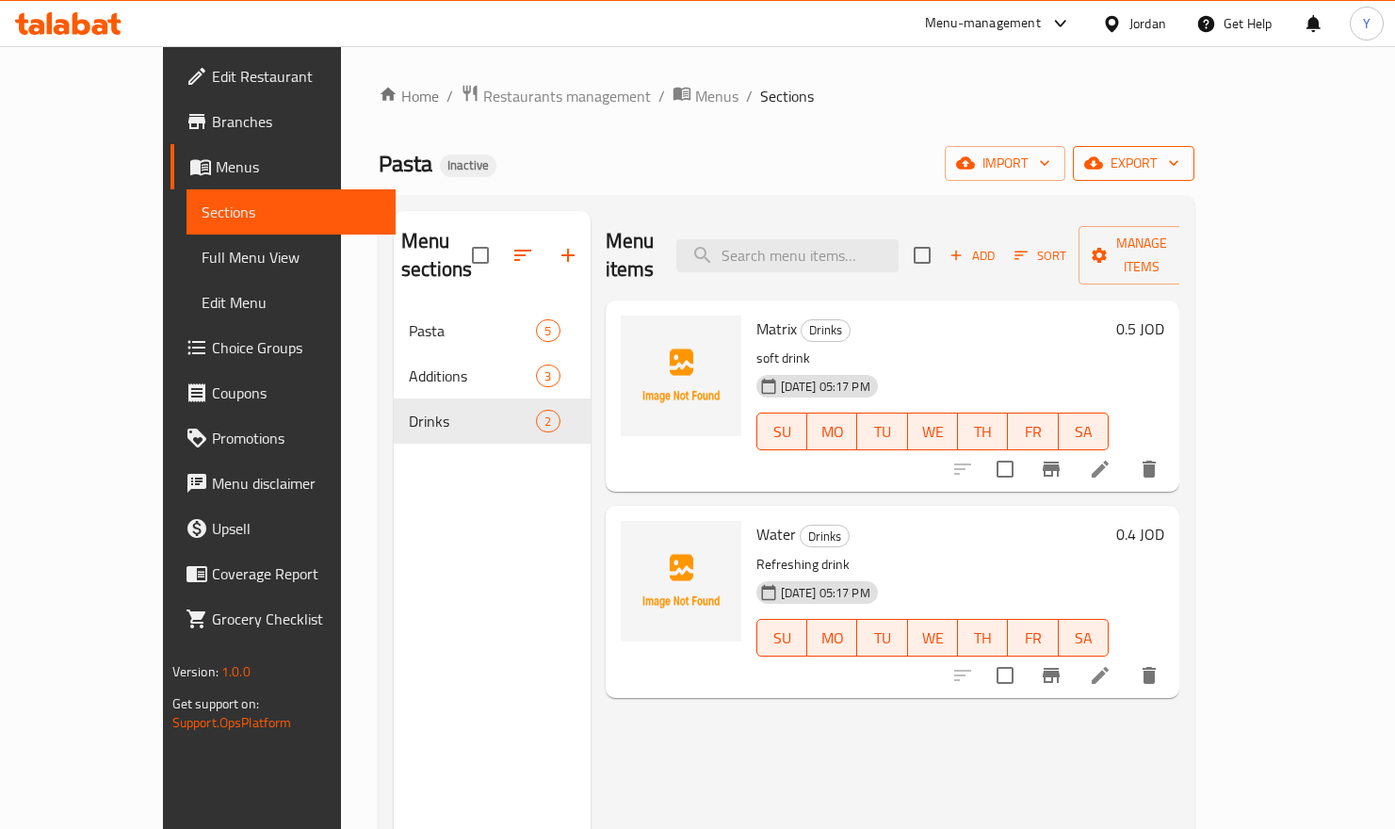
click at [1179, 170] on span "export" at bounding box center [1133, 164] width 91 height 24
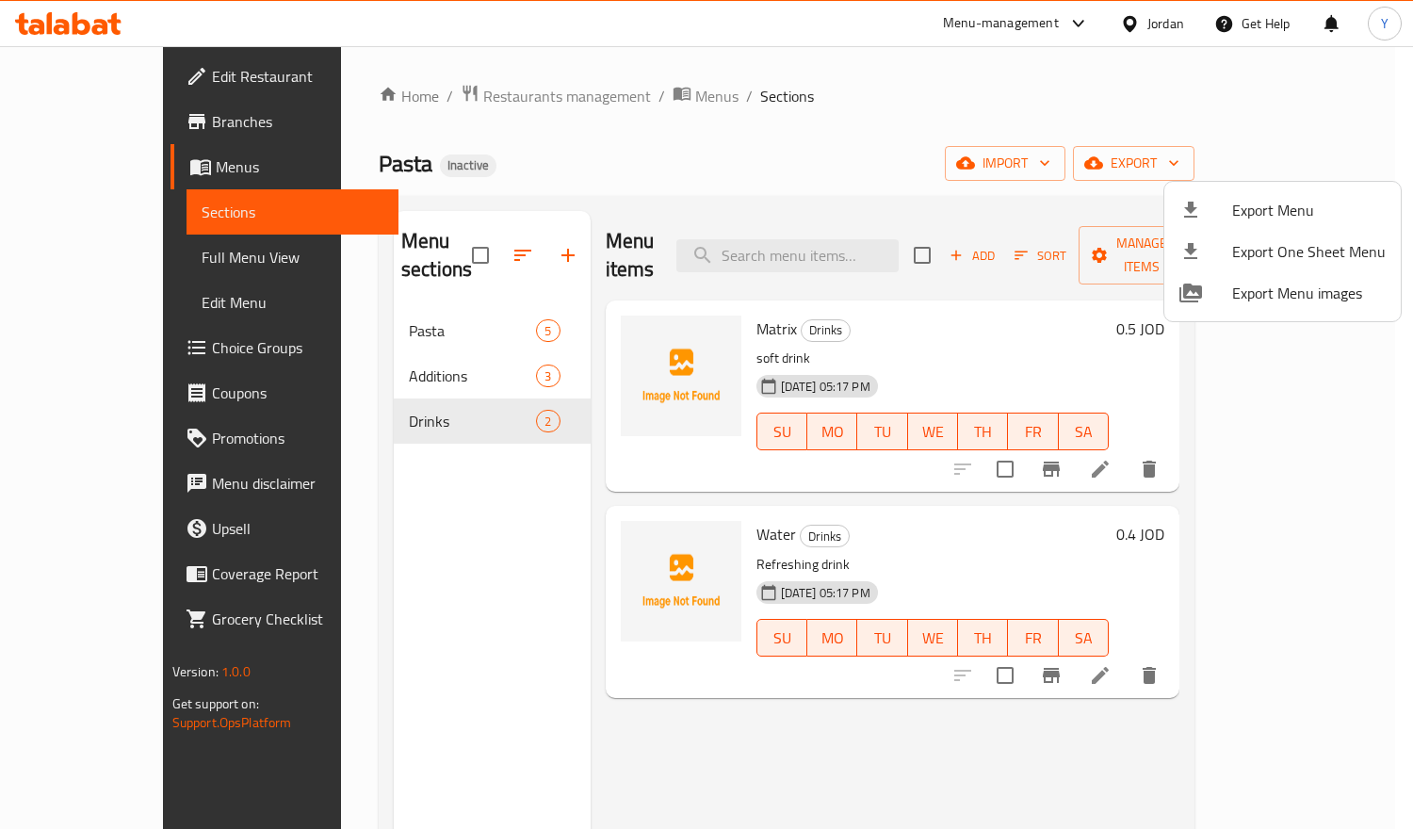
click at [1275, 231] on li "Export One Sheet Menu" at bounding box center [1282, 251] width 236 height 41
click at [1310, 215] on span "Export Menu" at bounding box center [1309, 210] width 154 height 23
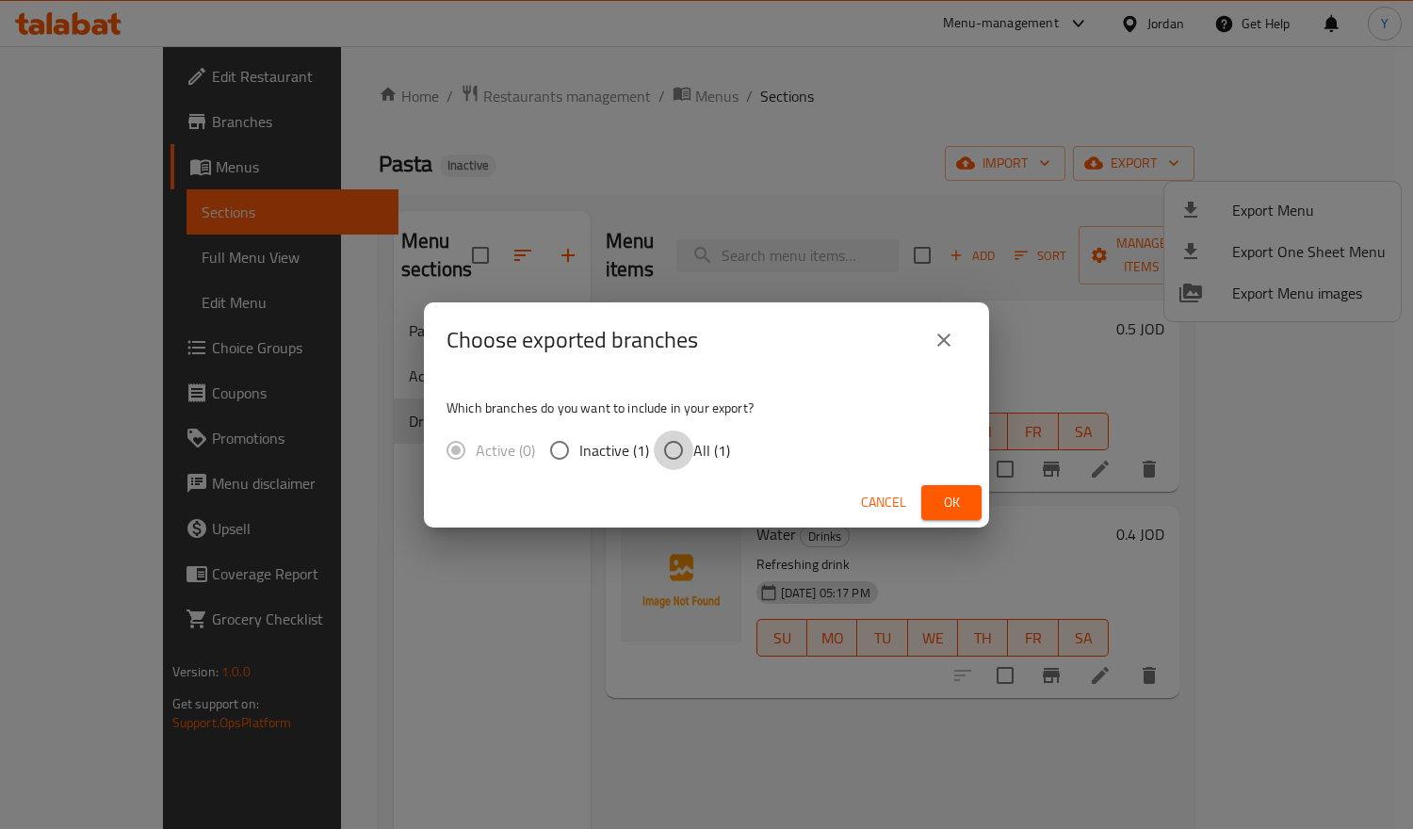
click at [685, 445] on input "All (1)" at bounding box center [674, 451] width 40 height 40
radio input "true"
click at [932, 502] on button "Ok" at bounding box center [951, 502] width 60 height 35
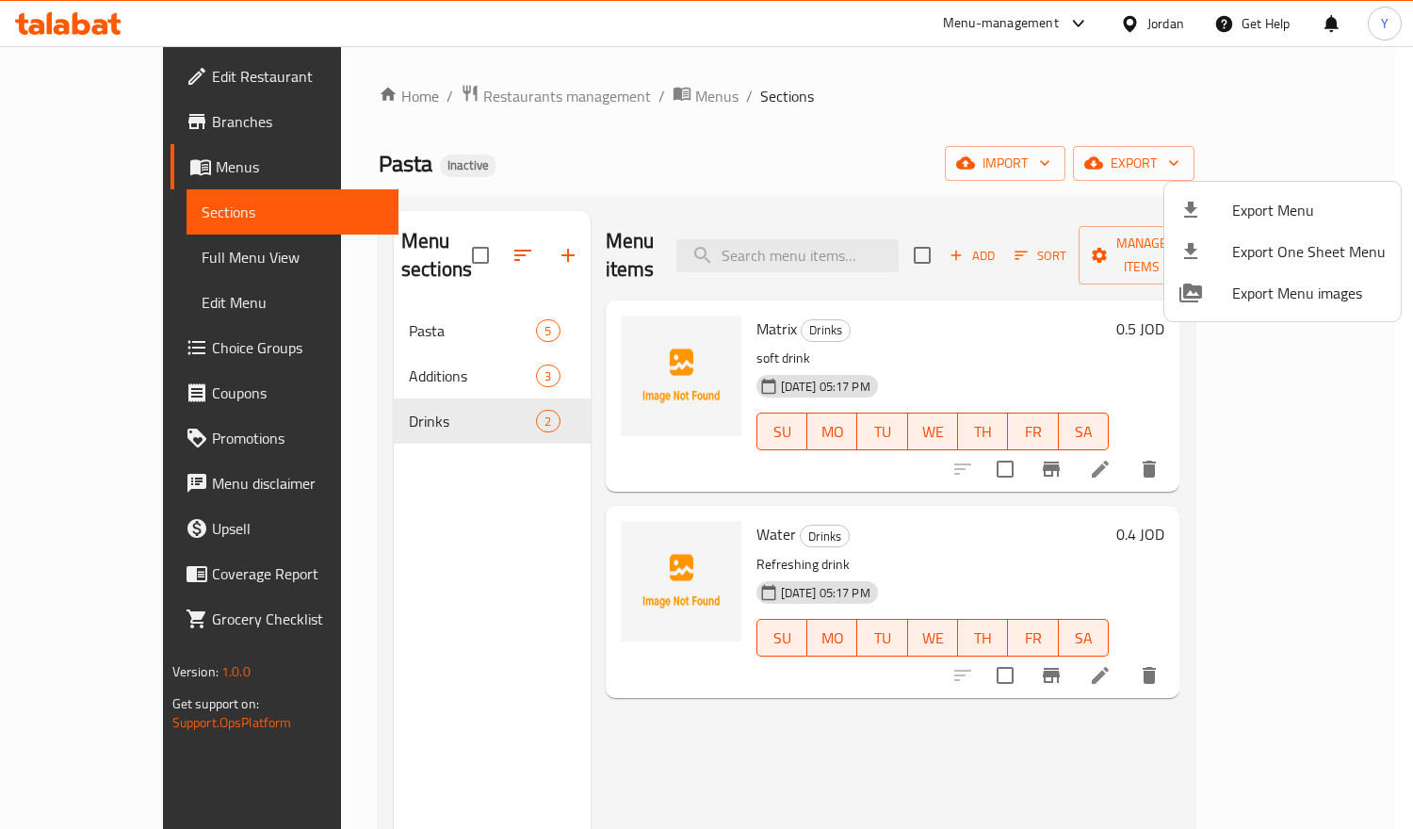
click at [1032, 366] on div at bounding box center [706, 414] width 1413 height 829
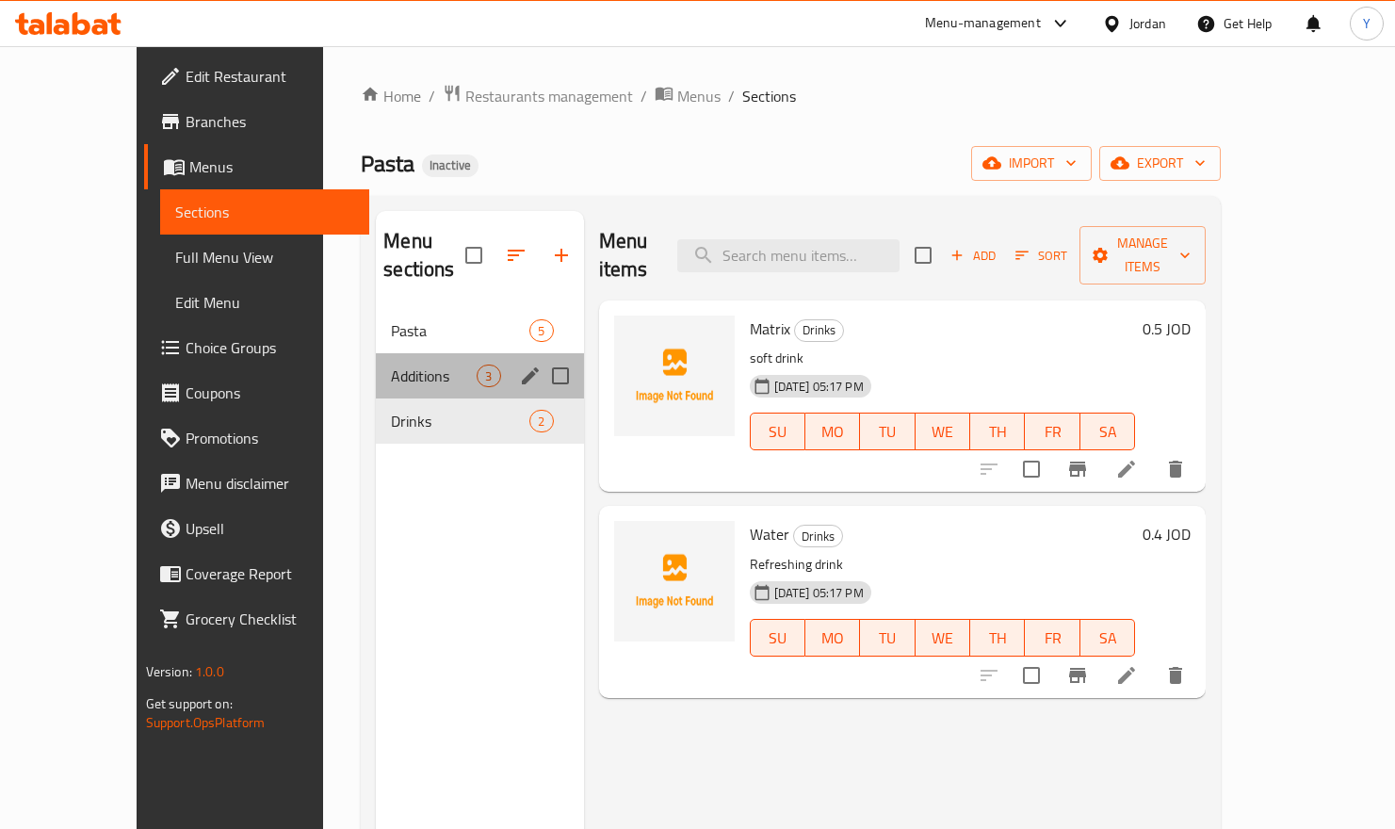
click at [391, 365] on span "Additions" at bounding box center [434, 376] width 86 height 23
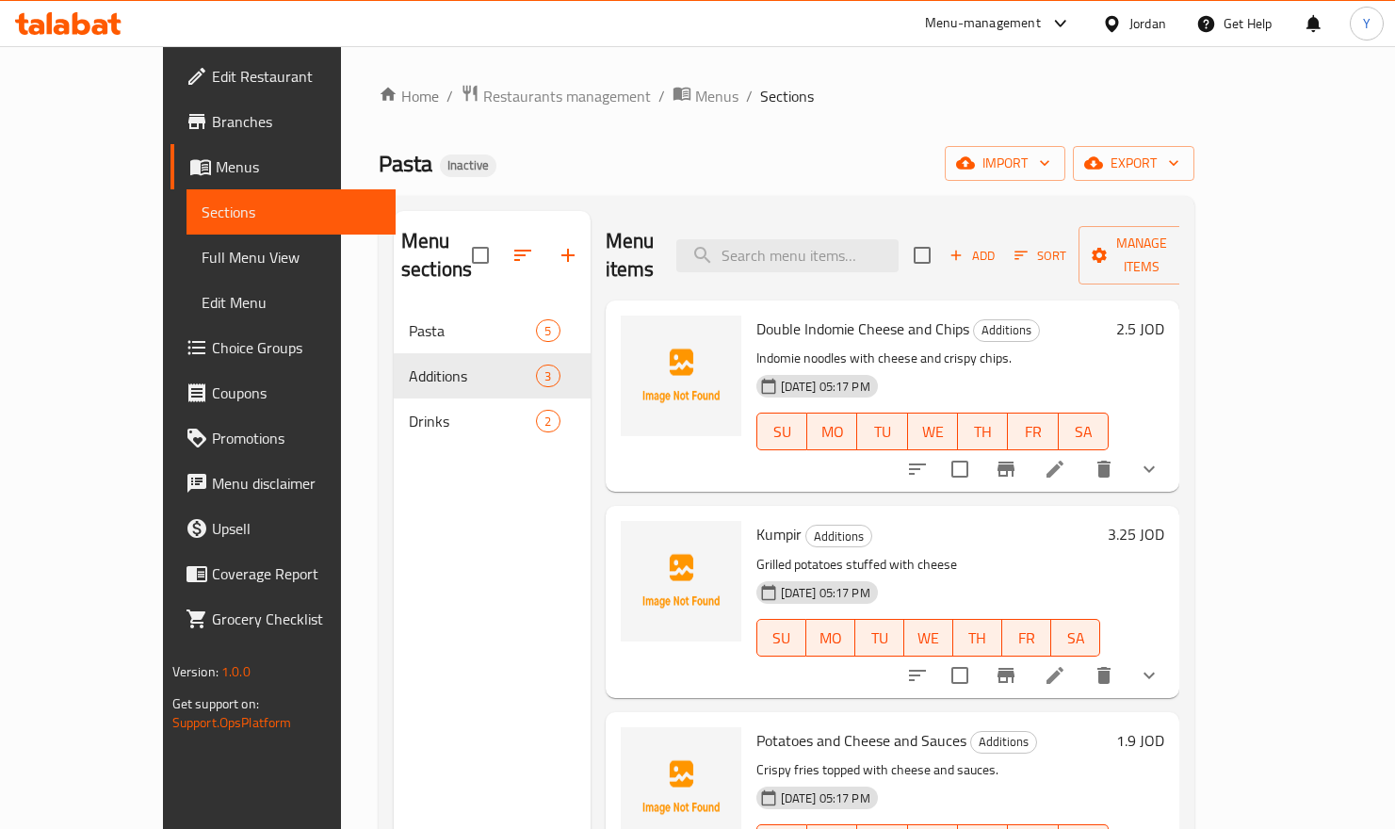
click at [1161, 458] on icon "show more" at bounding box center [1149, 469] width 23 height 23
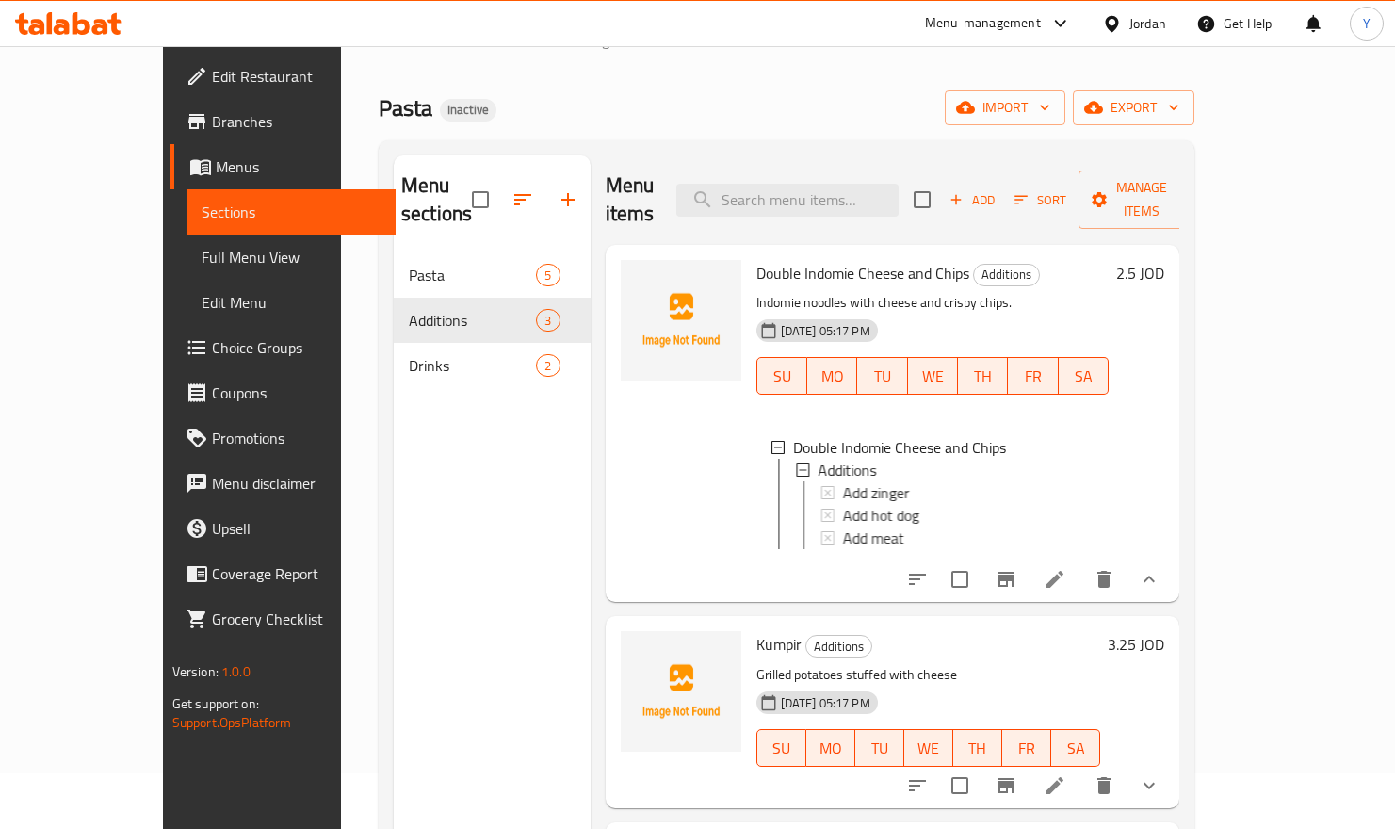
scroll to position [251, 0]
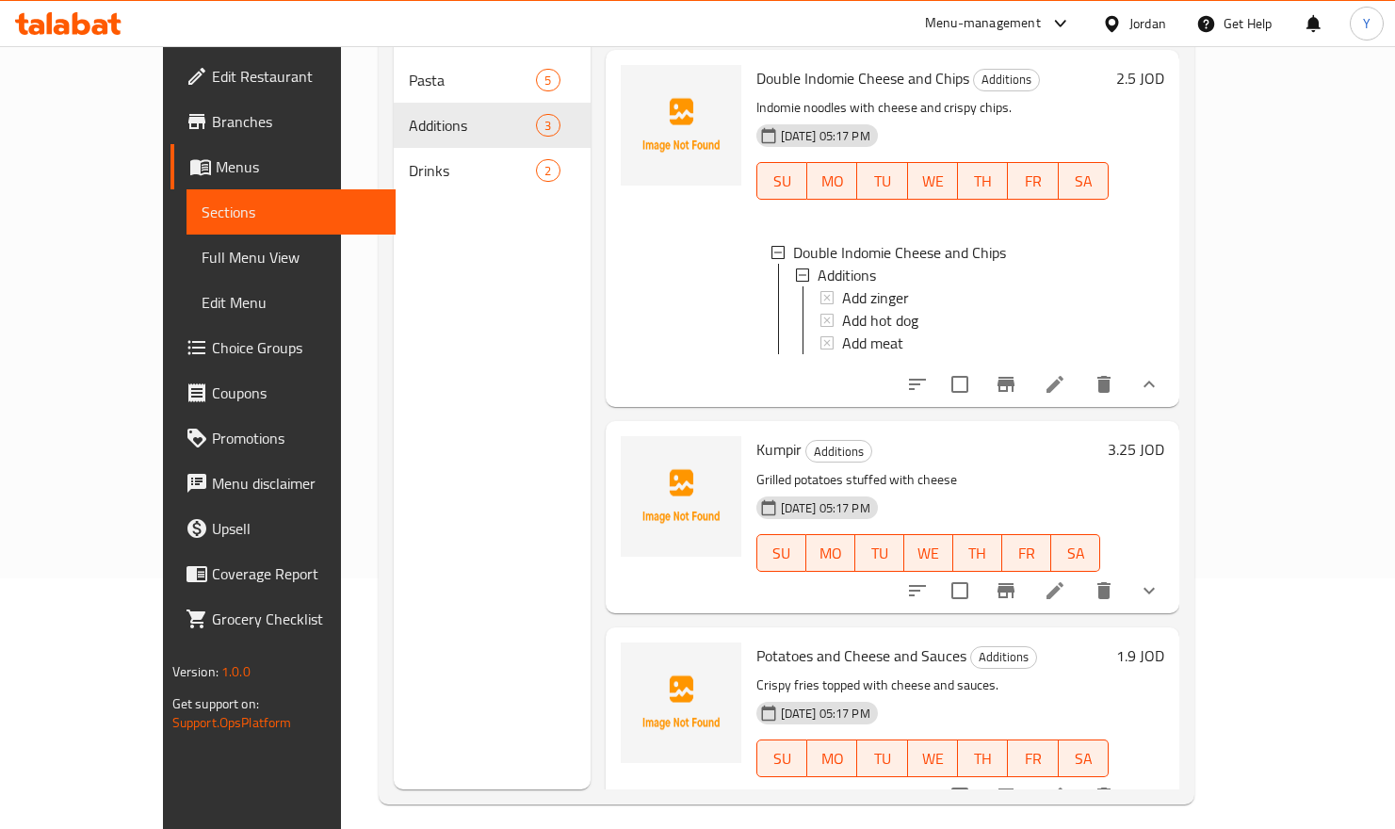
click at [1172, 593] on div at bounding box center [1033, 590] width 277 height 45
click at [1161, 586] on icon "show more" at bounding box center [1149, 590] width 23 height 23
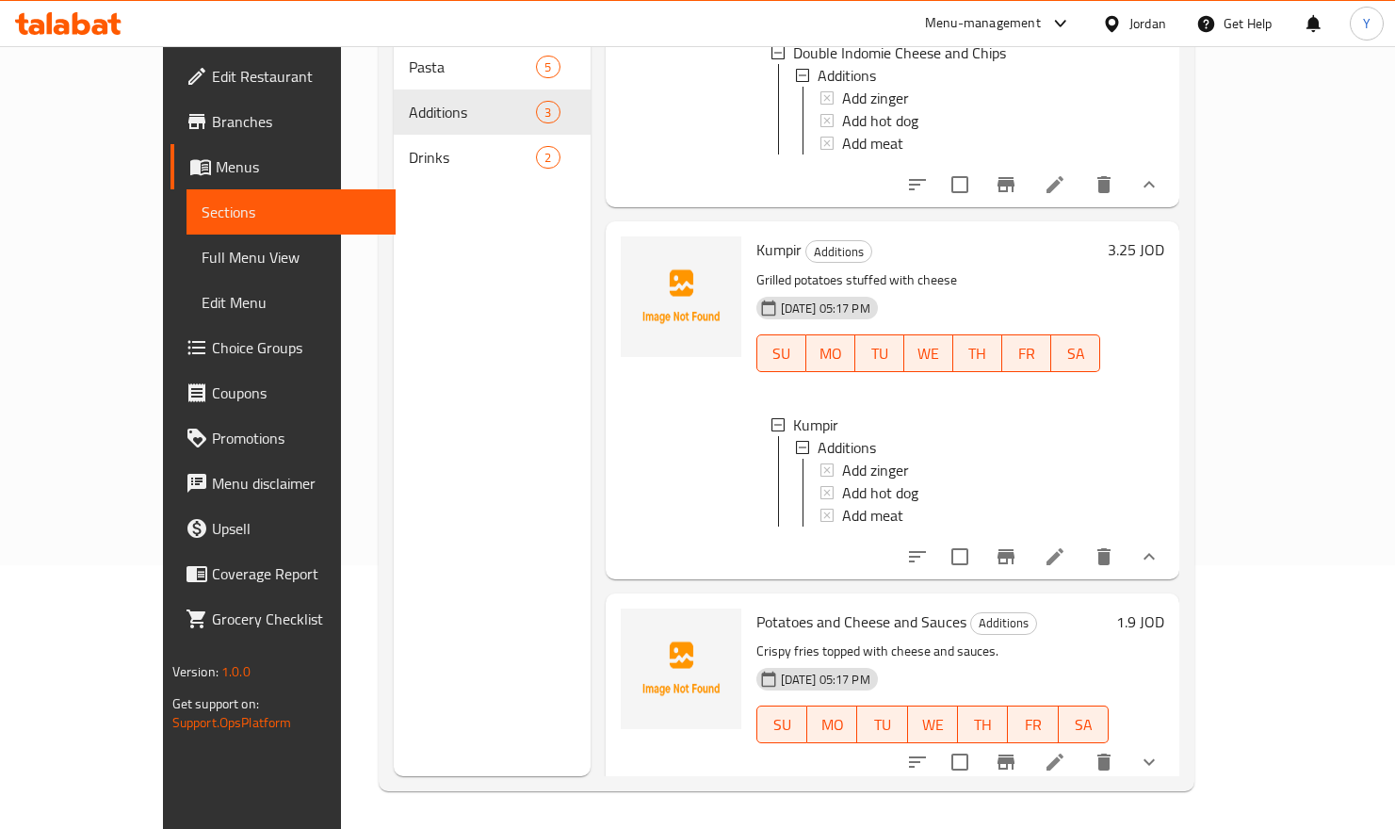
scroll to position [203, 0]
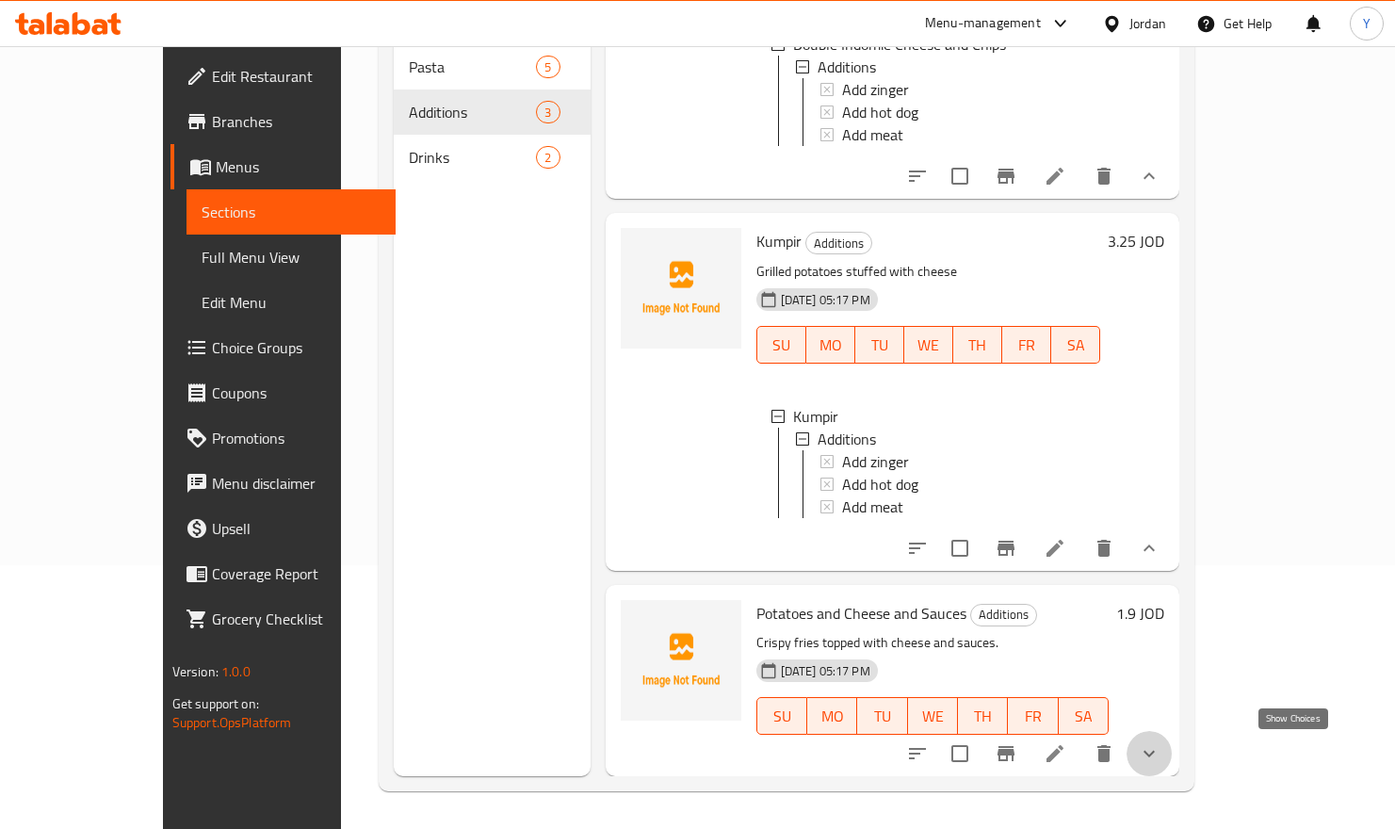
click at [1161, 654] on icon "show more" at bounding box center [1149, 753] width 23 height 23
